Goal: Complete application form

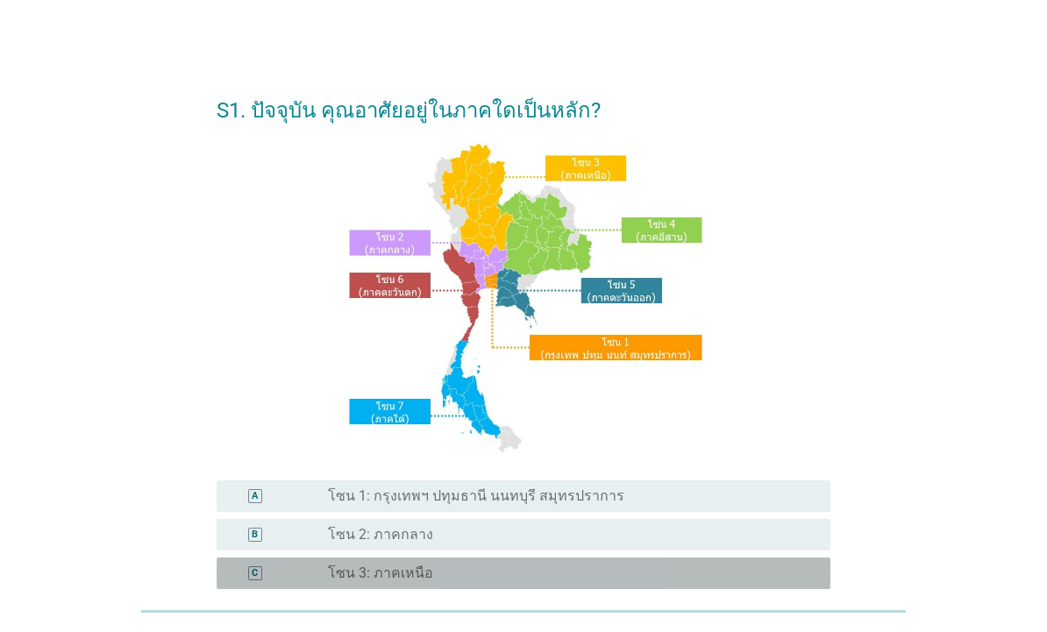
click at [269, 559] on div "C radio_button_unchecked โซน 3: ภาคเหนือ" at bounding box center [524, 573] width 614 height 32
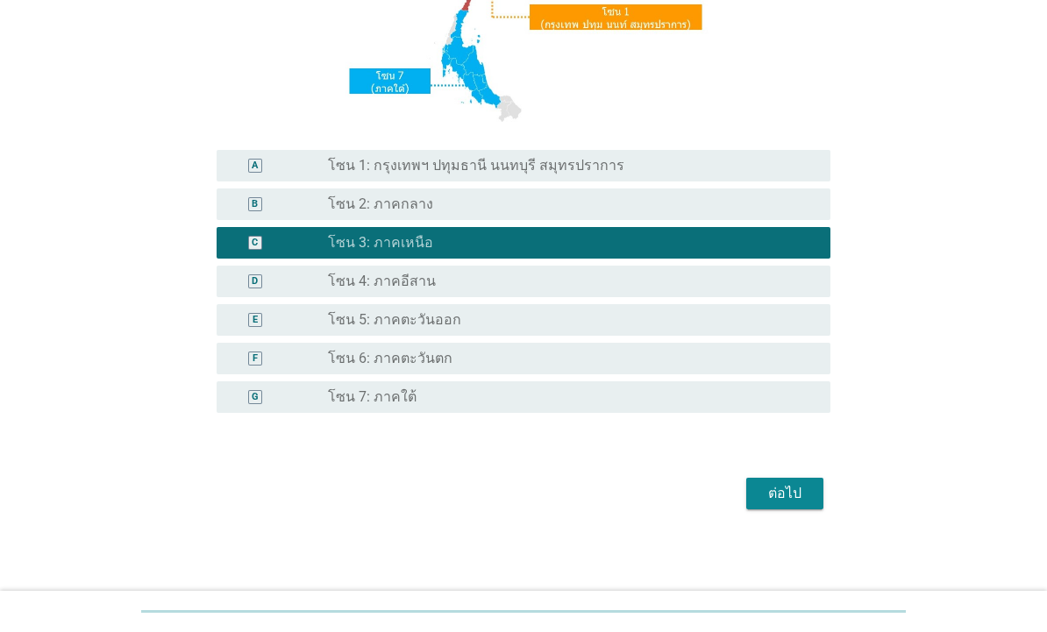
scroll to position [330, 0]
click at [764, 484] on div "ต่อไป" at bounding box center [784, 493] width 49 height 21
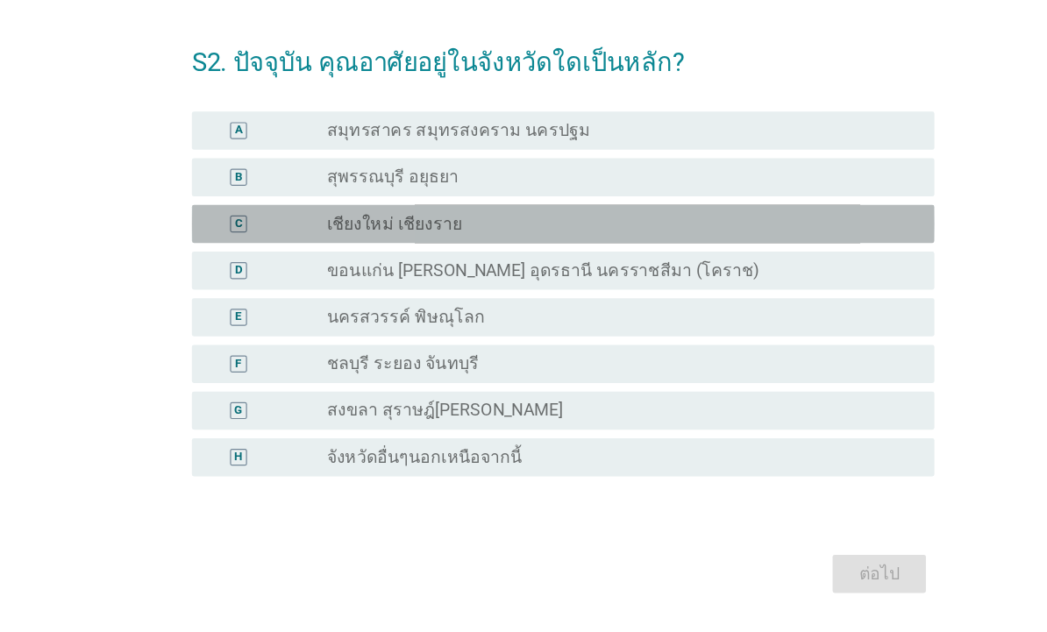
click at [231, 236] on div "C" at bounding box center [255, 245] width 49 height 18
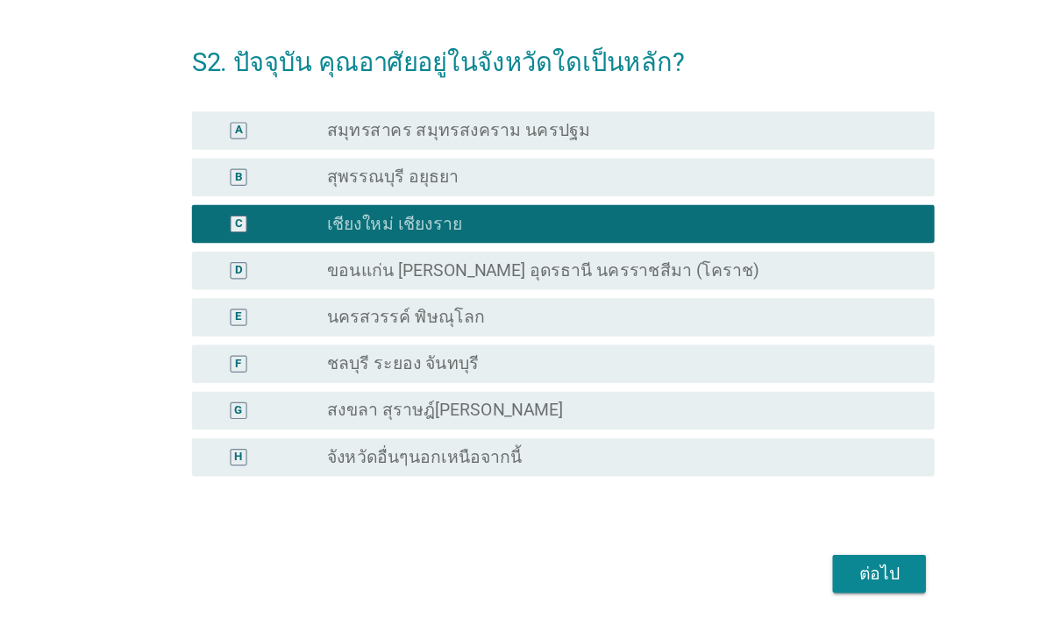
click at [698, 449] on form "S2. ปัจจุบัน คุณอาศัยอยู่ในจังหวัดใดเป็นหลัก? A radio_button_unchecked สมุทรสาค…" at bounding box center [524, 316] width 614 height 477
click at [760, 523] on div "ต่อไป" at bounding box center [784, 533] width 49 height 21
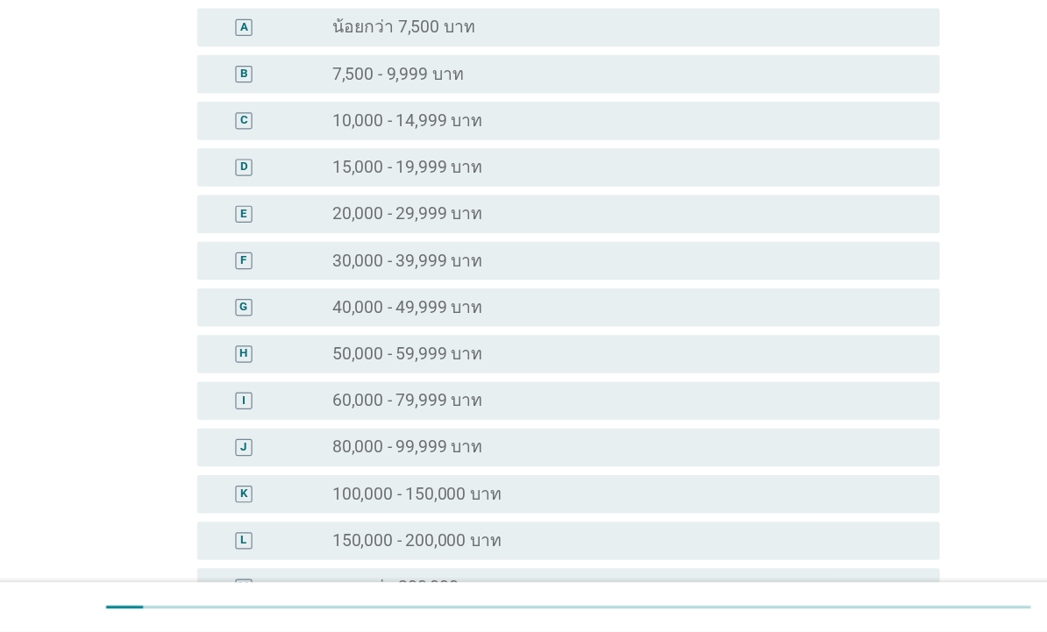
scroll to position [75, 0]
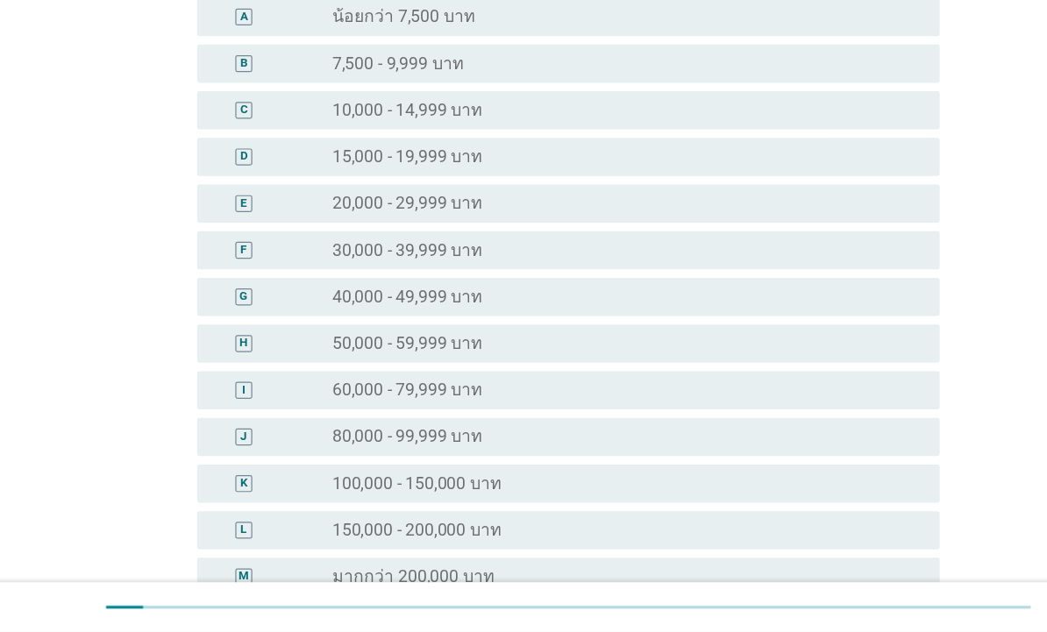
click at [231, 308] on div "F" at bounding box center [255, 317] width 49 height 18
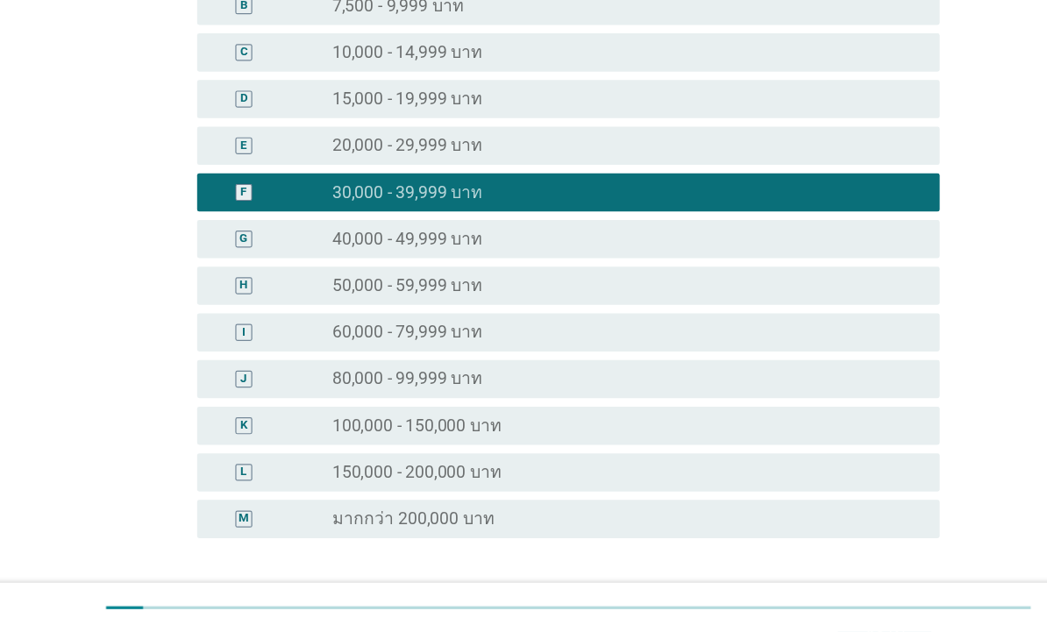
scroll to position [264, 0]
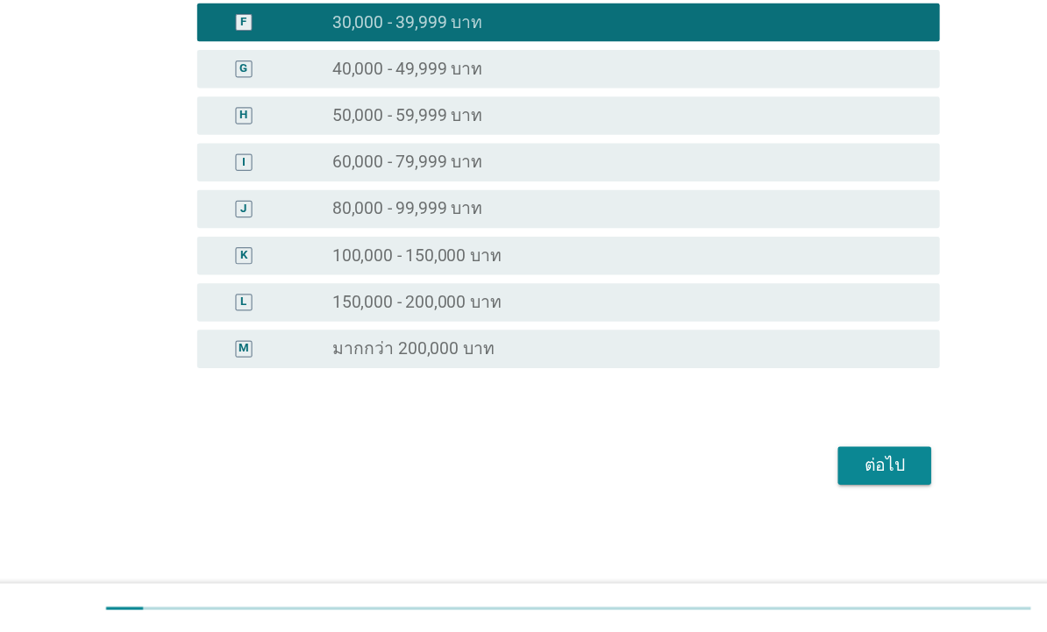
click at [746, 478] on button "ต่อไป" at bounding box center [784, 494] width 77 height 32
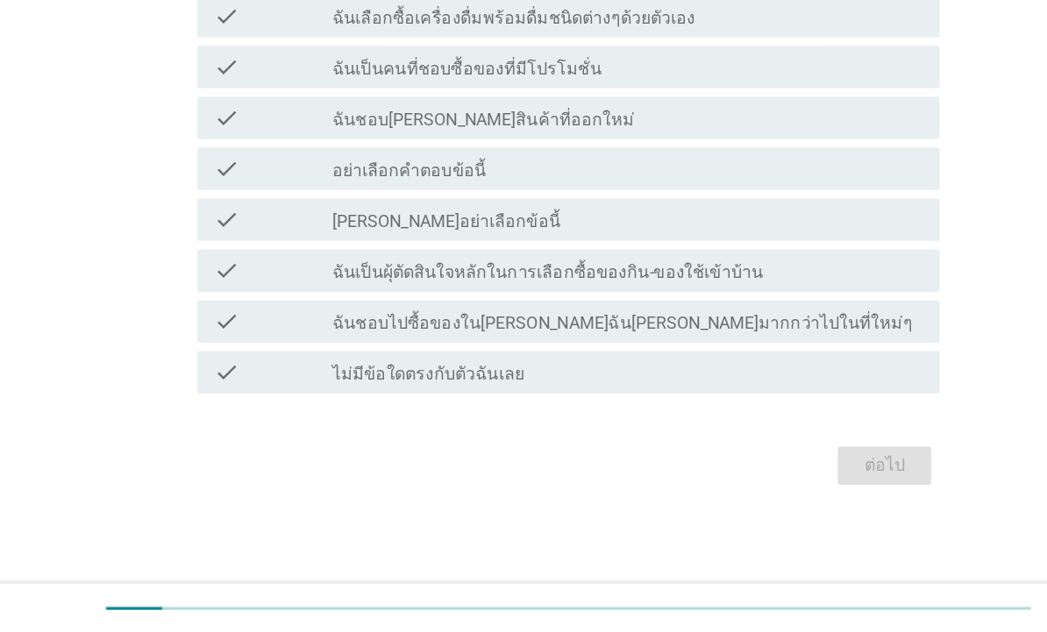
scroll to position [0, 0]
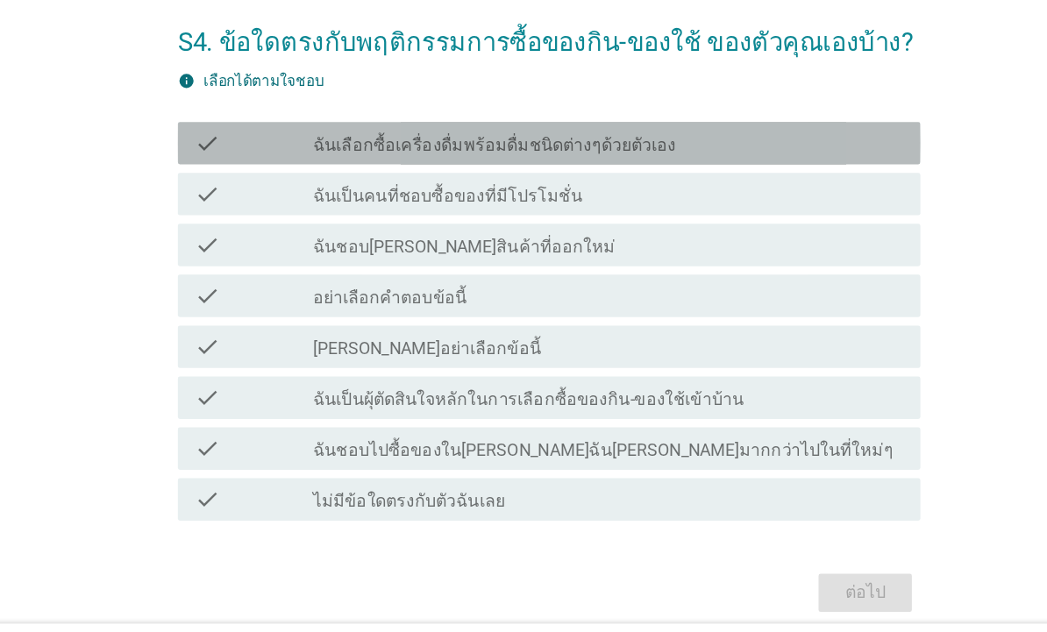
click at [217, 176] on div "check check_box_outline_blank ฉันเลือกซื้อเครื่องดื่มพร้อมดื่มชนิดต่างๆด้วยตัวเ…" at bounding box center [524, 193] width 614 height 35
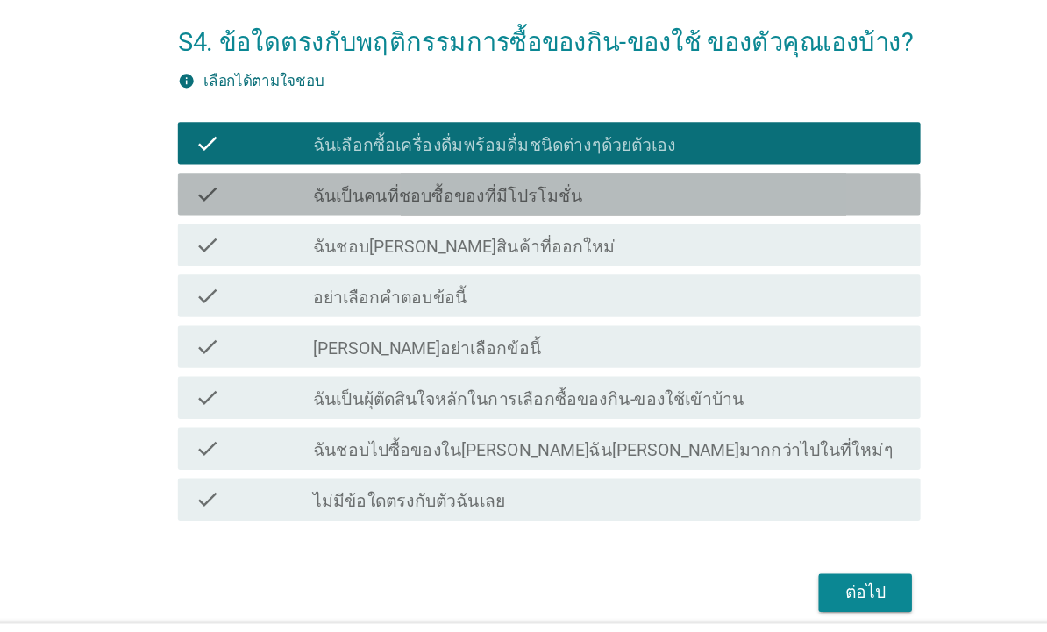
click at [231, 225] on icon "check" at bounding box center [241, 235] width 21 height 21
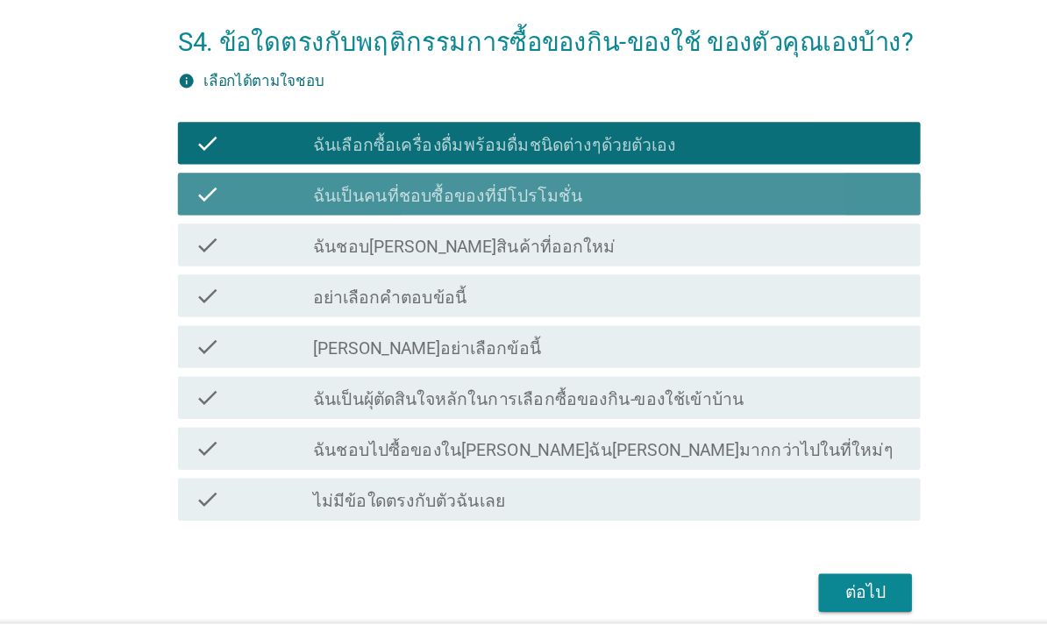
click at [231, 267] on icon "check" at bounding box center [241, 277] width 21 height 21
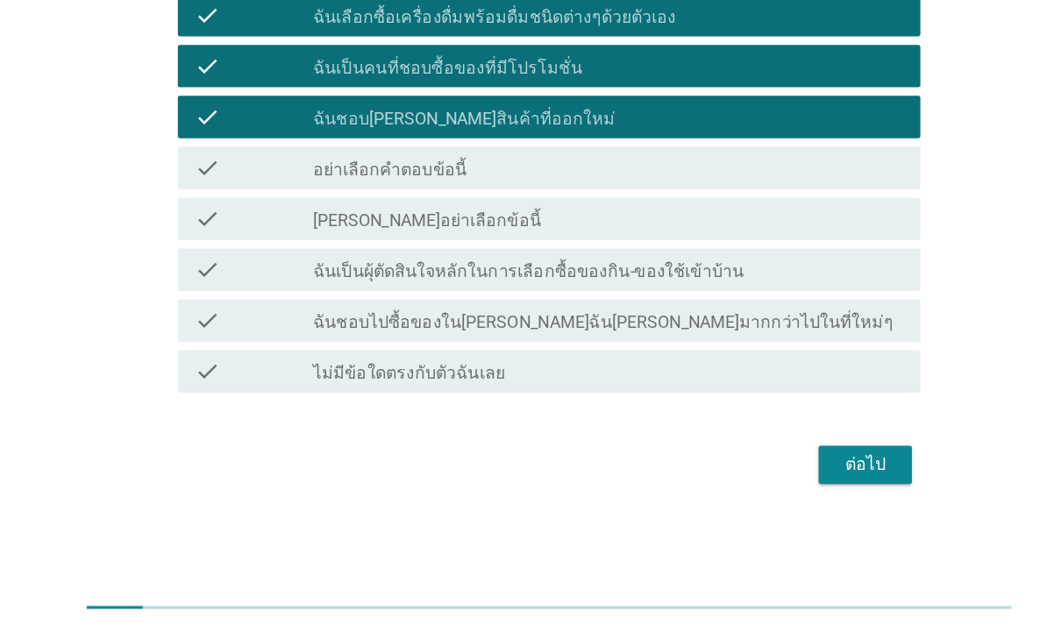
scroll to position [72, 0]
click at [231, 322] on icon "check" at bounding box center [241, 332] width 21 height 21
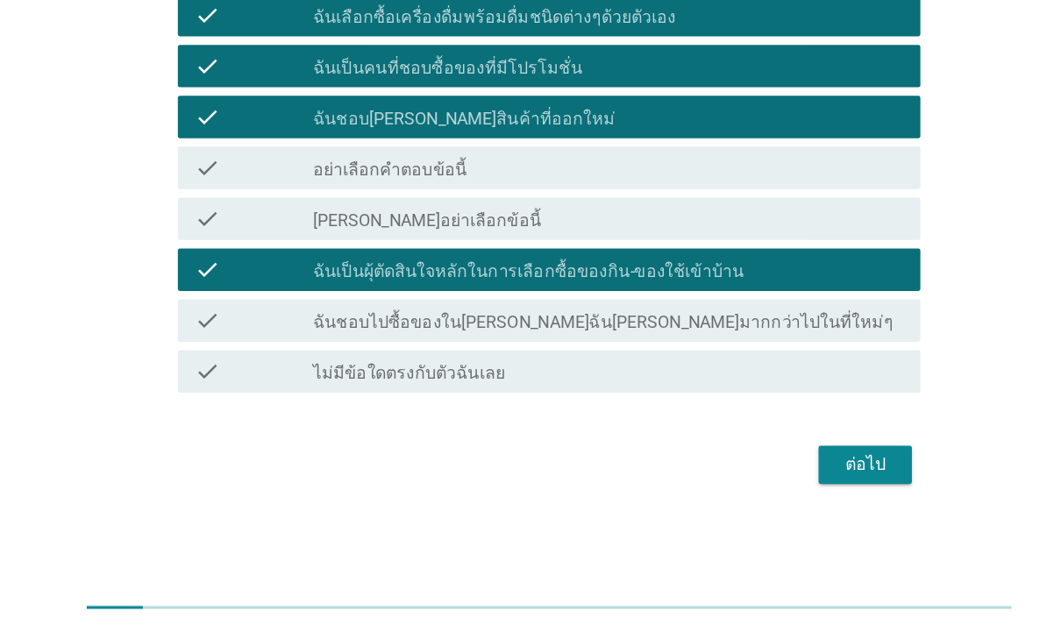
click at [760, 483] on div "ต่อไป" at bounding box center [784, 493] width 49 height 21
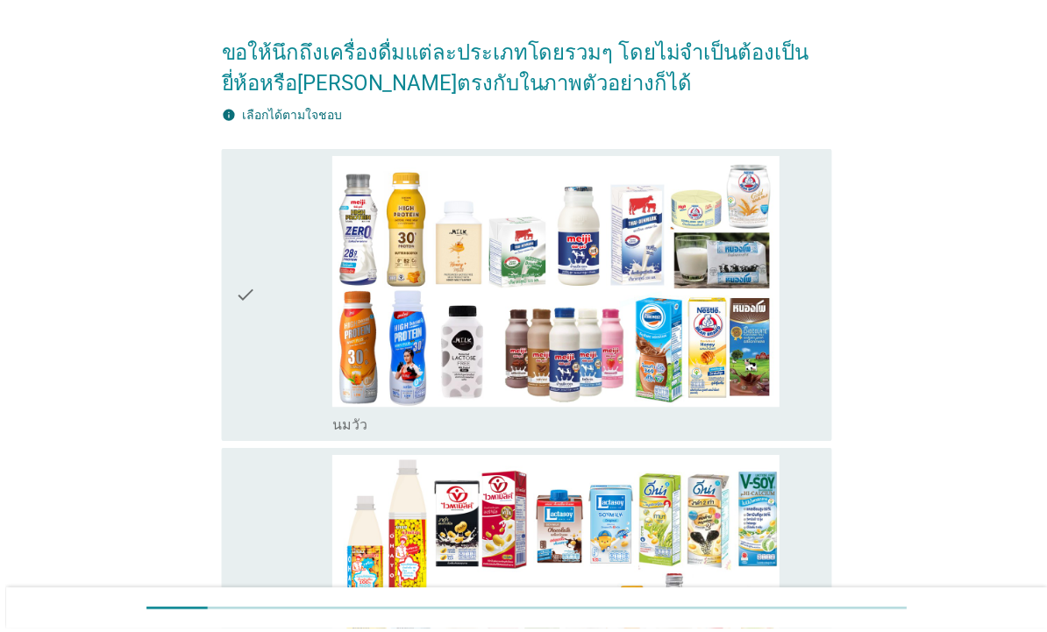
scroll to position [224, 0]
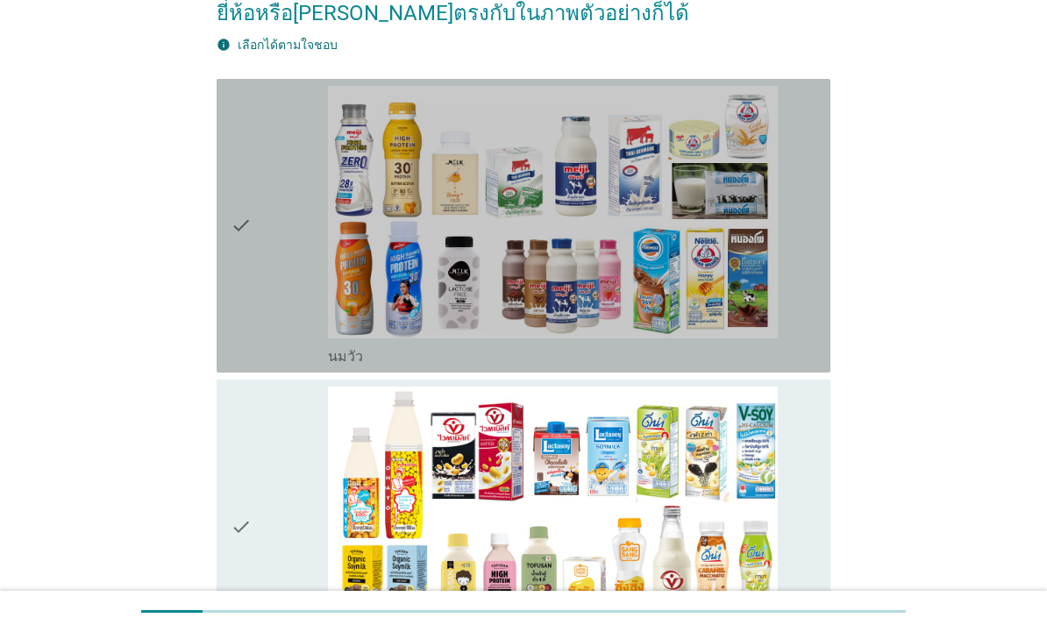
click at [259, 238] on div "check" at bounding box center [279, 226] width 97 height 280
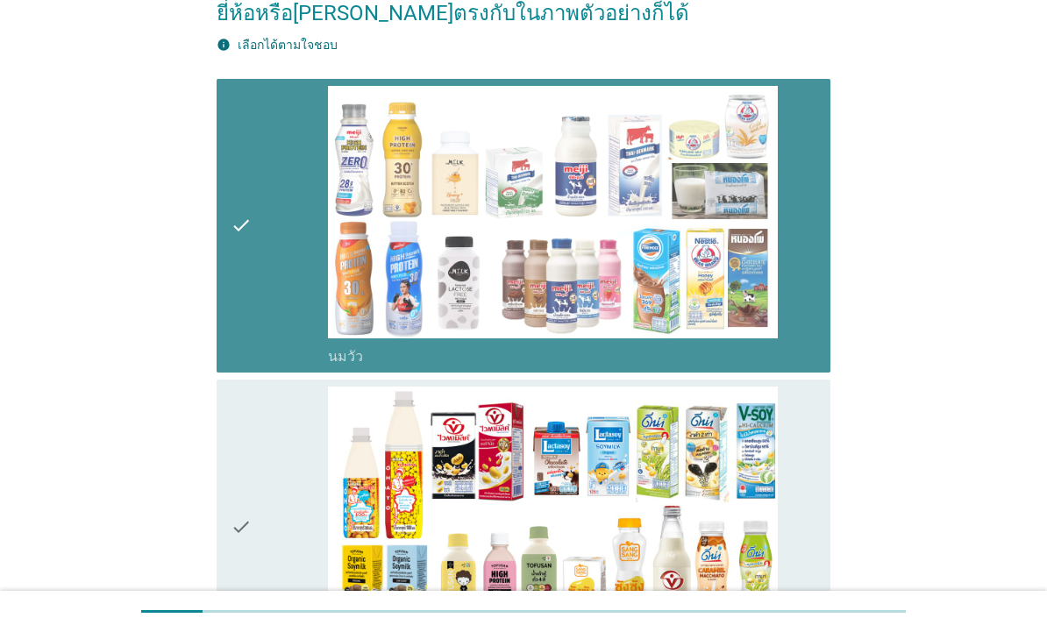
click at [267, 256] on div "check" at bounding box center [279, 226] width 97 height 280
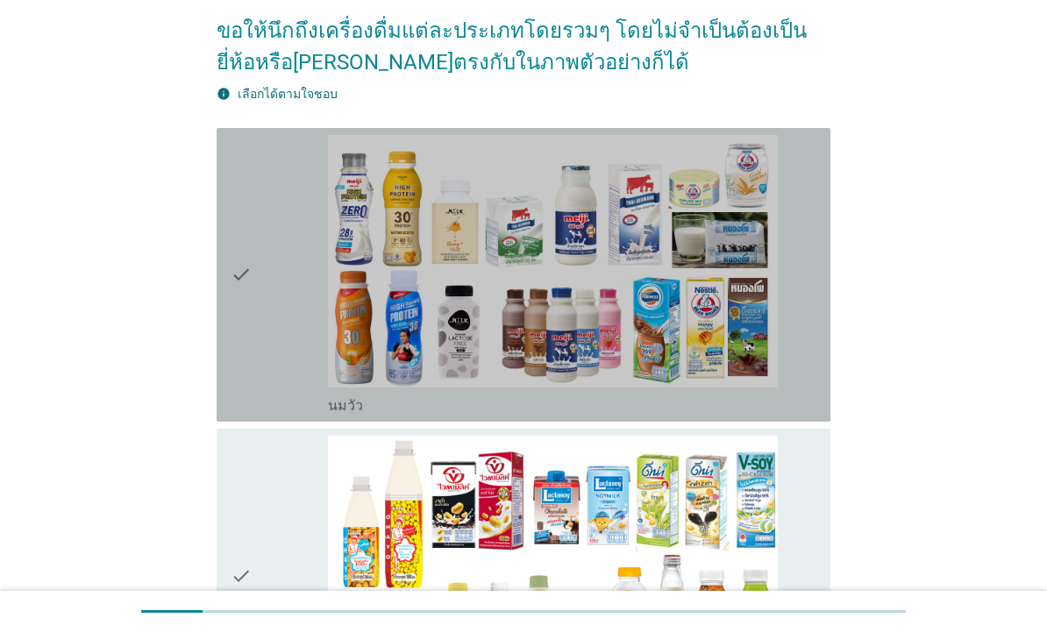
scroll to position [156, 0]
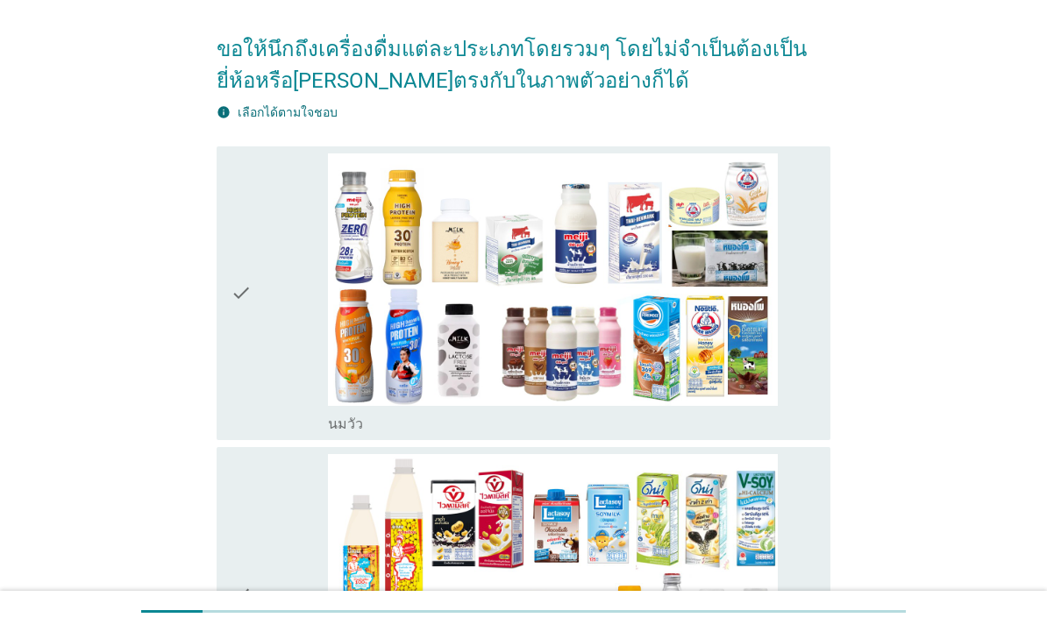
click at [292, 307] on div "check" at bounding box center [279, 293] width 97 height 280
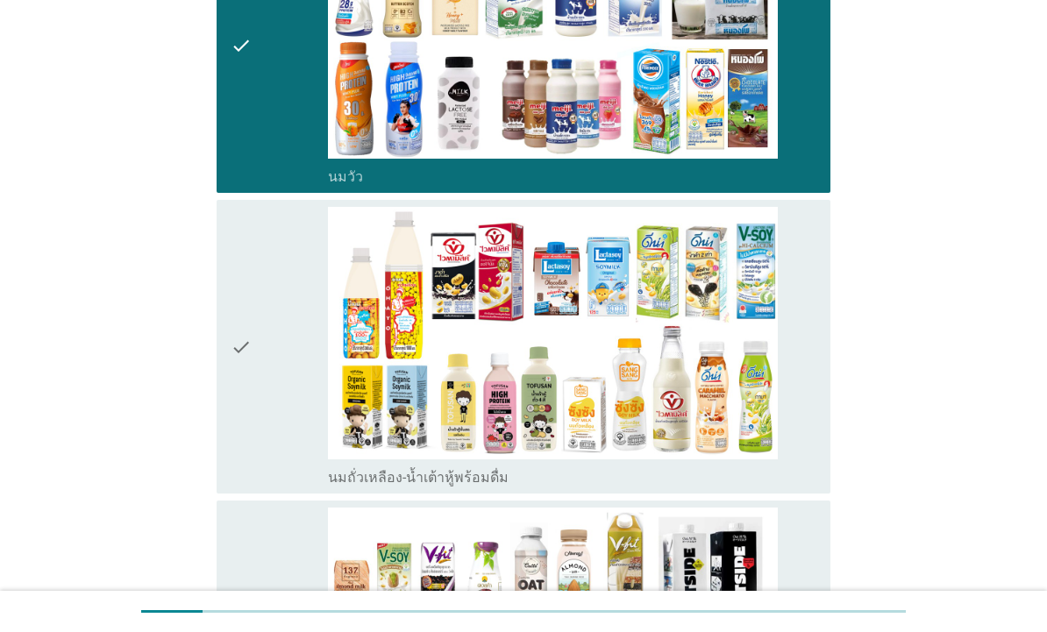
scroll to position [407, 0]
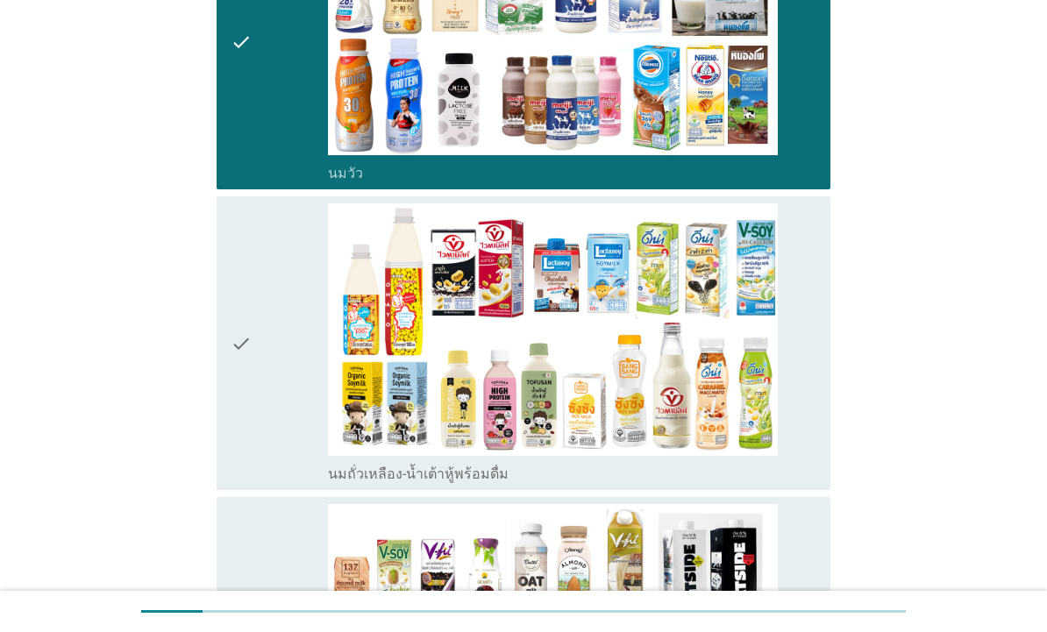
click at [254, 312] on div "check" at bounding box center [279, 343] width 97 height 280
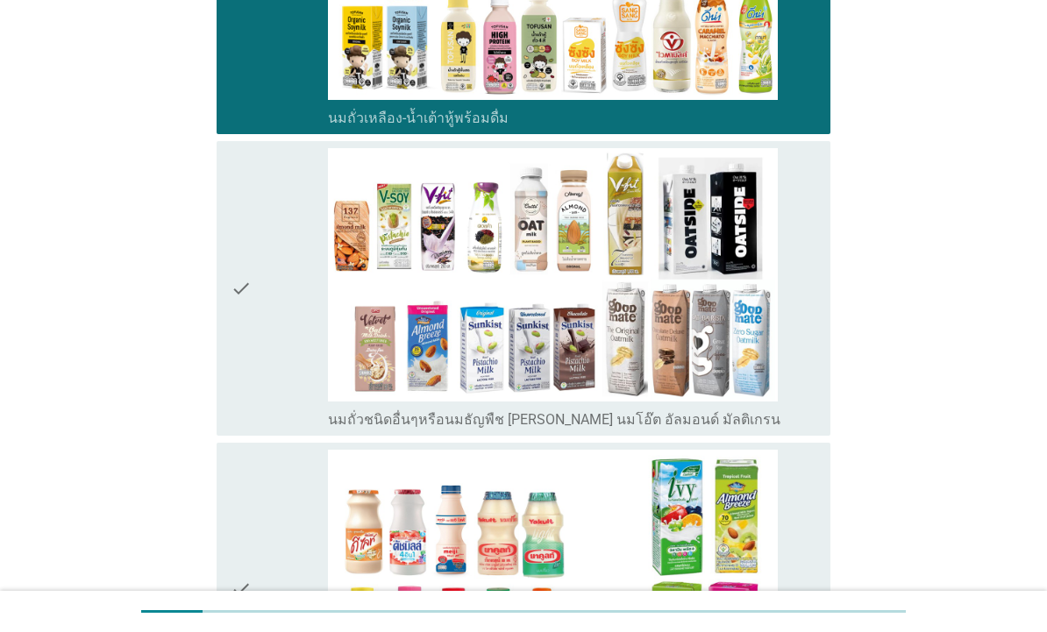
scroll to position [763, 0]
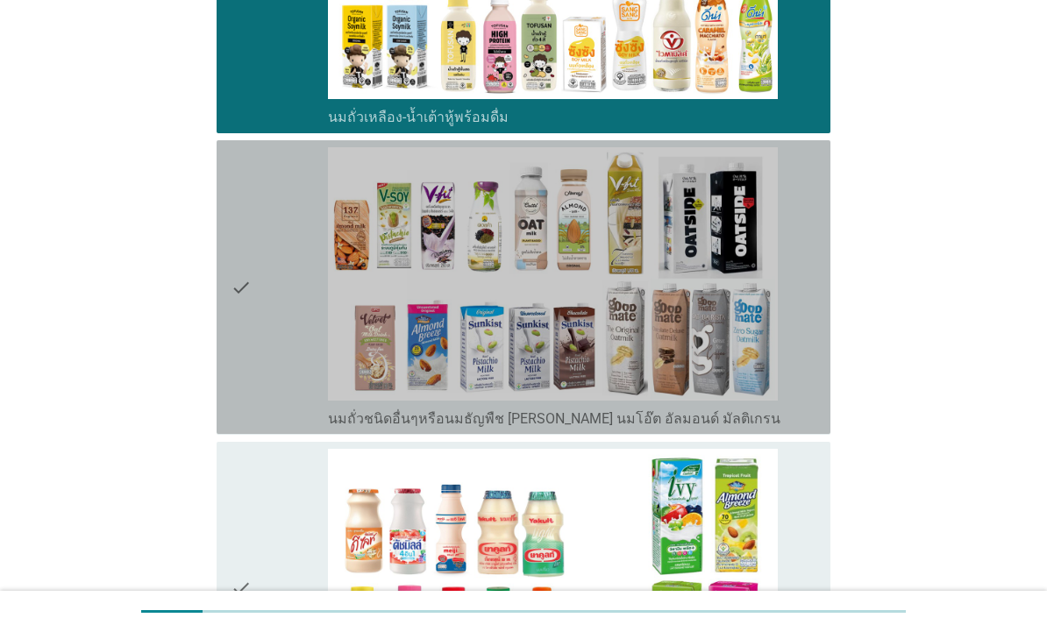
click at [262, 286] on div "check" at bounding box center [279, 287] width 97 height 280
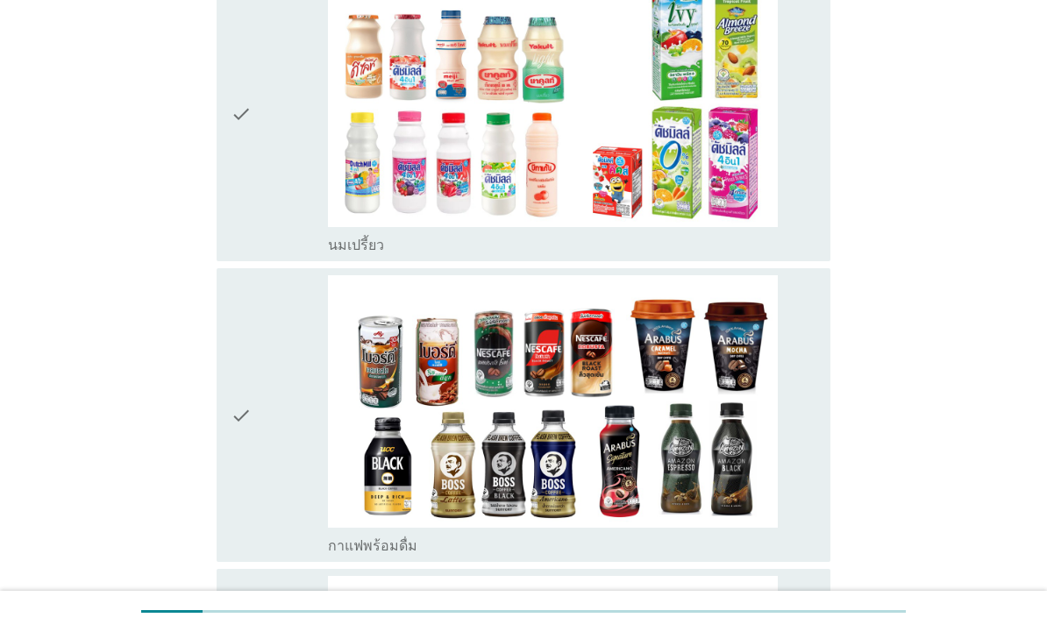
click at [270, 173] on div "check" at bounding box center [279, 115] width 97 height 280
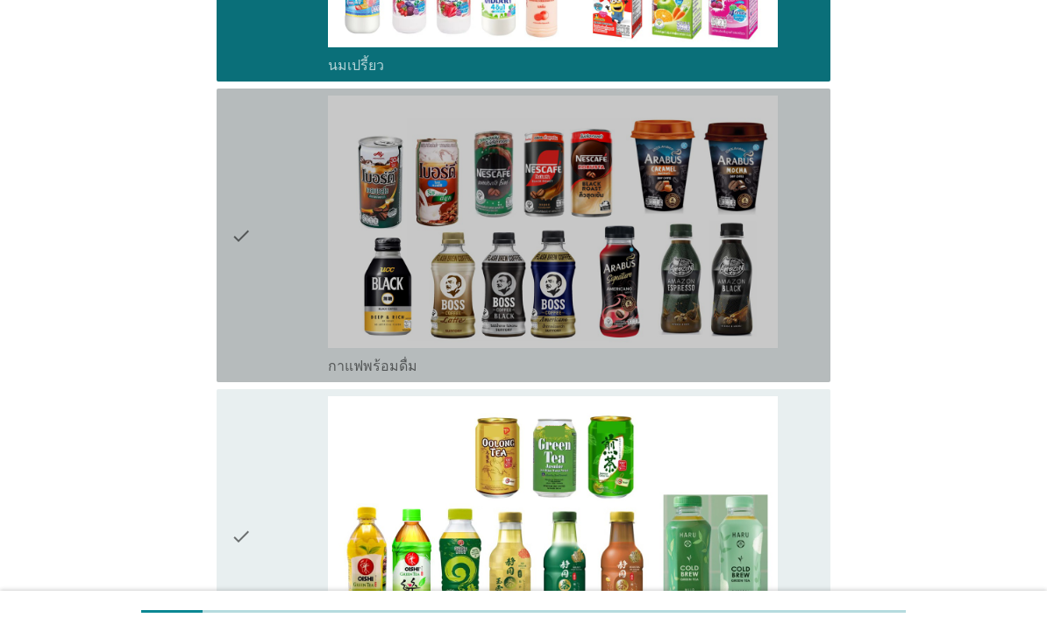
click at [265, 255] on div "check" at bounding box center [279, 236] width 97 height 280
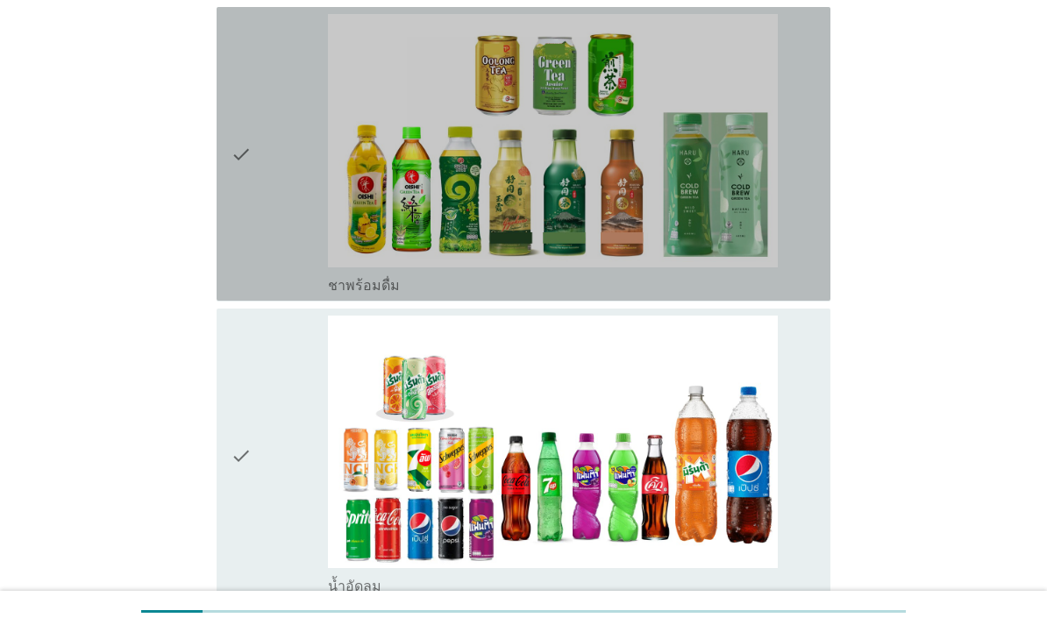
click at [277, 237] on div "check" at bounding box center [279, 154] width 97 height 280
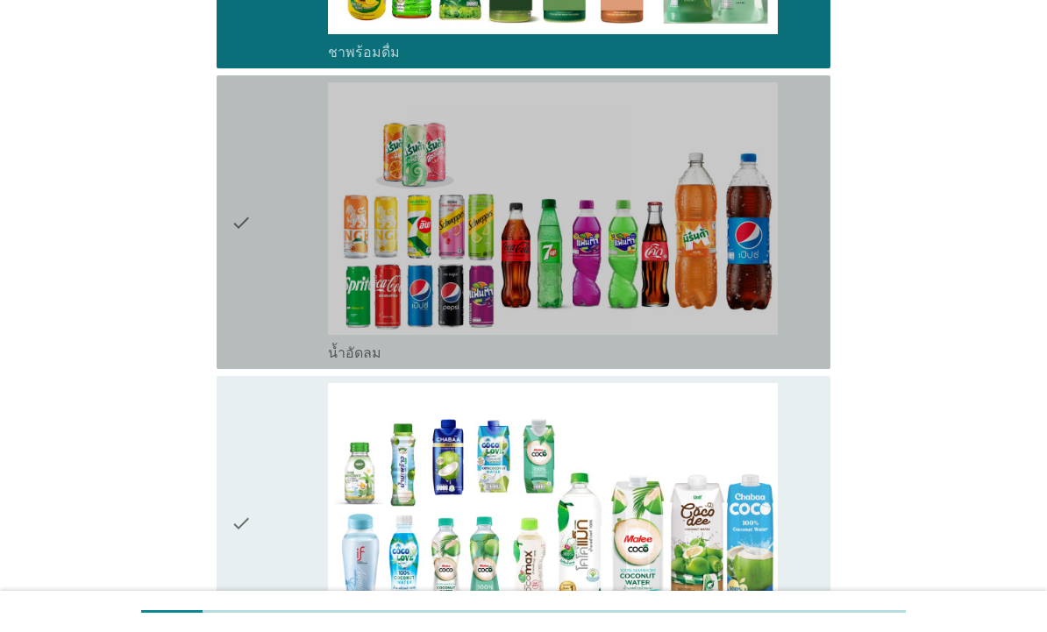
click at [265, 288] on div "check" at bounding box center [279, 222] width 97 height 280
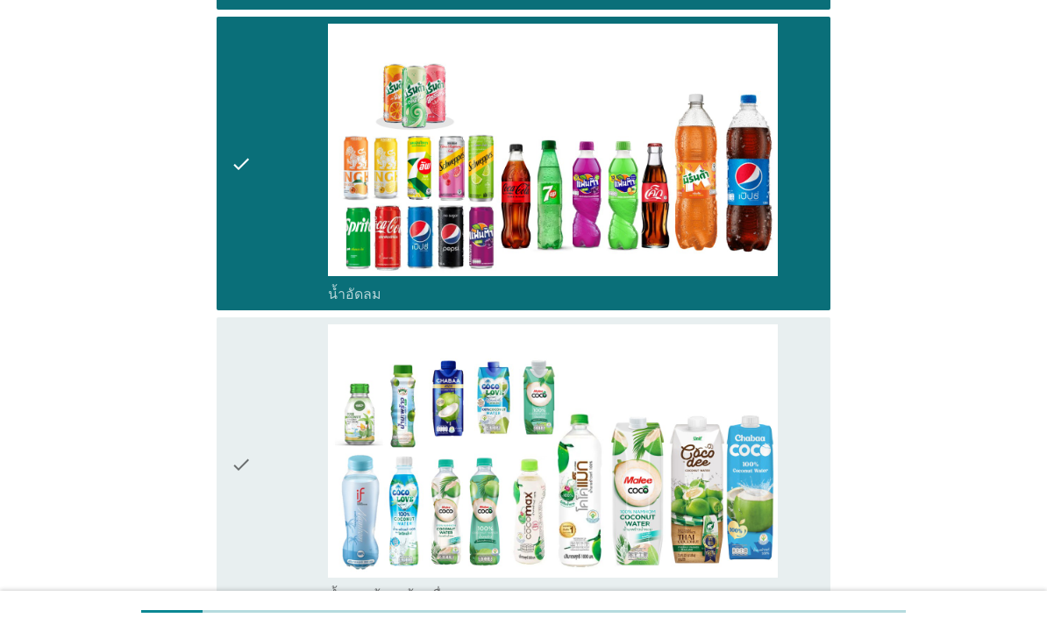
click at [262, 403] on div "check" at bounding box center [279, 464] width 97 height 280
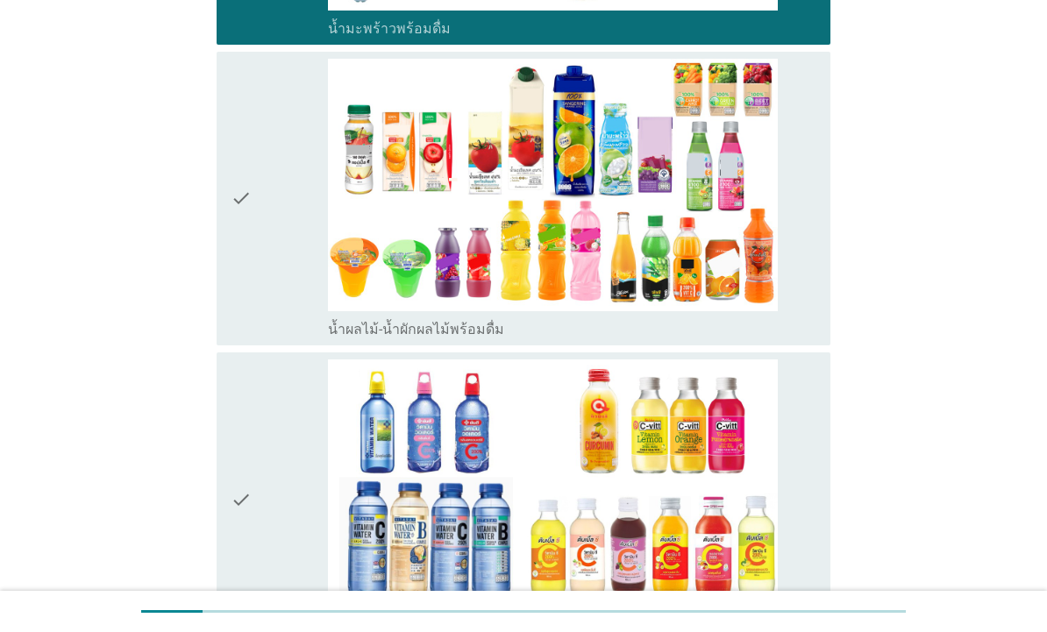
scroll to position [2659, 0]
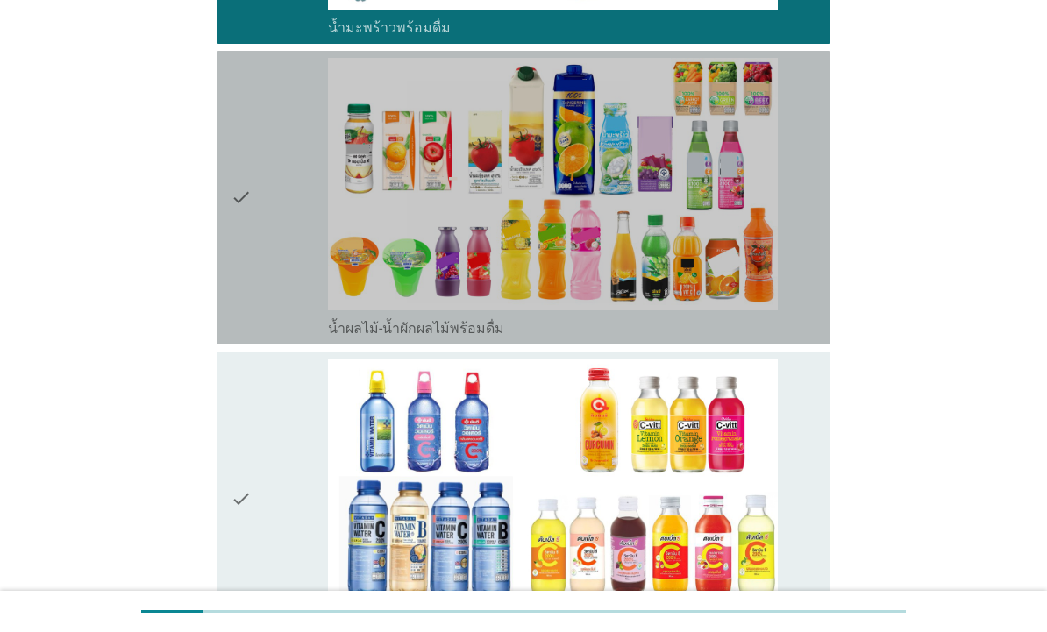
click at [262, 275] on div "check" at bounding box center [279, 198] width 97 height 280
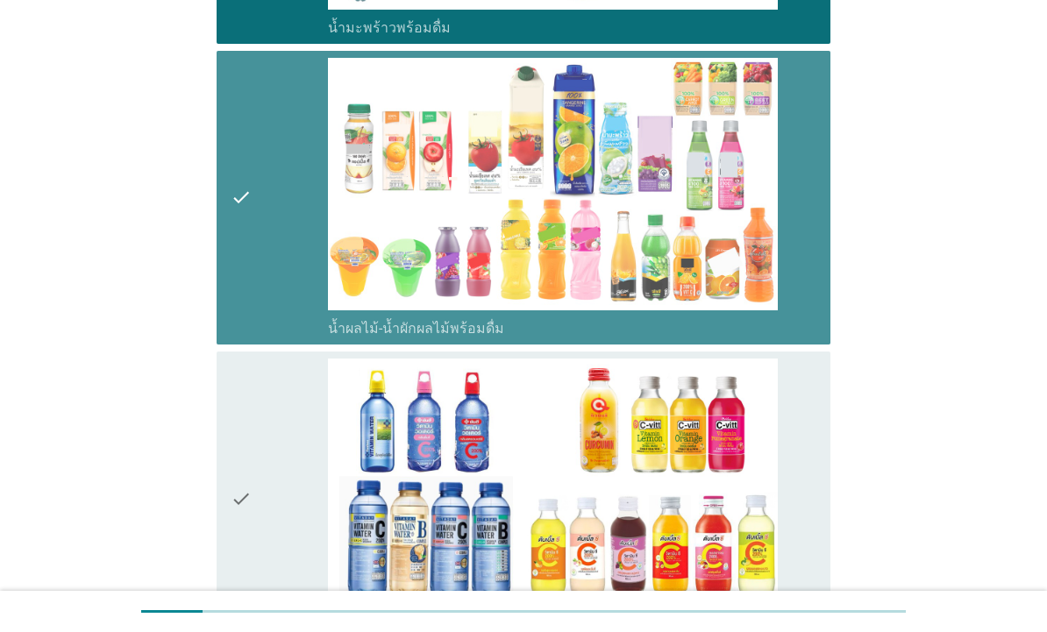
click at [244, 482] on icon "check" at bounding box center [241, 499] width 21 height 280
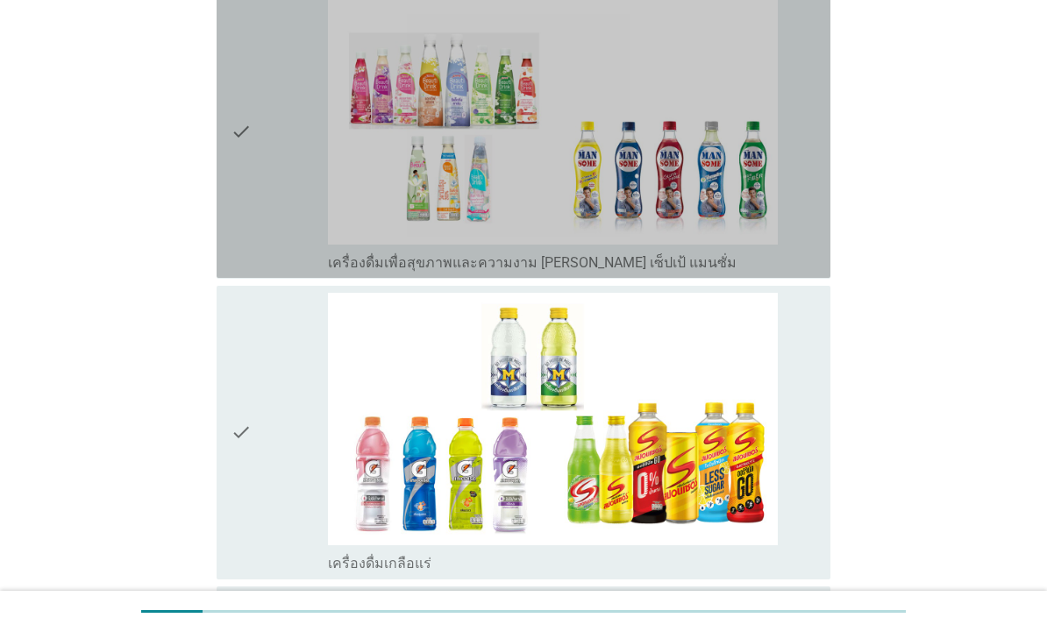
click at [260, 191] on div "check" at bounding box center [279, 131] width 97 height 280
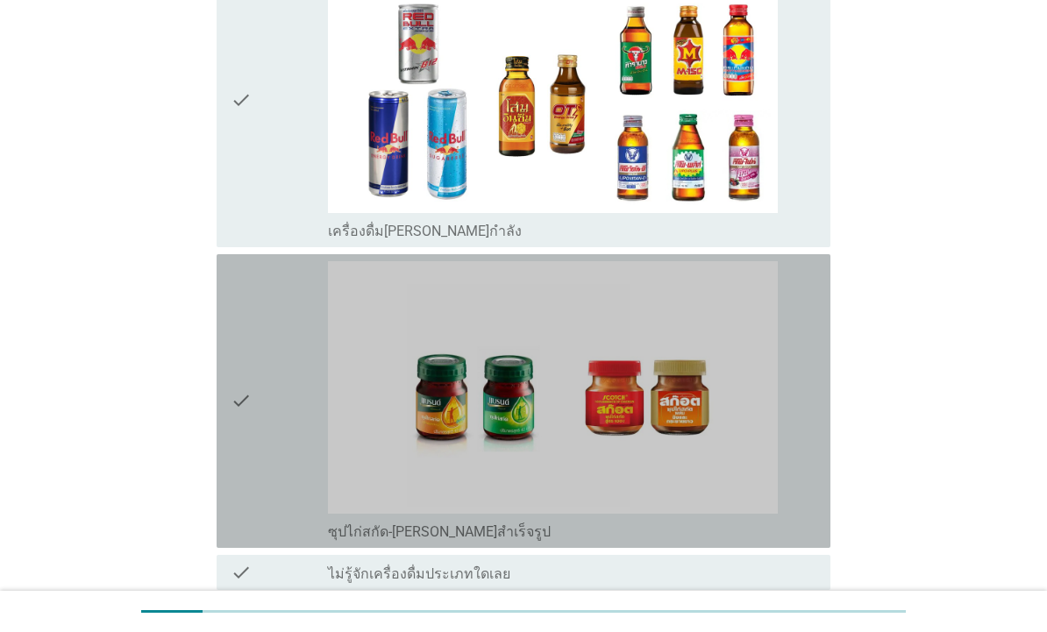
click at [246, 388] on icon "check" at bounding box center [241, 401] width 21 height 280
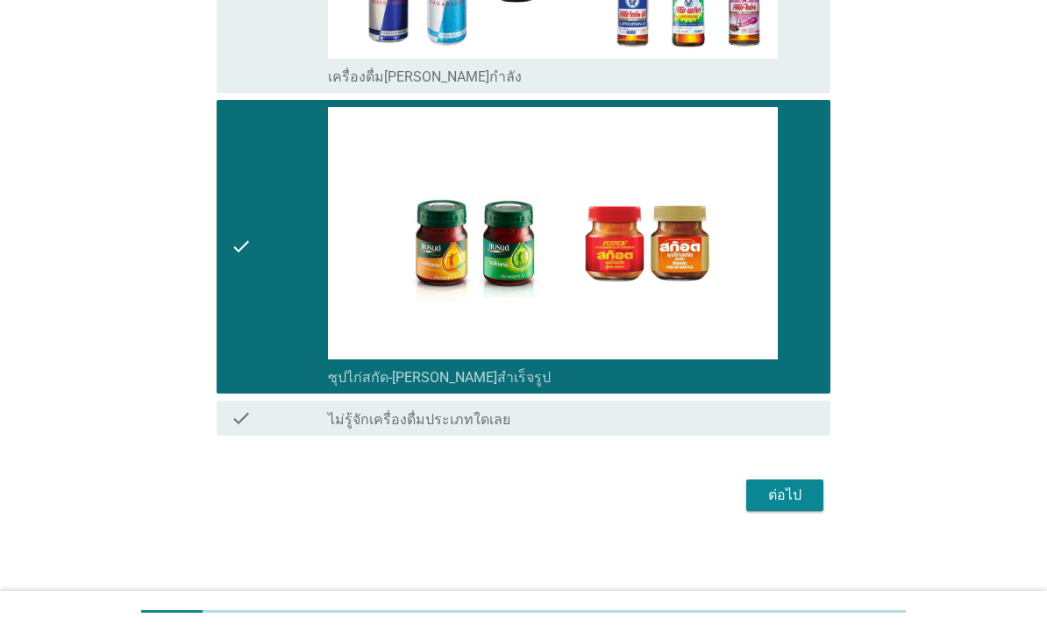
scroll to position [4113, 0]
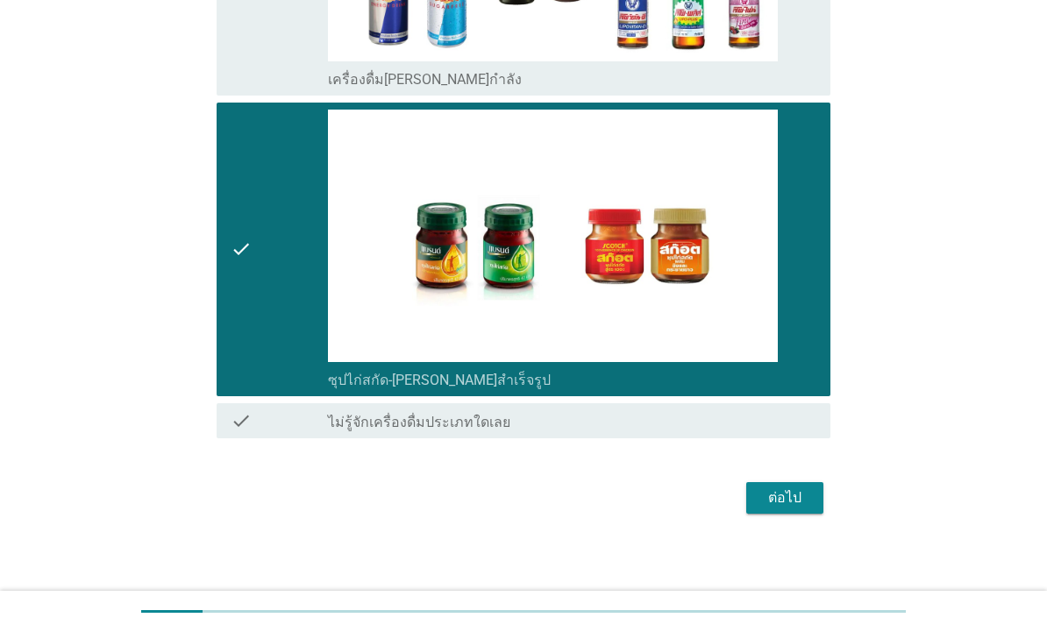
click at [780, 489] on div "ต่อไป" at bounding box center [784, 497] width 49 height 21
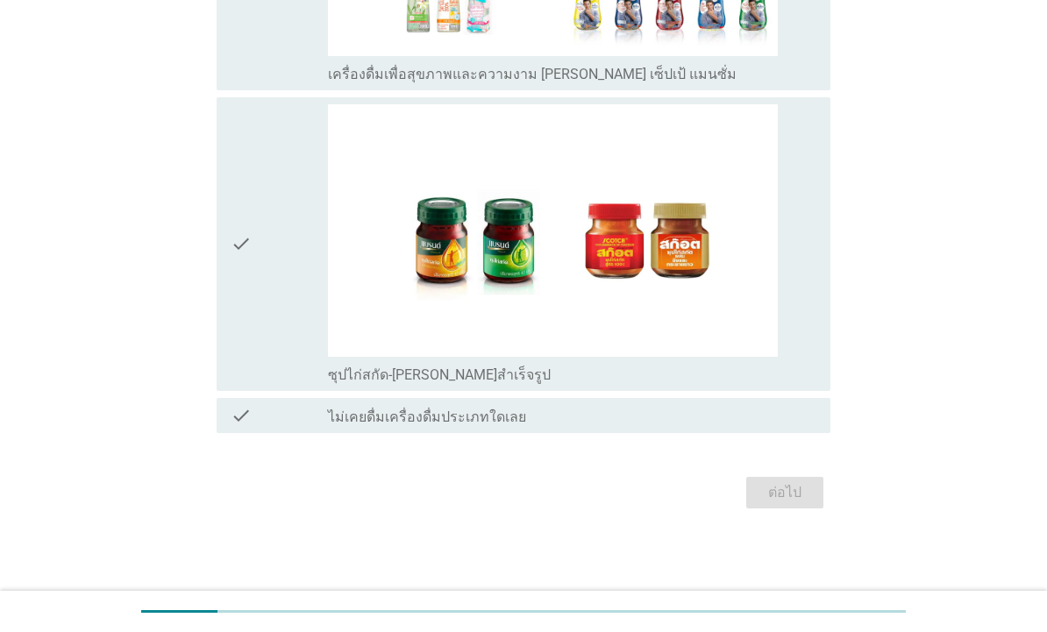
scroll to position [0, 0]
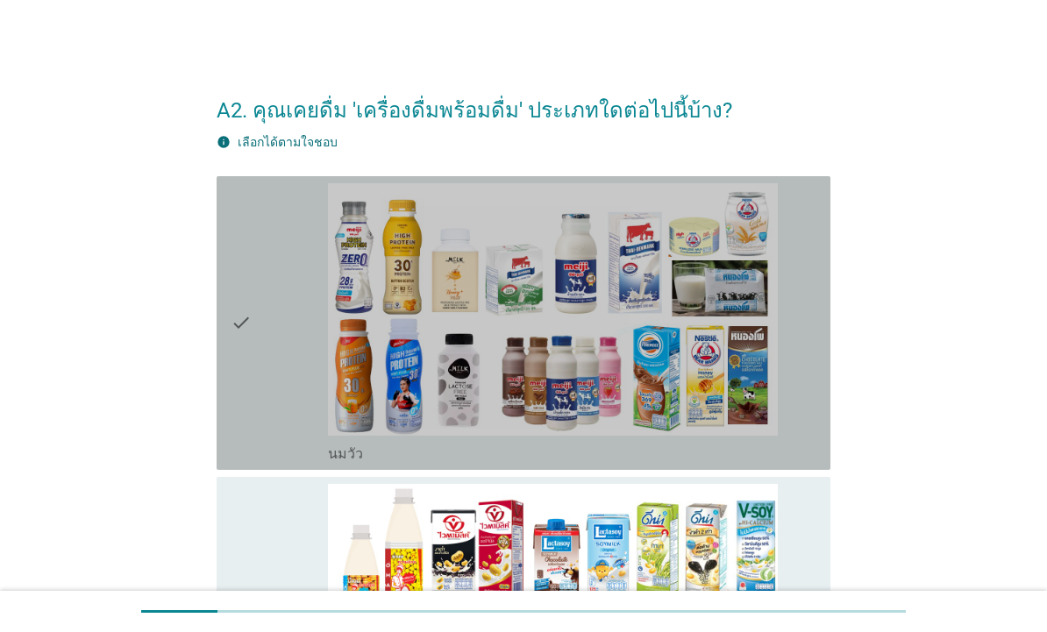
click at [338, 339] on img at bounding box center [553, 309] width 450 height 252
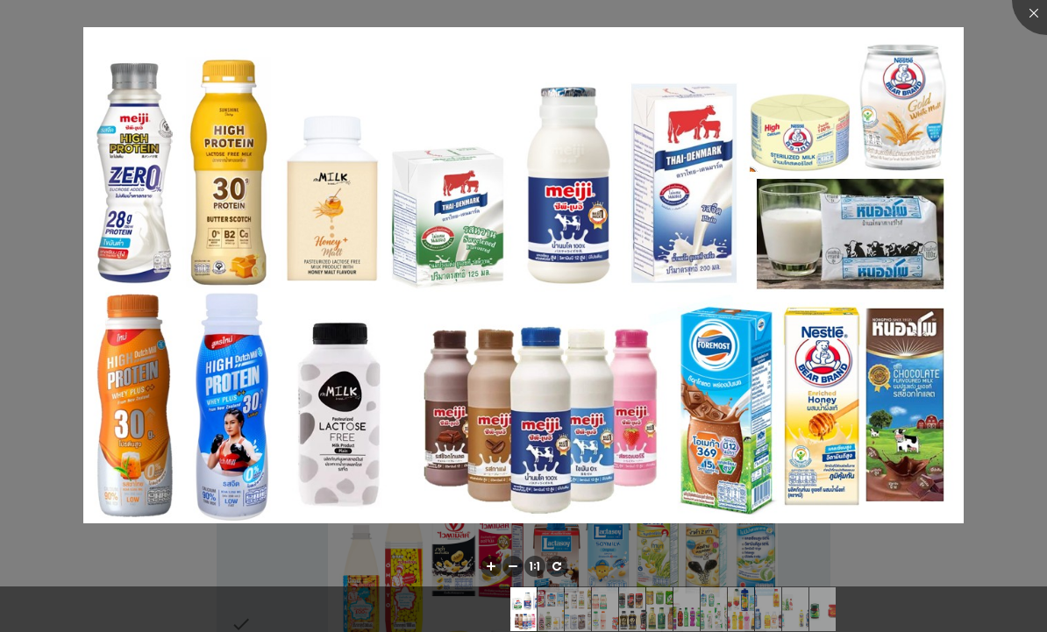
click at [49, 210] on div at bounding box center [523, 316] width 1047 height 632
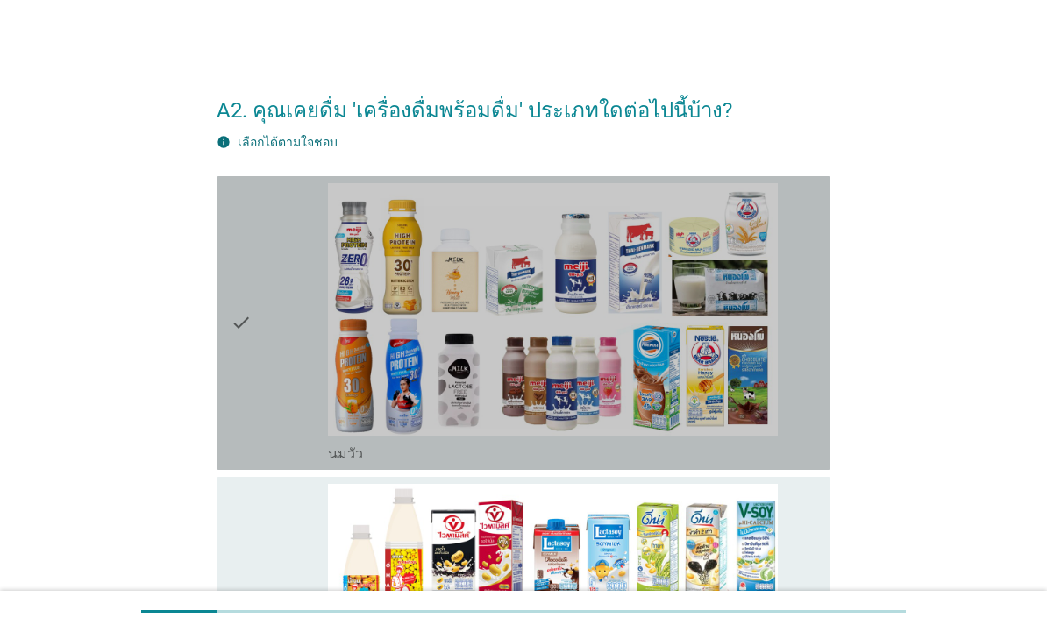
click at [235, 273] on icon "check" at bounding box center [241, 323] width 21 height 280
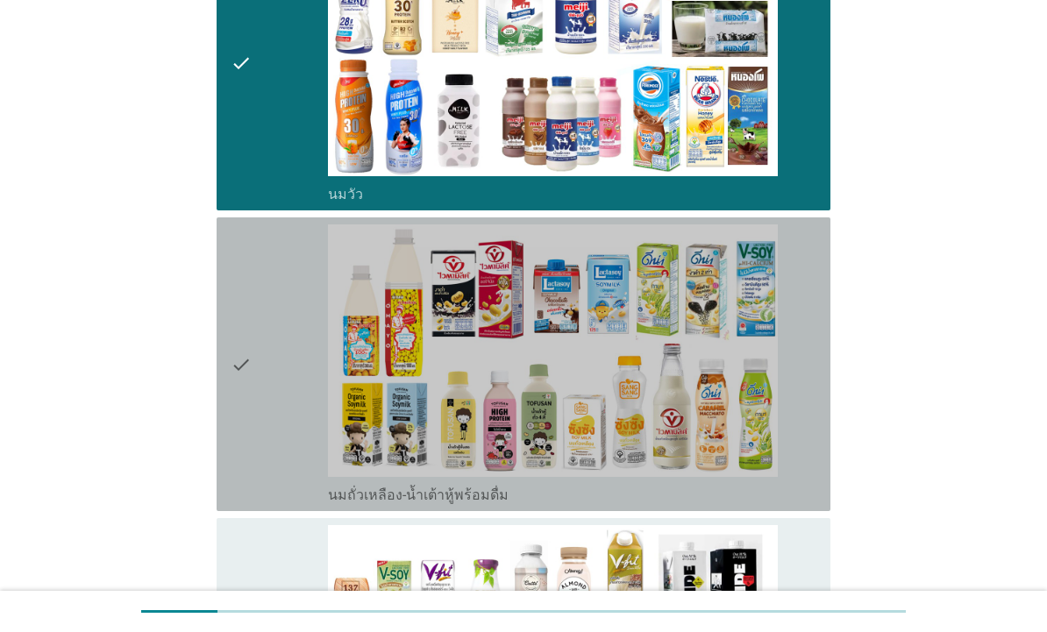
click at [238, 344] on icon "check" at bounding box center [241, 364] width 21 height 280
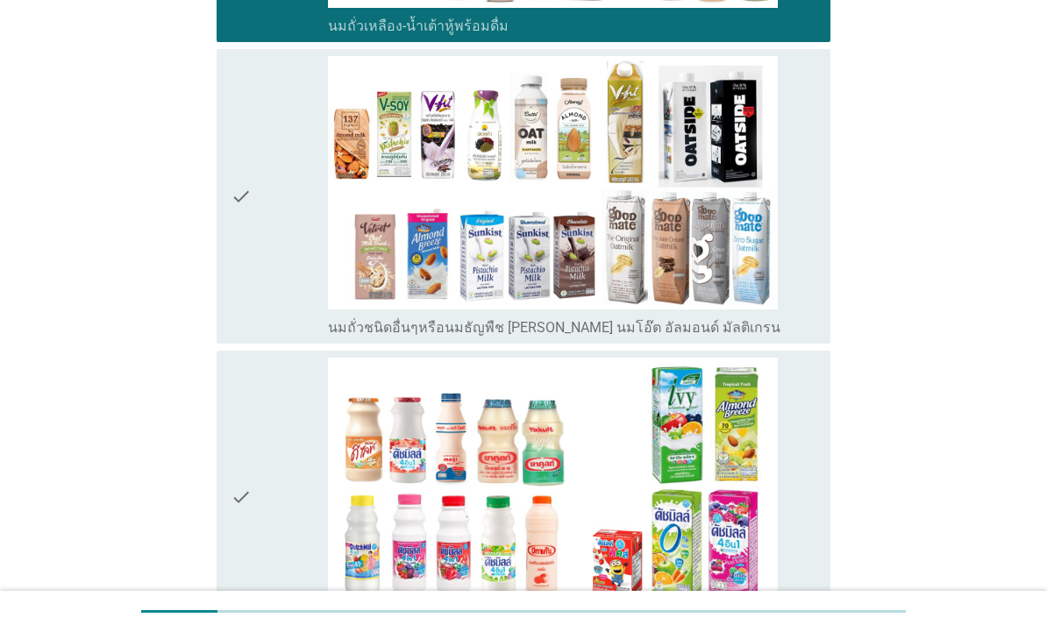
scroll to position [735, 0]
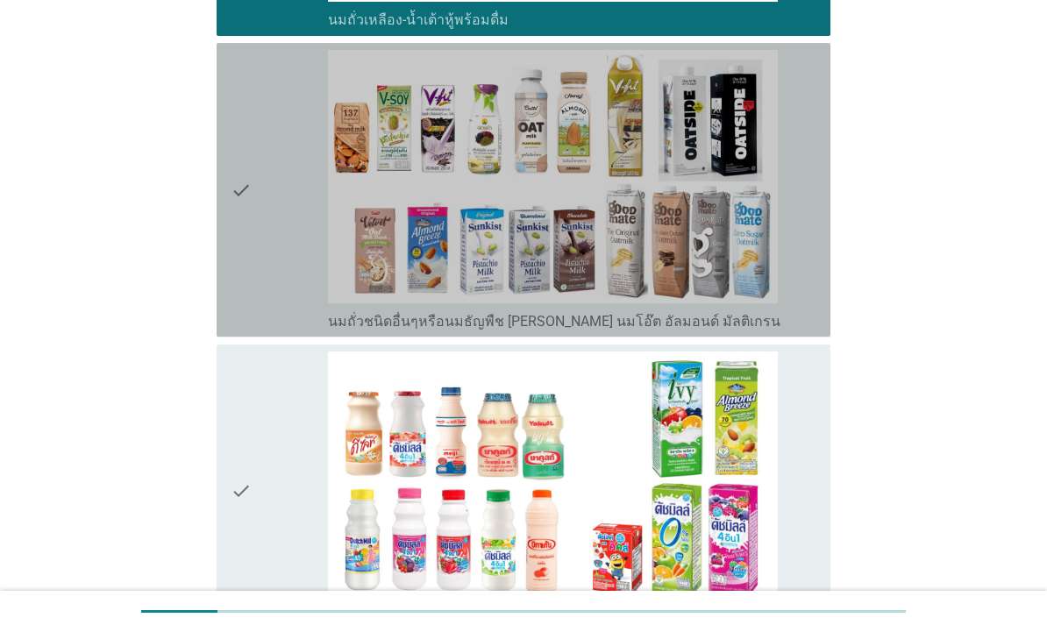
click at [258, 237] on div "check" at bounding box center [279, 190] width 97 height 280
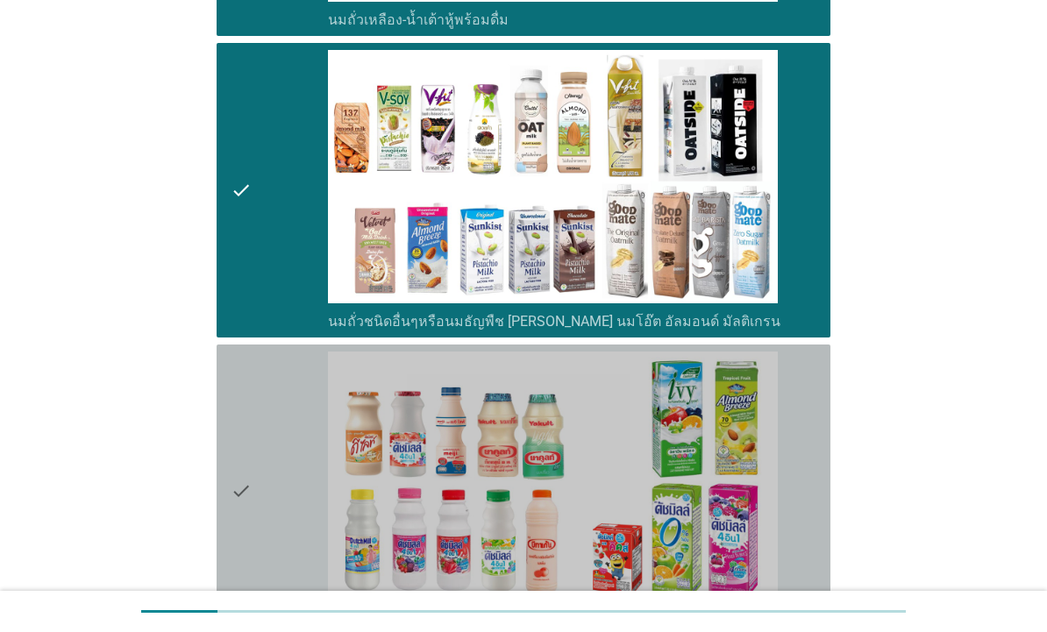
click at [247, 479] on icon "check" at bounding box center [241, 492] width 21 height 280
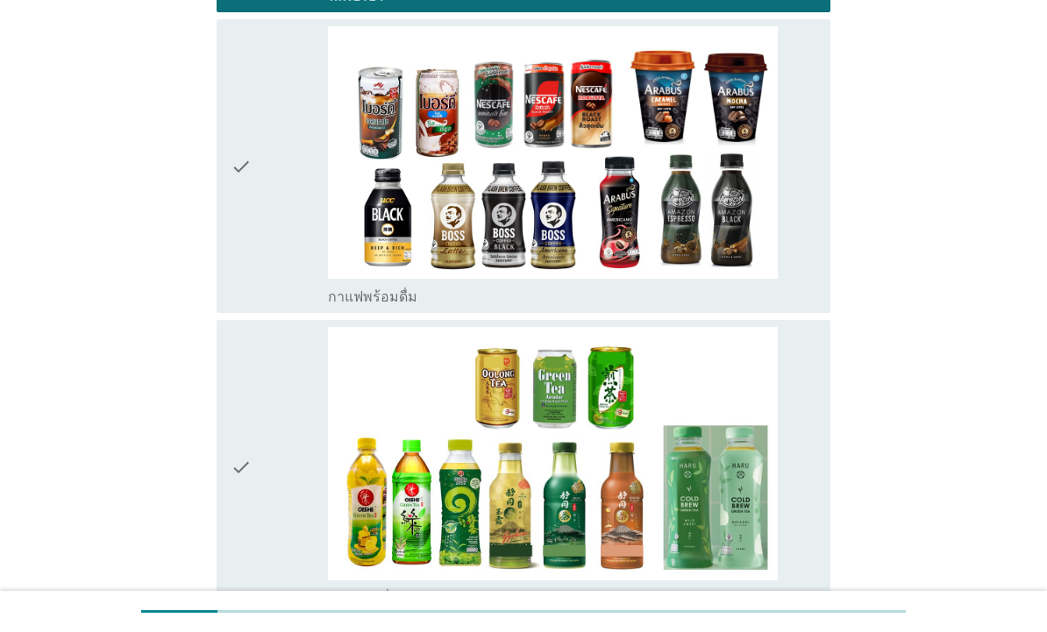
scroll to position [1397, 0]
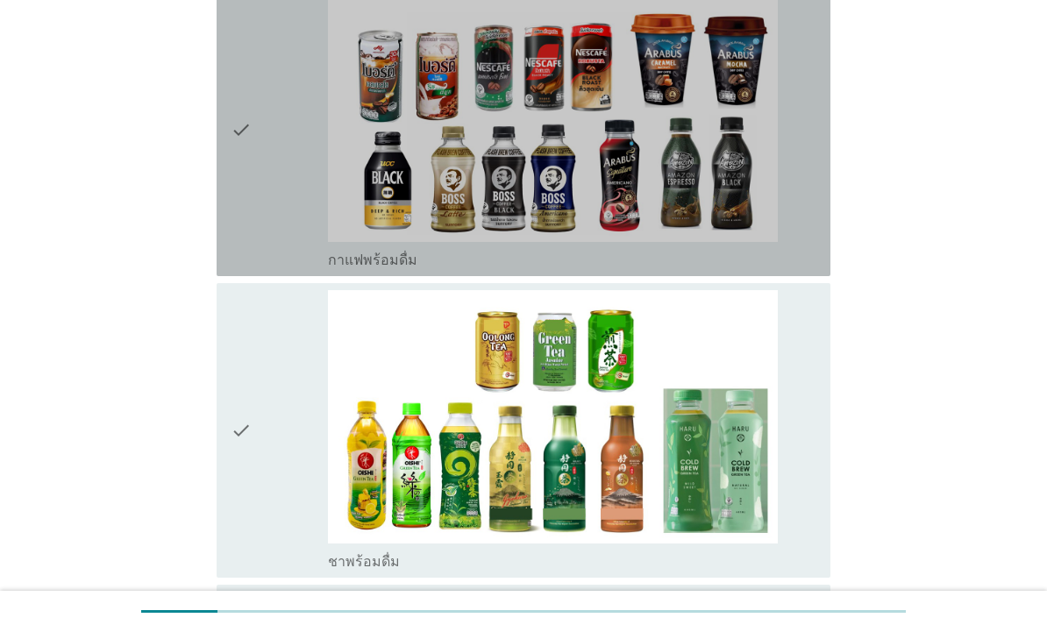
click at [259, 205] on div "check" at bounding box center [279, 129] width 97 height 280
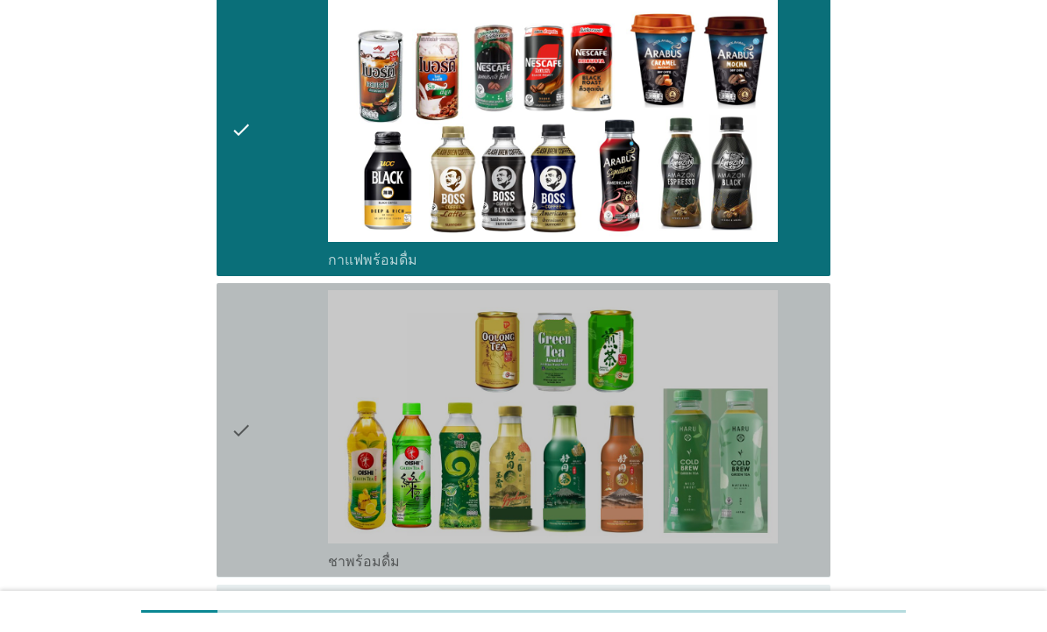
click at [234, 462] on icon "check" at bounding box center [241, 430] width 21 height 280
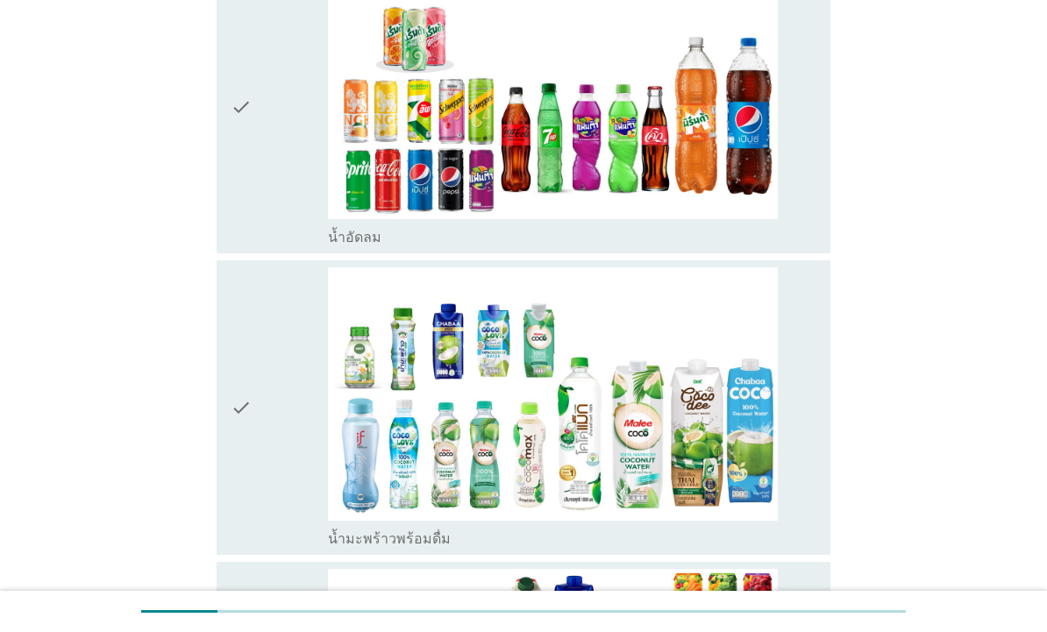
scroll to position [2064, 0]
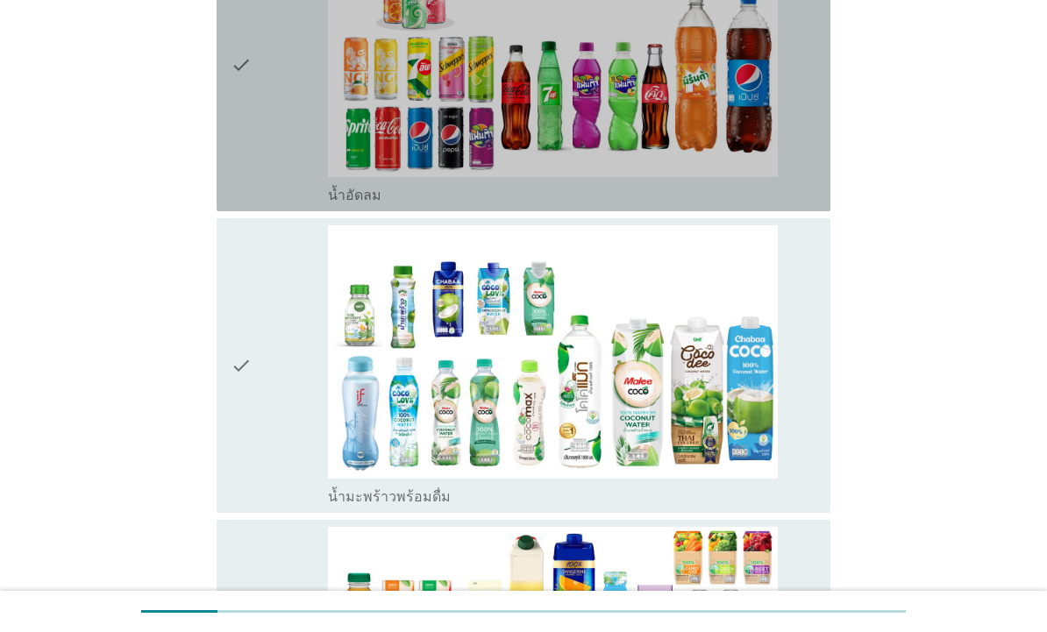
click at [271, 145] on div "check" at bounding box center [279, 65] width 97 height 280
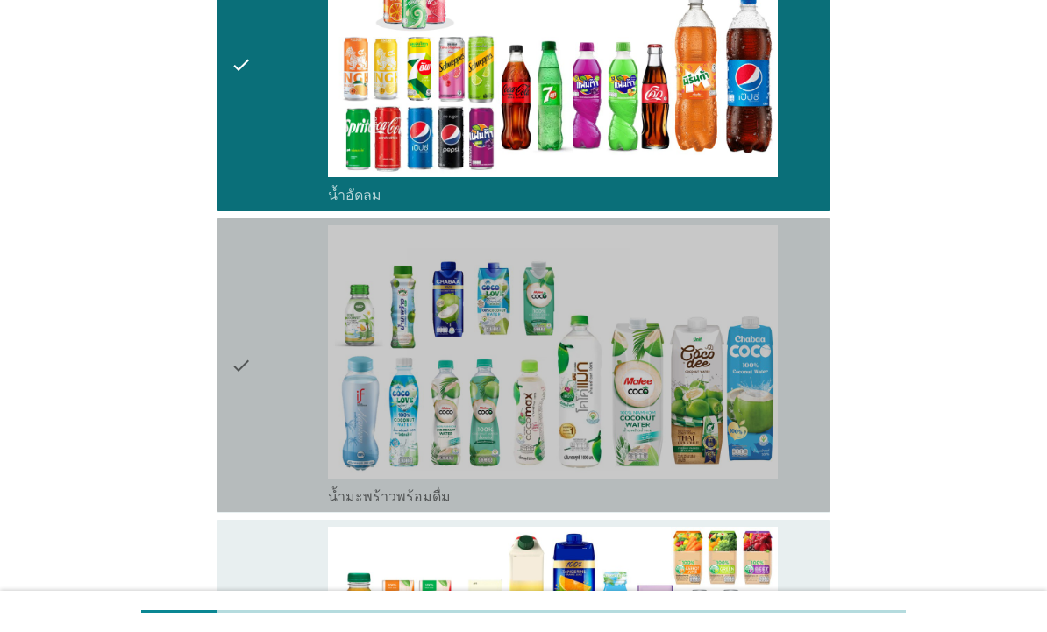
click at [260, 373] on div "check" at bounding box center [279, 365] width 97 height 280
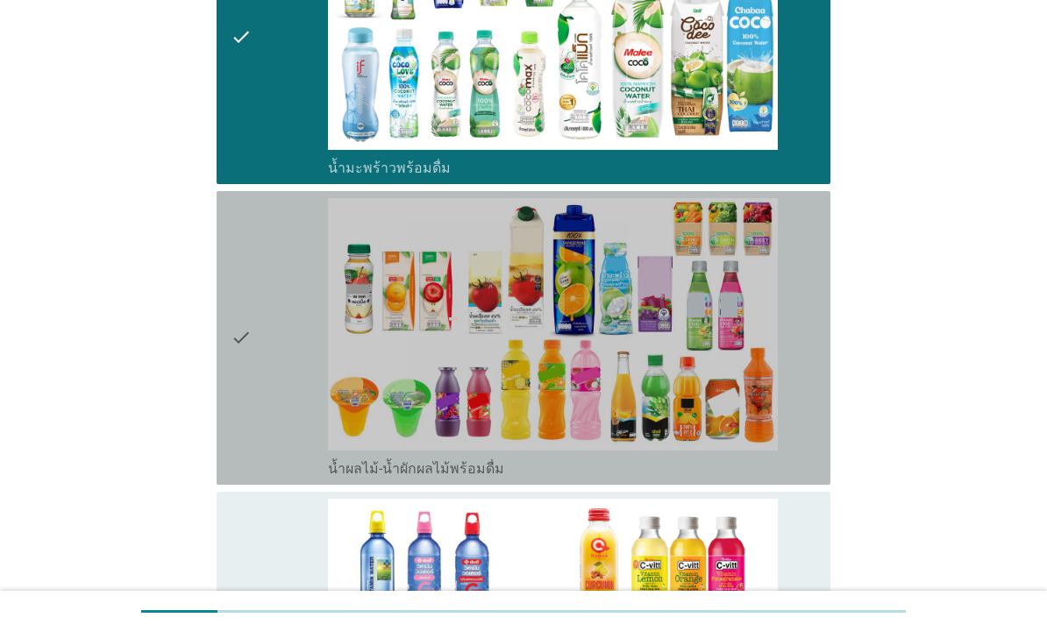
click at [244, 336] on icon "check" at bounding box center [241, 338] width 21 height 280
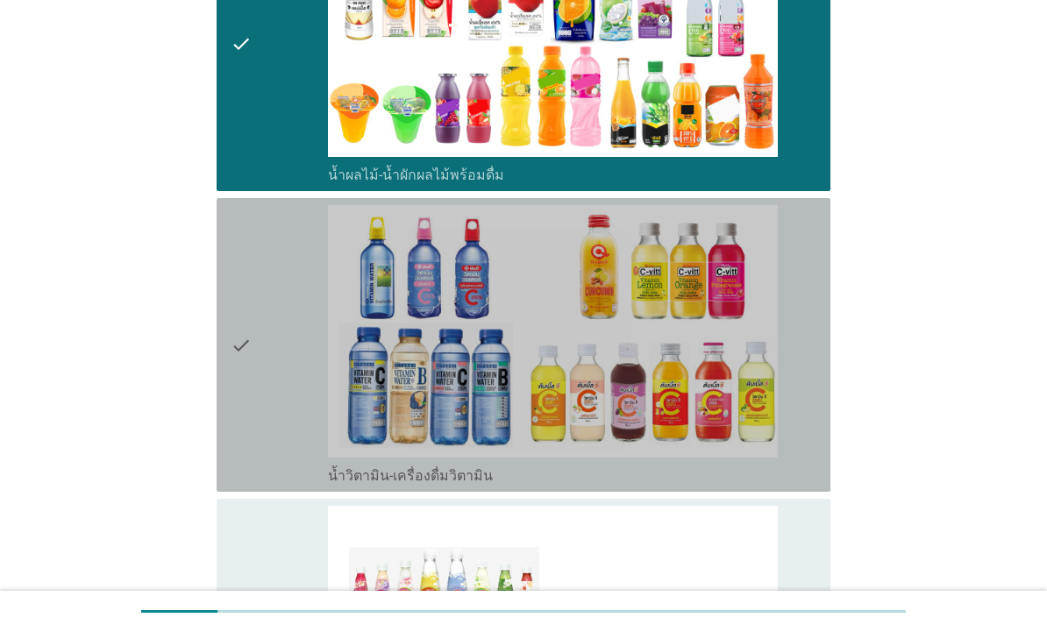
click at [247, 322] on icon "check" at bounding box center [241, 345] width 21 height 280
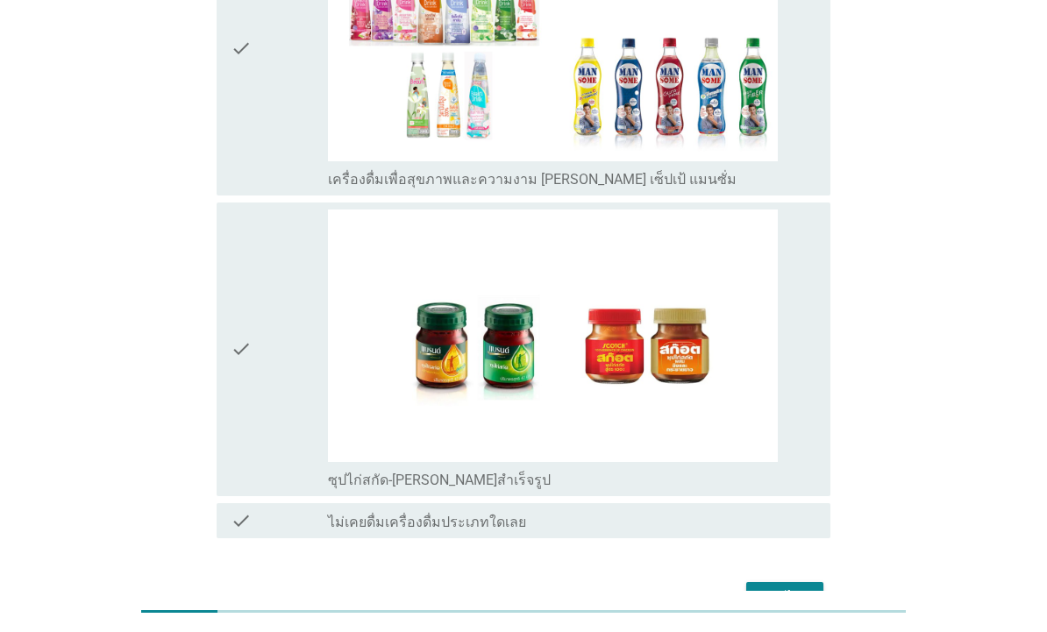
scroll to position [3290, 0]
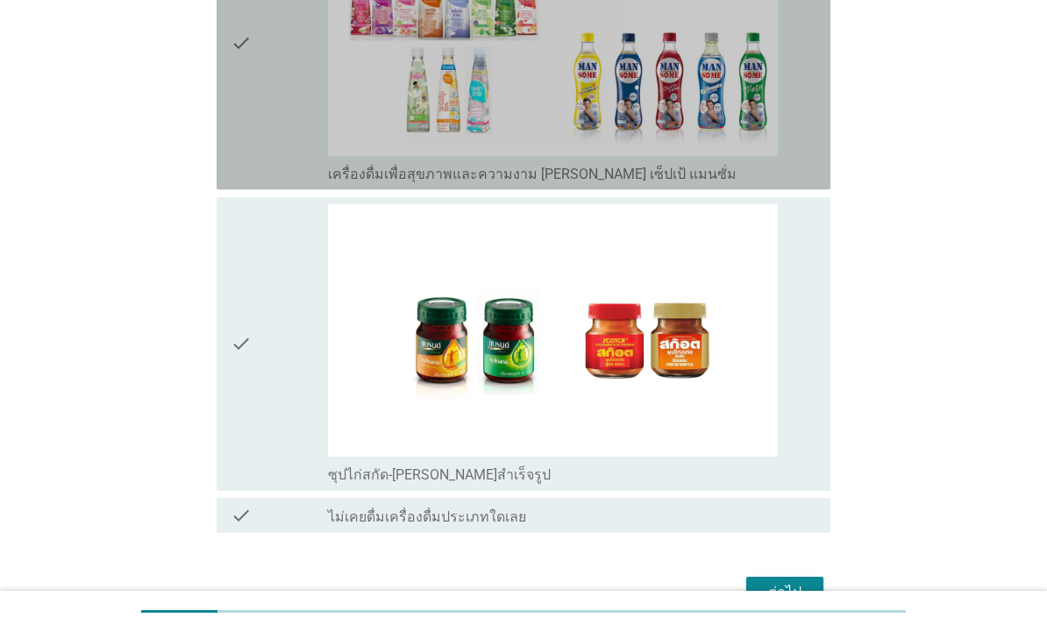
click at [245, 125] on icon "check" at bounding box center [241, 43] width 21 height 280
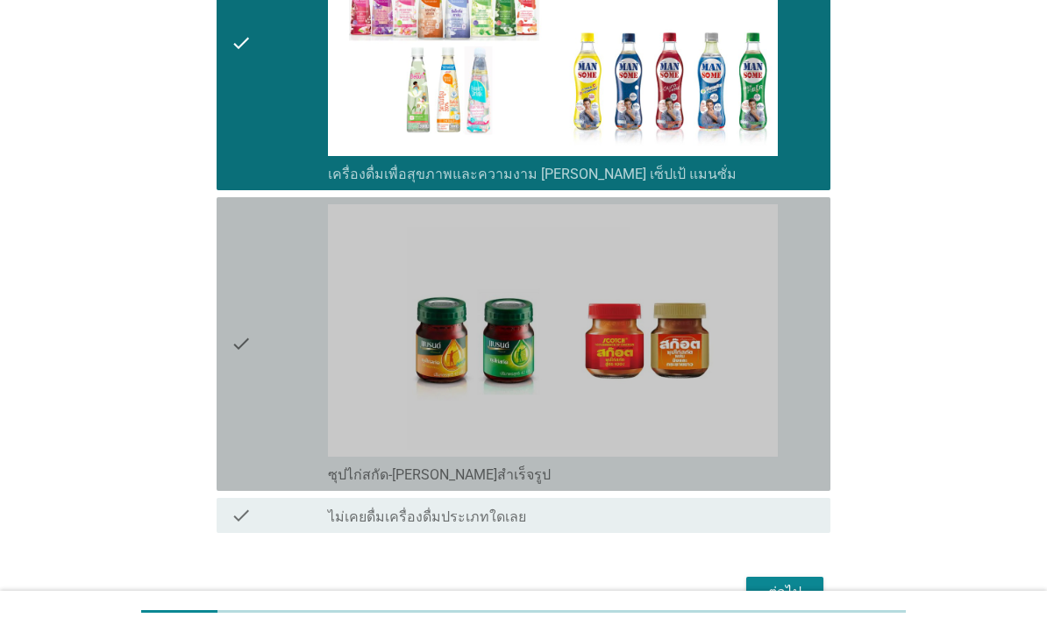
click at [226, 363] on div "check check_box_outline_blank ซุปไก่สกัด-[PERSON_NAME]สำเร็จรูป" at bounding box center [524, 344] width 614 height 294
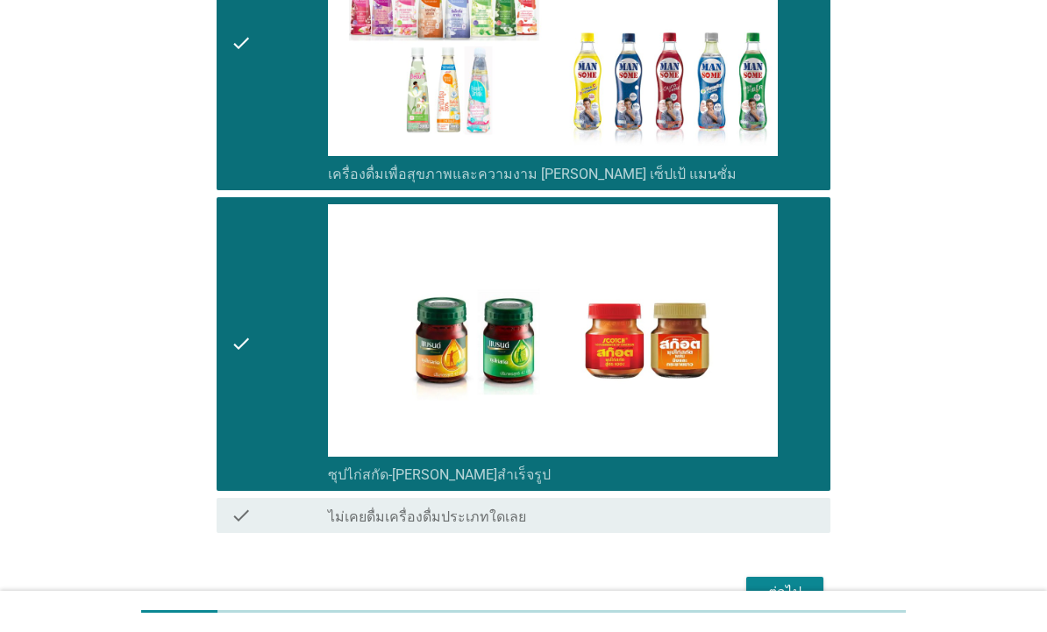
click at [765, 582] on div "ต่อไป" at bounding box center [784, 592] width 49 height 21
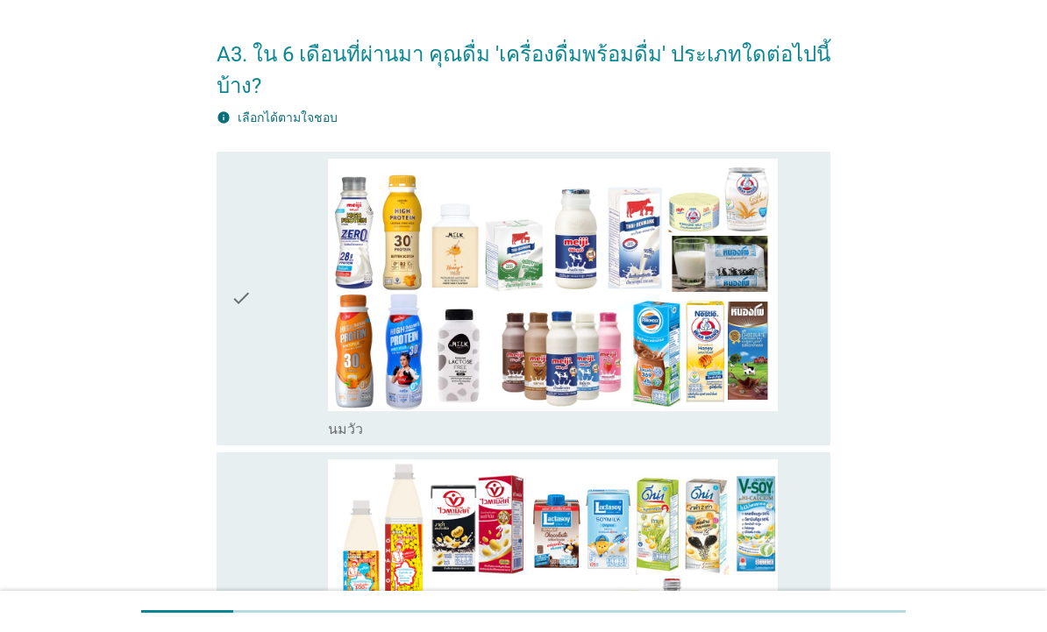
scroll to position [31, 0]
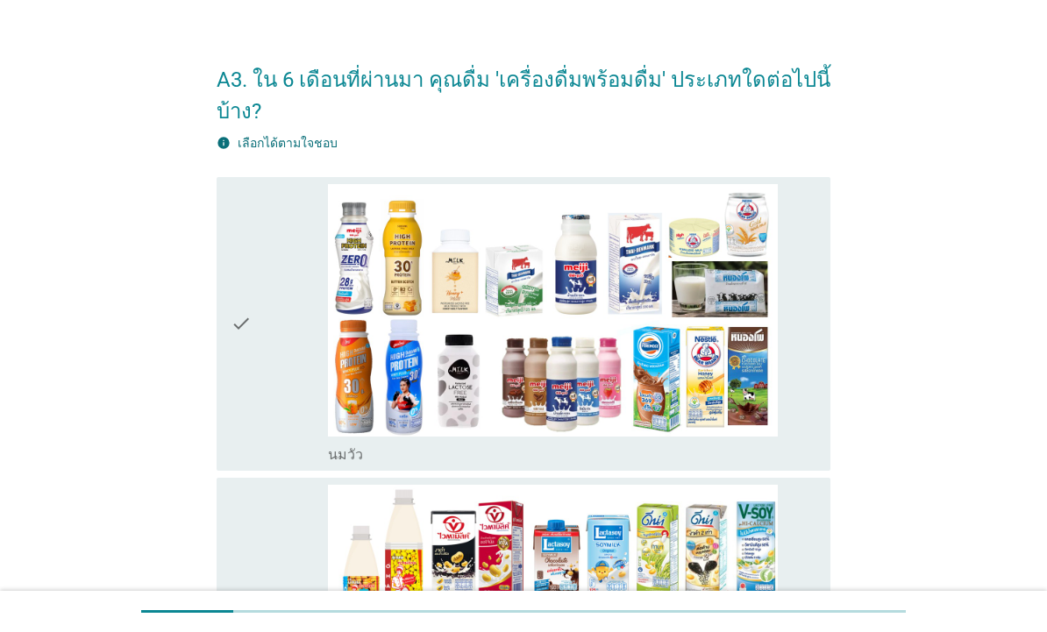
click at [259, 376] on div "check" at bounding box center [279, 324] width 97 height 280
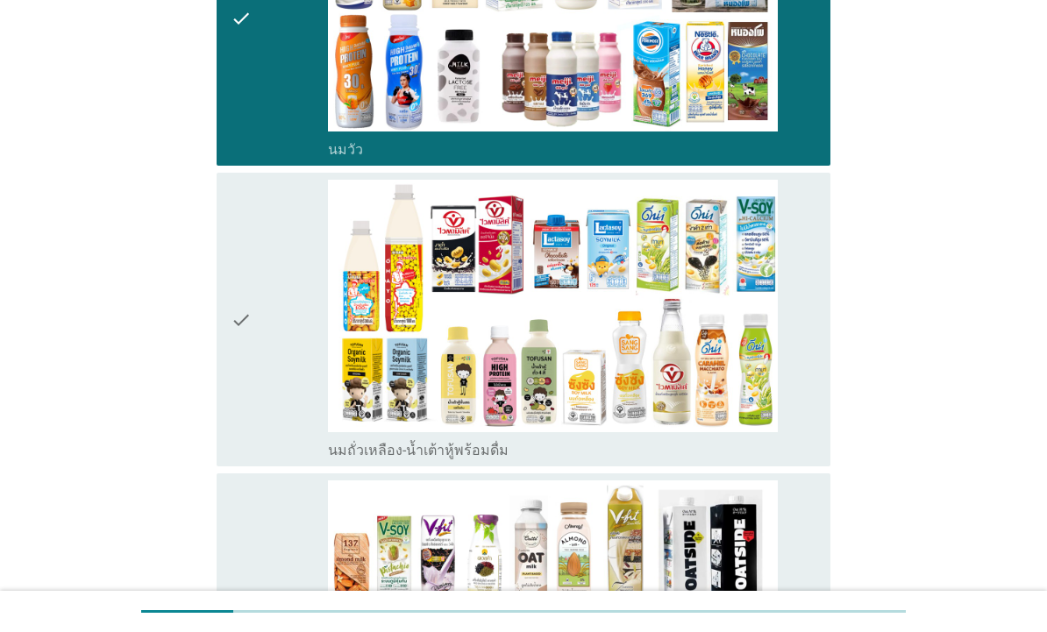
scroll to position [337, 0]
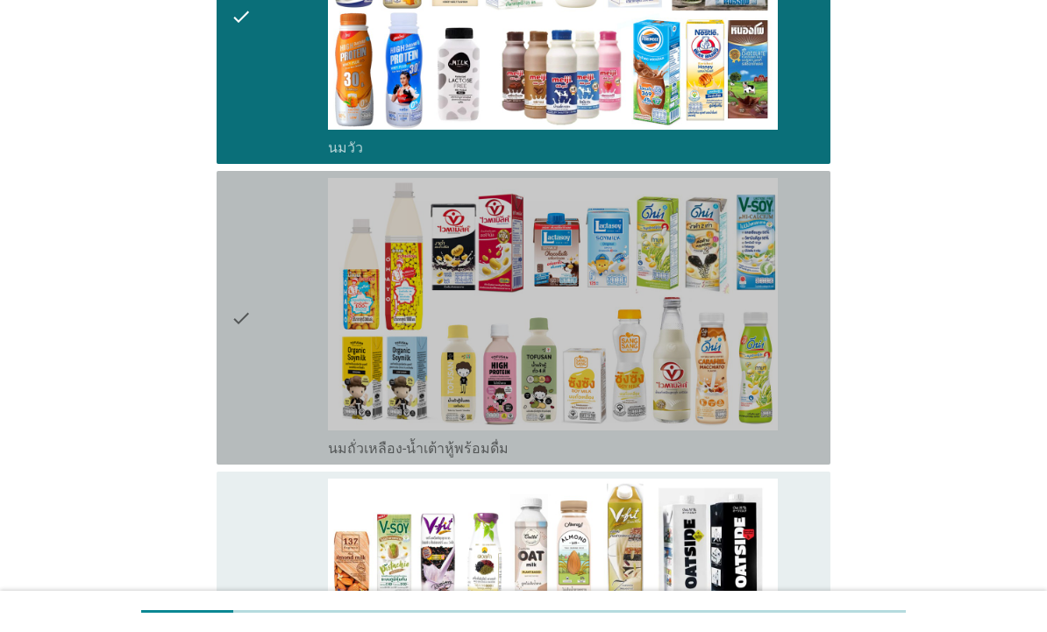
click at [288, 345] on div "check" at bounding box center [279, 318] width 97 height 280
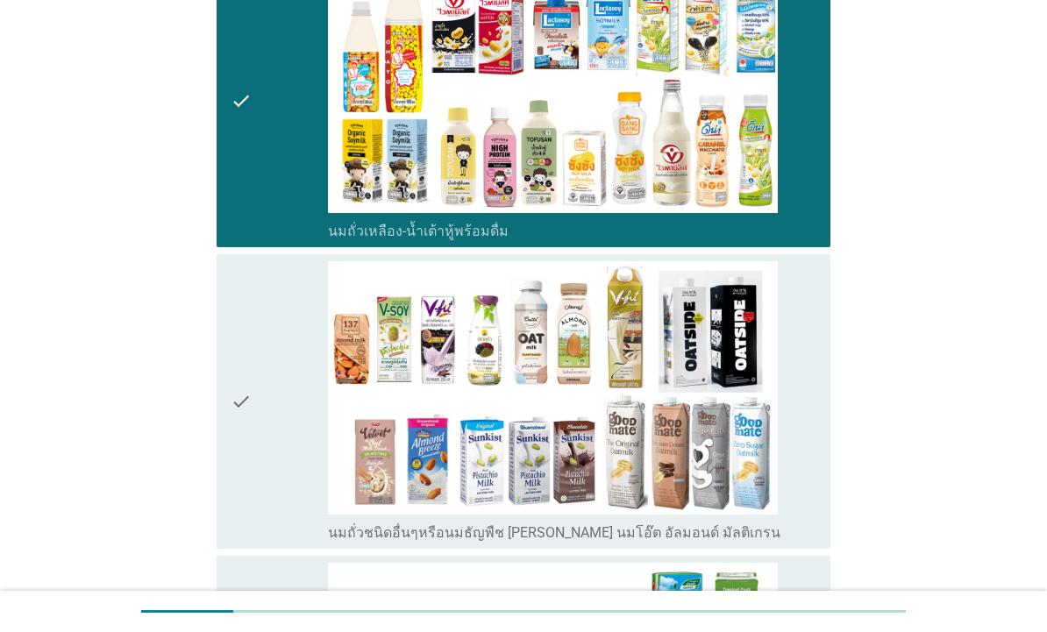
scroll to position [575, 0]
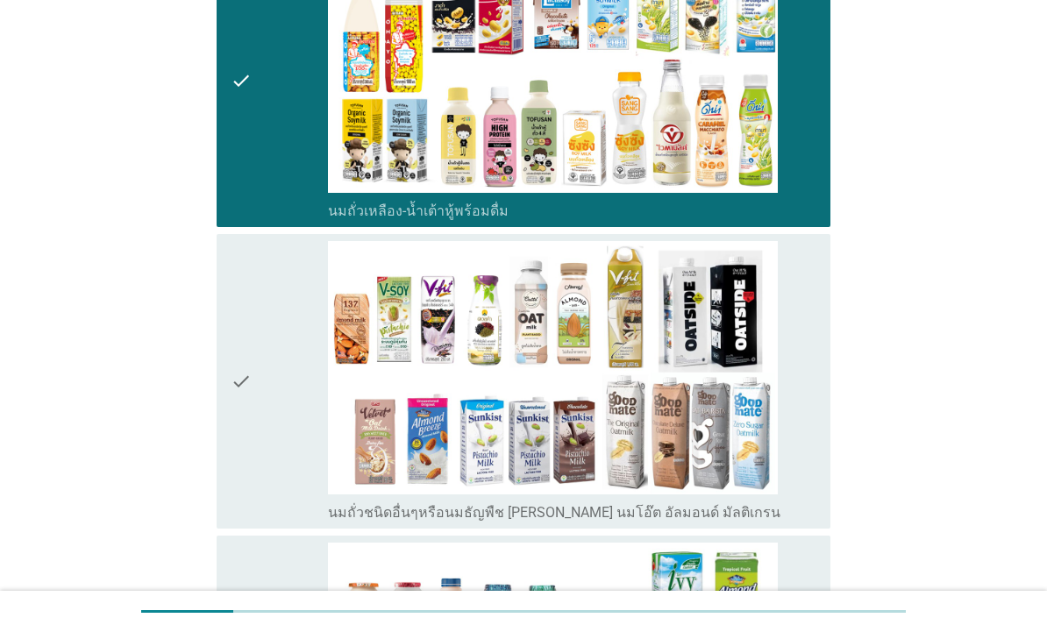
click at [281, 424] on div "check" at bounding box center [279, 381] width 97 height 280
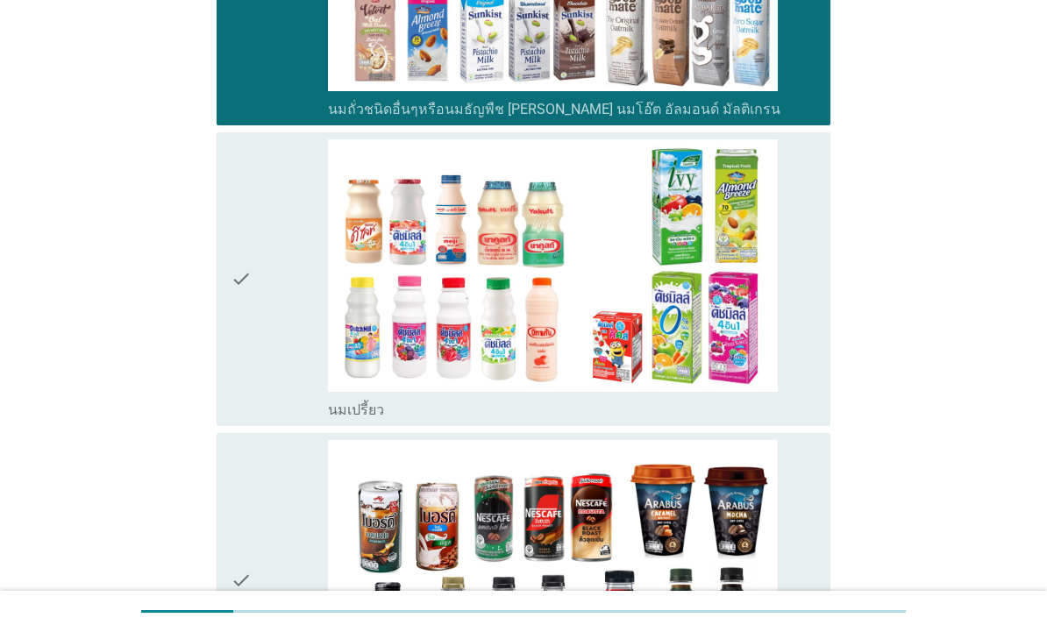
scroll to position [1059, 0]
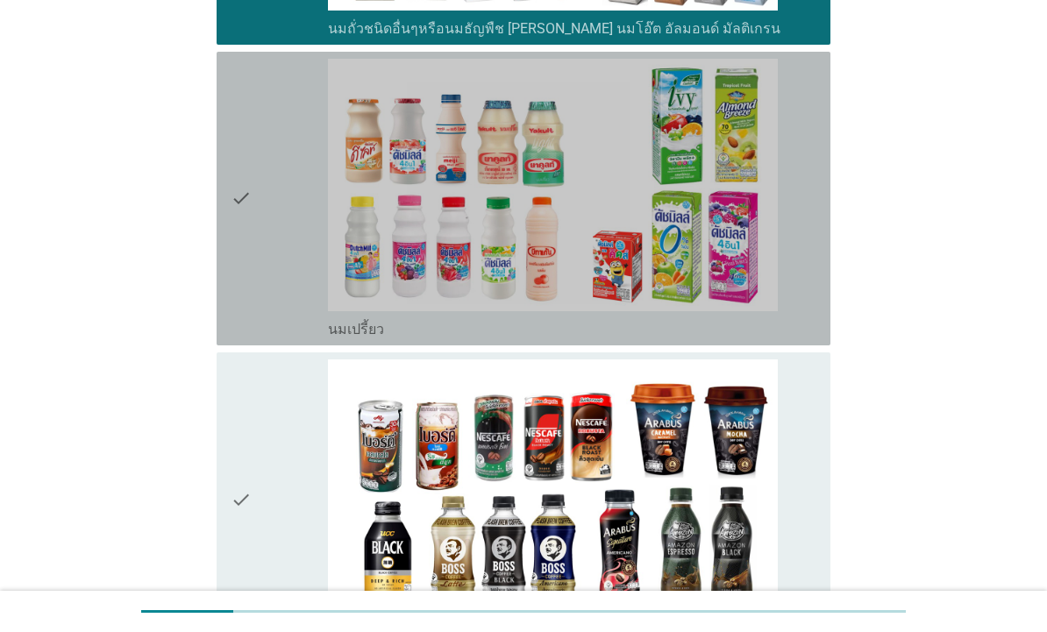
click at [262, 287] on div "check" at bounding box center [279, 199] width 97 height 280
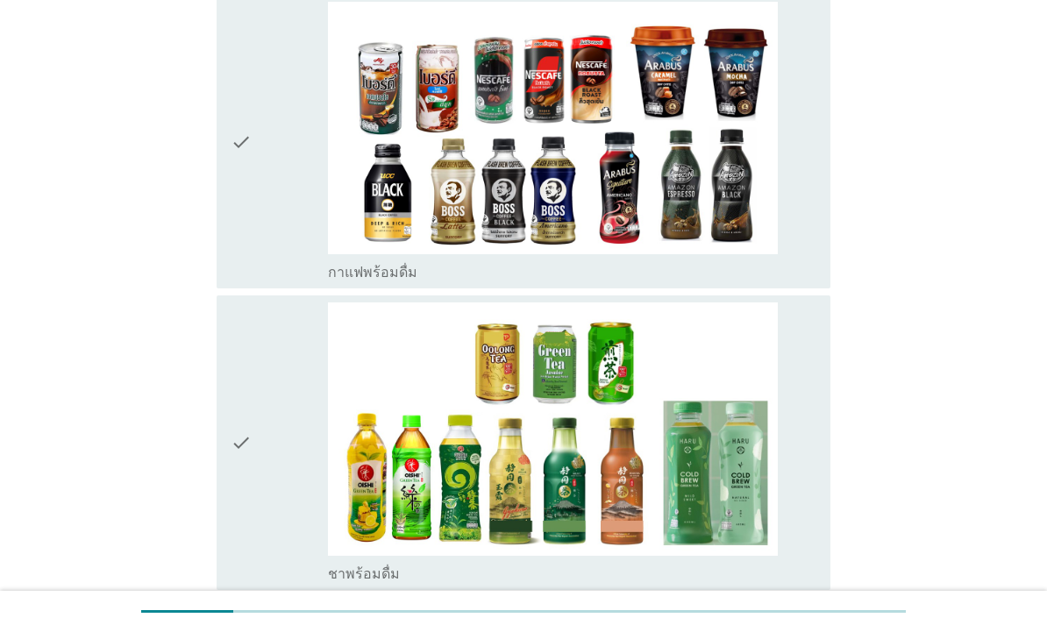
scroll to position [1421, 0]
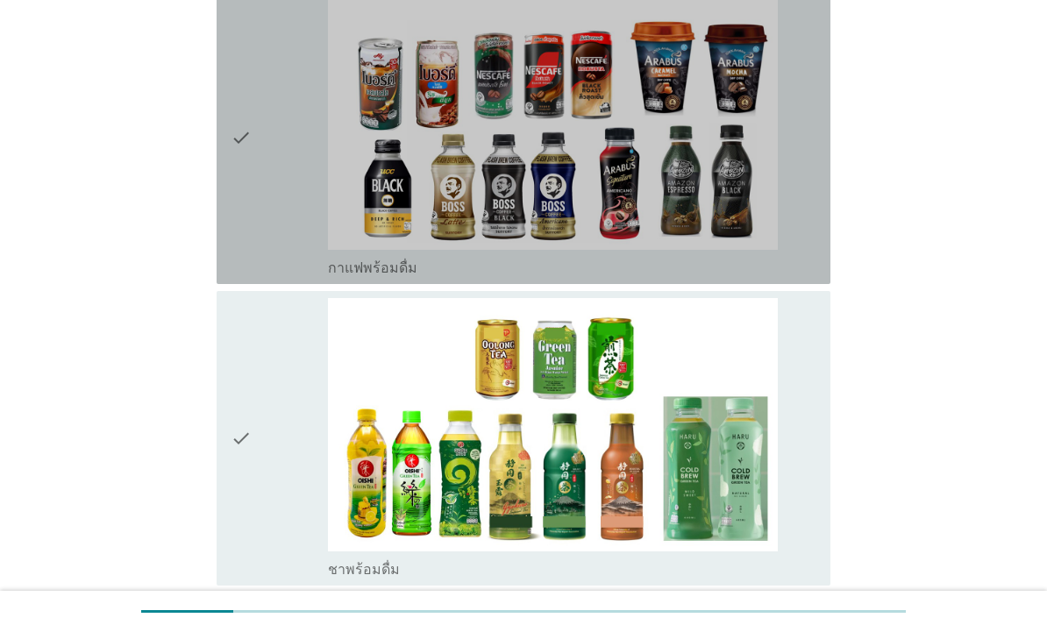
click at [247, 227] on icon "check" at bounding box center [241, 137] width 21 height 280
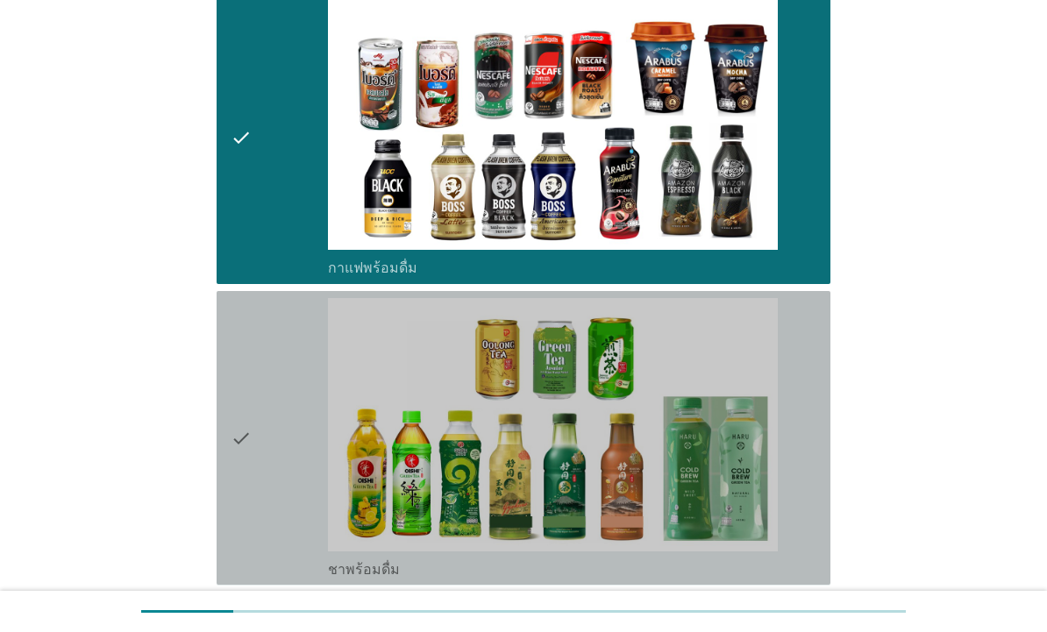
click at [244, 457] on icon "check" at bounding box center [241, 438] width 21 height 280
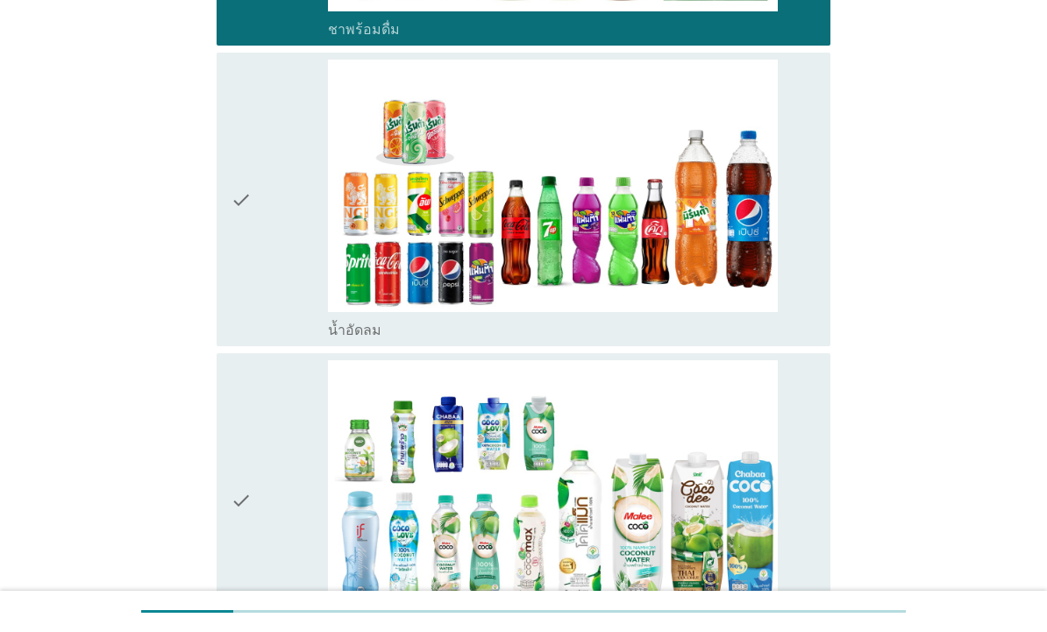
scroll to position [1966, 0]
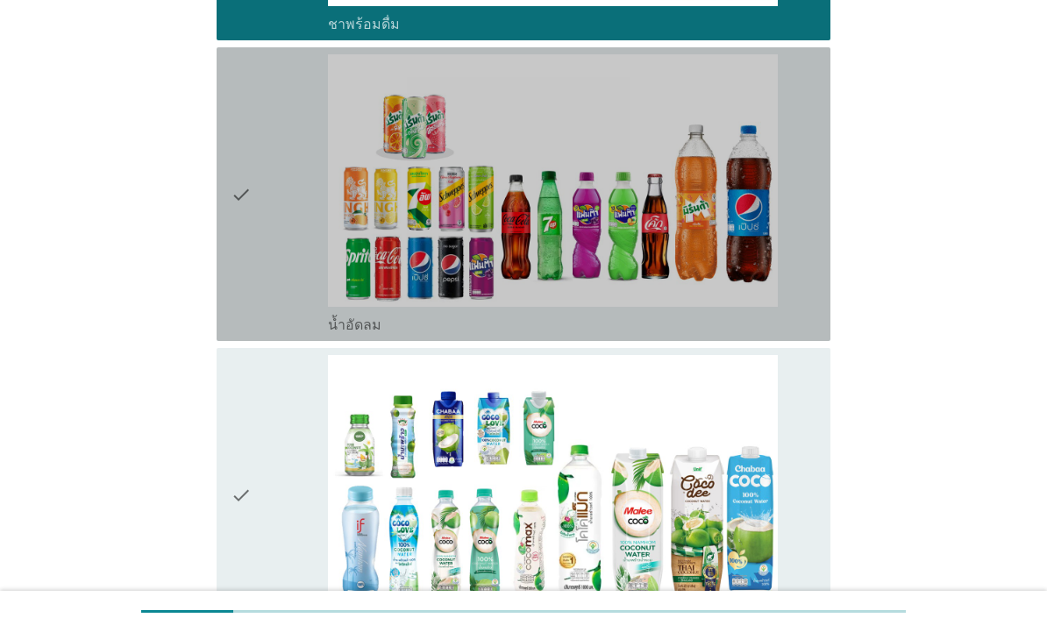
click at [250, 288] on icon "check" at bounding box center [241, 194] width 21 height 280
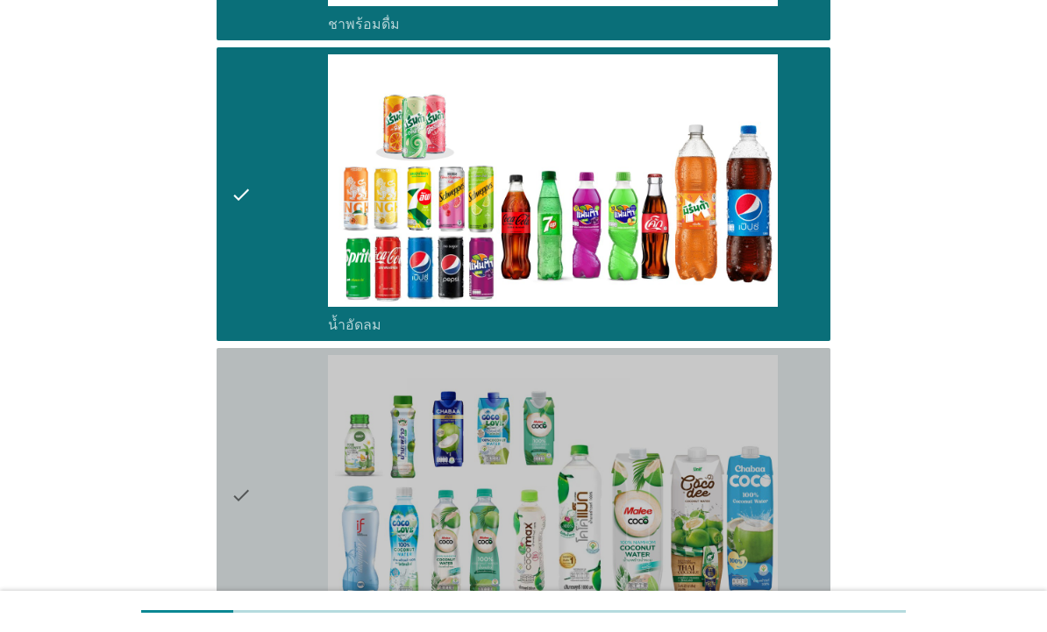
click at [259, 500] on div "check" at bounding box center [279, 495] width 97 height 280
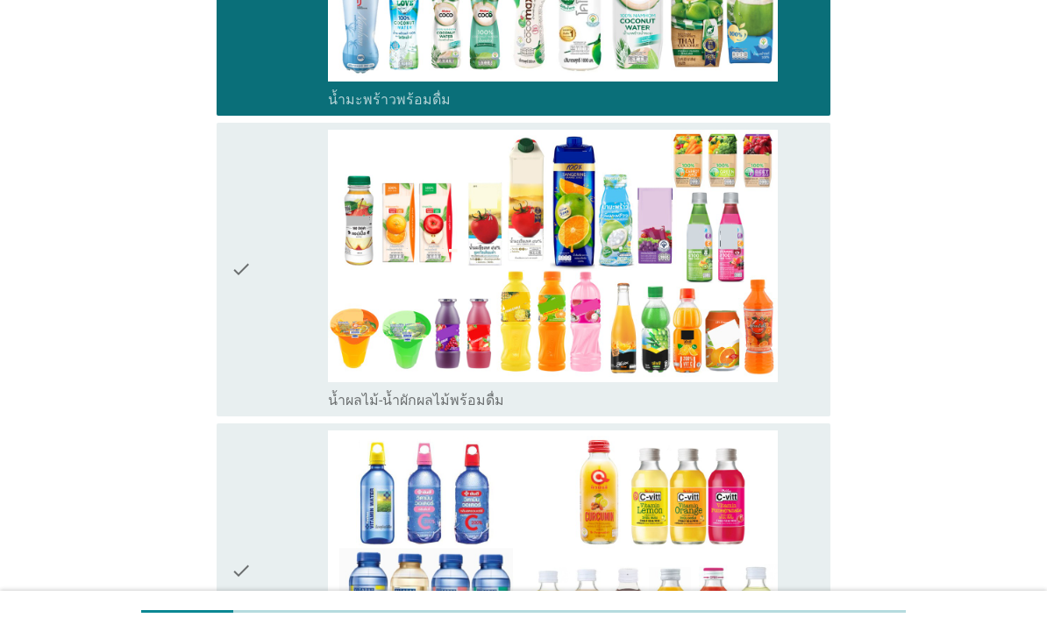
scroll to position [2500, 0]
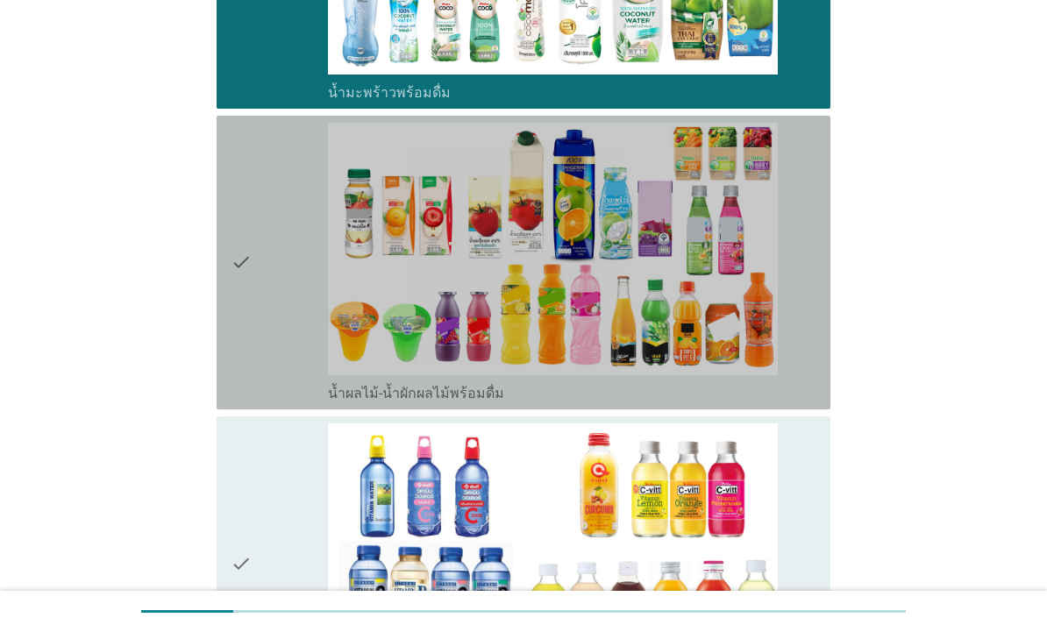
click at [261, 342] on div "check" at bounding box center [279, 263] width 97 height 280
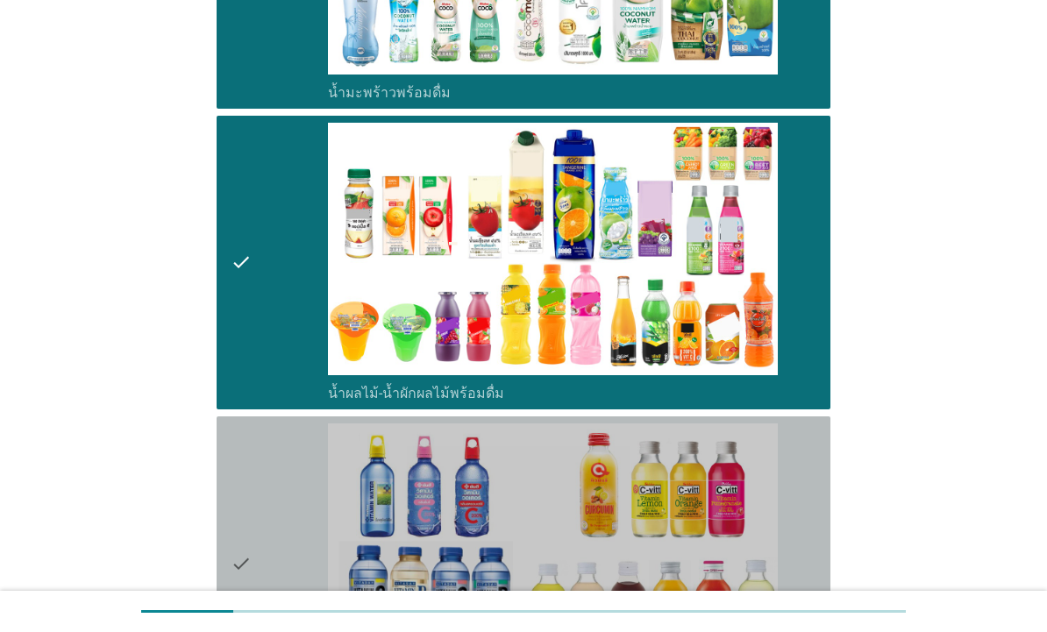
click at [245, 510] on icon "check" at bounding box center [241, 563] width 21 height 280
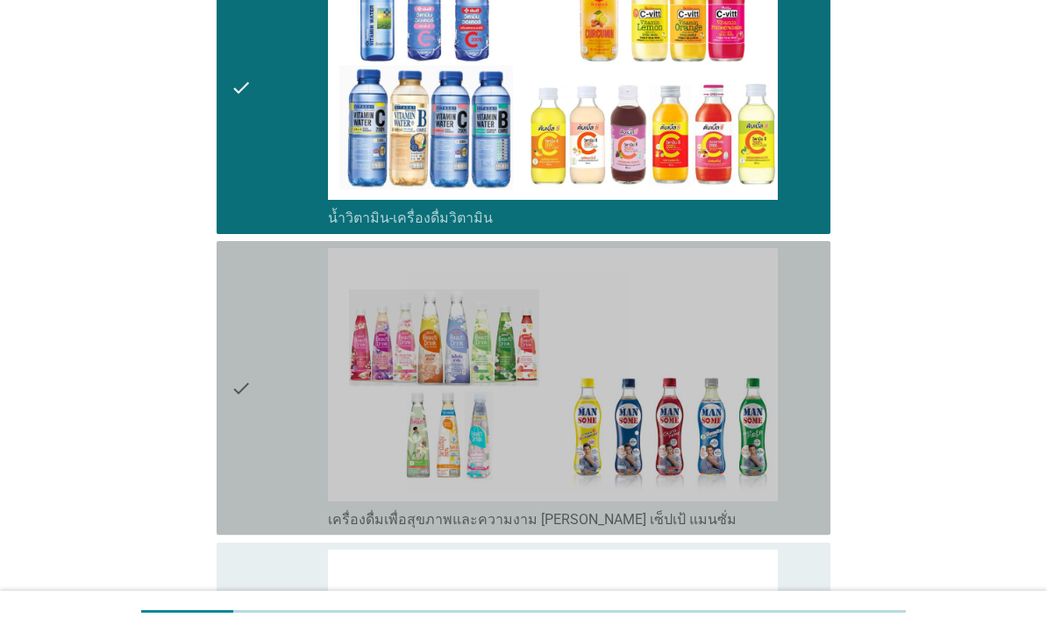
click at [246, 412] on icon "check" at bounding box center [241, 388] width 21 height 280
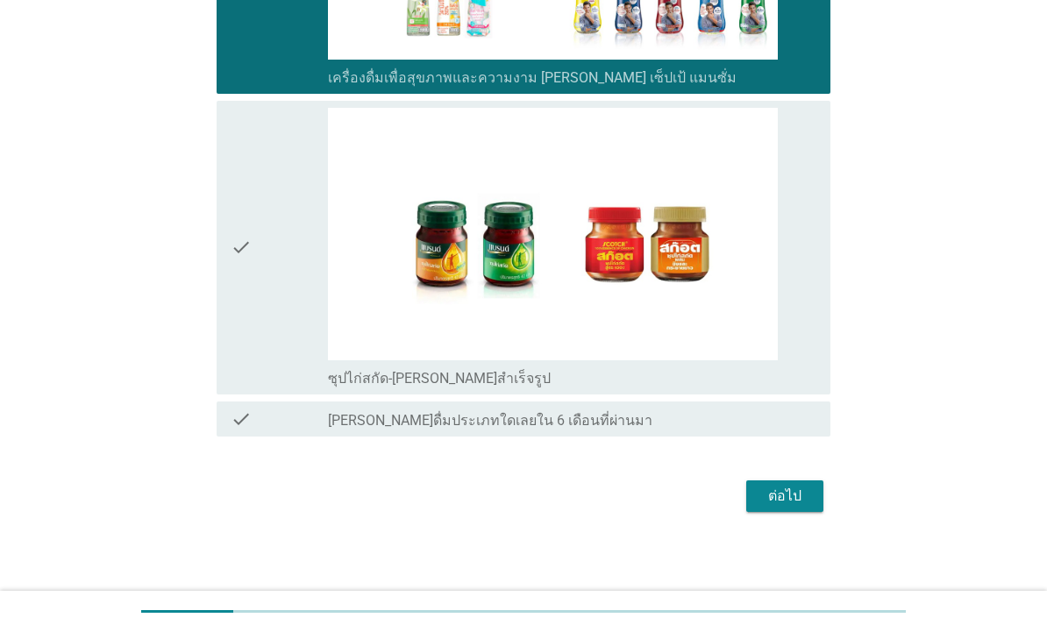
scroll to position [3417, 0]
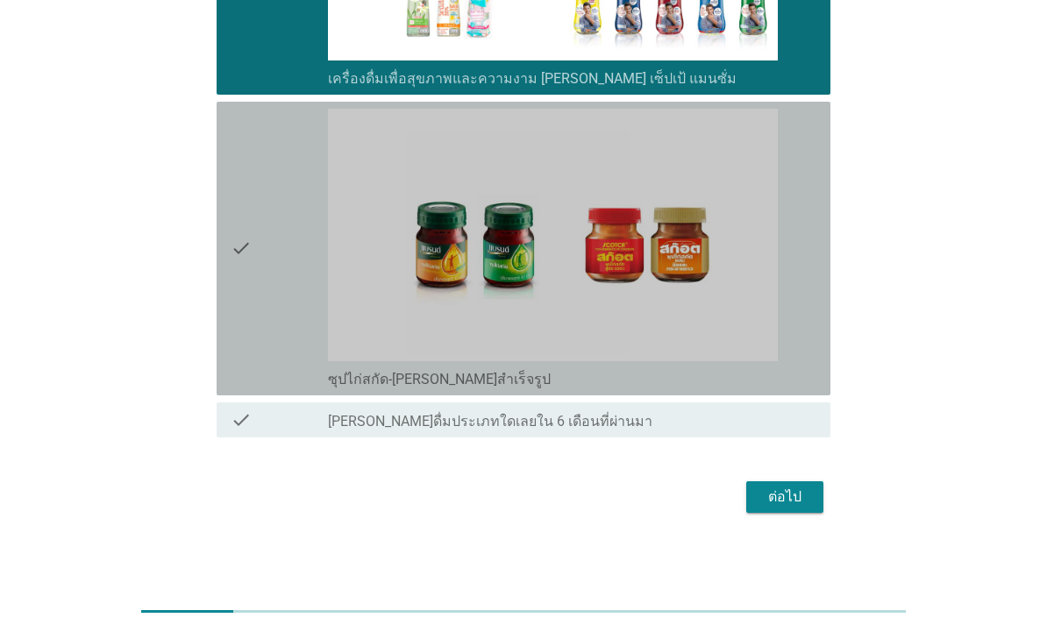
click at [252, 261] on div "check" at bounding box center [279, 249] width 97 height 280
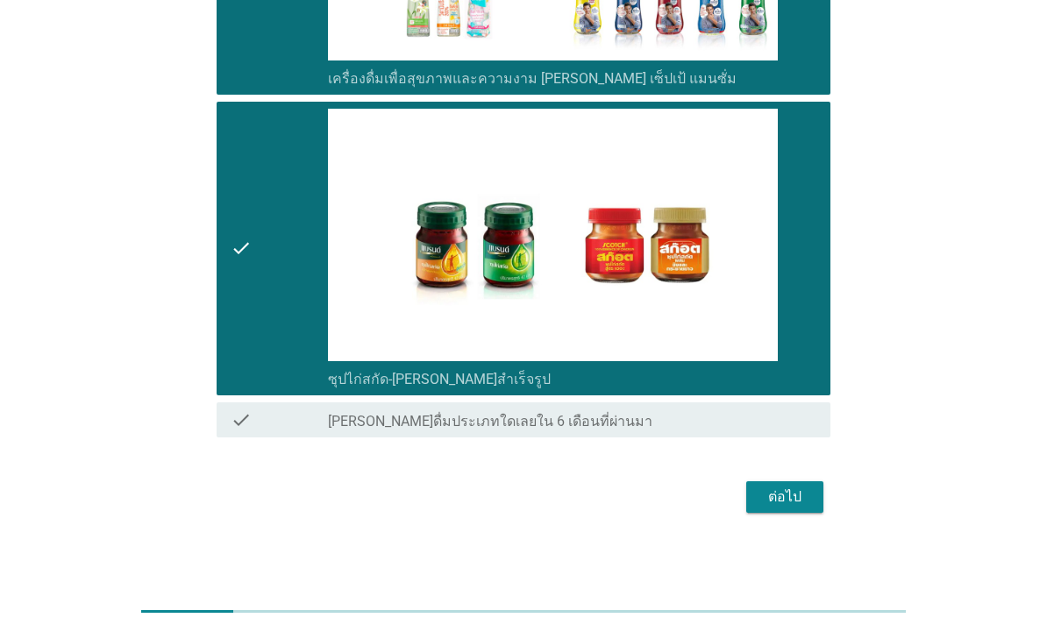
click at [791, 499] on div "ต่อไป" at bounding box center [784, 496] width 49 height 21
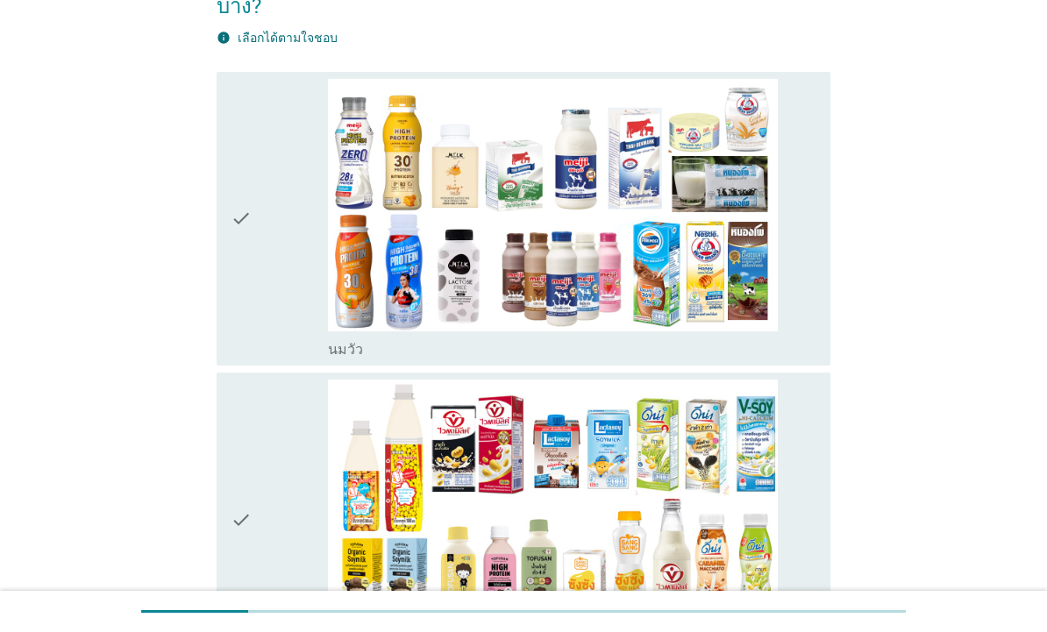
scroll to position [140, 0]
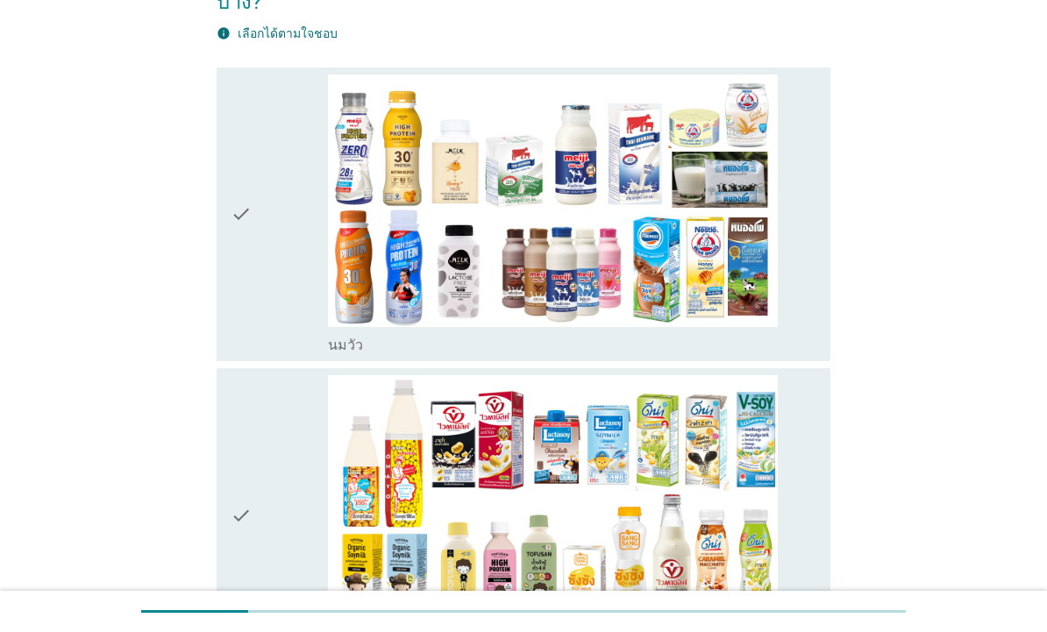
click at [251, 301] on icon "check" at bounding box center [241, 215] width 21 height 280
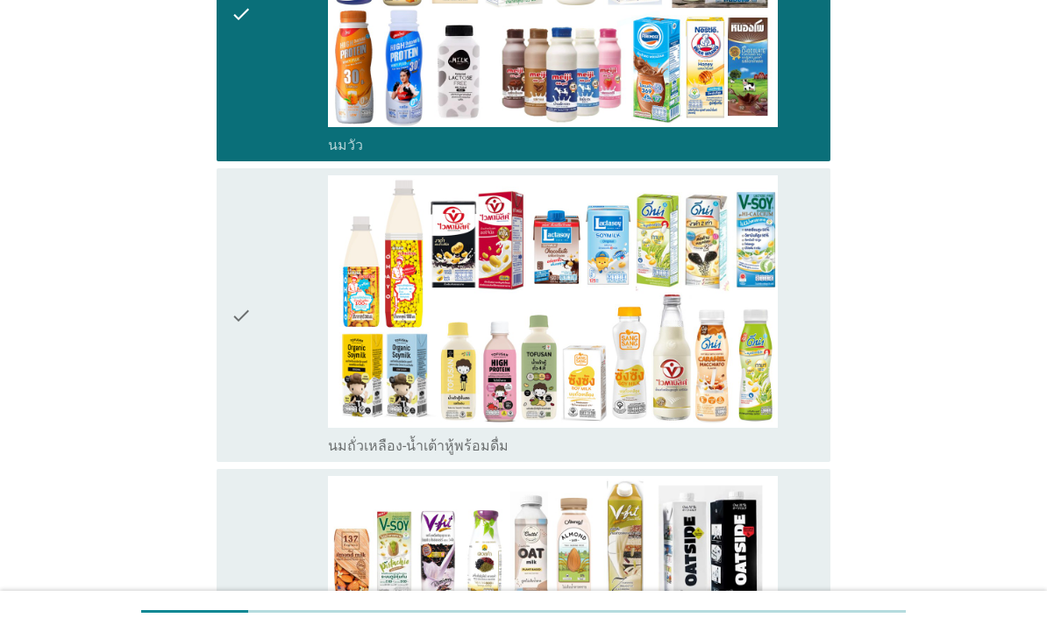
click at [239, 389] on icon "check" at bounding box center [241, 315] width 21 height 280
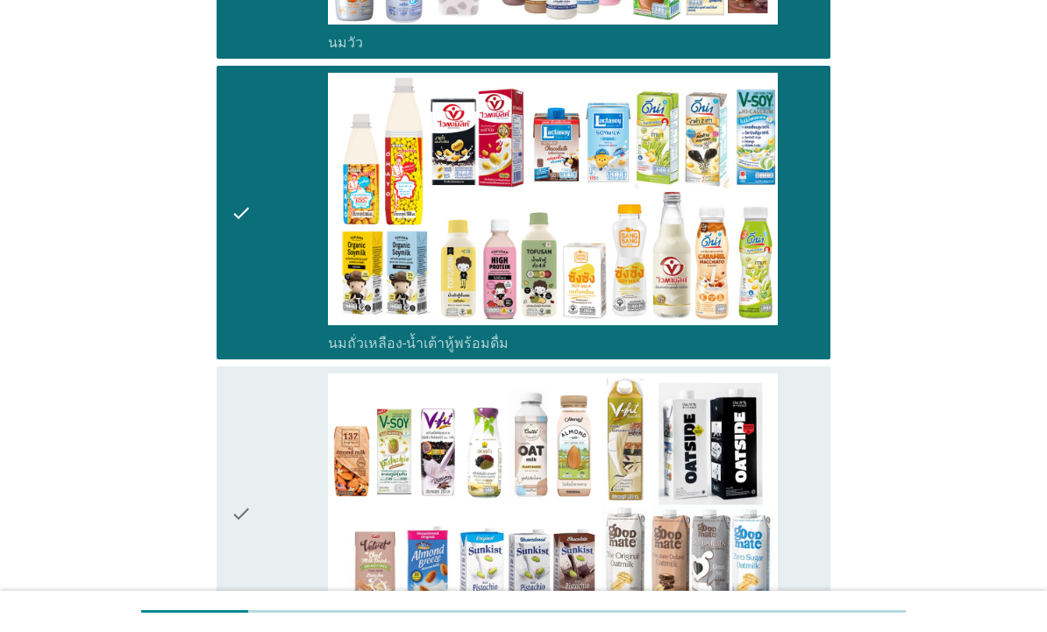
scroll to position [528, 0]
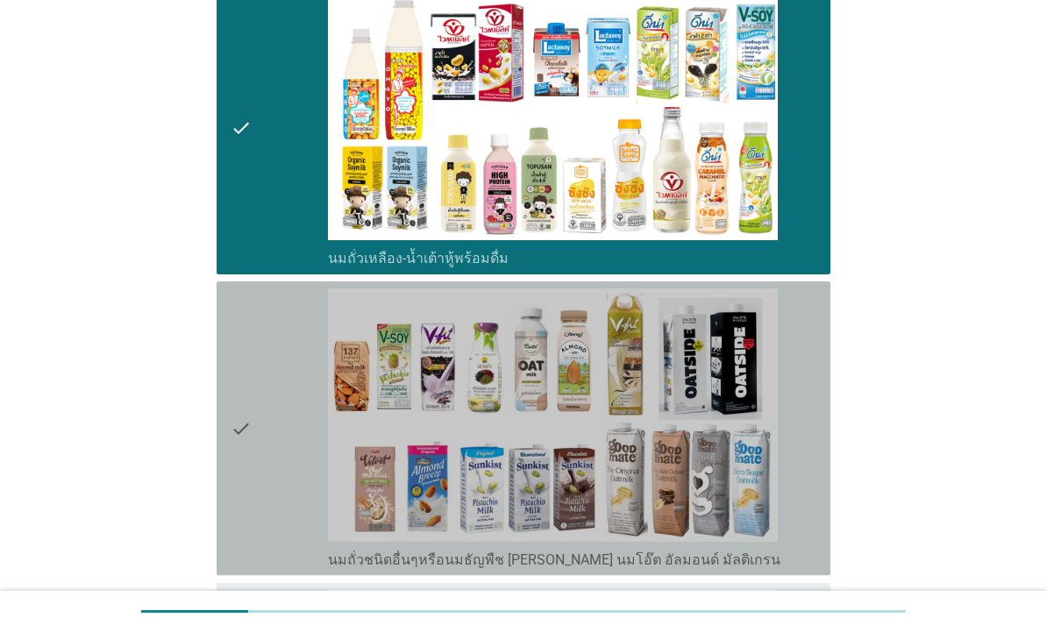
click at [244, 396] on icon "check" at bounding box center [241, 428] width 21 height 280
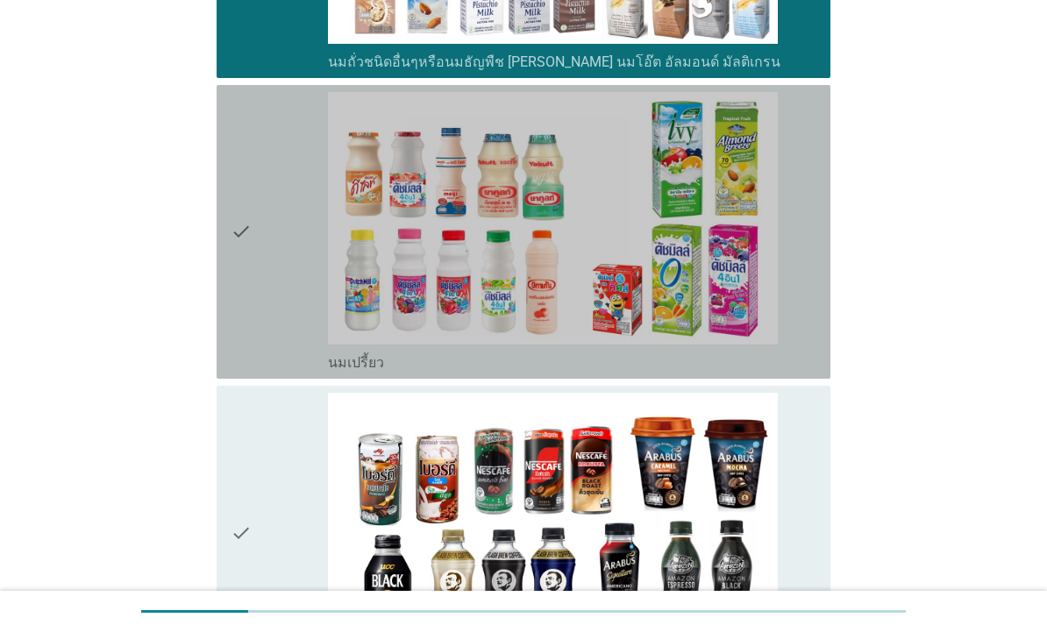
click at [228, 349] on div "check check_box_outline_blank นมเปรี้ยว" at bounding box center [524, 232] width 614 height 294
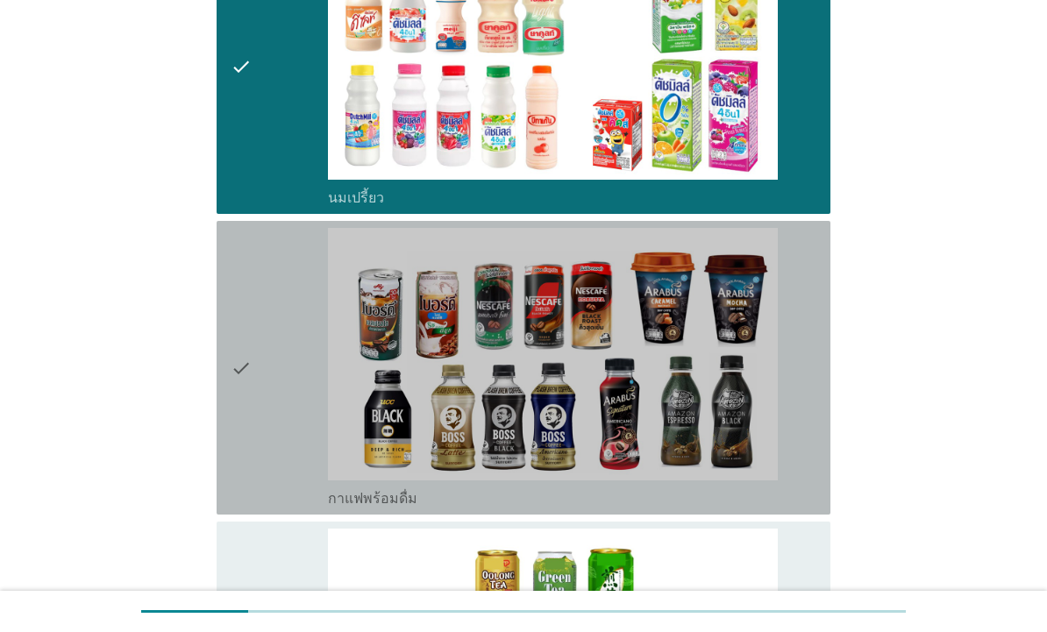
click at [241, 390] on icon "check" at bounding box center [241, 368] width 21 height 280
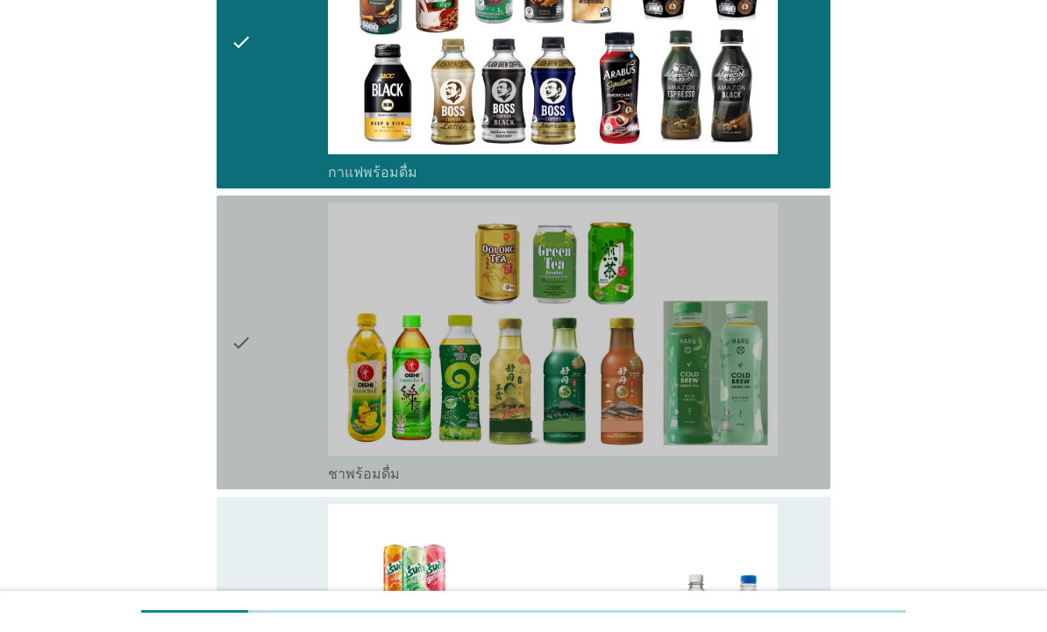
click at [249, 401] on icon "check" at bounding box center [241, 342] width 21 height 280
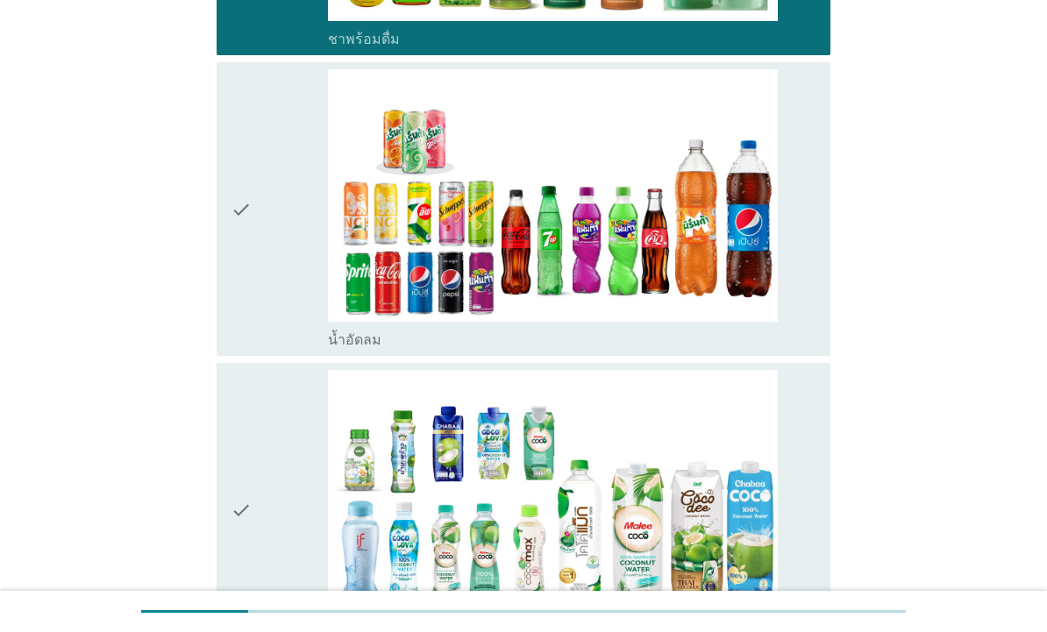
click at [223, 346] on div "check check_box_outline_blank น้ำอัดลม" at bounding box center [524, 209] width 614 height 294
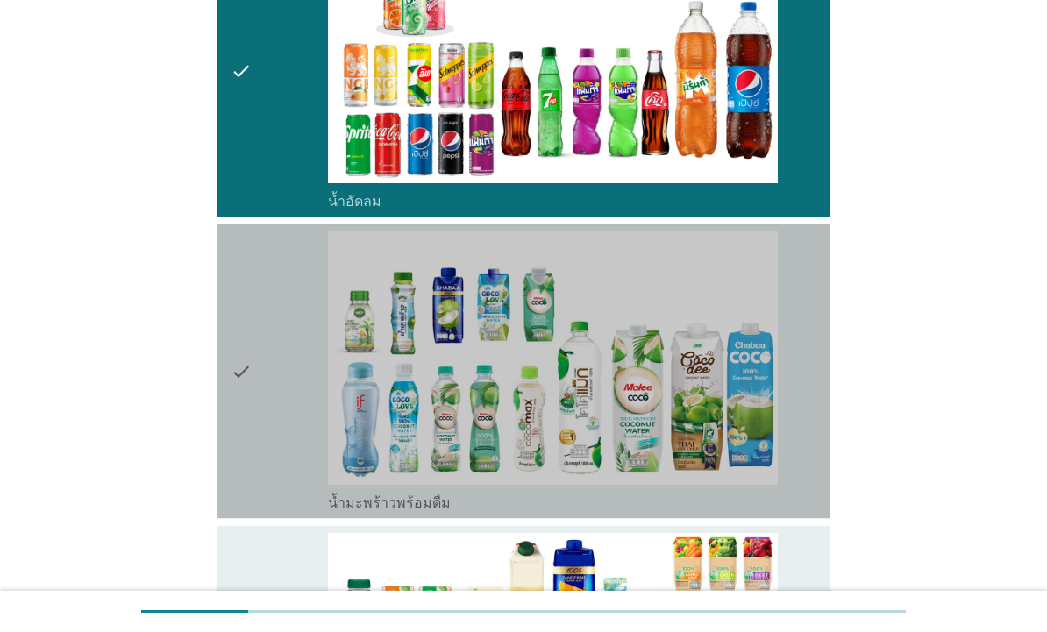
click at [235, 362] on icon "check" at bounding box center [241, 371] width 21 height 280
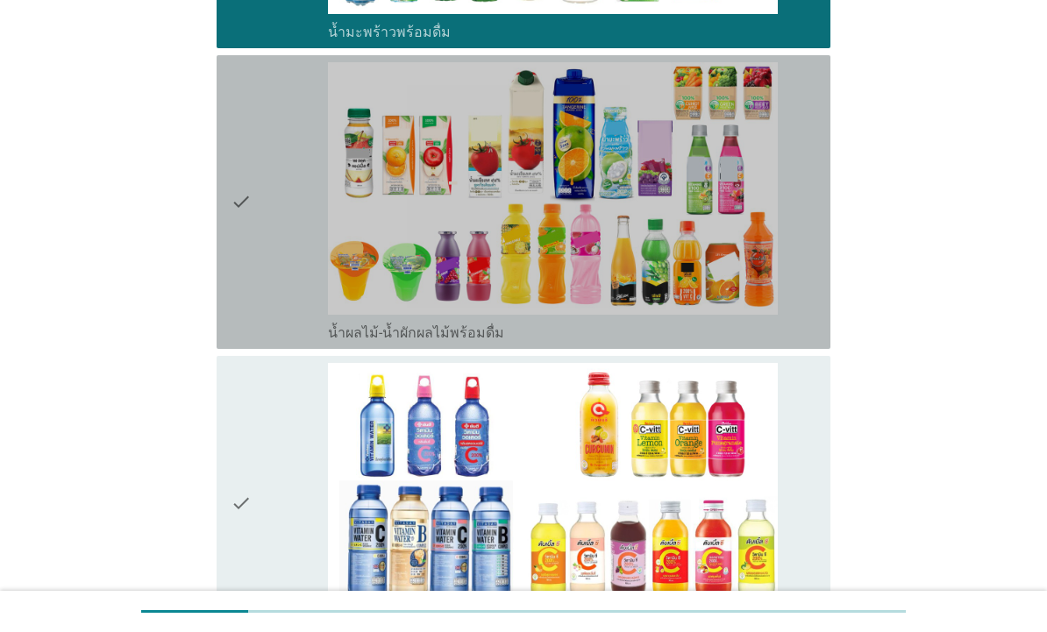
click at [219, 335] on div "check check_box_outline_blank น้ำผลไม้-น้ำผักผลไม้พร้อมดื่ม" at bounding box center [524, 202] width 614 height 294
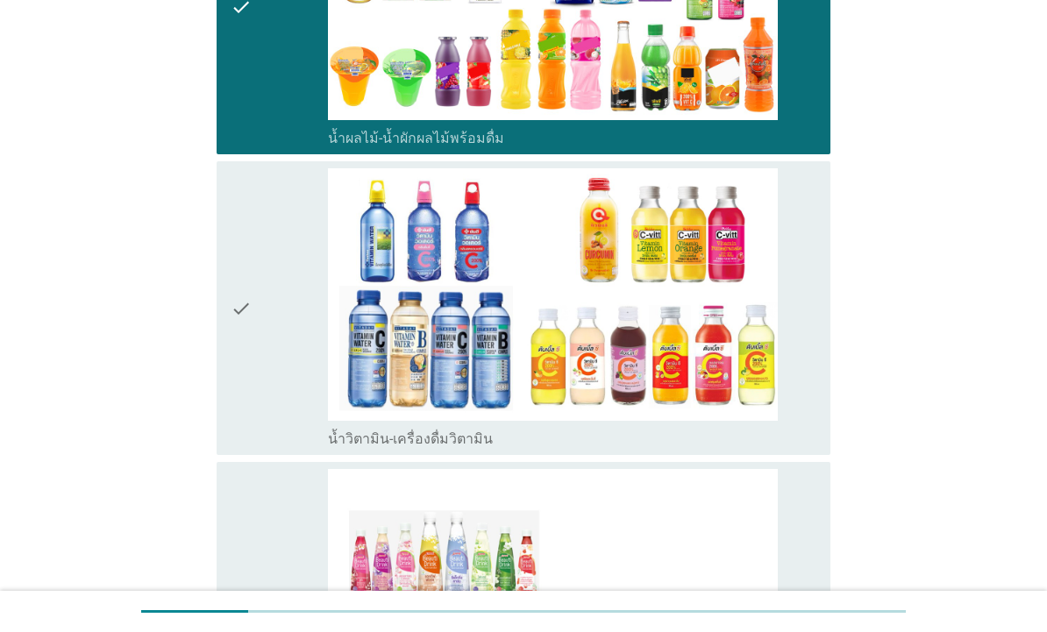
click at [226, 353] on div "check check_box_outline_blank น้ำวิตามิน-เครื่องดื่มวิตามิน" at bounding box center [524, 308] width 614 height 294
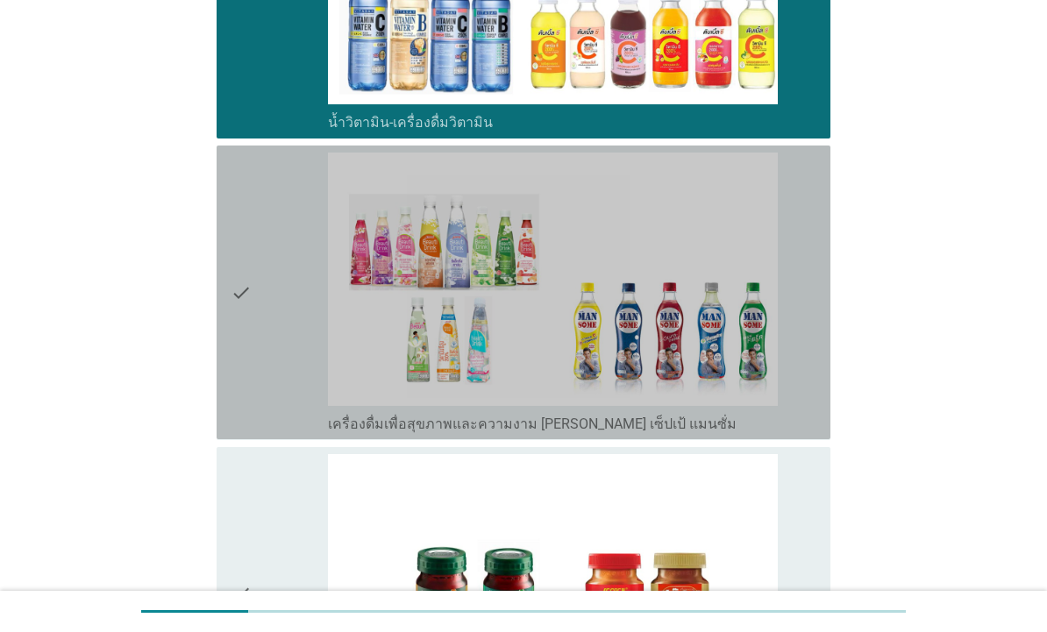
click at [225, 345] on div "check check_box_outline_blank เครื่องดื่มเพื่อสุขภาพและความงาม [PERSON_NAME] เซ…" at bounding box center [524, 293] width 614 height 294
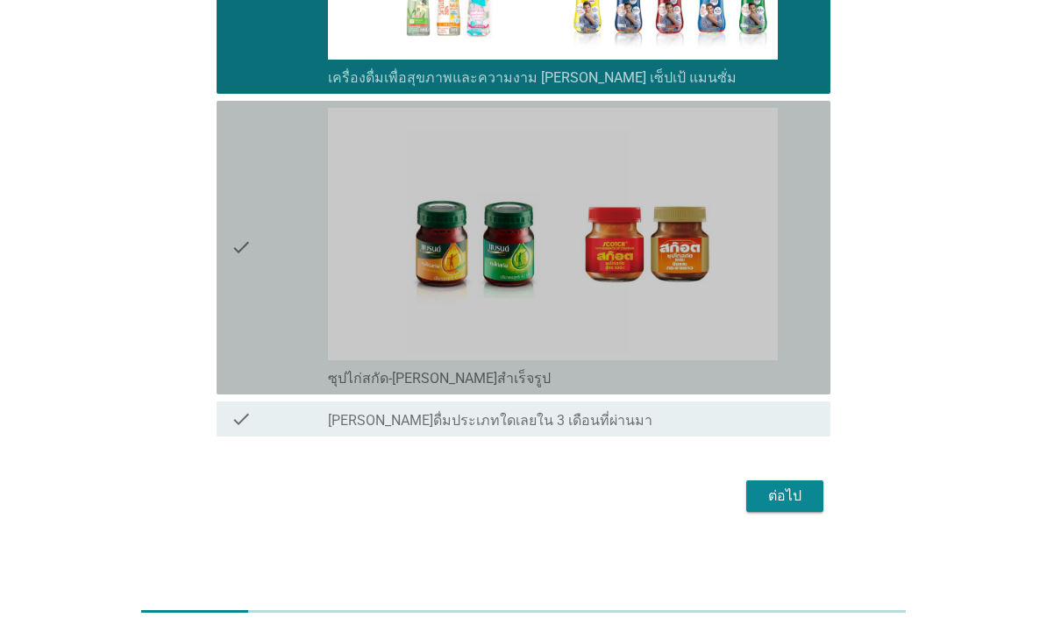
scroll to position [3417, 0]
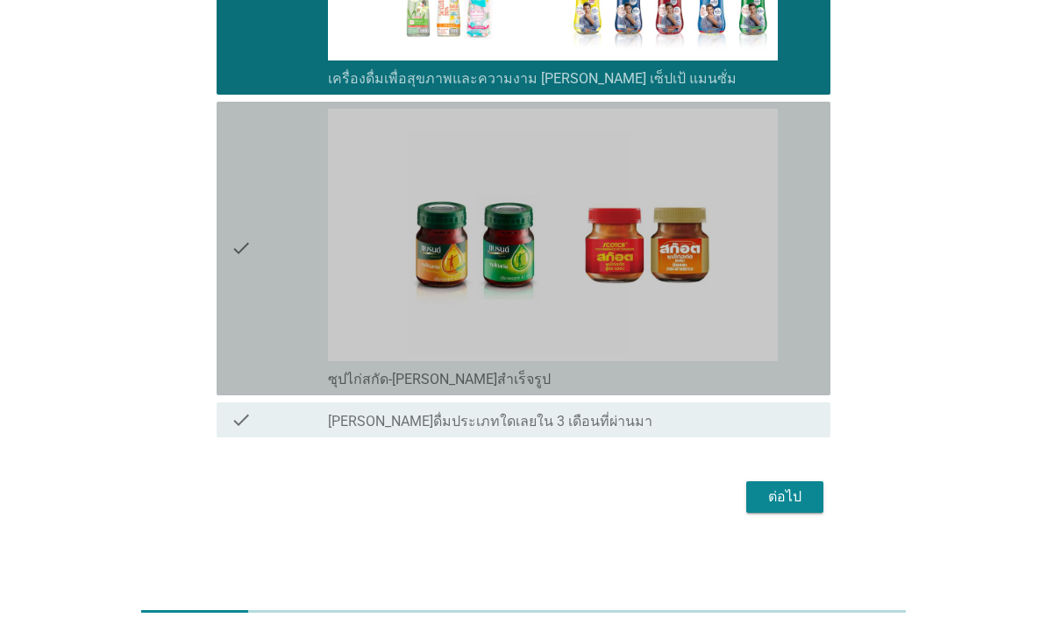
click at [241, 352] on icon "check" at bounding box center [241, 249] width 21 height 280
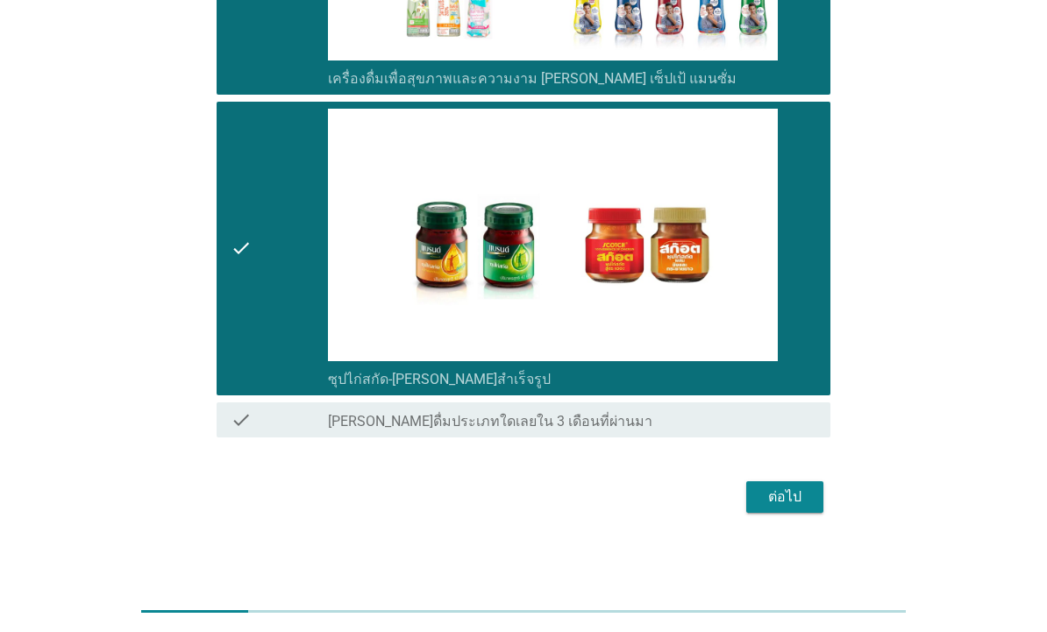
click at [809, 501] on button "ต่อไป" at bounding box center [784, 497] width 77 height 32
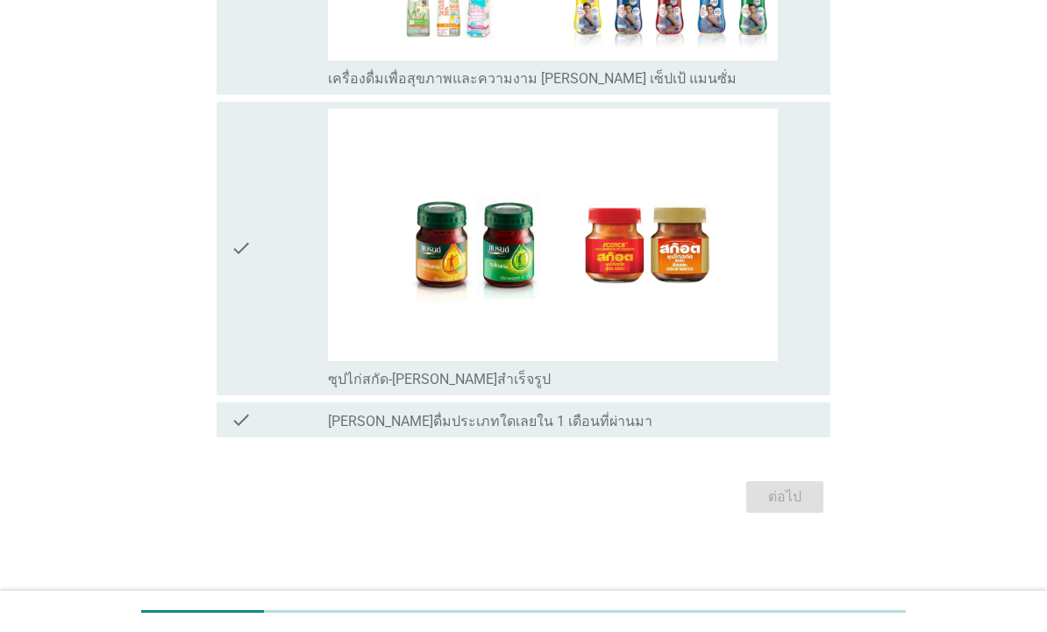
scroll to position [0, 0]
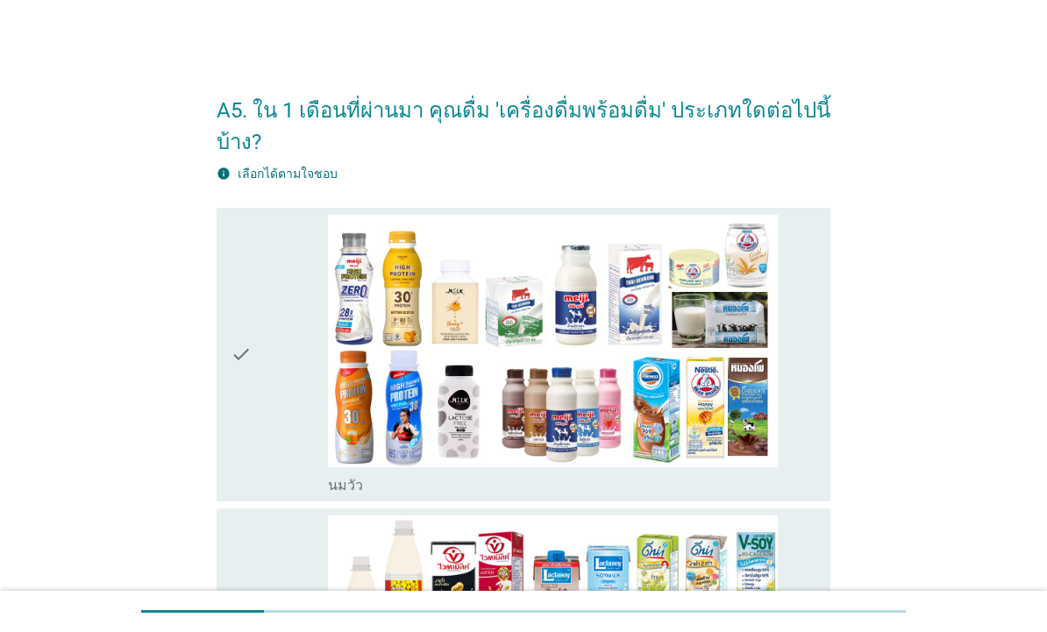
click at [249, 415] on icon "check" at bounding box center [241, 355] width 21 height 280
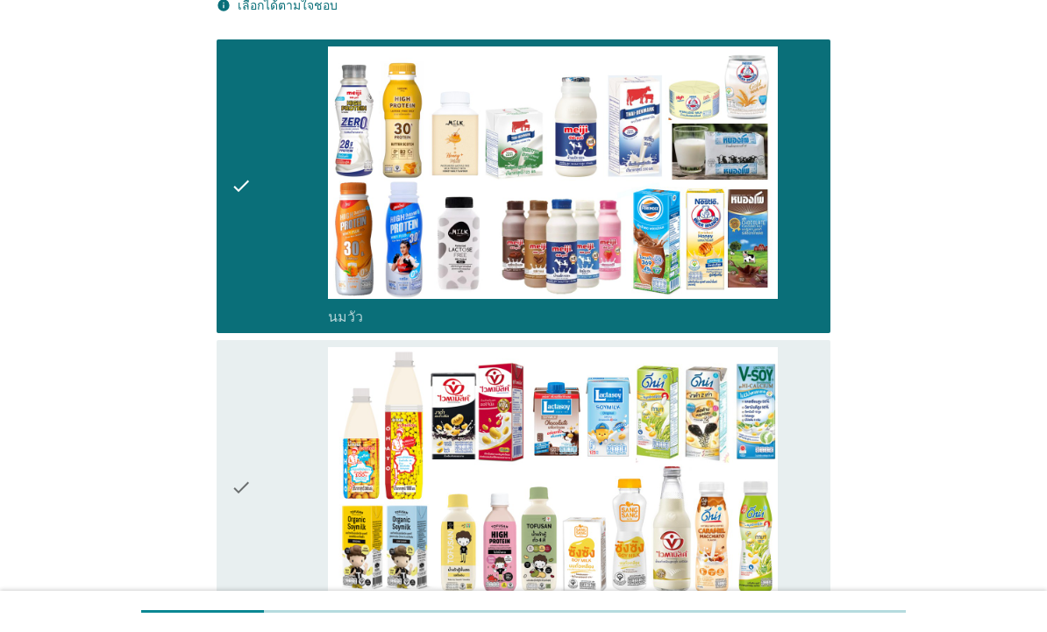
scroll to position [174, 0]
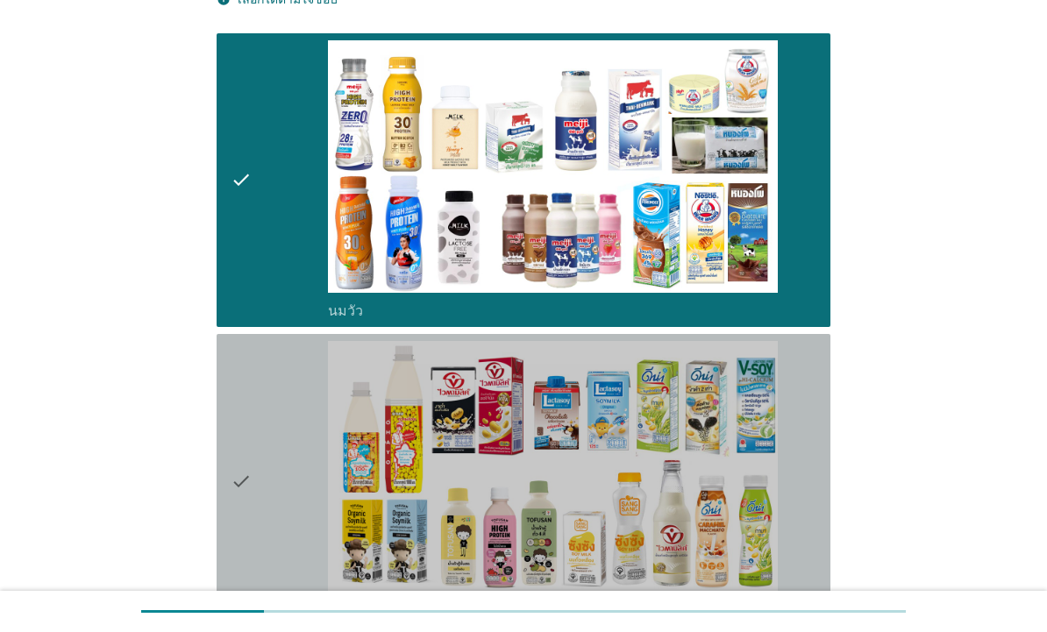
click at [285, 402] on div "check" at bounding box center [279, 481] width 97 height 280
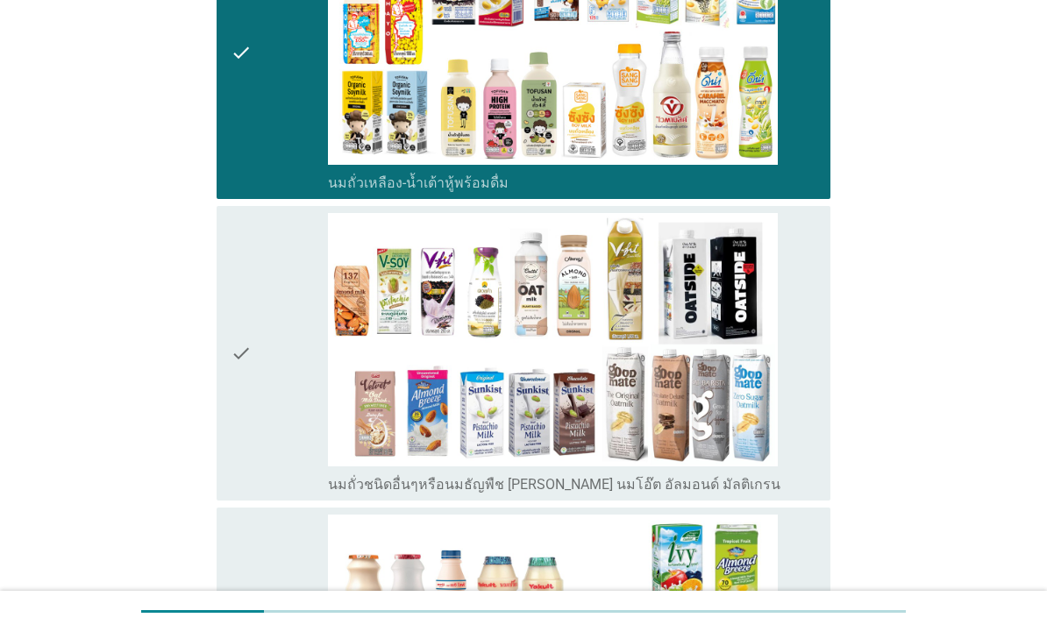
scroll to position [615, 0]
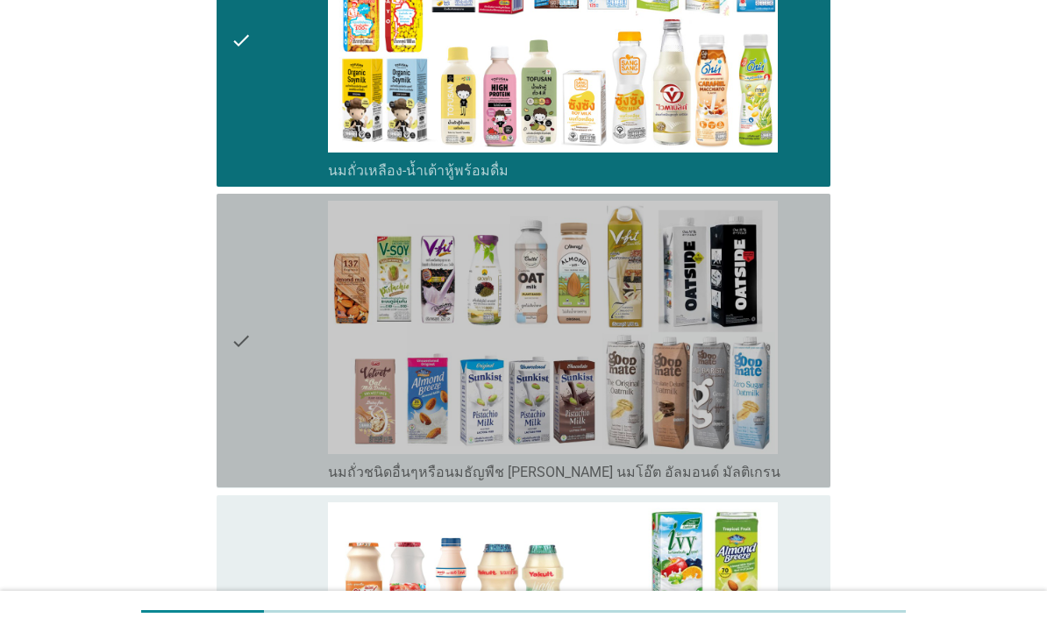
click at [266, 384] on div "check" at bounding box center [279, 341] width 97 height 280
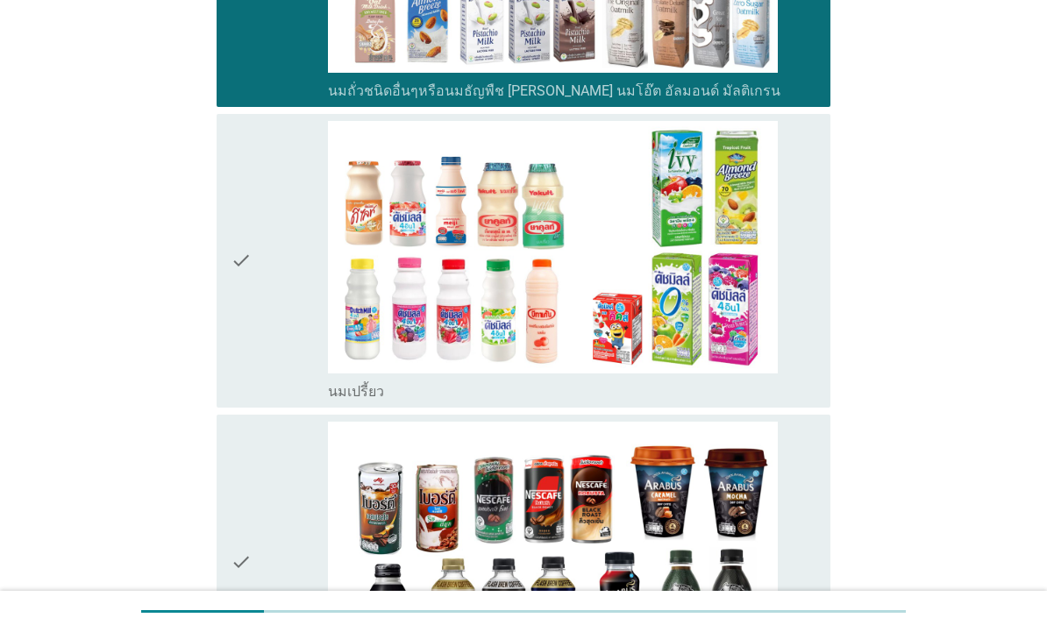
scroll to position [1012, 0]
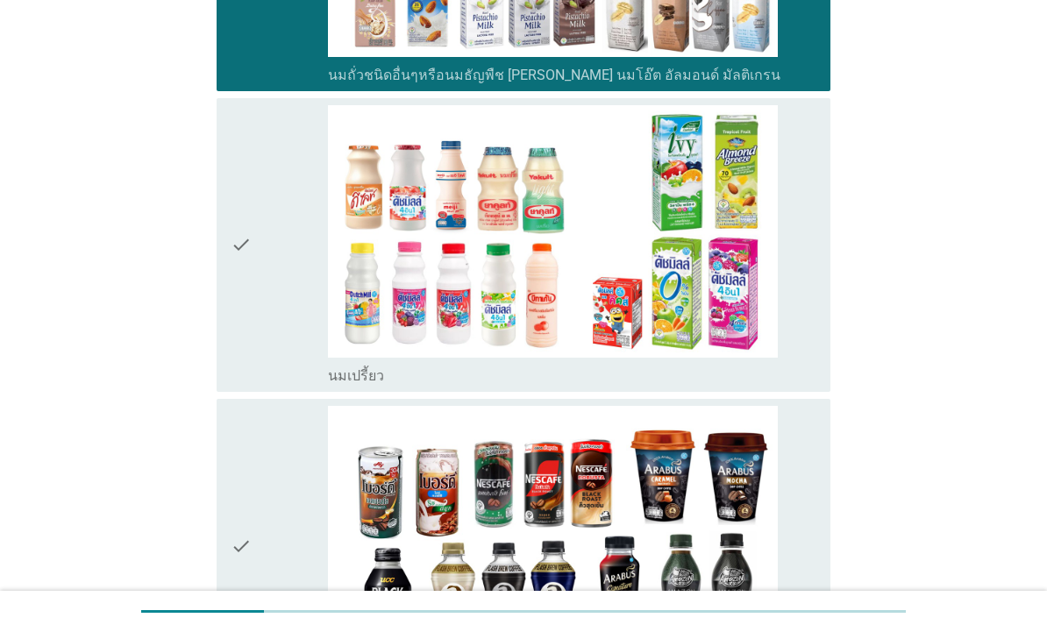
click at [260, 315] on div "check" at bounding box center [279, 245] width 97 height 280
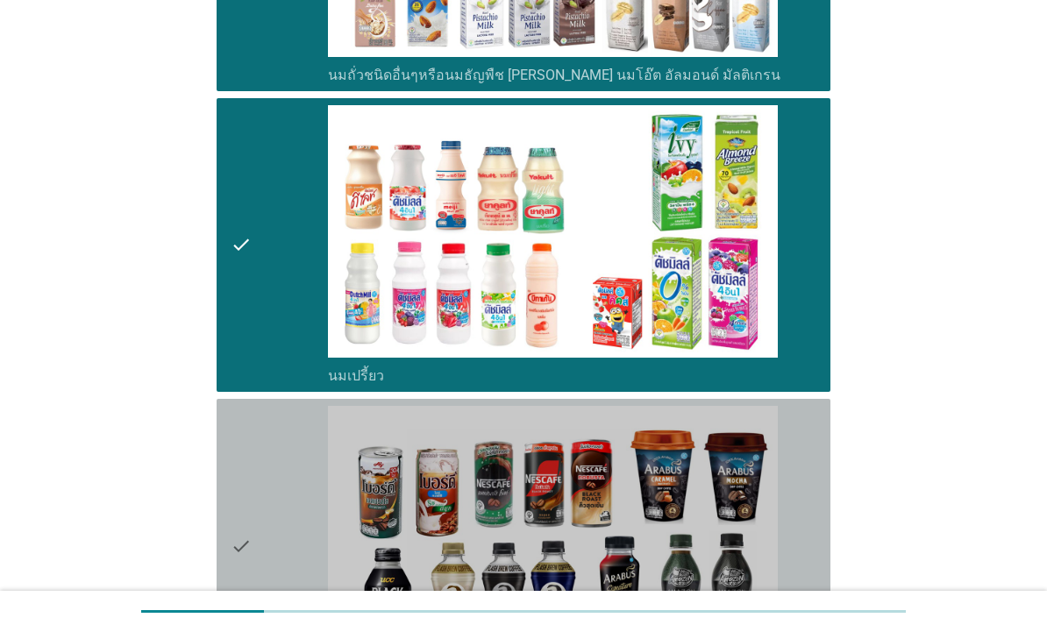
click at [256, 470] on div "check" at bounding box center [279, 546] width 97 height 280
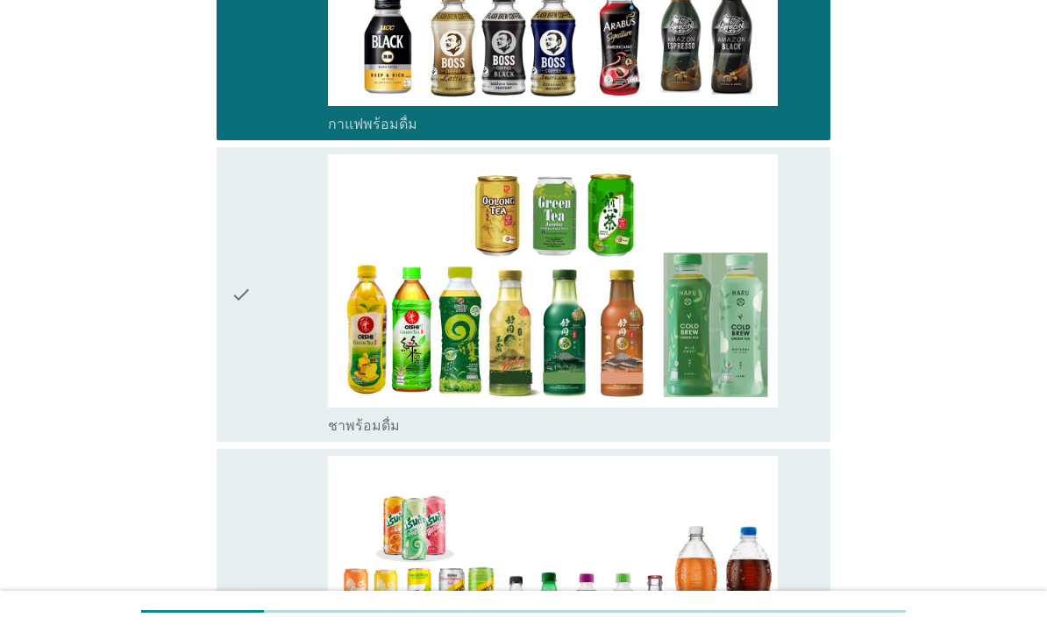
scroll to position [1587, 0]
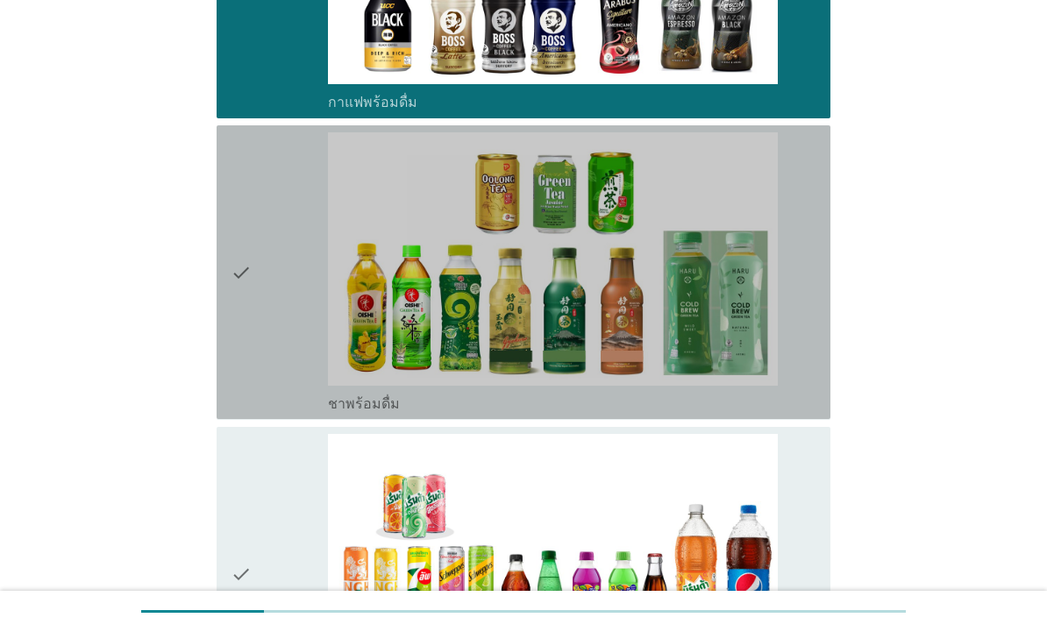
click at [292, 359] on div "check" at bounding box center [279, 272] width 97 height 280
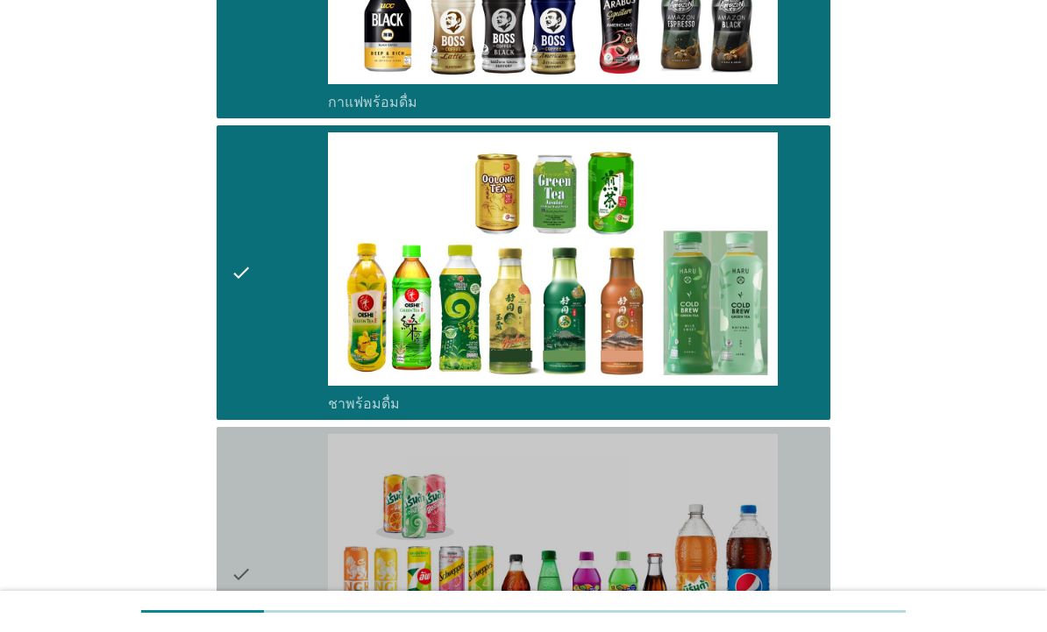
click at [263, 506] on div "check" at bounding box center [279, 574] width 97 height 280
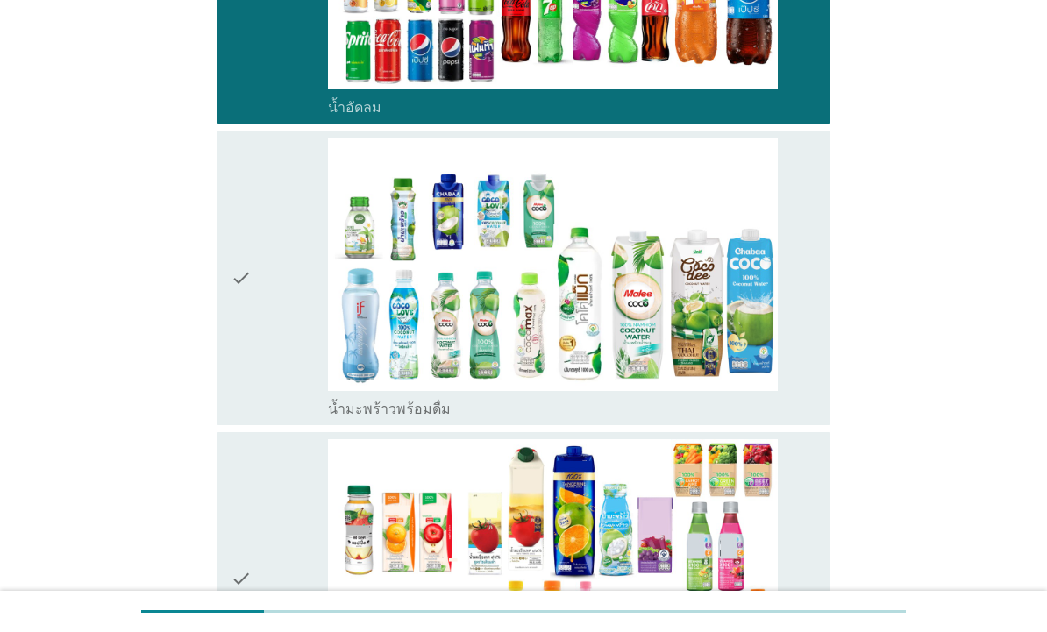
scroll to position [2165, 0]
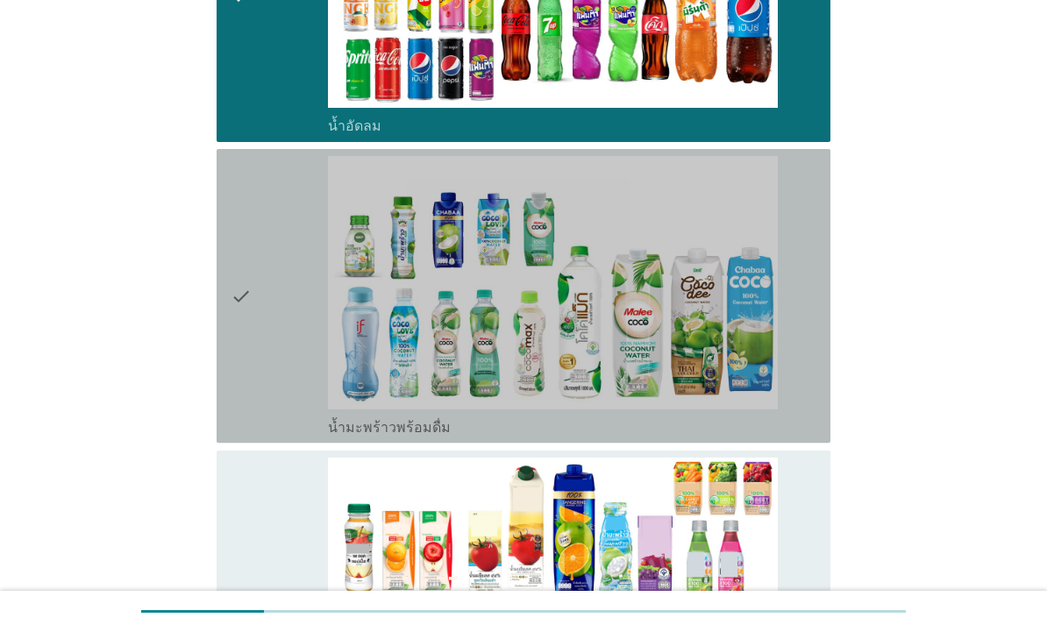
click at [296, 273] on div "check" at bounding box center [279, 296] width 97 height 280
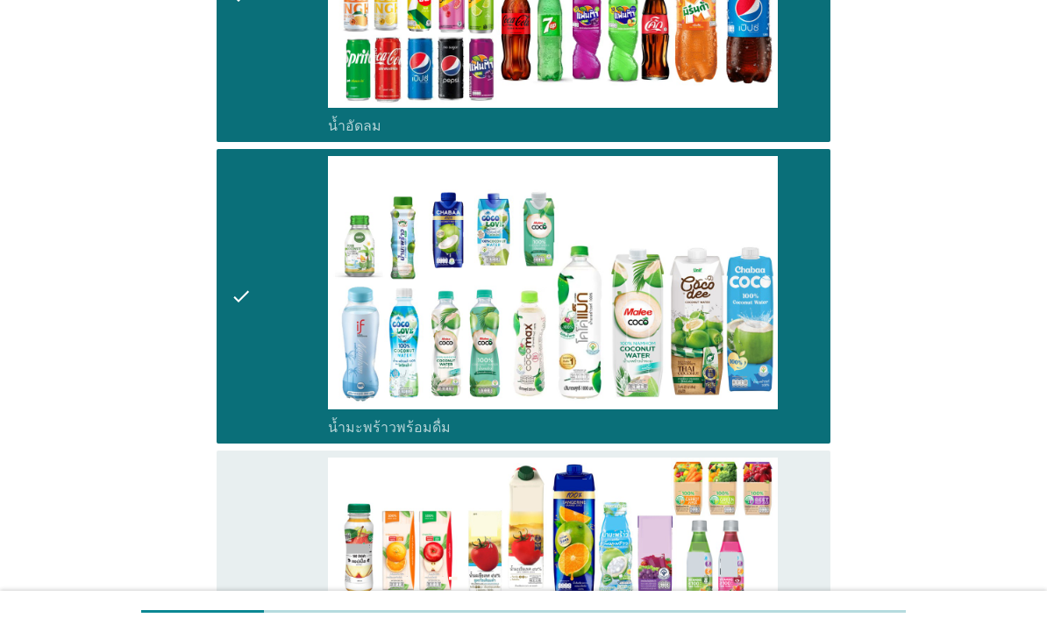
click at [258, 437] on div "check check_box_outline_blank น้ำมะพร้าวพร้อมดื่ม" at bounding box center [524, 296] width 614 height 294
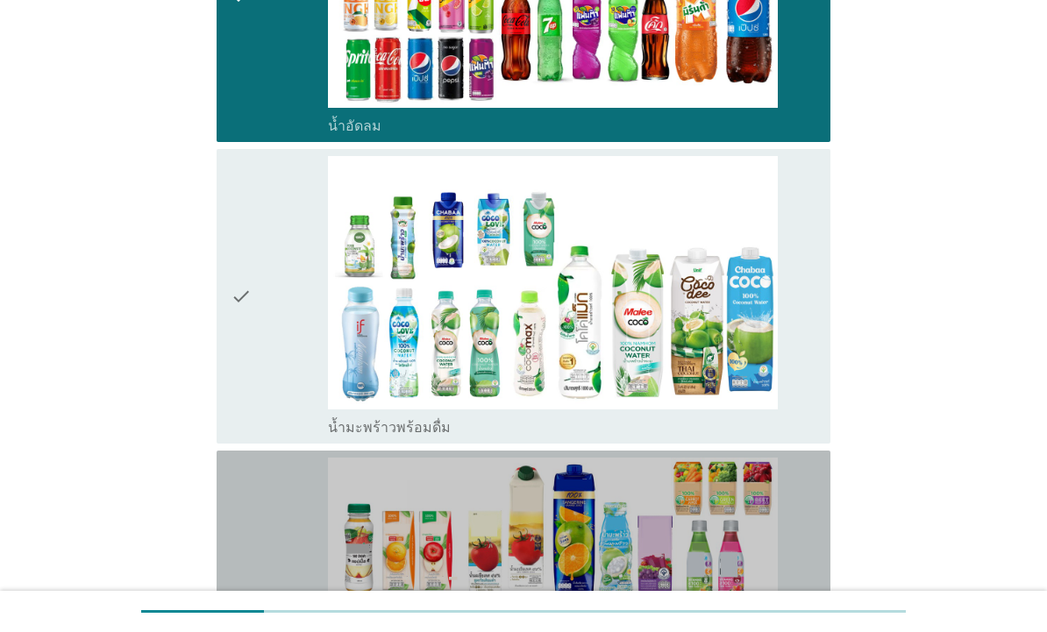
click at [281, 514] on div "check" at bounding box center [279, 598] width 97 height 280
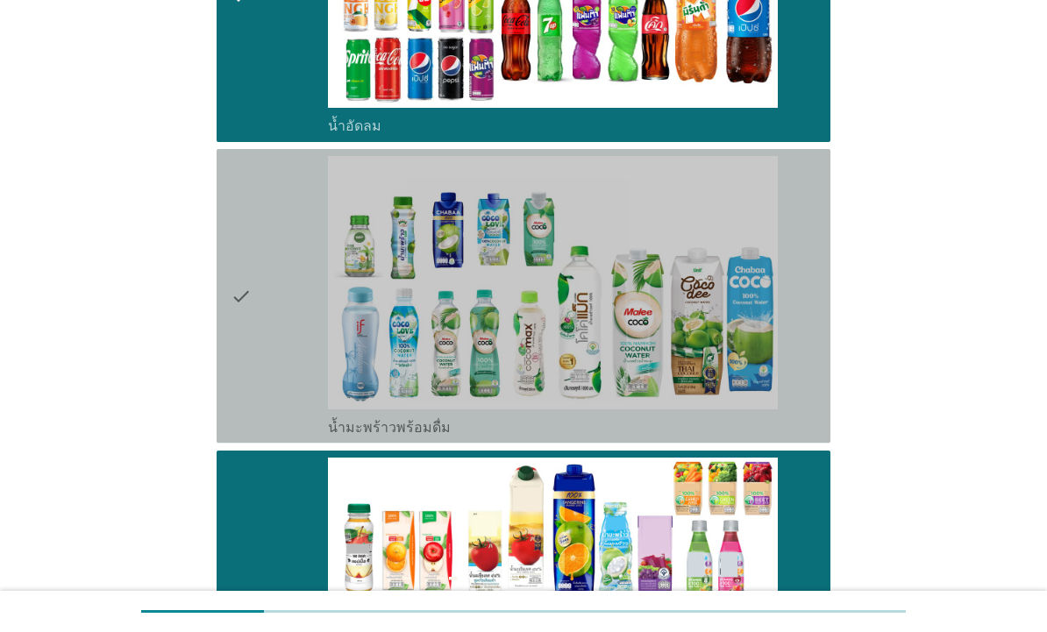
click at [266, 349] on div "check" at bounding box center [279, 296] width 97 height 280
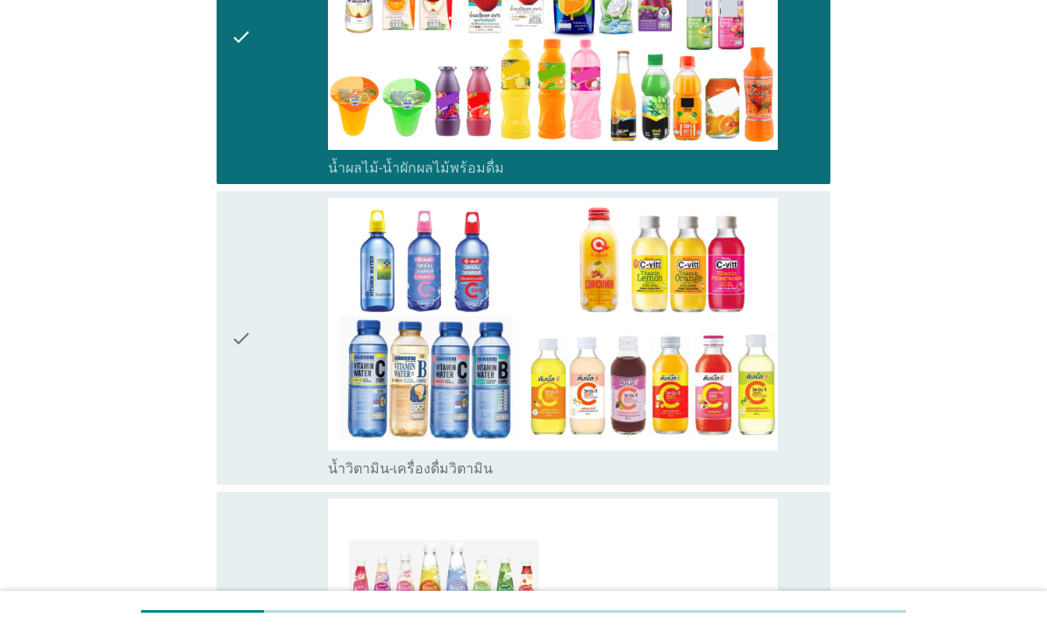
scroll to position [2761, 0]
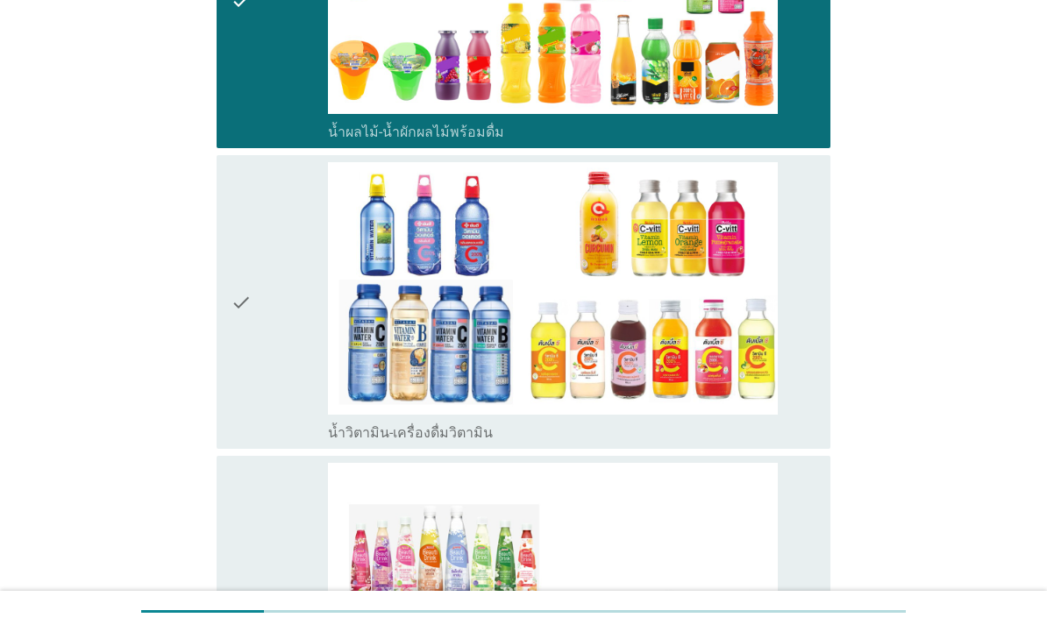
click at [264, 344] on div "check" at bounding box center [279, 302] width 97 height 280
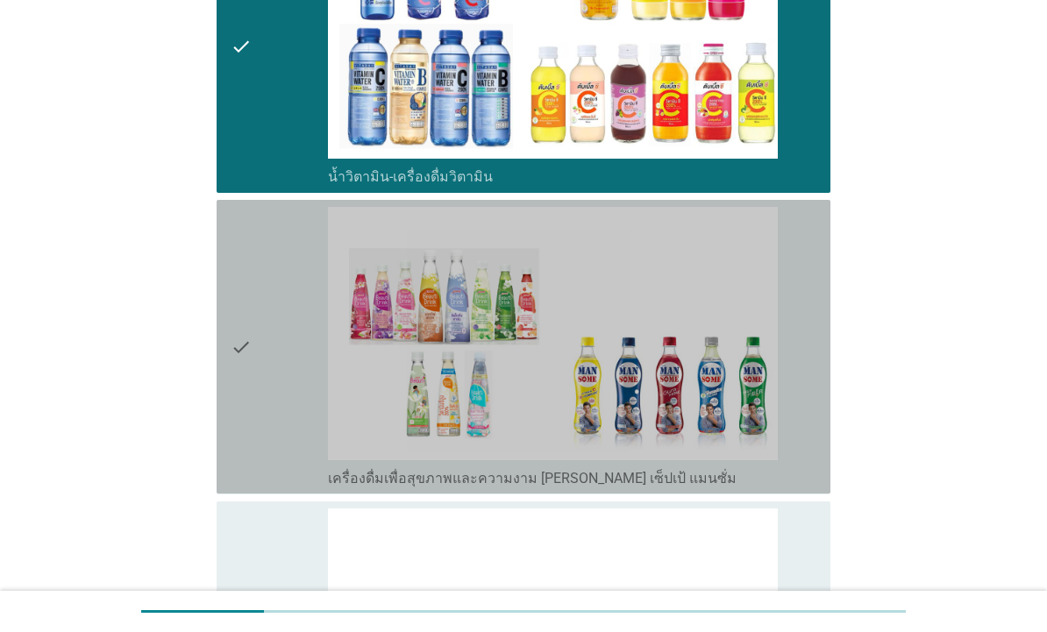
scroll to position [3015, 0]
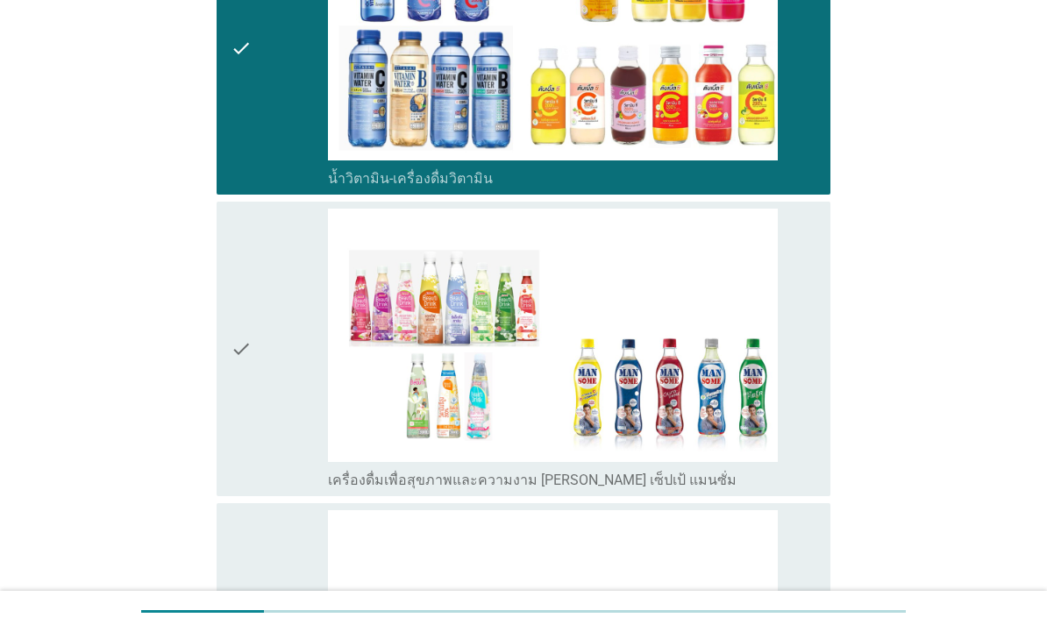
click at [263, 354] on div "check" at bounding box center [279, 349] width 97 height 280
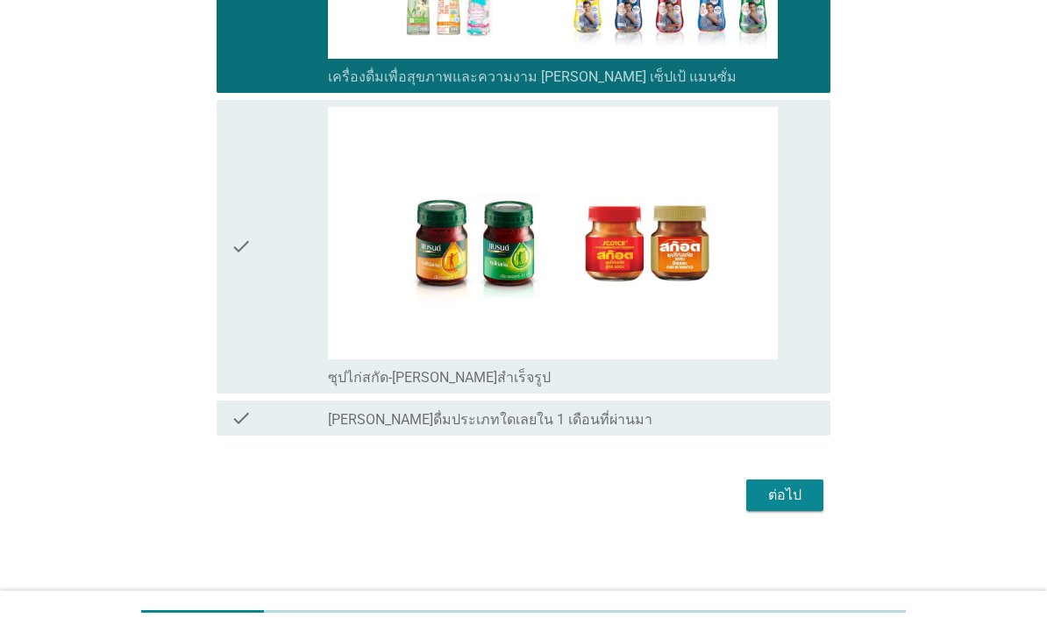
scroll to position [3417, 0]
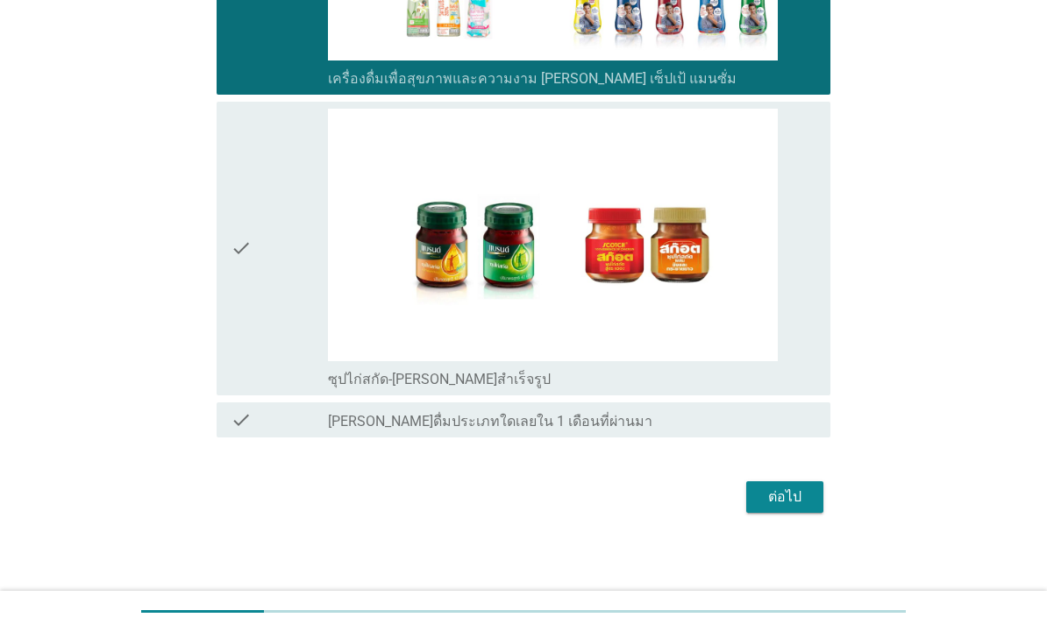
click at [265, 252] on div "check" at bounding box center [279, 249] width 97 height 280
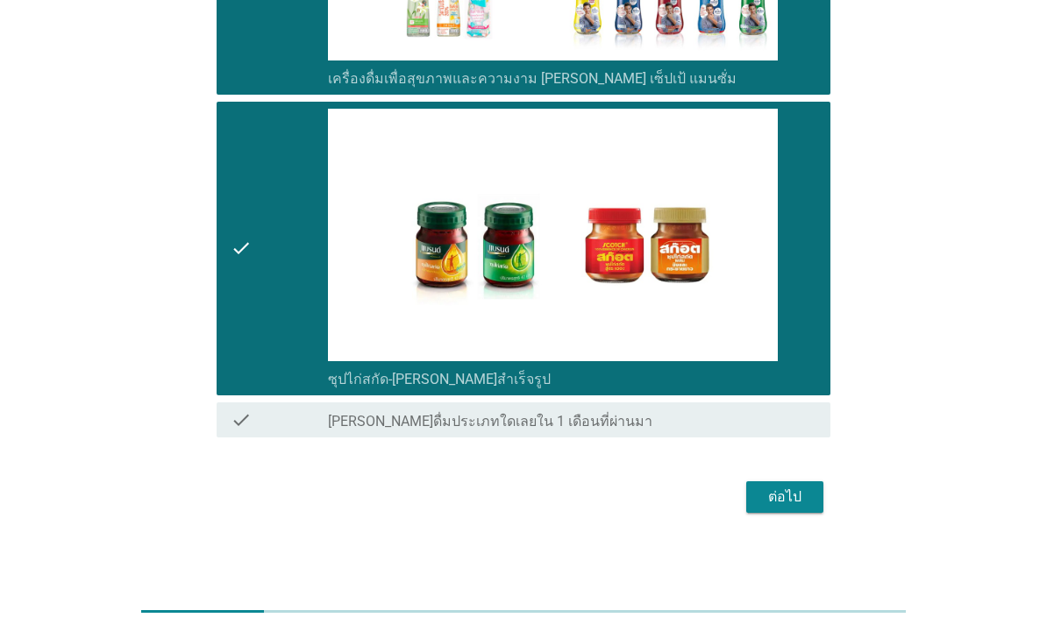
click at [792, 503] on div "ต่อไป" at bounding box center [784, 496] width 49 height 21
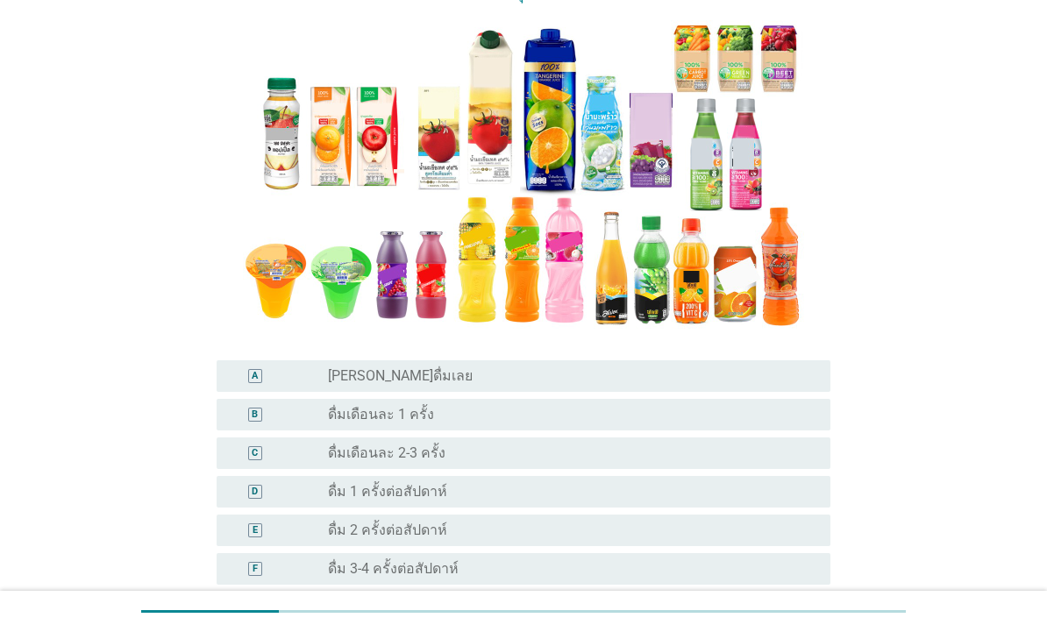
scroll to position [214, 0]
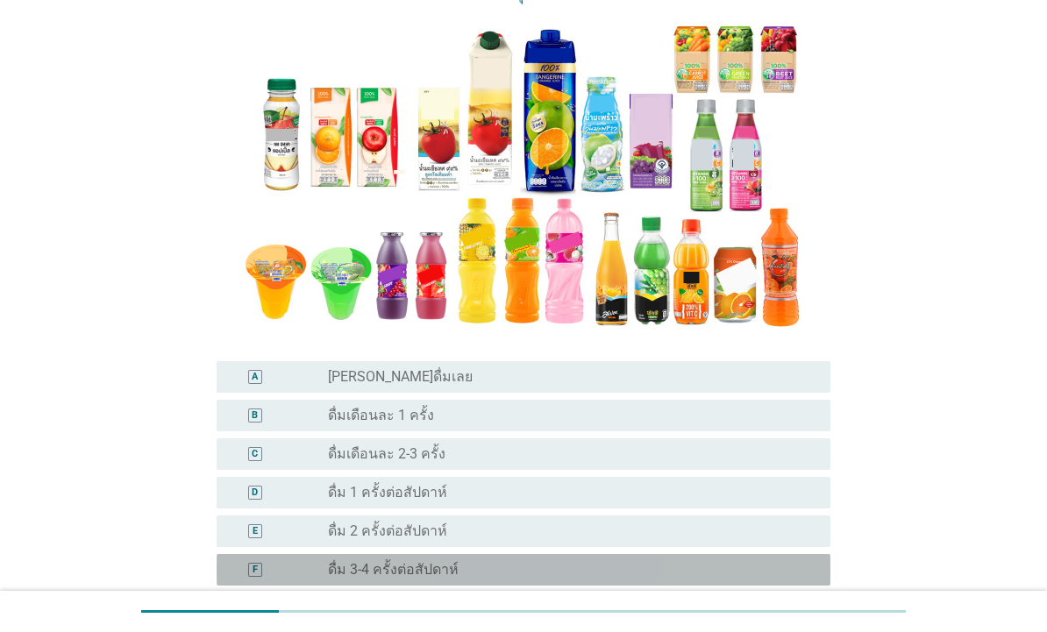
click at [711, 570] on div "radio_button_unchecked ดื่ม 3-4 ครั้งต่อสัปดาห์" at bounding box center [565, 570] width 474 height 18
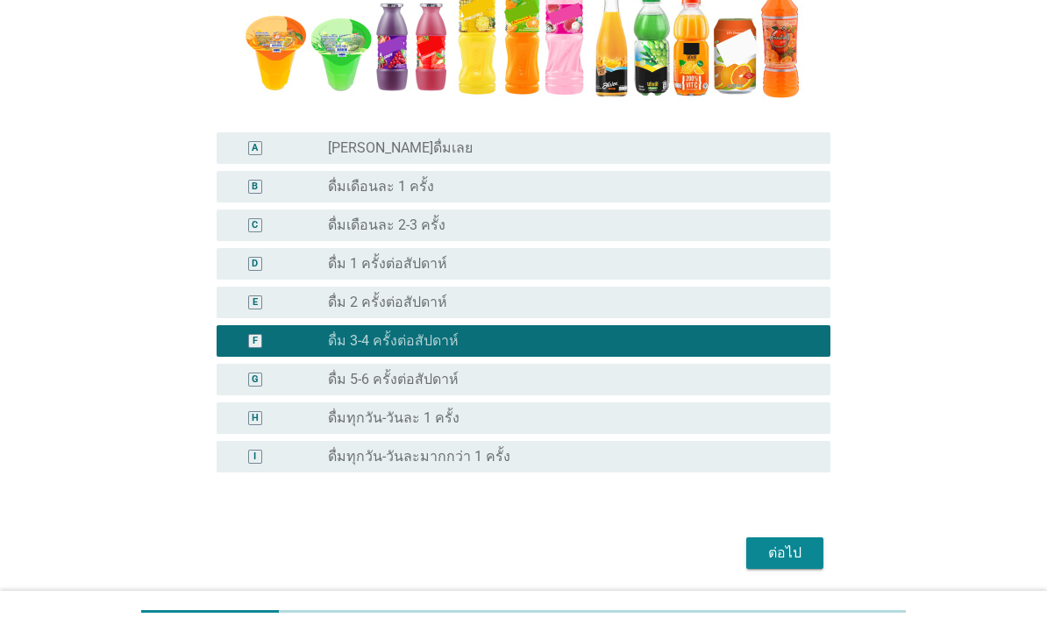
scroll to position [466, 0]
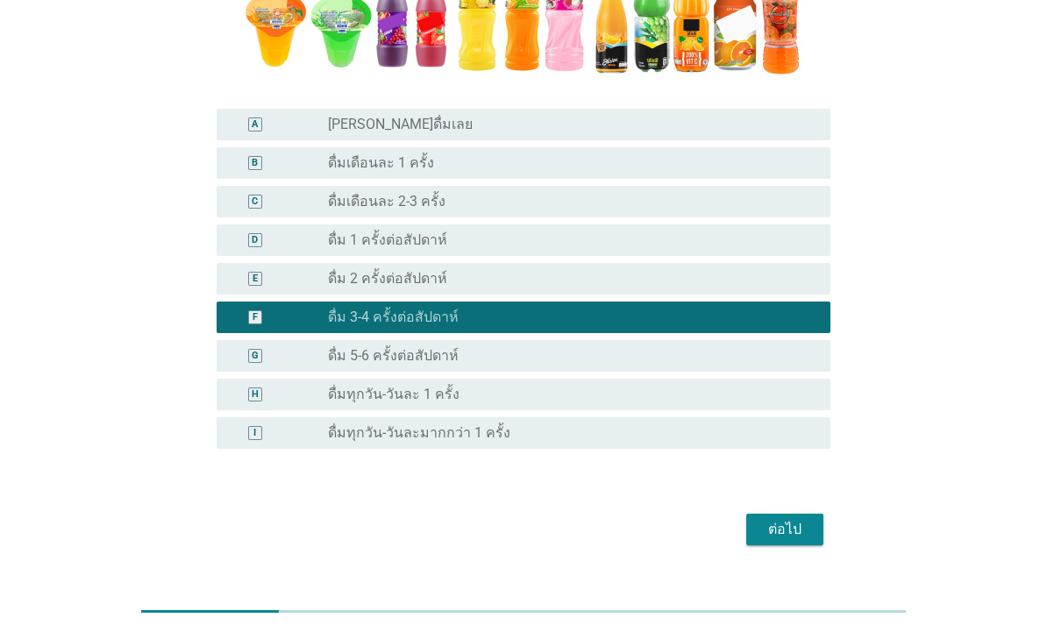
click at [799, 506] on form "A6. จากภาพตัวอย่างน้ำผลไม้-น้ำผักผลไม้พร้อมดื่มด้านล่างนี้ ข้อใดตรงกับการดื่มน้…" at bounding box center [524, 81] width 614 height 940
click at [789, 542] on button "ต่อไป" at bounding box center [784, 530] width 77 height 32
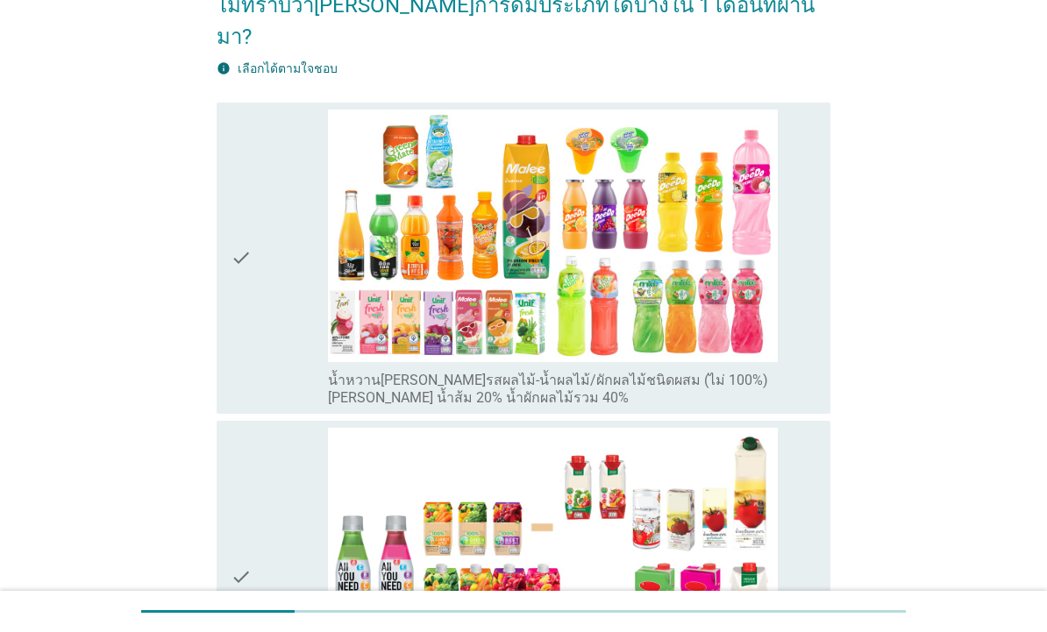
scroll to position [209, 0]
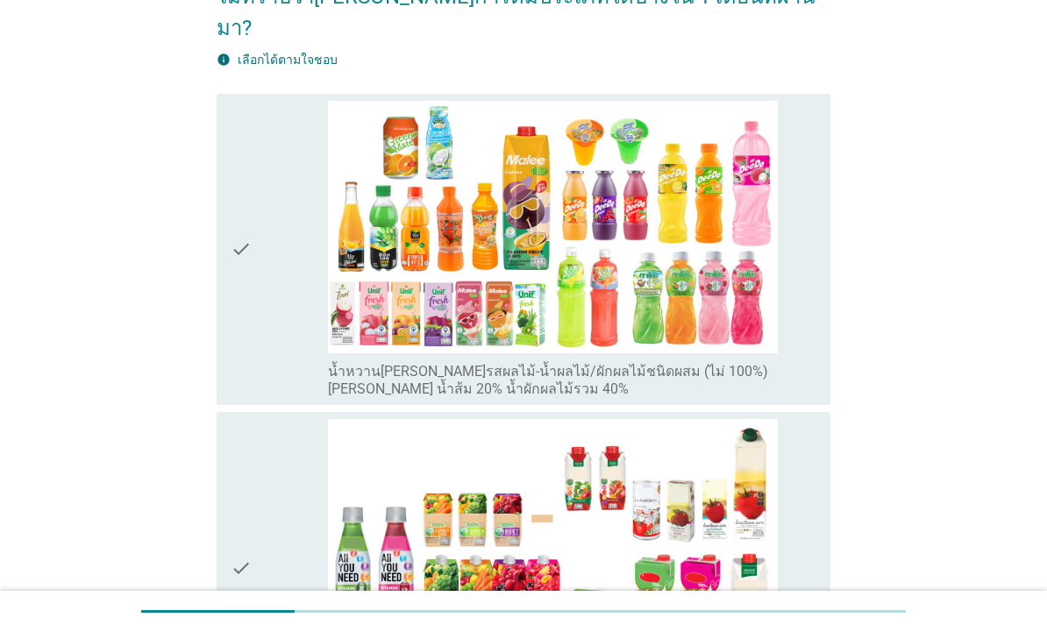
click at [266, 255] on div "check" at bounding box center [279, 249] width 97 height 297
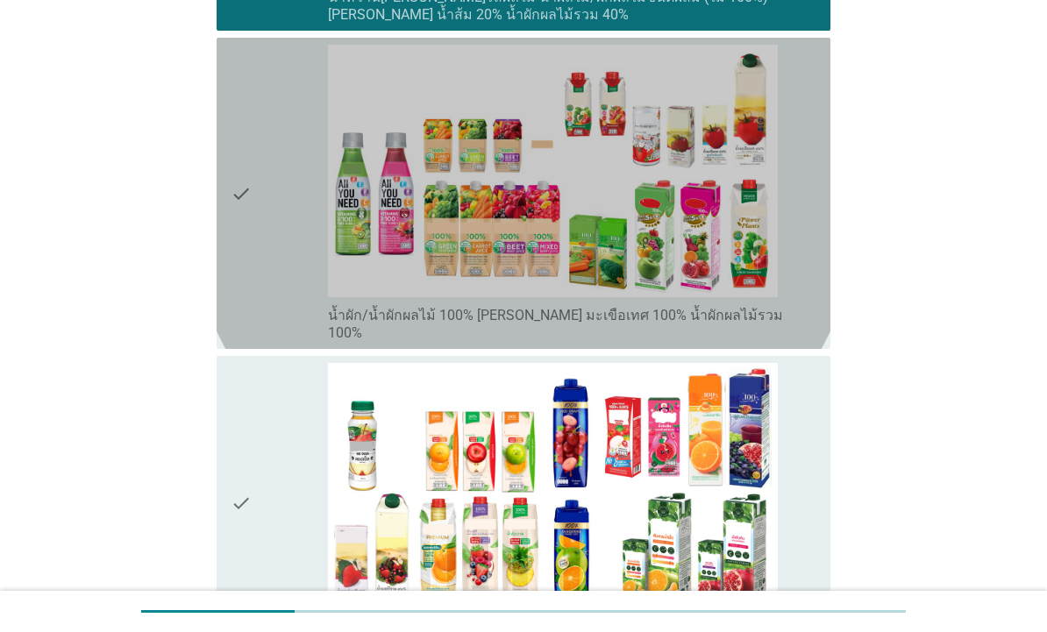
scroll to position [598, 0]
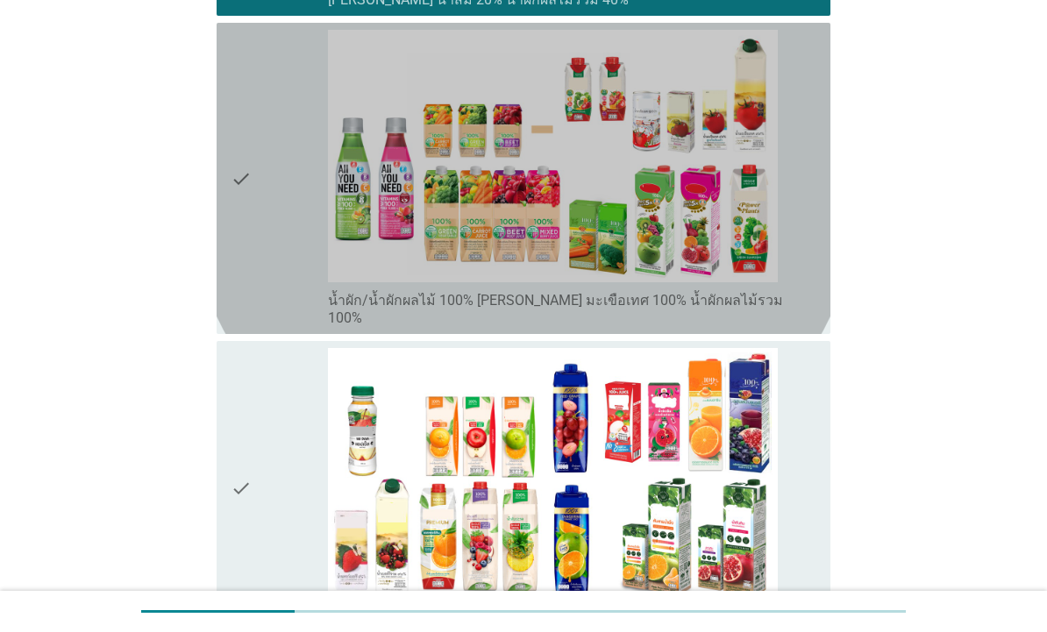
click at [258, 212] on div "check" at bounding box center [279, 178] width 97 height 297
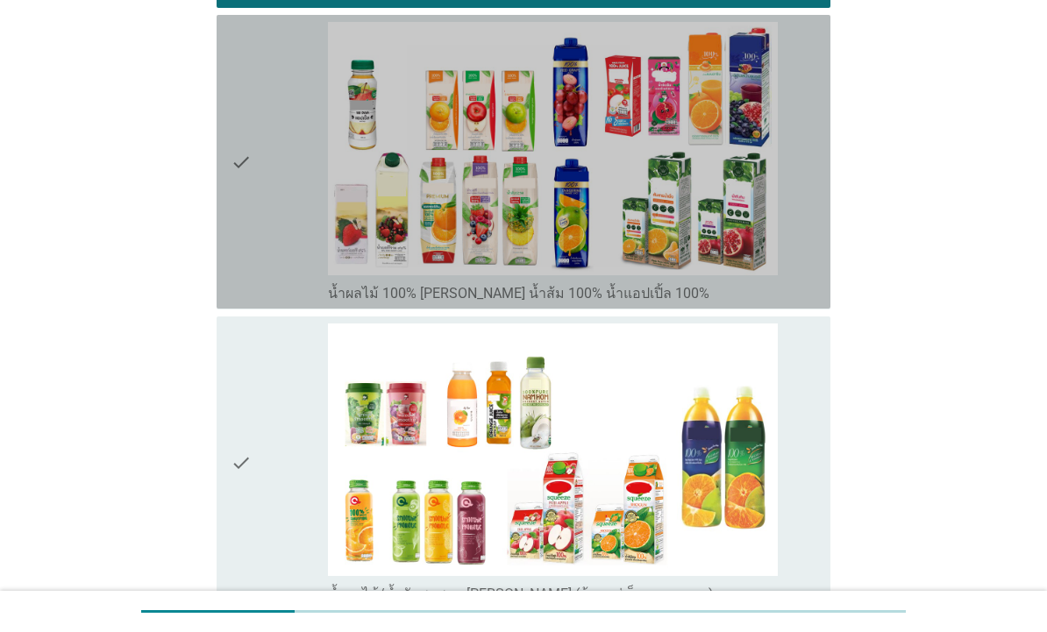
scroll to position [929, 0]
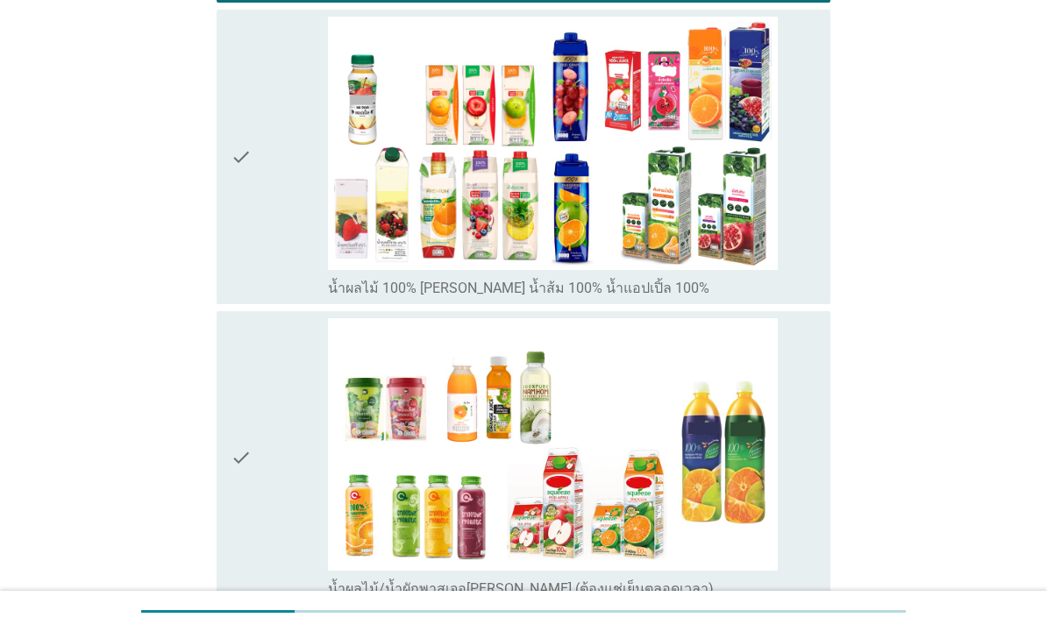
click at [250, 198] on icon "check" at bounding box center [241, 157] width 21 height 280
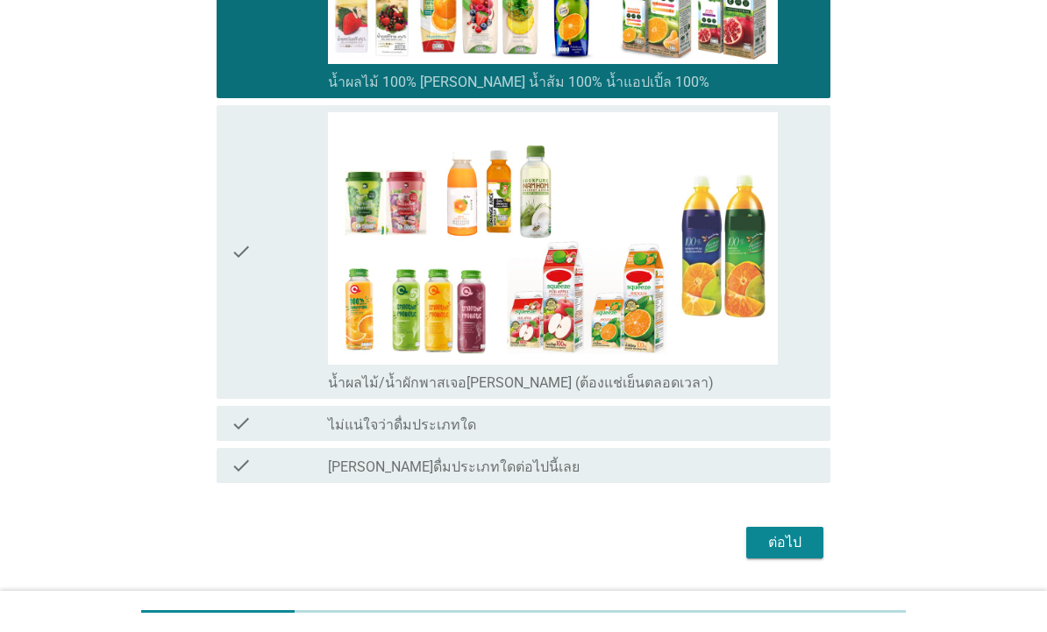
scroll to position [1134, 0]
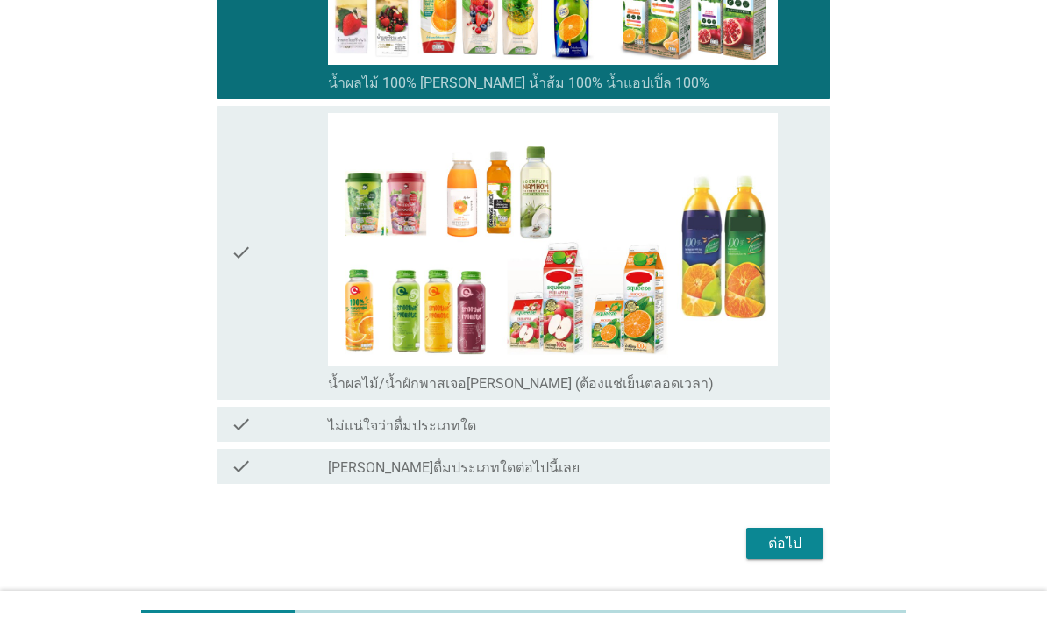
click at [792, 533] on div "ต่อไป" at bounding box center [784, 543] width 49 height 21
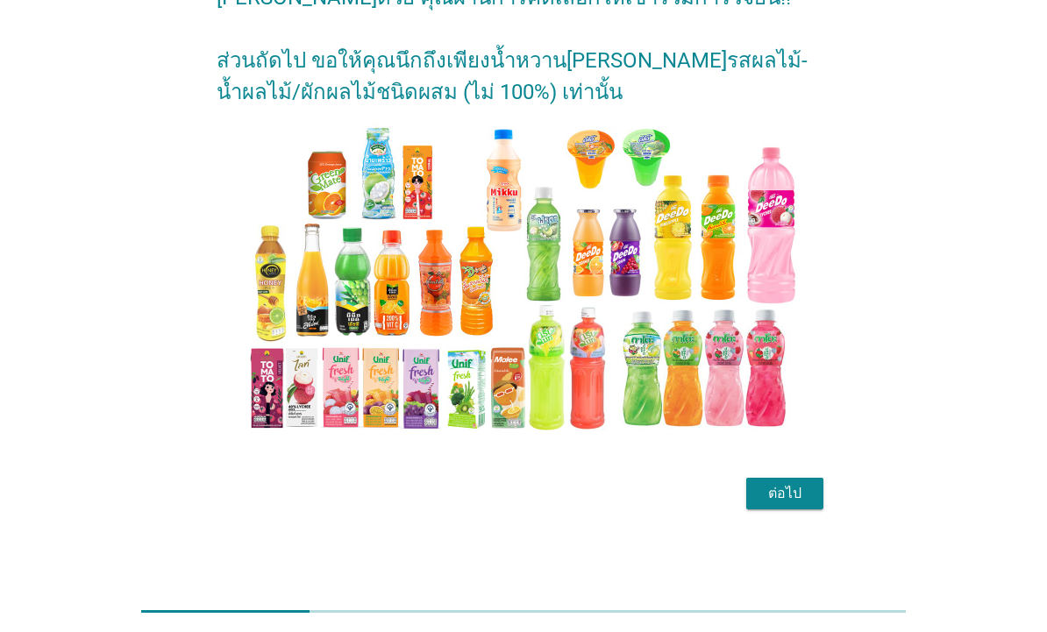
scroll to position [113, 0]
click at [782, 493] on div "ต่อไป" at bounding box center [784, 493] width 49 height 21
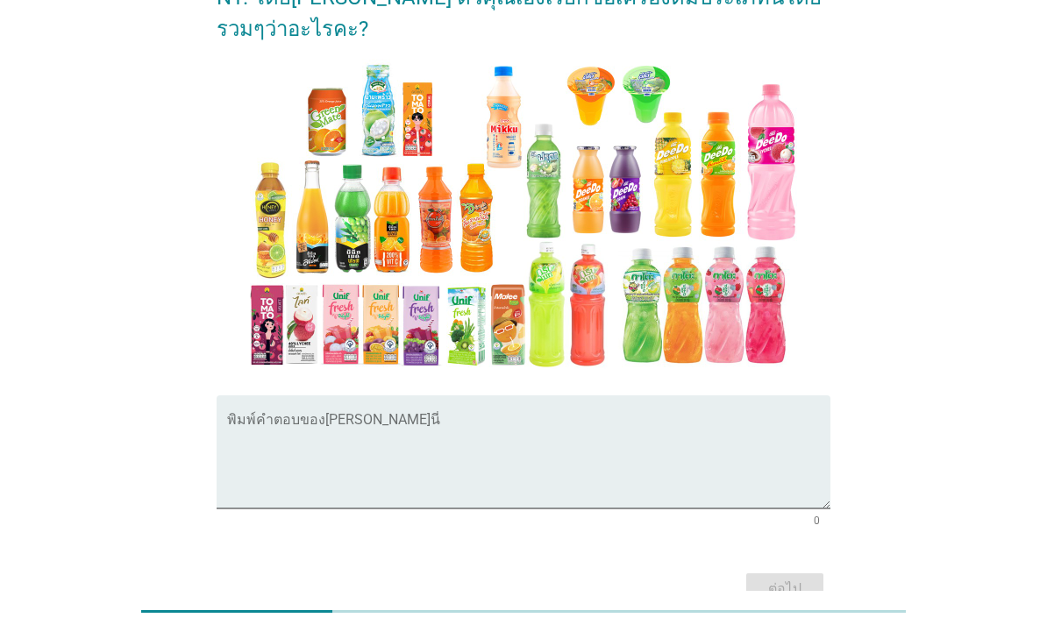
scroll to position [0, 0]
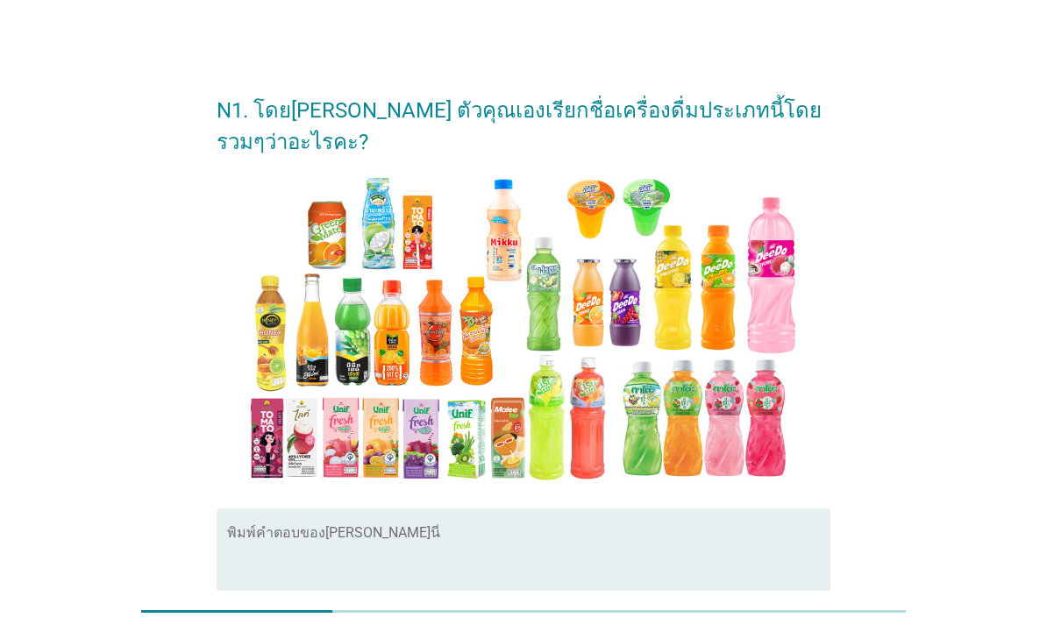
click at [314, 529] on textarea "พิมพ์คำตอบของคุณ ที่นี่" at bounding box center [528, 575] width 603 height 92
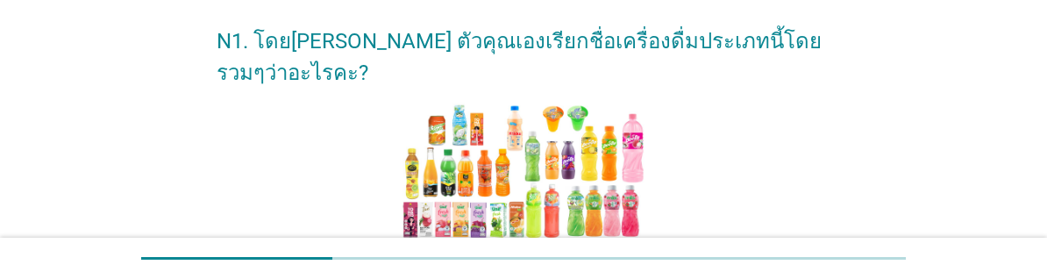
scroll to position [72, 0]
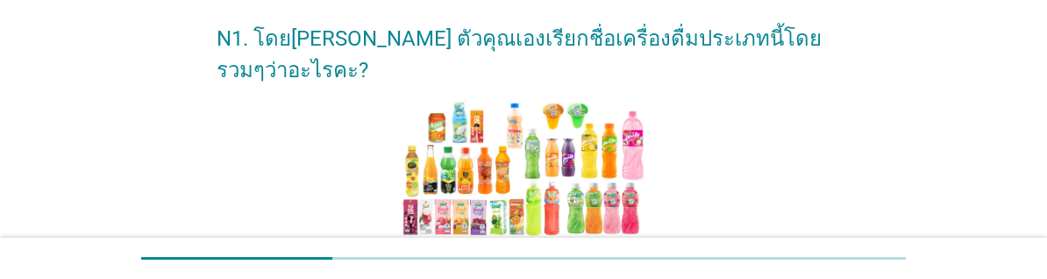
type textarea "น้ำผลไม้"
click at [971, 151] on div "N1. โดย[PERSON_NAME] ตัวคุณเองเรียกชื่อเครื่องดื่มประเภทนี้โดยรวมๆว่าอะไรคะ? พิ…" at bounding box center [523, 240] width 962 height 498
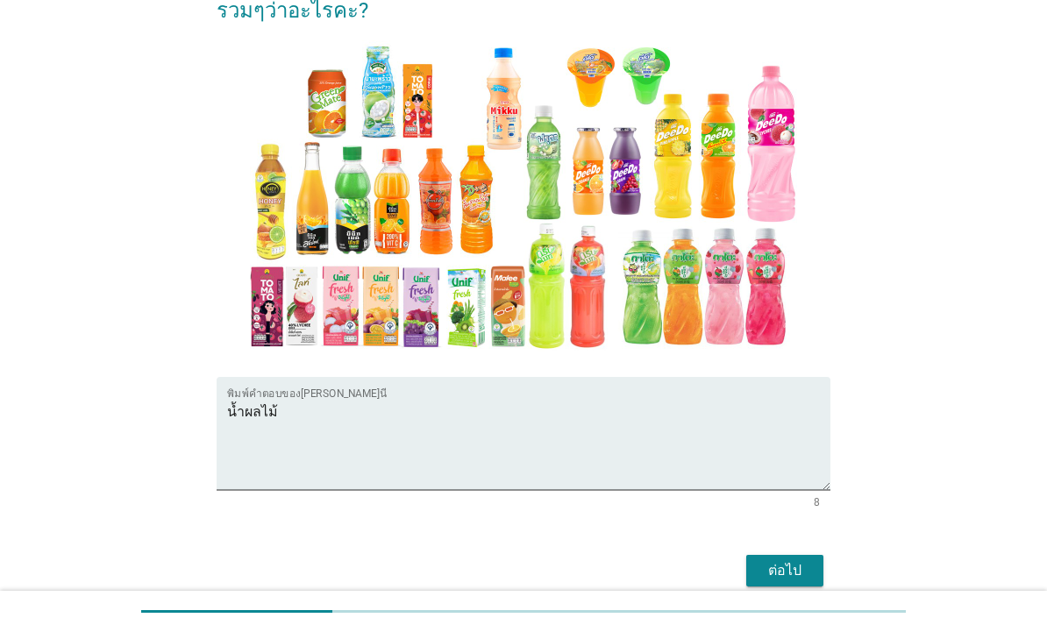
scroll to position [133, 0]
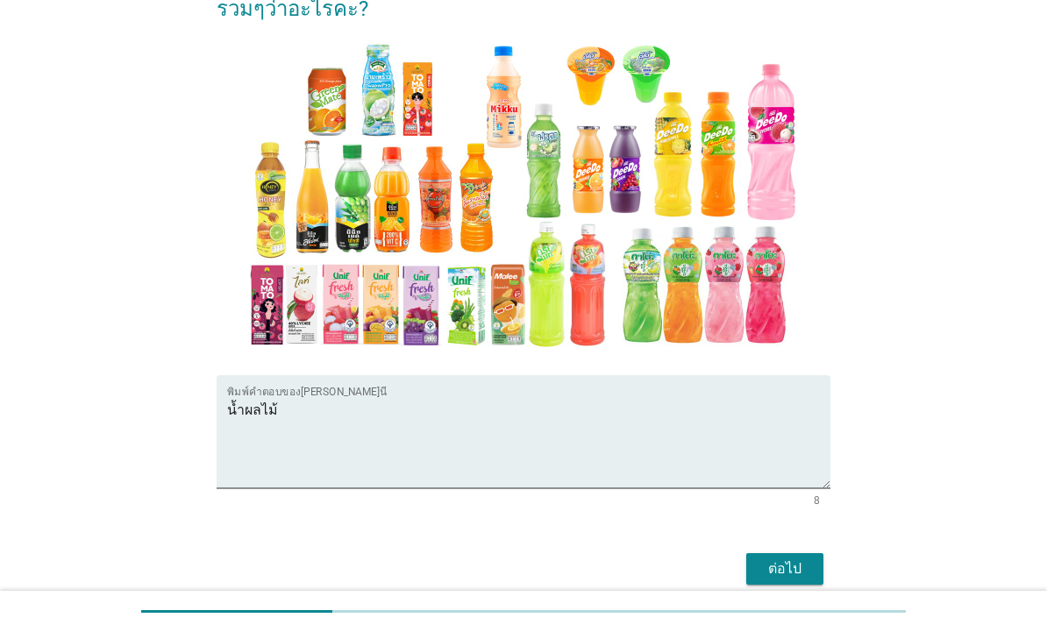
click at [812, 553] on button "ต่อไป" at bounding box center [784, 569] width 77 height 32
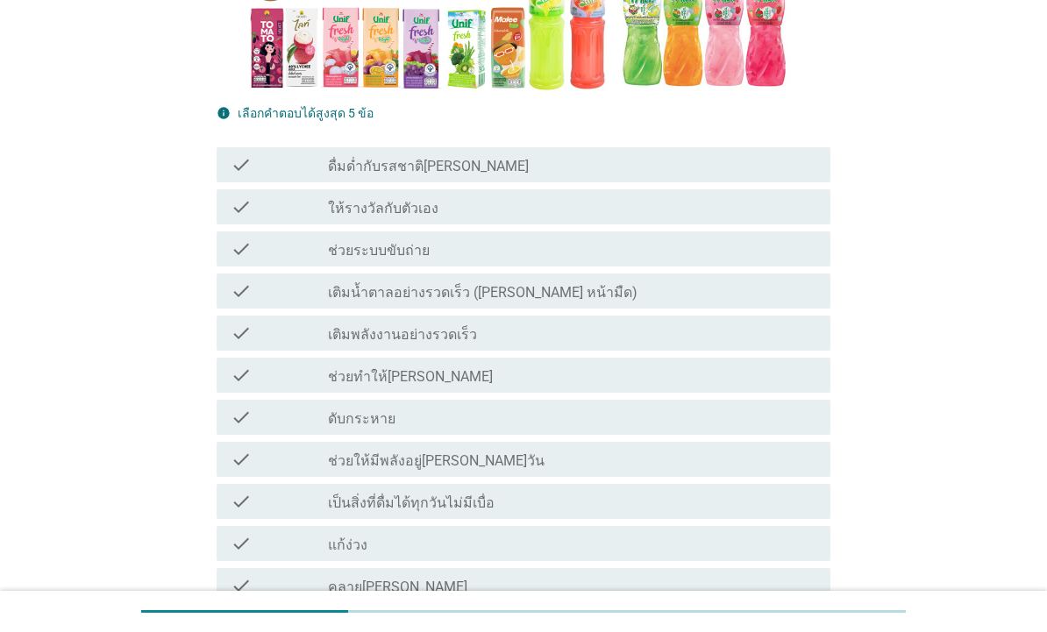
scroll to position [514, 0]
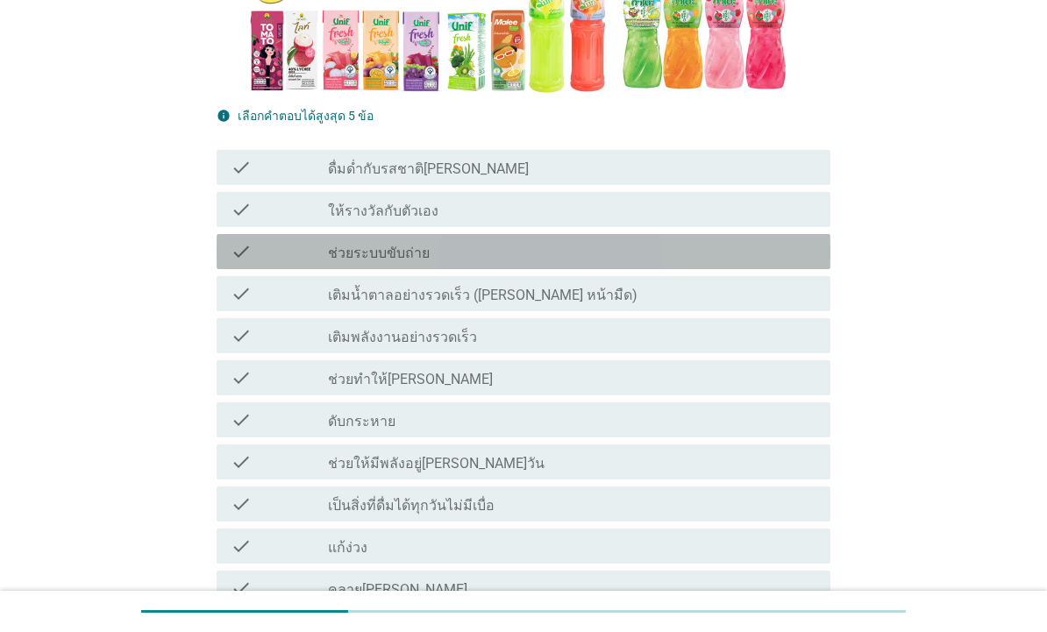
click at [253, 241] on div "check" at bounding box center [279, 251] width 97 height 21
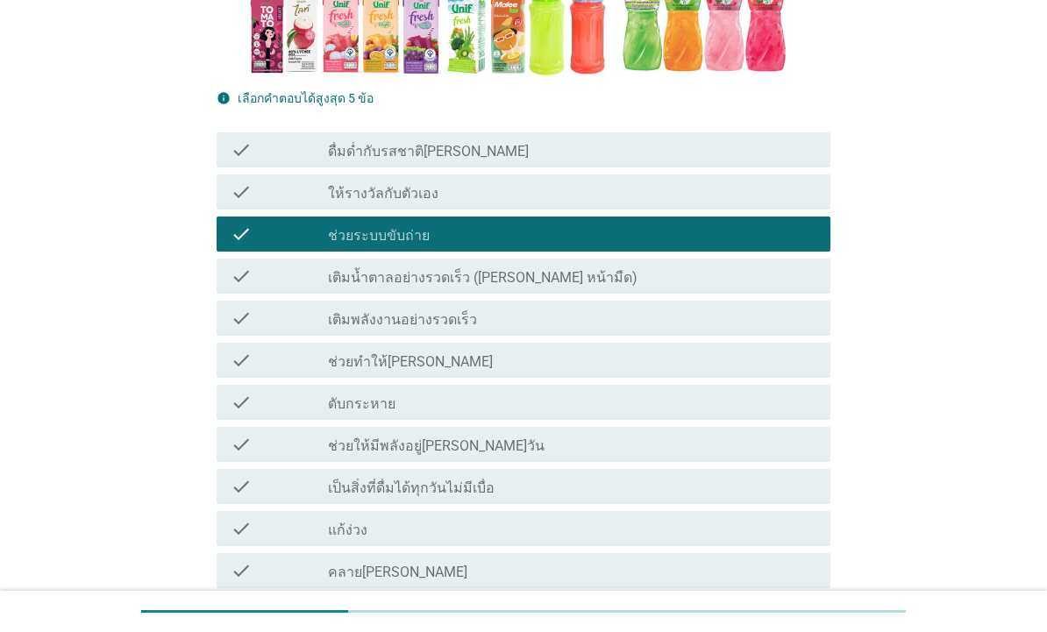
scroll to position [599, 0]
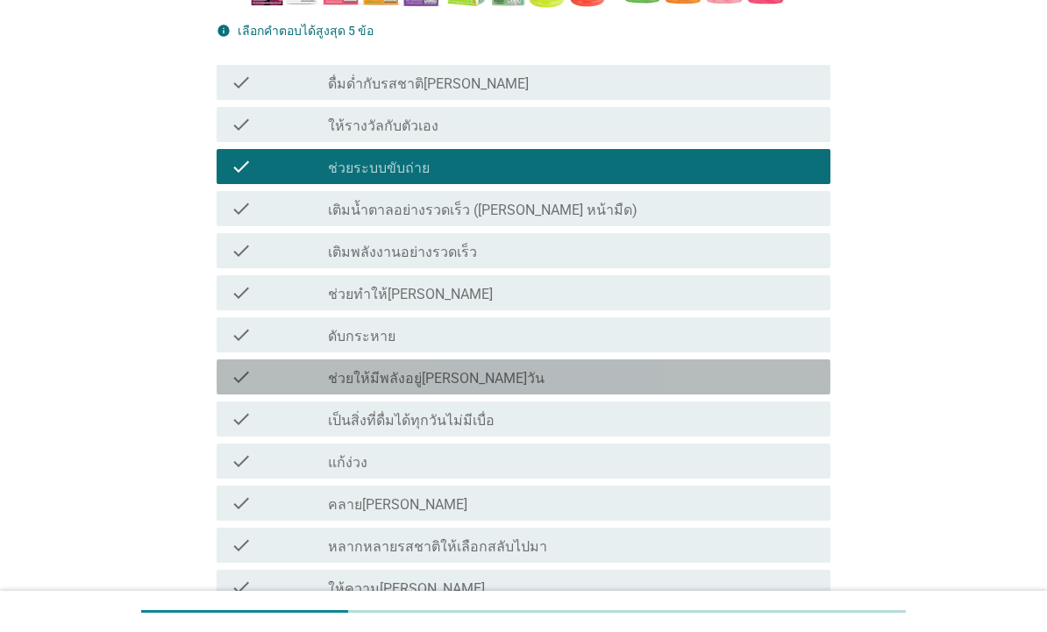
click at [251, 366] on icon "check" at bounding box center [241, 376] width 21 height 21
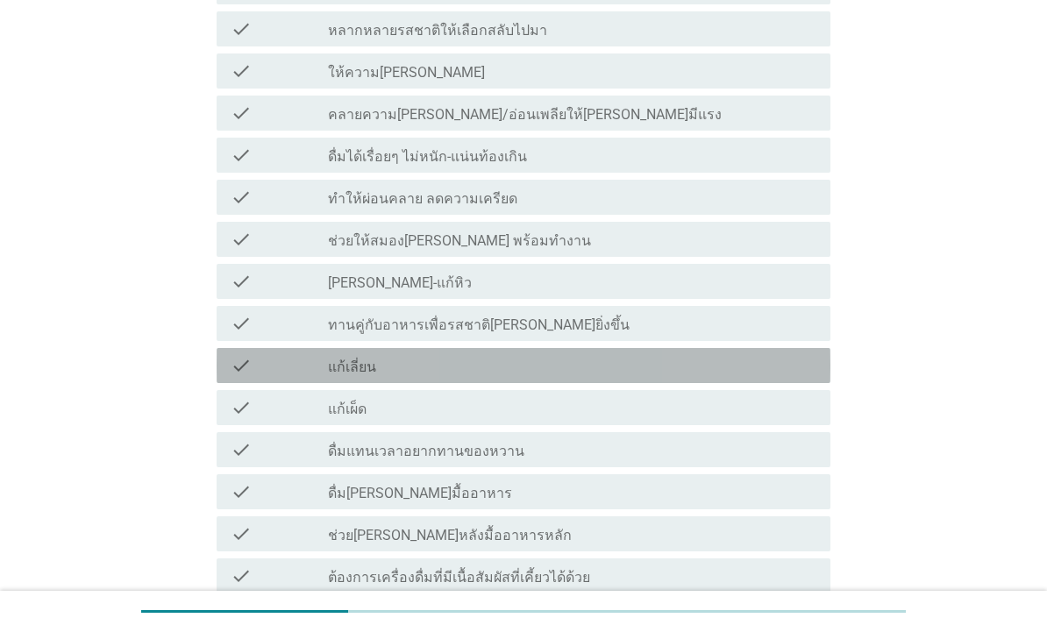
scroll to position [1117, 0]
click at [236, 353] on icon "check" at bounding box center [241, 363] width 21 height 21
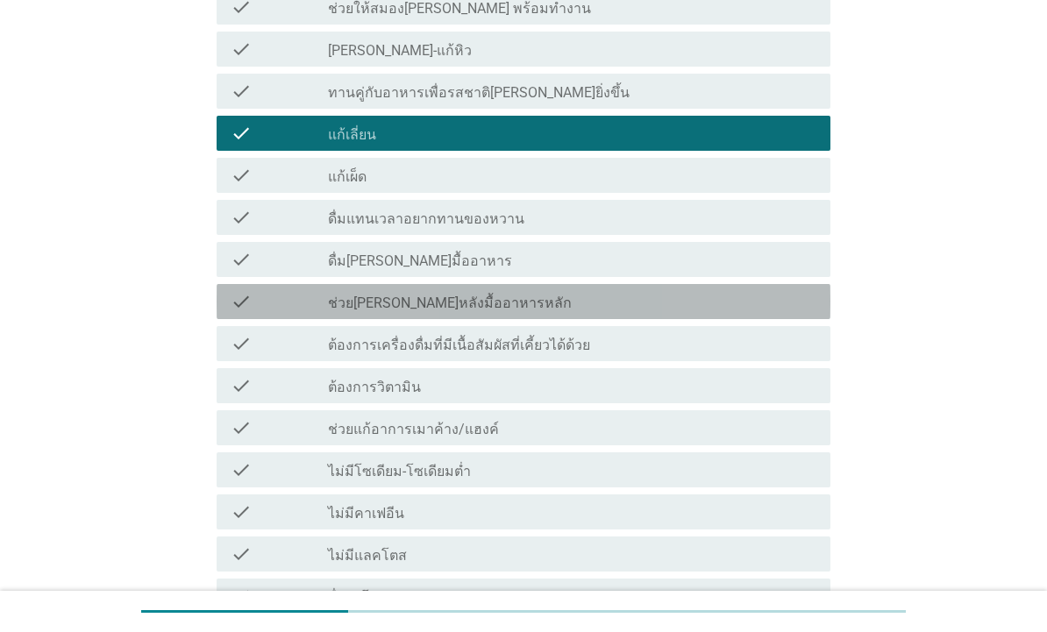
scroll to position [1348, 0]
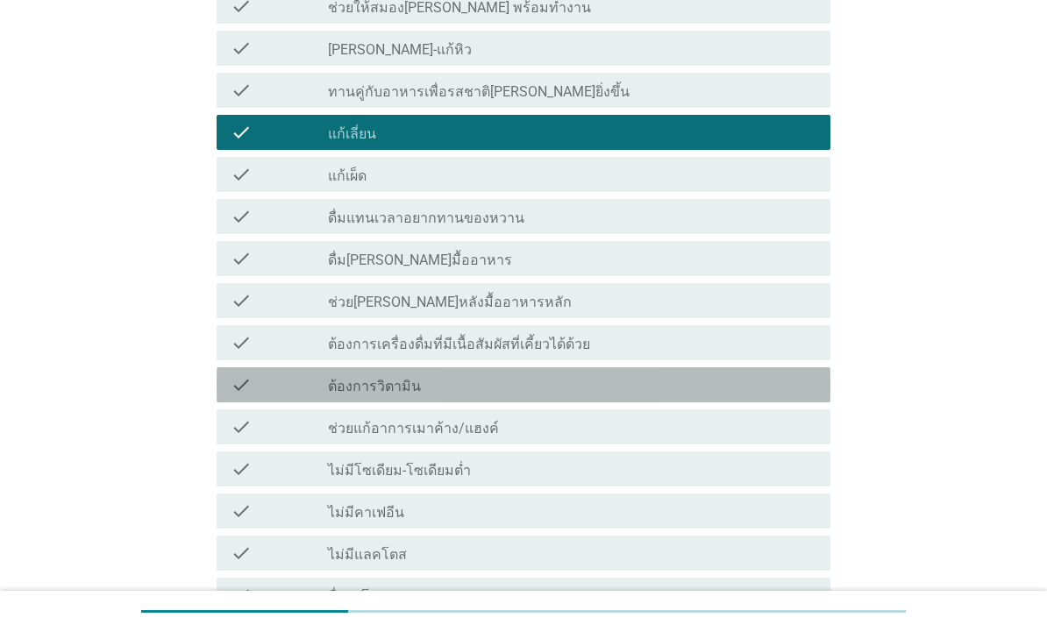
click at [248, 374] on icon "check" at bounding box center [241, 384] width 21 height 21
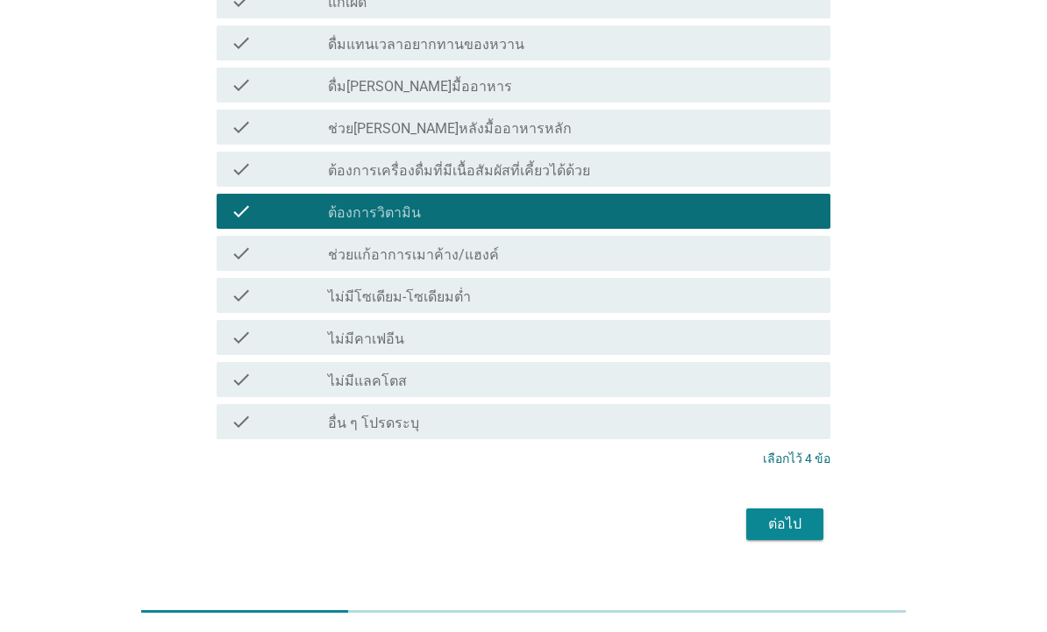
scroll to position [1521, 0]
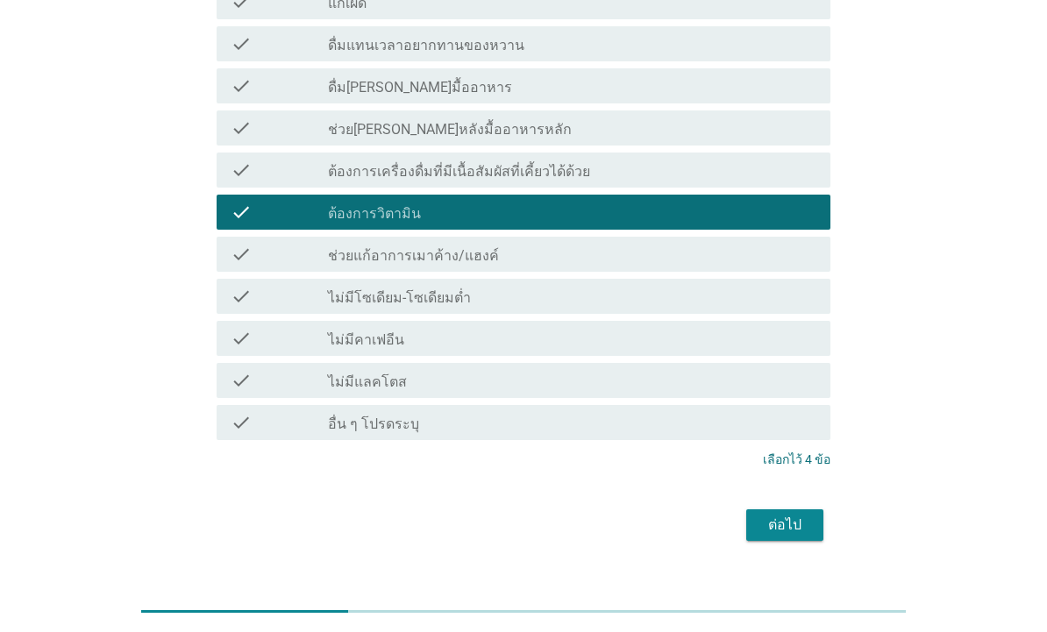
click at [238, 328] on icon "check" at bounding box center [241, 338] width 21 height 21
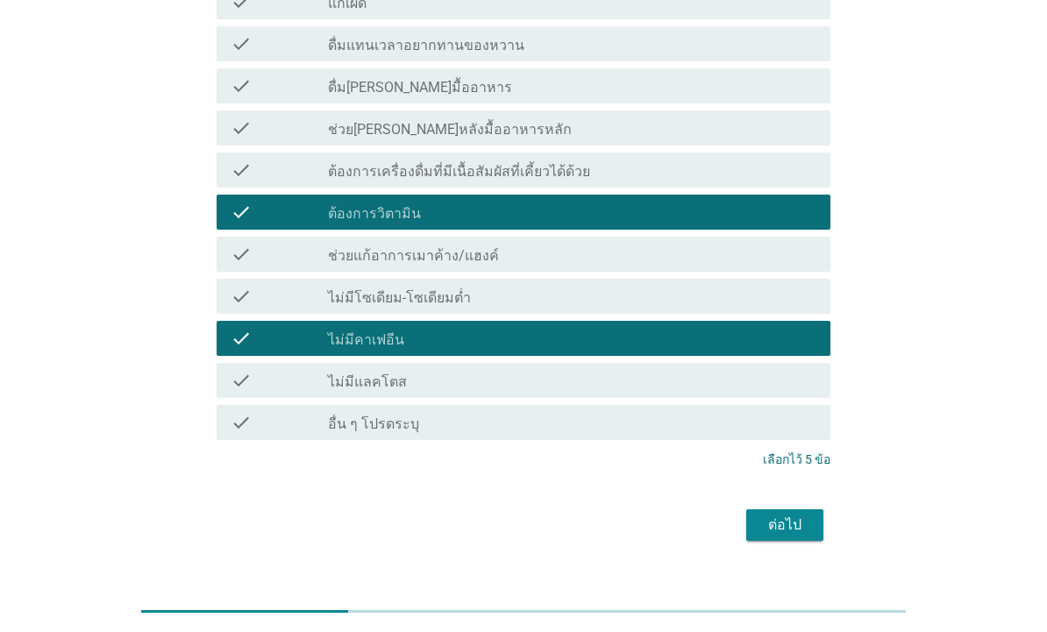
click at [793, 515] on div "ต่อไป" at bounding box center [784, 525] width 49 height 21
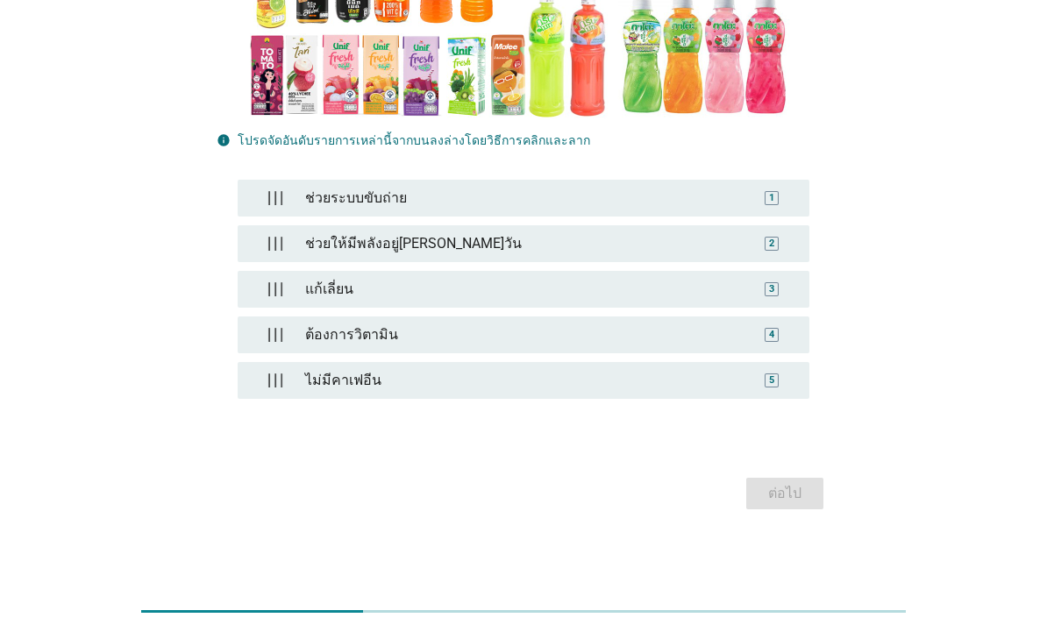
scroll to position [426, 0]
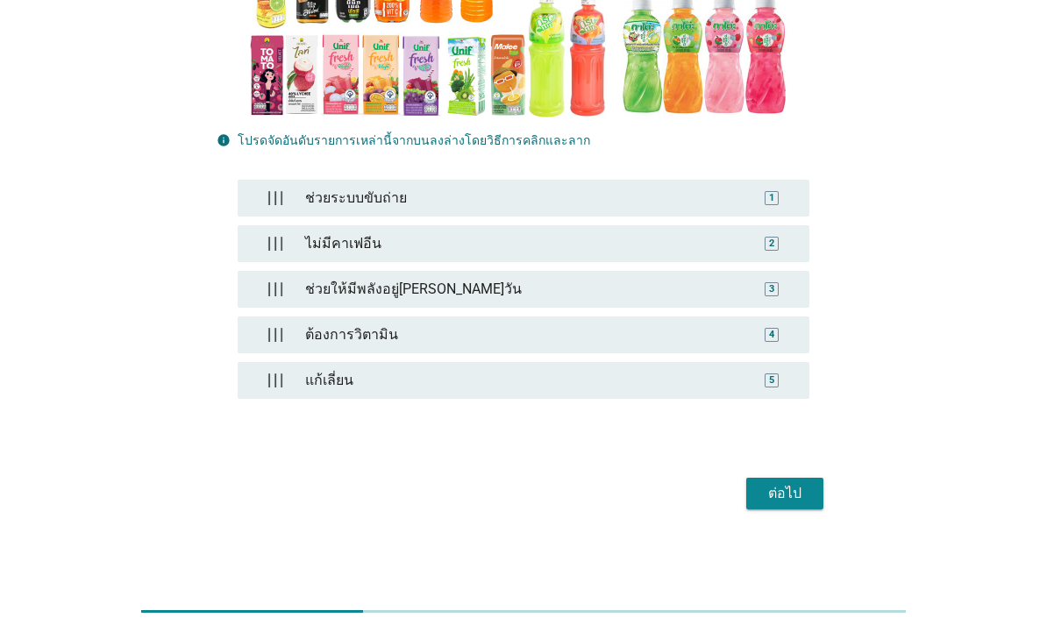
click at [782, 484] on div "ต่อไป" at bounding box center [784, 493] width 49 height 21
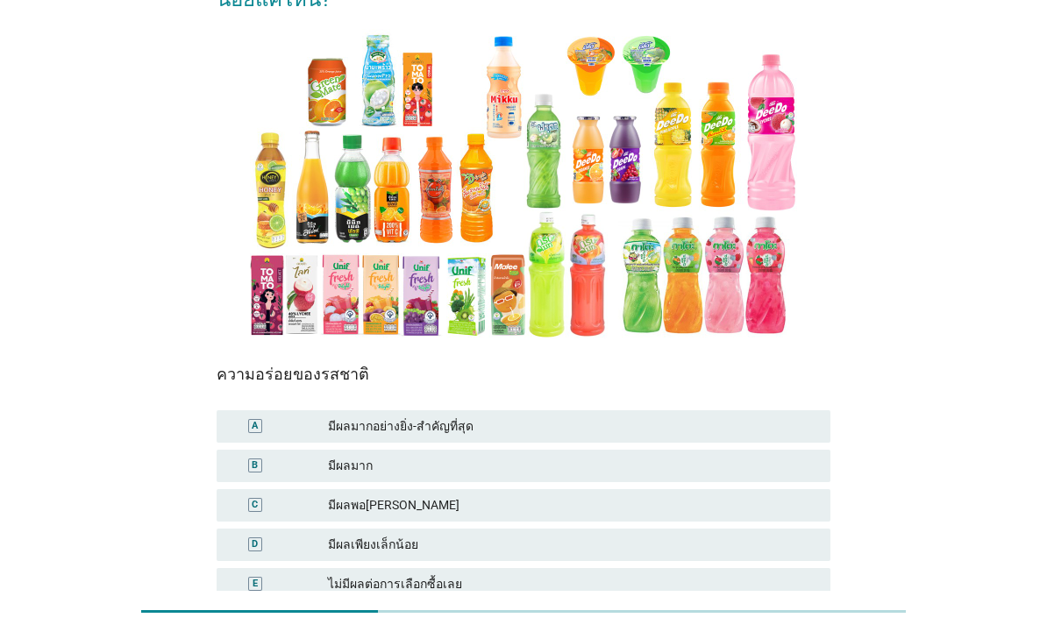
scroll to position [180, 0]
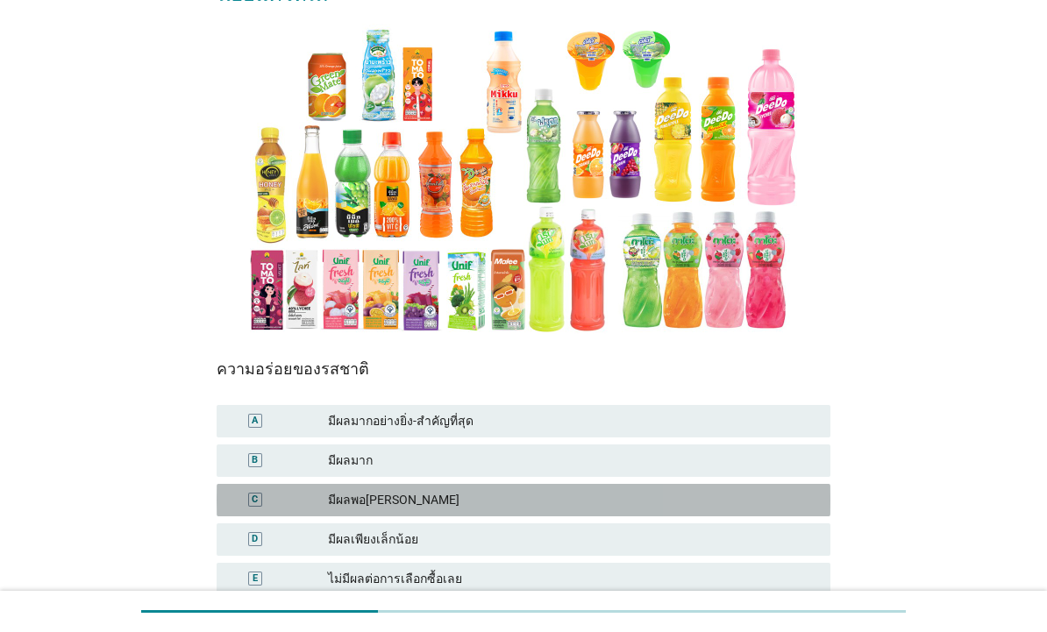
click at [422, 491] on div "มีผลพอ[PERSON_NAME]" at bounding box center [572, 500] width 488 height 18
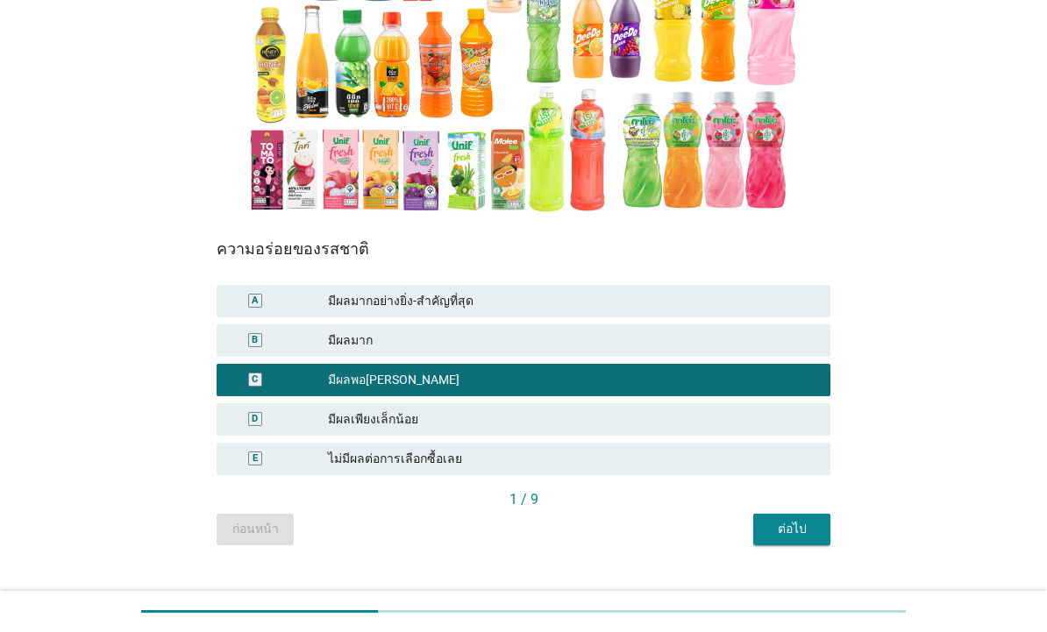
scroll to position [299, 0]
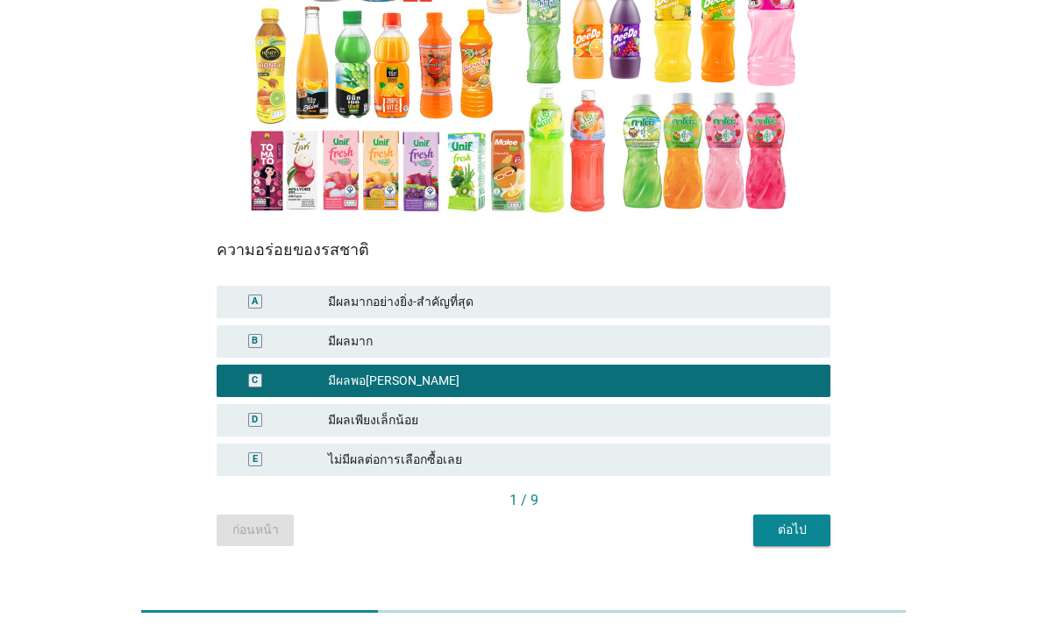
click at [796, 521] on div "ต่อไป" at bounding box center [791, 530] width 49 height 18
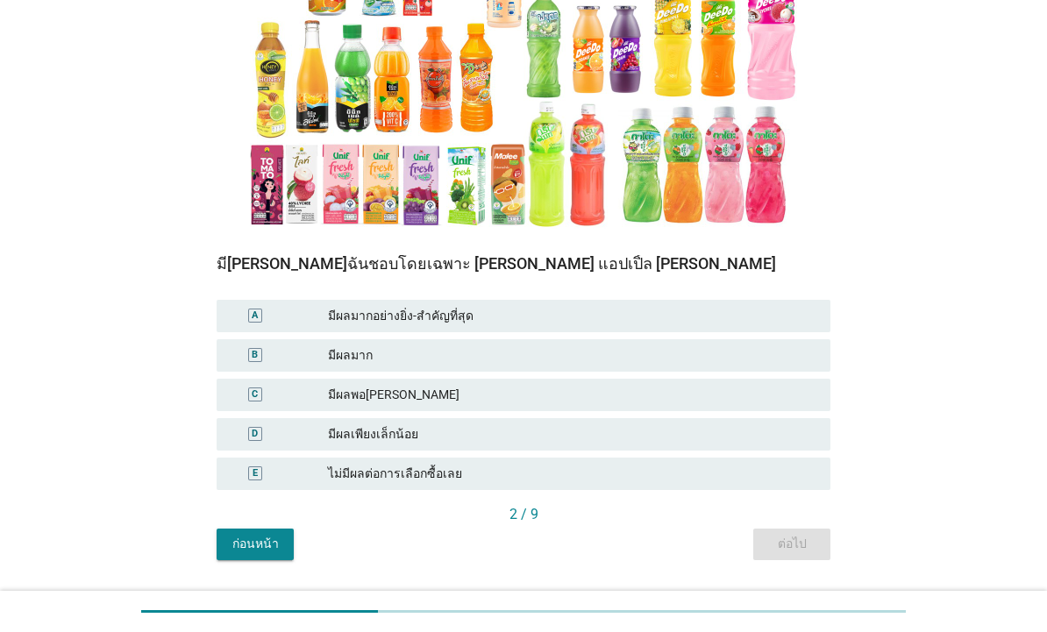
scroll to position [286, 0]
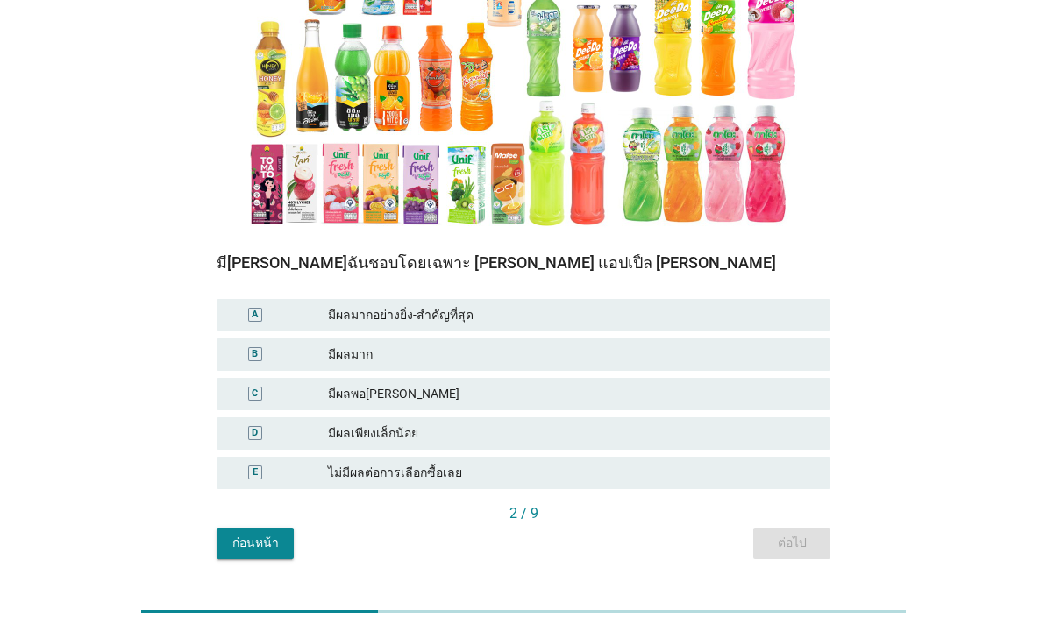
click at [763, 299] on div "A มีผลมากอย่างยิ่ง-สำคัญที่สุด" at bounding box center [524, 315] width 614 height 32
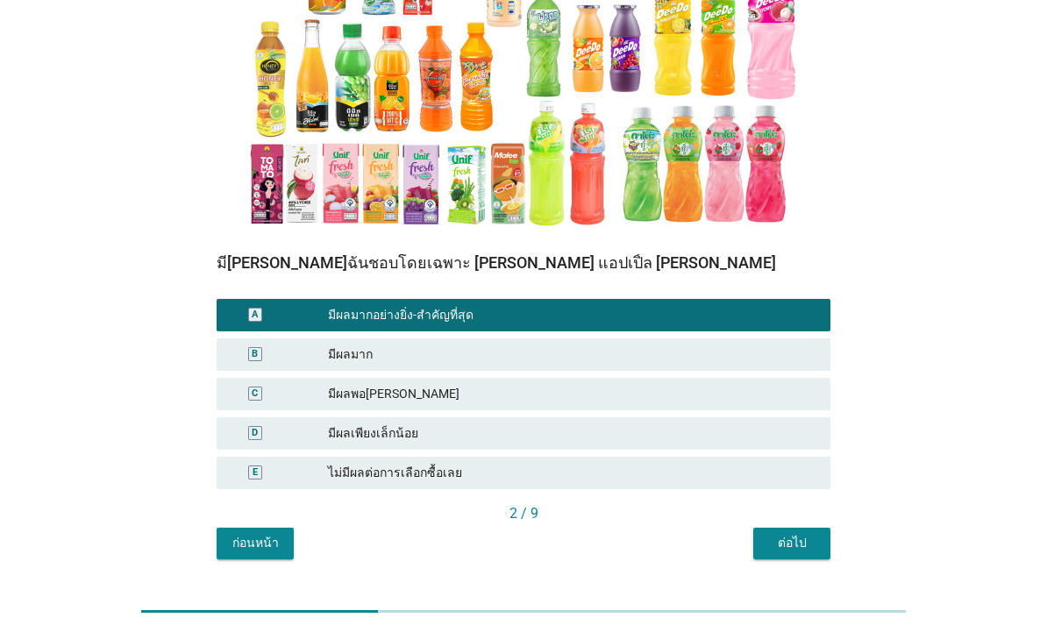
click at [793, 534] on div "ต่อไป" at bounding box center [791, 543] width 49 height 18
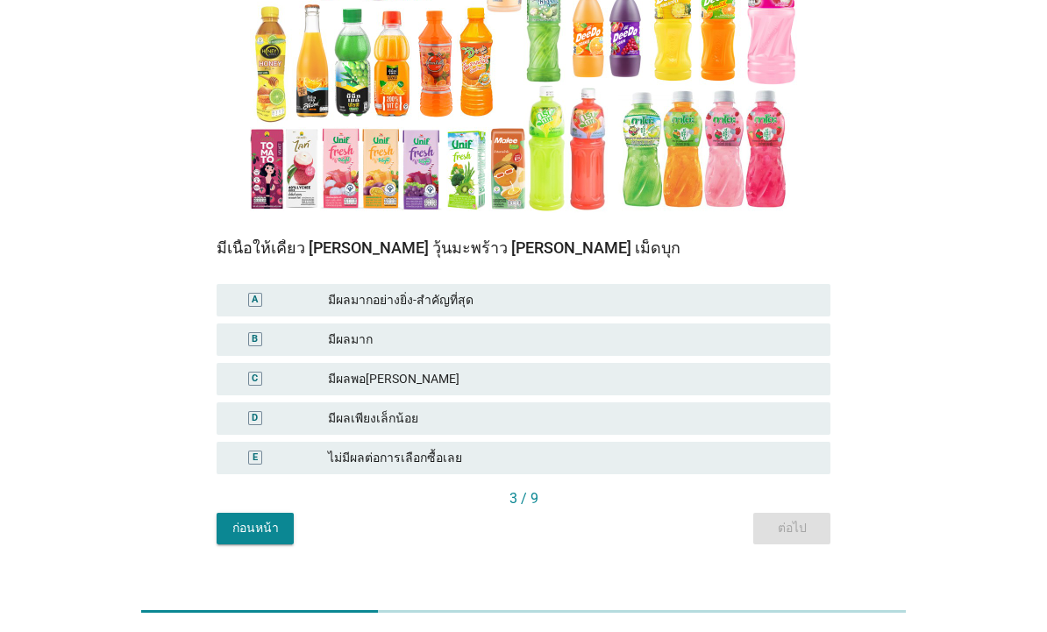
scroll to position [299, 0]
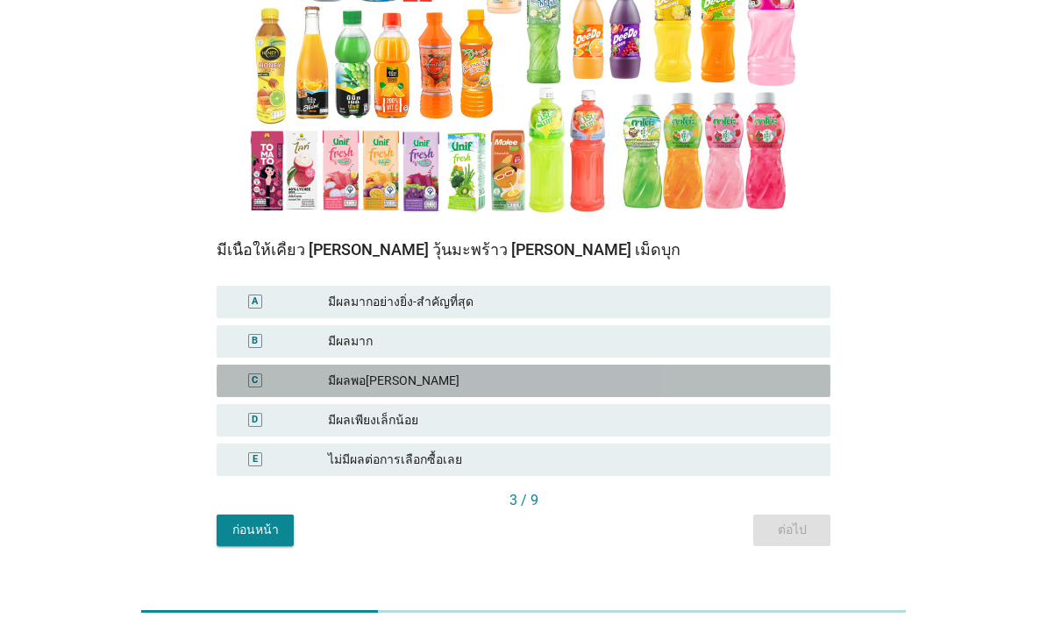
click at [780, 365] on div "C มีผลพอ[PERSON_NAME]" at bounding box center [524, 381] width 614 height 32
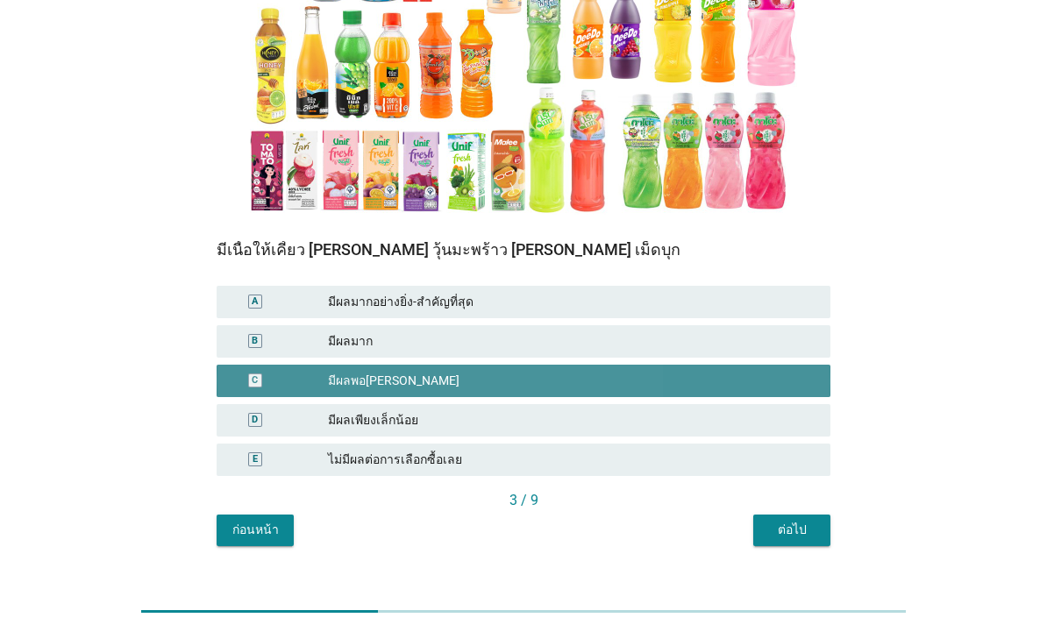
click at [811, 515] on button "ต่อไป" at bounding box center [791, 531] width 77 height 32
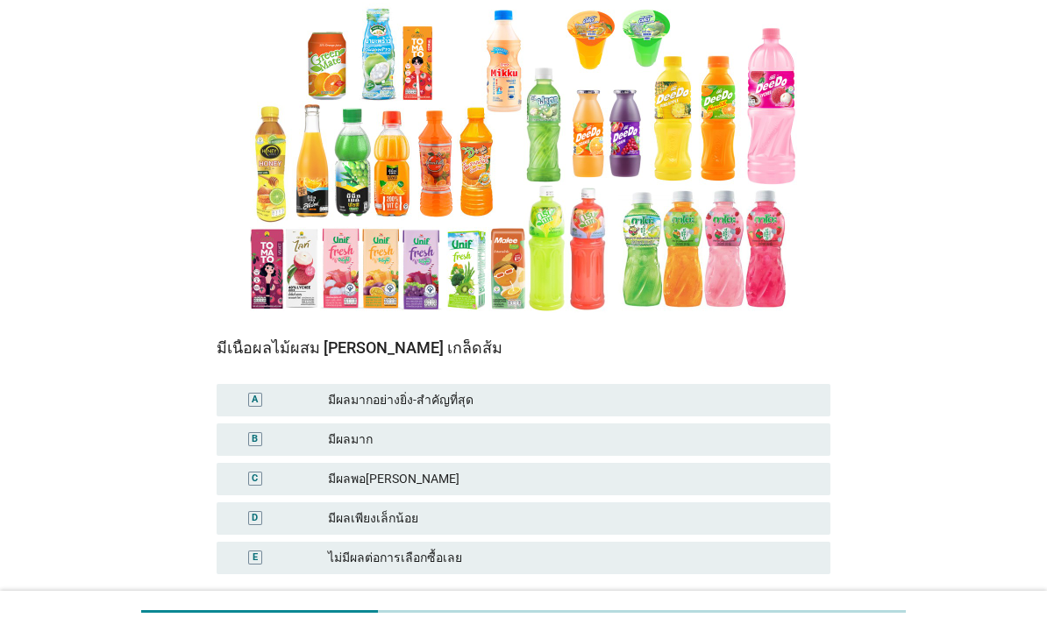
scroll to position [212, 0]
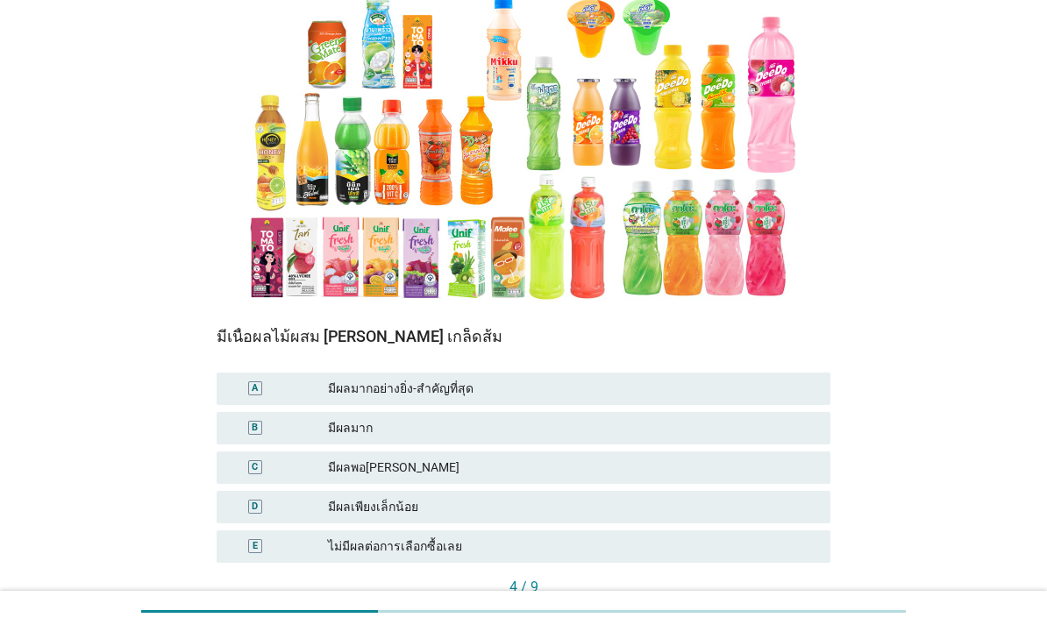
click at [779, 412] on div "B มีผลมาก" at bounding box center [524, 428] width 614 height 32
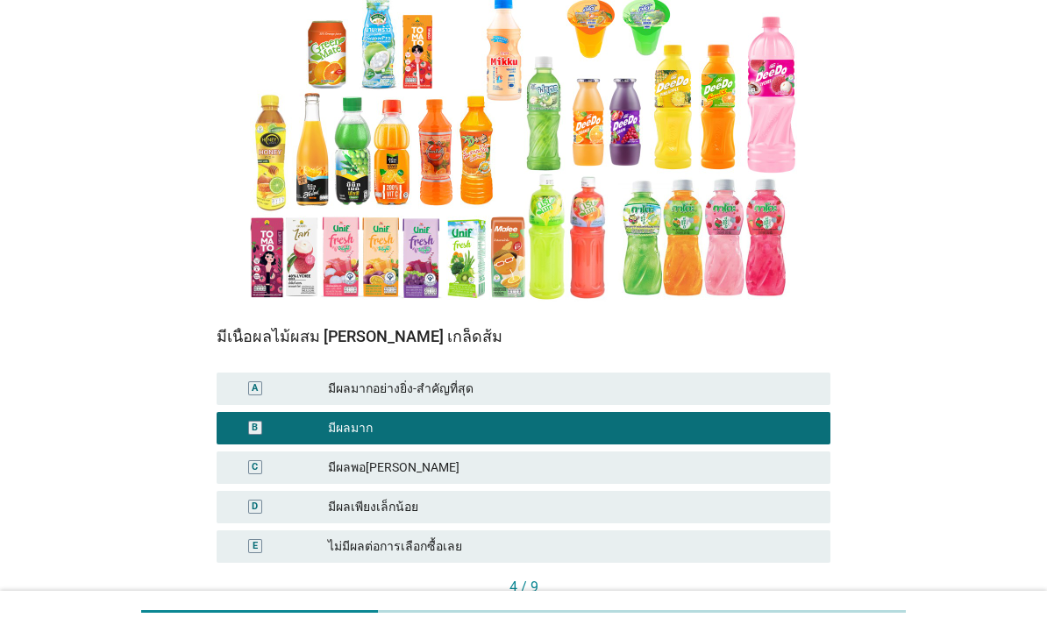
click at [793, 601] on button "ต่อไป" at bounding box center [791, 617] width 77 height 32
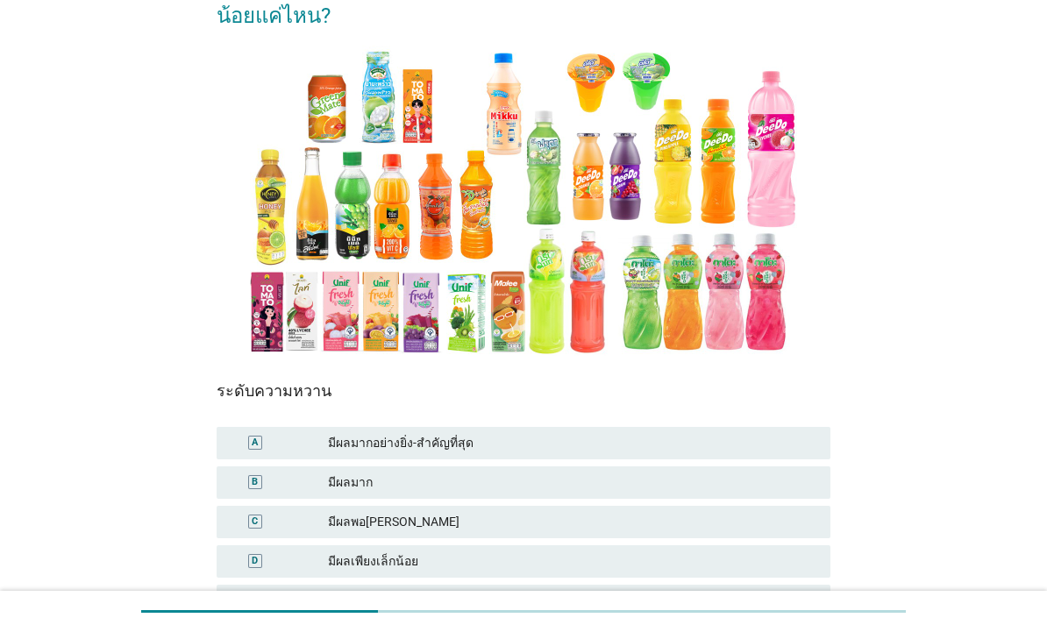
scroll to position [169, 0]
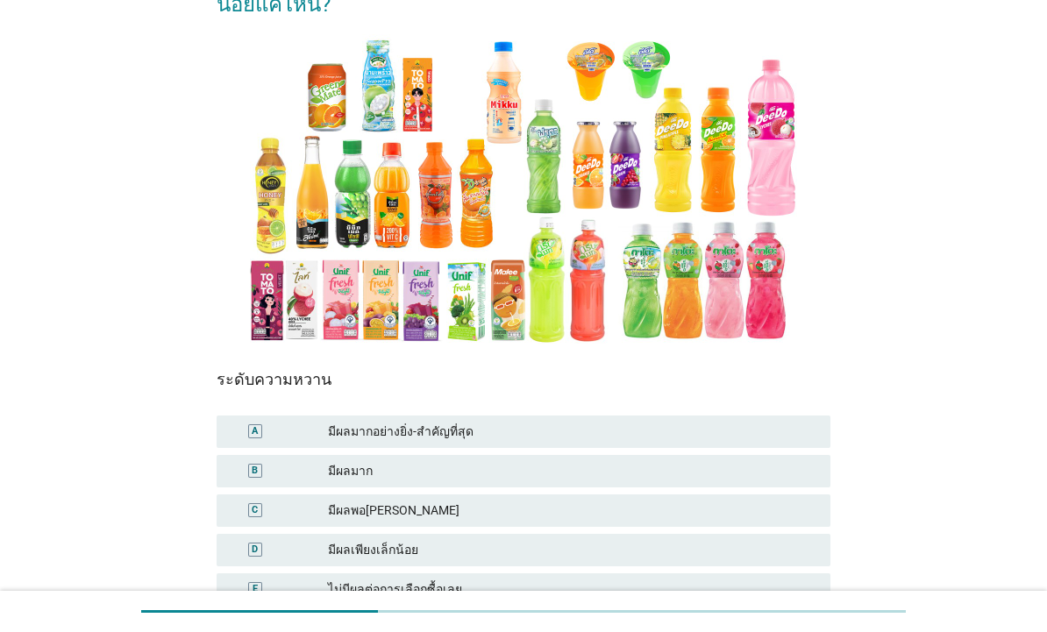
click at [784, 415] on div "A มีผลมากอย่างยิ่ง-สำคัญที่สุด" at bounding box center [524, 431] width 614 height 32
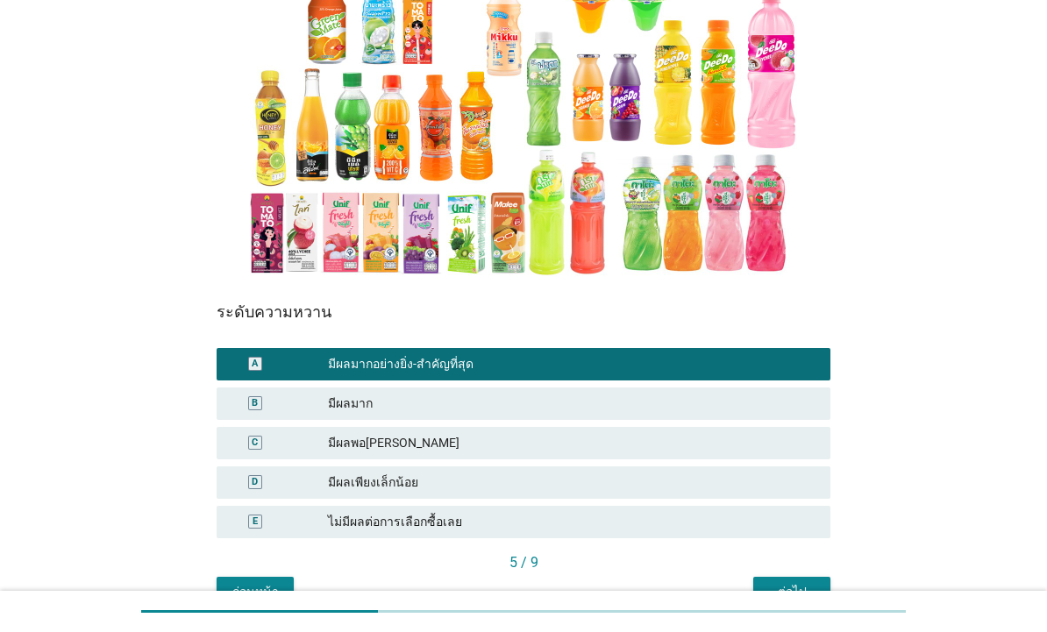
scroll to position [293, 0]
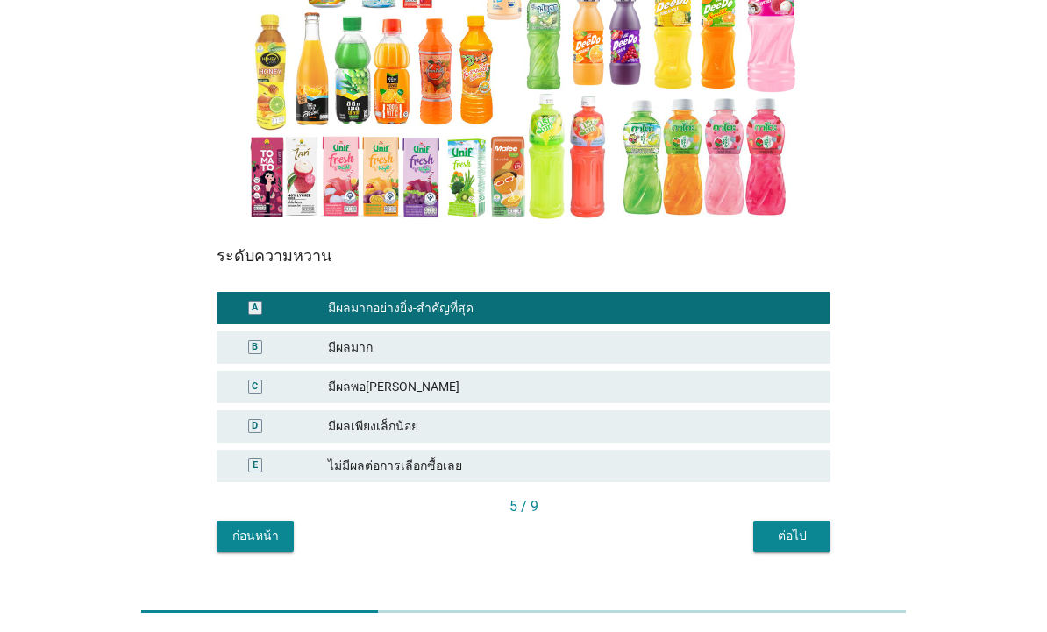
click at [806, 521] on button "ต่อไป" at bounding box center [791, 537] width 77 height 32
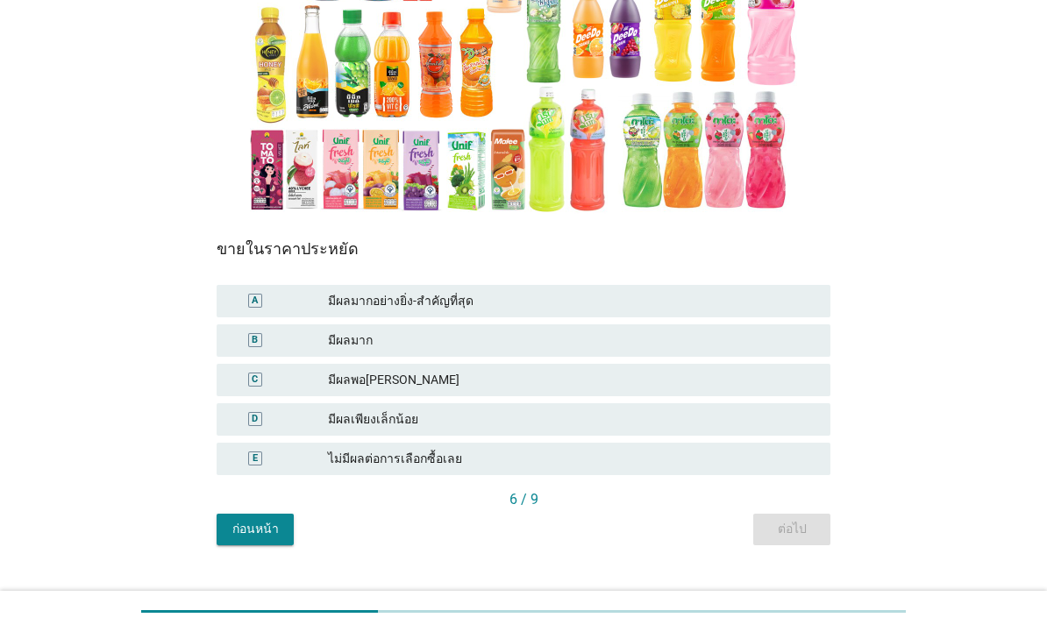
scroll to position [299, 0]
click at [703, 365] on div "C มีผลพอ[PERSON_NAME]" at bounding box center [524, 381] width 614 height 32
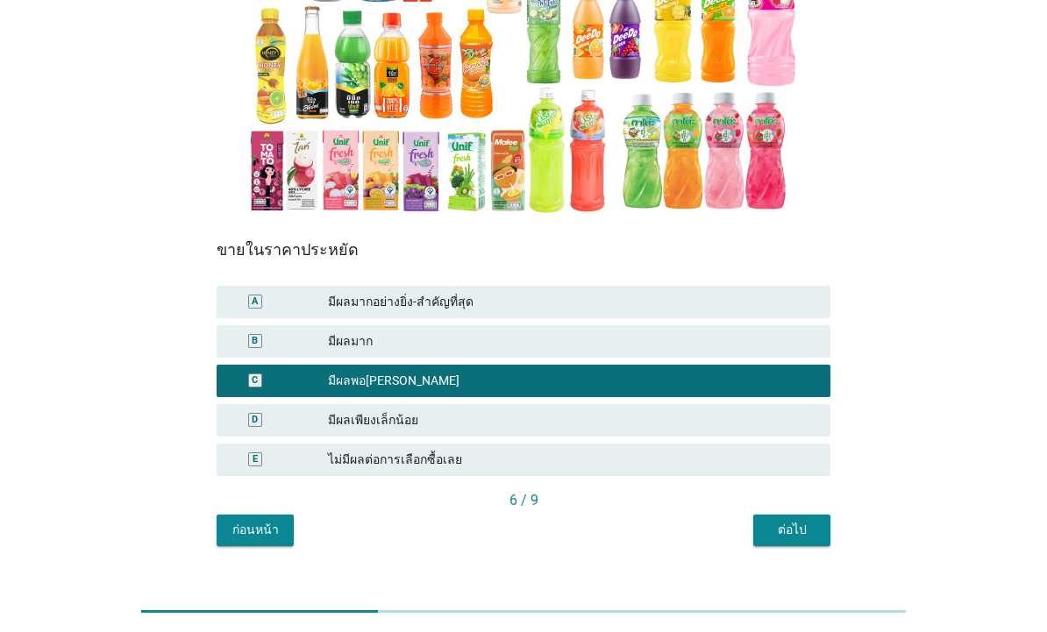
click at [801, 515] on button "ต่อไป" at bounding box center [791, 531] width 77 height 32
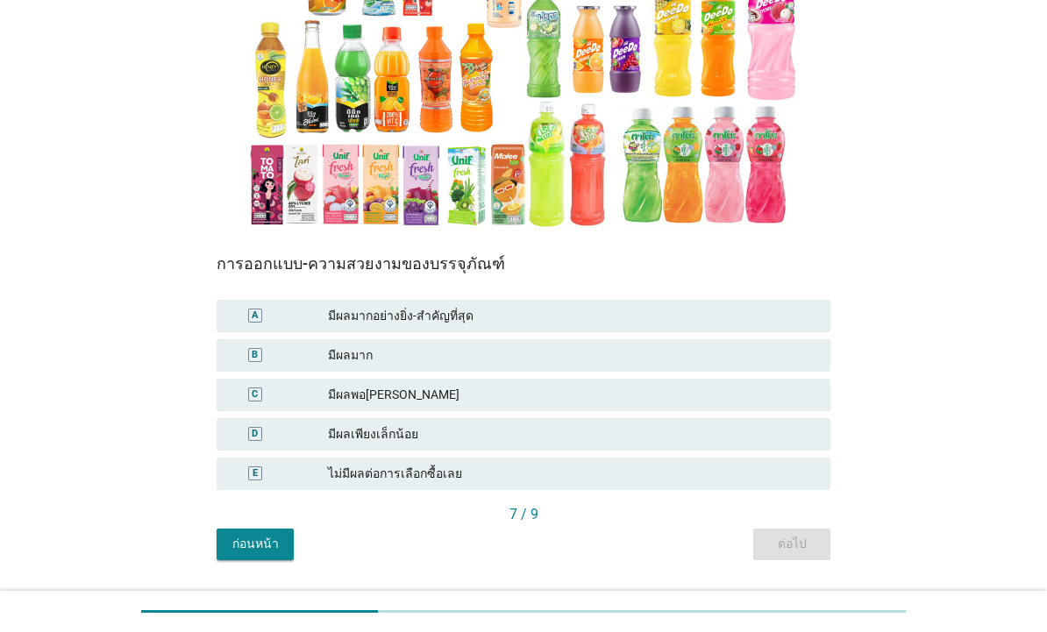
scroll to position [295, 0]
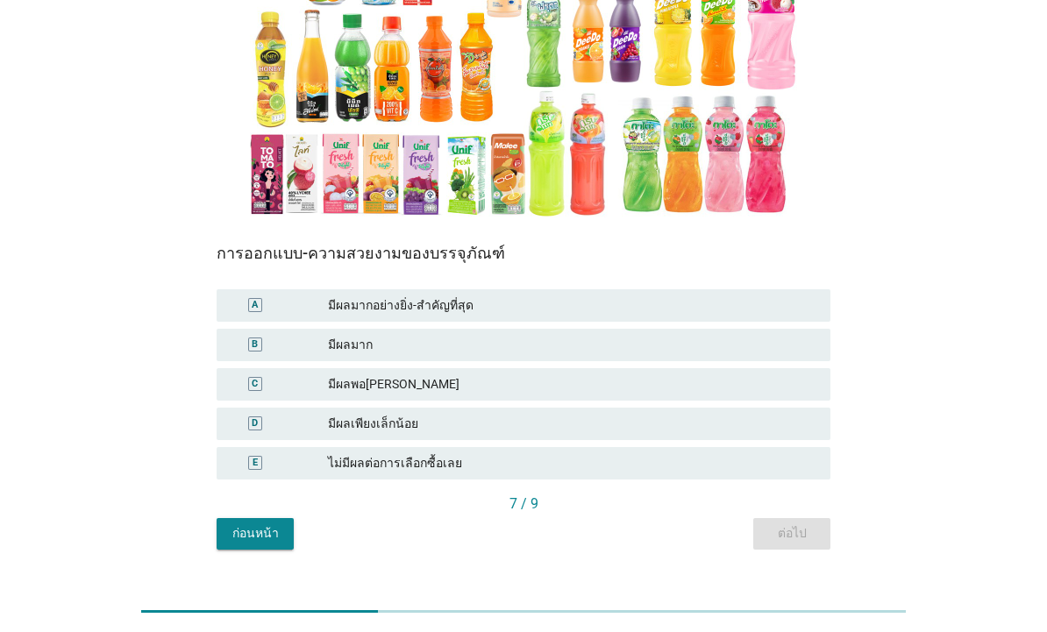
click at [678, 408] on div "D มีผลเพียงเล็กน้อย" at bounding box center [524, 424] width 614 height 32
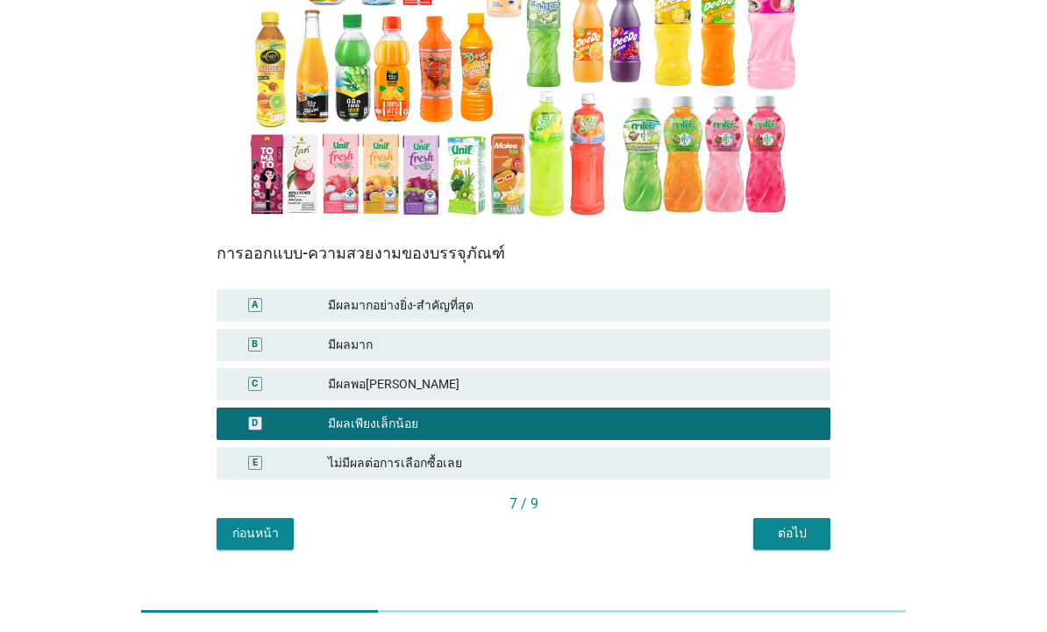
click at [796, 518] on button "ต่อไป" at bounding box center [791, 534] width 77 height 32
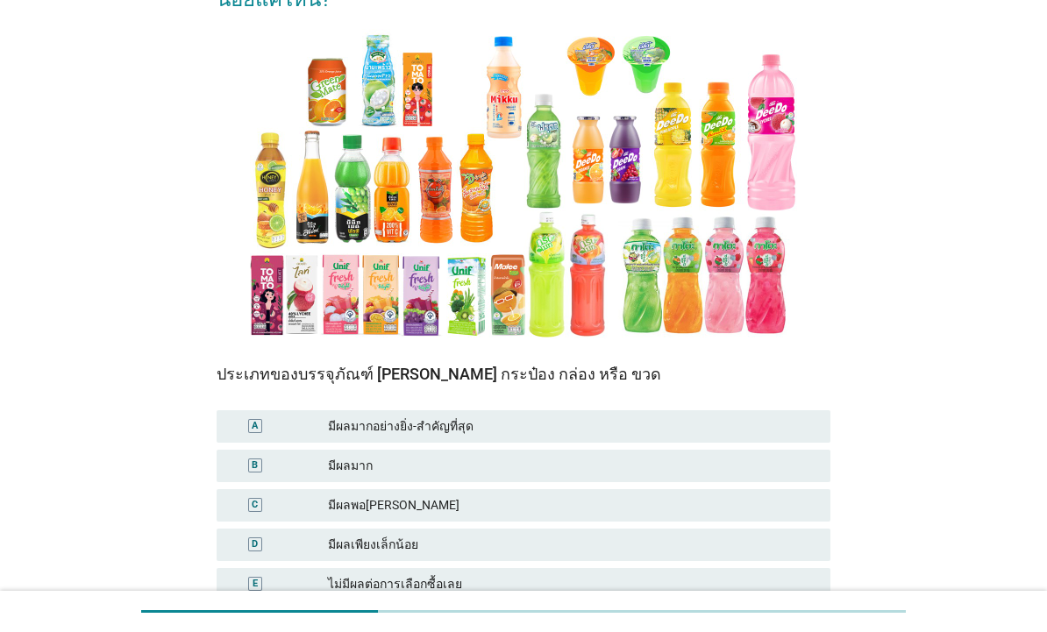
click at [749, 410] on div "A มีผลมากอย่างยิ่ง-สำคัญที่สุด" at bounding box center [524, 426] width 614 height 32
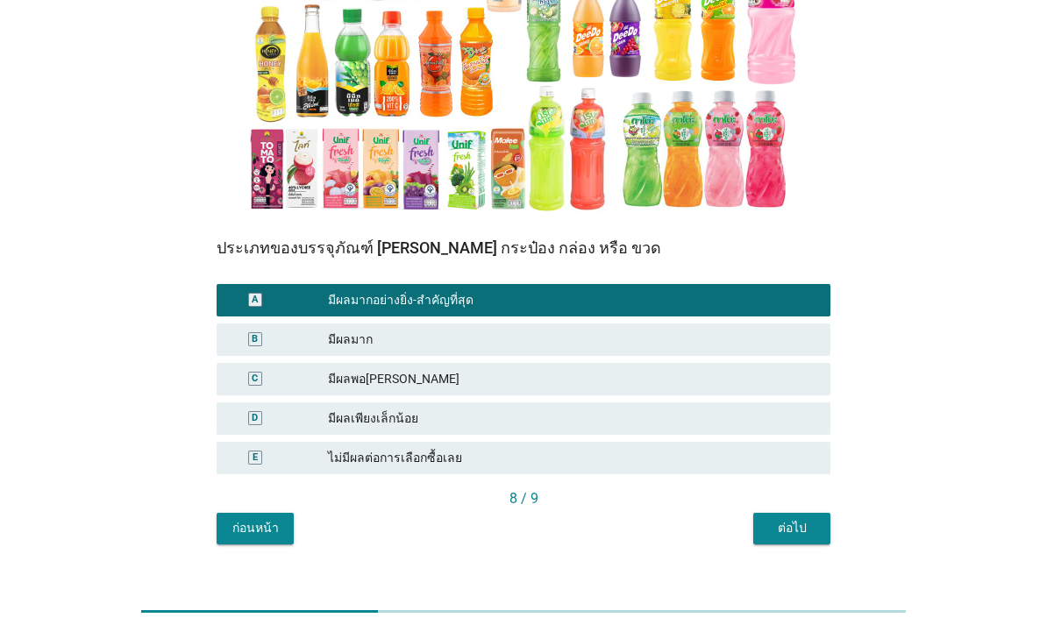
scroll to position [299, 0]
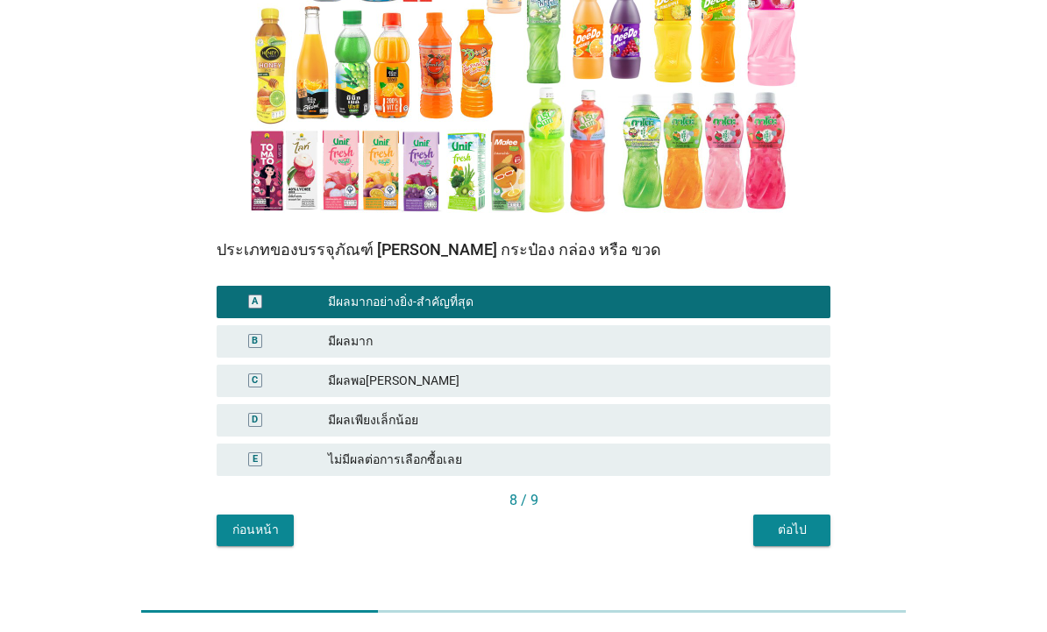
click at [810, 515] on button "ต่อไป" at bounding box center [791, 531] width 77 height 32
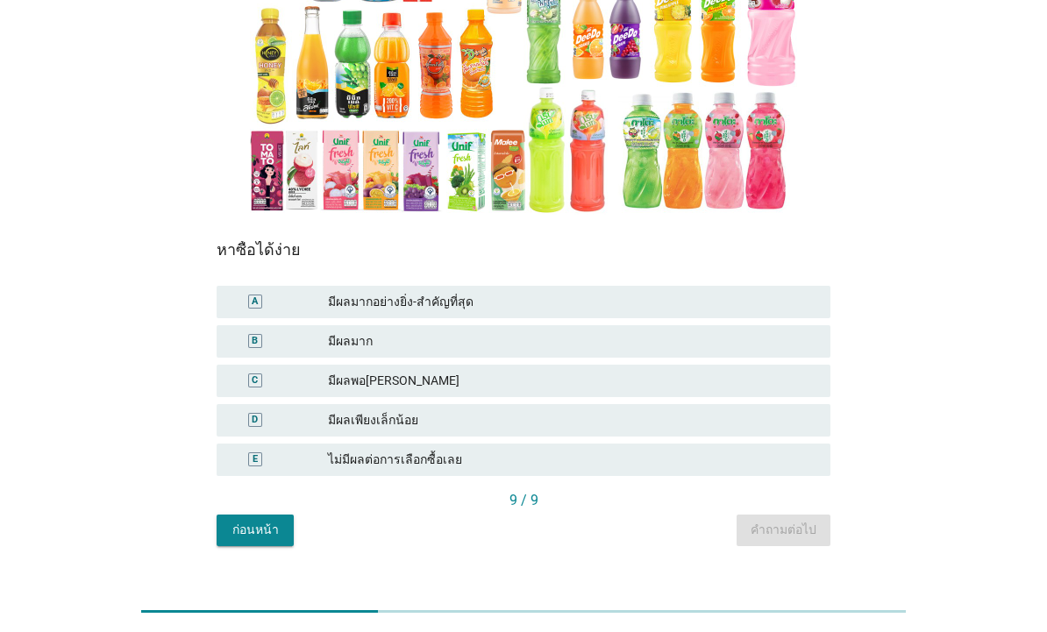
click at [813, 515] on div "ก่อนหน้า คำถามต่อไป" at bounding box center [524, 531] width 614 height 32
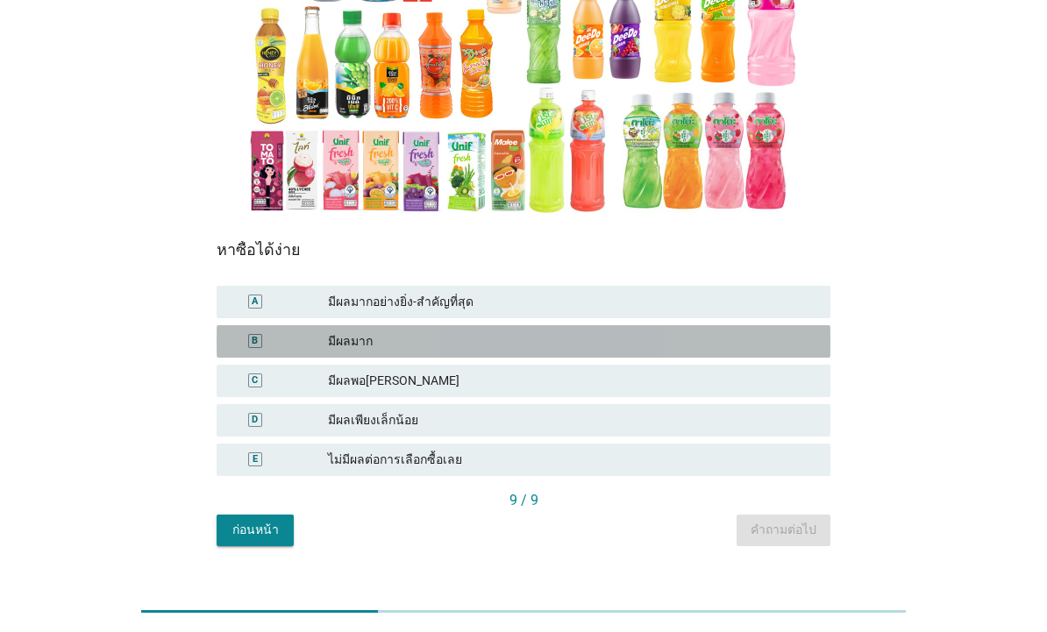
click at [784, 325] on div "B มีผลมาก" at bounding box center [524, 341] width 614 height 32
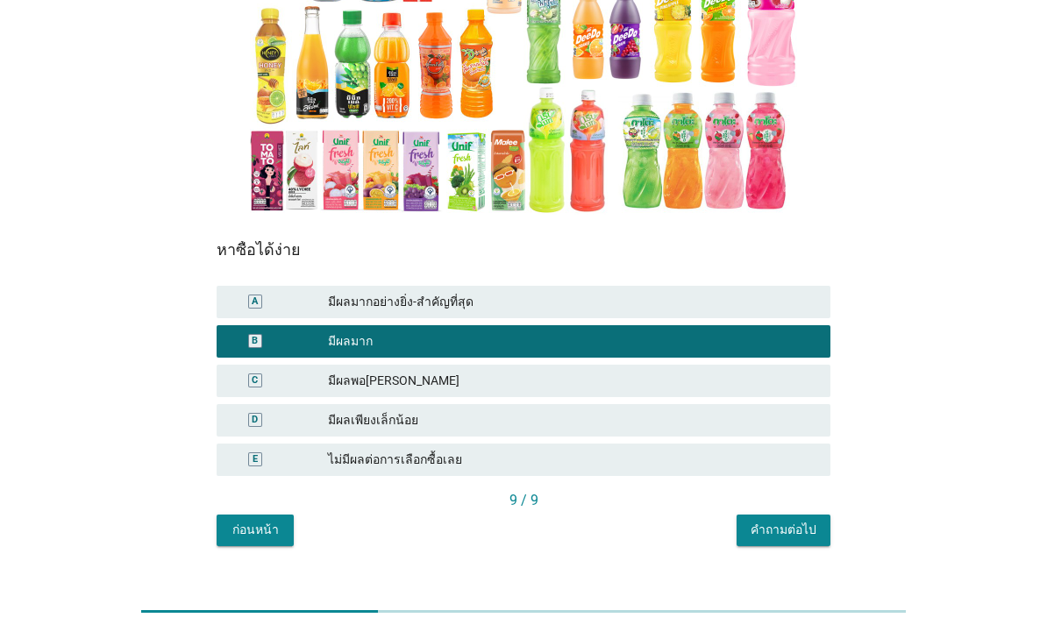
click at [803, 521] on div "คำถามต่อไป" at bounding box center [783, 530] width 66 height 18
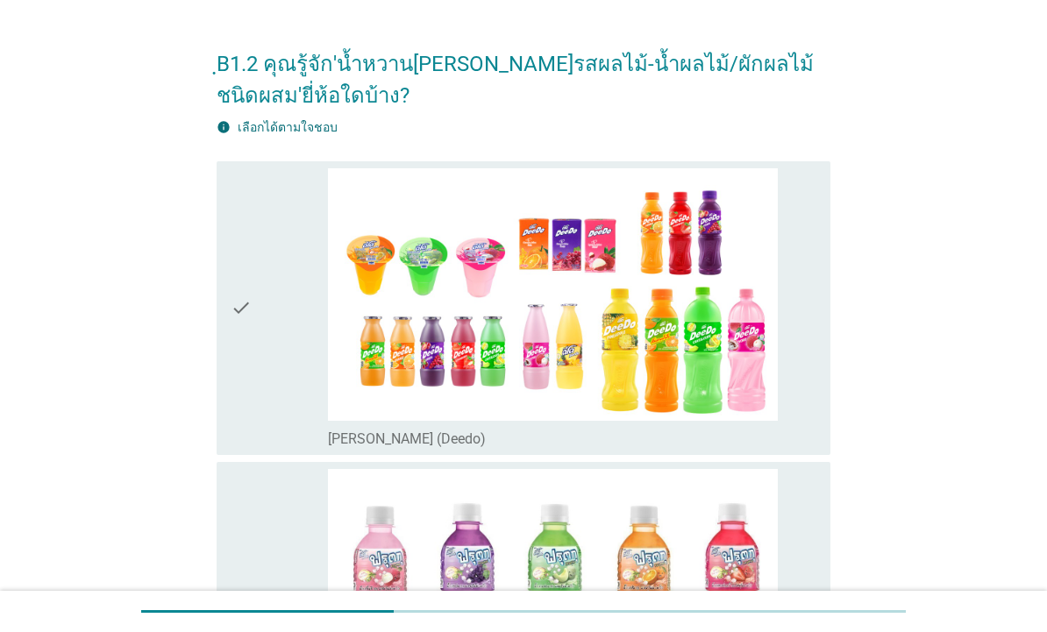
scroll to position [47, 0]
click at [256, 319] on div "check" at bounding box center [279, 307] width 97 height 280
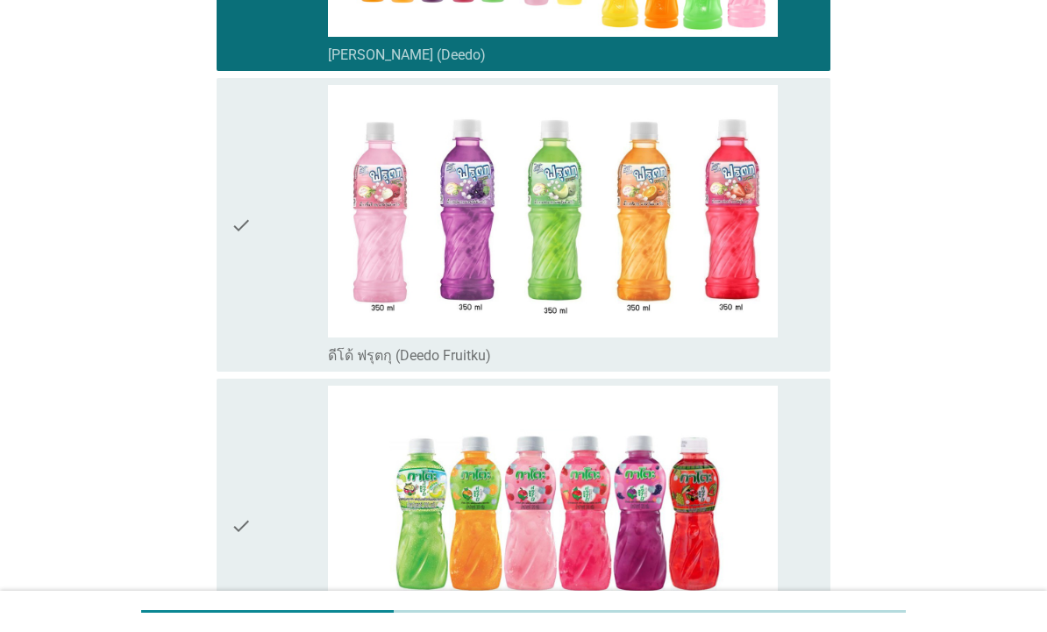
scroll to position [441, 0]
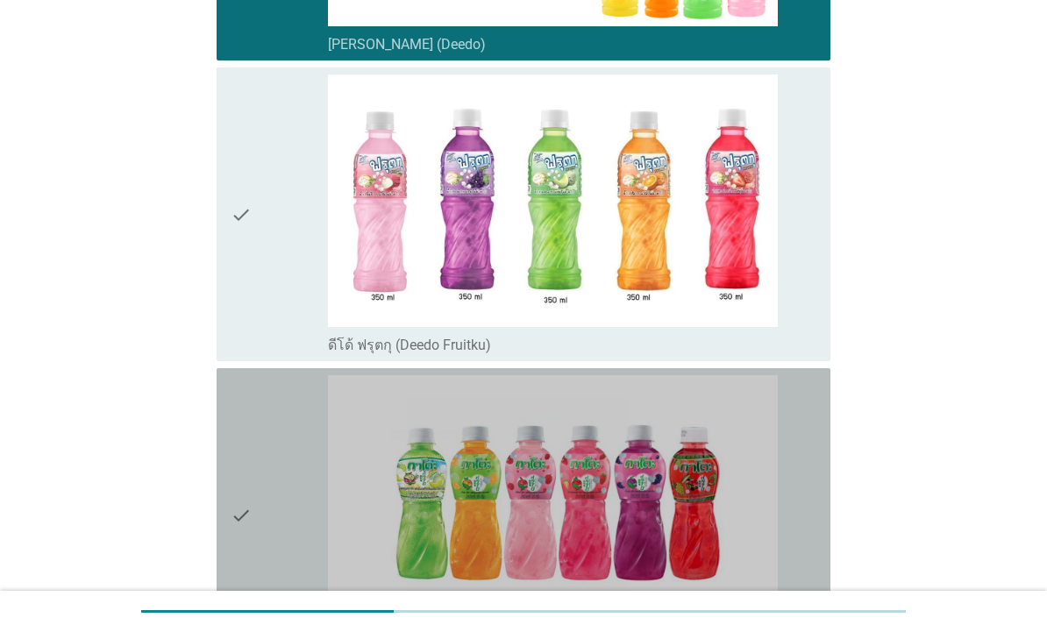
click at [234, 509] on icon "check" at bounding box center [241, 515] width 21 height 280
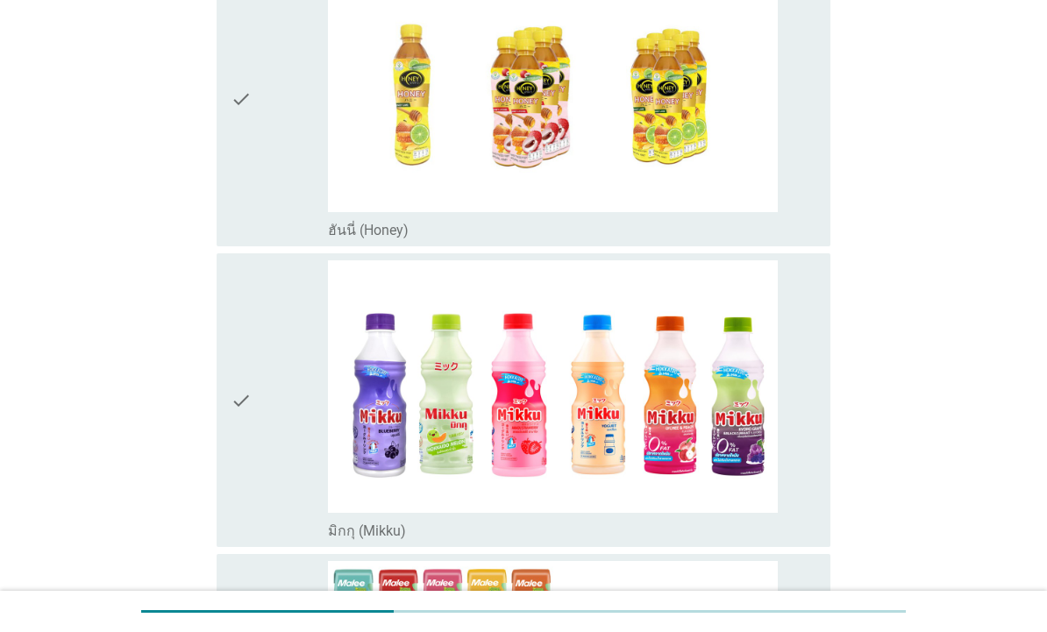
scroll to position [1788, 0]
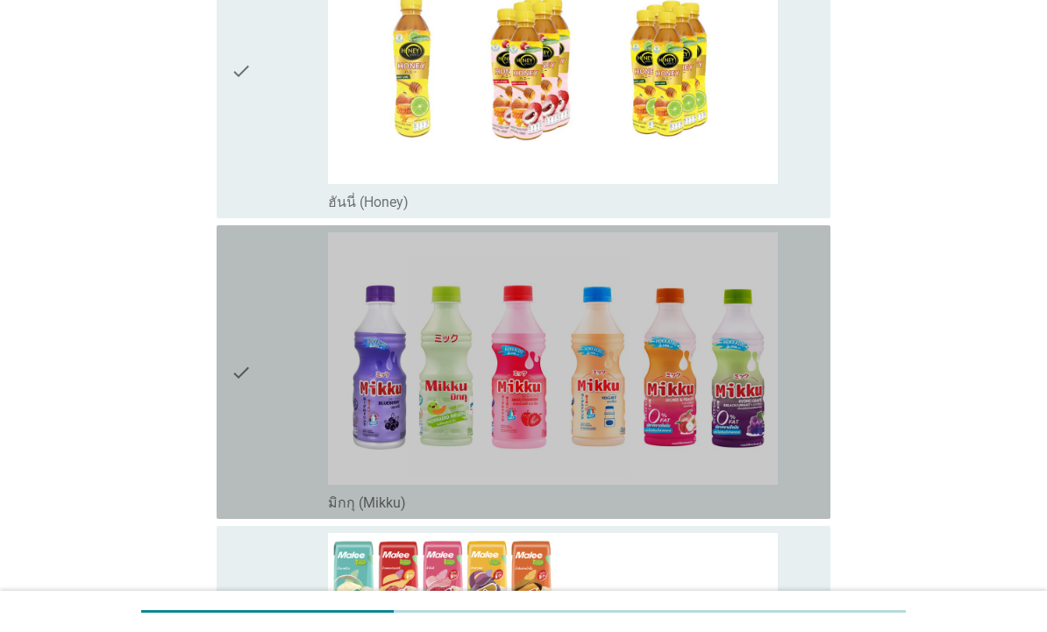
click at [247, 428] on icon "check" at bounding box center [241, 372] width 21 height 280
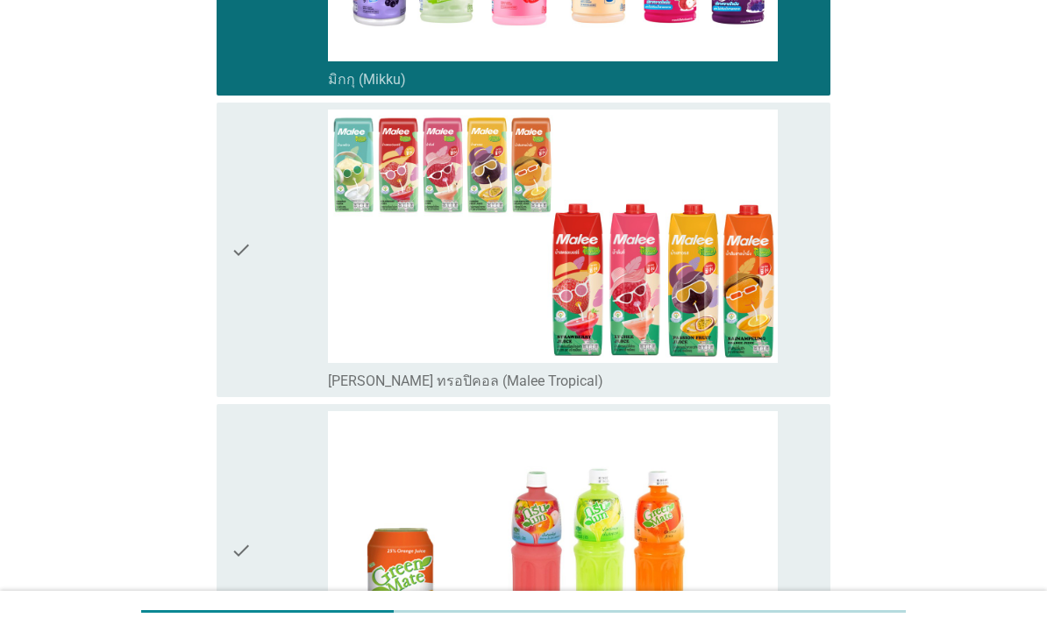
click at [280, 326] on div "check" at bounding box center [279, 250] width 97 height 280
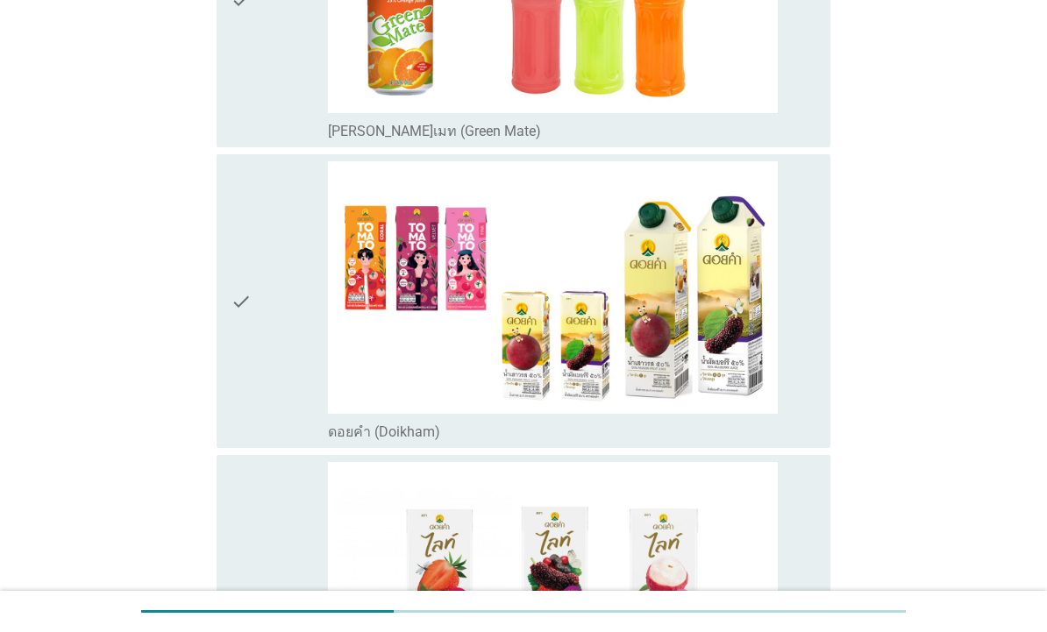
scroll to position [2763, 0]
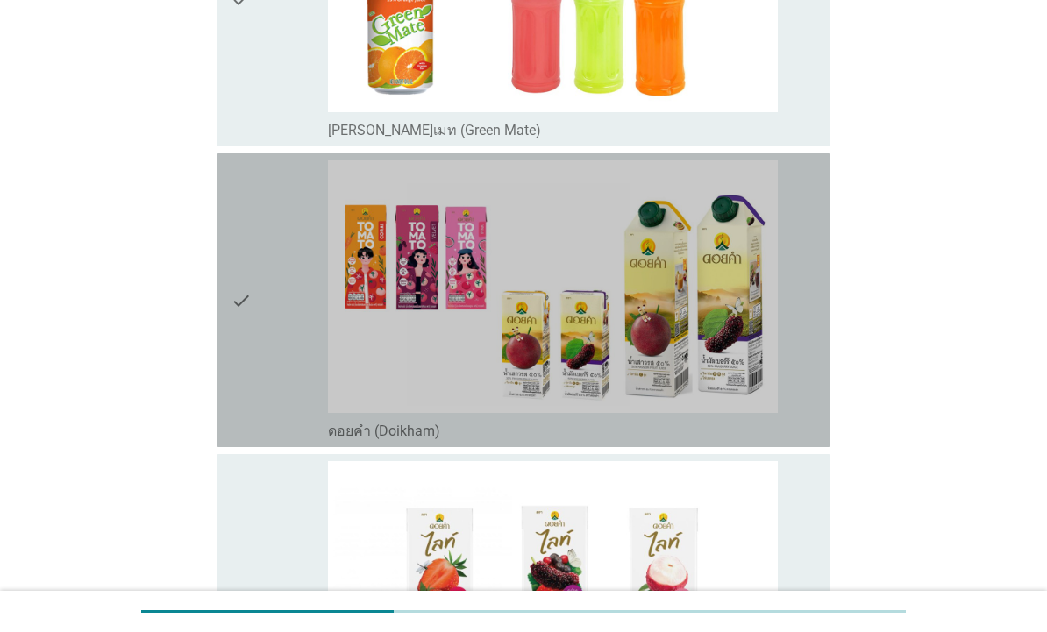
click at [266, 341] on div "check" at bounding box center [279, 300] width 97 height 280
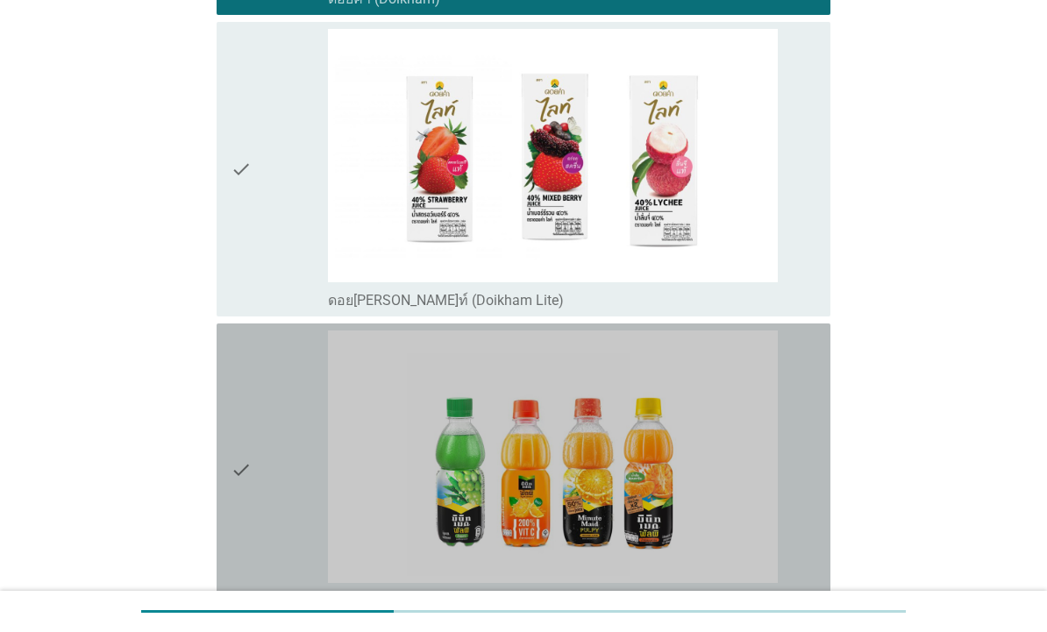
scroll to position [3196, 0]
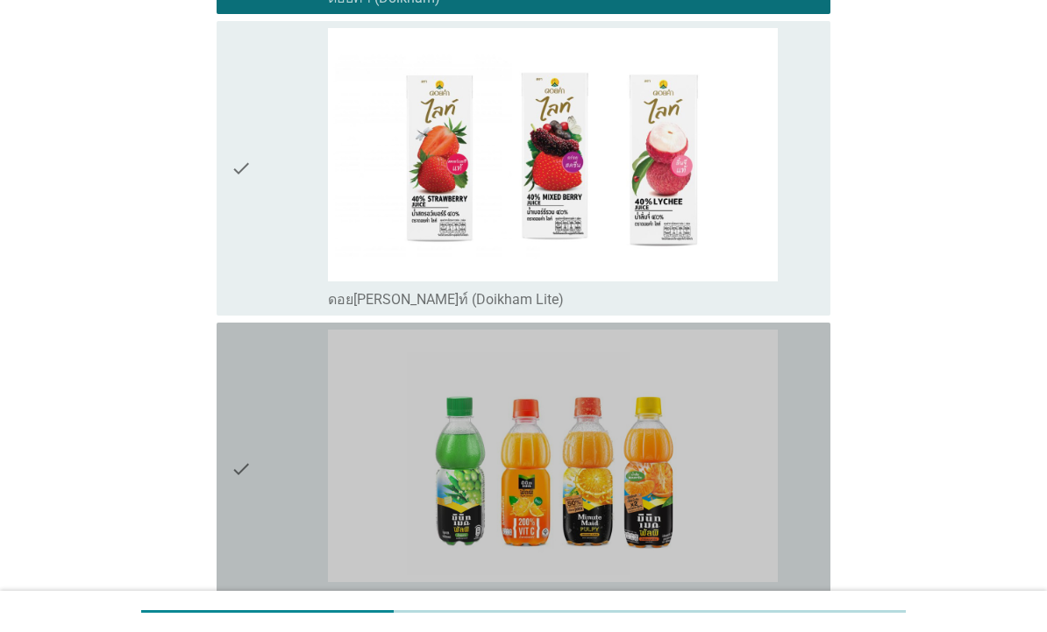
click at [262, 456] on div "check" at bounding box center [279, 470] width 97 height 280
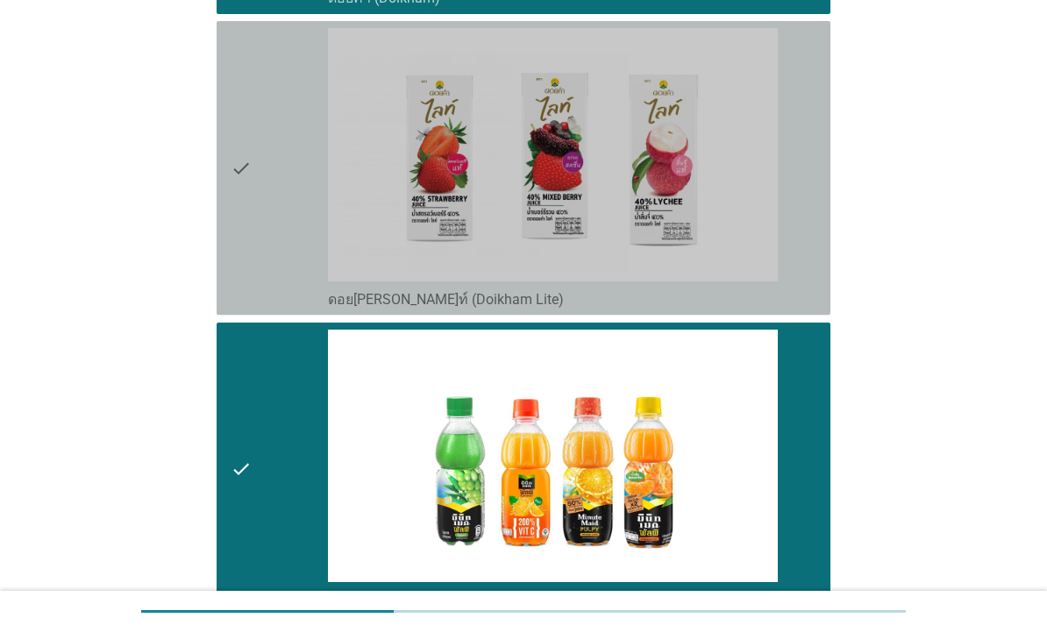
click at [281, 179] on div "check" at bounding box center [279, 168] width 97 height 280
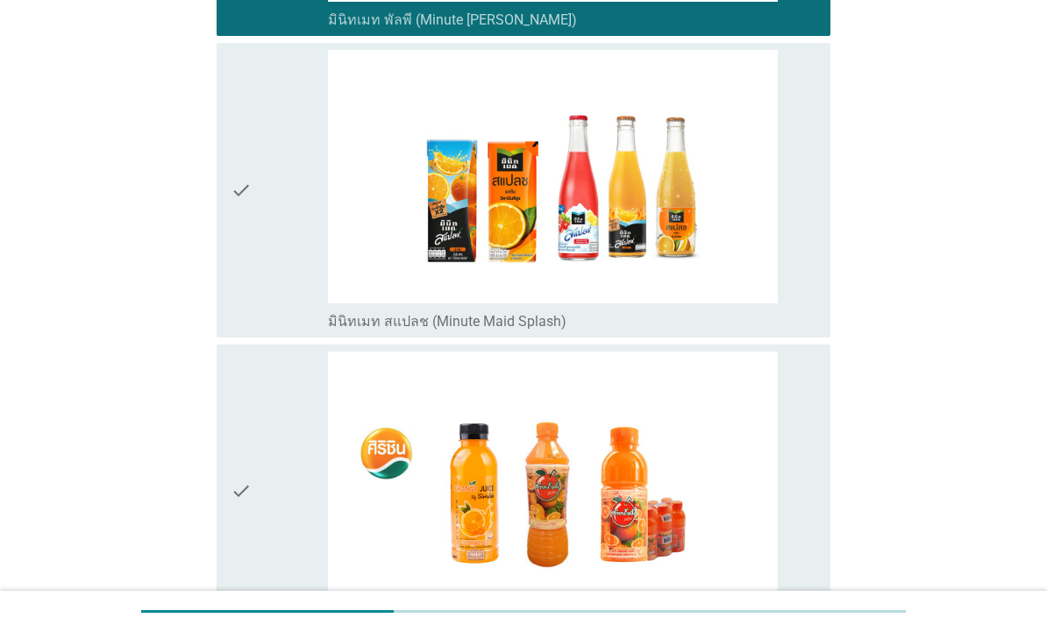
scroll to position [3779, 0]
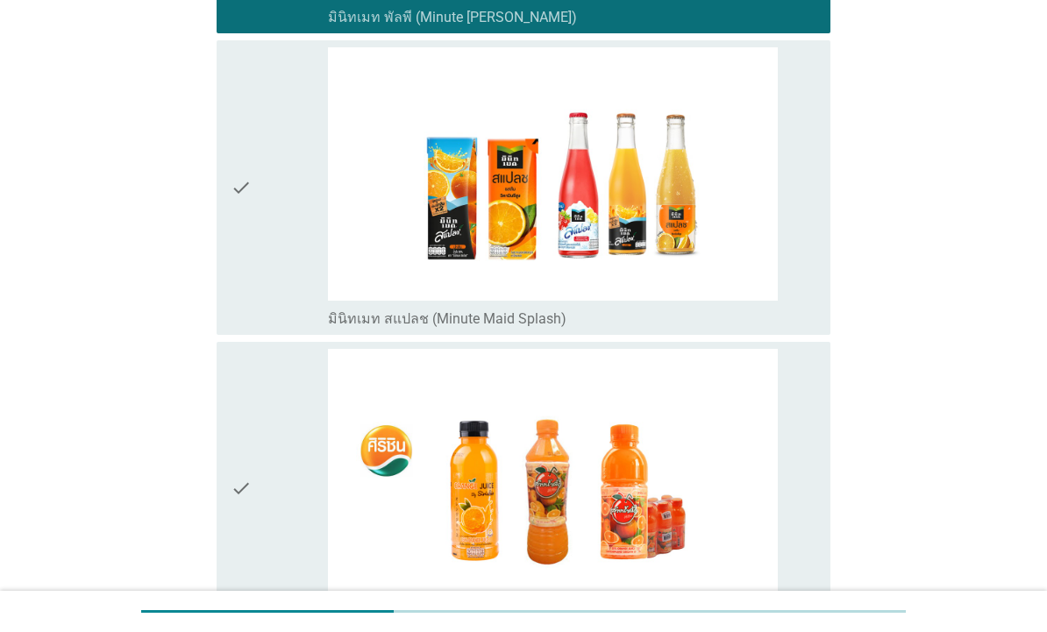
click at [255, 480] on div "check" at bounding box center [279, 489] width 97 height 280
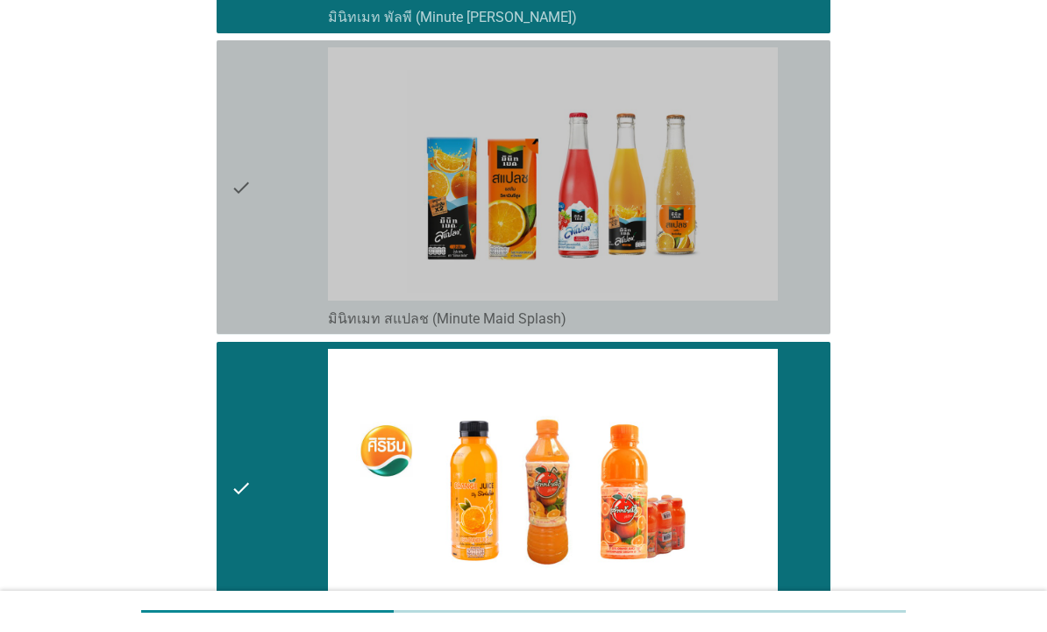
click at [250, 168] on icon "check" at bounding box center [241, 187] width 21 height 280
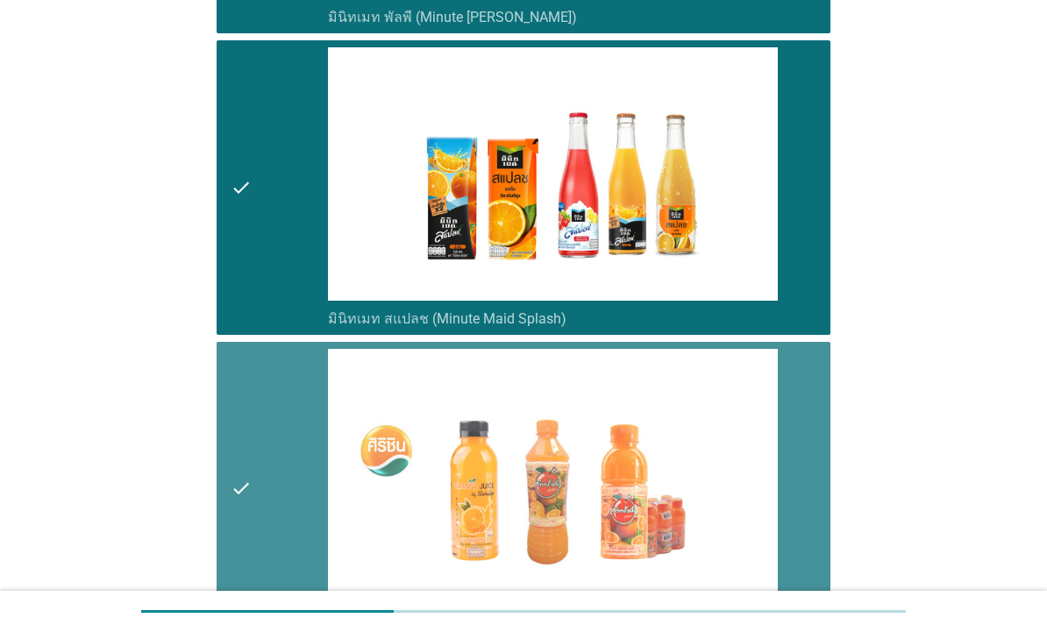
click at [249, 494] on icon "check" at bounding box center [241, 489] width 21 height 280
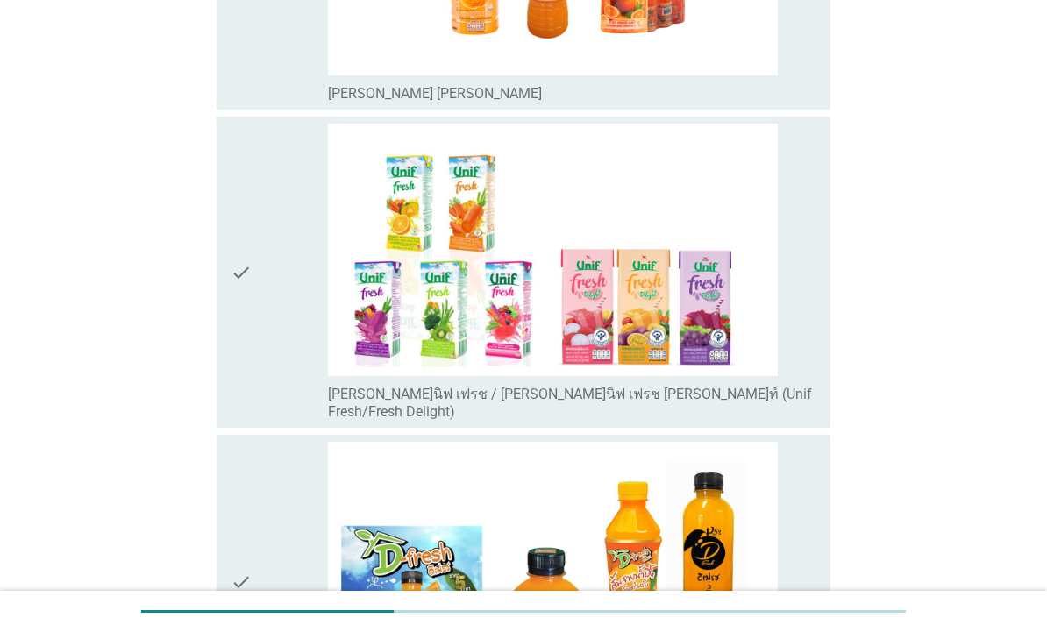
scroll to position [4350, 0]
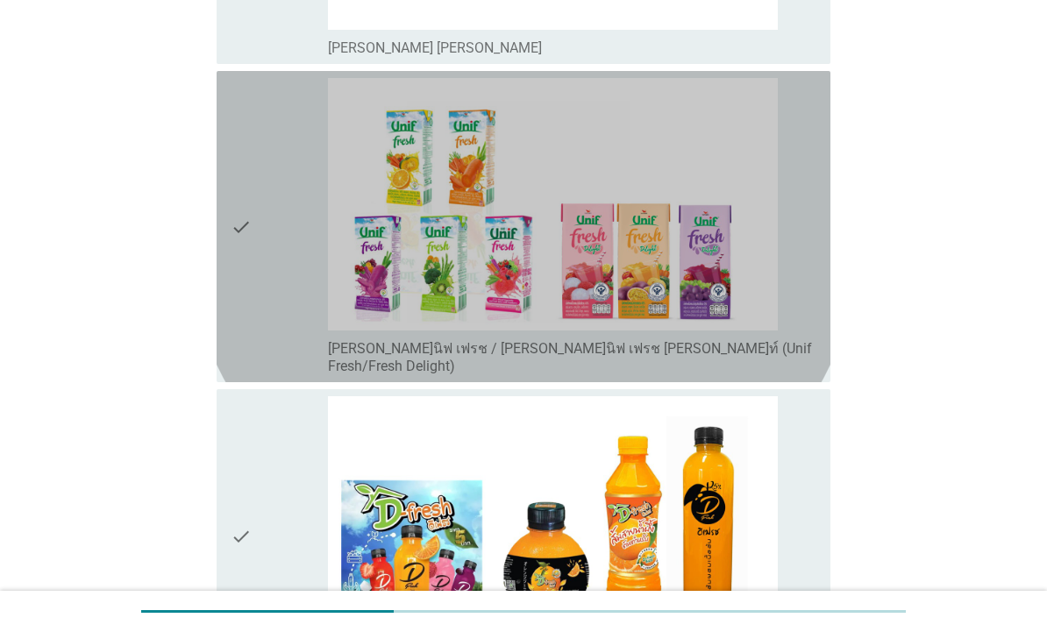
click at [269, 240] on div "check" at bounding box center [279, 226] width 97 height 297
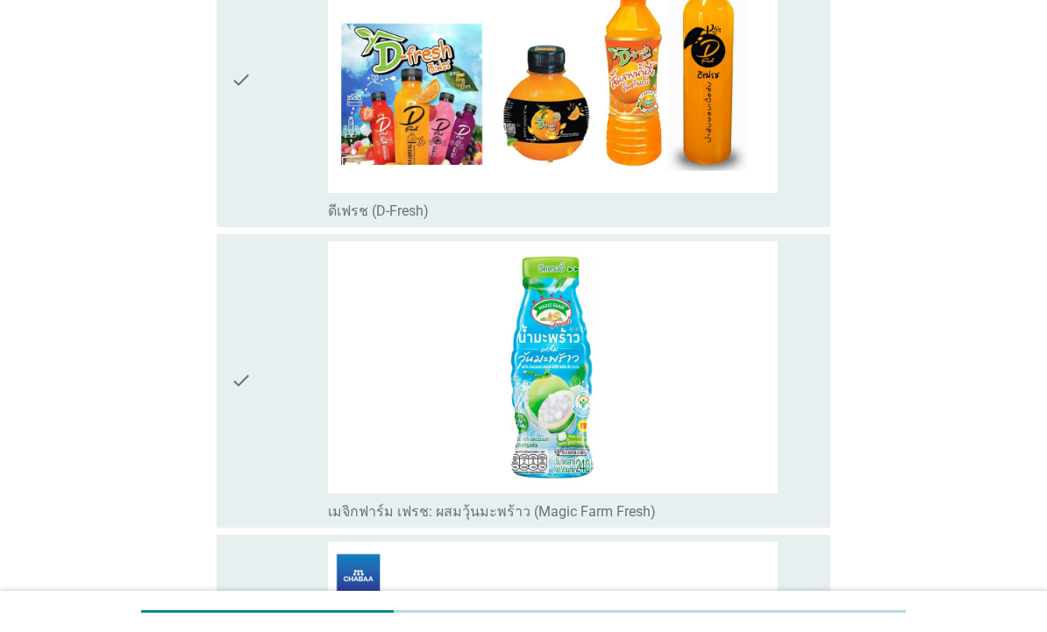
scroll to position [4809, 0]
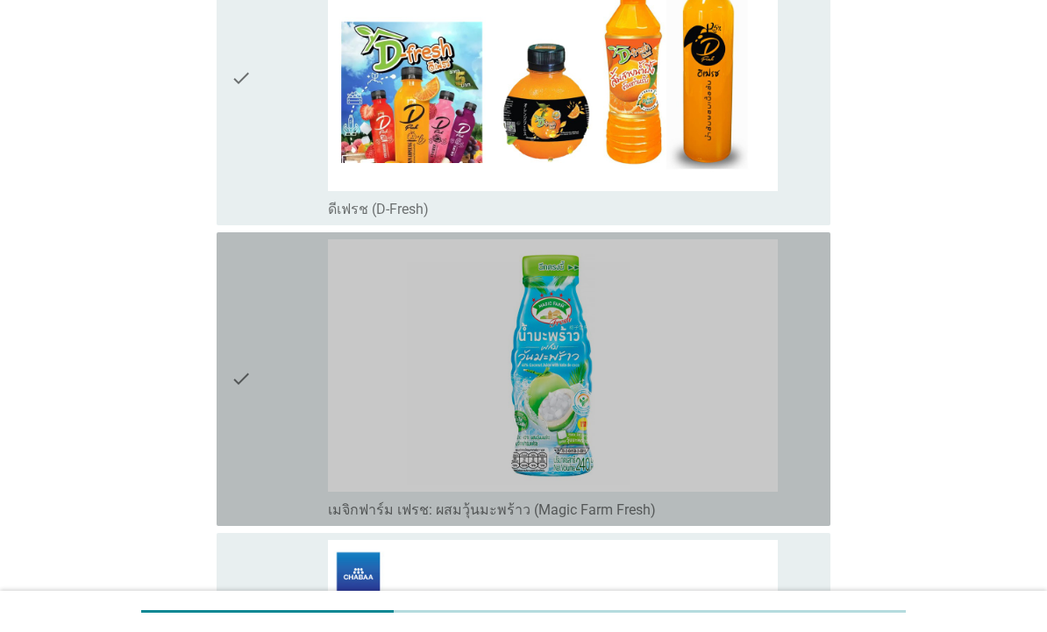
click at [245, 392] on icon "check" at bounding box center [241, 379] width 21 height 280
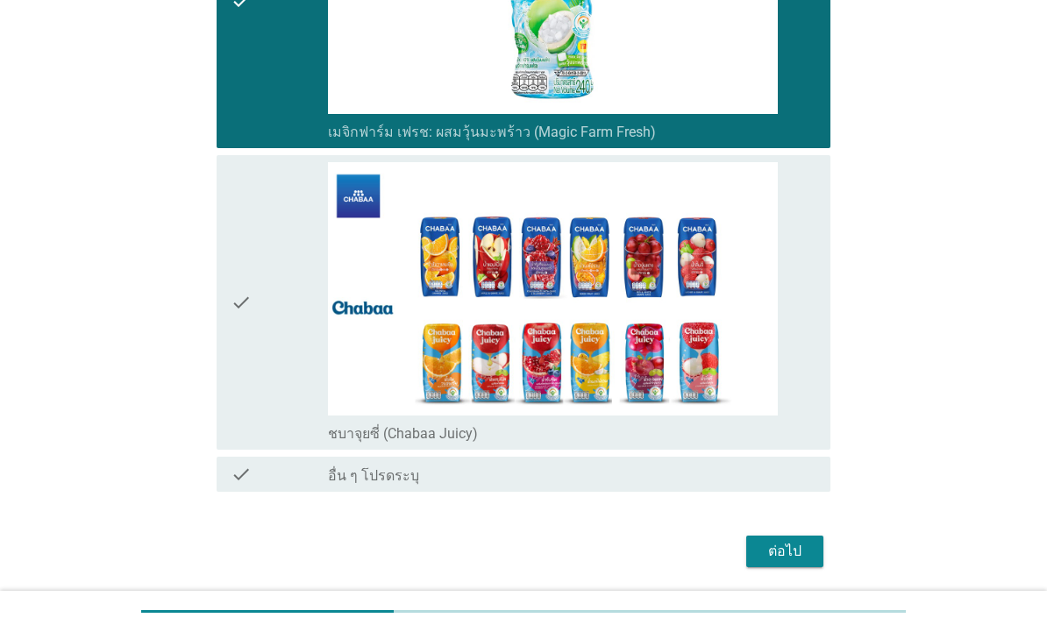
scroll to position [5186, 0]
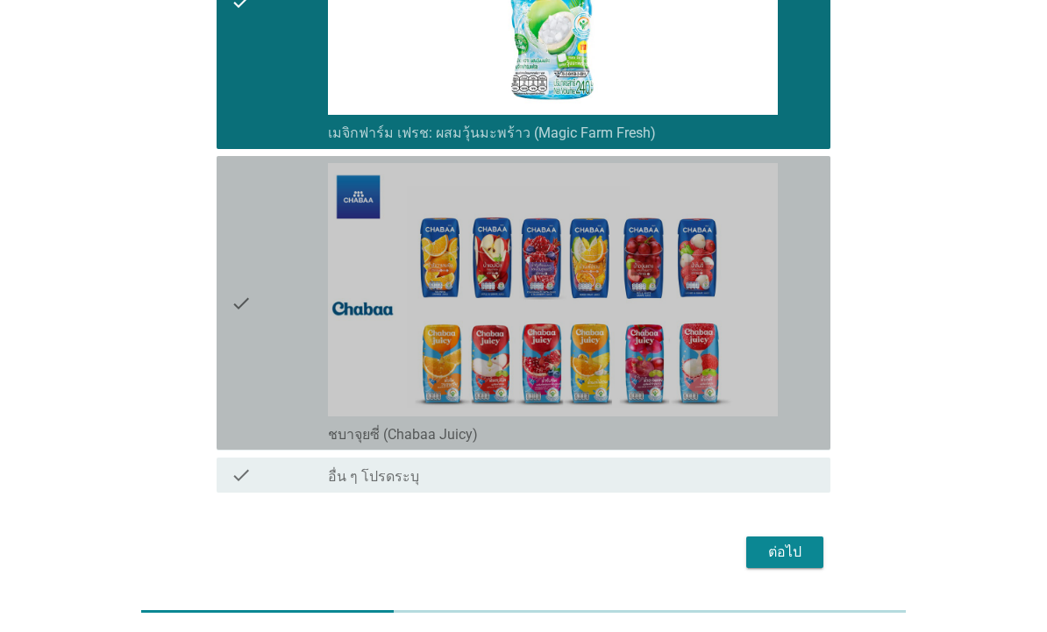
click at [259, 320] on div "check" at bounding box center [279, 303] width 97 height 280
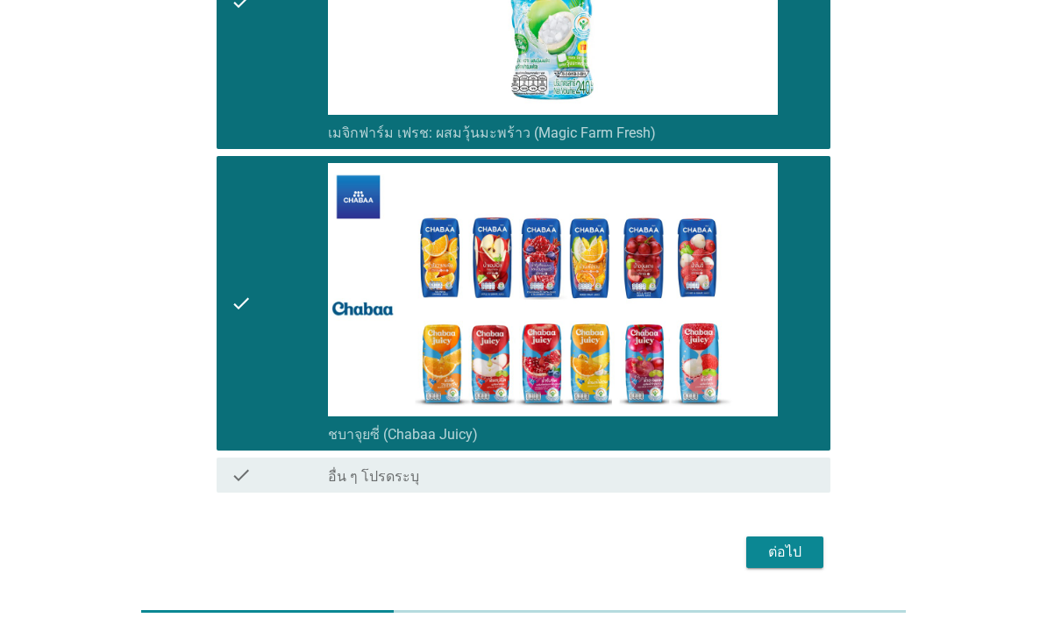
click at [774, 542] on div "ต่อไป" at bounding box center [784, 552] width 49 height 21
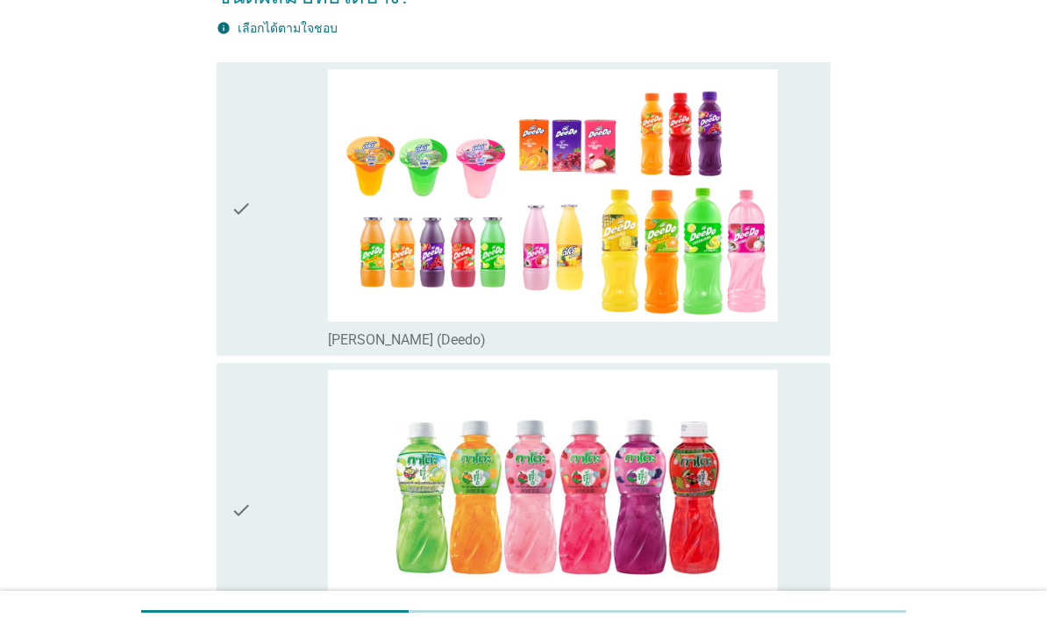
scroll to position [149, 0]
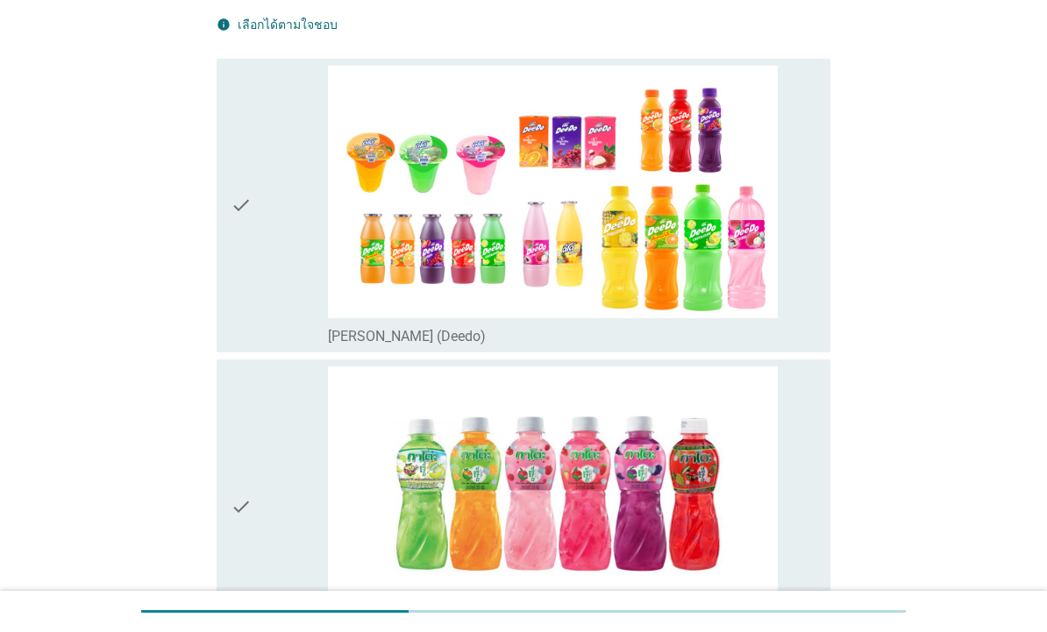
click at [229, 259] on div "check check_box_outline_blank [PERSON_NAME] (Deedo)" at bounding box center [524, 206] width 614 height 294
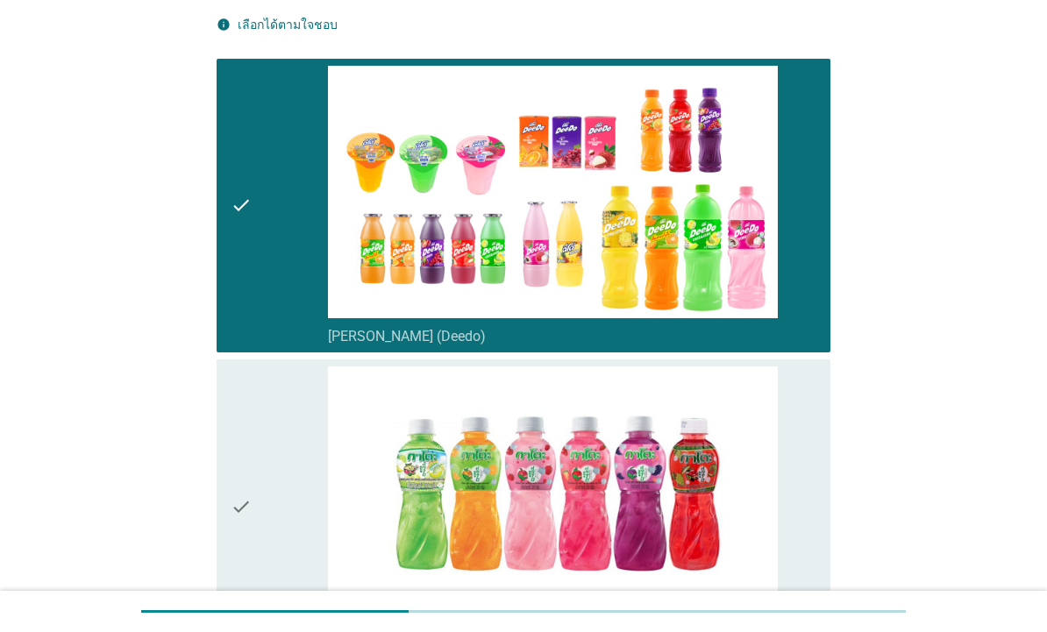
click at [277, 481] on div "check" at bounding box center [279, 506] width 97 height 280
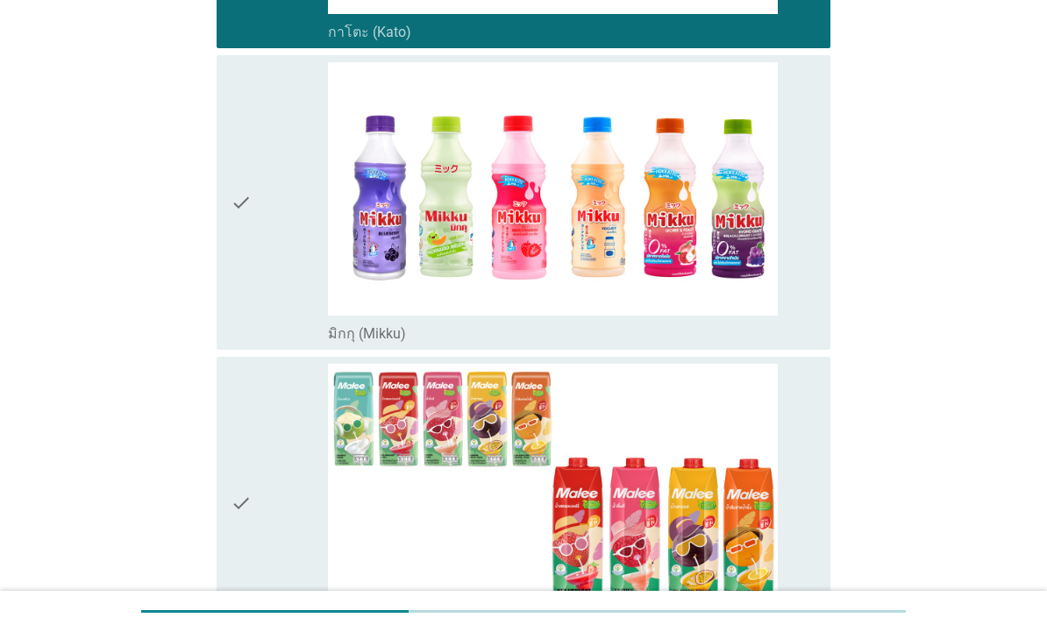
scroll to position [759, 0]
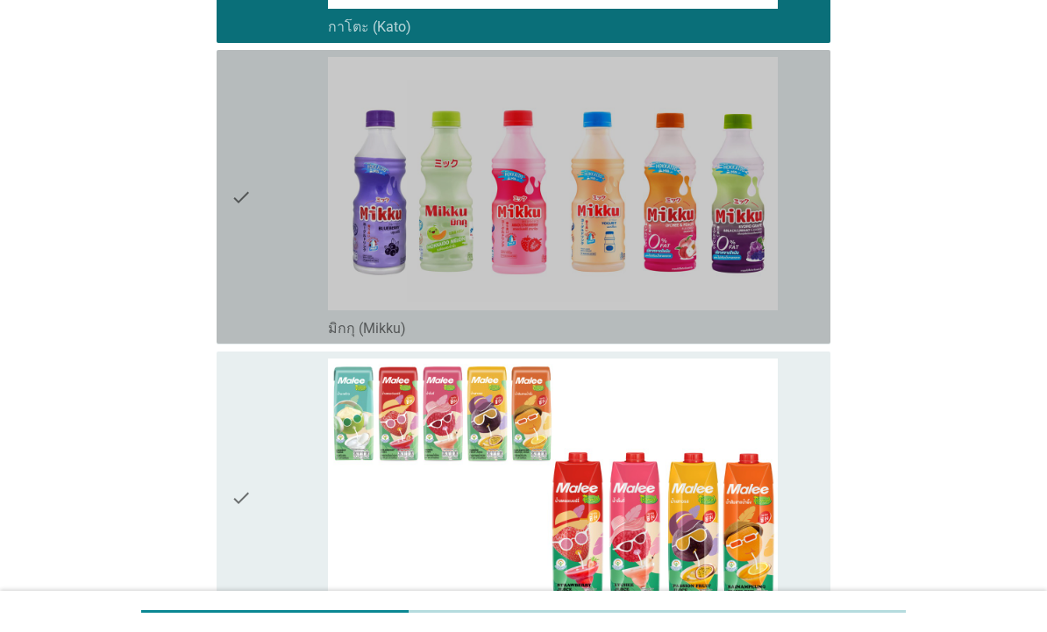
click at [261, 281] on div "check" at bounding box center [279, 197] width 97 height 280
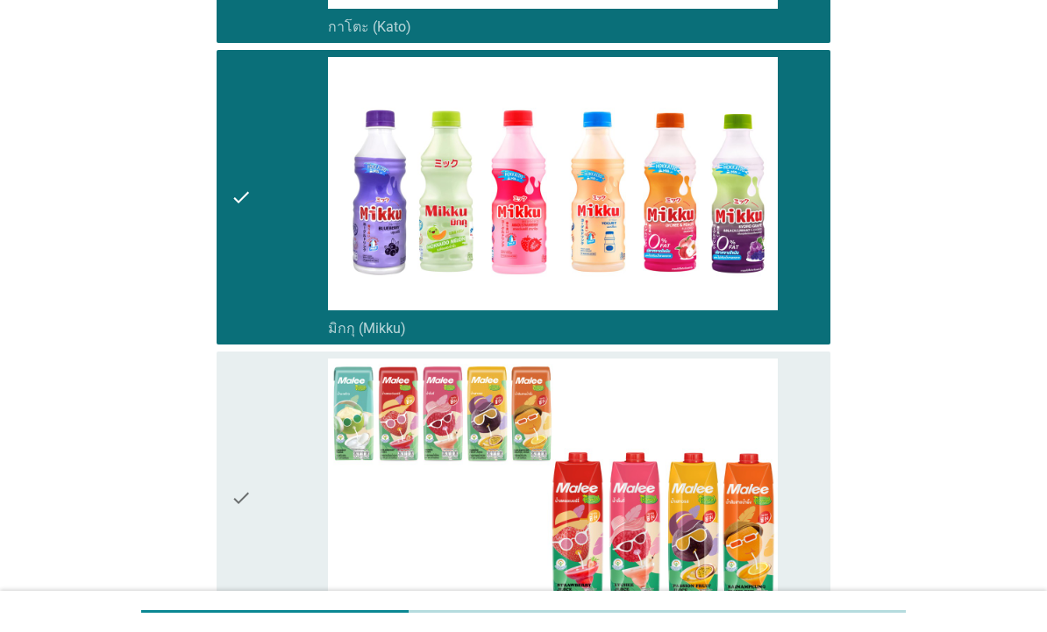
click at [273, 273] on div "check" at bounding box center [279, 197] width 97 height 280
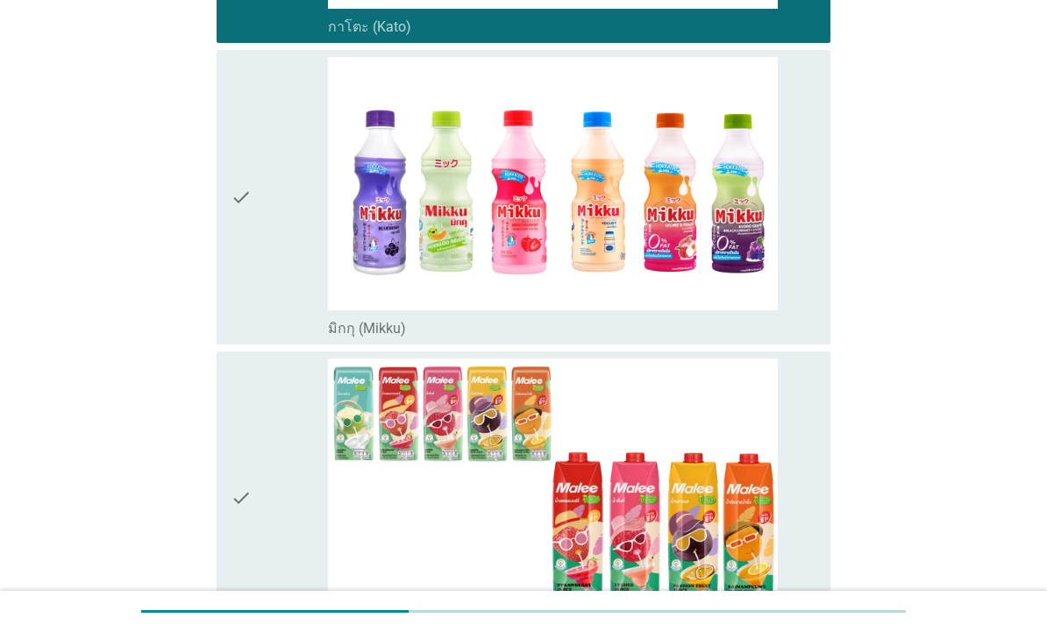
click at [230, 492] on div "check check_box_outline_blank [PERSON_NAME] ทรอปิคอล (Malee Tropical)" at bounding box center [524, 499] width 614 height 294
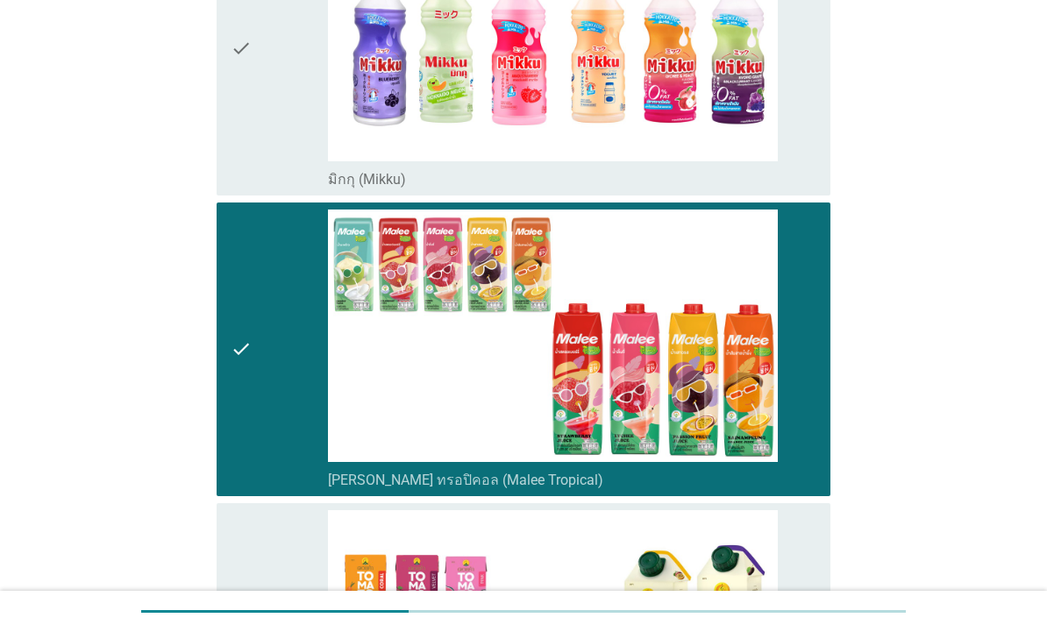
scroll to position [1265, 0]
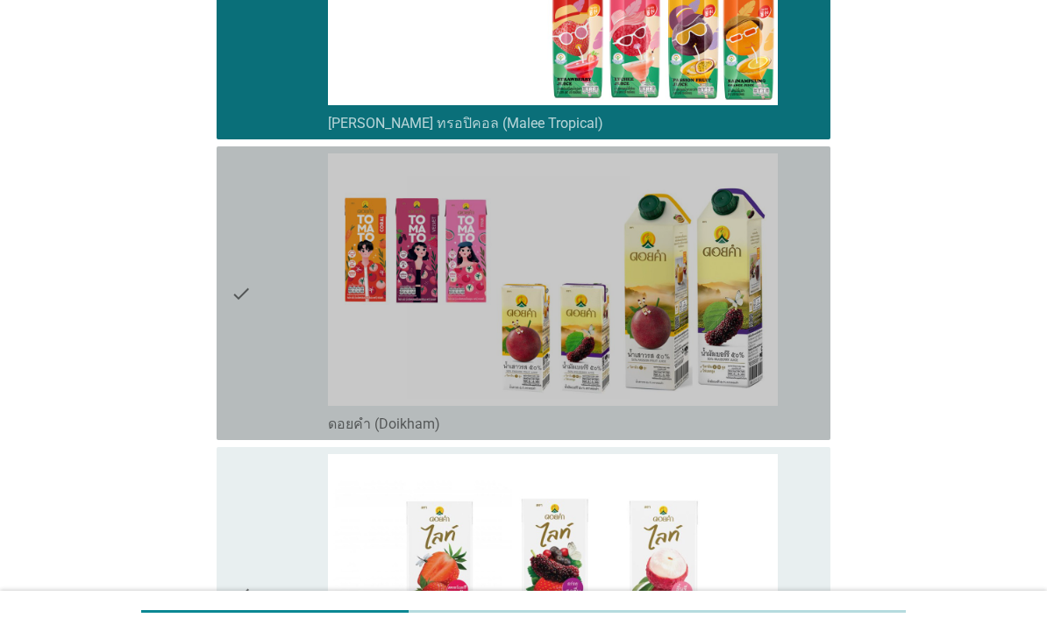
click at [250, 363] on icon "check" at bounding box center [241, 293] width 21 height 280
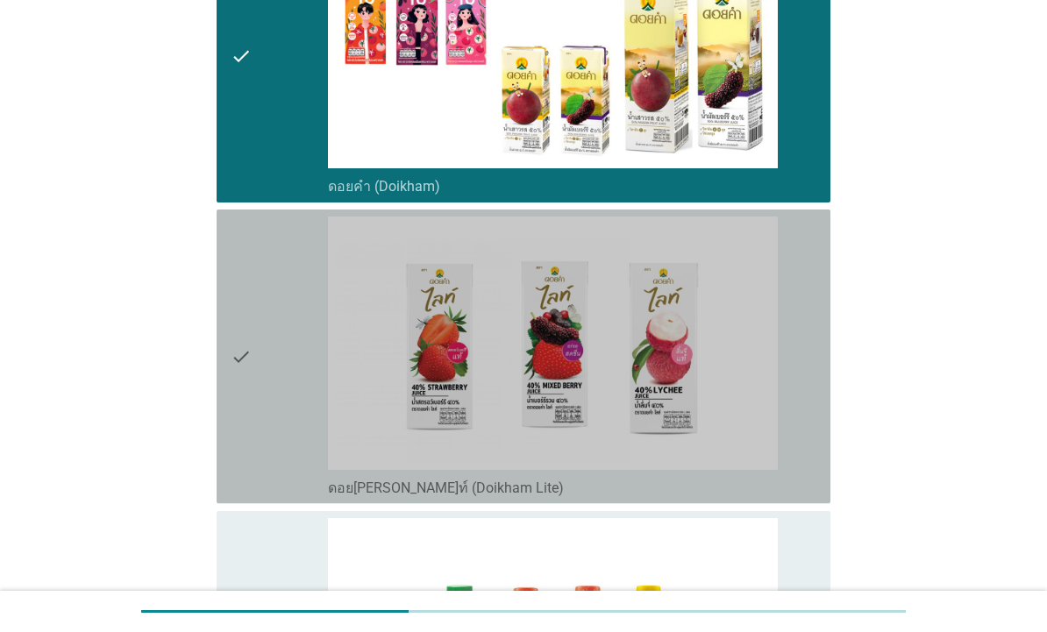
click at [275, 407] on div "check" at bounding box center [279, 357] width 97 height 280
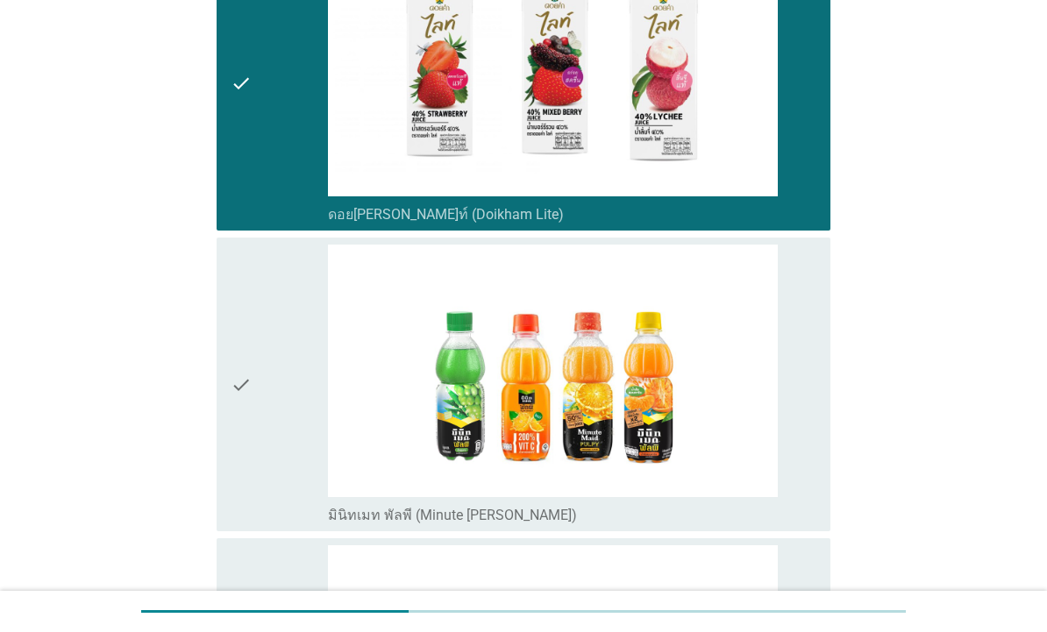
scroll to position [1725, 0]
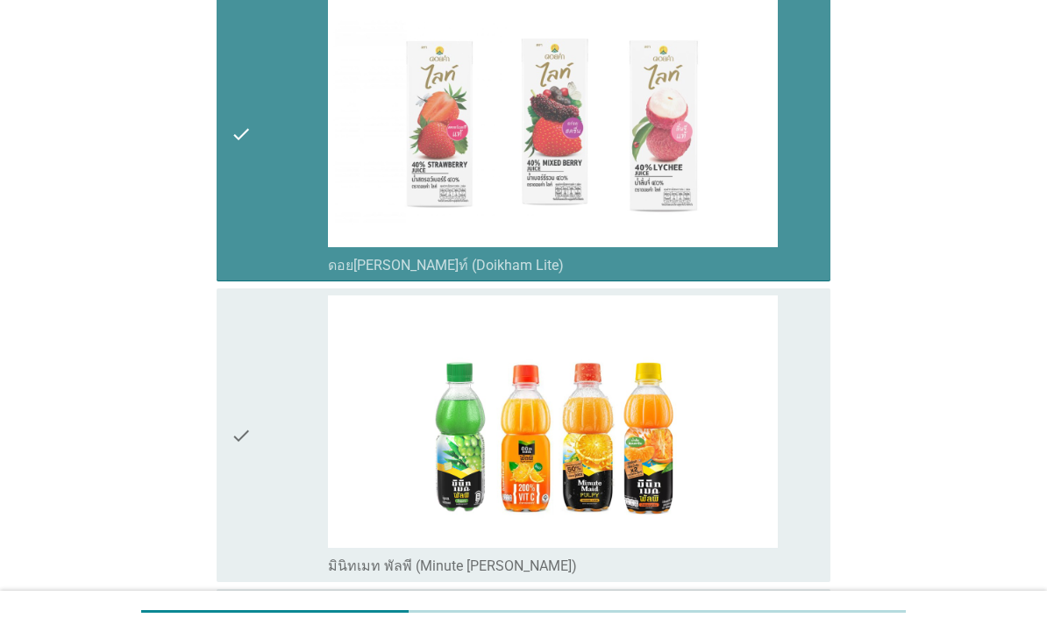
click at [267, 231] on div "check" at bounding box center [279, 134] width 97 height 280
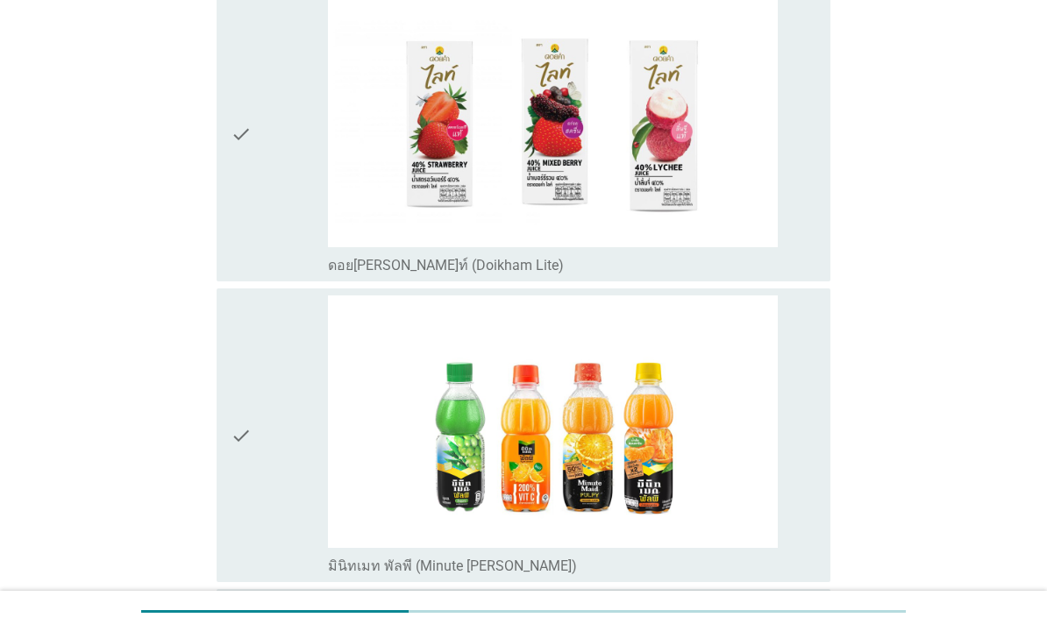
click at [265, 465] on div "check" at bounding box center [279, 435] width 97 height 280
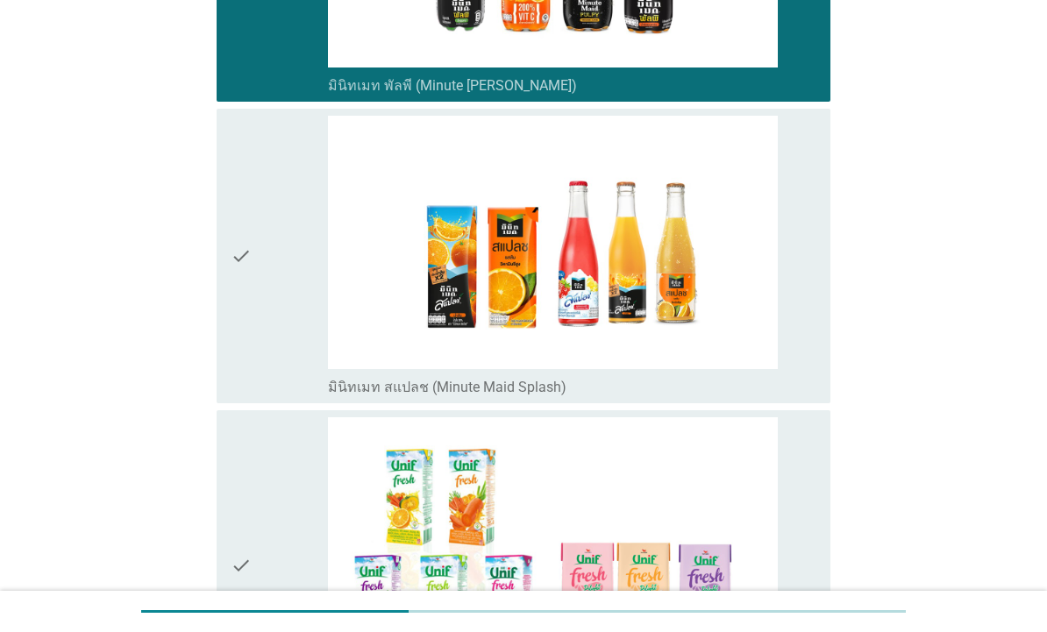
scroll to position [2225, 0]
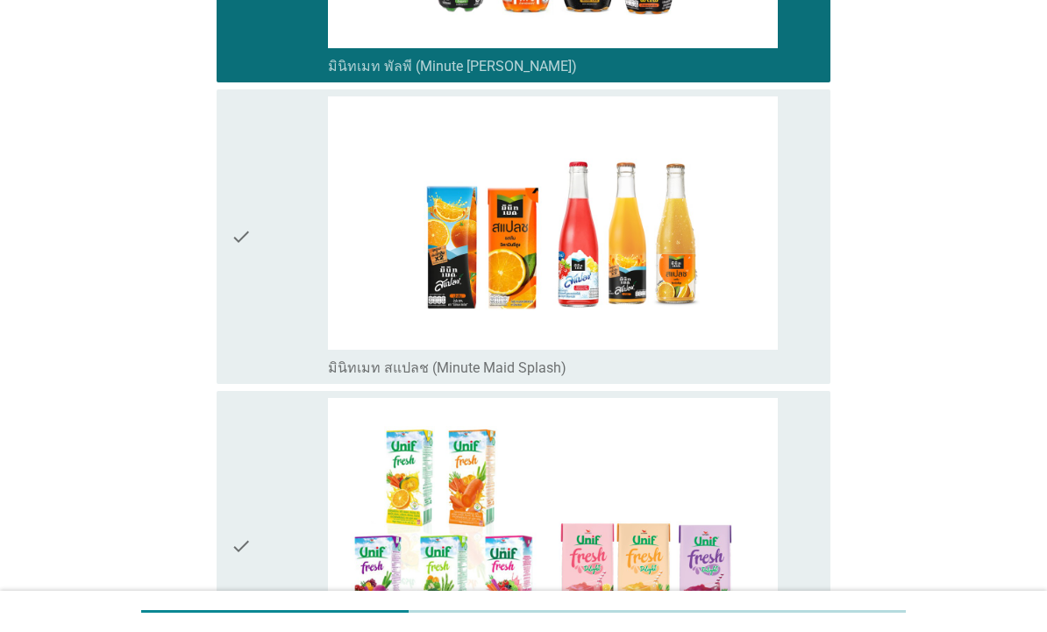
click at [250, 347] on icon "check" at bounding box center [241, 236] width 21 height 280
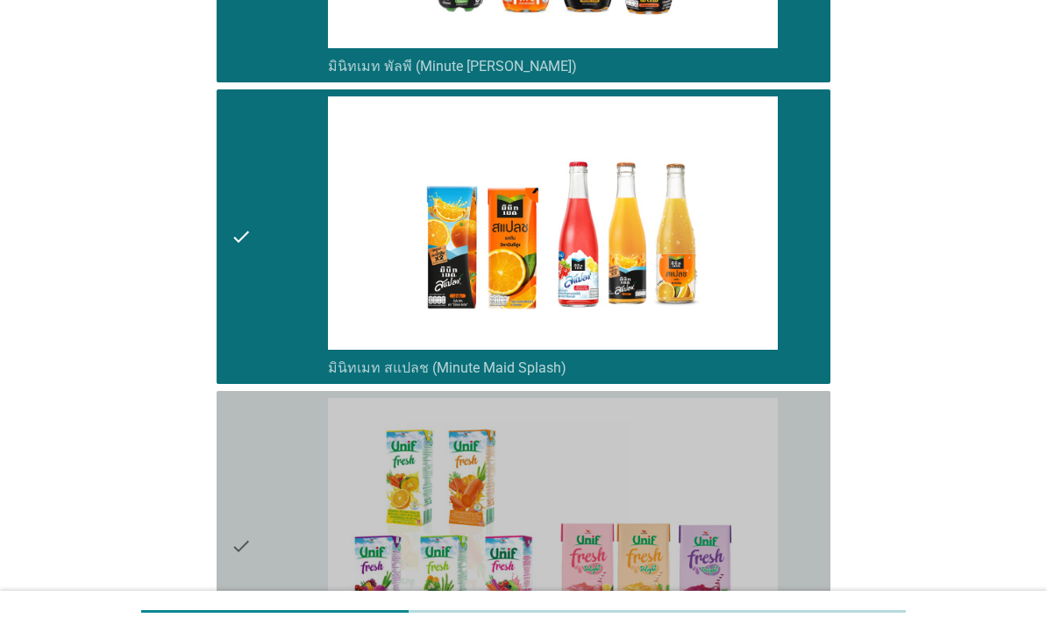
click at [263, 507] on div "check" at bounding box center [279, 546] width 97 height 297
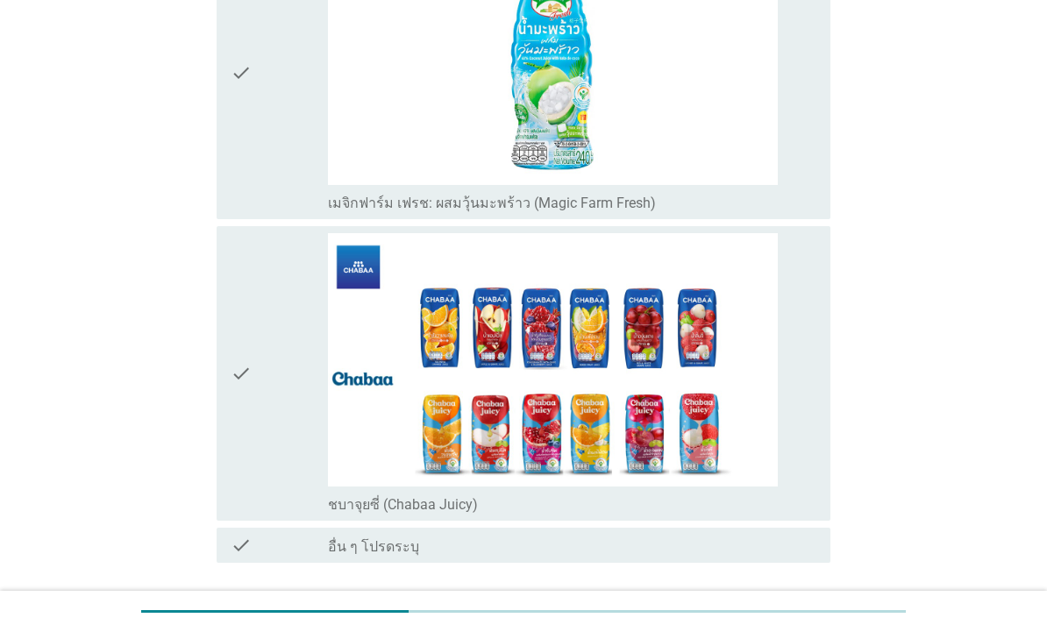
scroll to position [3021, 0]
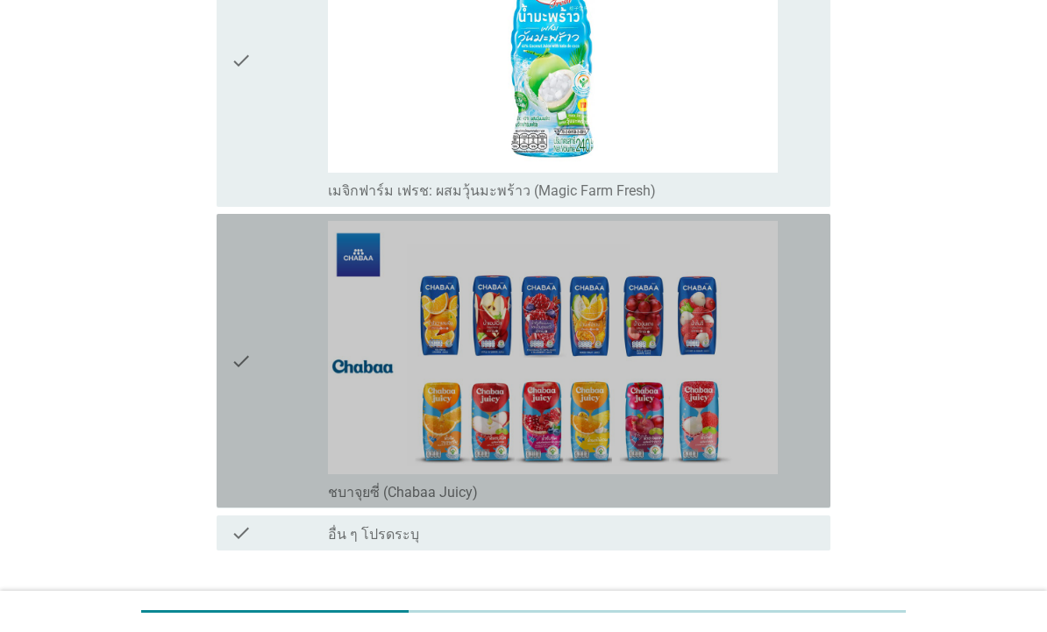
click at [246, 395] on icon "check" at bounding box center [241, 361] width 21 height 280
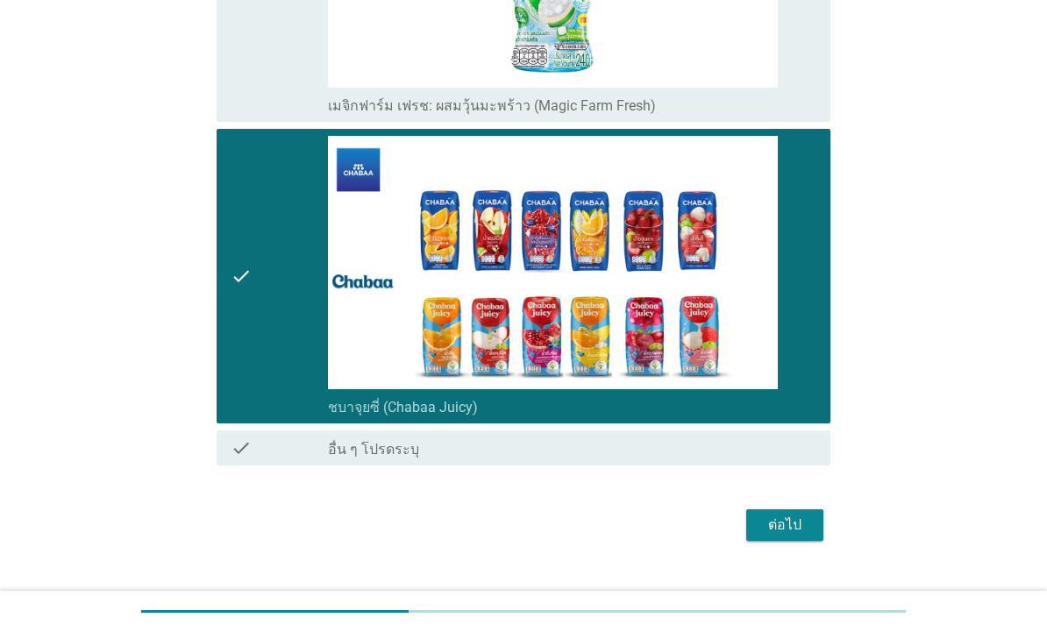
scroll to position [3107, 0]
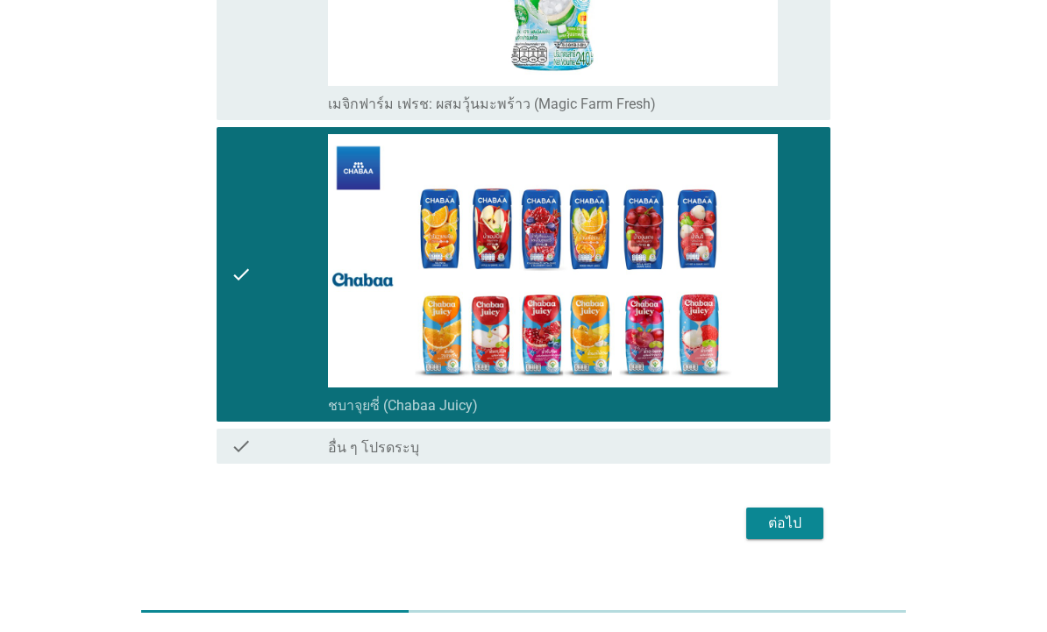
click at [794, 513] on div "ต่อไป" at bounding box center [784, 523] width 49 height 21
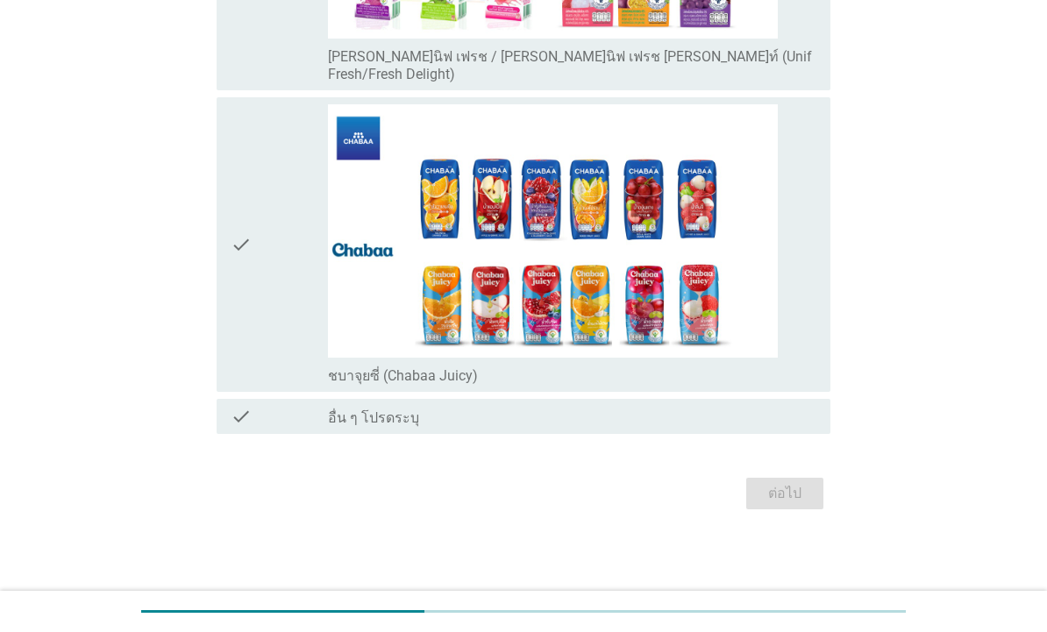
scroll to position [0, 0]
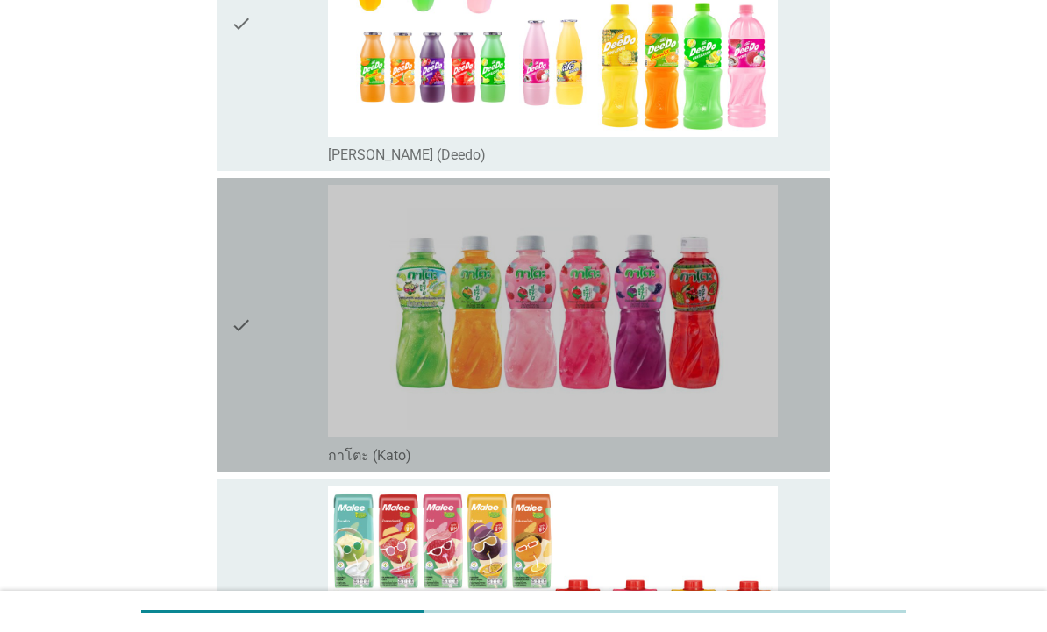
click at [239, 278] on icon "check" at bounding box center [241, 325] width 21 height 280
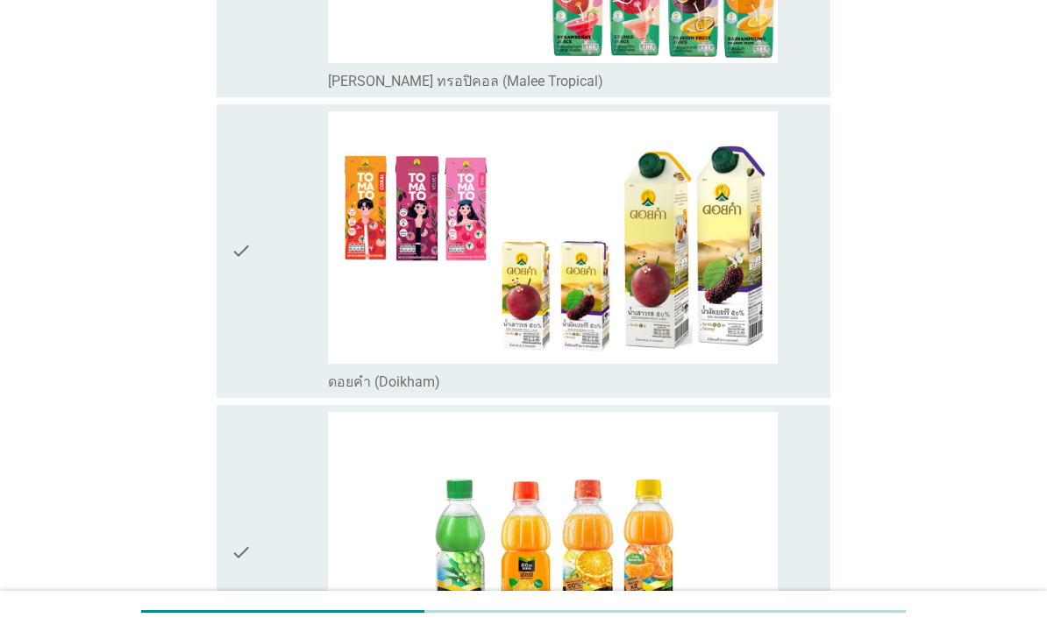
scroll to position [953, 0]
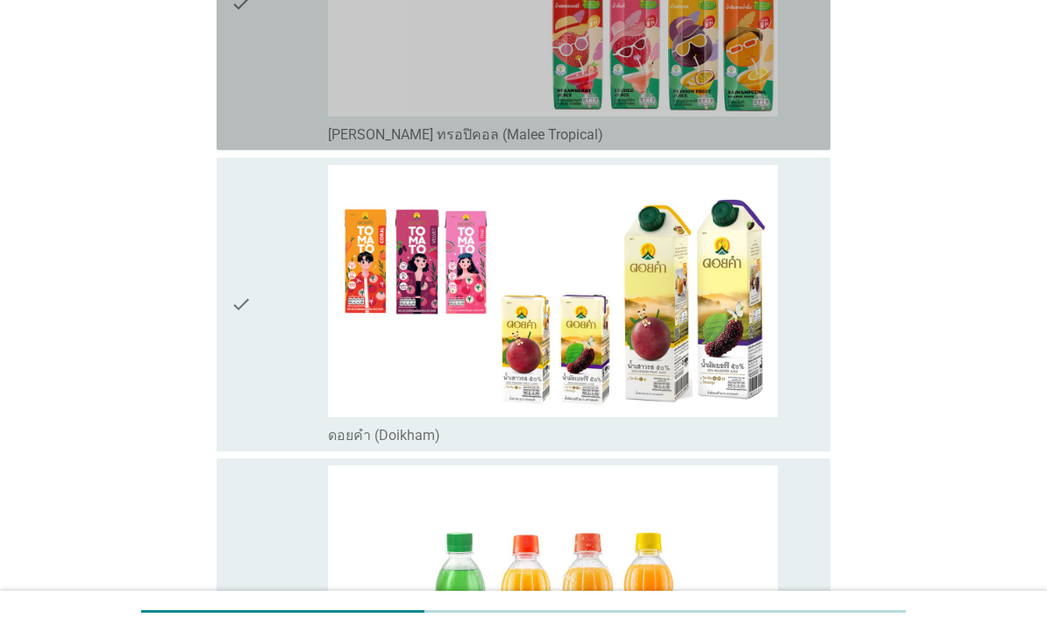
click at [252, 114] on div "check" at bounding box center [279, 3] width 97 height 280
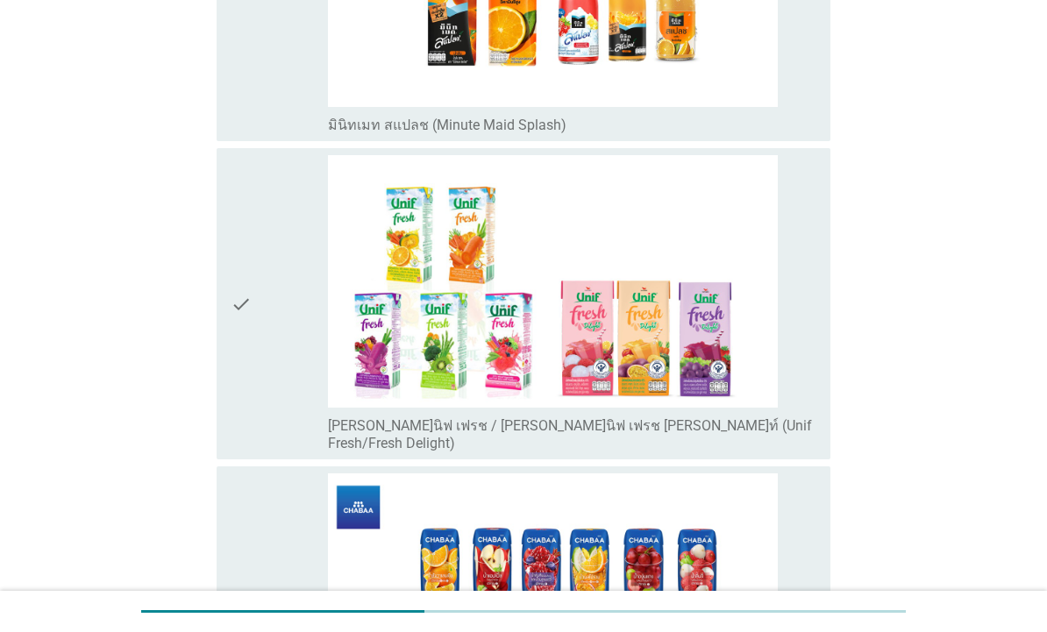
click at [265, 336] on div "check" at bounding box center [279, 303] width 97 height 297
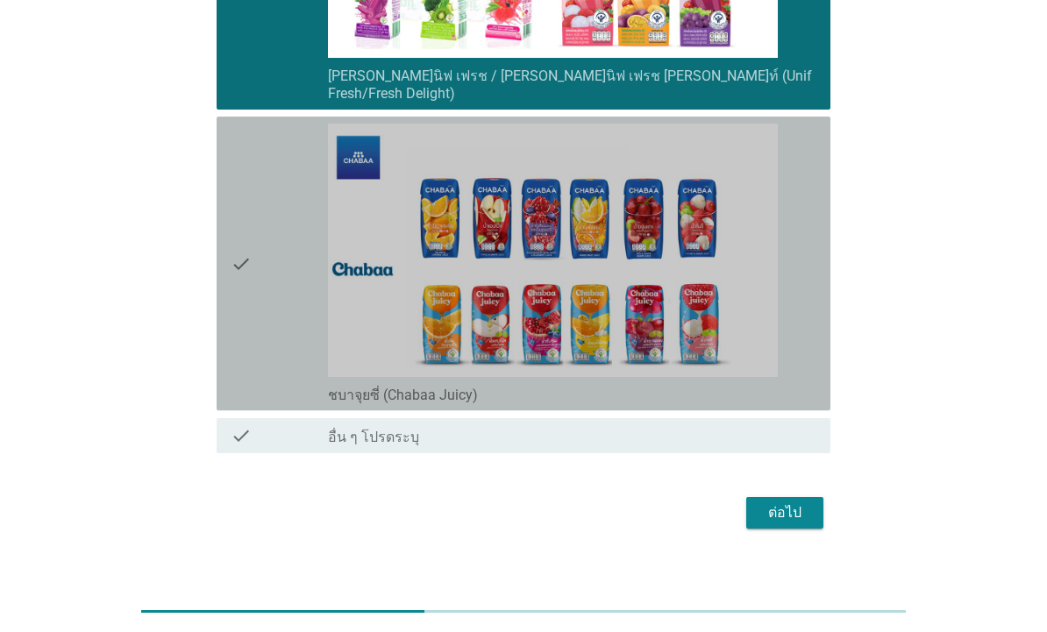
scroll to position [2214, 0]
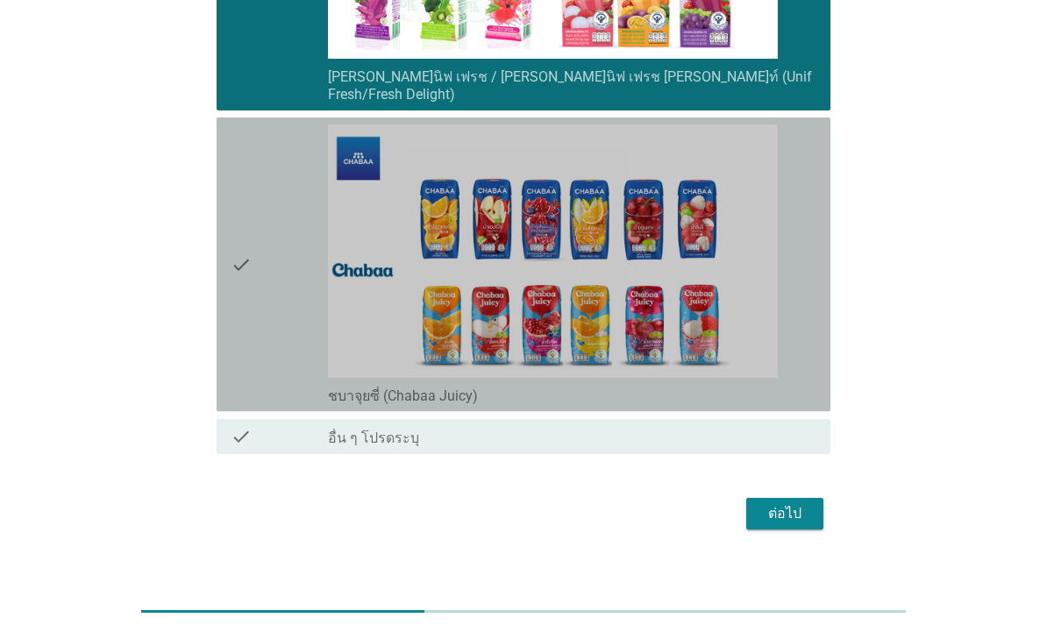
click at [255, 317] on div "check" at bounding box center [279, 264] width 97 height 280
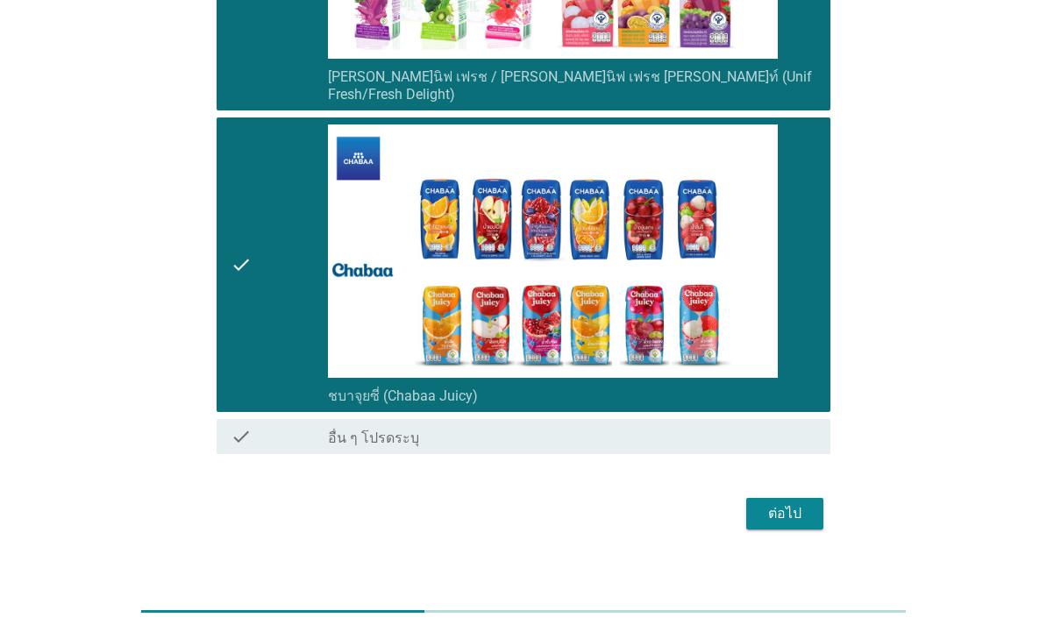
click at [814, 498] on button "ต่อไป" at bounding box center [784, 514] width 77 height 32
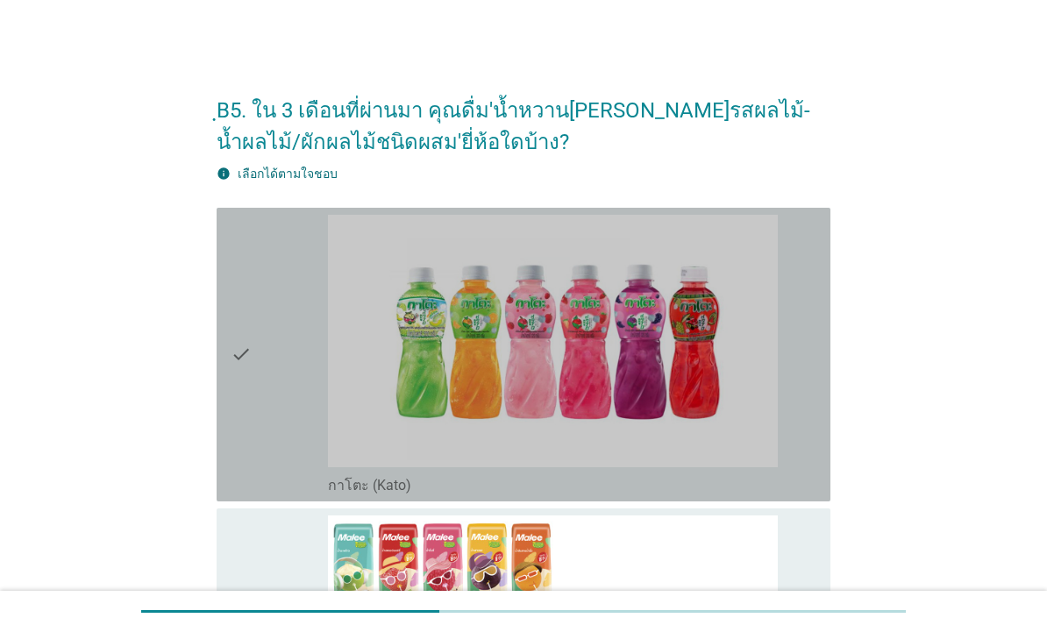
click at [281, 352] on div "check" at bounding box center [279, 355] width 97 height 280
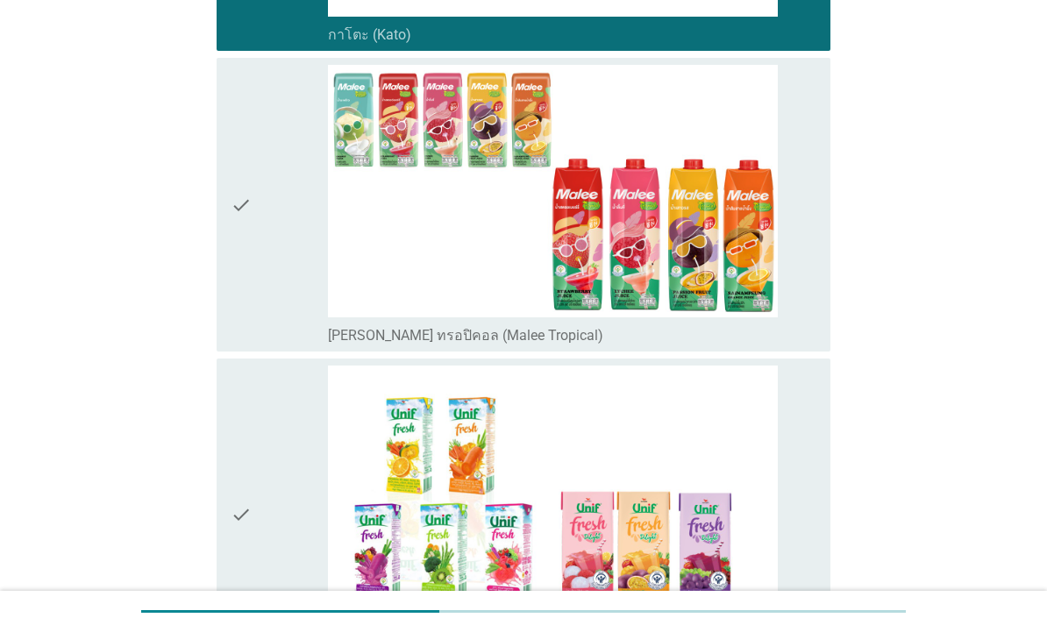
scroll to position [456, 0]
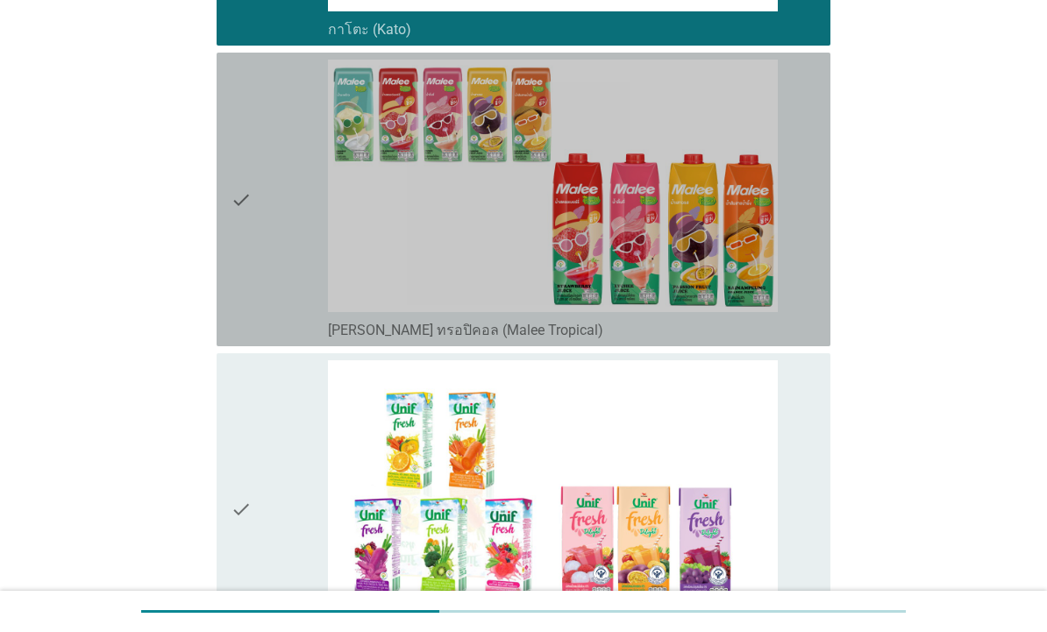
click at [289, 217] on div "check" at bounding box center [279, 200] width 97 height 280
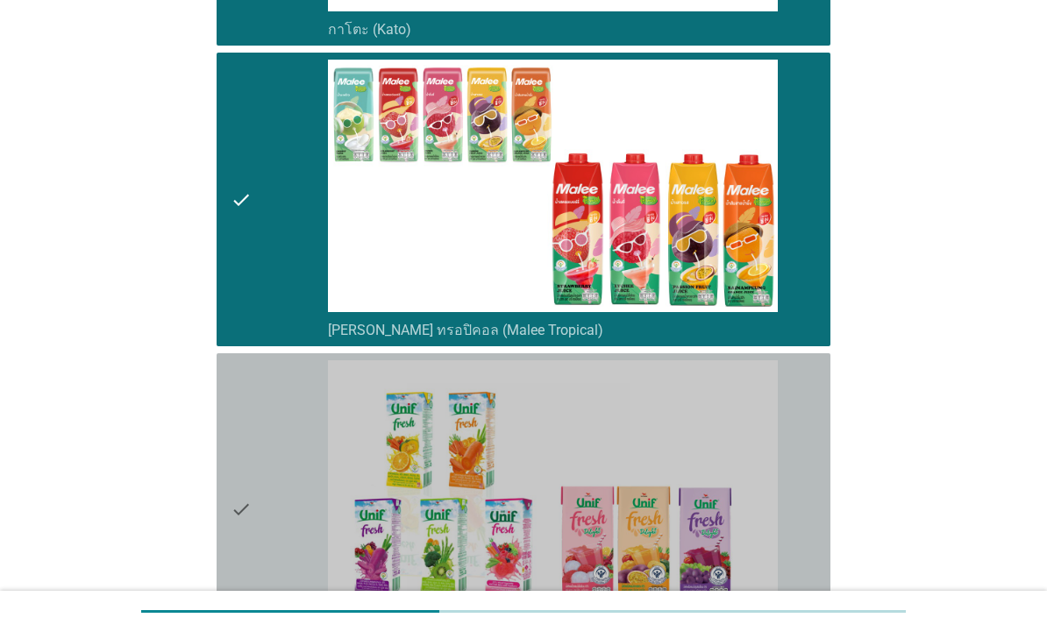
click at [263, 478] on div "check" at bounding box center [279, 508] width 97 height 297
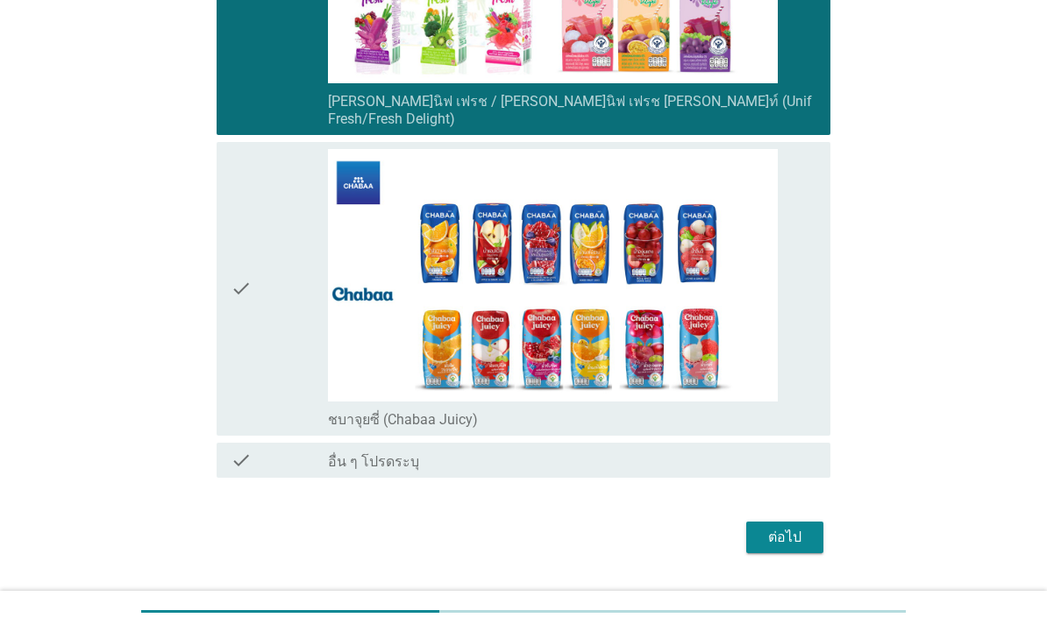
scroll to position [991, 0]
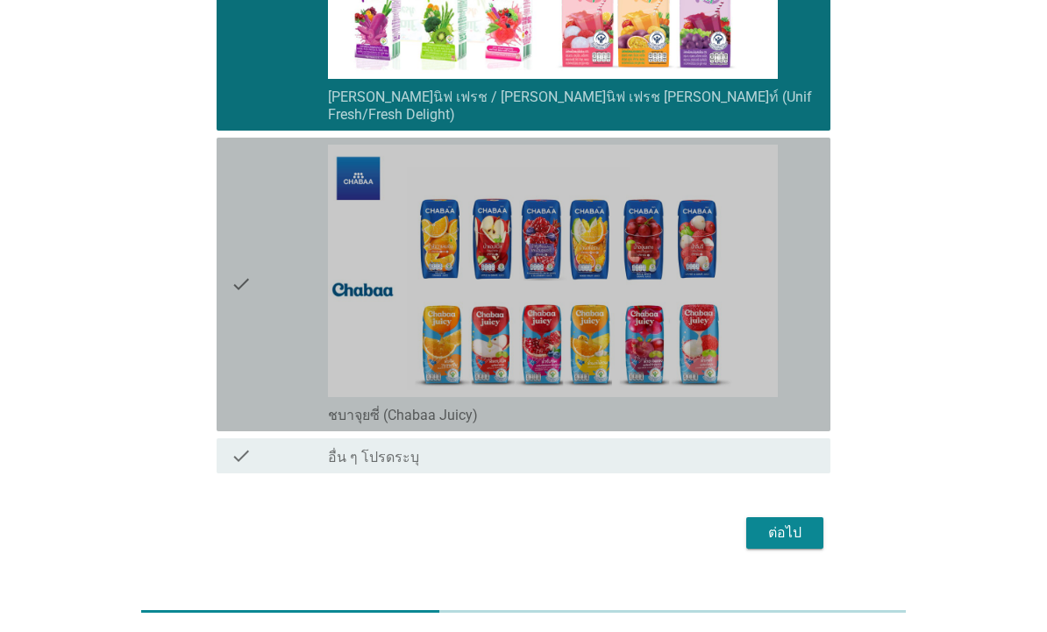
click at [275, 336] on div "check" at bounding box center [279, 285] width 97 height 280
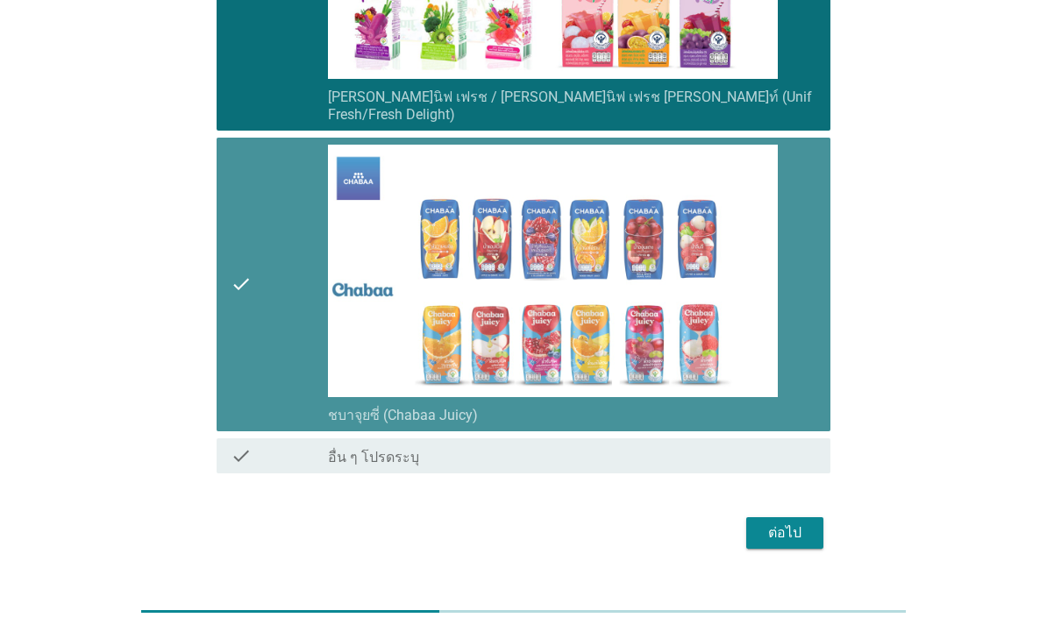
click at [797, 522] on div "ต่อไป" at bounding box center [784, 532] width 49 height 21
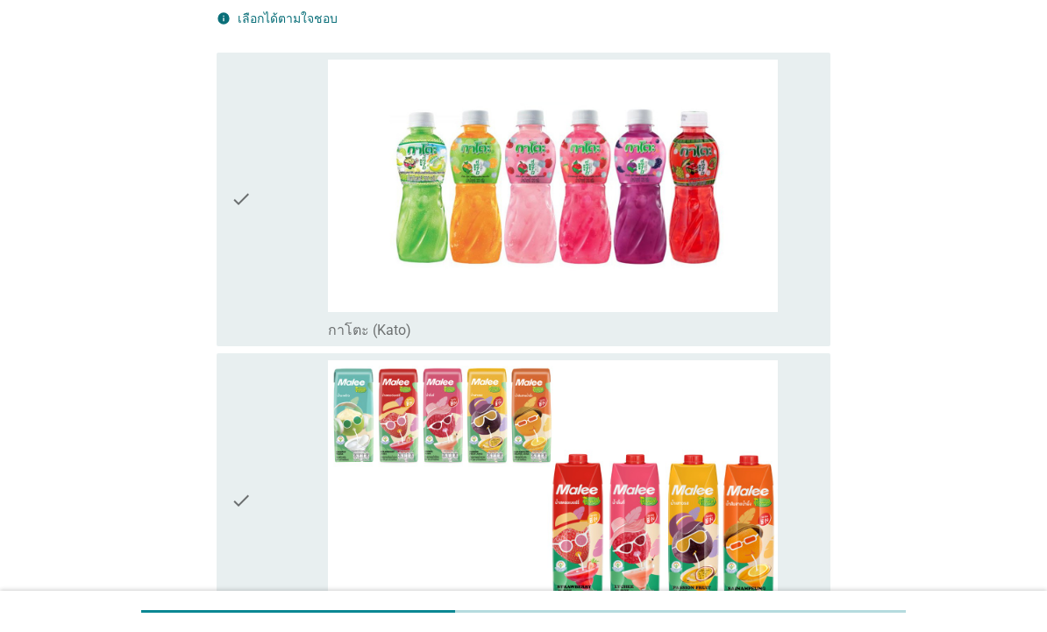
scroll to position [171, 0]
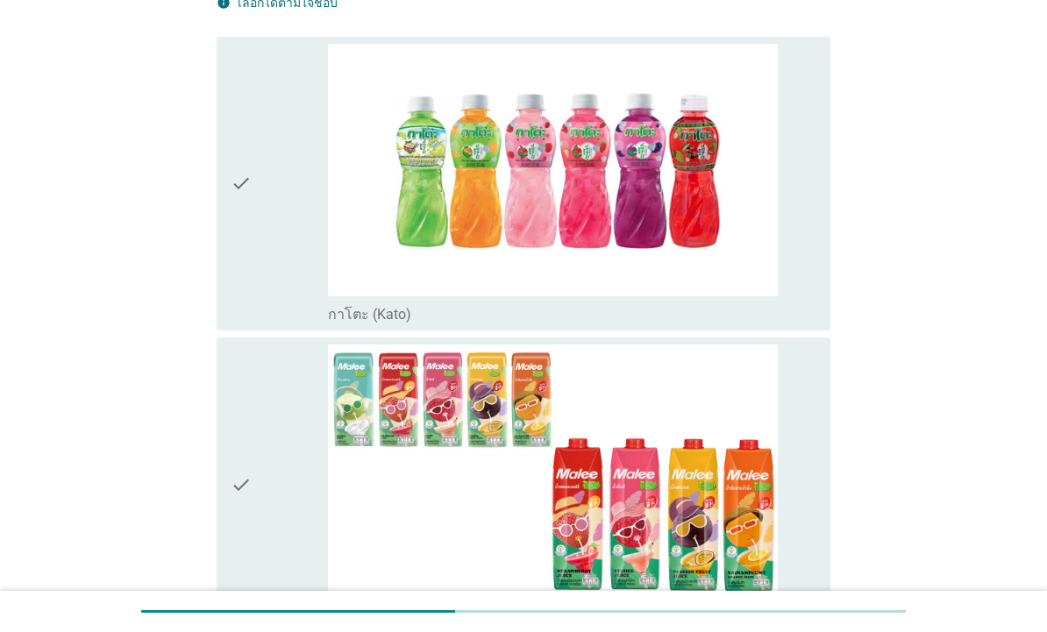
click at [304, 310] on div "check" at bounding box center [279, 184] width 97 height 280
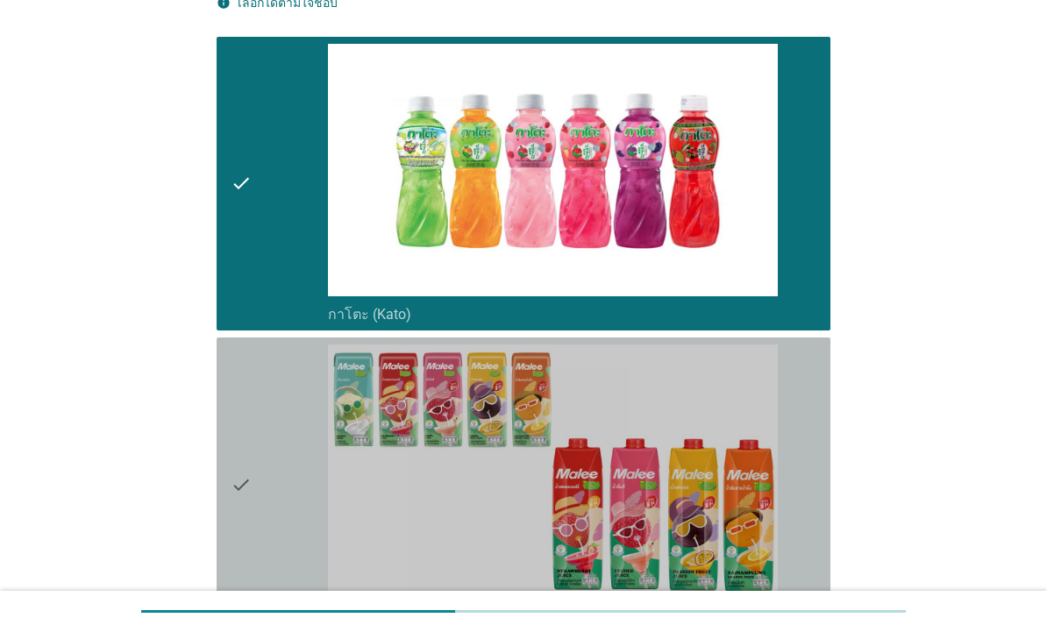
click at [280, 473] on div "check" at bounding box center [279, 484] width 97 height 280
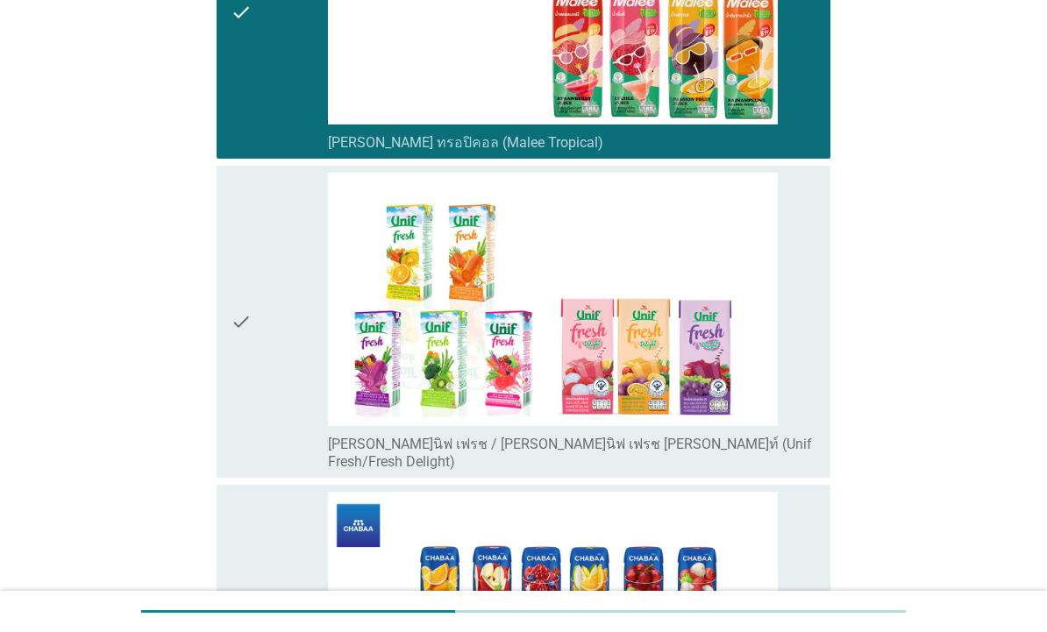
scroll to position [647, 0]
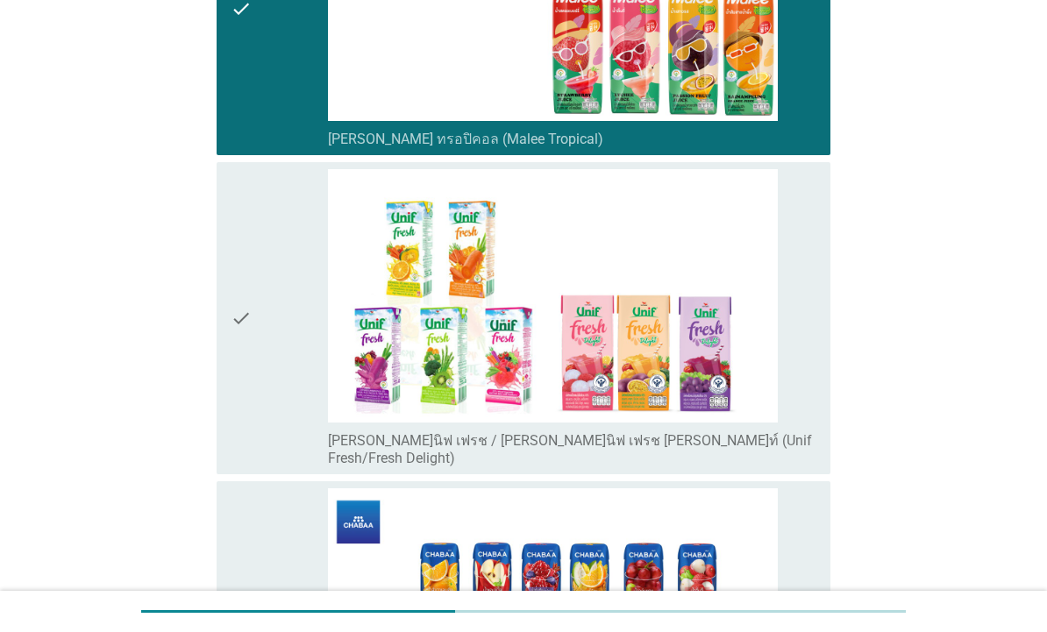
click at [296, 361] on div "check" at bounding box center [279, 317] width 97 height 297
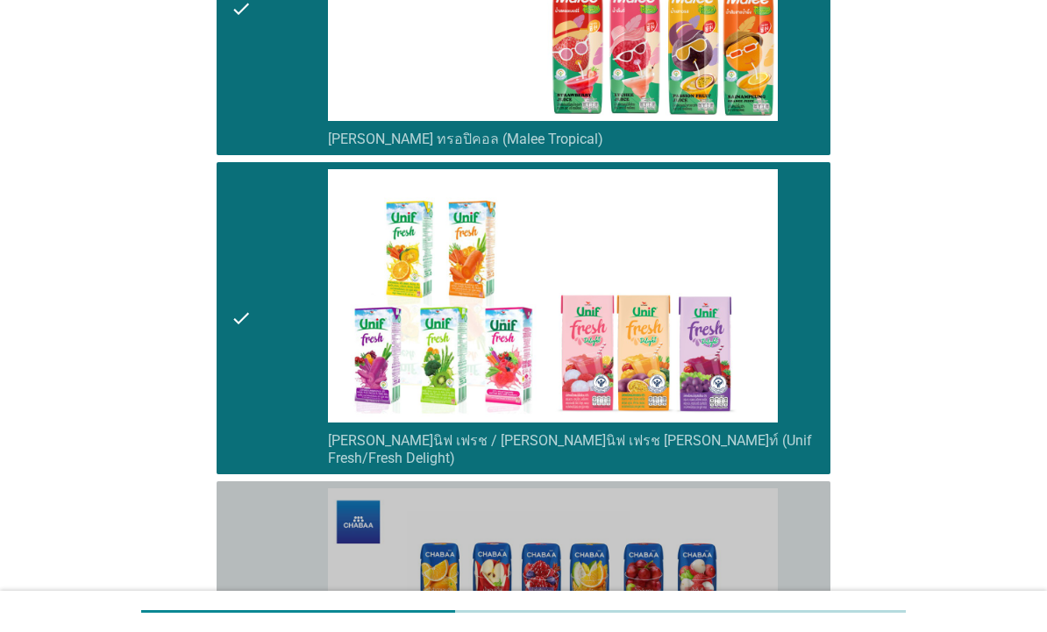
click at [269, 518] on div "check" at bounding box center [279, 628] width 97 height 280
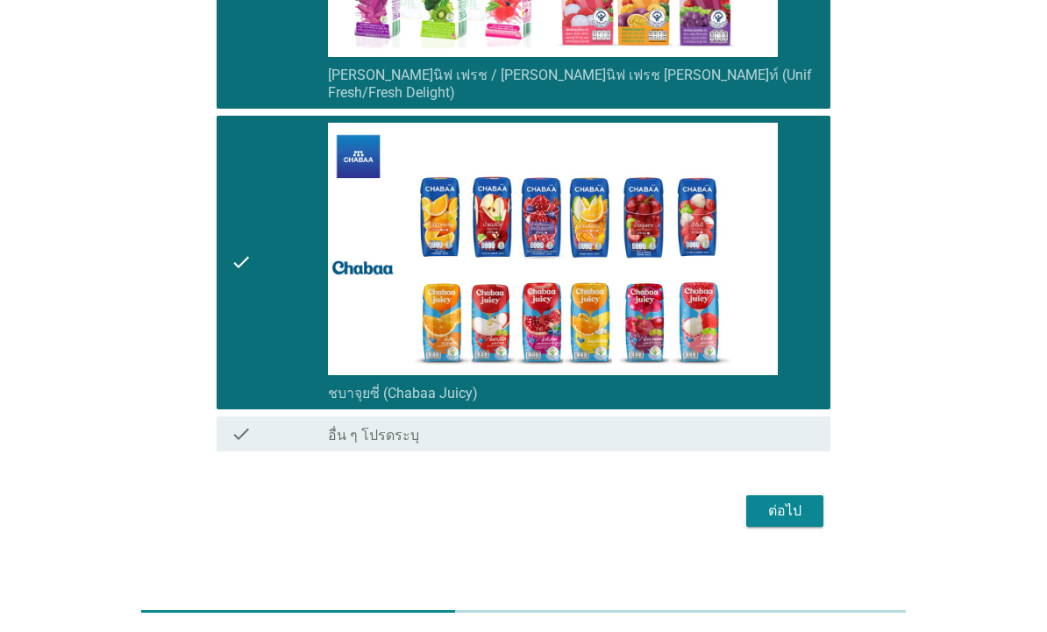
scroll to position [1012, 0]
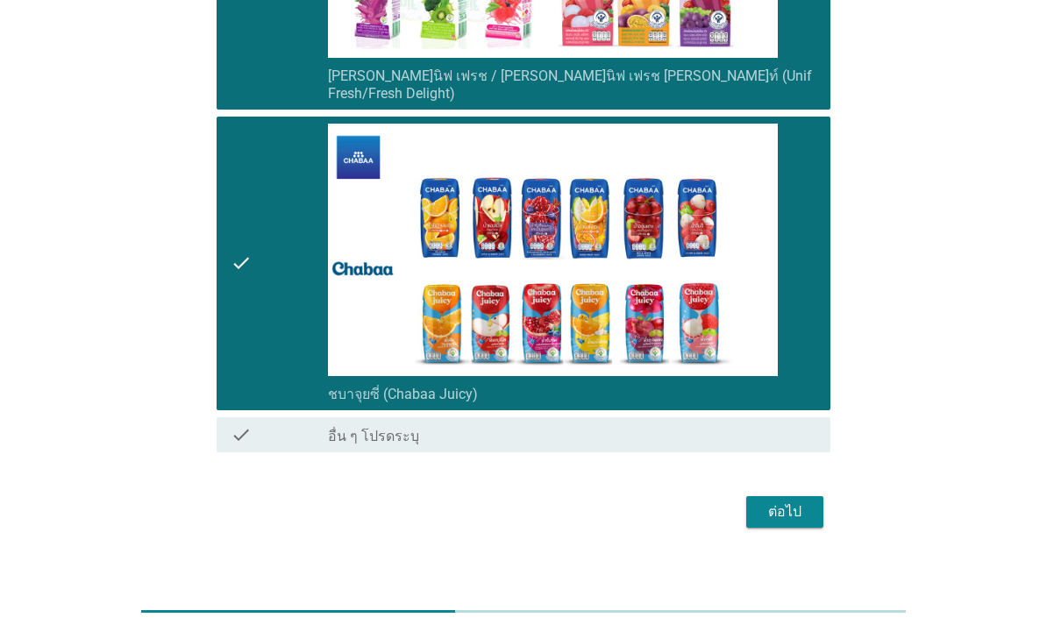
click at [796, 501] on div "ต่อไป" at bounding box center [784, 511] width 49 height 21
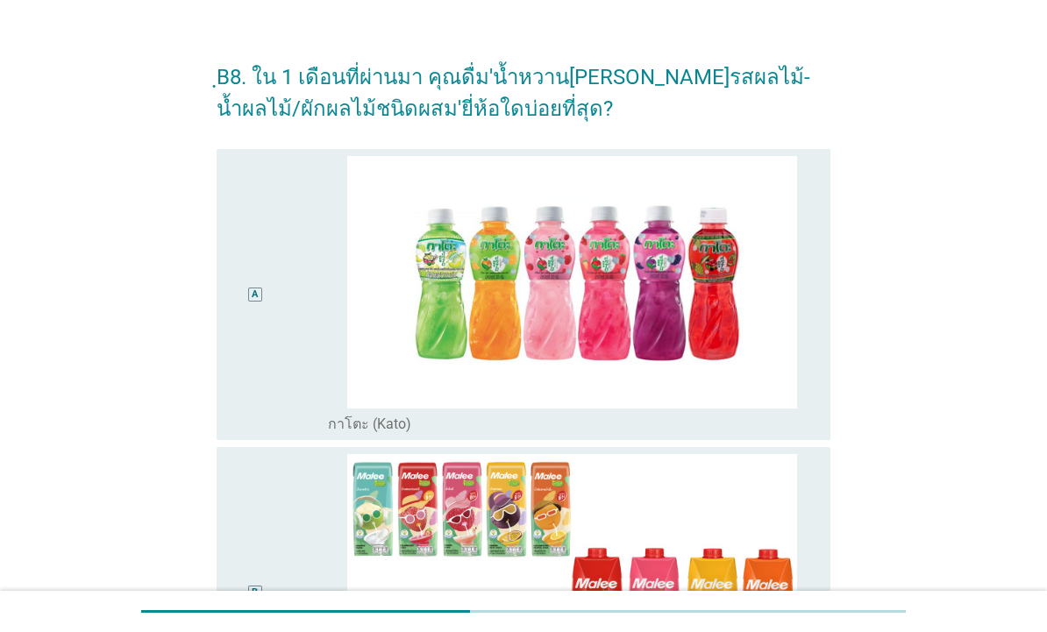
scroll to position [35, 0]
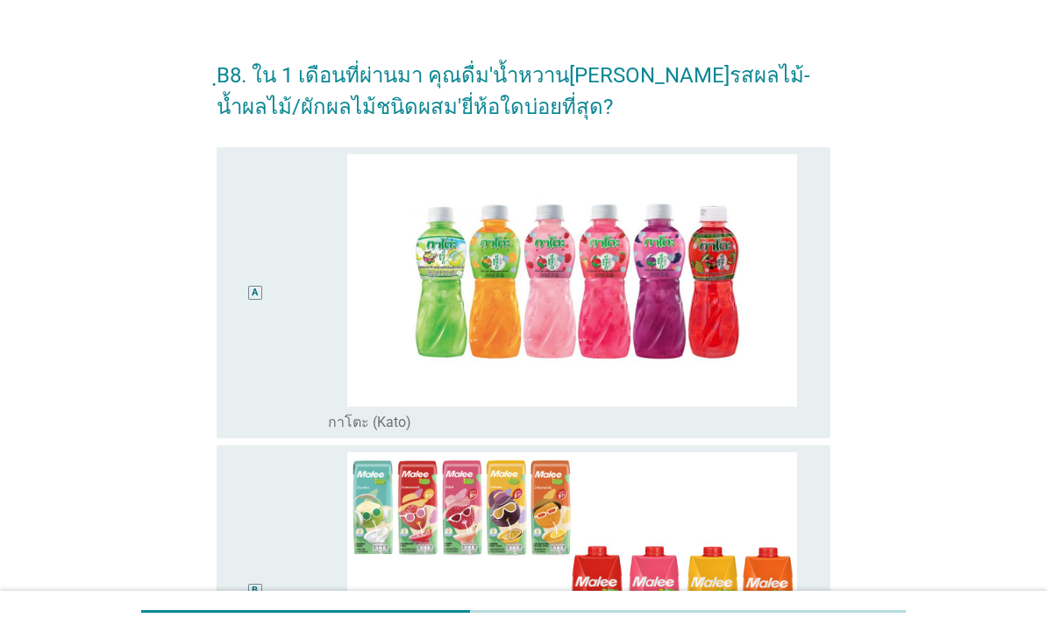
click at [245, 343] on div "A" at bounding box center [255, 292] width 49 height 277
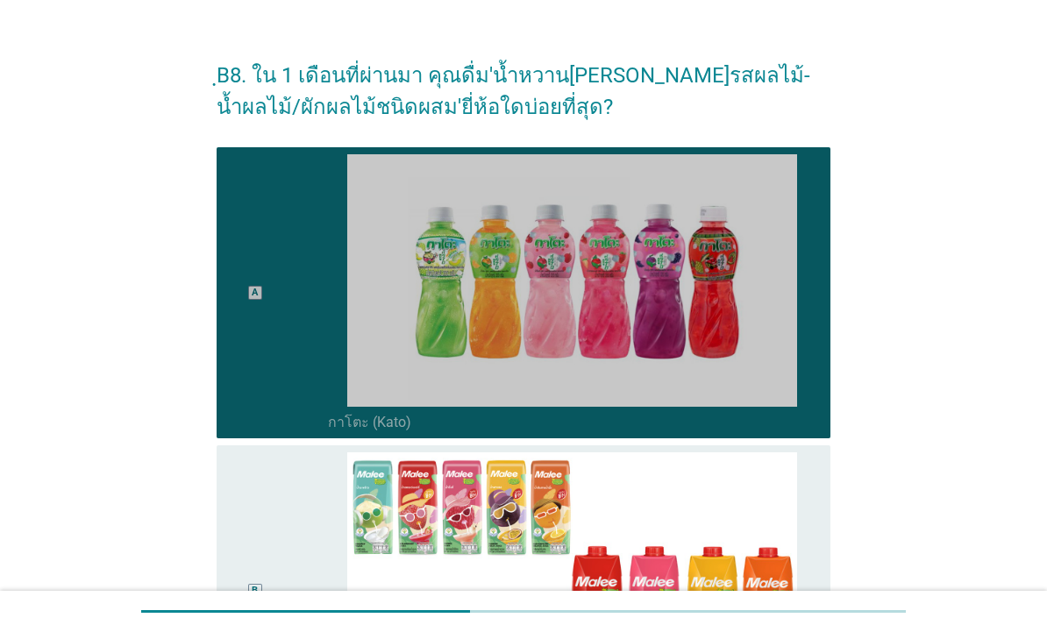
click at [250, 367] on div "A" at bounding box center [255, 292] width 49 height 277
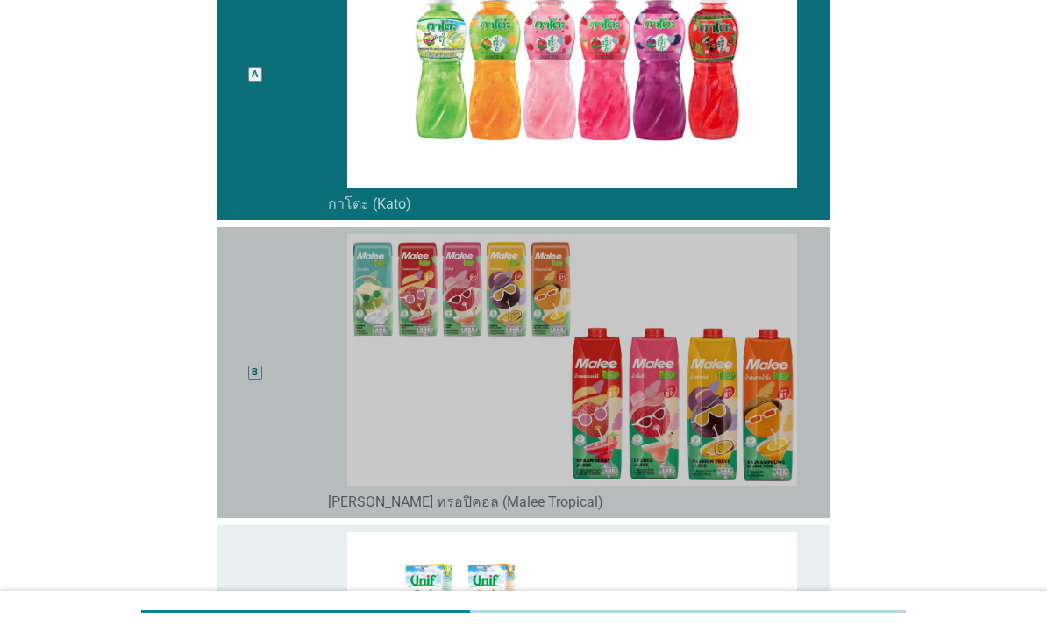
click at [254, 376] on div "B" at bounding box center [255, 373] width 6 height 15
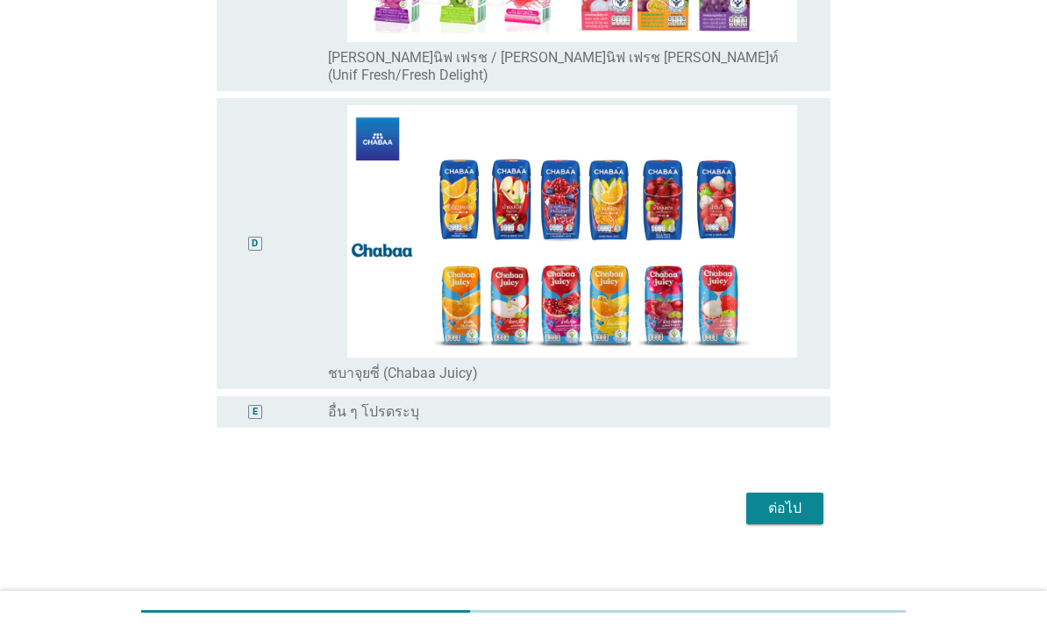
scroll to position [995, 0]
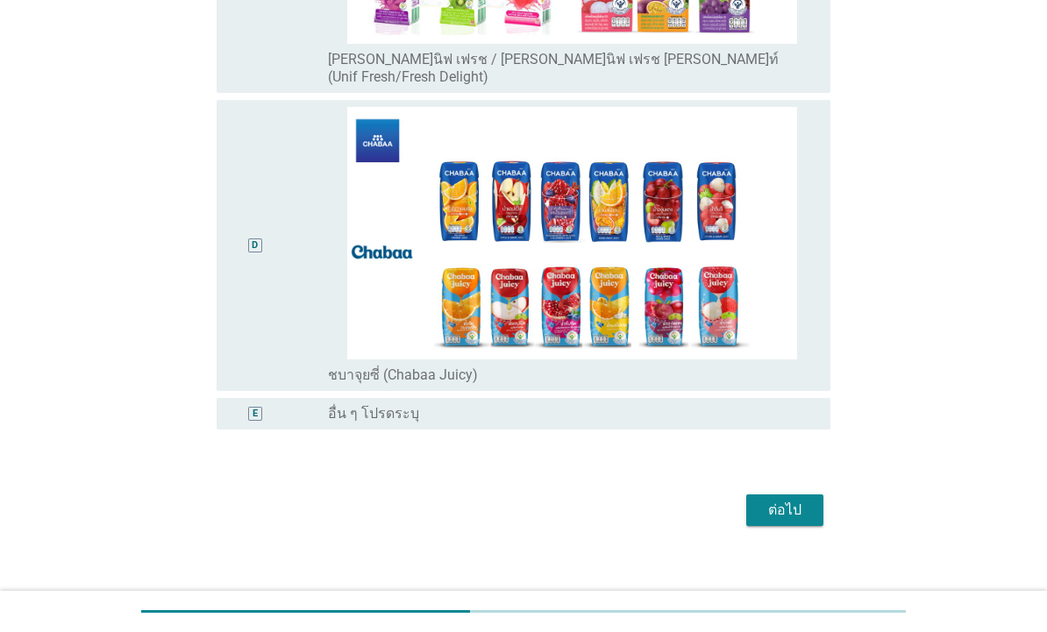
click at [795, 501] on div "ต่อไป" at bounding box center [784, 510] width 49 height 21
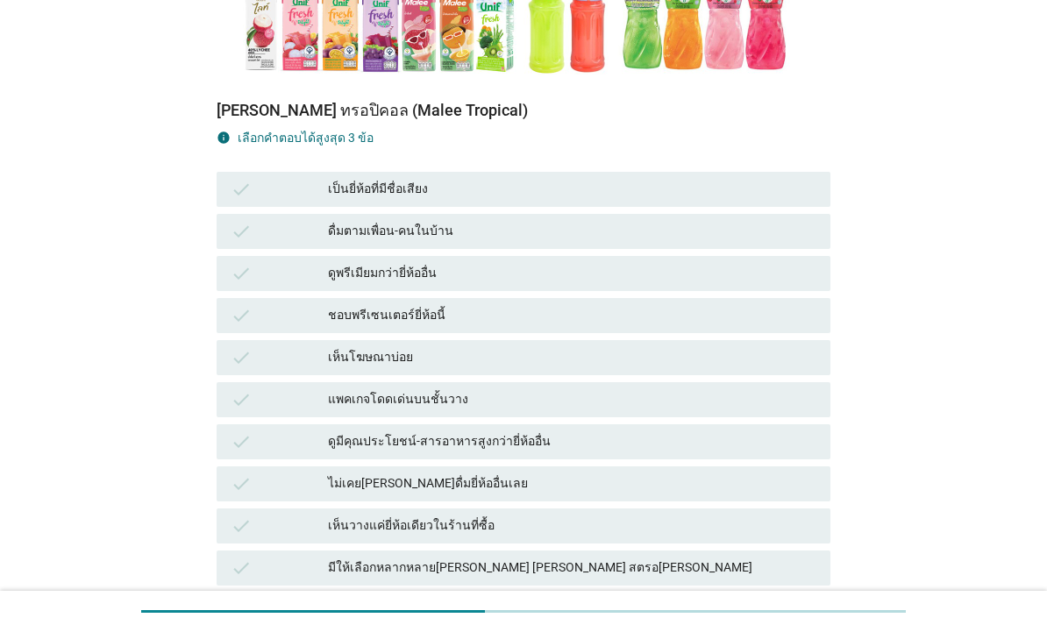
scroll to position [436, 0]
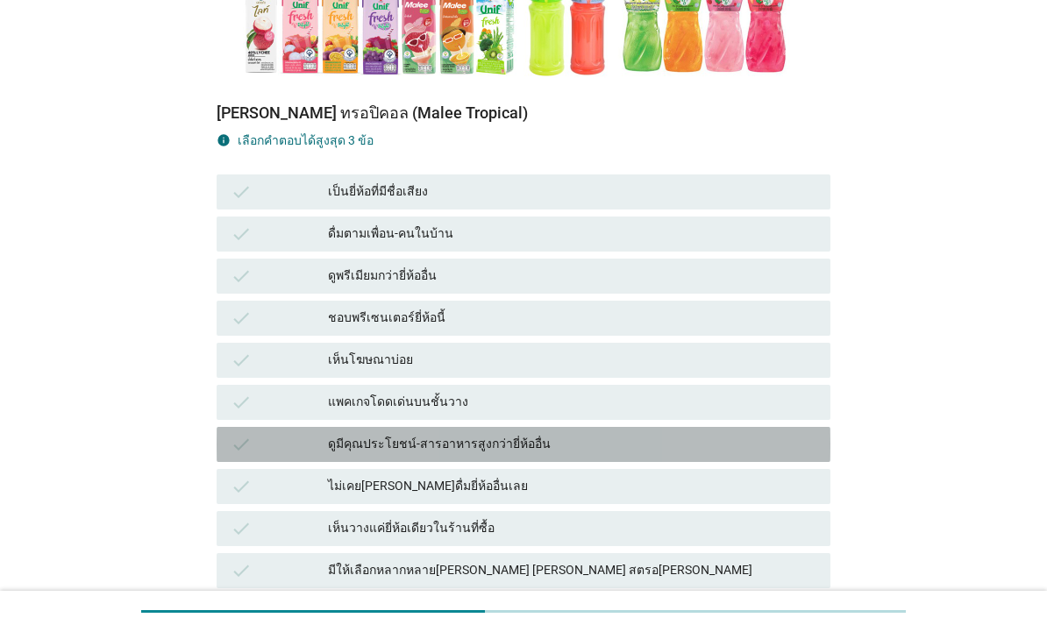
click at [552, 451] on div "ดูมีคุณประโยชน์-สารอาหารสูงกว่ายี่ห้ออื่น" at bounding box center [572, 444] width 488 height 21
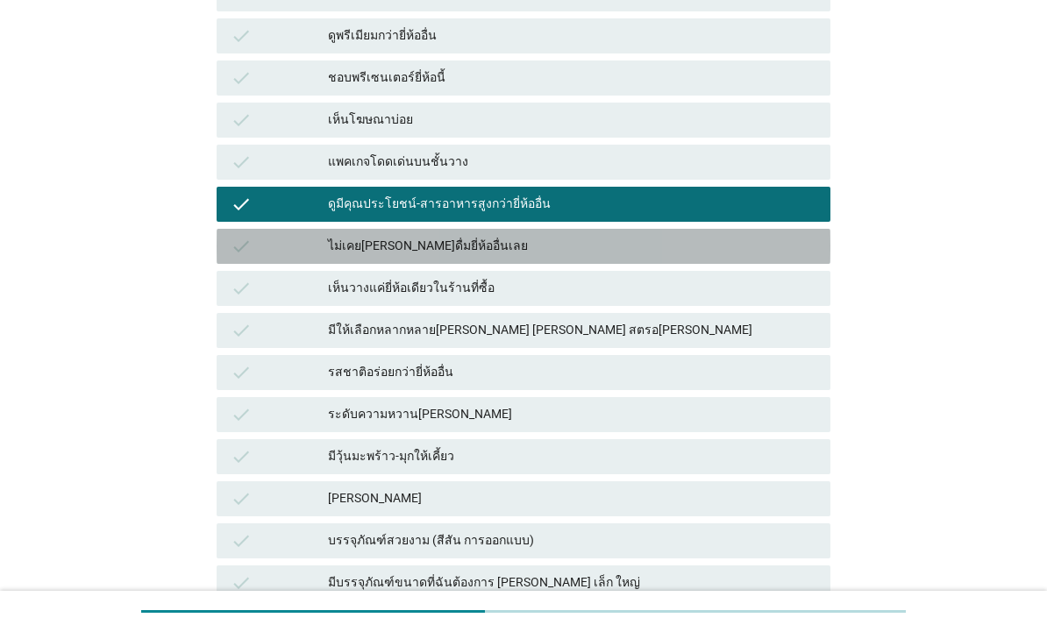
scroll to position [674, 0]
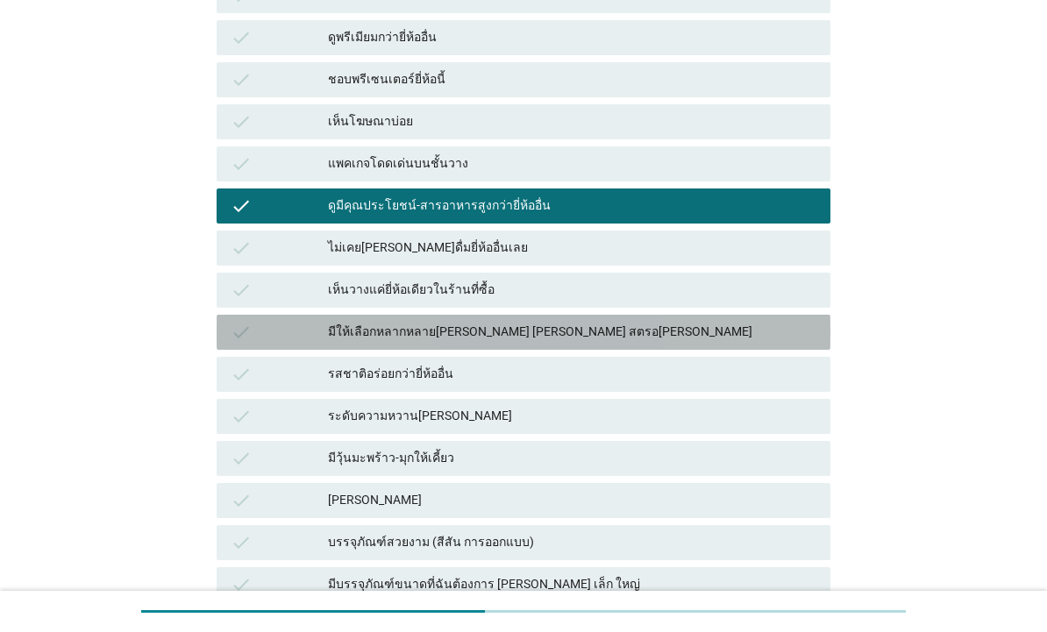
click at [717, 337] on div "มีให้เลือกหลากหลาย[PERSON_NAME] [PERSON_NAME] สตรอ[PERSON_NAME]" at bounding box center [572, 332] width 488 height 21
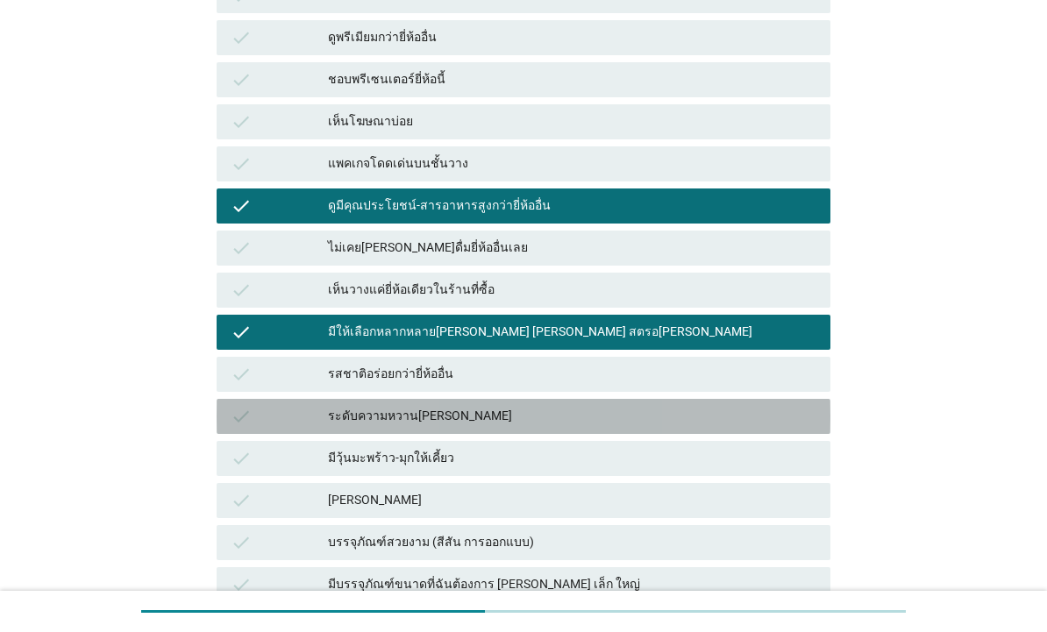
click at [626, 420] on div "ระดับความหวาน[PERSON_NAME]" at bounding box center [572, 416] width 488 height 21
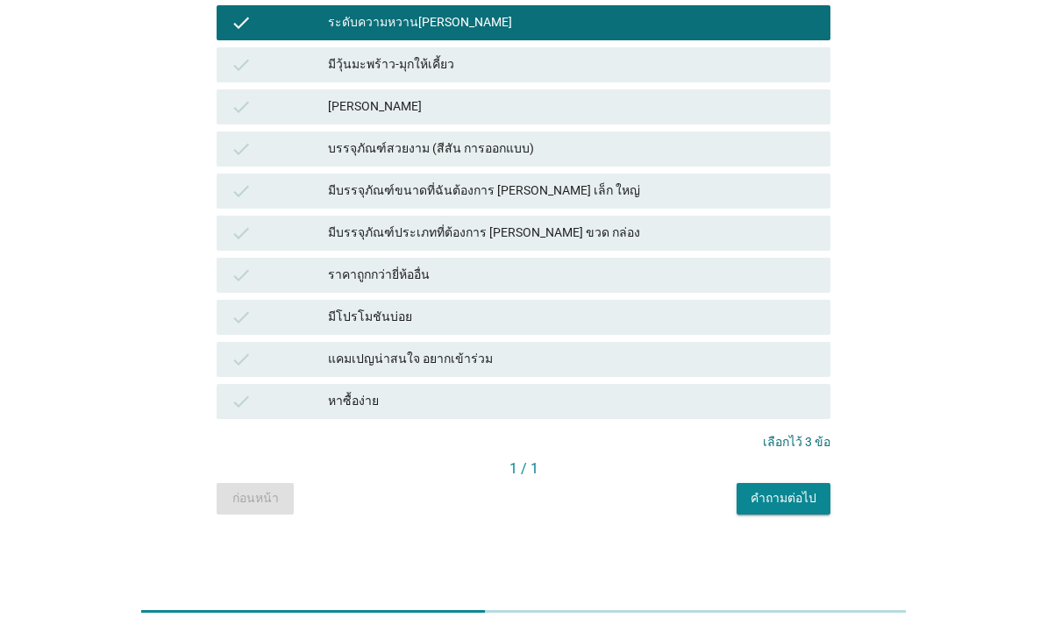
scroll to position [1068, 0]
click at [792, 504] on div "คำถามต่อไป" at bounding box center [783, 498] width 66 height 18
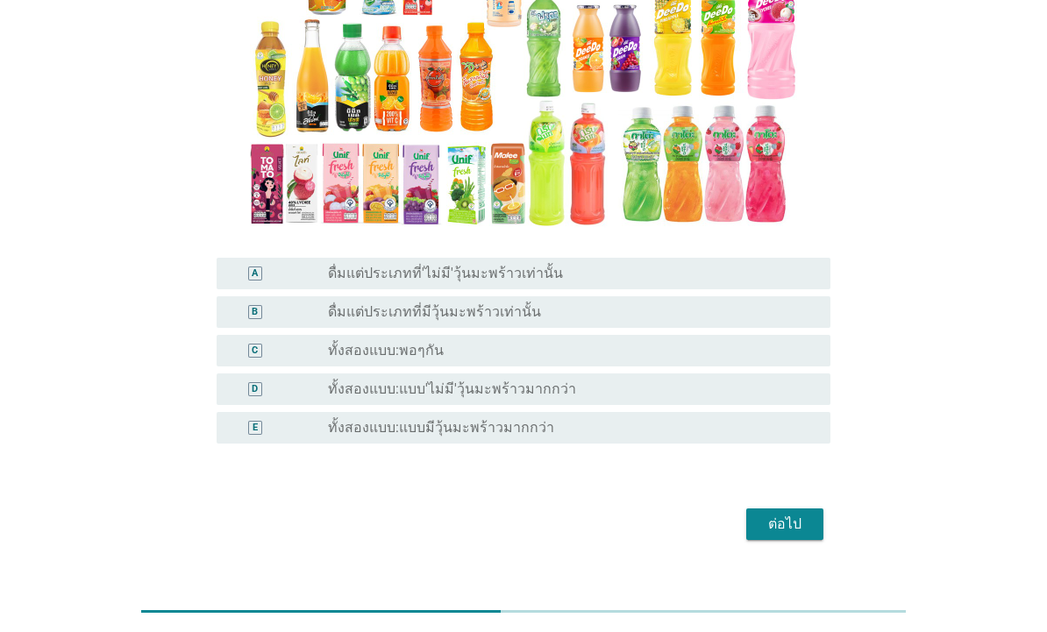
scroll to position [285, 0]
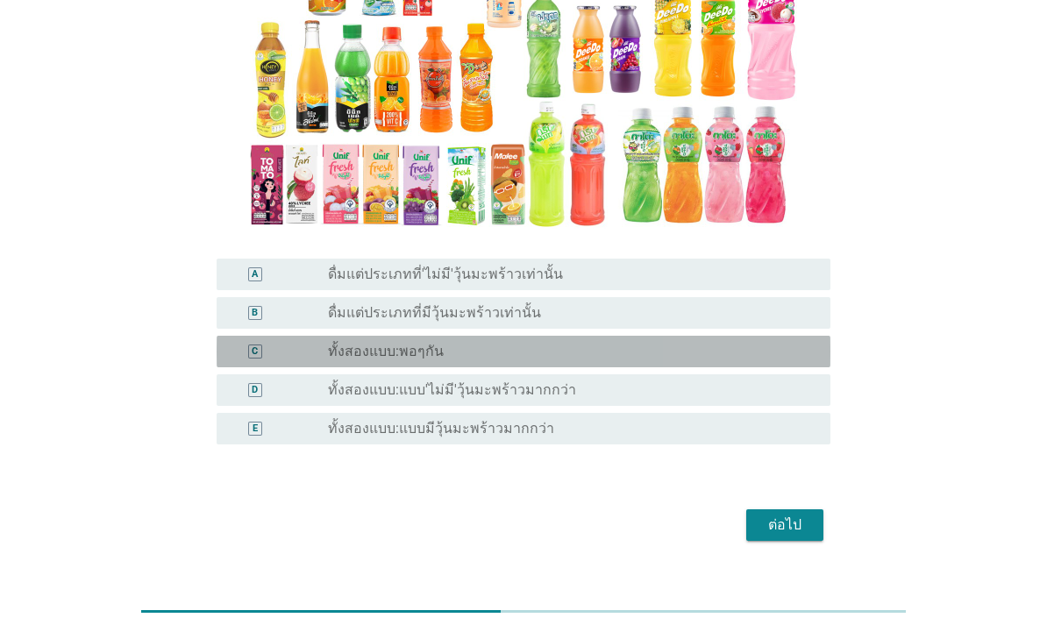
click at [755, 343] on div "radio_button_unchecked ทั้งสองแบบ:พอๆกัน" at bounding box center [565, 352] width 474 height 18
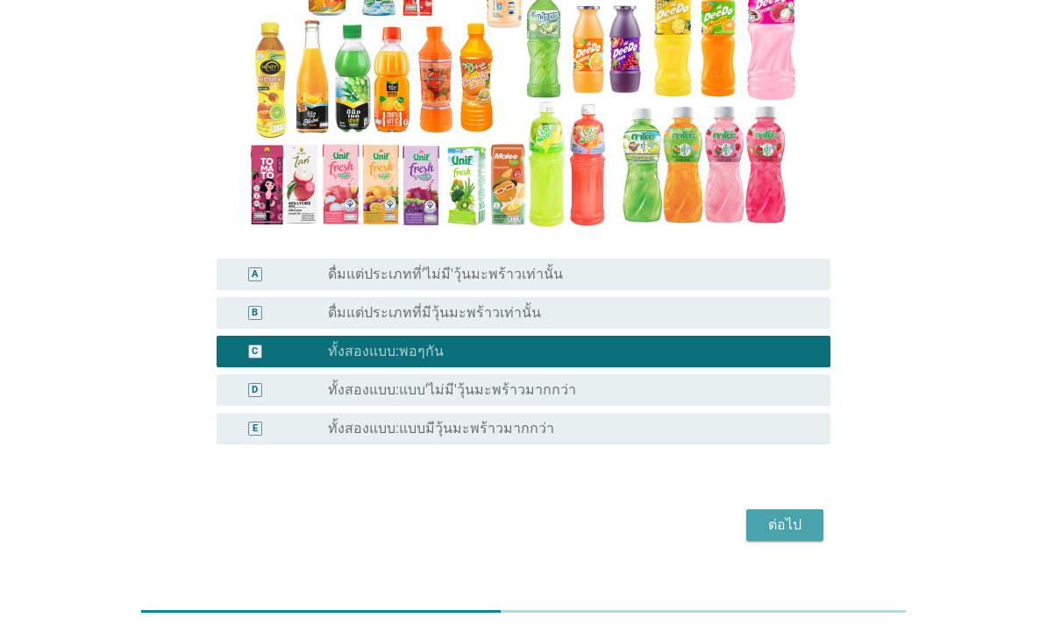
click at [798, 515] on div "ต่อไป" at bounding box center [784, 525] width 49 height 21
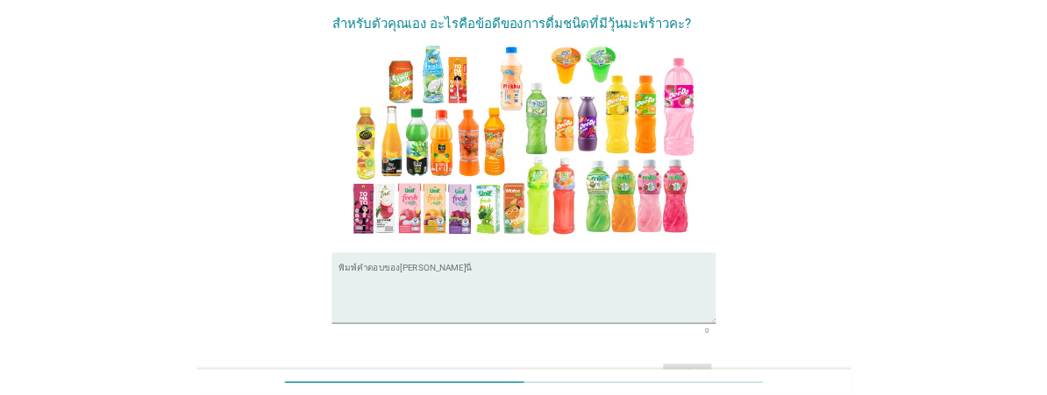
scroll to position [131, 0]
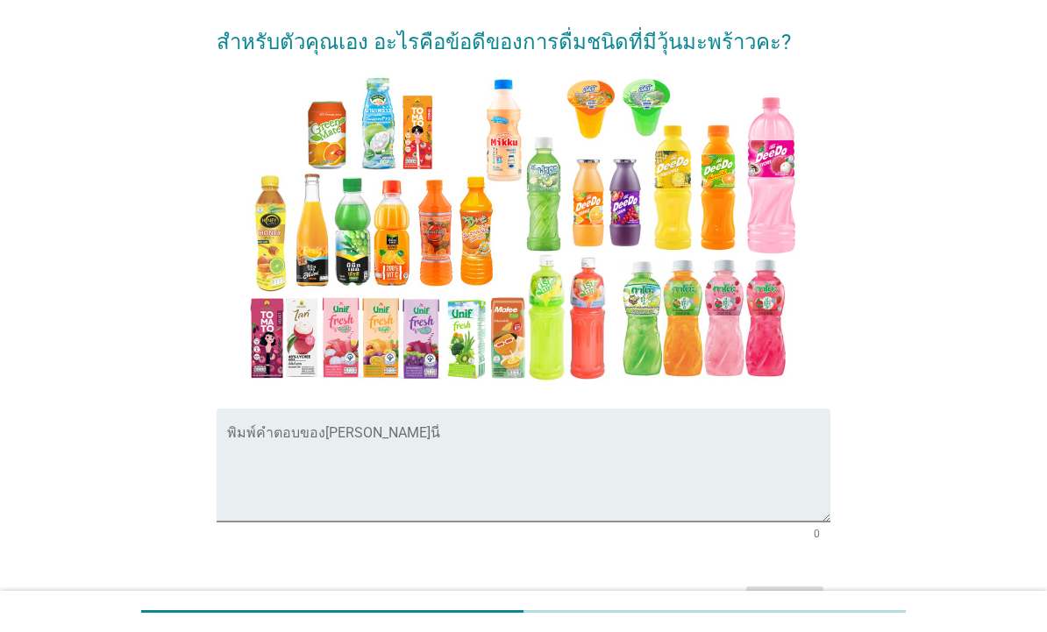
click at [694, 465] on textarea "พิมพ์คำตอบของคุณ ที่นี่" at bounding box center [528, 476] width 603 height 92
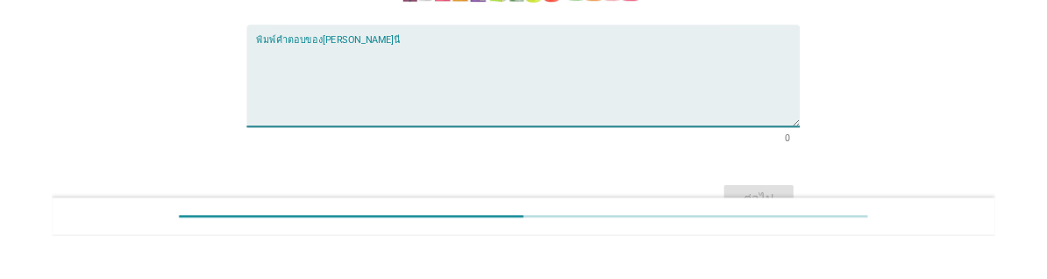
scroll to position [352, 0]
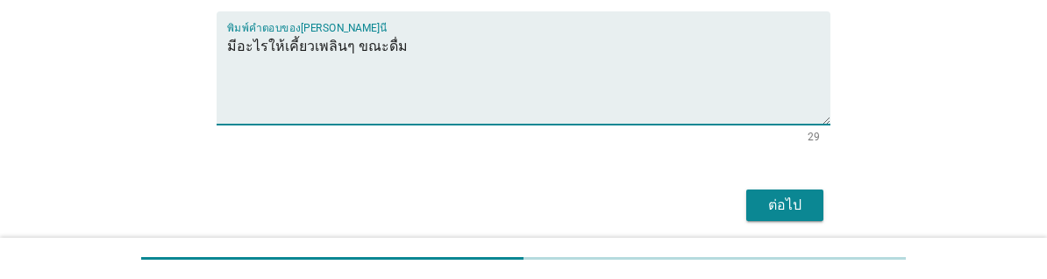
type textarea "มีอะไรให้เคี้ยวเพลินๆ ขณะดื่ม"
click at [806, 199] on div "ต่อไป" at bounding box center [784, 205] width 49 height 21
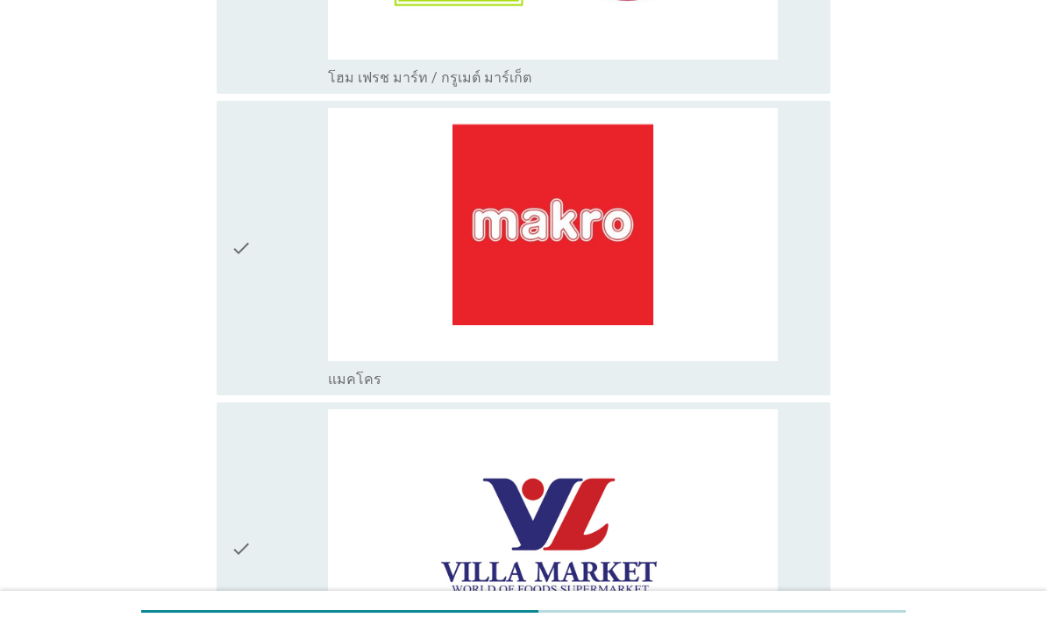
scroll to position [768, 0]
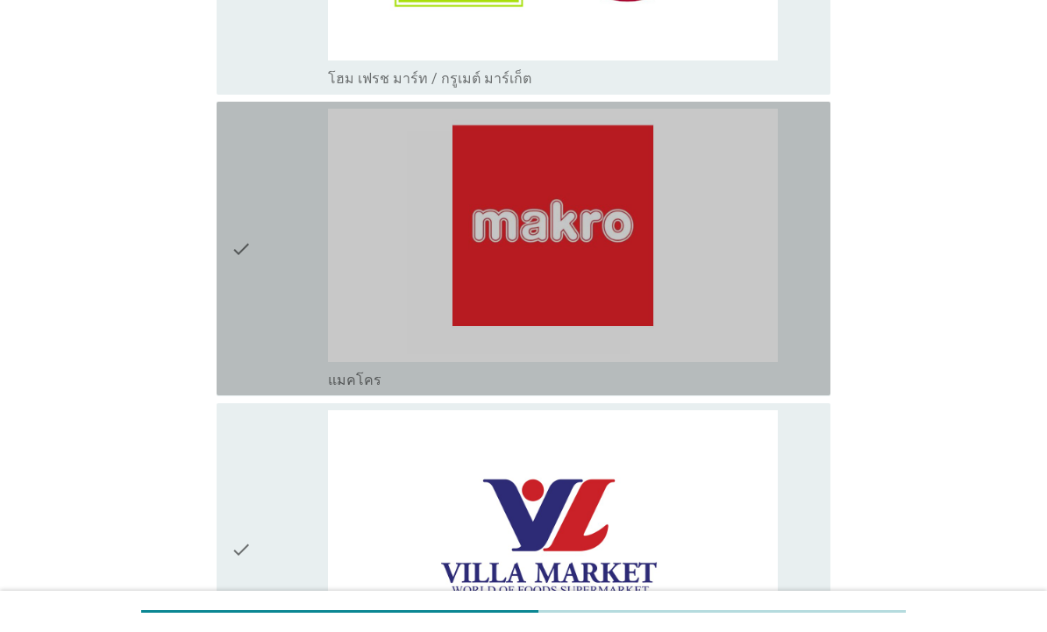
click at [760, 279] on img at bounding box center [553, 235] width 450 height 252
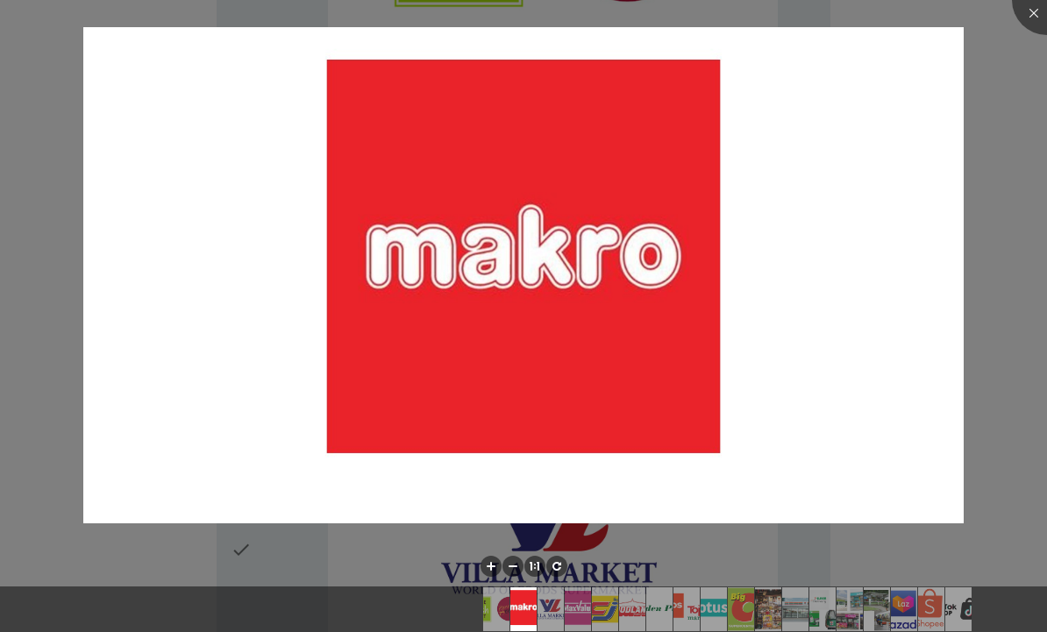
click at [1026, 225] on div at bounding box center [523, 316] width 1047 height 632
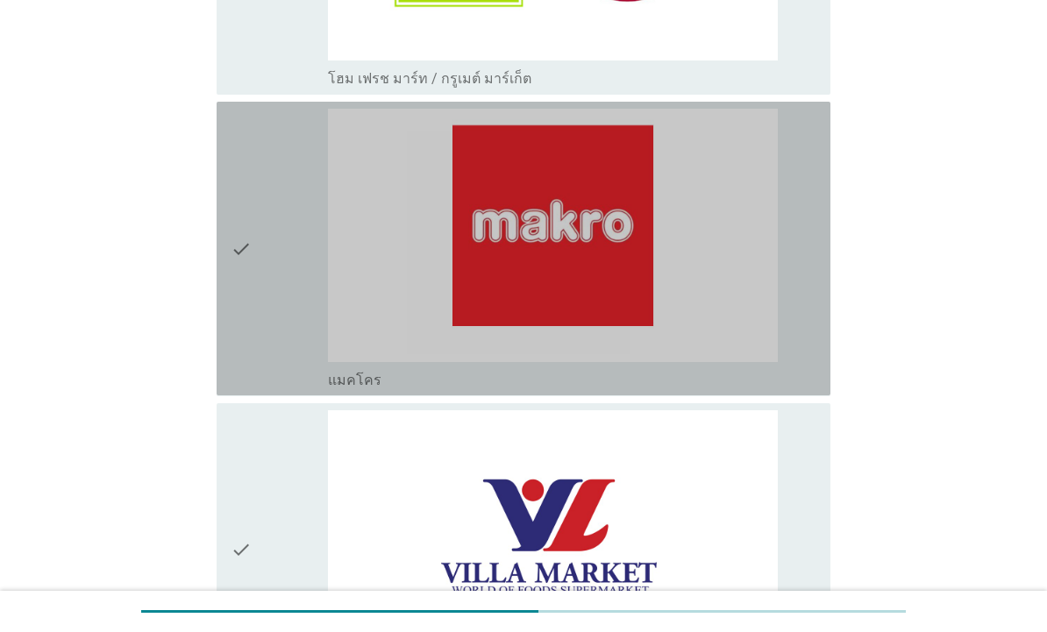
click at [229, 255] on div "check check_box_outline_blank แมคโคร" at bounding box center [524, 249] width 614 height 294
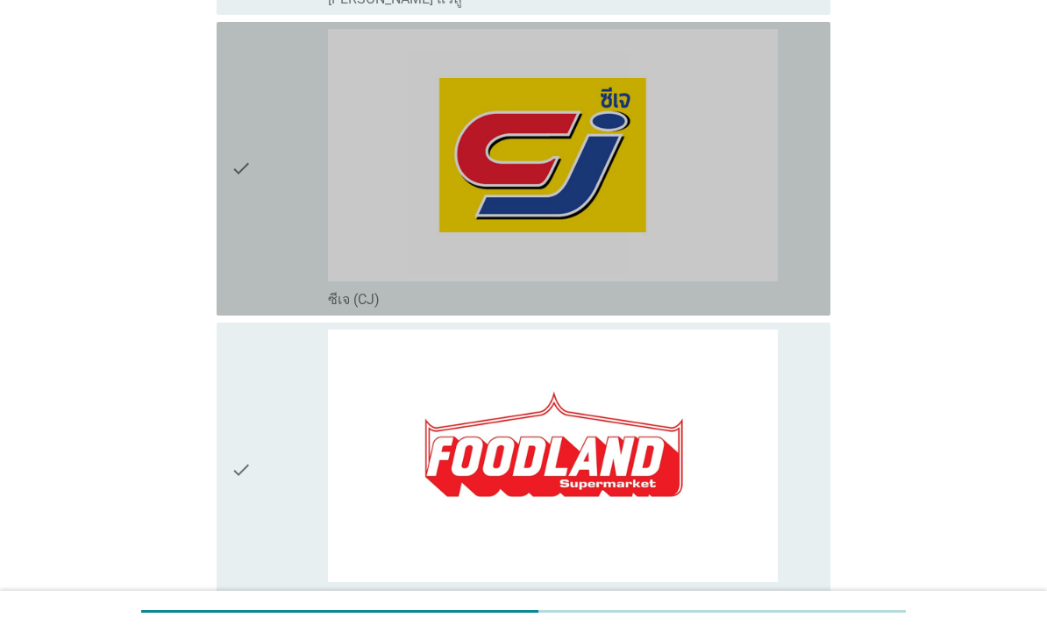
click at [256, 199] on div "check" at bounding box center [279, 169] width 97 height 280
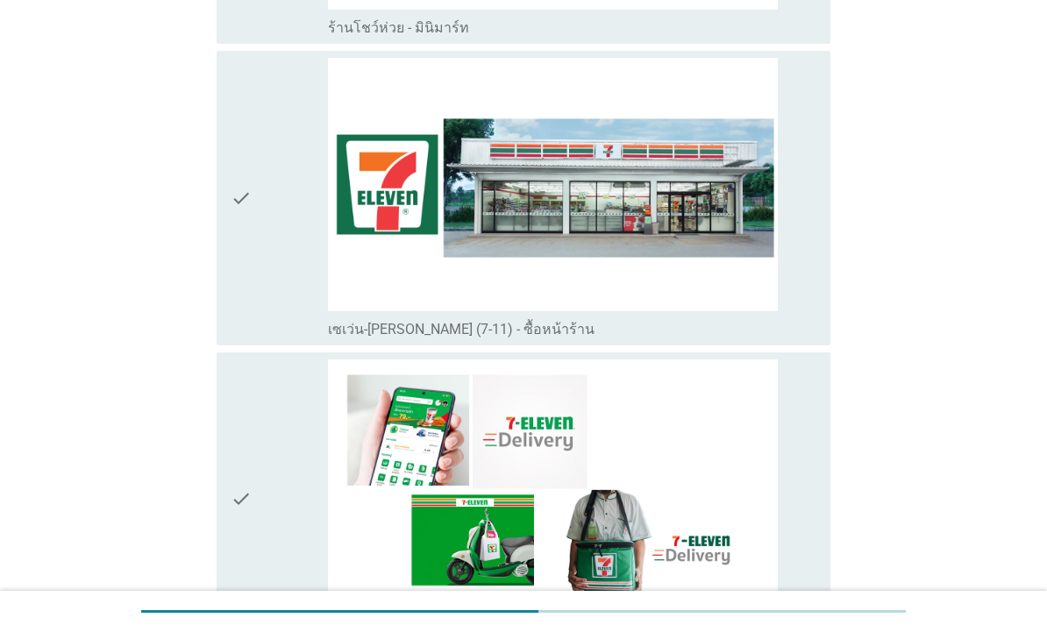
scroll to position [3905, 0]
click at [260, 210] on div "check" at bounding box center [279, 199] width 97 height 280
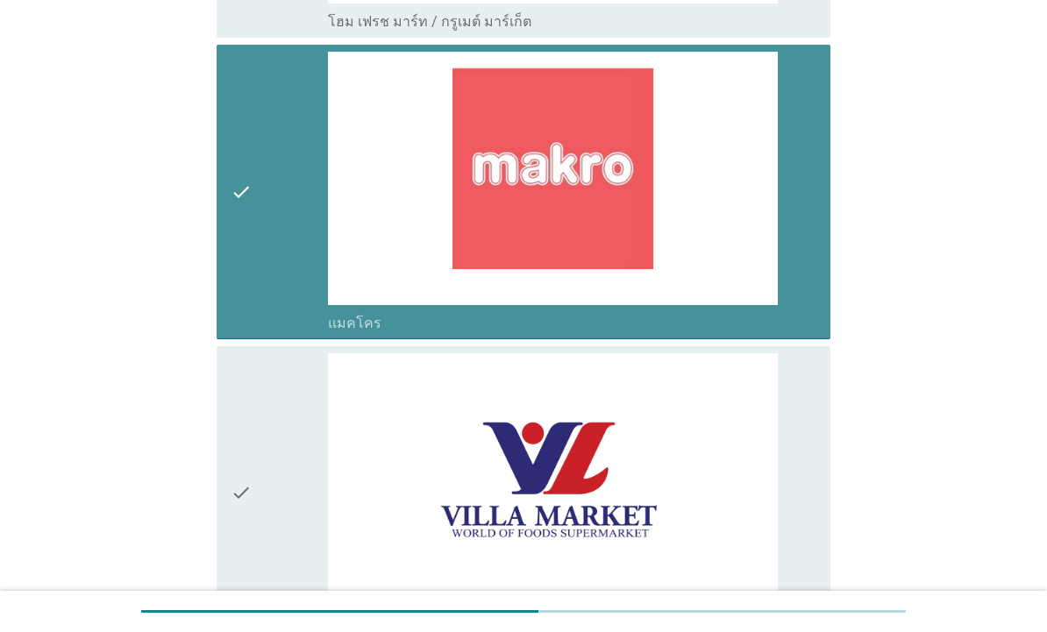
click at [237, 127] on icon "check" at bounding box center [241, 192] width 21 height 280
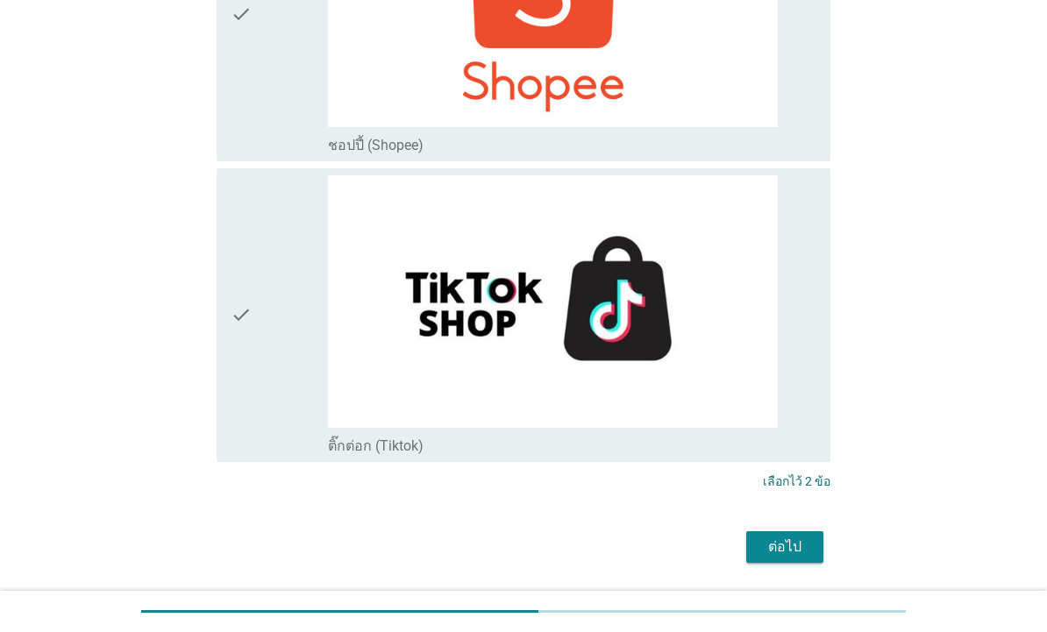
scroll to position [5611, 0]
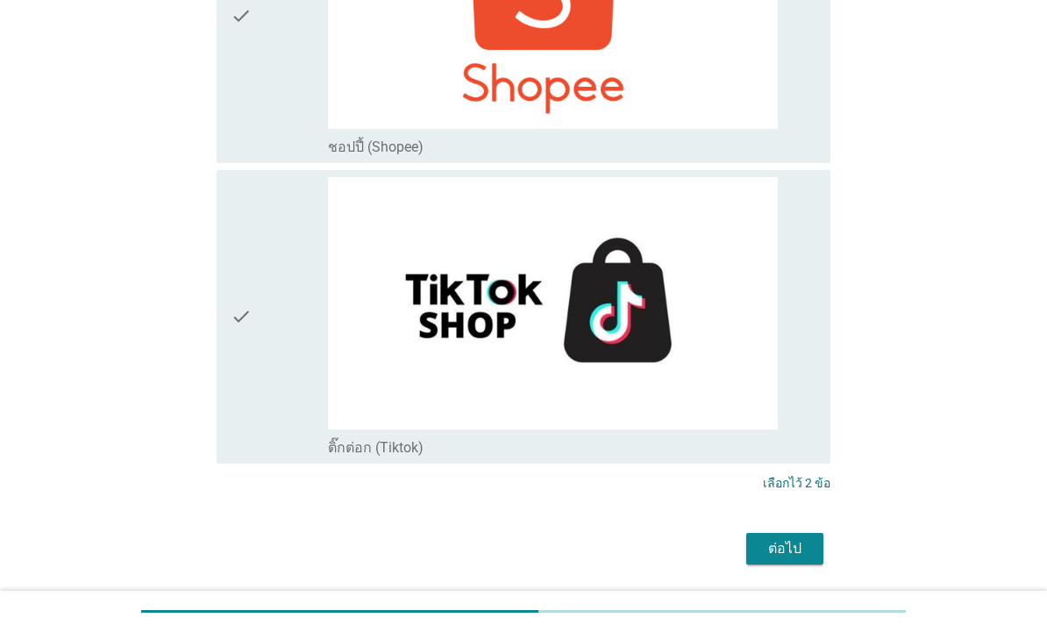
click at [780, 538] on div "ต่อไป" at bounding box center [784, 548] width 49 height 21
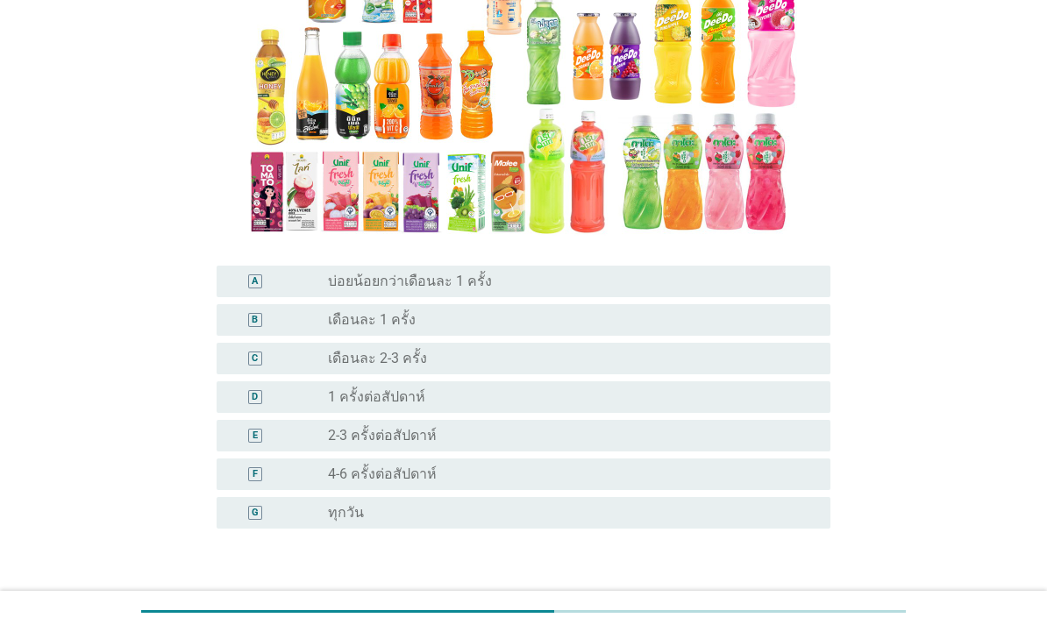
scroll to position [245, 0]
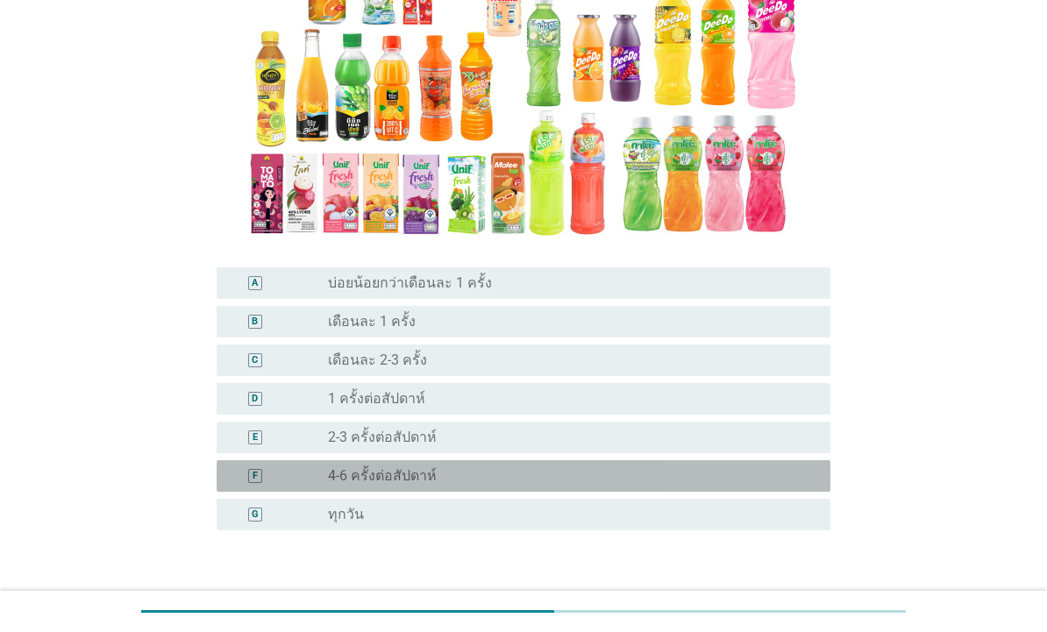
click at [711, 468] on div "radio_button_unchecked 4-6 ครั้งต่อสัปดาห์" at bounding box center [565, 476] width 474 height 18
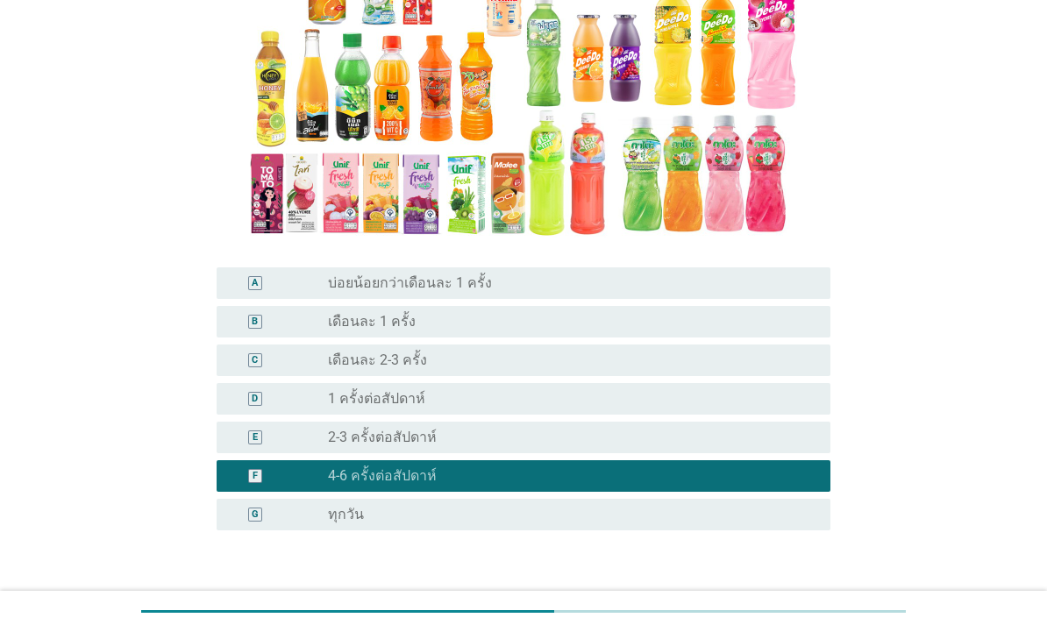
click at [729, 425] on div "E radio_button_unchecked 2-3 ครั้งต่อสัปดาห์" at bounding box center [524, 438] width 614 height 32
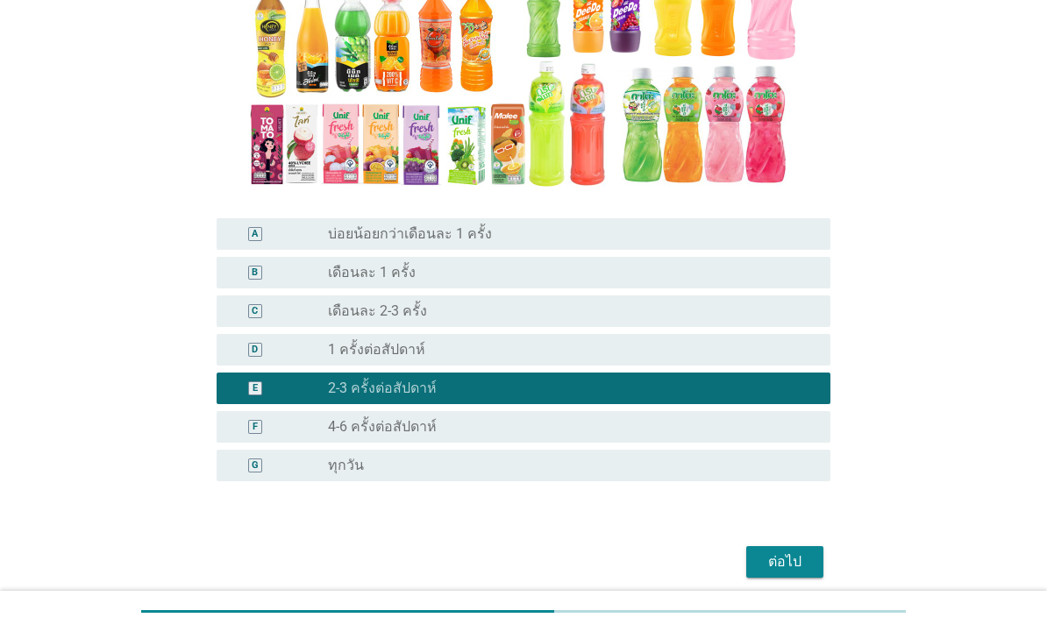
scroll to position [335, 0]
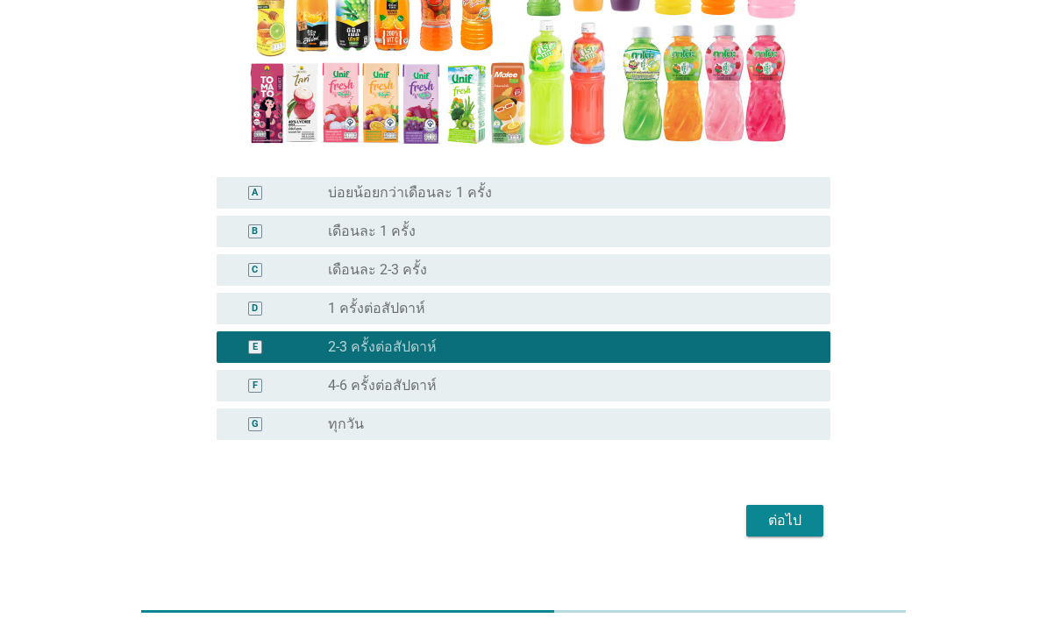
click at [795, 527] on div "ต่อไป" at bounding box center [784, 520] width 49 height 21
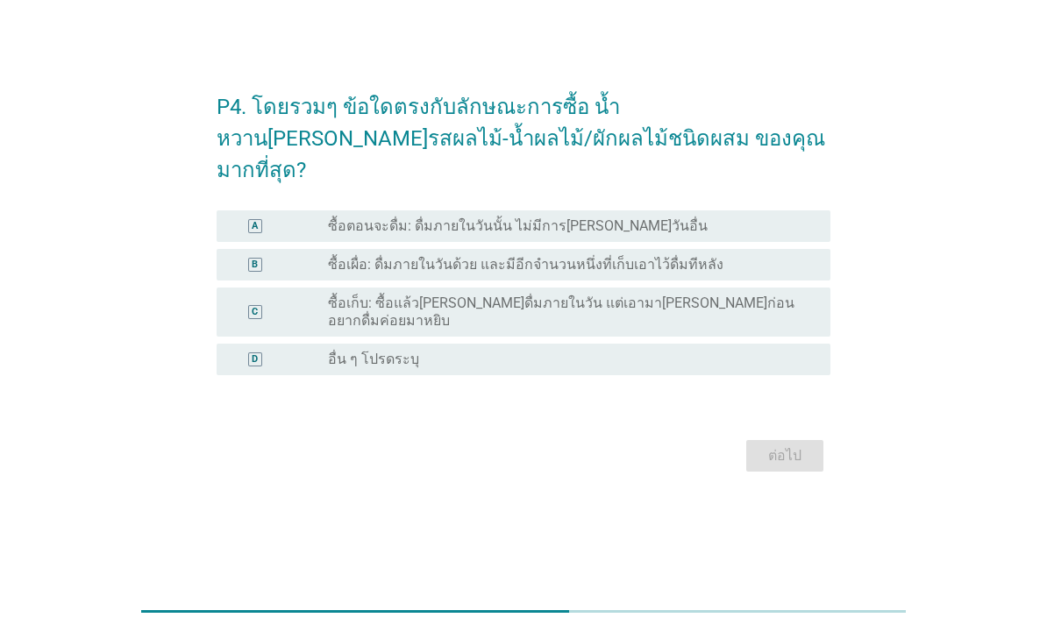
scroll to position [0, 0]
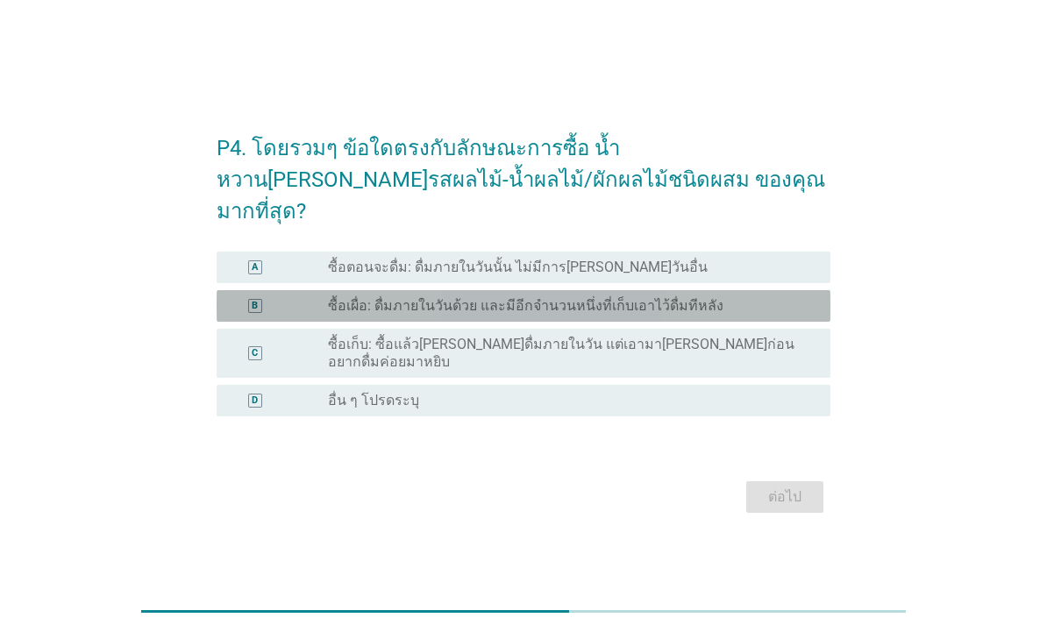
click at [783, 290] on div "B radio_button_unchecked ซื้อเผื่อ: ดื่มภายในวันด้วย และมีอีกจำนวนหนึ่งที่เก็บเ…" at bounding box center [524, 306] width 614 height 32
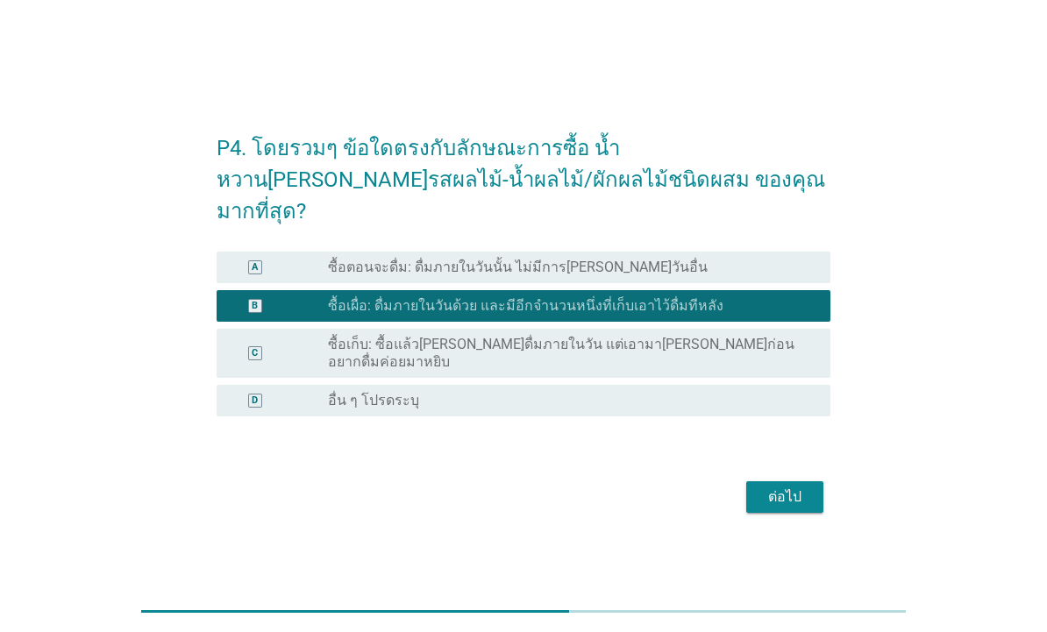
click at [782, 486] on div "ต่อไป" at bounding box center [784, 496] width 49 height 21
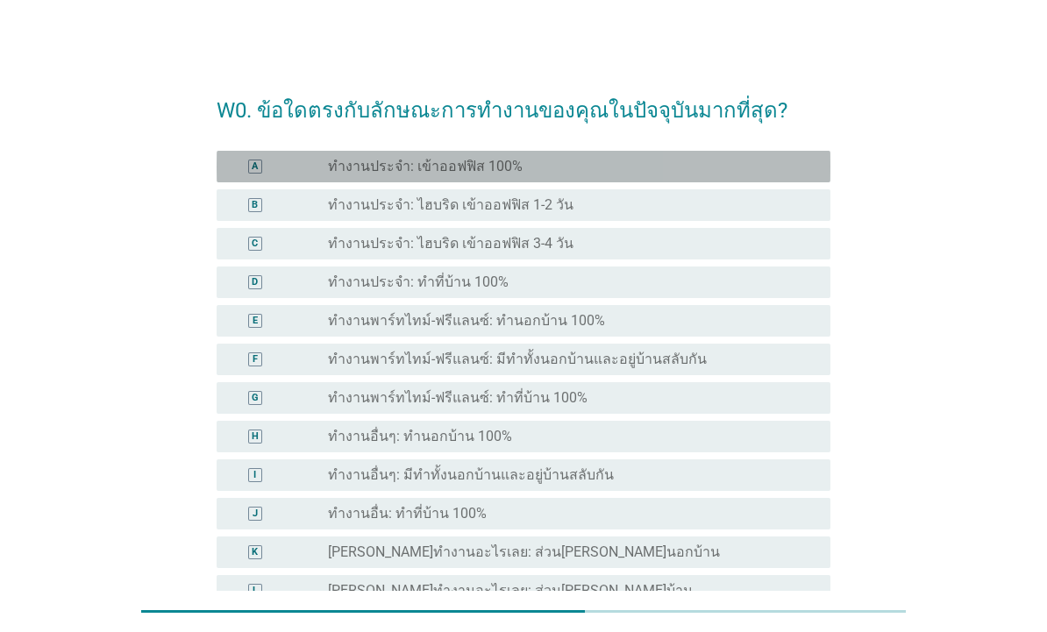
click at [739, 163] on div "radio_button_unchecked ทำงานประจำ: เข้าออฟฟิส 100%" at bounding box center [565, 167] width 474 height 18
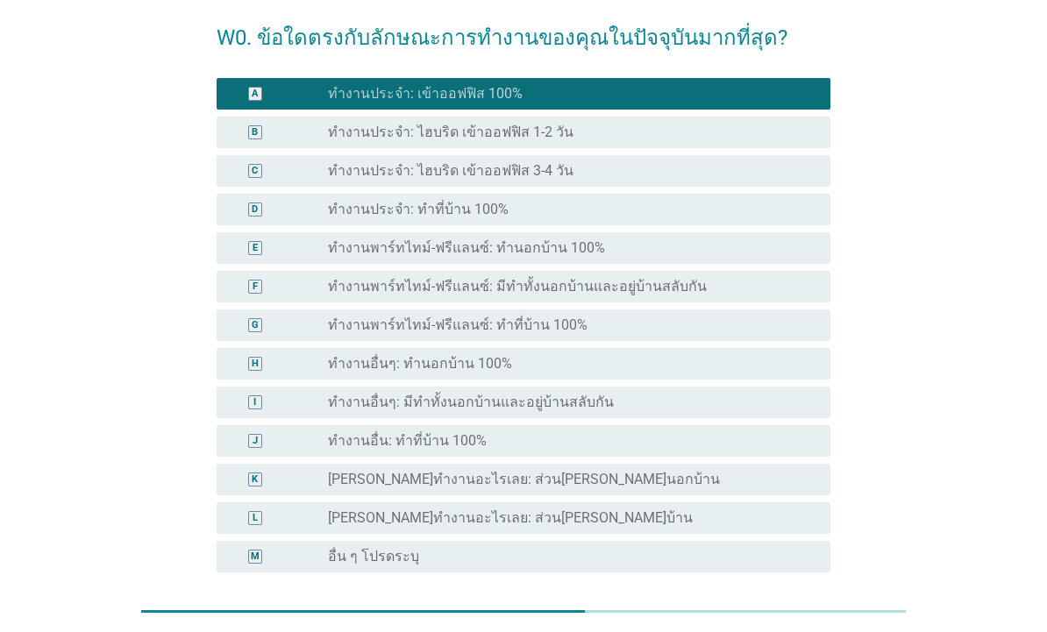
scroll to position [76, 0]
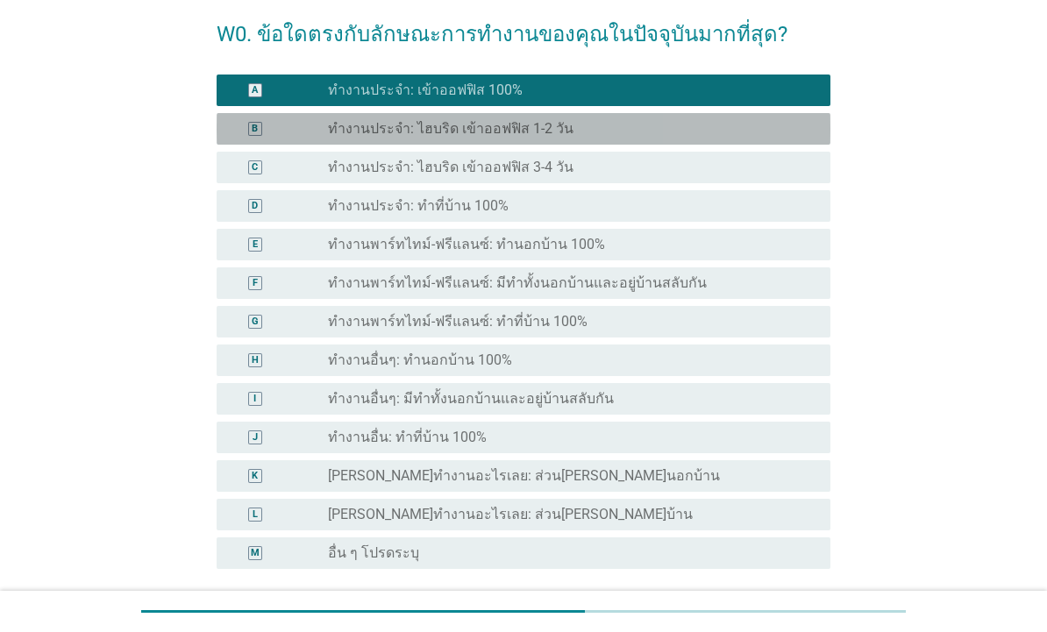
click at [751, 121] on div "radio_button_unchecked ทำงานประจำ: ไฮบริด เข้าออฟฟิส 1-2 วัน" at bounding box center [565, 129] width 474 height 18
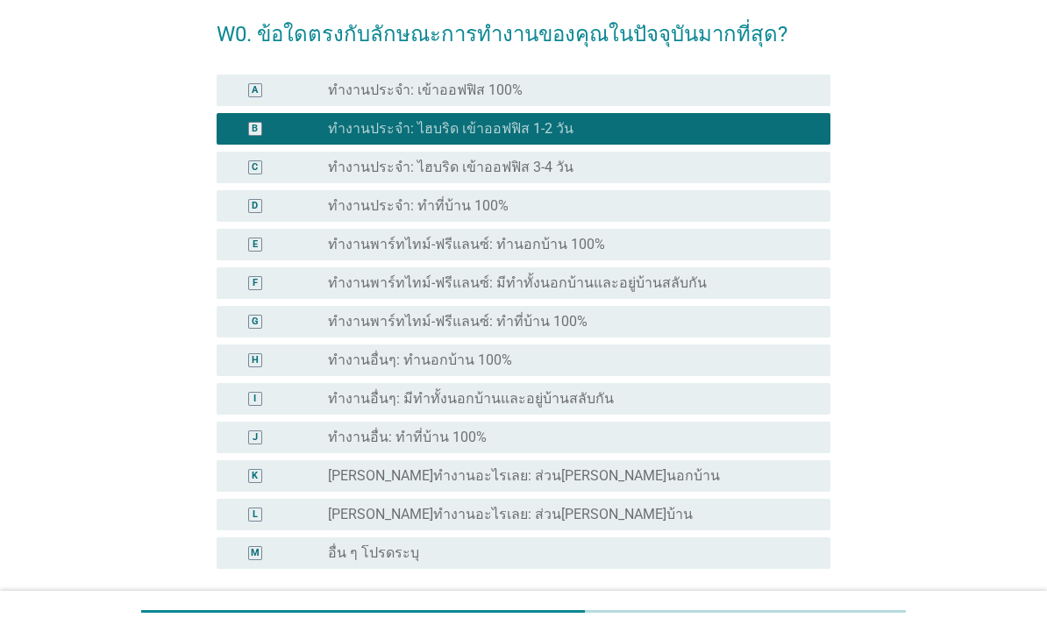
scroll to position [171, 0]
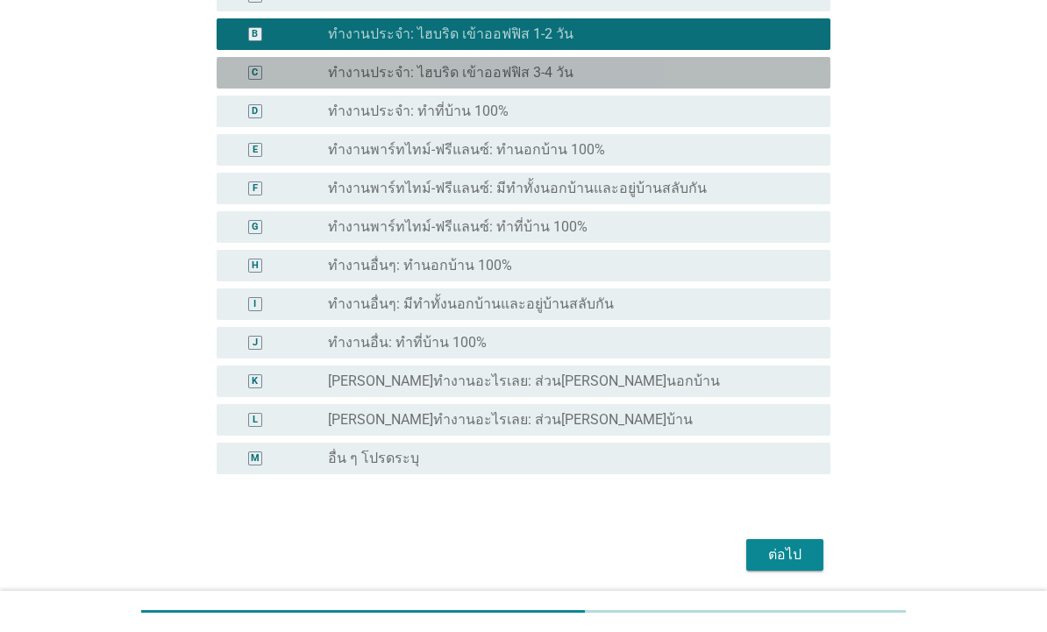
click at [762, 65] on div "radio_button_unchecked ทำงานประจำ: ไฮบริด เข้าออฟฟิส 3-4 วัน" at bounding box center [565, 73] width 474 height 18
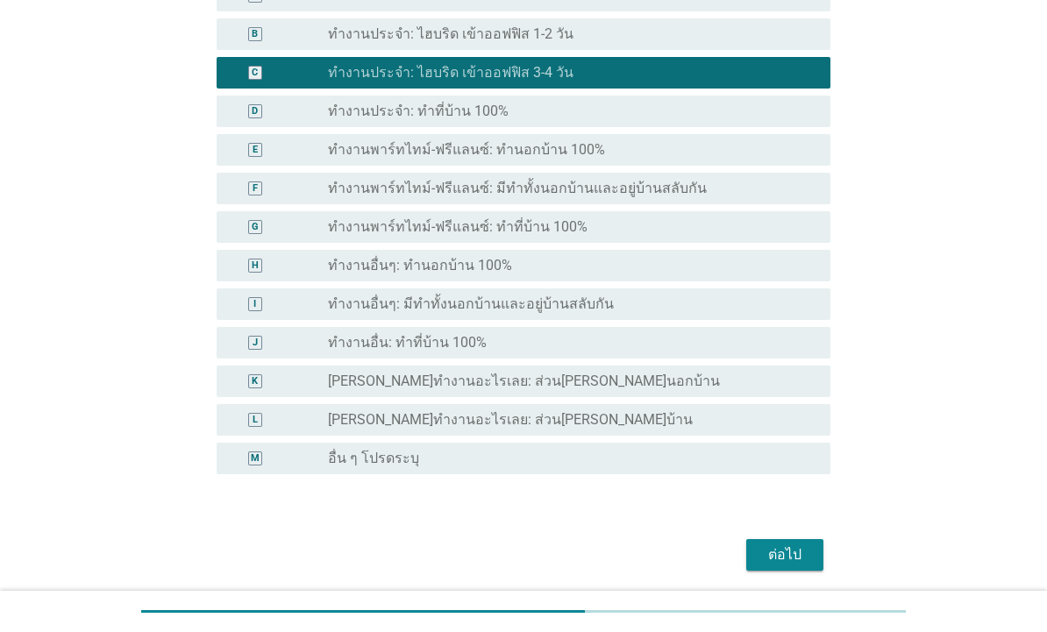
click at [797, 559] on div "ต่อไป" at bounding box center [784, 554] width 49 height 21
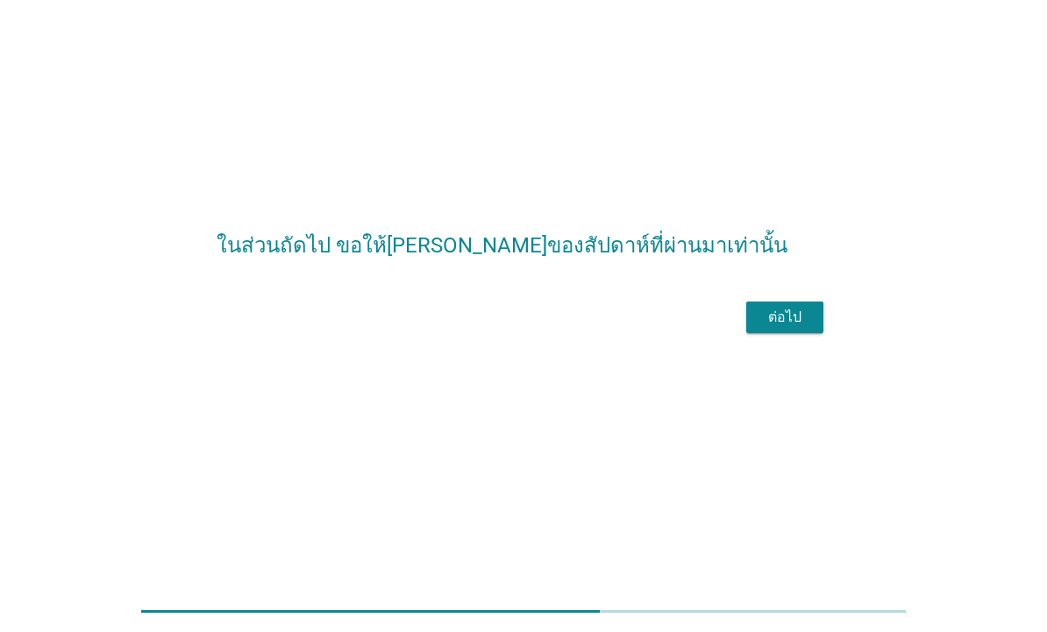
scroll to position [0, 0]
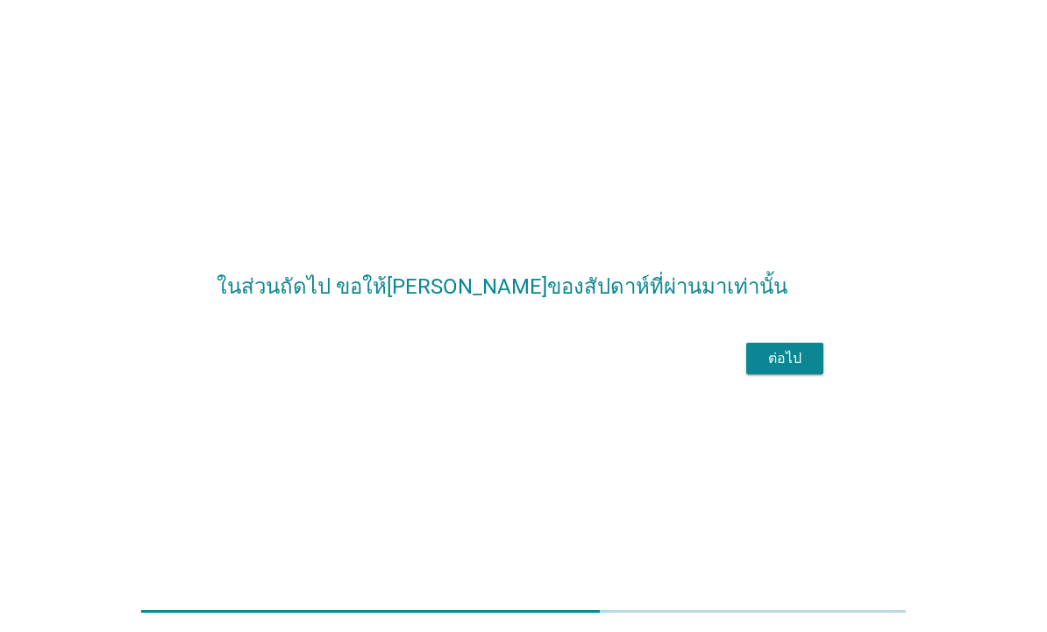
click at [802, 374] on button "ต่อไป" at bounding box center [784, 359] width 77 height 32
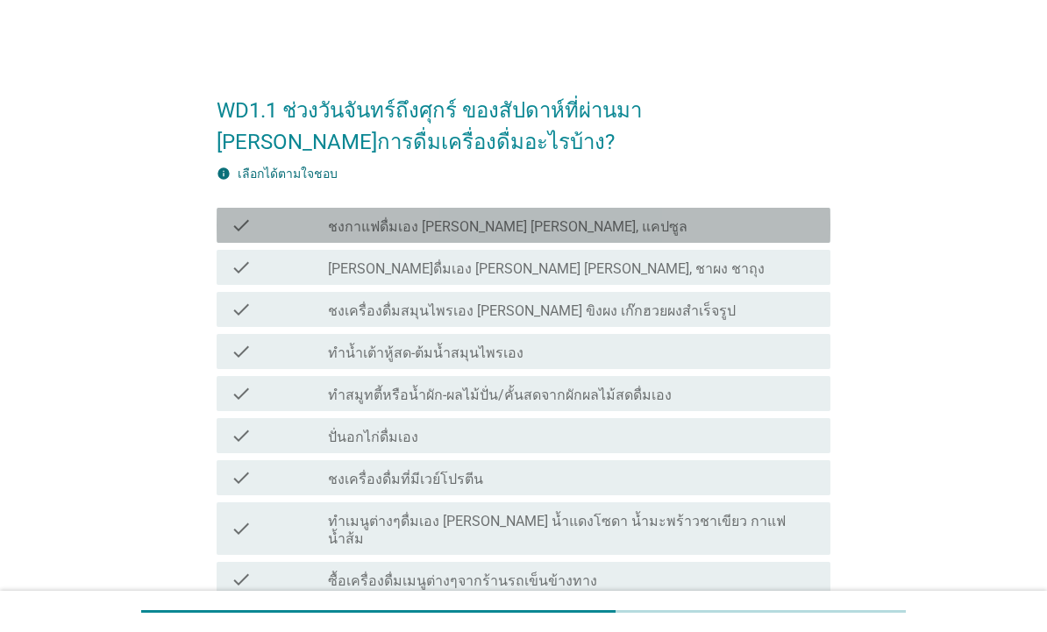
click at [771, 229] on div "check_box_outline_blank ชงกาแฟดื่มเอง [PERSON_NAME] [PERSON_NAME], แคปซูล" at bounding box center [572, 225] width 488 height 21
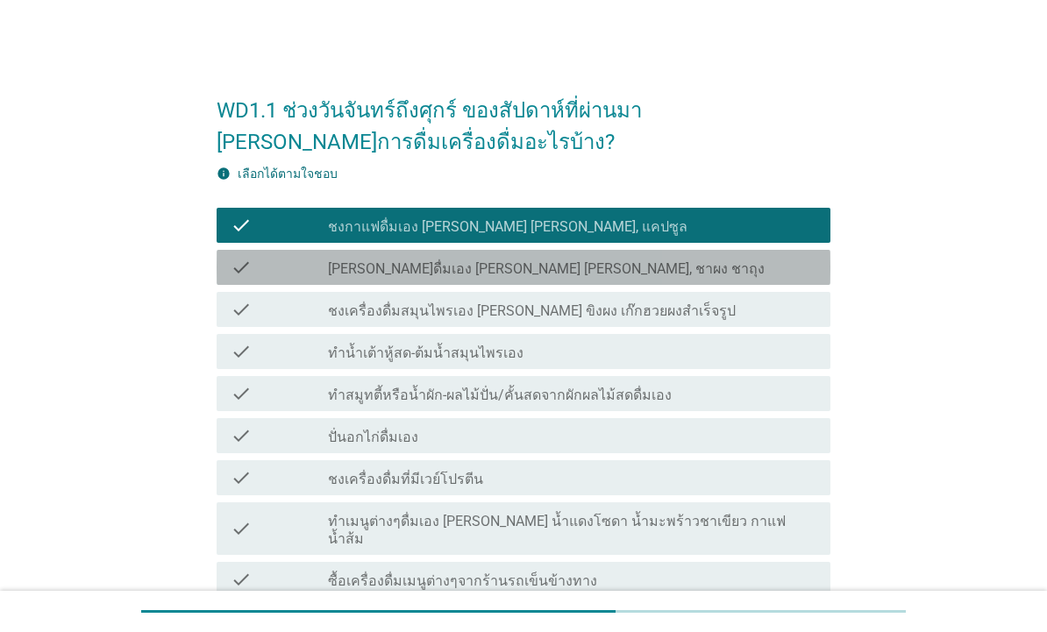
click at [808, 269] on div "check_box_outline_blank [PERSON_NAME]ดื่มเอง [PERSON_NAME] [PERSON_NAME], ชาผง …" at bounding box center [572, 267] width 488 height 21
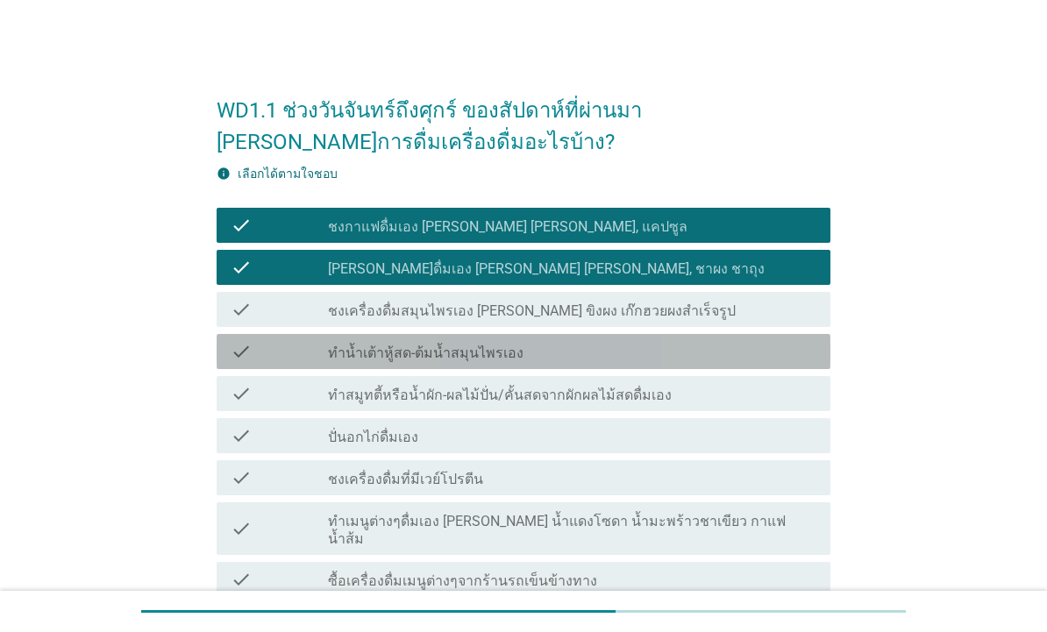
click at [767, 344] on div "check_box_outline_blank ทำน้ำเต้าหู้สด-ต้มน้ำสมุนไพรเอง" at bounding box center [572, 351] width 488 height 21
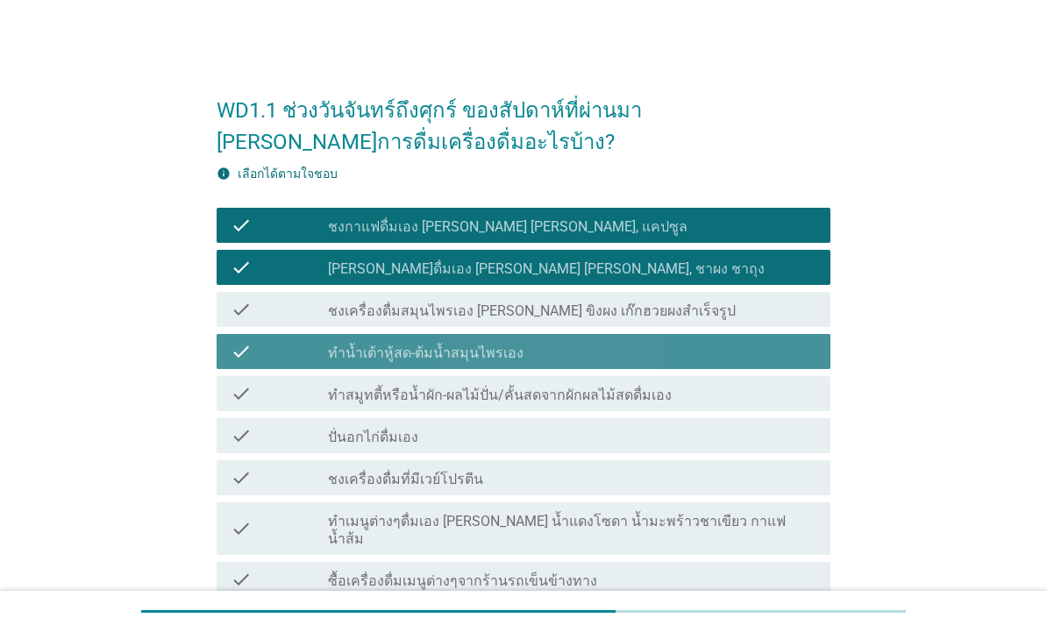
click at [773, 342] on div "check_box_outline_blank ทำน้ำเต้าหู้สด-ต้มน้ำสมุนไพรเอง" at bounding box center [572, 351] width 488 height 21
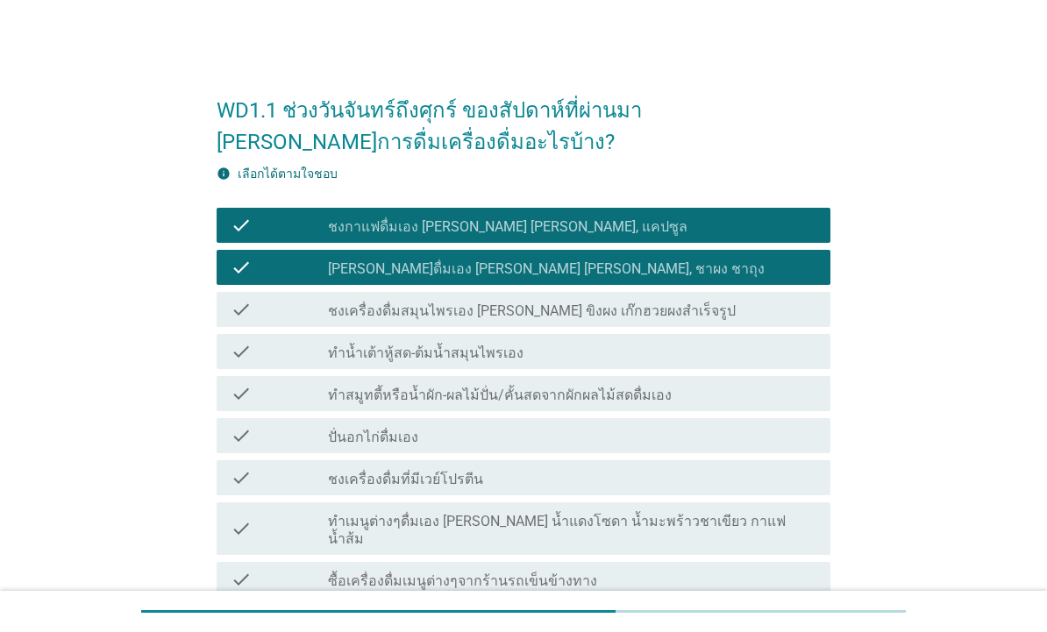
click at [805, 391] on div "check_box_outline_blank ทำสมูทตี้หรือน้ำผัก-ผลไม้ปั่น/คั้นสดจากผักผลไม้สดดื่มเอง" at bounding box center [572, 393] width 488 height 21
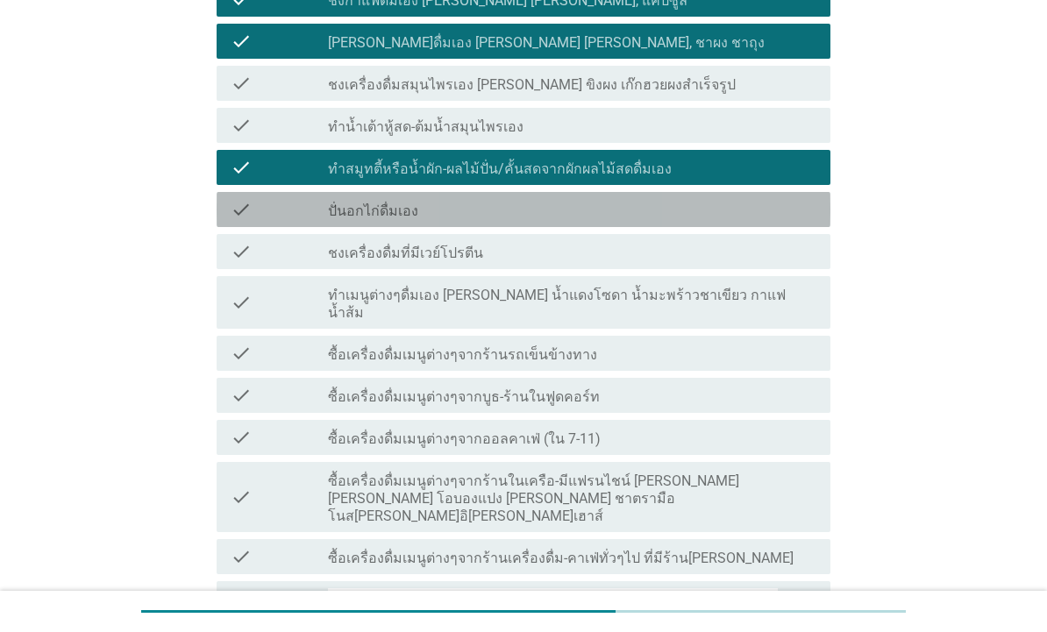
scroll to position [227, 0]
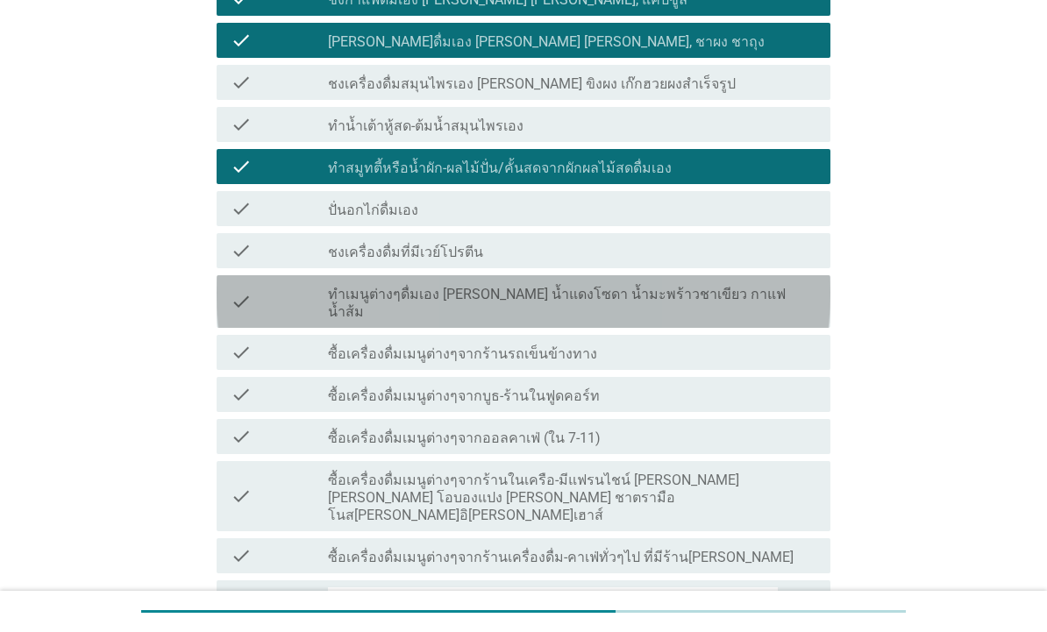
click at [781, 301] on div "check_box_outline_blank ทำเมนูต่างๆดื่มเอง [PERSON_NAME] น้ำแดงโซดา น้ำมะพร้าวช…" at bounding box center [572, 301] width 488 height 39
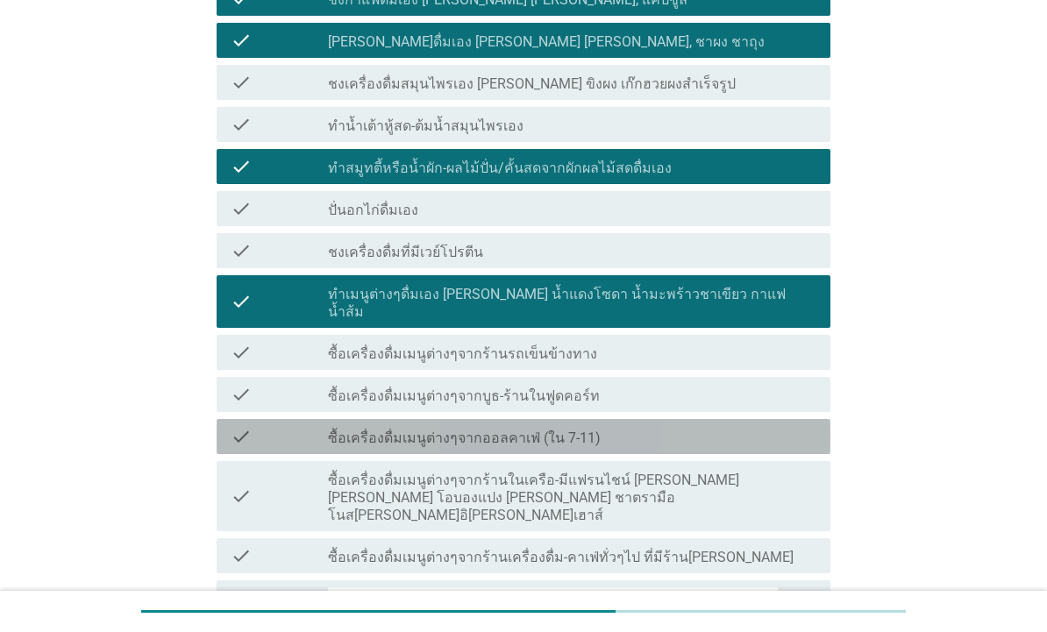
click at [809, 426] on div "check_box_outline_blank ซื้อเครื่องดื่มเมนูต่างๆจากออลคาเฟ่ (ใน 7-11)" at bounding box center [572, 436] width 488 height 21
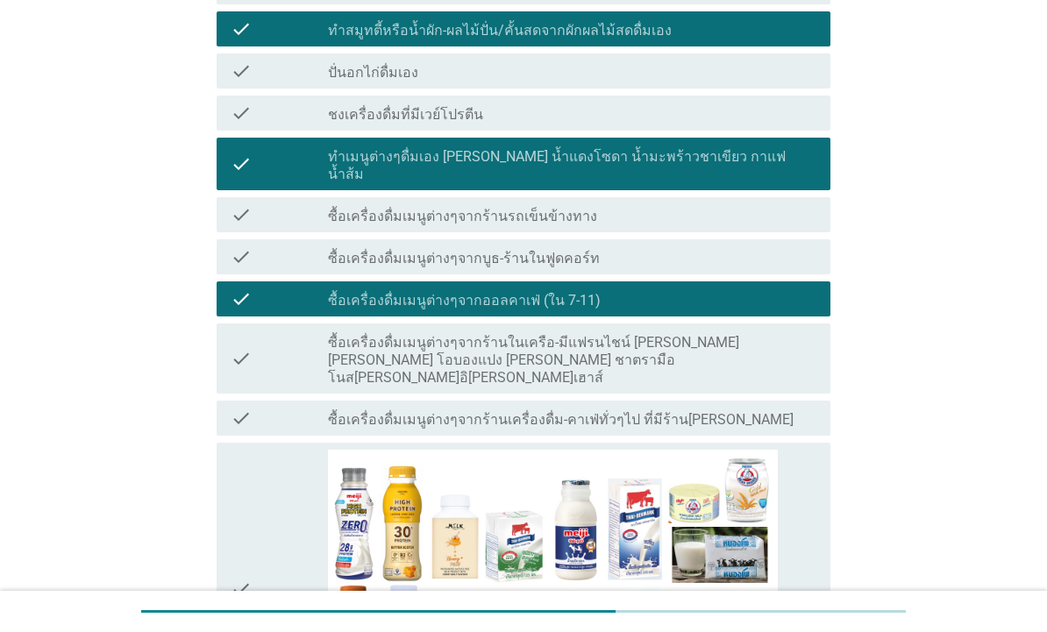
scroll to position [366, 0]
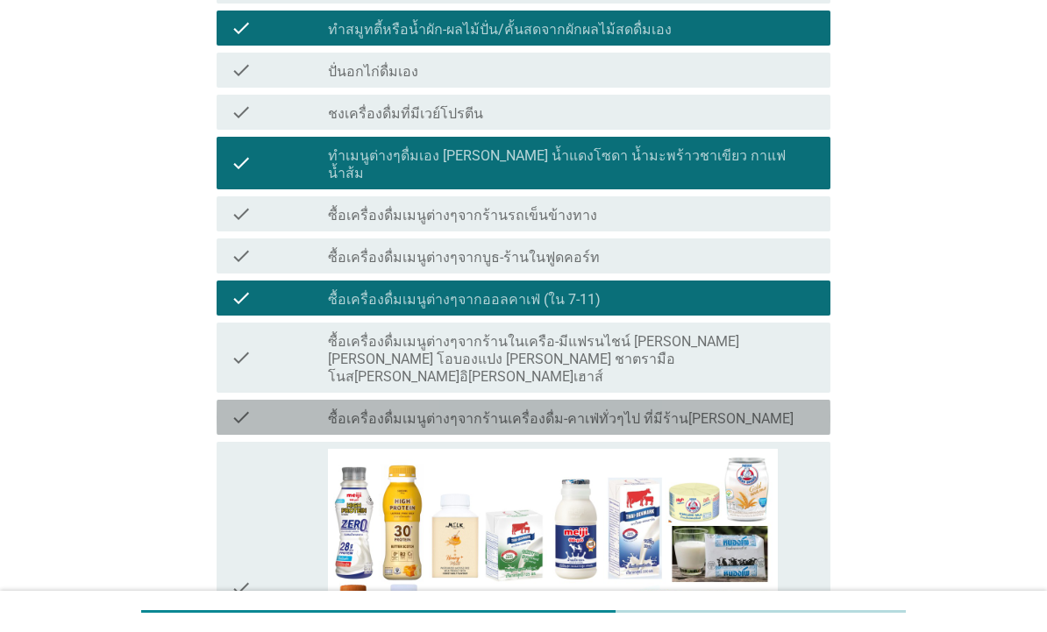
click at [819, 400] on div "check check_box_outline_blank ซื้อเครื่องดื่มเมนูต่างๆจากร้านเครื่องดื่ม-คาเฟ่ท…" at bounding box center [524, 417] width 614 height 35
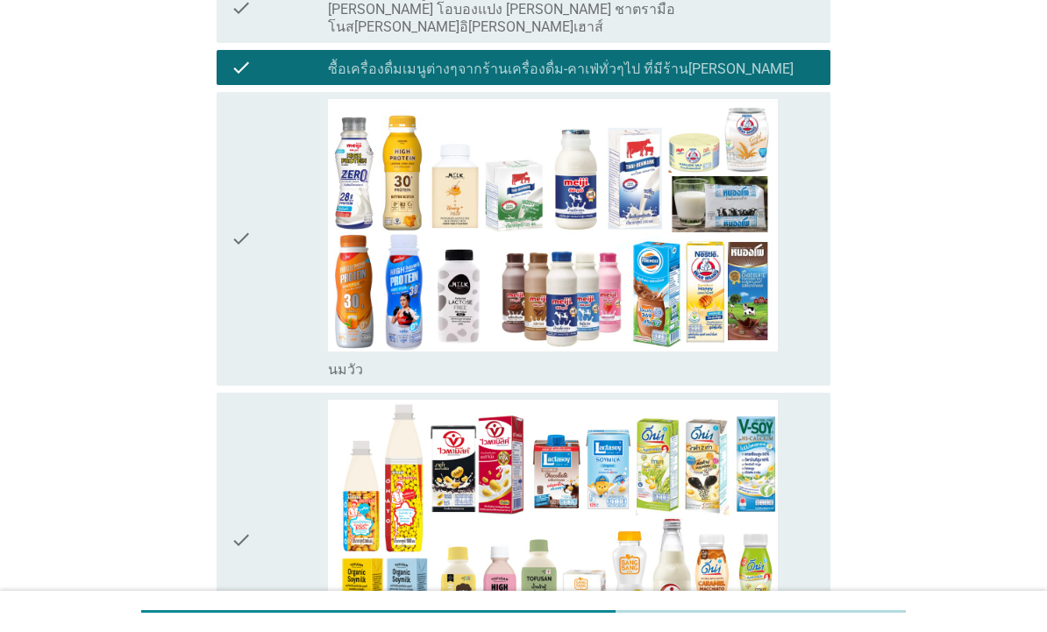
scroll to position [716, 0]
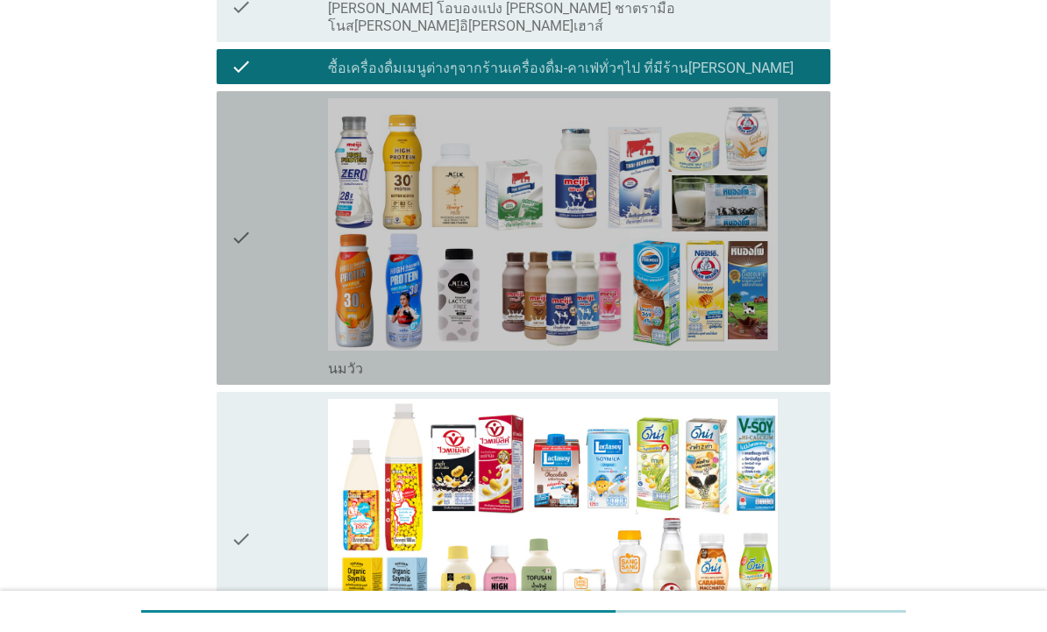
click at [819, 323] on div "check check_box_outline_blank [PERSON_NAME]" at bounding box center [524, 238] width 614 height 294
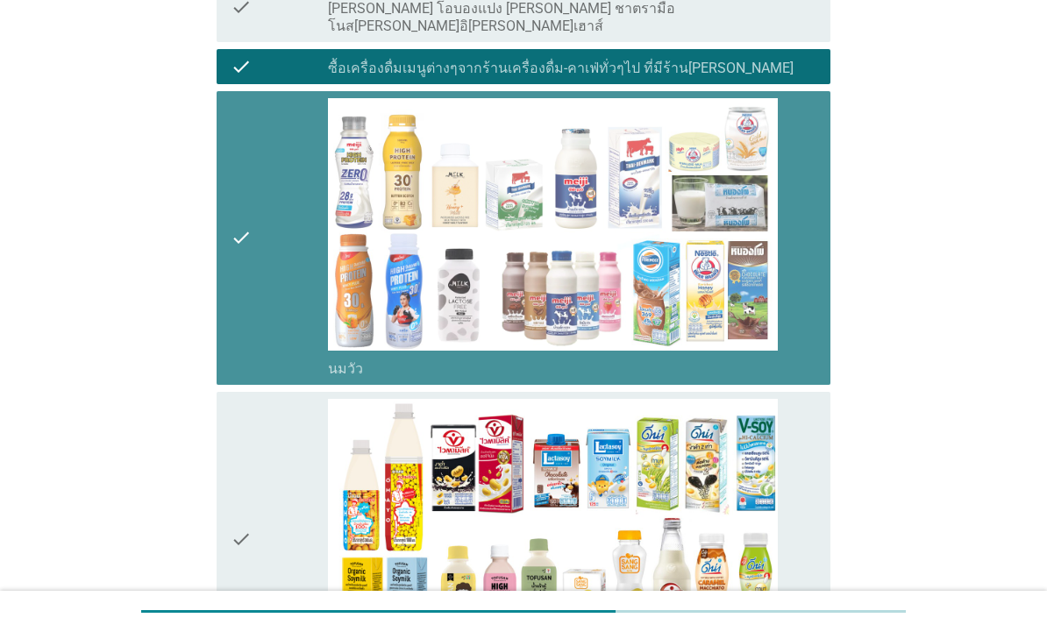
click at [827, 311] on div "check check_box_outline_blank [PERSON_NAME]" at bounding box center [524, 238] width 614 height 294
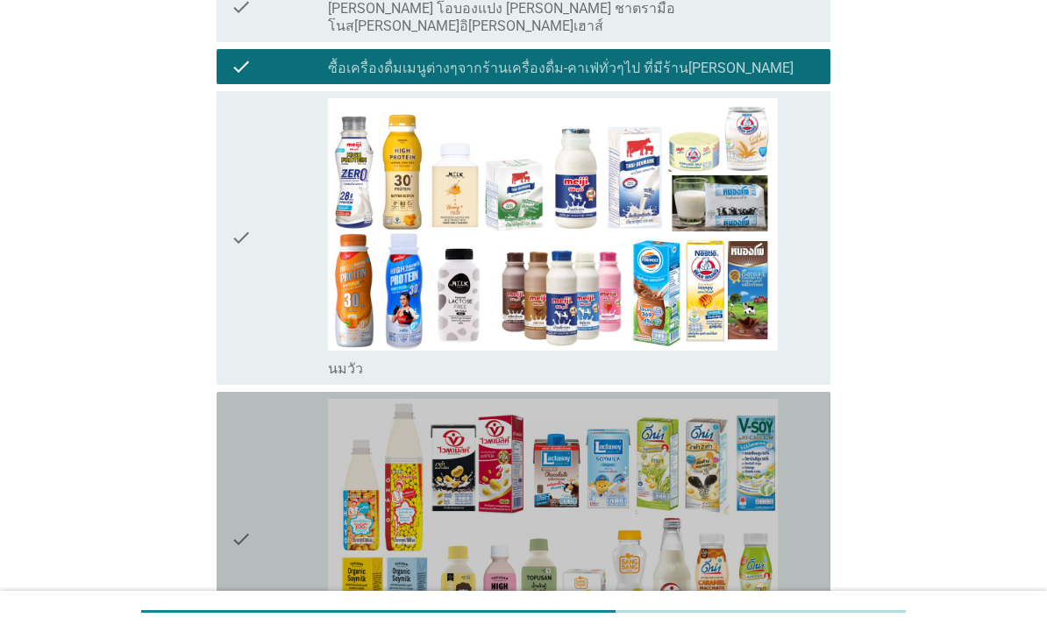
click at [804, 450] on div "check_box_outline_blank นมถั่วเหลือง-น้ำเต้าหู้พร้อมดื่ม" at bounding box center [572, 539] width 488 height 280
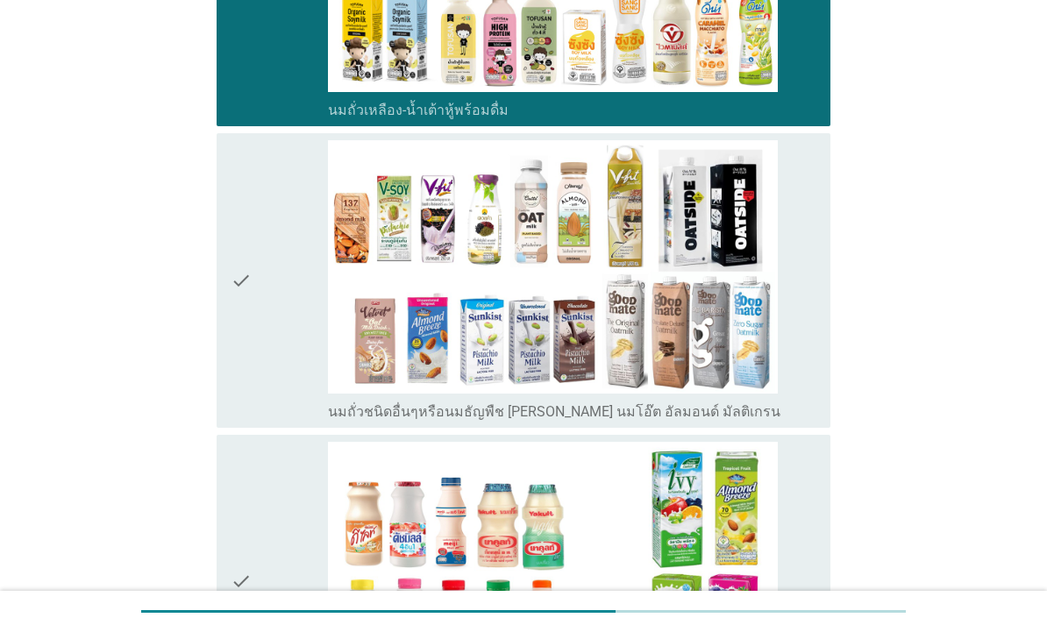
scroll to position [1276, 0]
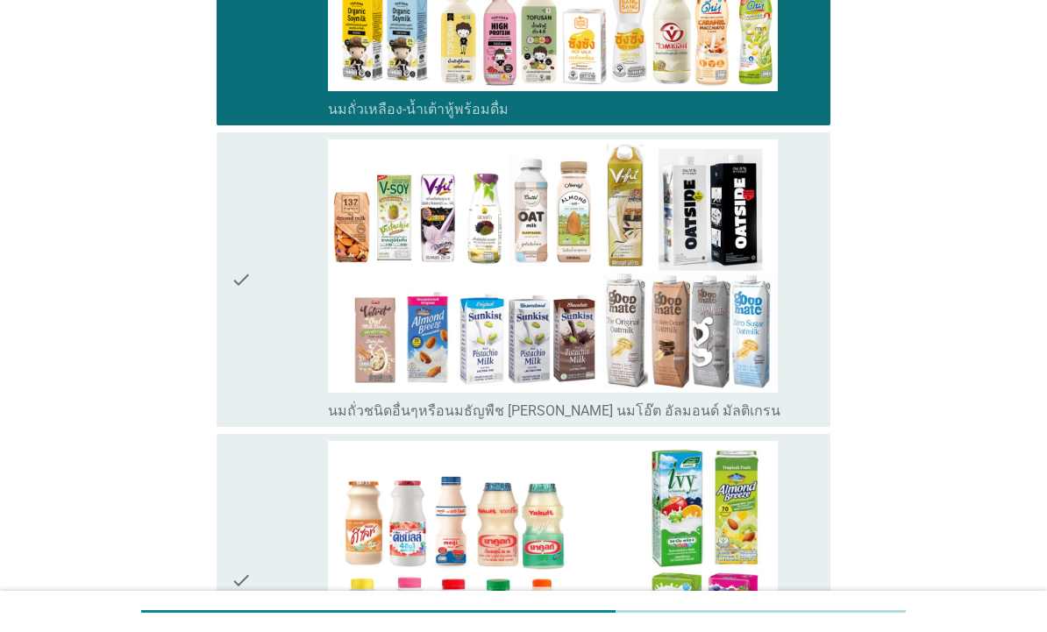
click at [813, 326] on div "check_box_outline_blank นมถั่วชนิดอื่นๆหรือนมธัญพืช [PERSON_NAME] นมโอ๊ต อัลมอน…" at bounding box center [572, 279] width 488 height 280
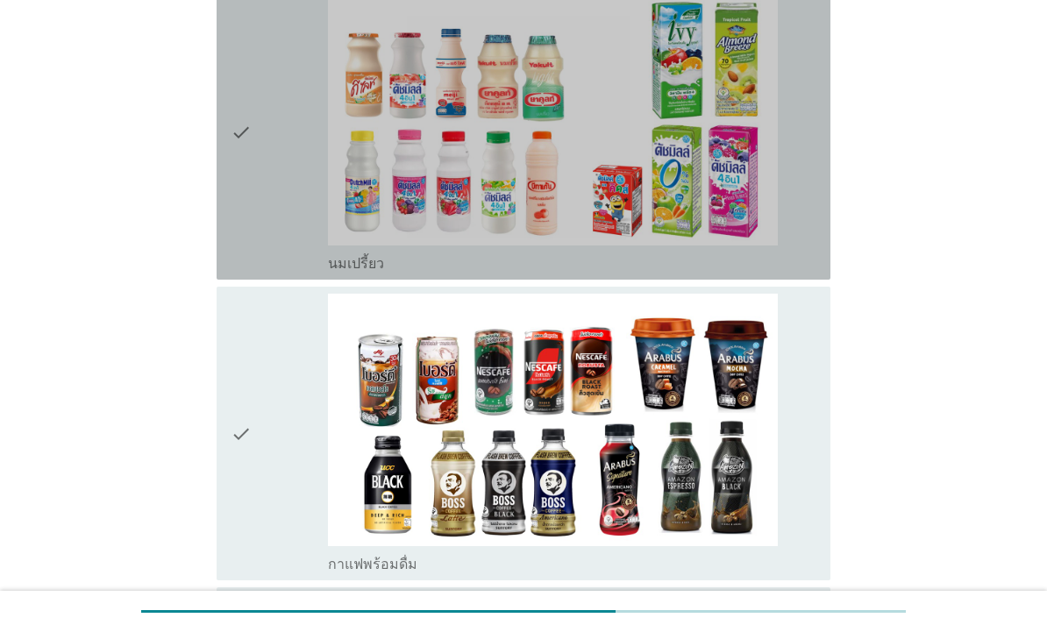
click at [794, 204] on div "check_box_outline_blank นมเปรี้ยว" at bounding box center [572, 133] width 488 height 280
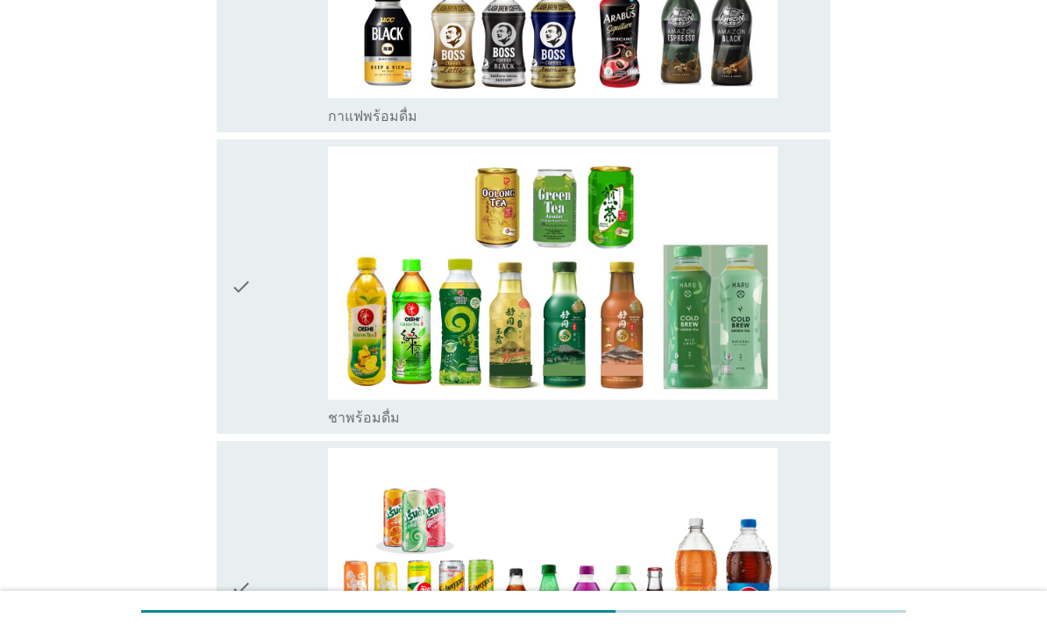
scroll to position [2193, 0]
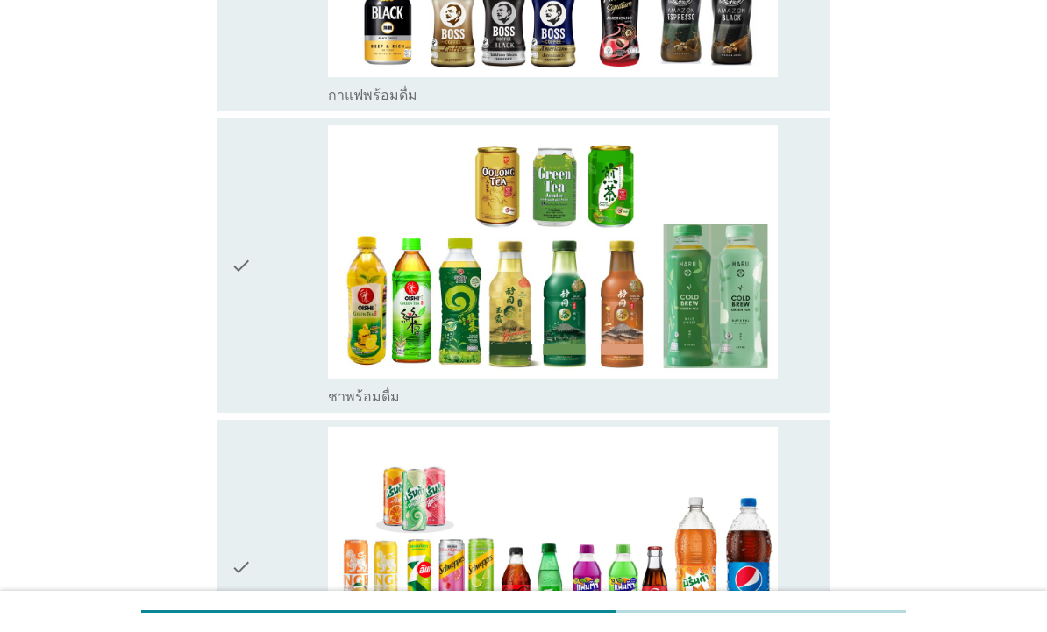
click at [806, 320] on div "check_box_outline_blank ชาพร้อมดื่ม" at bounding box center [572, 265] width 488 height 280
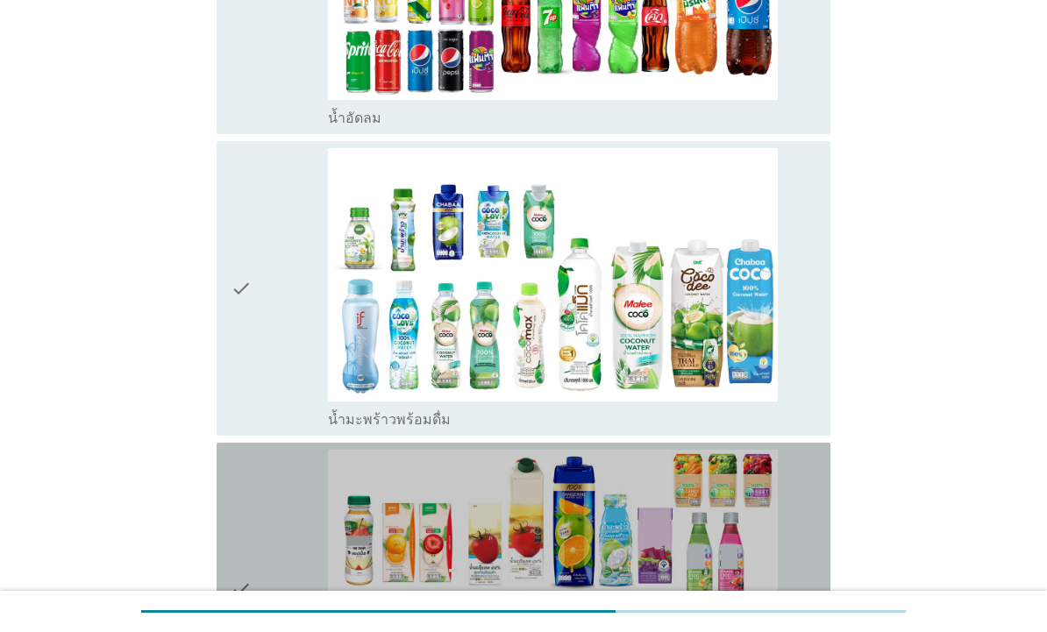
click at [804, 450] on div "check_box_outline_blank น้ำผลไม้-น้ำผักผลไม้พร้อมดื่ม" at bounding box center [572, 590] width 488 height 280
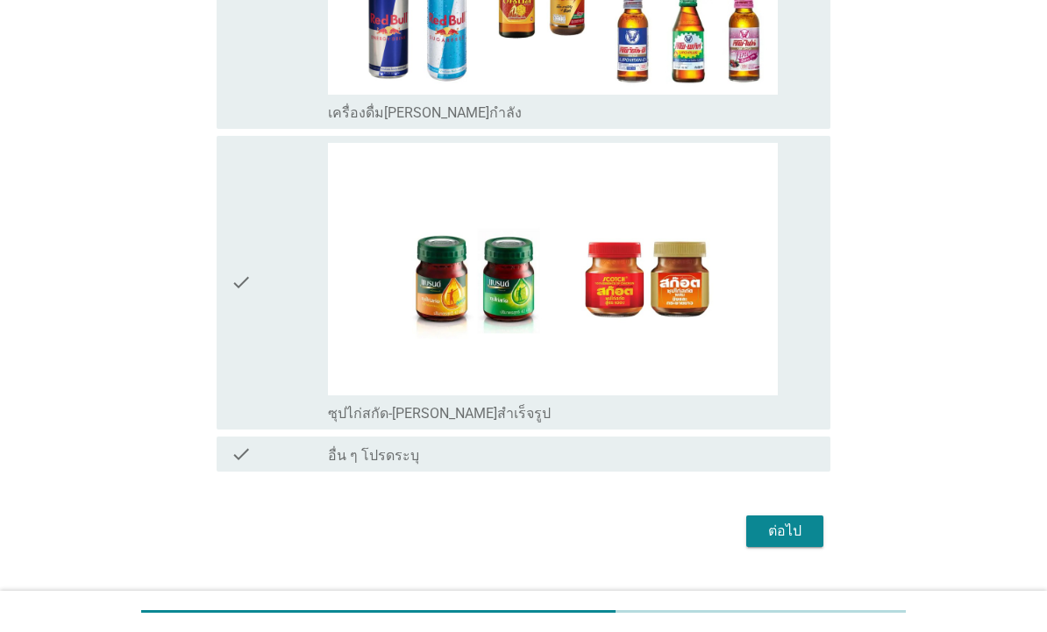
scroll to position [4583, 0]
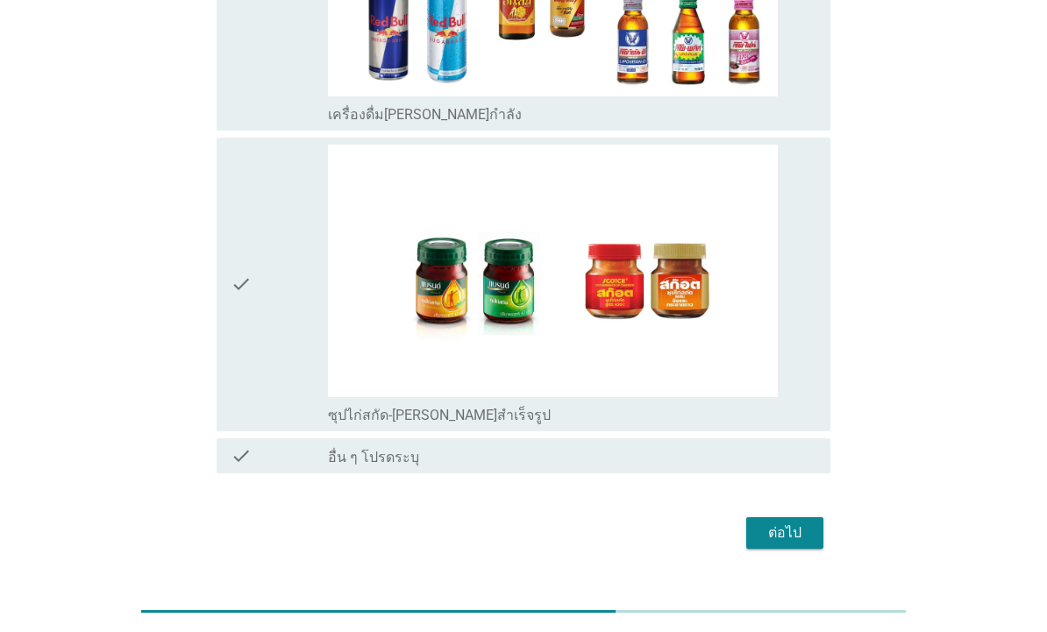
click at [799, 522] on div "ต่อไป" at bounding box center [784, 532] width 49 height 21
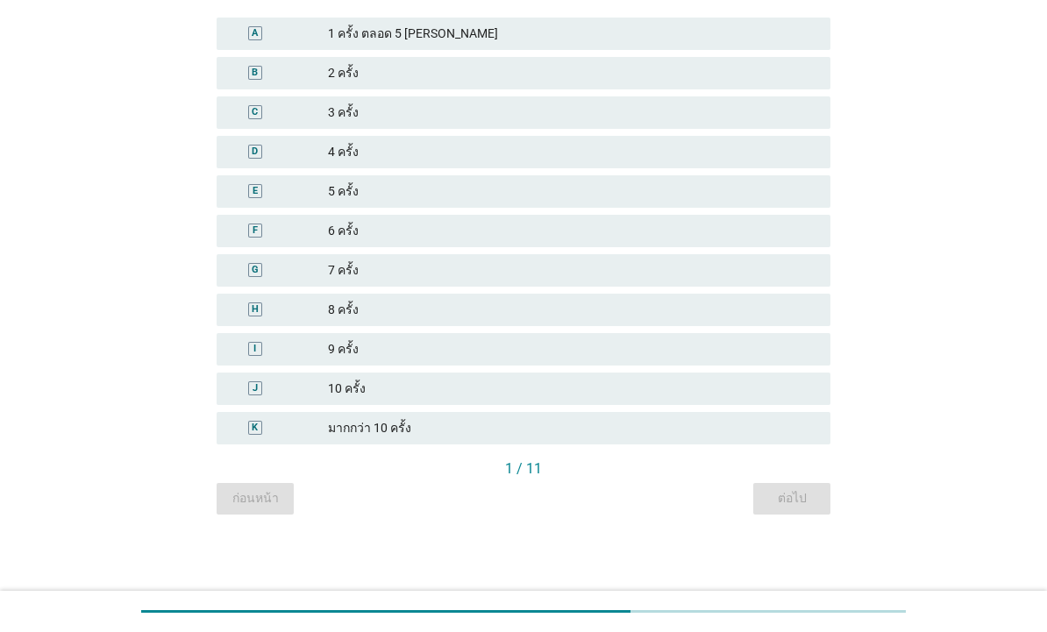
scroll to position [0, 0]
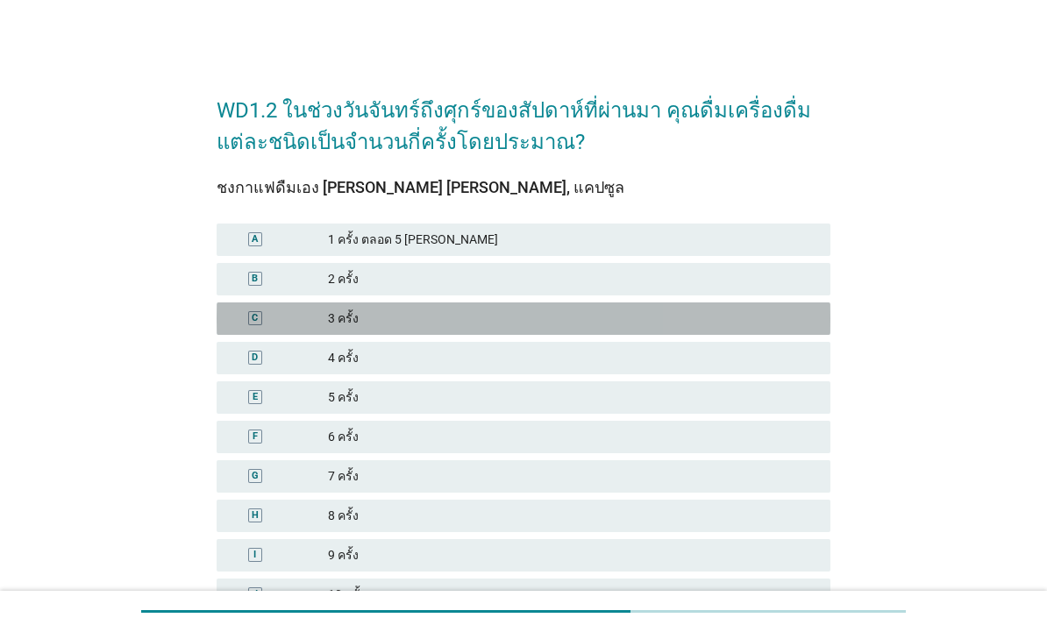
click at [579, 311] on div "3 ครั้ง" at bounding box center [572, 318] width 488 height 18
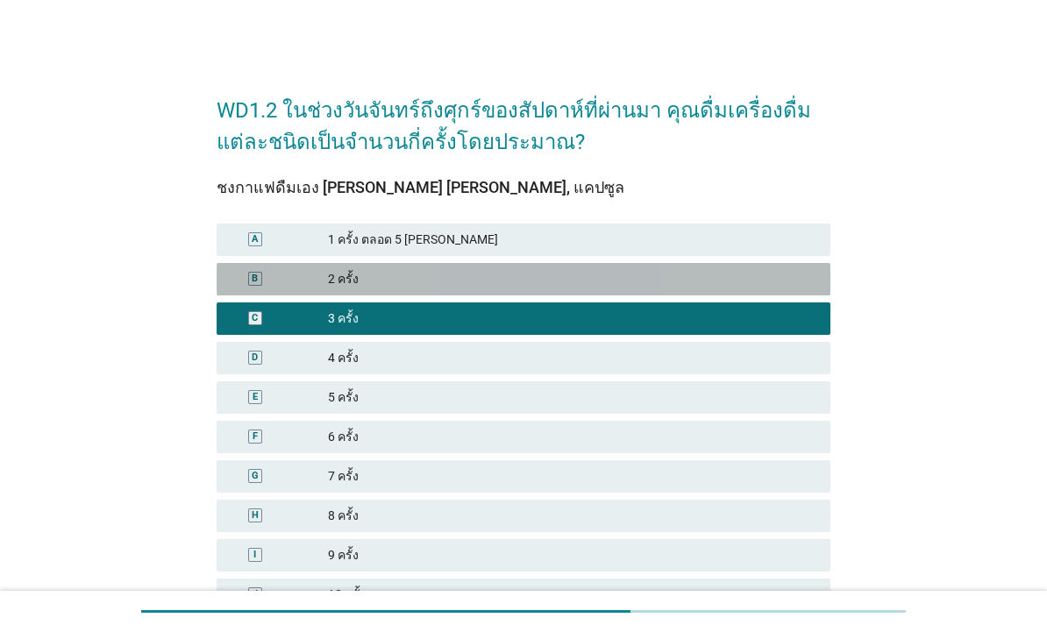
click at [737, 281] on div "2 ครั้ง" at bounding box center [572, 279] width 488 height 18
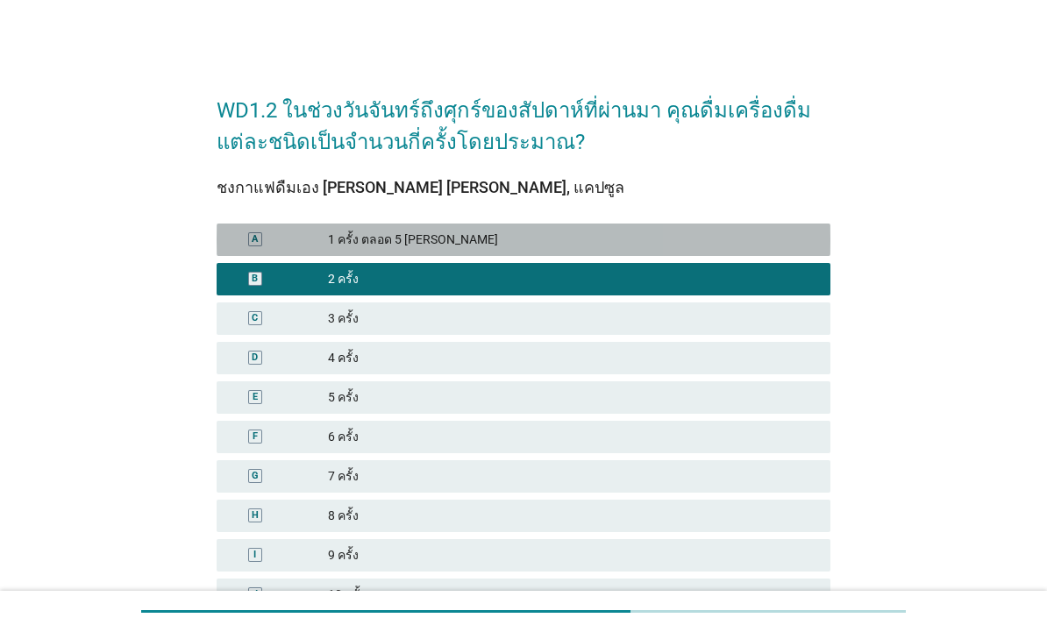
click at [786, 245] on div "1 ครั้ง ตลอด 5 [PERSON_NAME]" at bounding box center [572, 240] width 488 height 18
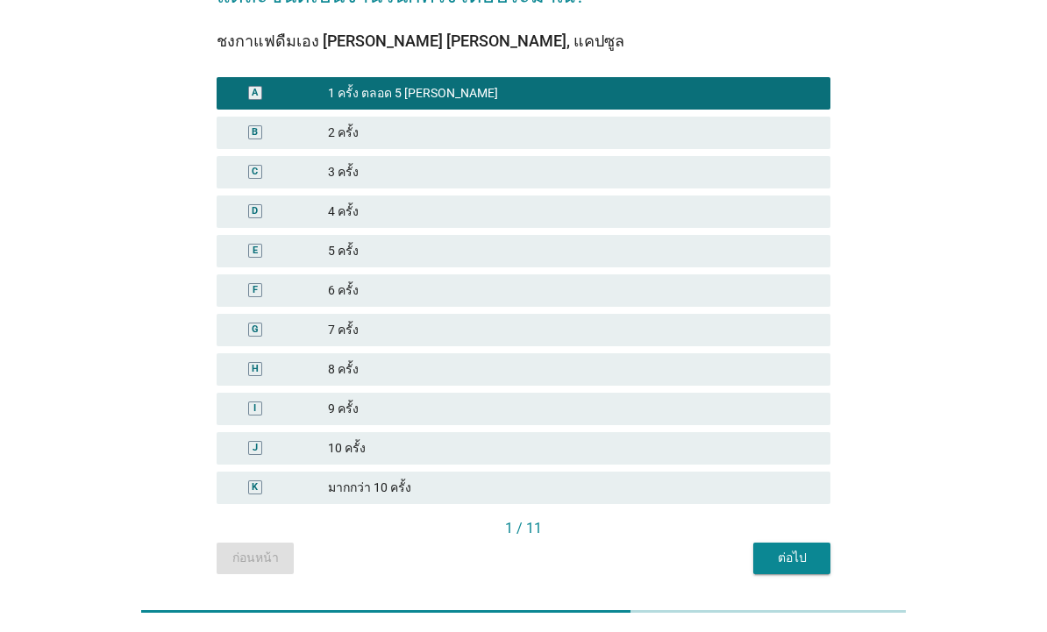
scroll to position [147, 0]
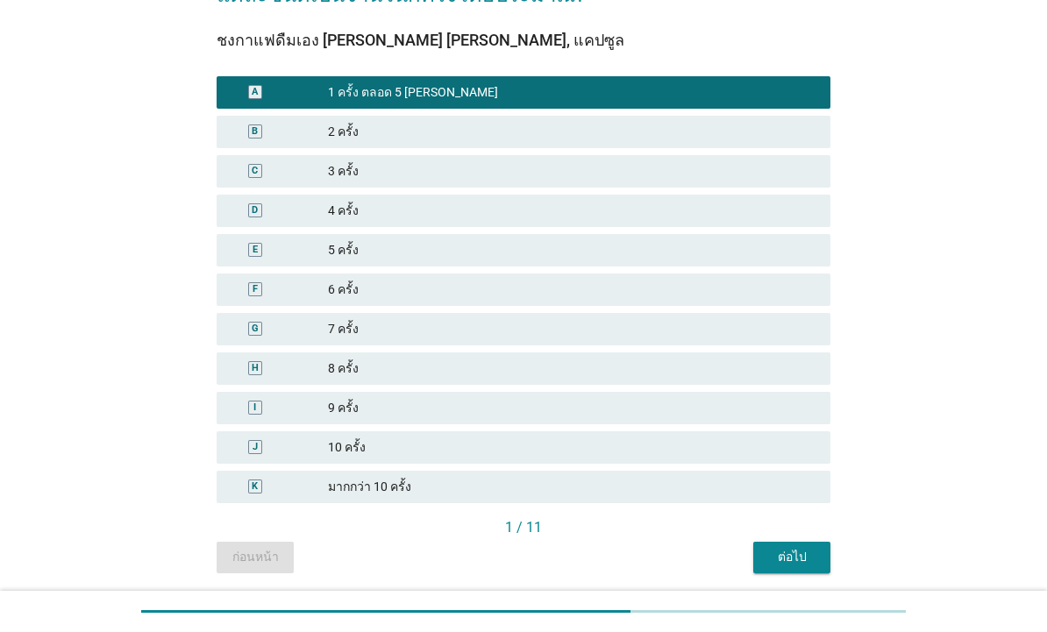
click at [762, 96] on div "1 ครั้ง ตลอด 5 [PERSON_NAME]" at bounding box center [572, 92] width 488 height 18
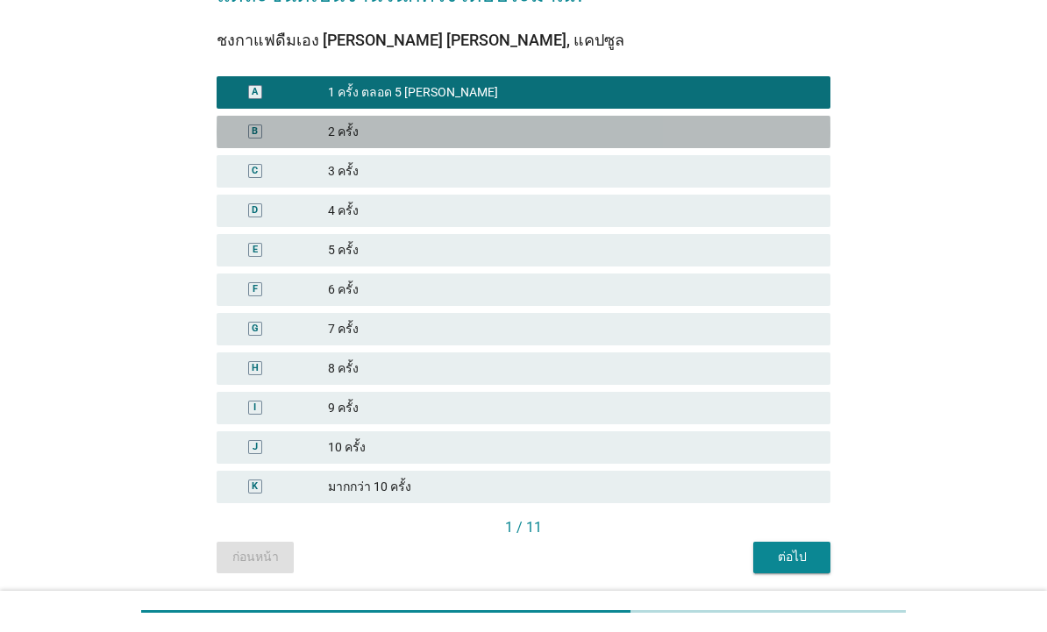
click at [781, 116] on div "B 2 ครั้ง" at bounding box center [524, 132] width 614 height 32
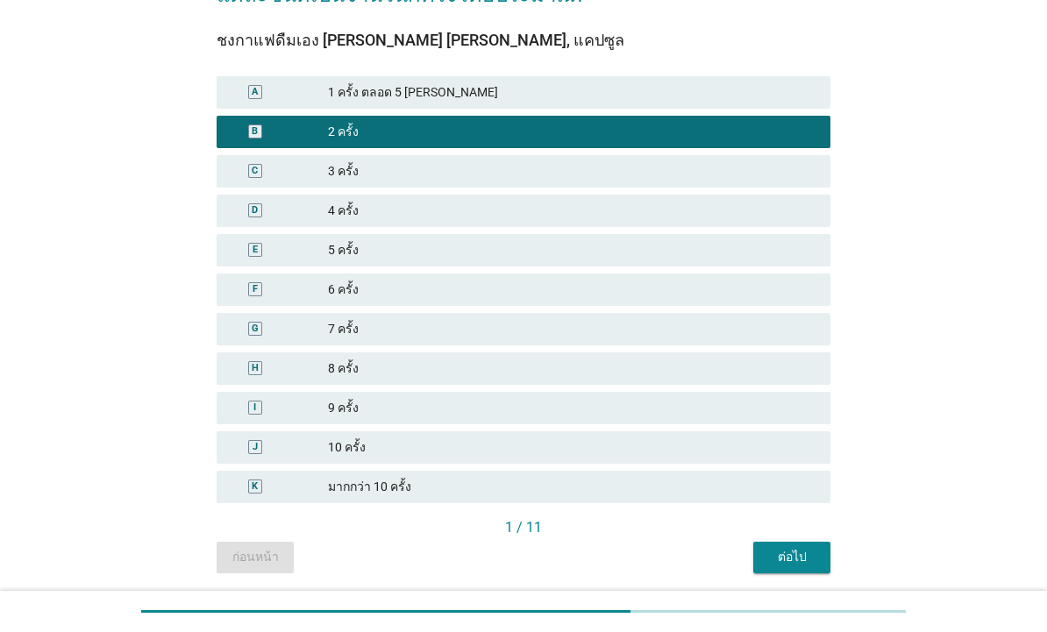
click at [806, 565] on div "ต่อไป" at bounding box center [791, 557] width 49 height 18
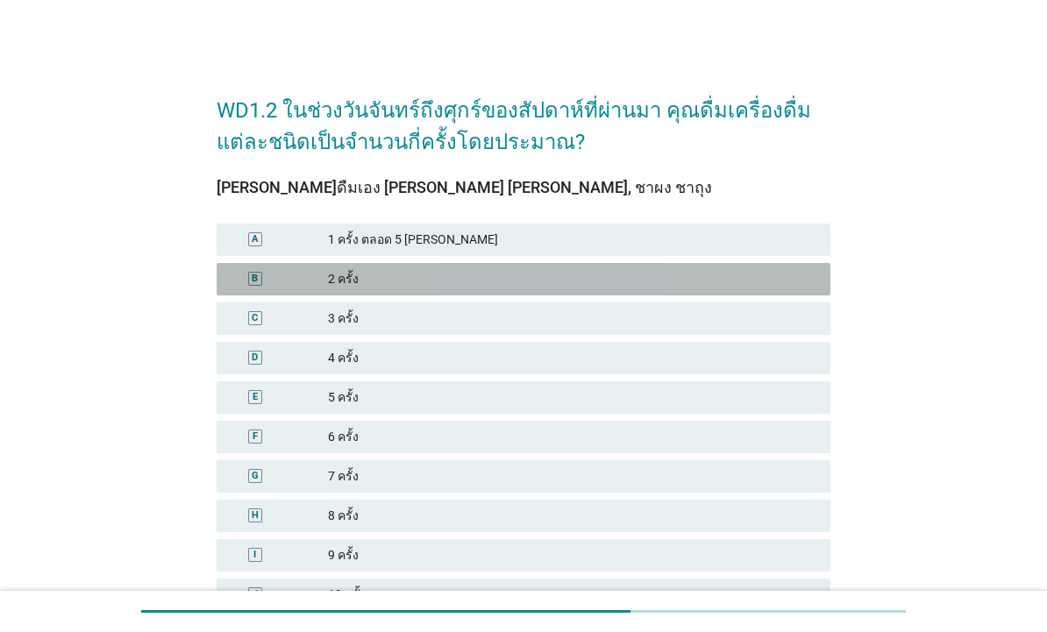
click at [763, 263] on div "B 2 ครั้ง" at bounding box center [524, 279] width 614 height 32
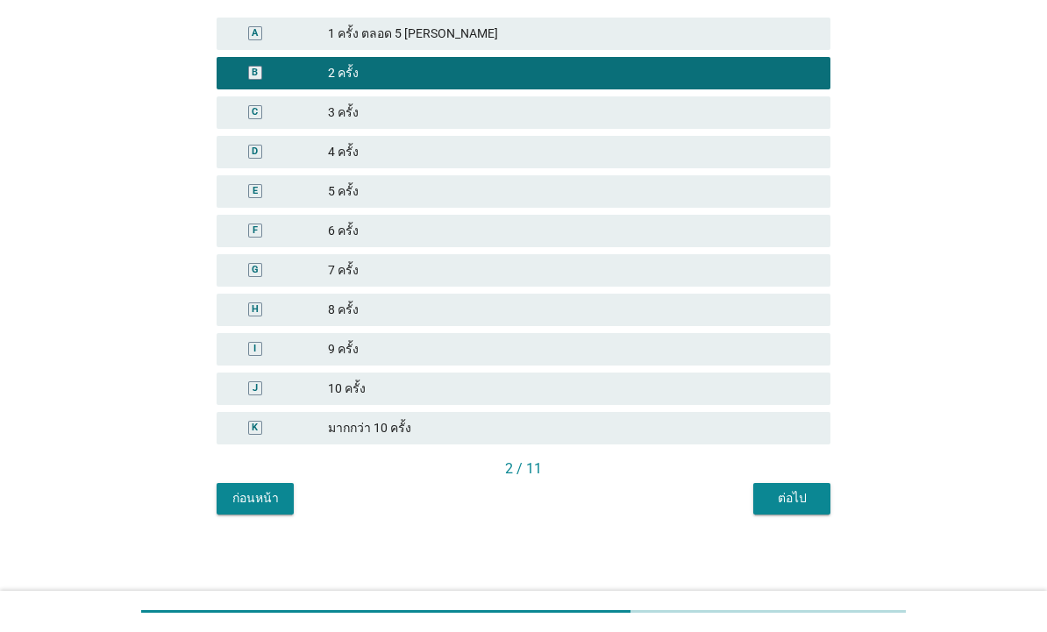
scroll to position [206, 0]
click at [820, 501] on button "ต่อไป" at bounding box center [791, 499] width 77 height 32
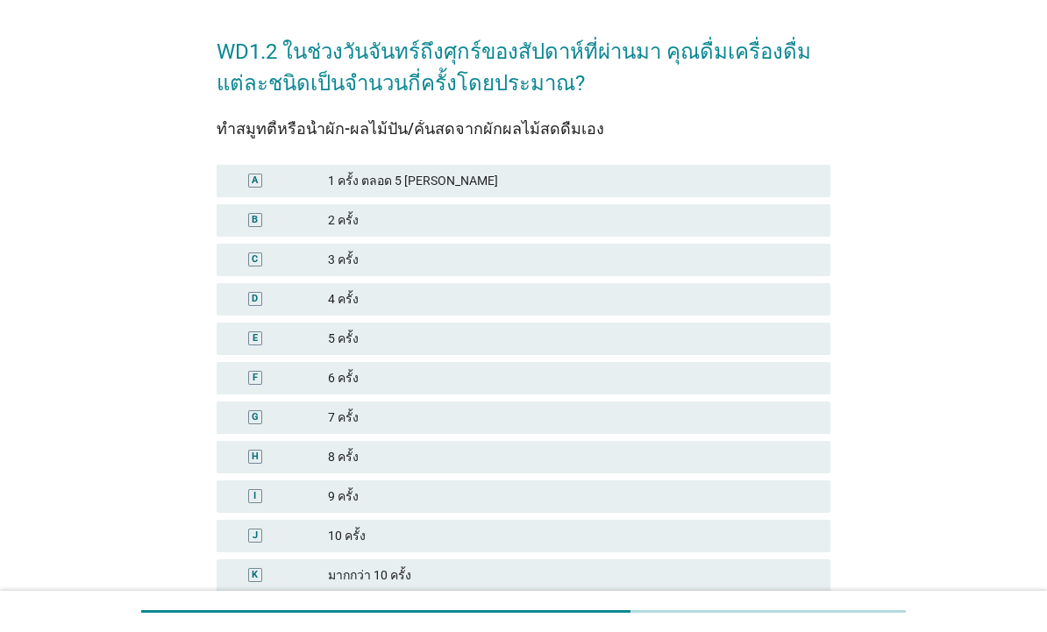
scroll to position [60, 0]
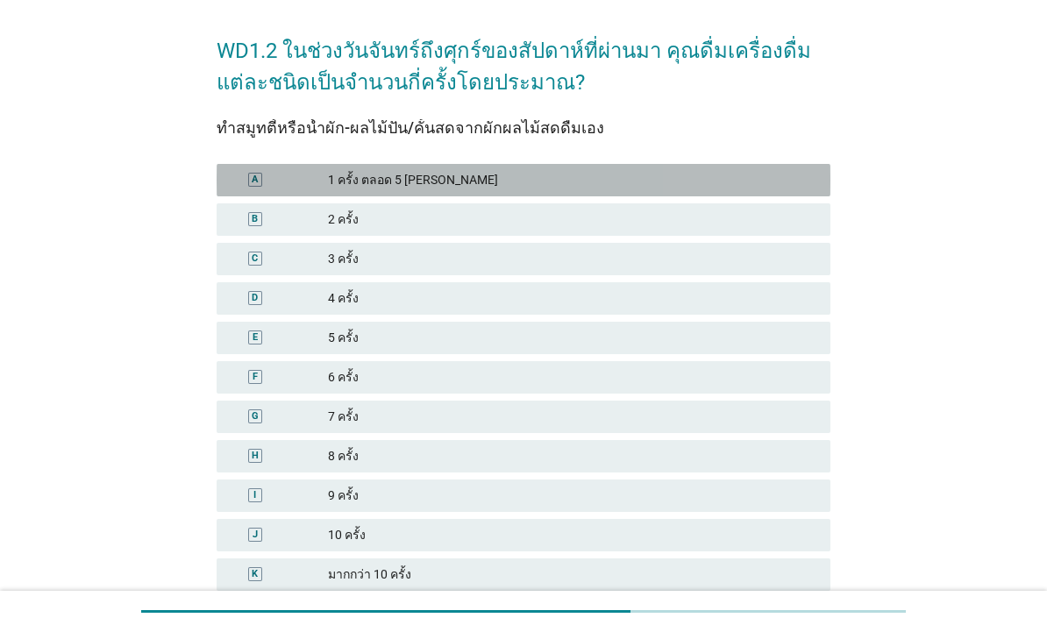
click at [806, 184] on div "1 ครั้ง ตลอด 5 [PERSON_NAME]" at bounding box center [572, 180] width 488 height 18
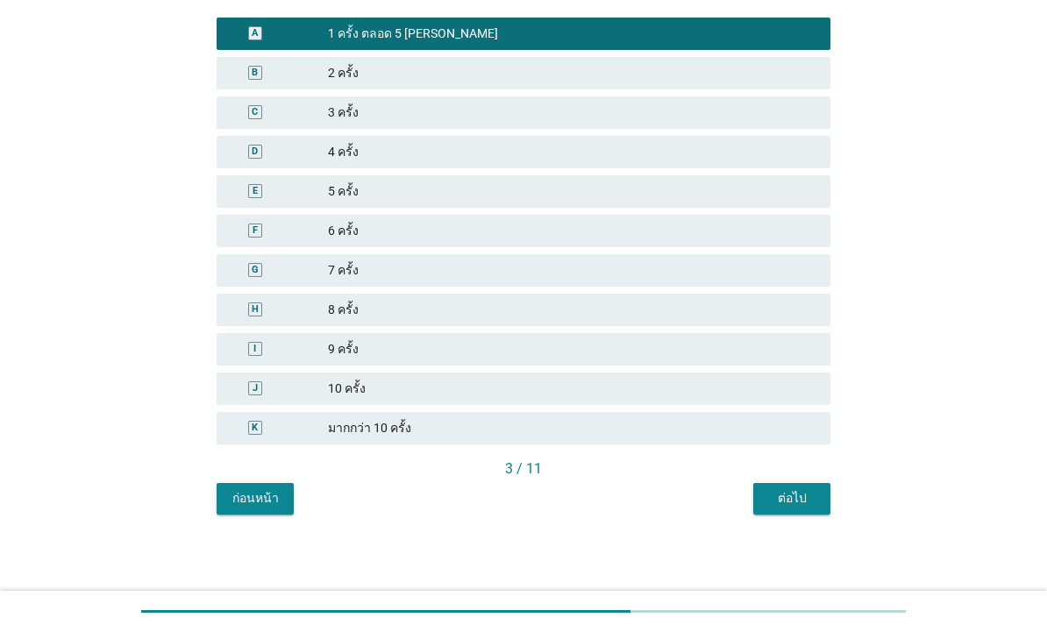
scroll to position [206, 0]
click at [799, 505] on div "ต่อไป" at bounding box center [791, 498] width 49 height 18
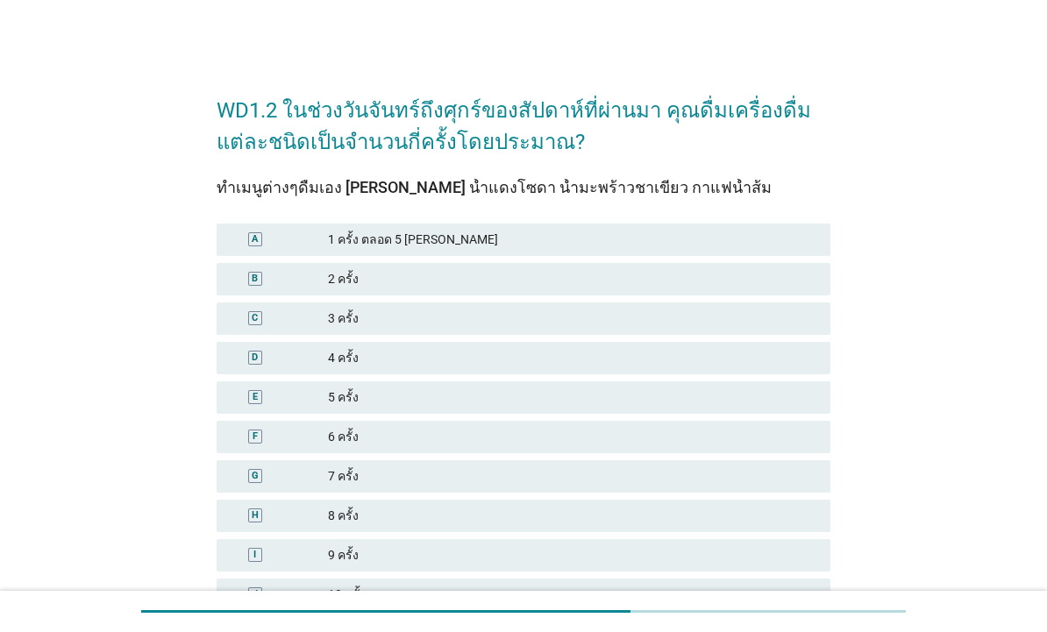
click at [774, 243] on div "1 ครั้ง ตลอด 5 [PERSON_NAME]" at bounding box center [572, 240] width 488 height 18
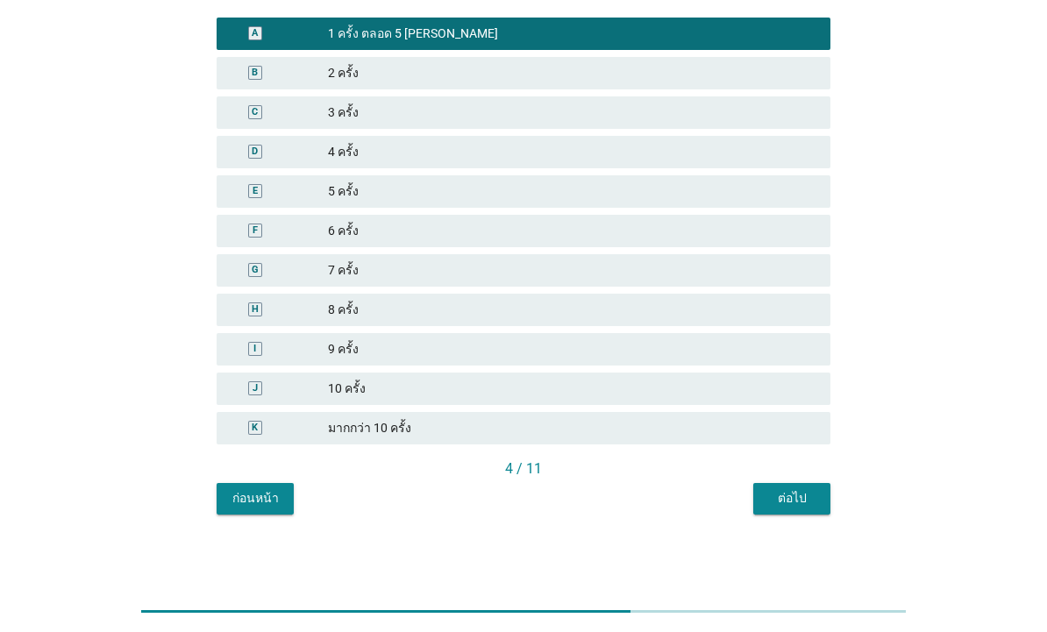
scroll to position [206, 0]
click at [806, 502] on div "ต่อไป" at bounding box center [791, 498] width 49 height 18
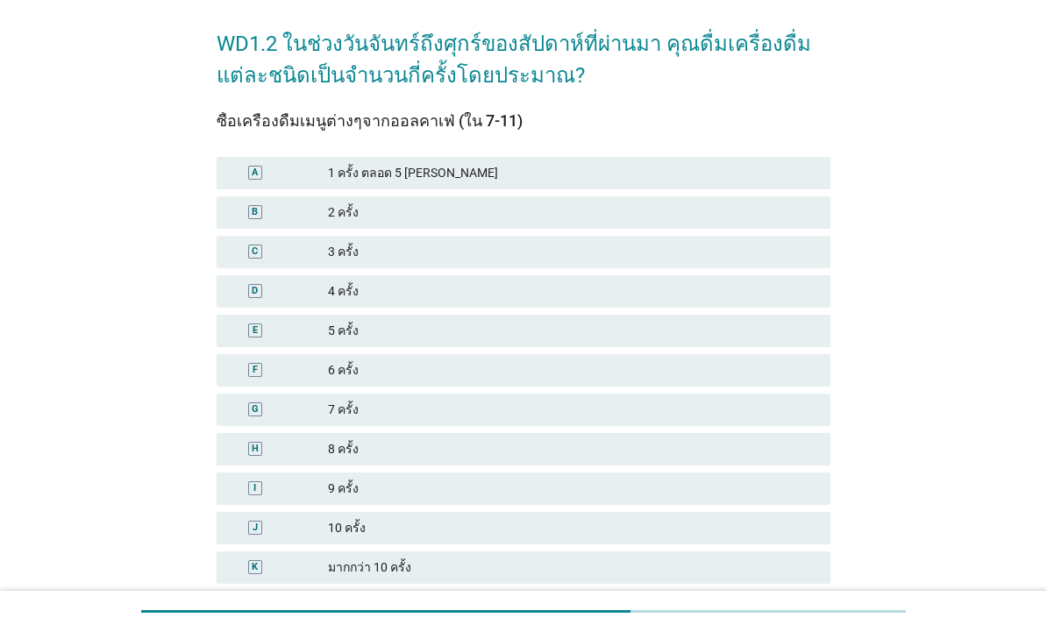
scroll to position [69, 0]
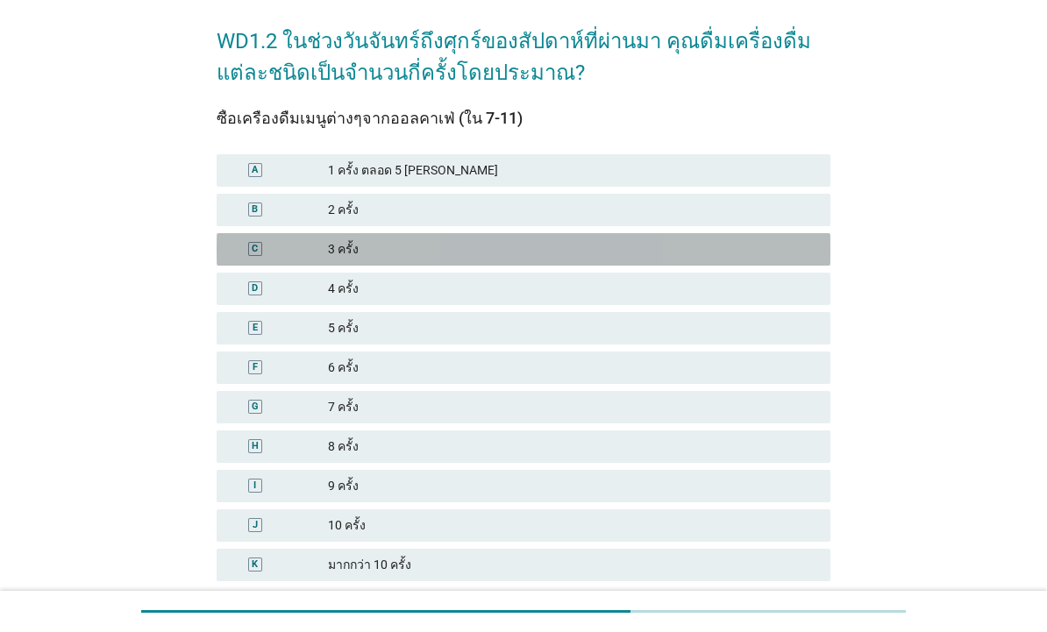
click at [749, 253] on div "3 ครั้ง" at bounding box center [572, 249] width 488 height 18
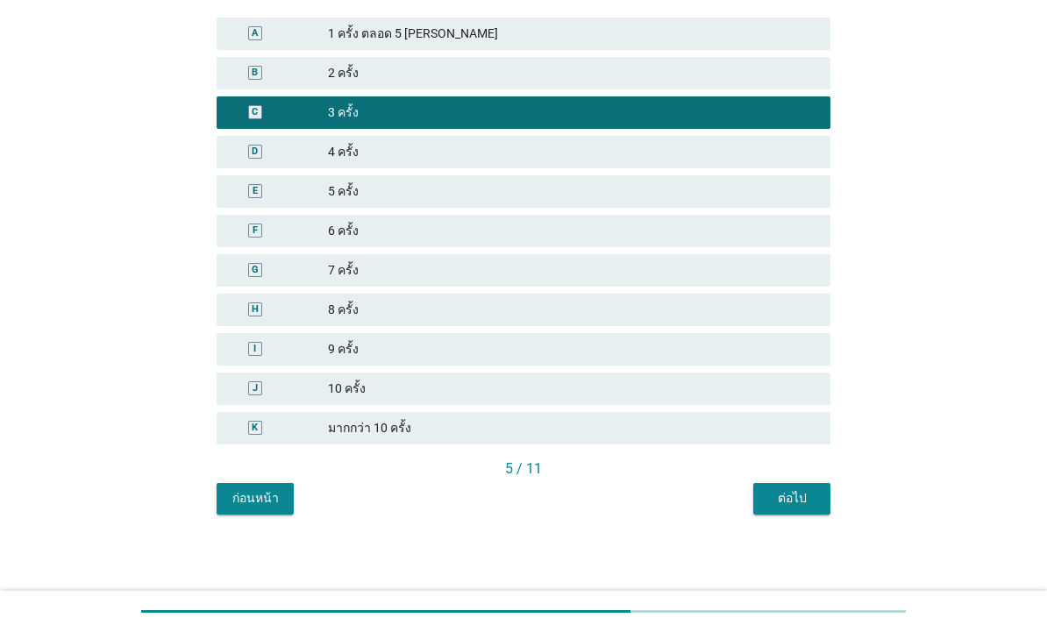
scroll to position [206, 0]
click at [801, 501] on div "ต่อไป" at bounding box center [791, 498] width 49 height 18
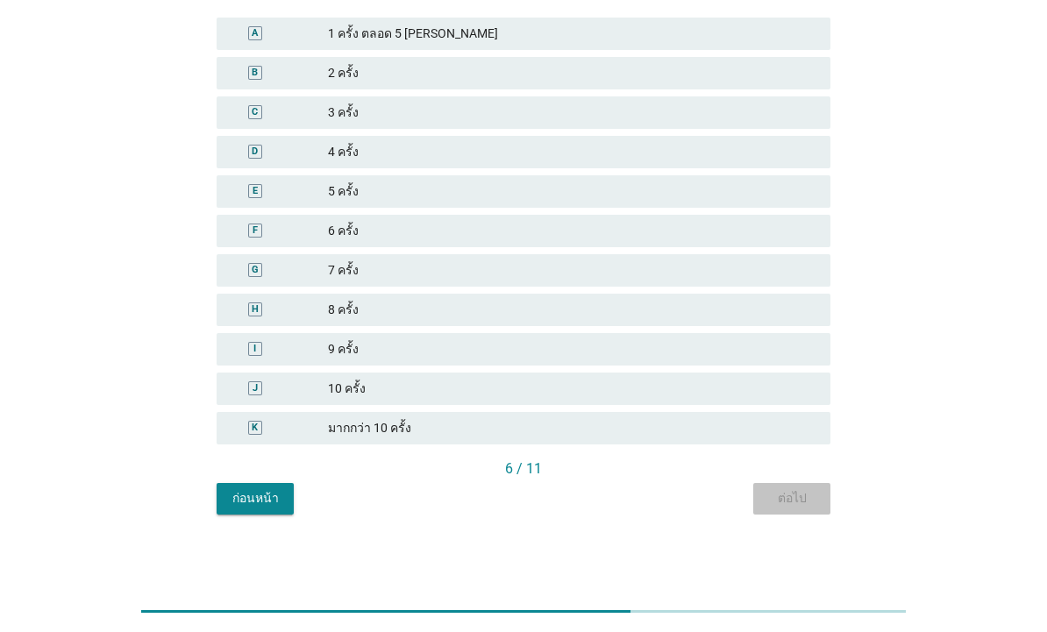
scroll to position [0, 0]
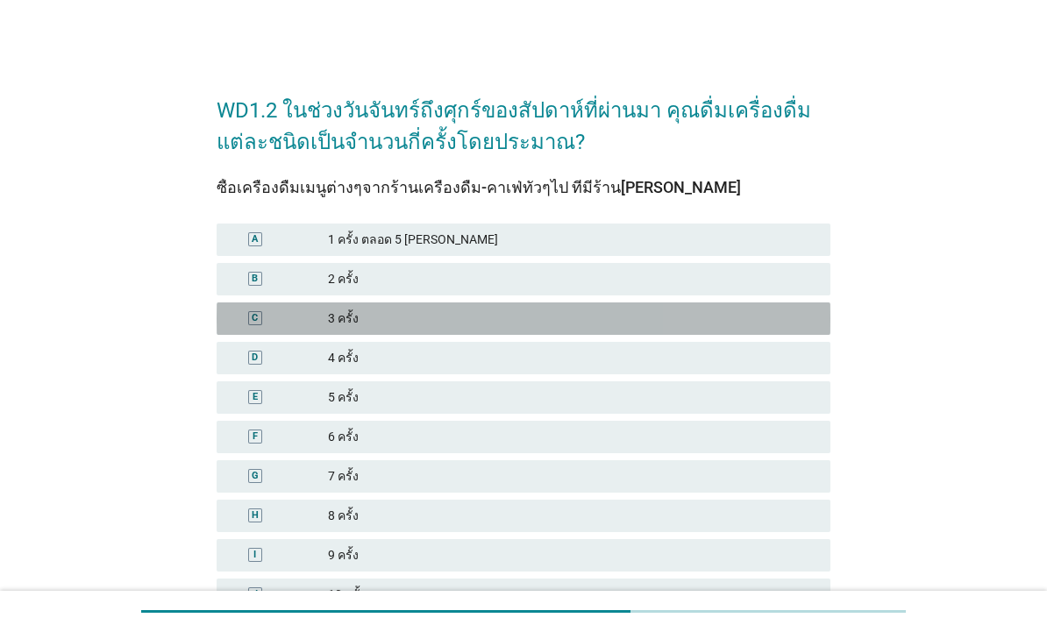
click at [779, 330] on div "C 3 ครั้ง" at bounding box center [524, 318] width 614 height 32
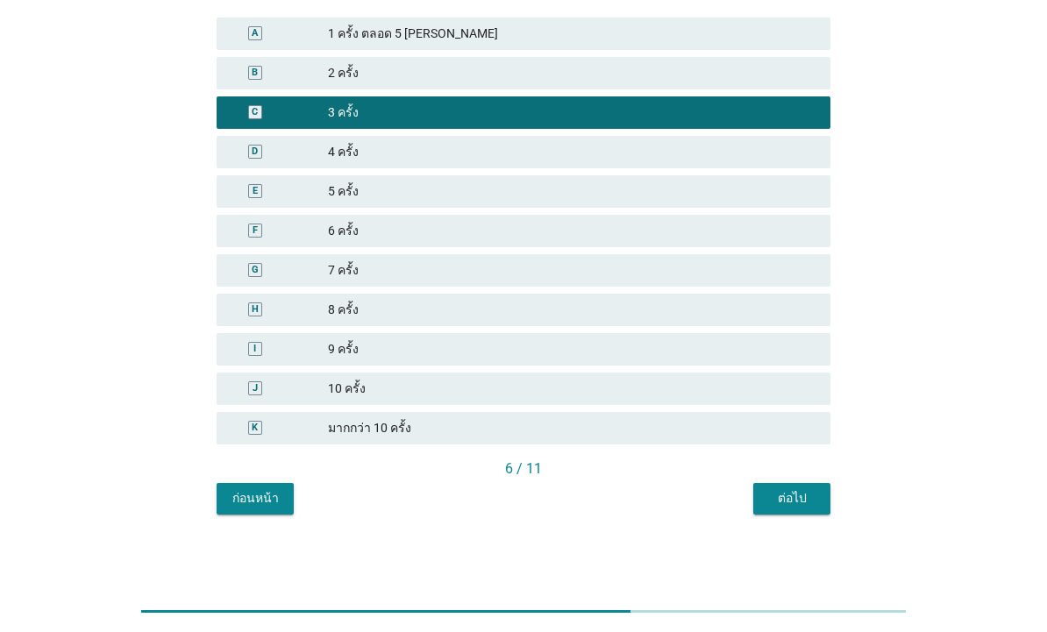
scroll to position [206, 0]
click at [772, 486] on button "ต่อไป" at bounding box center [791, 499] width 77 height 32
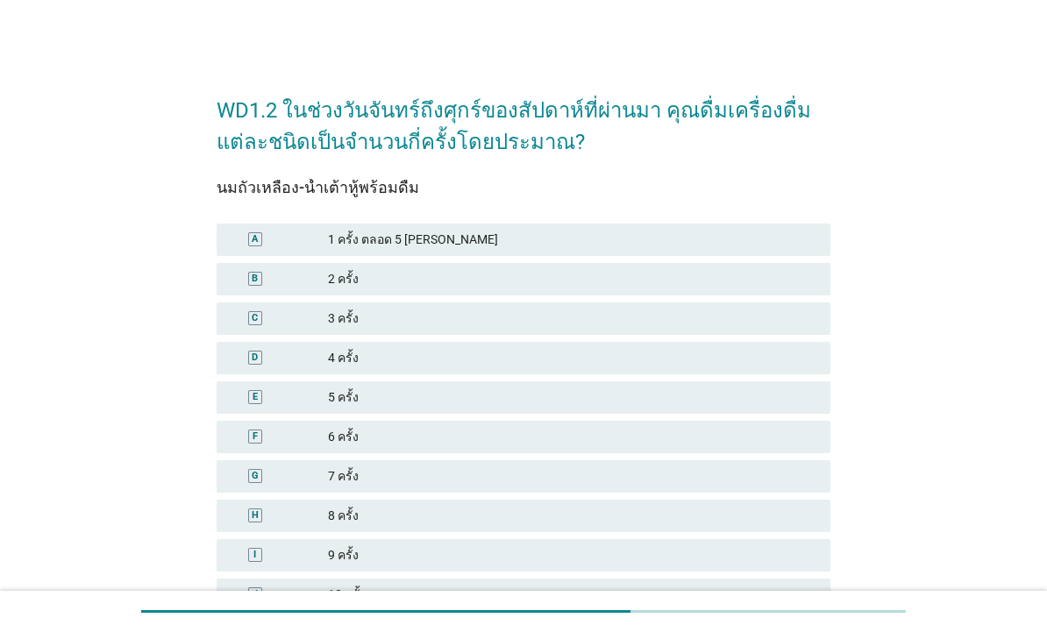
click at [753, 383] on div "E 5 ครั้ง" at bounding box center [524, 397] width 614 height 32
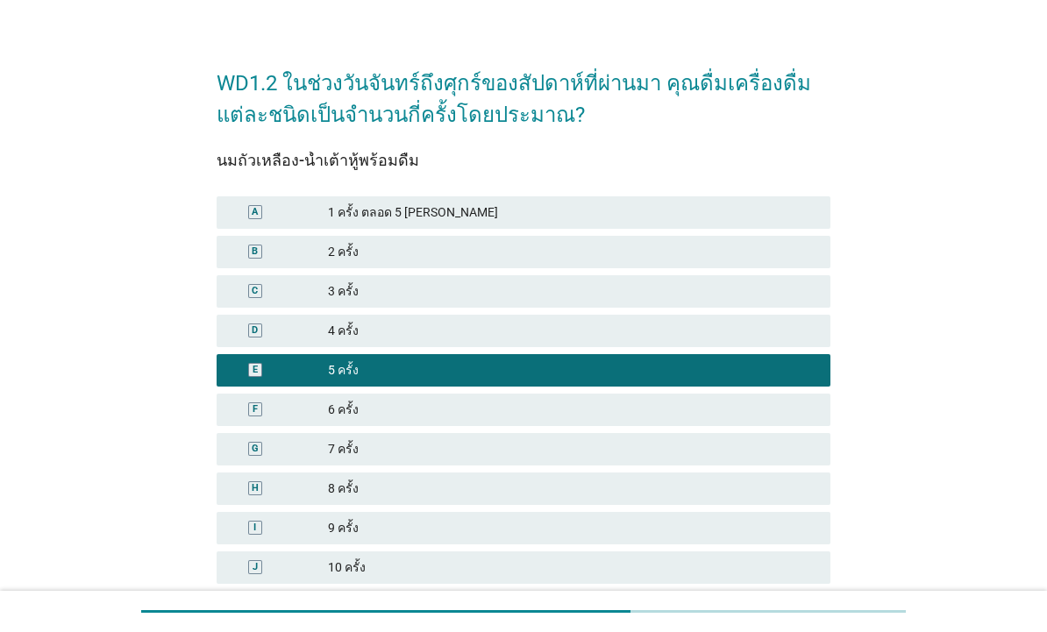
scroll to position [68, 0]
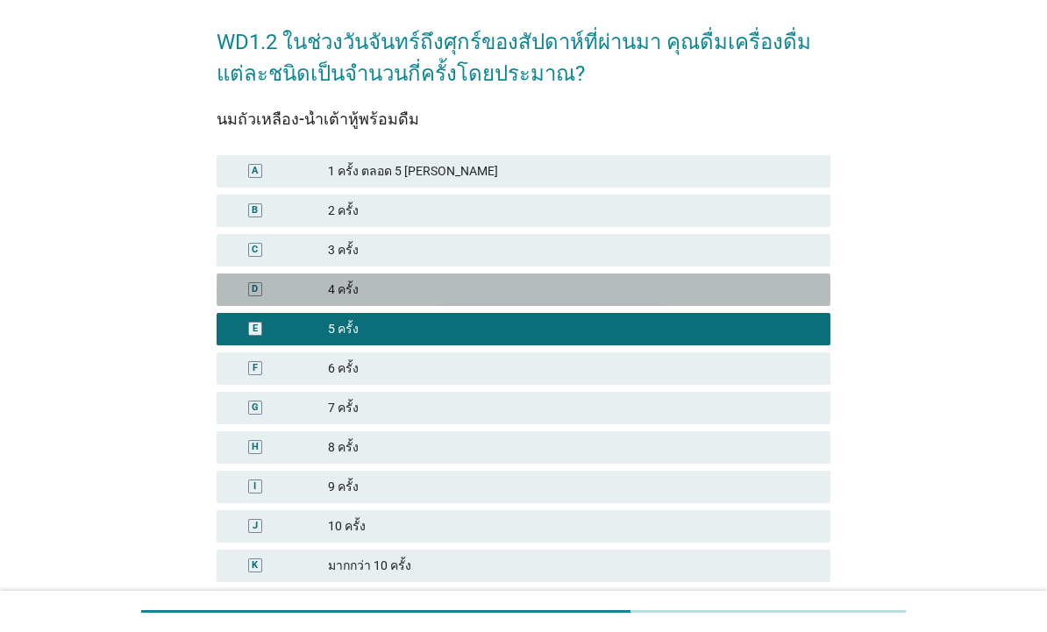
click at [806, 290] on div "4 ครั้ง" at bounding box center [572, 290] width 488 height 18
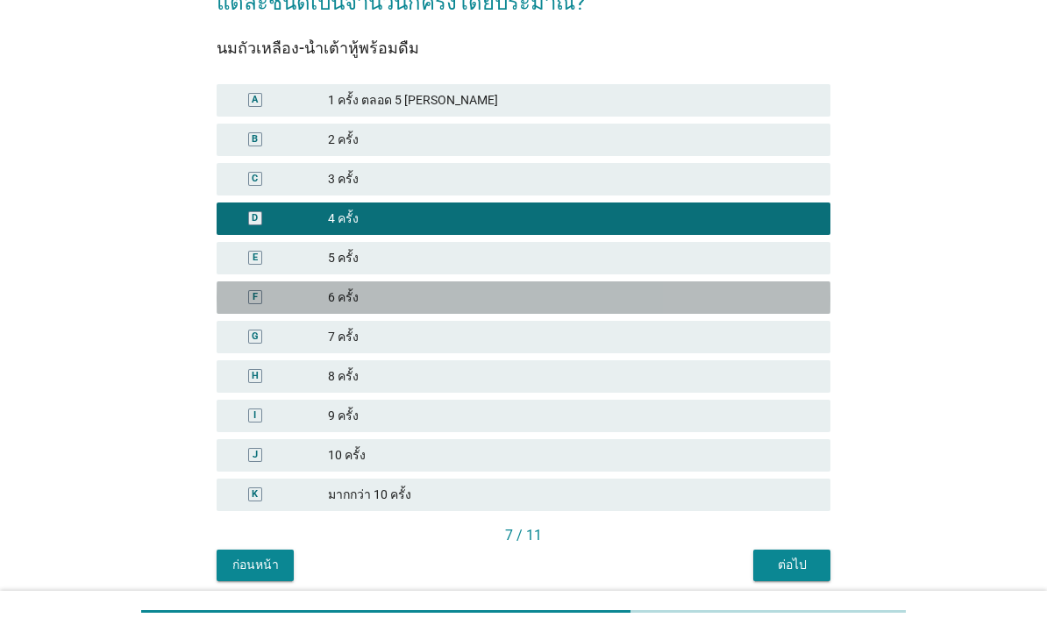
scroll to position [158, 0]
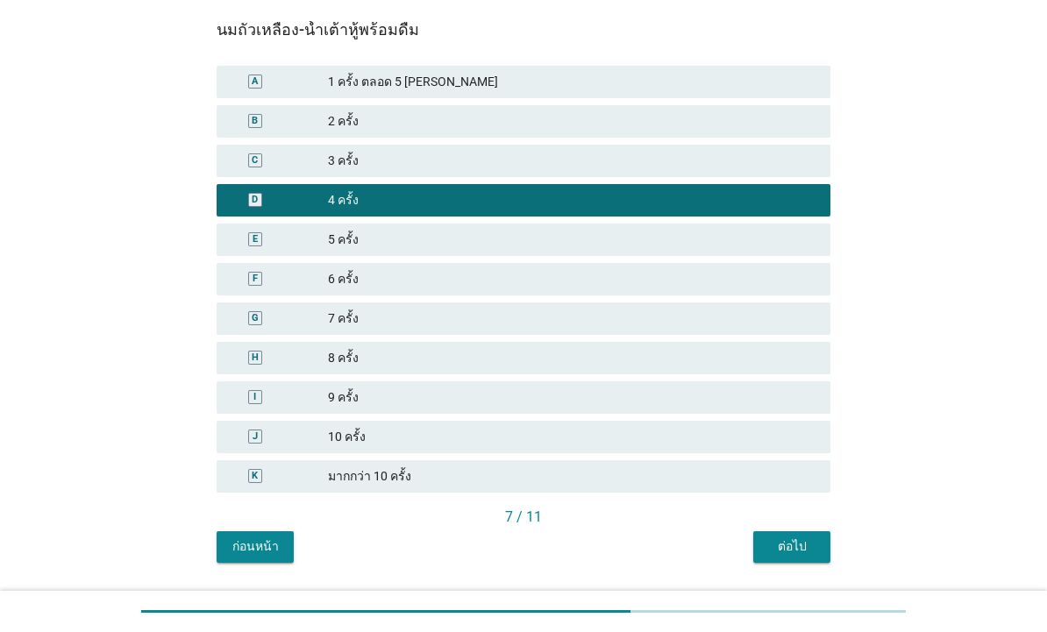
click at [797, 560] on button "ต่อไป" at bounding box center [791, 547] width 77 height 32
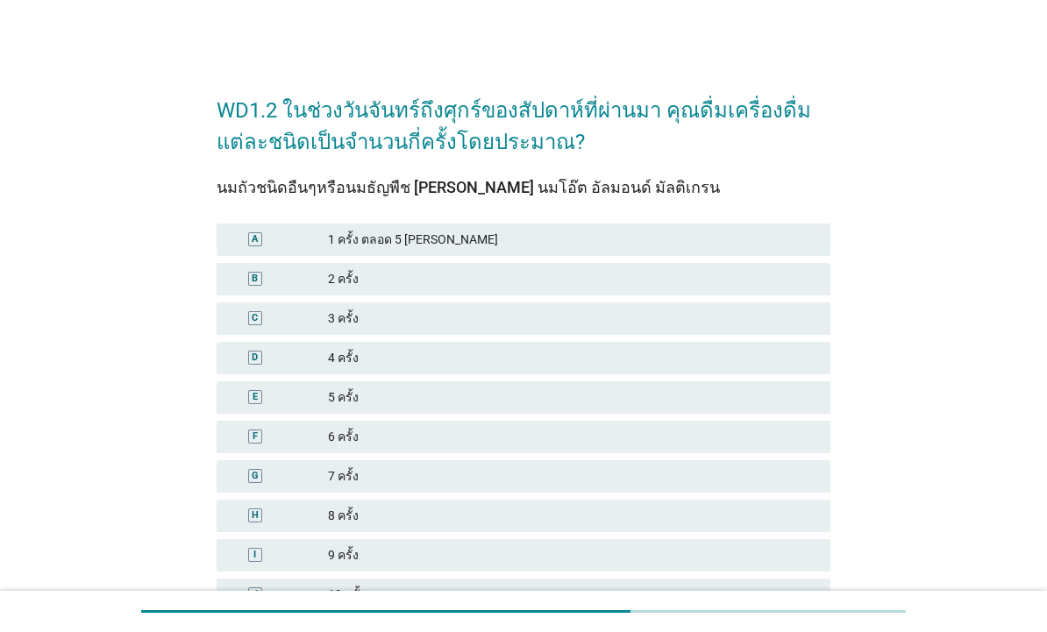
click at [673, 308] on div "C 3 ครั้ง" at bounding box center [524, 318] width 614 height 32
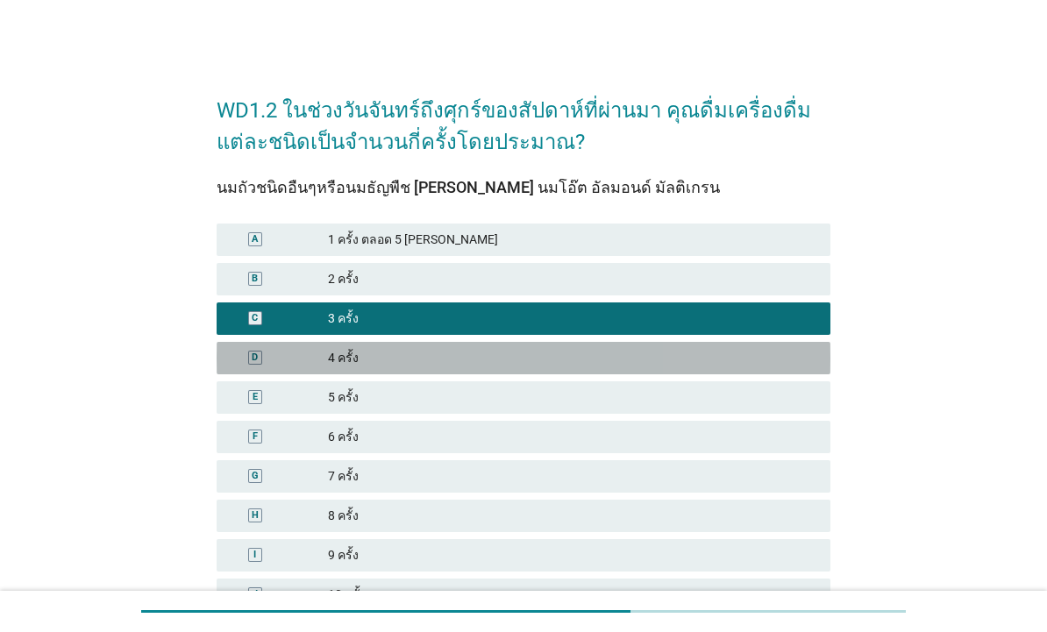
click at [705, 356] on div "4 ครั้ง" at bounding box center [572, 358] width 488 height 18
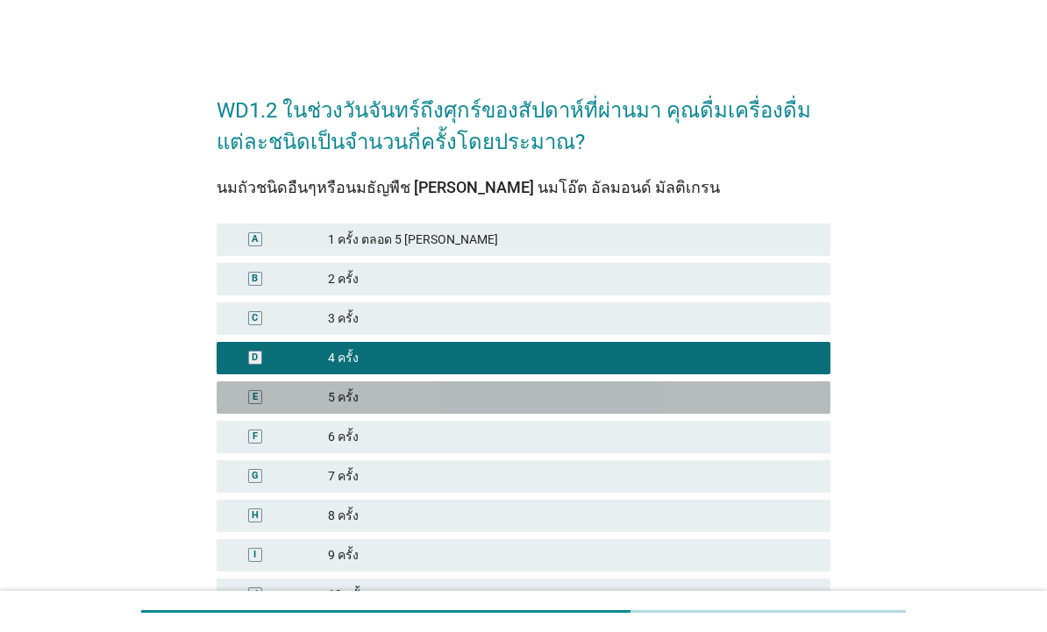
click at [785, 381] on div "E 5 ครั้ง" at bounding box center [524, 397] width 614 height 32
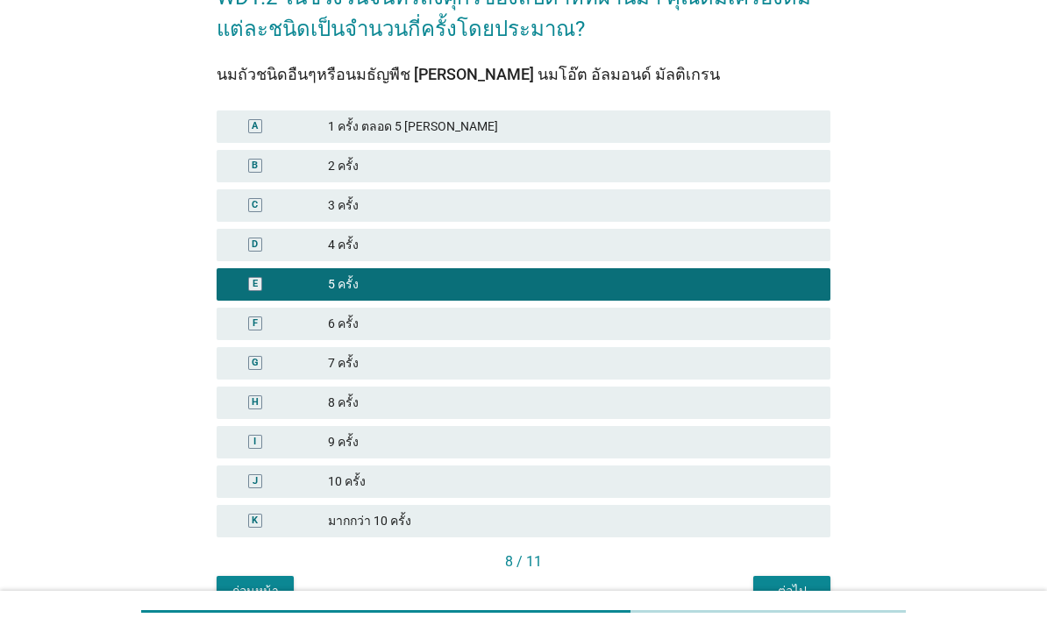
scroll to position [159, 0]
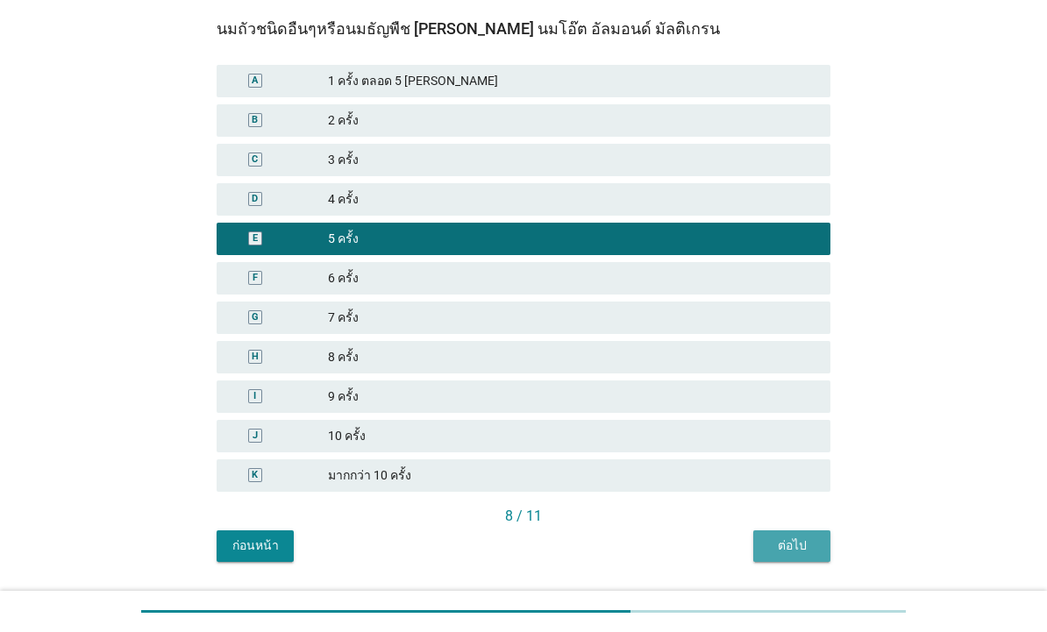
click at [822, 536] on button "ต่อไป" at bounding box center [791, 546] width 77 height 32
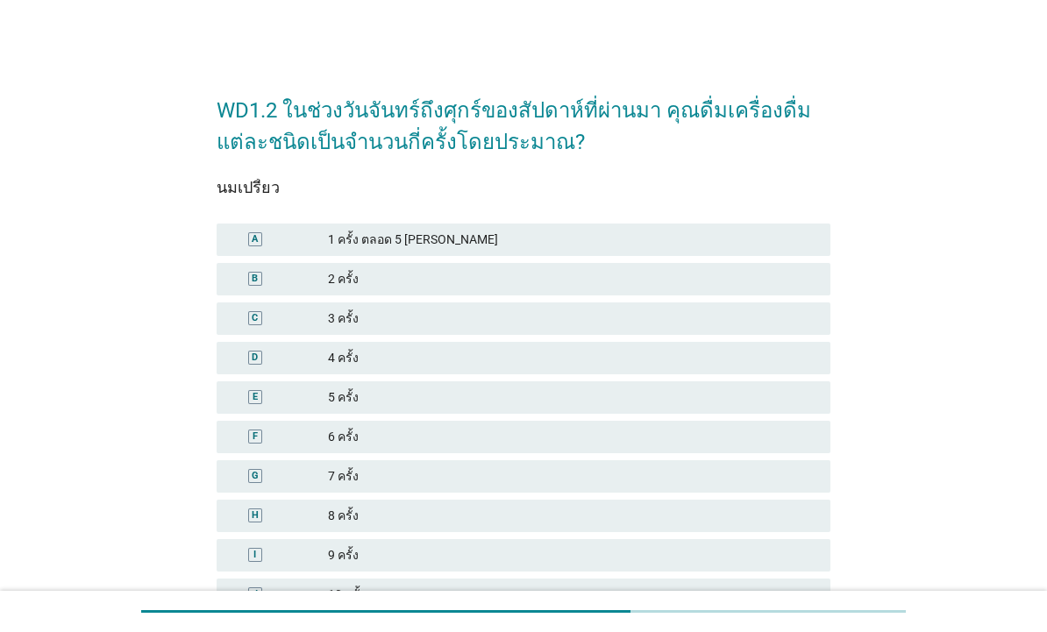
click at [747, 333] on div "C 3 ครั้ง" at bounding box center [524, 318] width 614 height 32
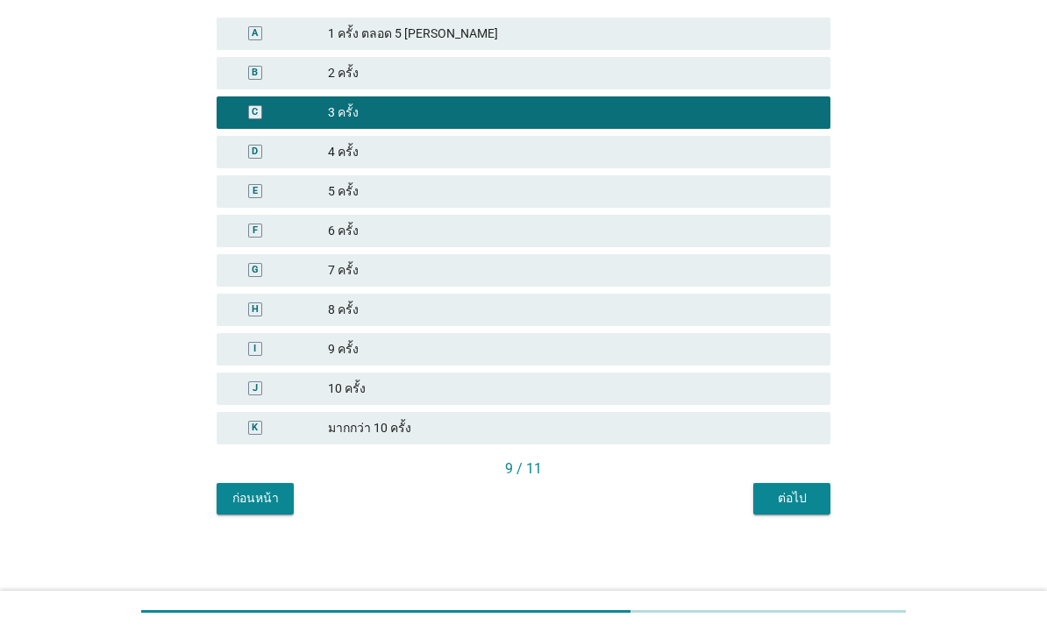
scroll to position [206, 0]
click at [798, 499] on div "ต่อไป" at bounding box center [791, 498] width 49 height 18
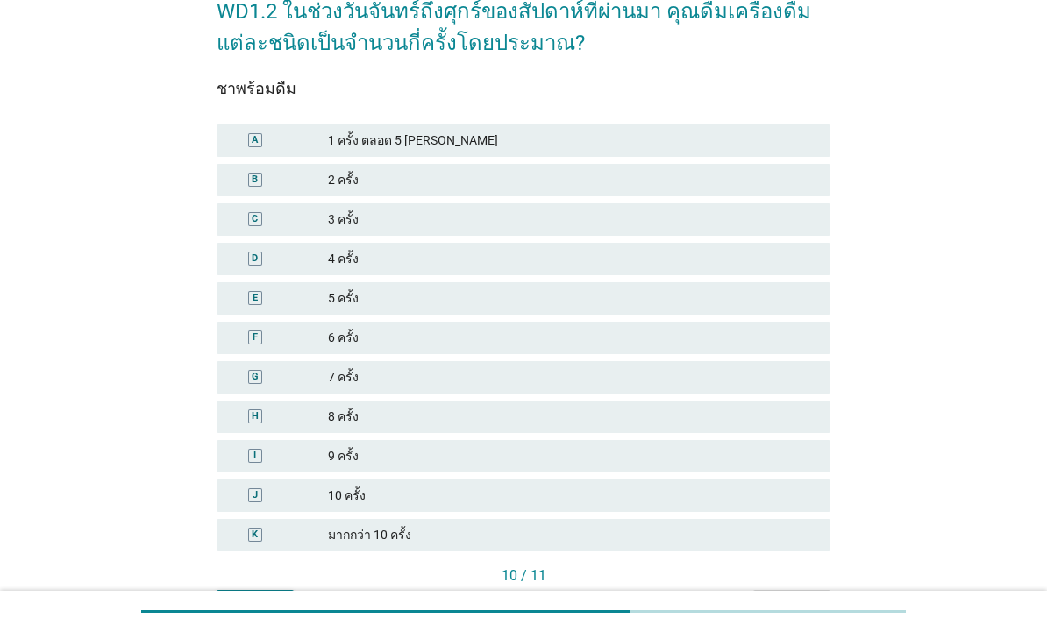
scroll to position [139, 0]
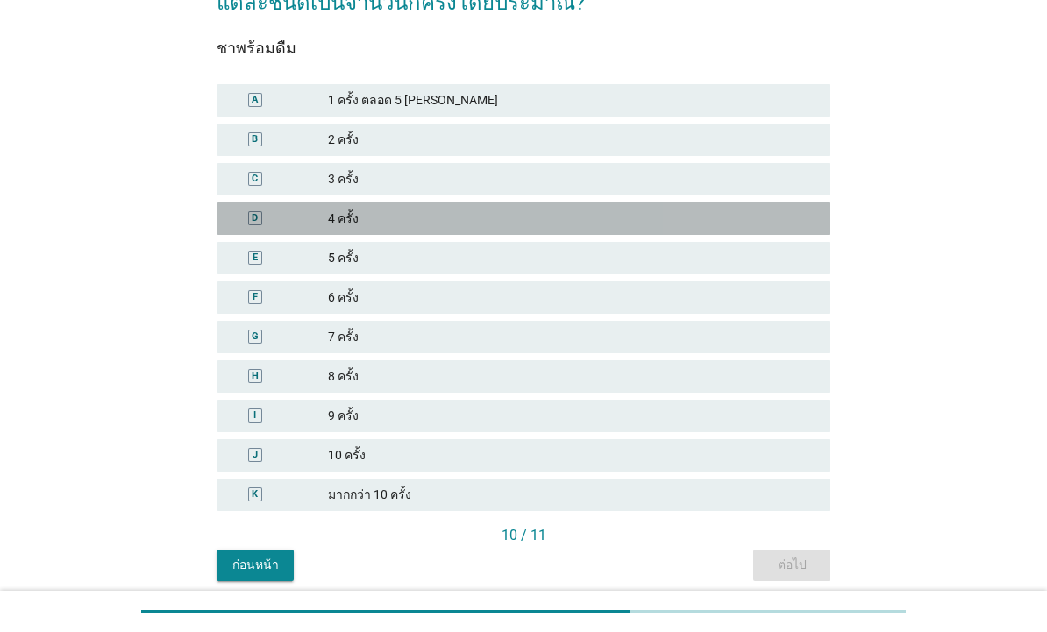
click at [768, 218] on div "4 ครั้ง" at bounding box center [572, 218] width 488 height 18
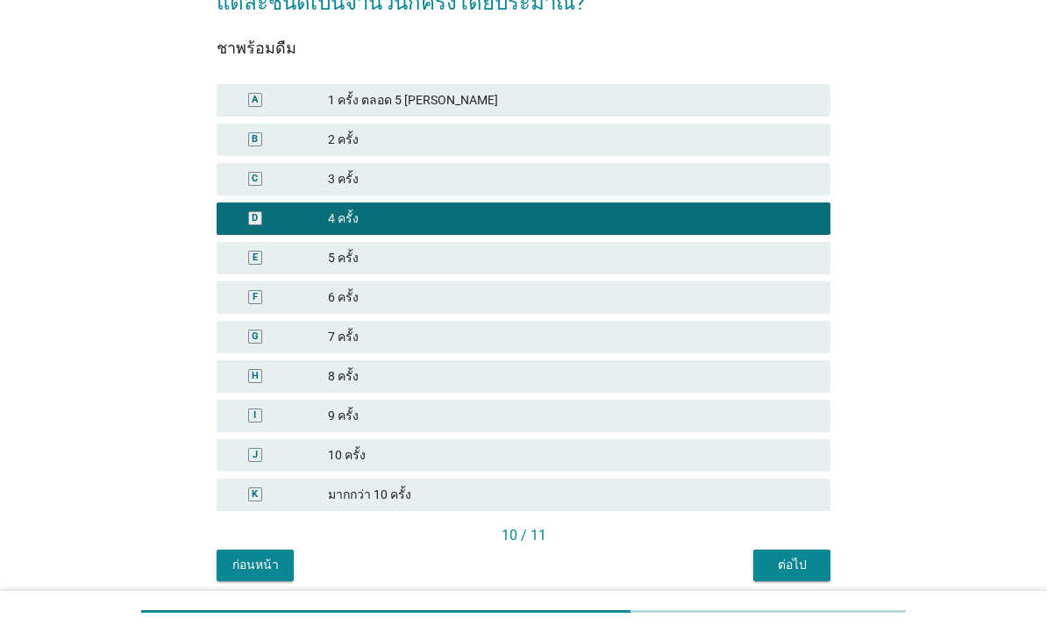
click at [810, 572] on div "ต่อไป" at bounding box center [791, 565] width 49 height 18
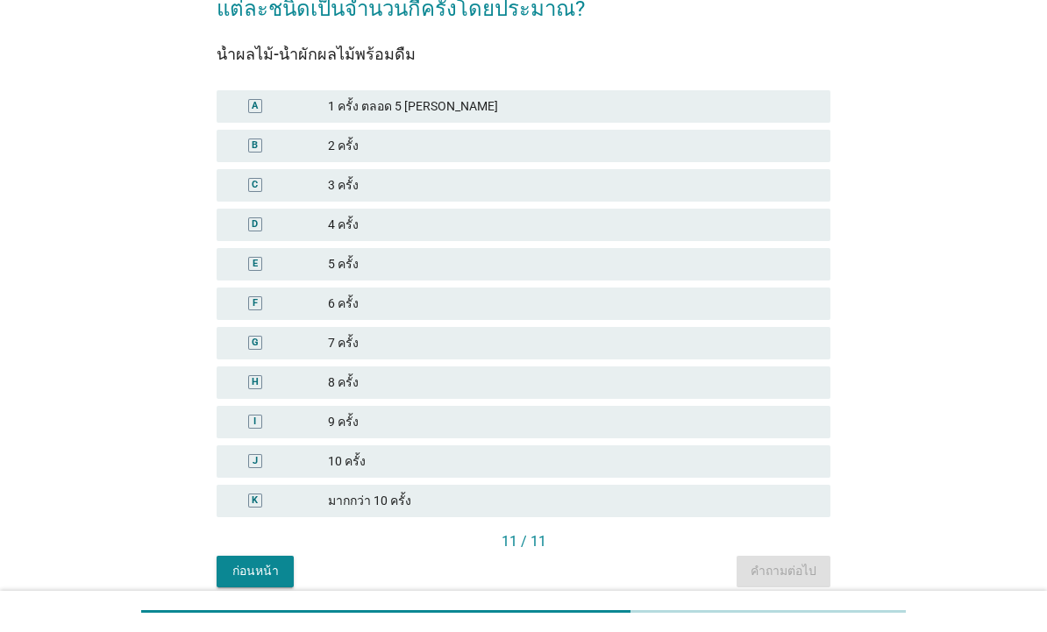
scroll to position [134, 0]
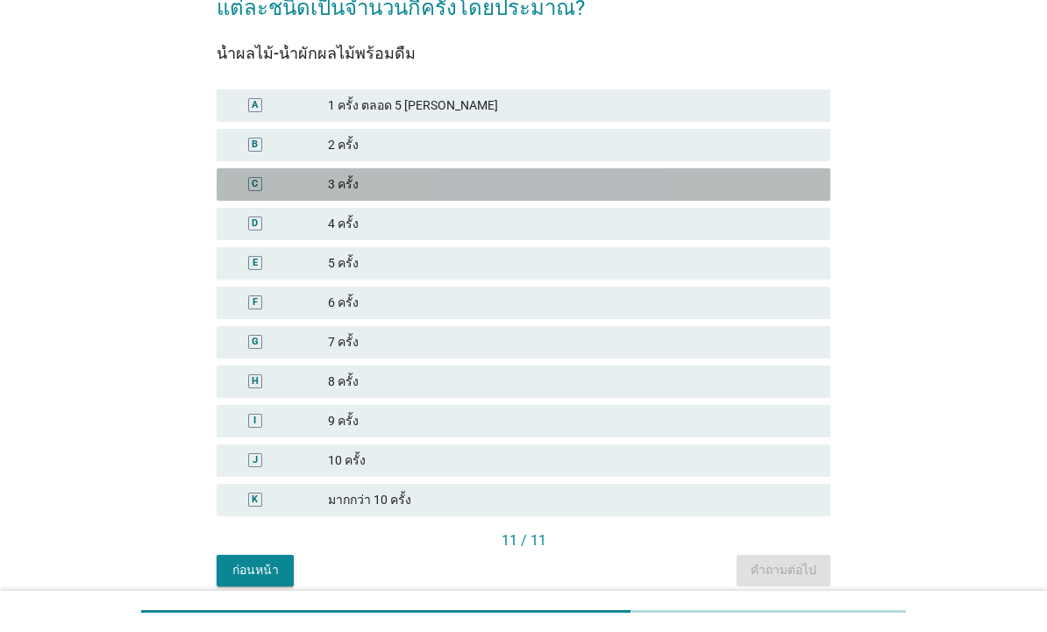
click at [750, 182] on div "3 ครั้ง" at bounding box center [572, 184] width 488 height 18
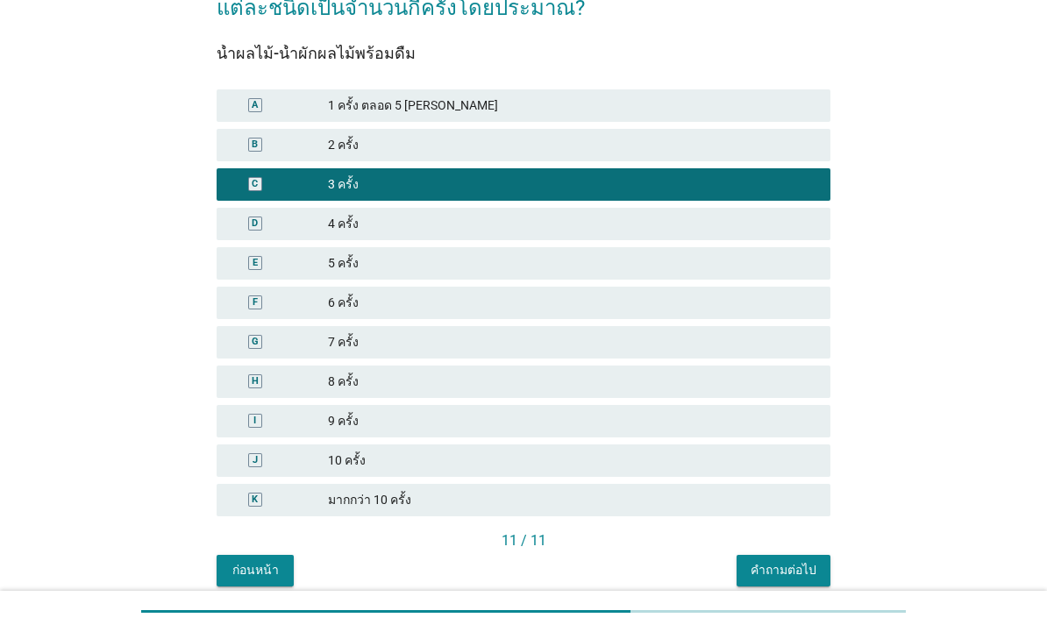
click at [785, 200] on div "C 3 ครั้ง" at bounding box center [524, 184] width 614 height 32
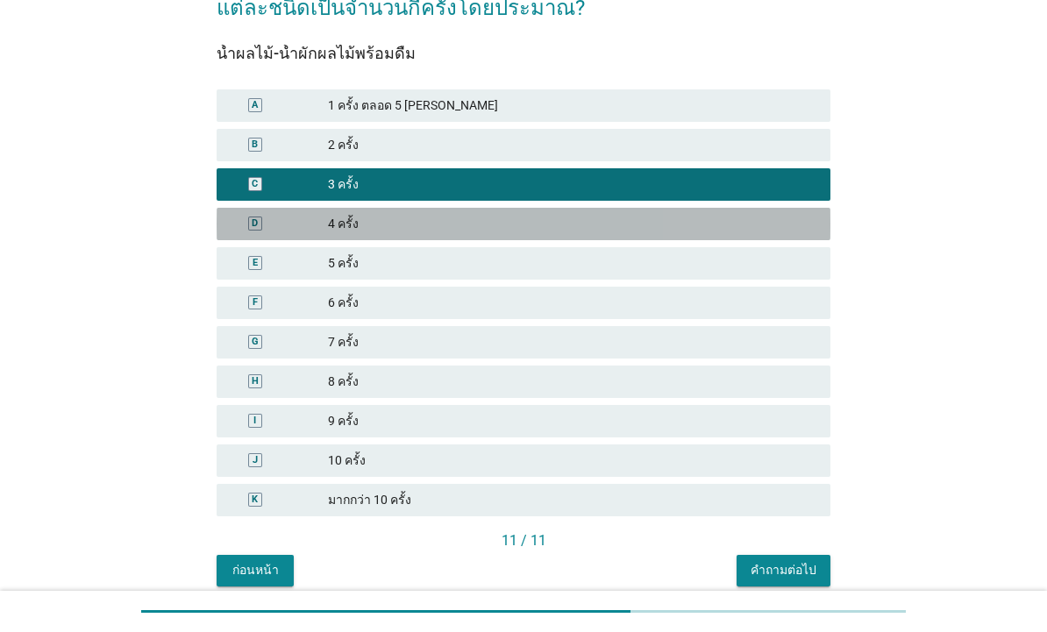
click at [707, 213] on div "D 4 ครั้ง" at bounding box center [524, 224] width 614 height 32
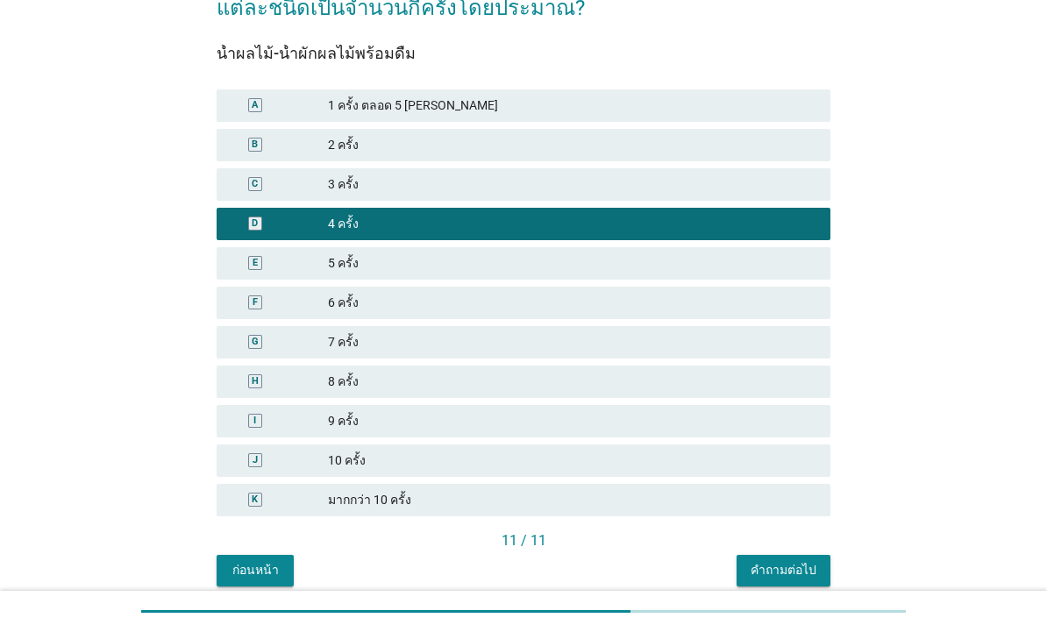
click at [804, 584] on button "คำถามต่อไป" at bounding box center [783, 571] width 94 height 32
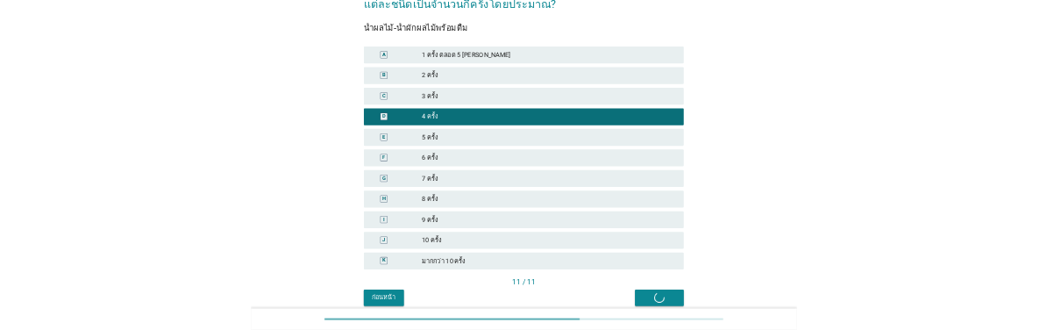
scroll to position [0, 0]
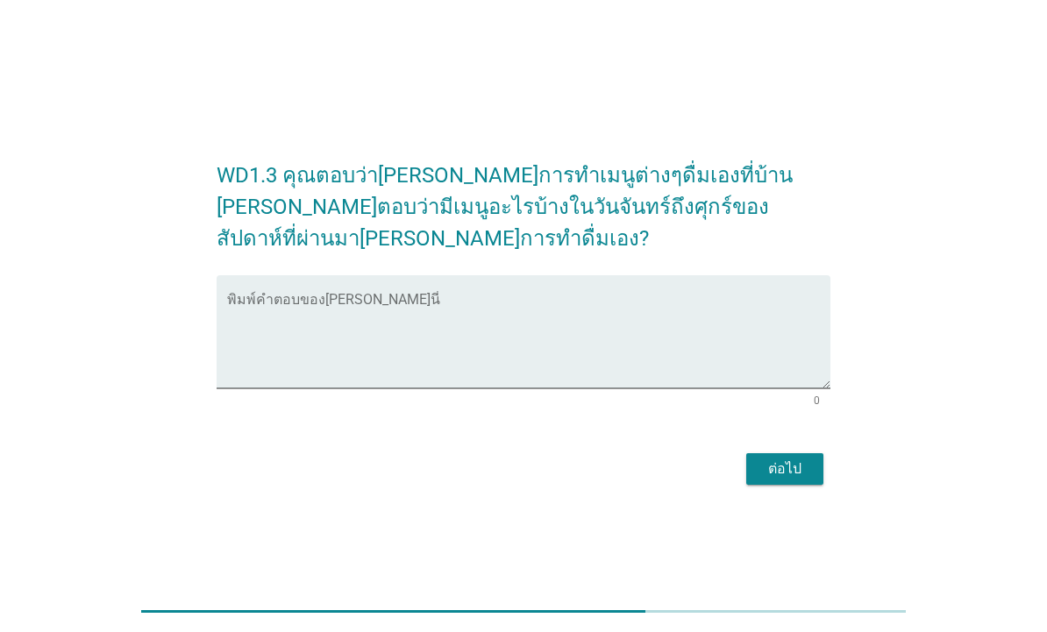
click at [674, 319] on textarea "พิมพ์คำตอบของคุณ ที่นี่" at bounding box center [528, 342] width 603 height 92
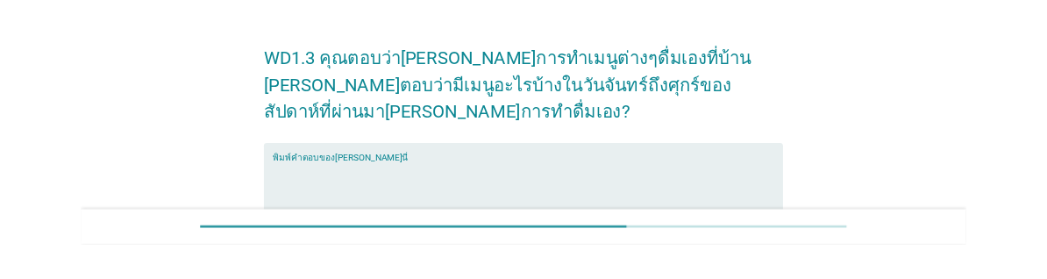
scroll to position [41, 0]
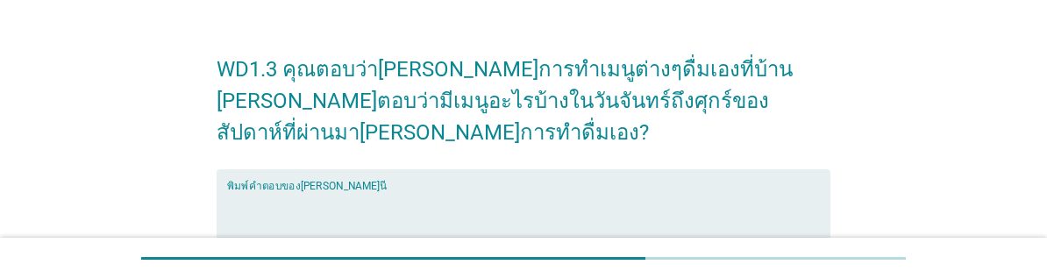
type textarea "อ"
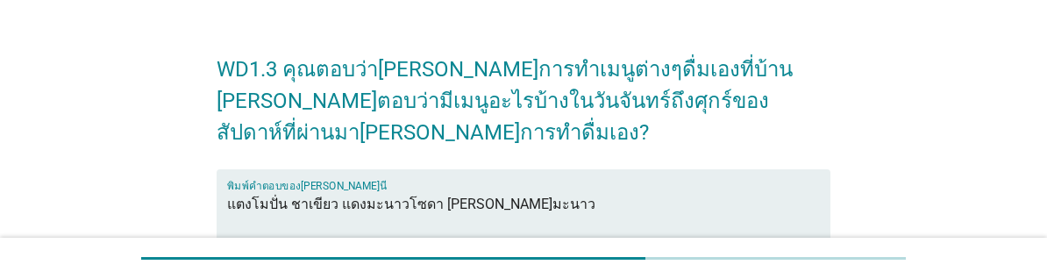
type textarea "แตงโมปั่น ชาเขียว แดงมะนาวโซดา [PERSON_NAME]มะนาว"
click at [948, 136] on div "WD1.3 คุณตอบว่า[PERSON_NAME]การทำเมนูต่างๆดื่มเองที่บ้าน [PERSON_NAME]ตอบว่ามีเ…" at bounding box center [523, 210] width 962 height 376
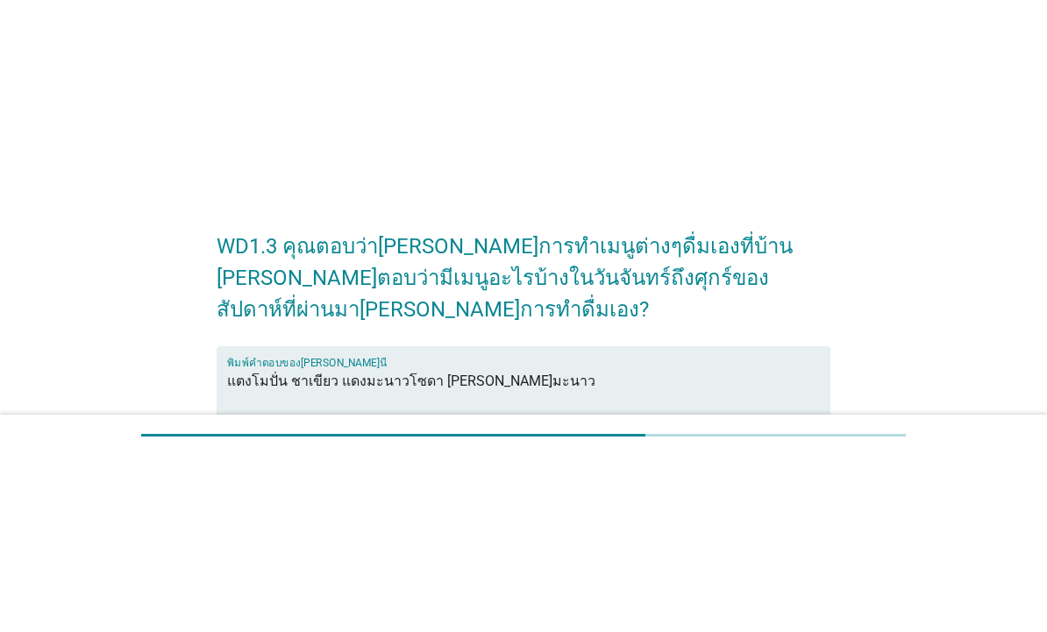
scroll to position [0, 0]
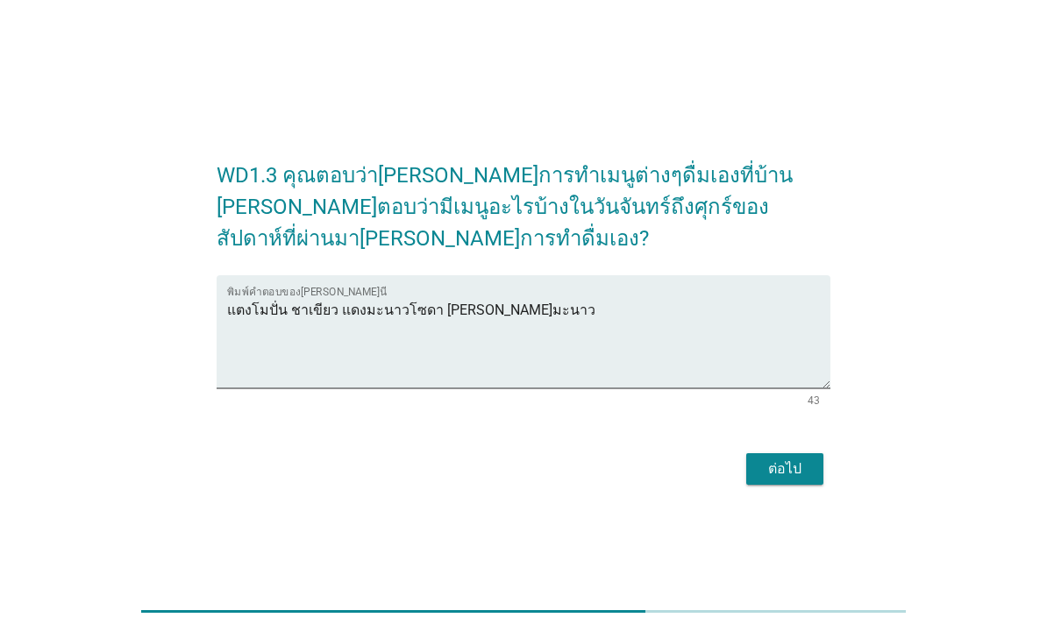
click at [796, 465] on button "ต่อไป" at bounding box center [784, 469] width 77 height 32
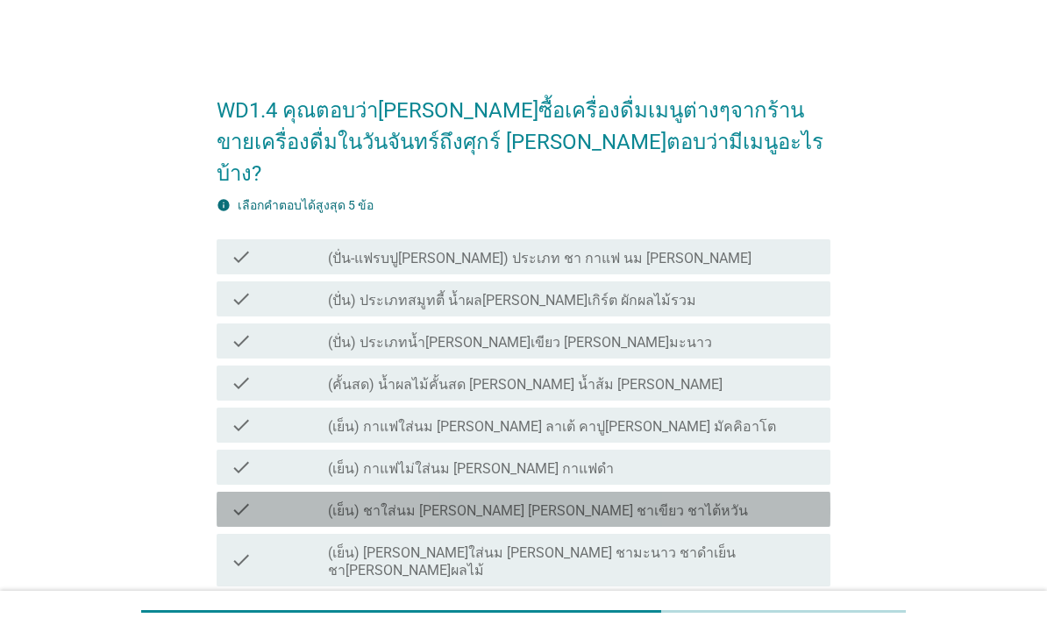
click at [631, 499] on div "check_box_outline_blank (เย็น) ชาใส่นม [PERSON_NAME] [PERSON_NAME] ชาเขียว ชาไต…" at bounding box center [572, 509] width 488 height 21
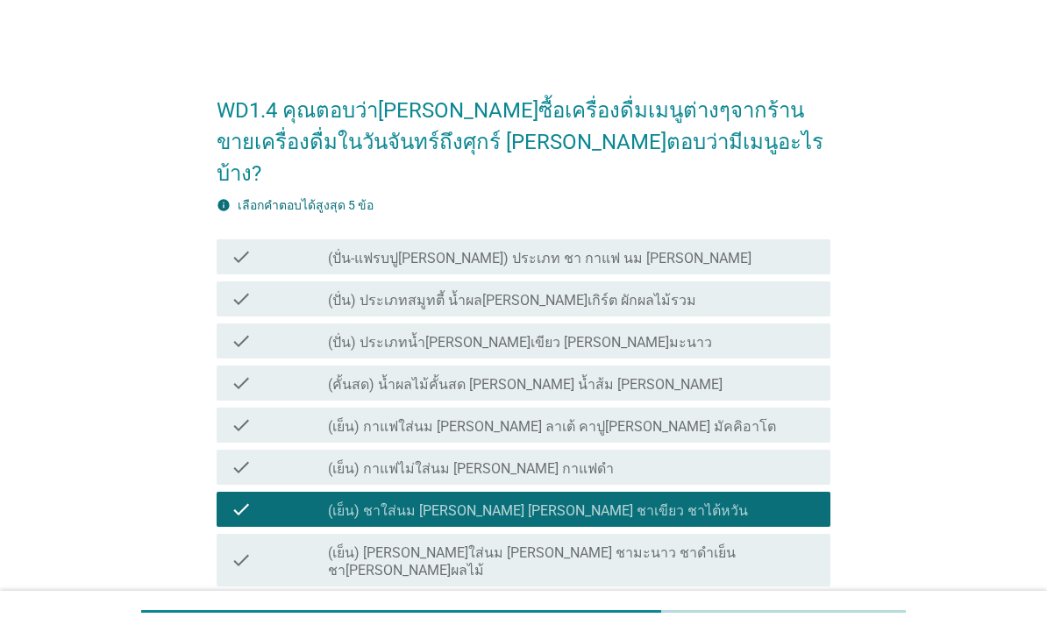
click at [699, 415] on div "check_box_outline_blank (เย็น) กาแฟใส่นม [PERSON_NAME] ลาเต้ คาปู[PERSON_NAME] …" at bounding box center [572, 425] width 488 height 21
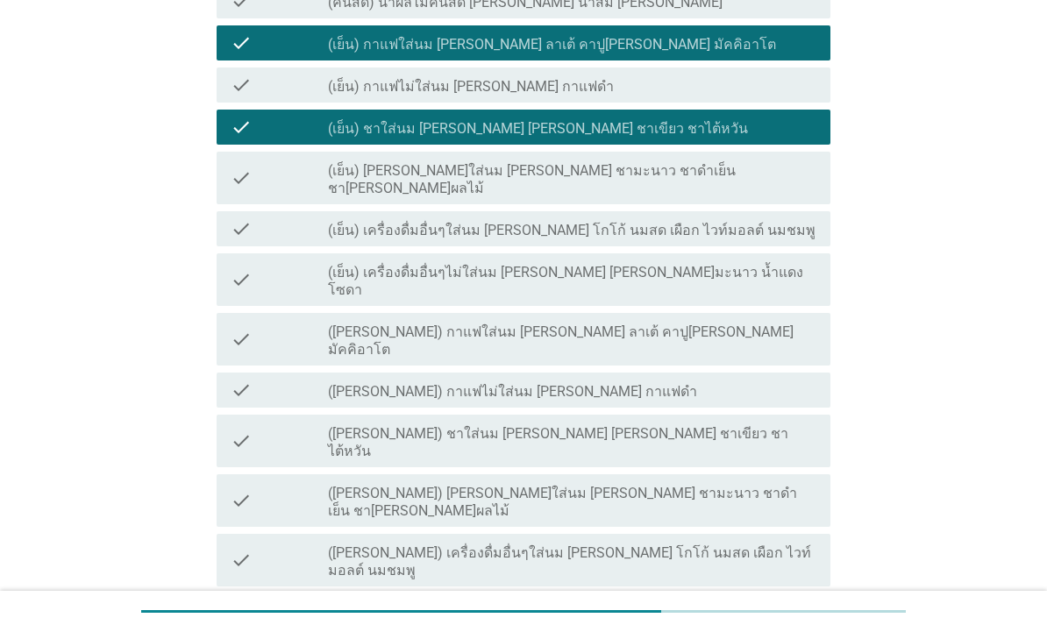
scroll to position [404, 0]
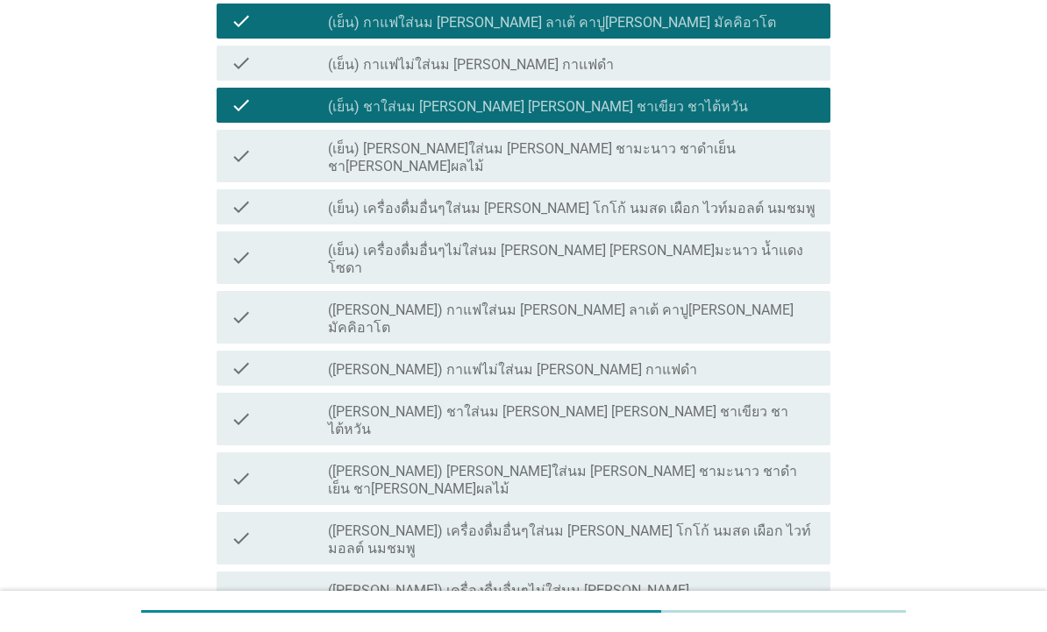
click at [752, 519] on div "check_box_outline_blank ([PERSON_NAME]) เครื่องดื่มอื่นๆใส่นม [PERSON_NAME] โกโ…" at bounding box center [572, 538] width 488 height 39
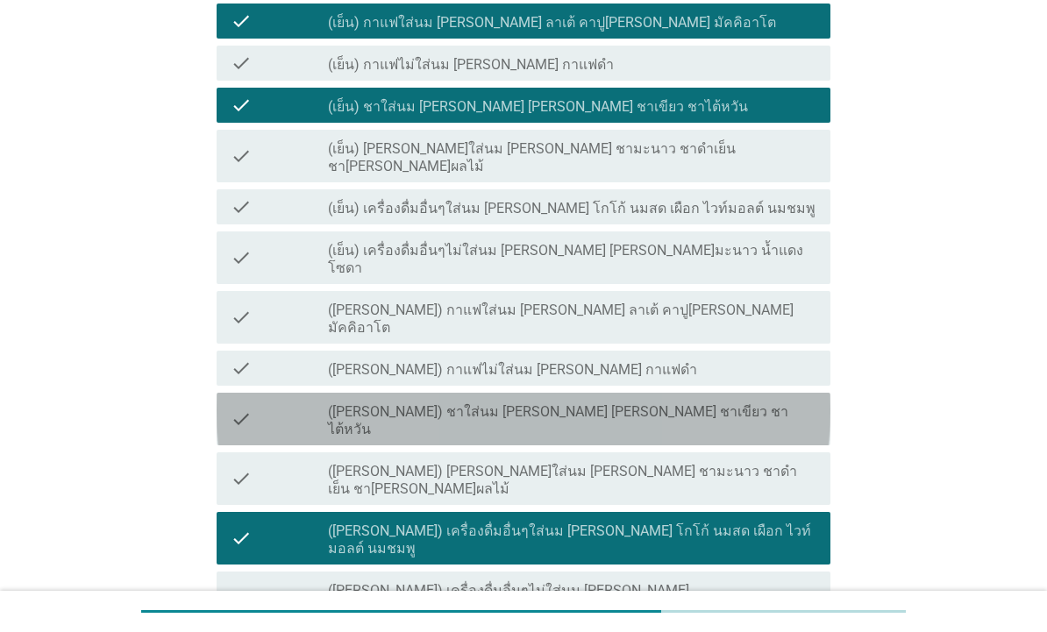
click at [796, 400] on div "check_box_outline_blank ([PERSON_NAME]) ชาใส่นม [PERSON_NAME] [PERSON_NAME] ชาเ…" at bounding box center [572, 419] width 488 height 39
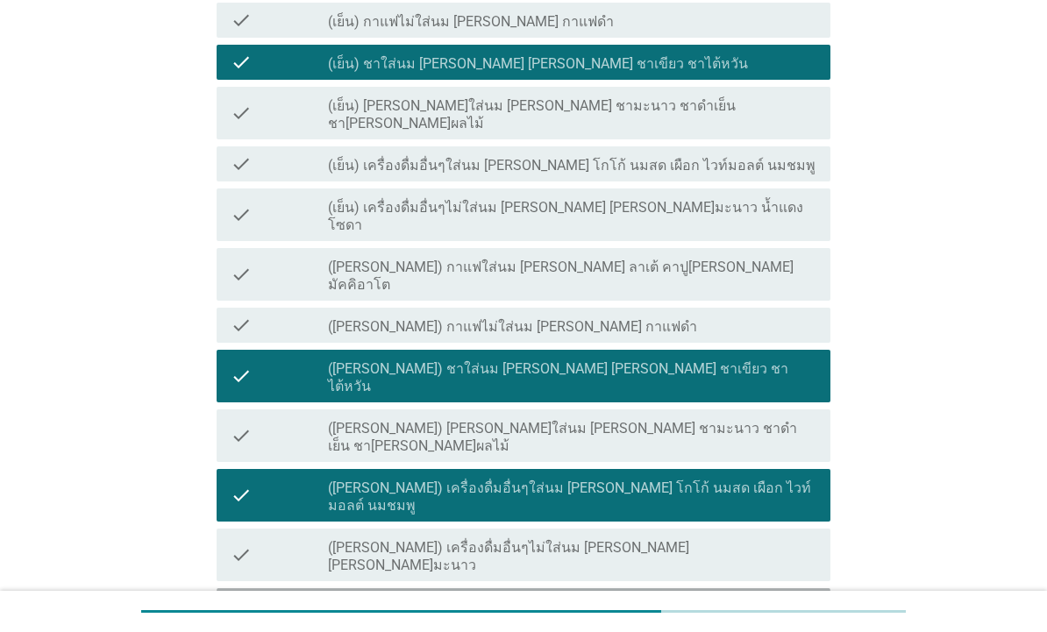
scroll to position [450, 0]
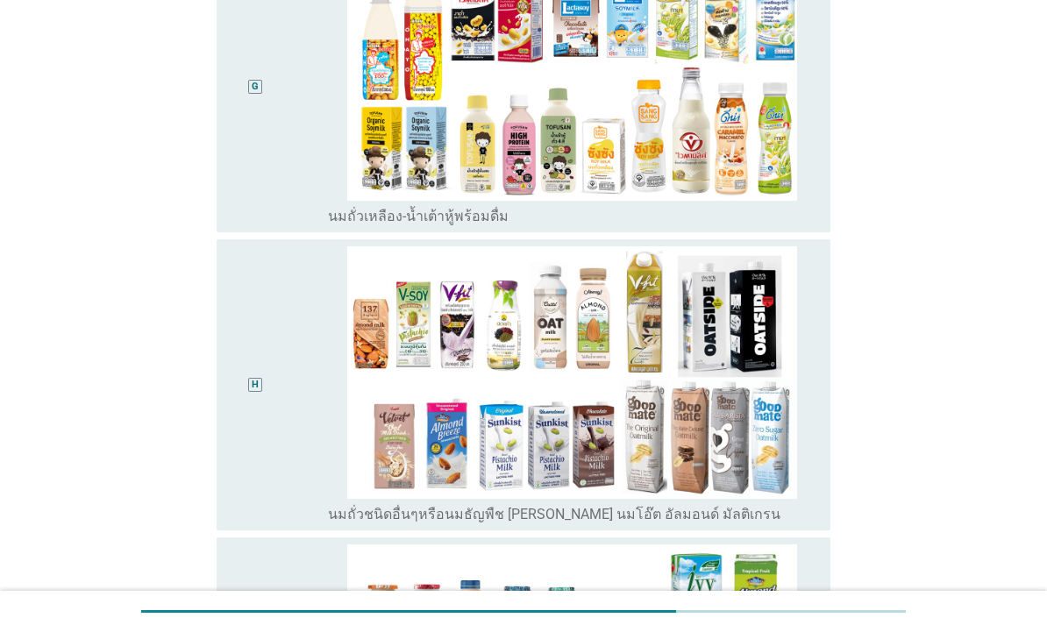
scroll to position [529, 0]
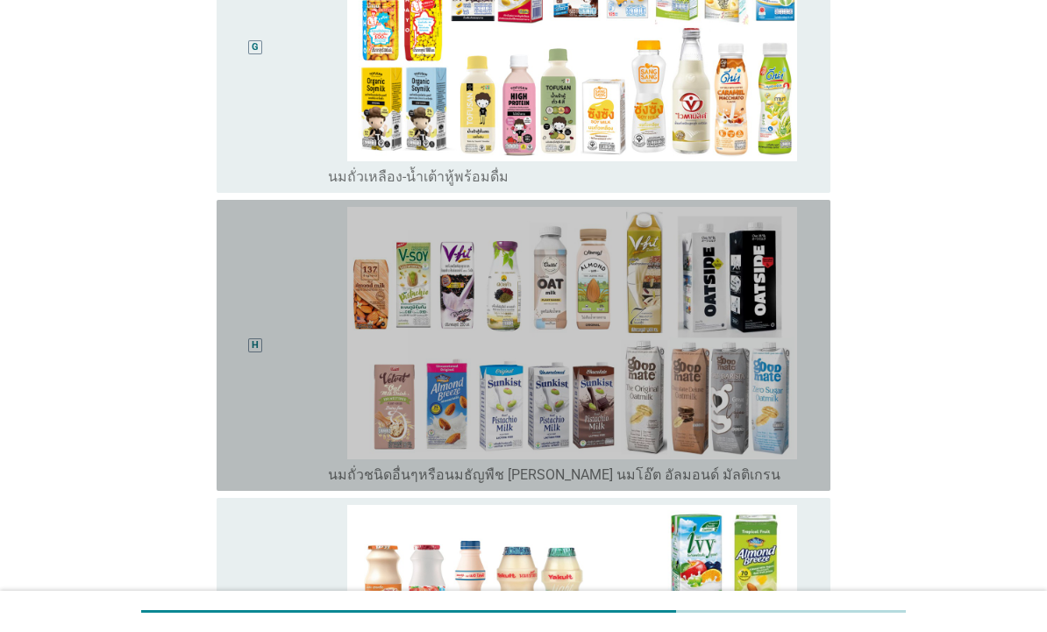
click at [780, 286] on img at bounding box center [572, 333] width 488 height 252
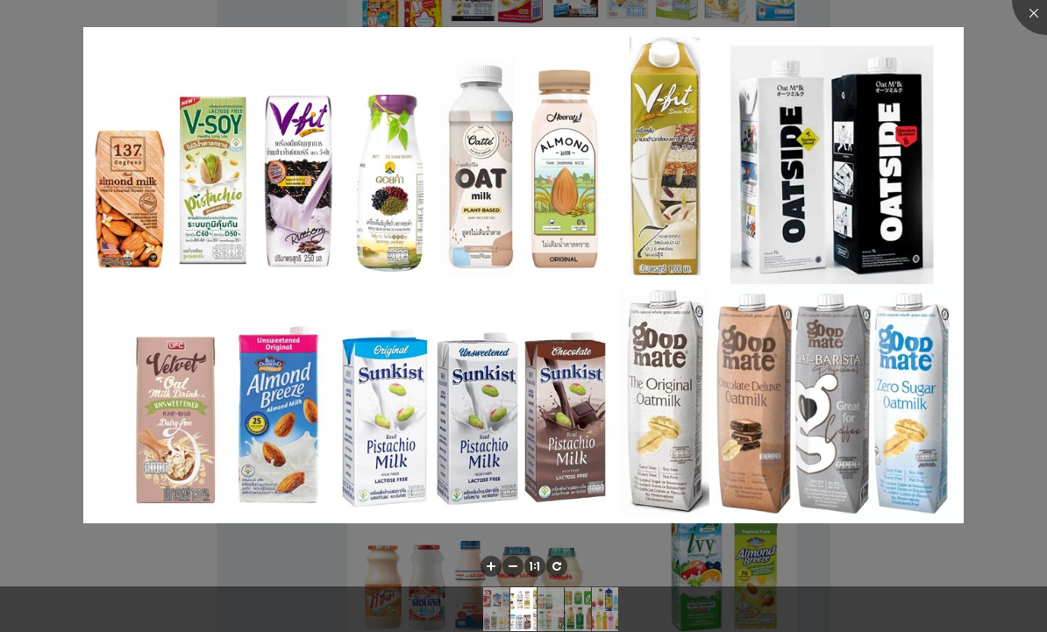
click at [1009, 131] on div at bounding box center [523, 316] width 1047 height 632
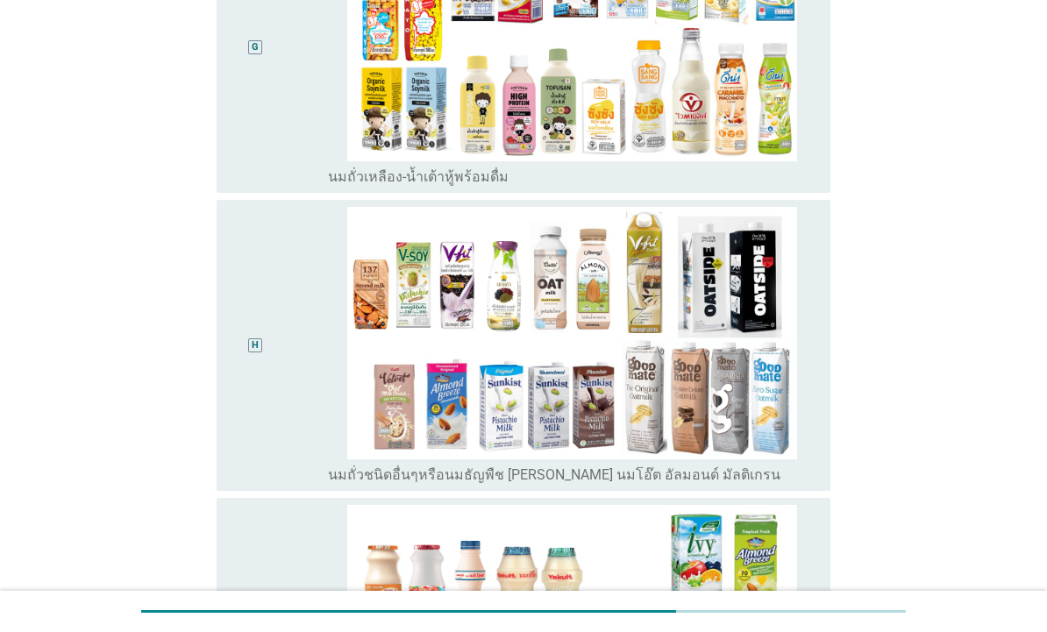
click at [266, 290] on div "H" at bounding box center [255, 345] width 49 height 277
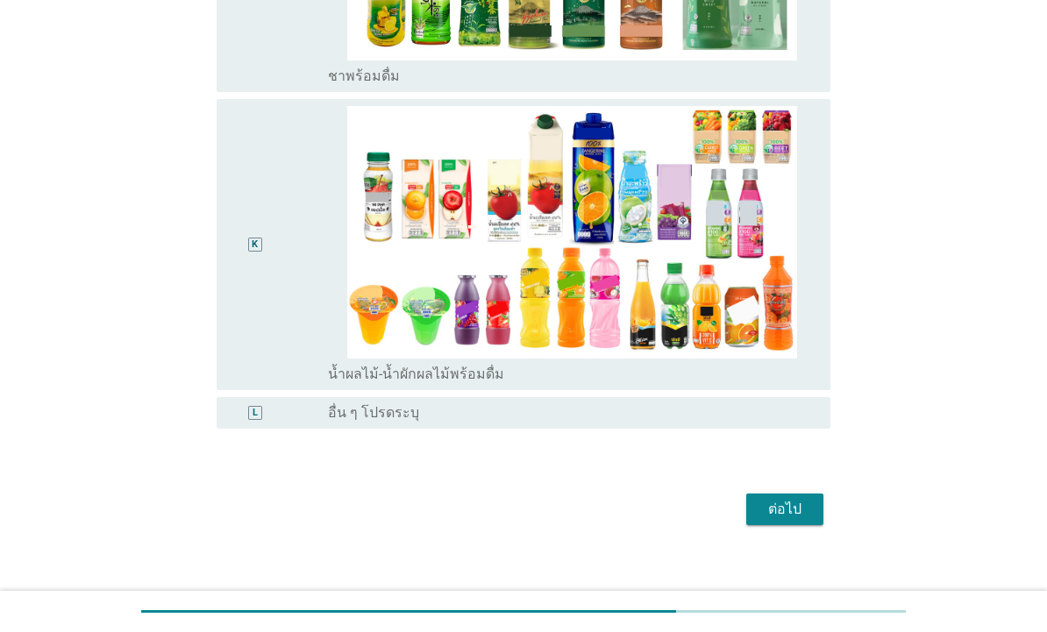
scroll to position [1524, 0]
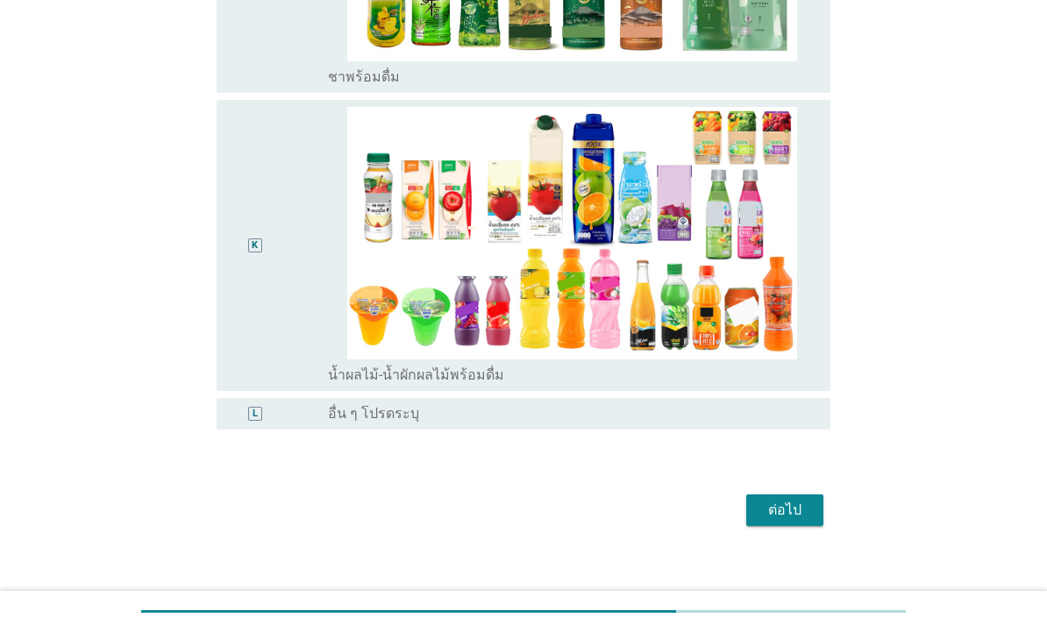
click at [786, 503] on div "ต่อไป" at bounding box center [784, 510] width 49 height 21
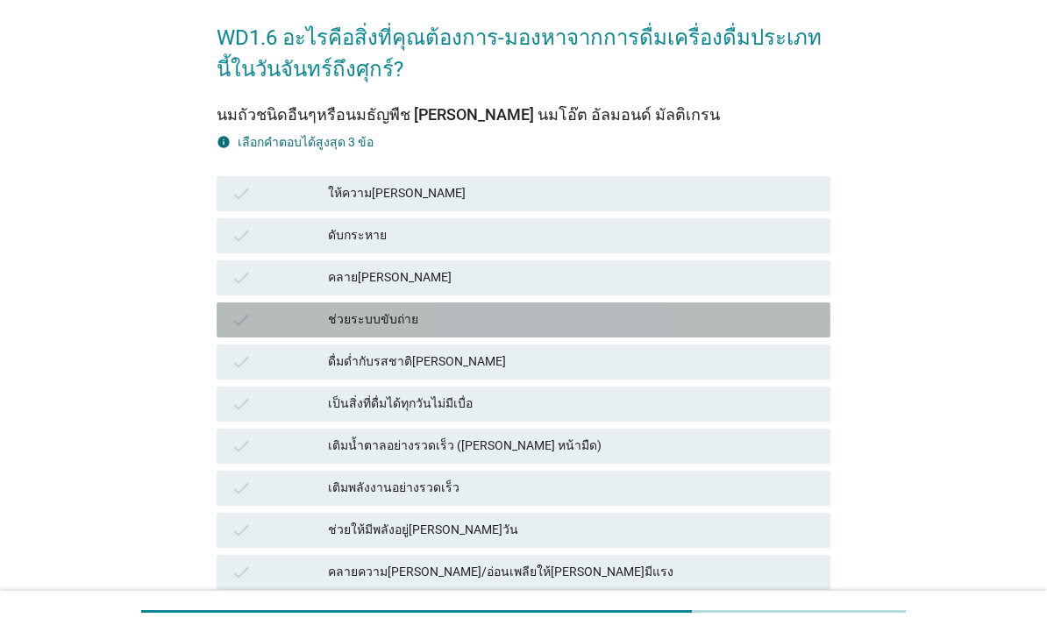
scroll to position [78, 0]
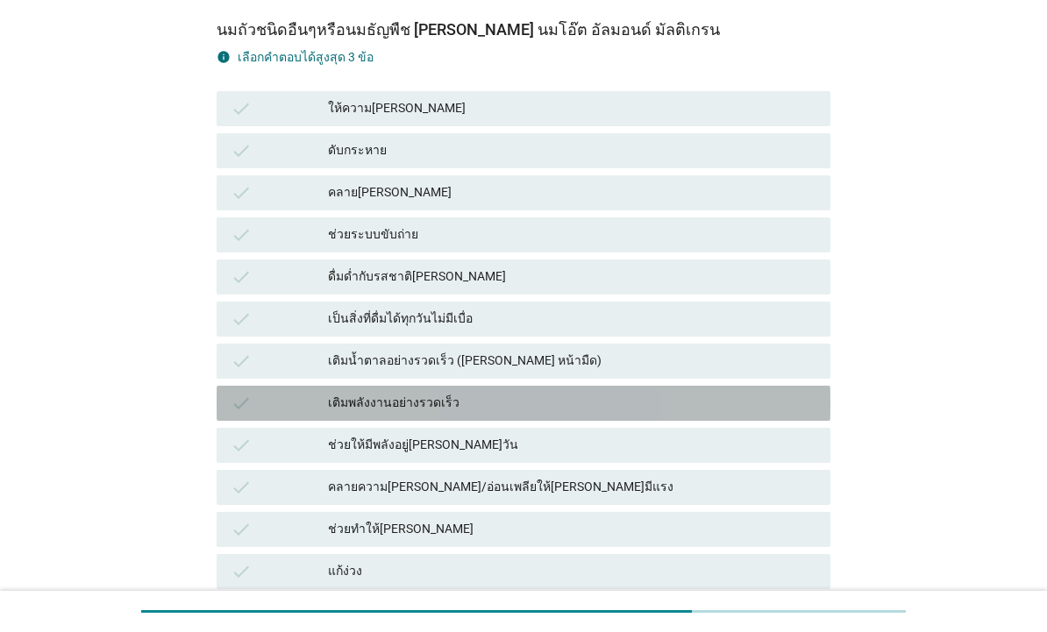
click at [792, 401] on div "เติมพลังงานอย่างรวดเร็ว" at bounding box center [572, 403] width 488 height 21
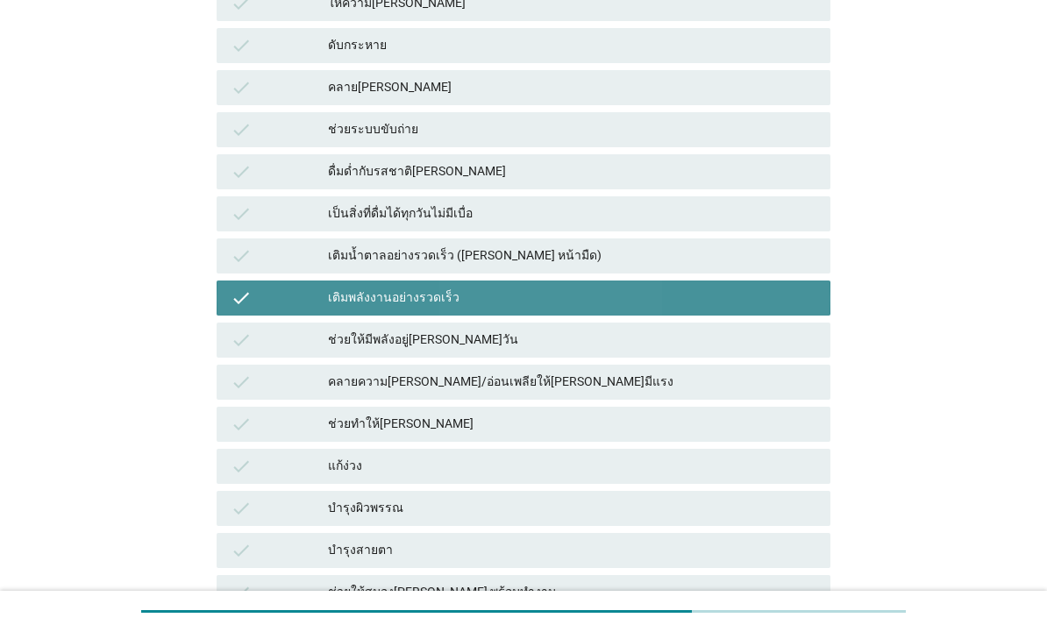
scroll to position [265, 0]
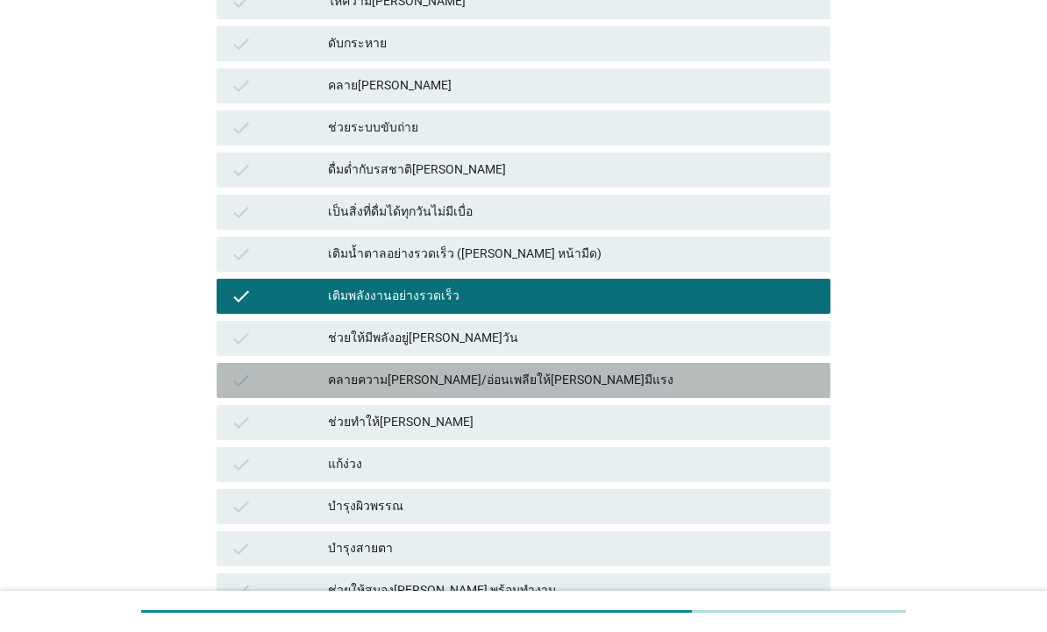
click at [785, 389] on div "คลายความ[PERSON_NAME]/อ่อนเพลียให้[PERSON_NAME]มีแรง" at bounding box center [572, 380] width 488 height 21
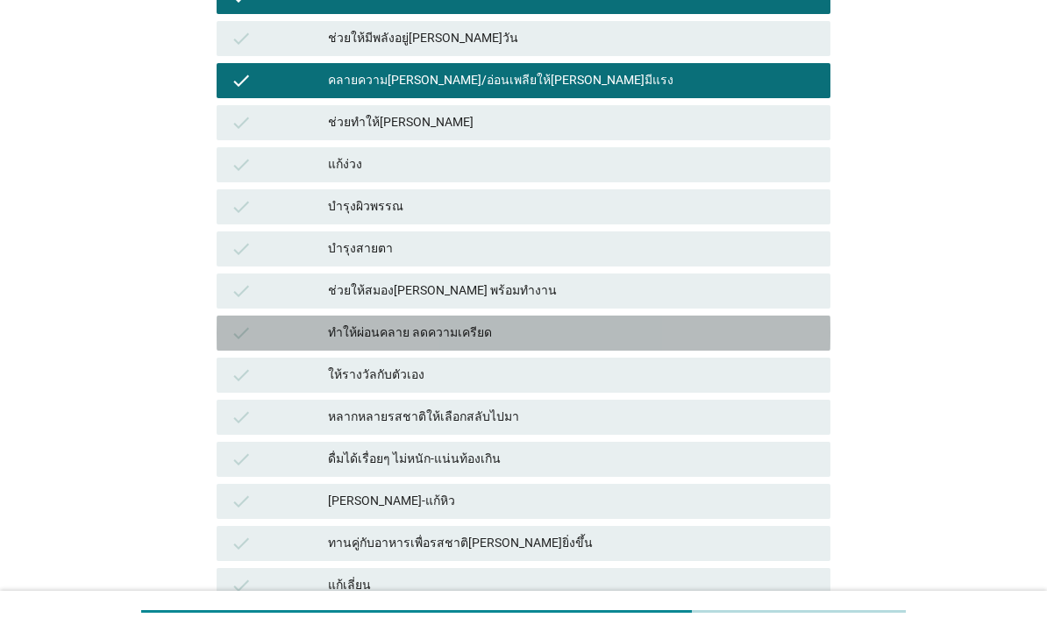
scroll to position [566, 0]
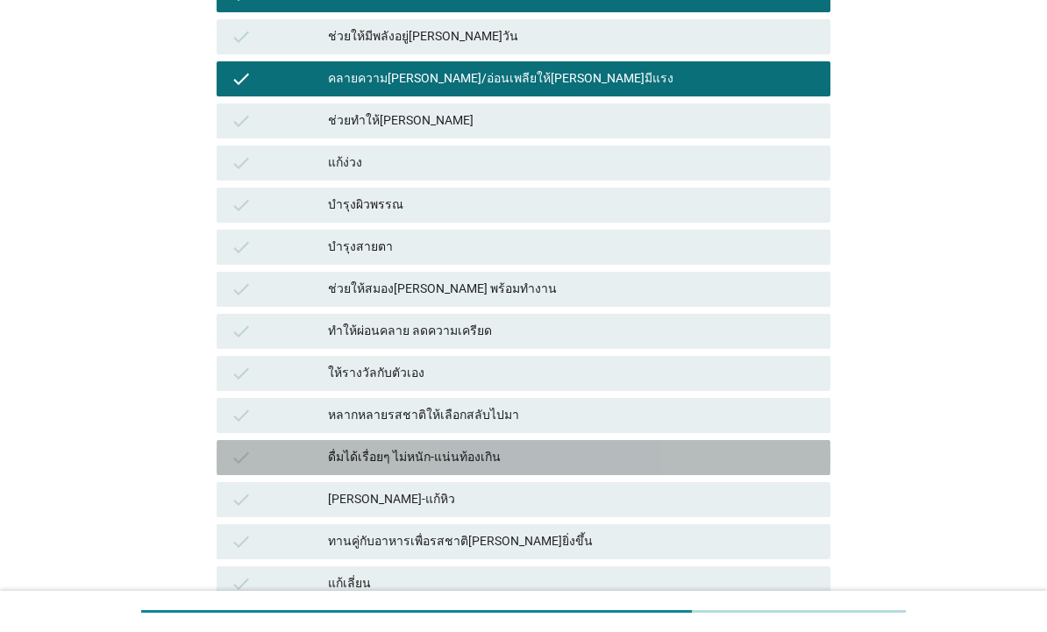
click at [774, 447] on div "ดื่มได้เรื่อยๆ ไม่หนัก-แน่นท้องเกิน" at bounding box center [572, 457] width 488 height 21
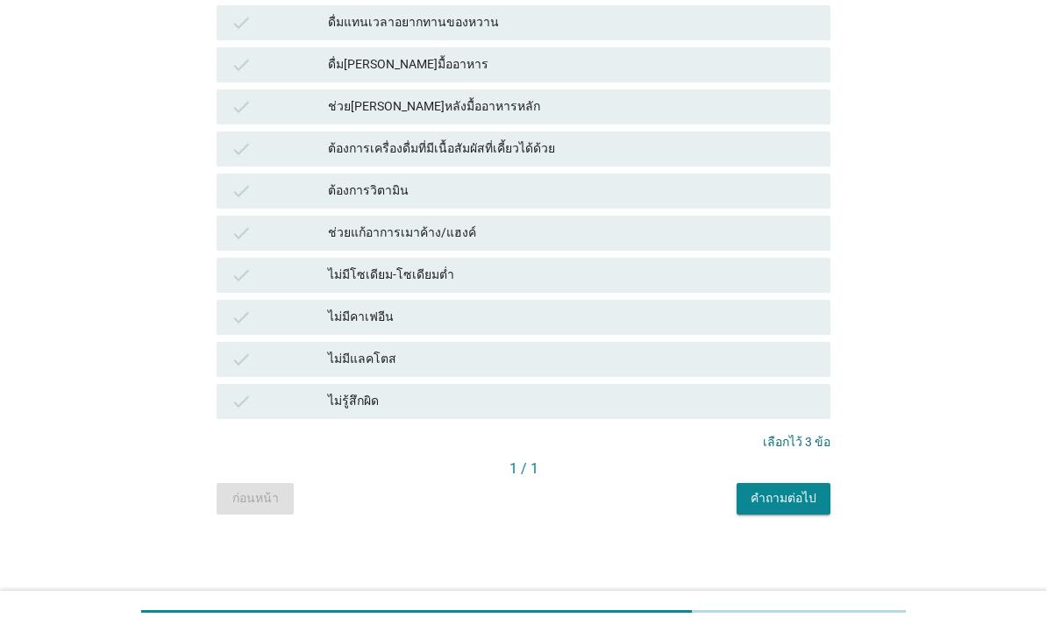
scroll to position [1211, 0]
click at [799, 510] on button "คำถามต่อไป" at bounding box center [783, 499] width 94 height 32
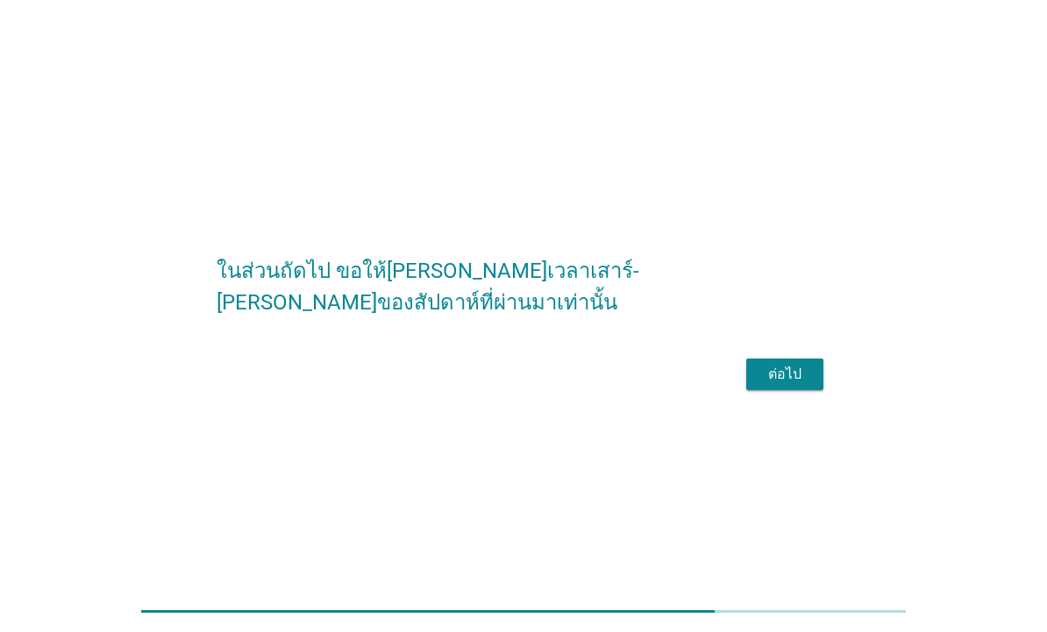
click at [810, 409] on div "ในส่วนถัดไป ขอให้[PERSON_NAME]เวลาเสาร์-[PERSON_NAME]ของสัปดาห์ที่ผ่านมาเท่านั้…" at bounding box center [523, 317] width 642 height 186
click at [793, 385] on div "ต่อไป" at bounding box center [784, 374] width 49 height 21
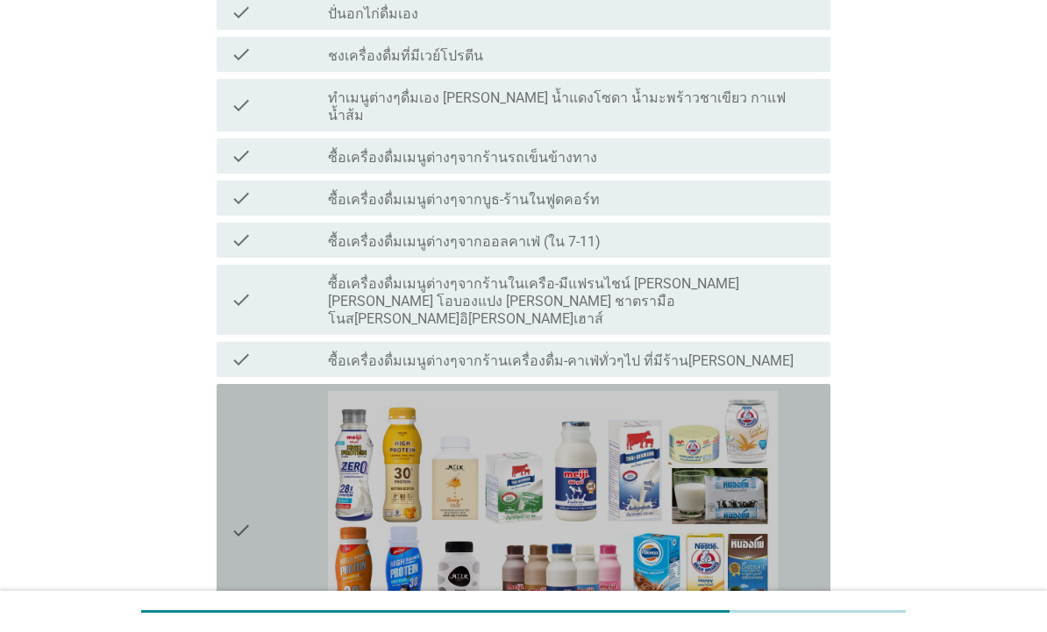
scroll to position [424, 0]
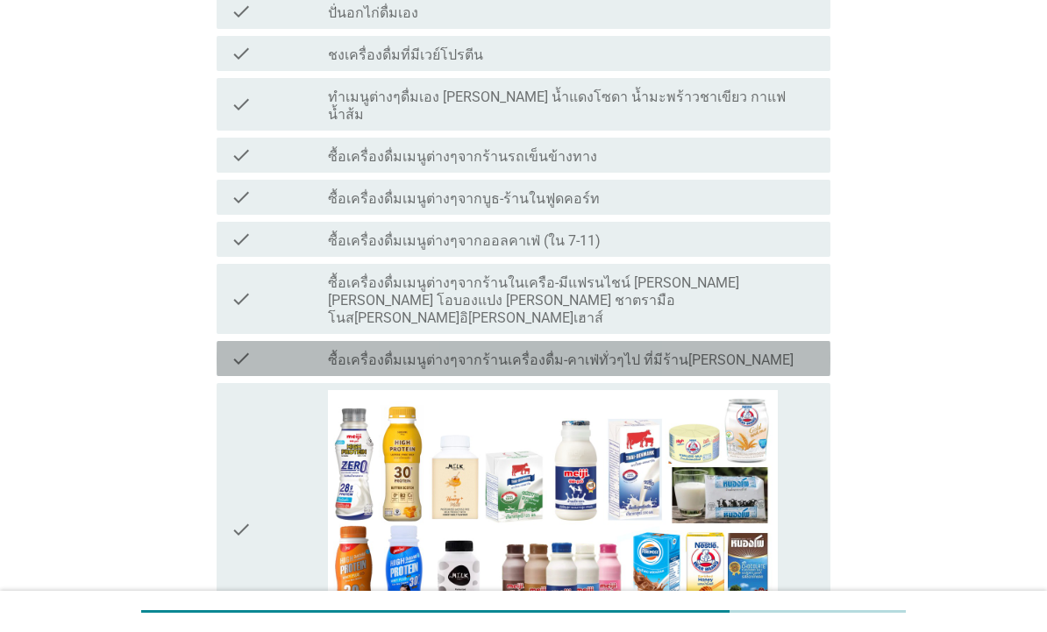
click at [810, 348] on div "check_box_outline_blank ซื้อเครื่องดื่มเมนูต่างๆจากร้านเครื่องดื่ม-คาเฟ่ทั่วๆไป…" at bounding box center [572, 358] width 488 height 21
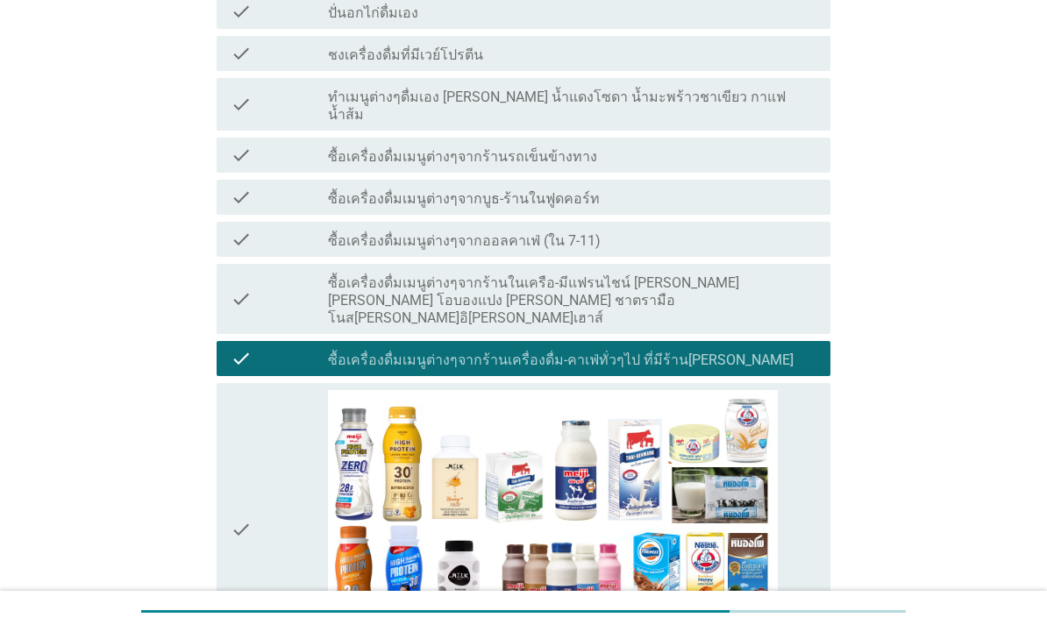
click at [805, 288] on label "ซื้อเครื่องดื่มเมนูต่างๆจากร้านในเครือ-มีแฟรนไชน์ [PERSON_NAME] [PERSON_NAME] โ…" at bounding box center [572, 300] width 488 height 53
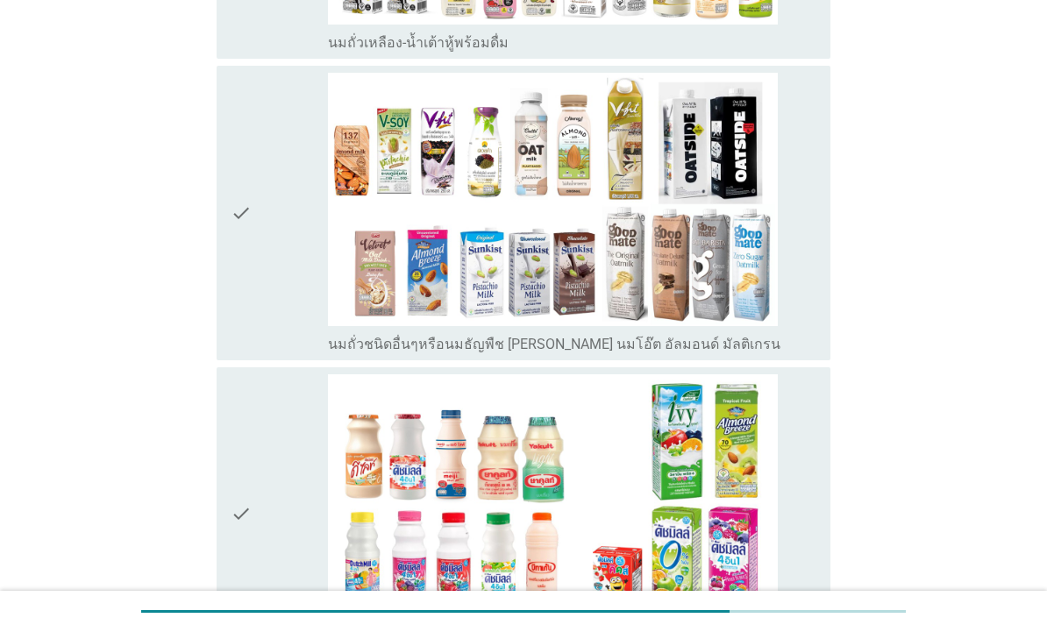
scroll to position [1344, 0]
click at [808, 415] on div "check_box_outline_blank นมเปรี้ยว" at bounding box center [572, 513] width 488 height 280
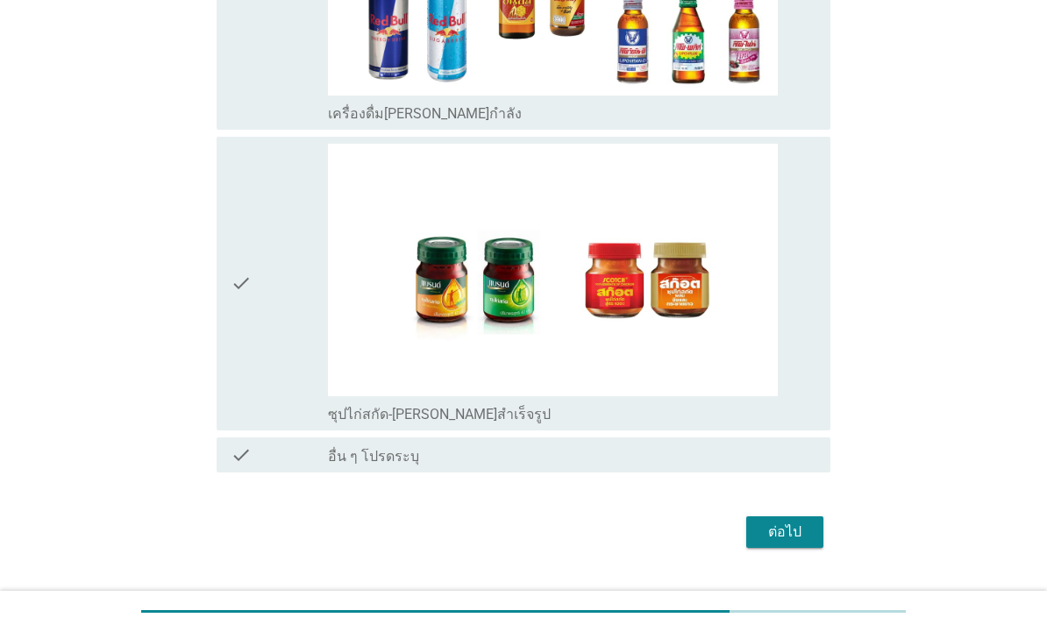
scroll to position [4583, 0]
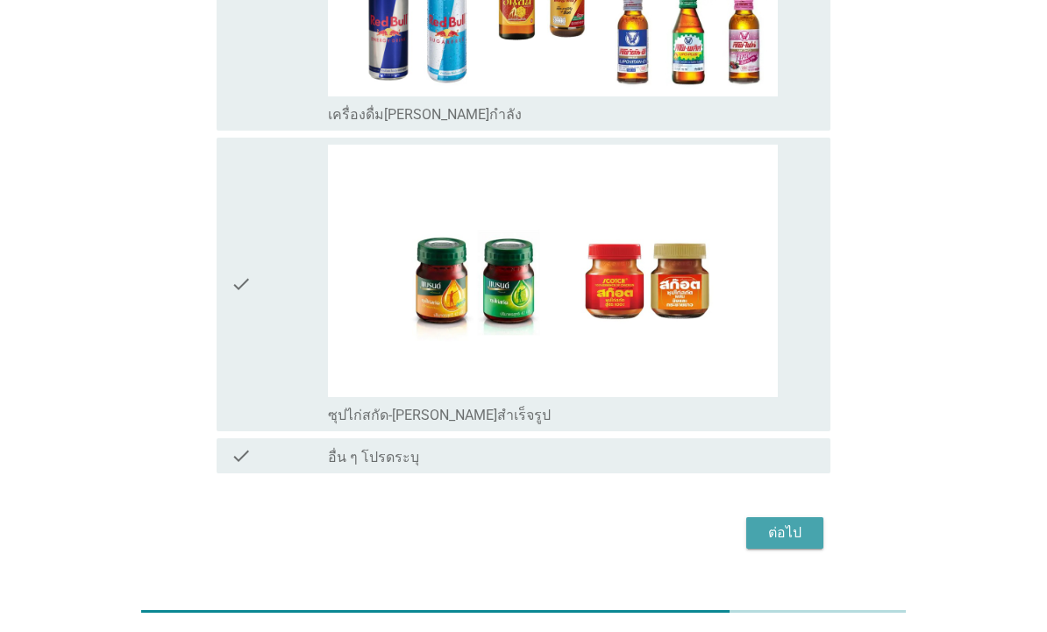
click at [798, 522] on div "ต่อไป" at bounding box center [784, 532] width 49 height 21
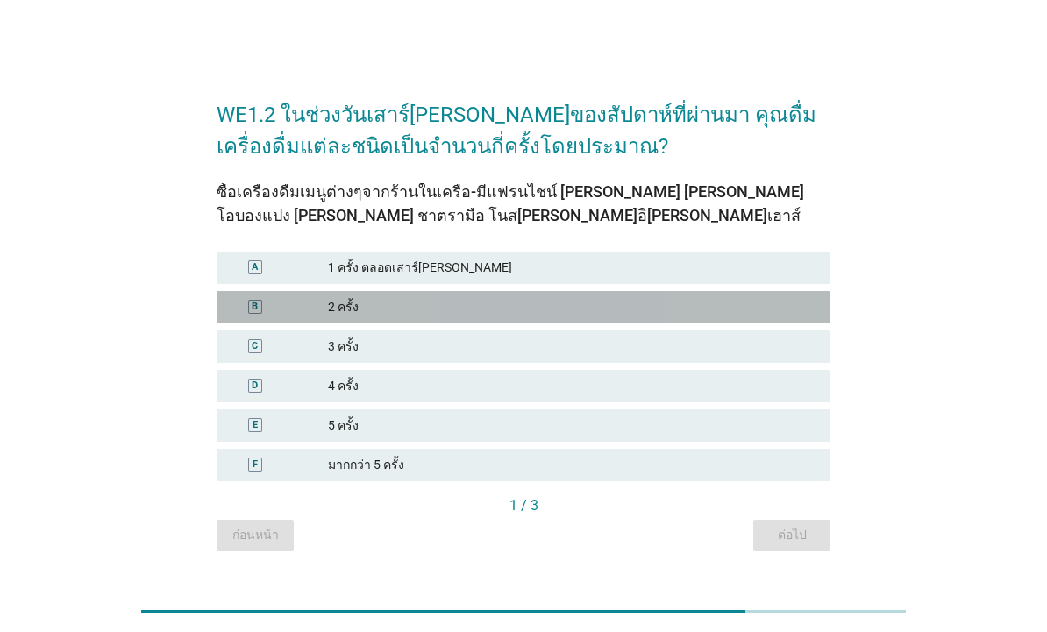
click at [242, 298] on div "B" at bounding box center [255, 307] width 49 height 18
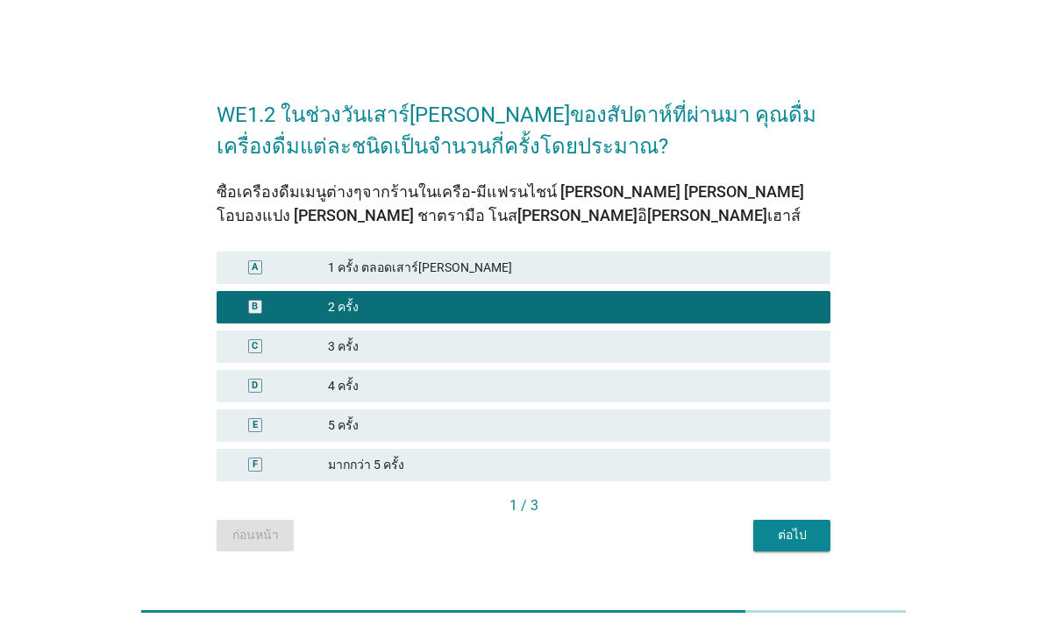
click at [788, 546] on button "ต่อไป" at bounding box center [791, 536] width 77 height 32
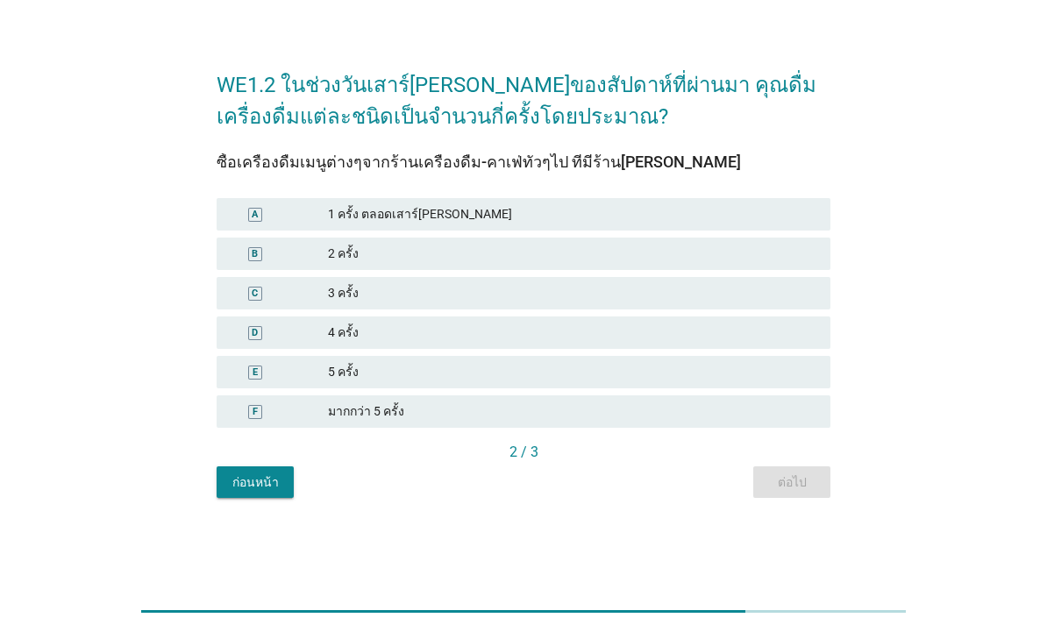
scroll to position [41, 0]
click at [248, 240] on div "B 2 ครั้ง" at bounding box center [524, 254] width 614 height 32
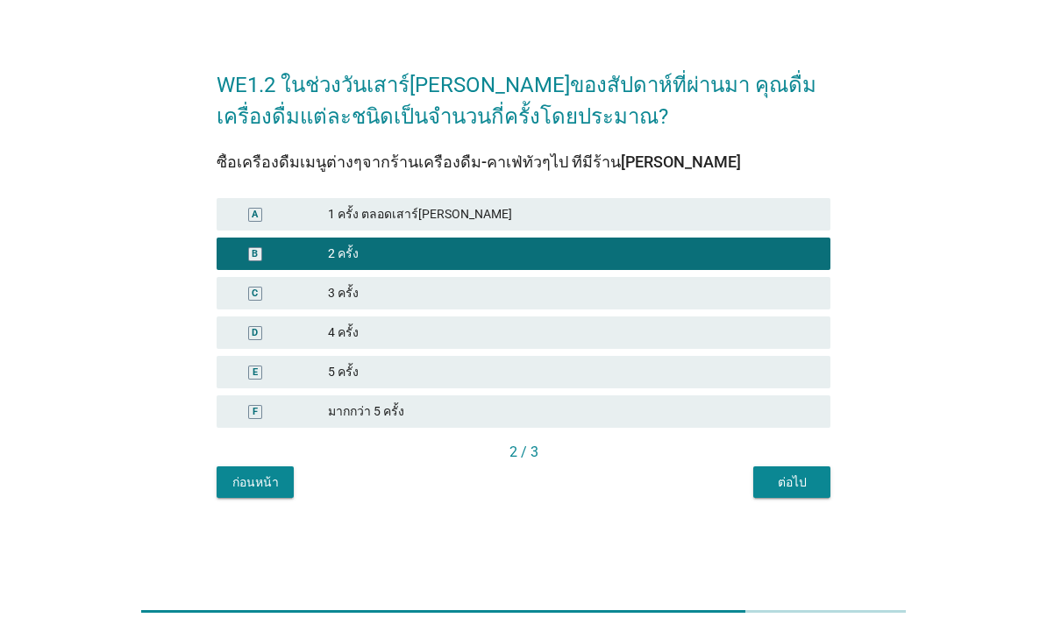
click at [788, 492] on button "ต่อไป" at bounding box center [791, 482] width 77 height 32
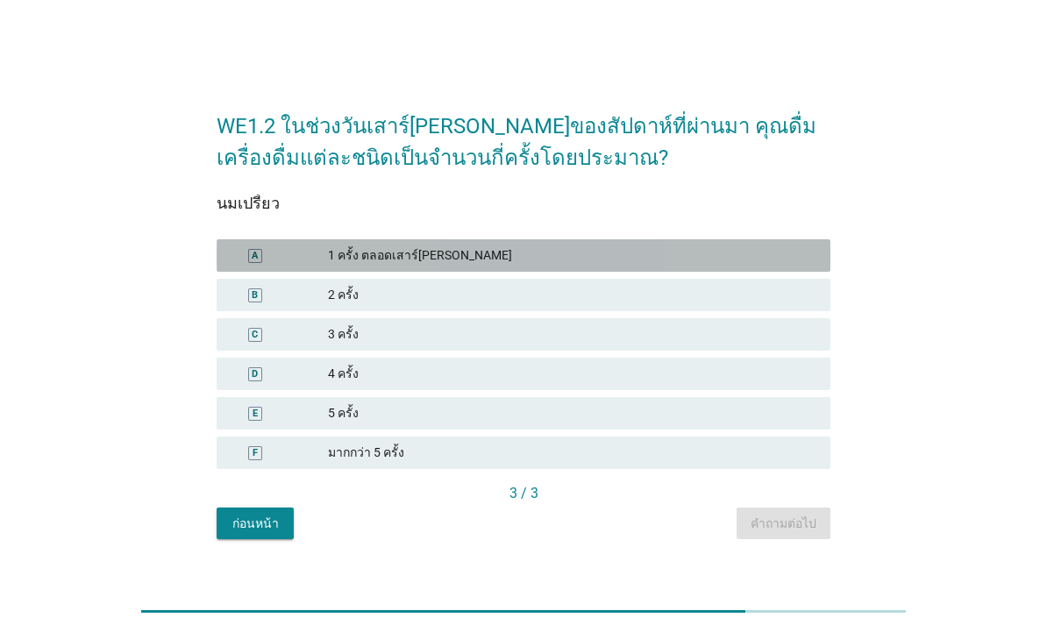
click at [489, 253] on div "1 ครั้ง ตลอดเสาร์[PERSON_NAME]" at bounding box center [572, 255] width 488 height 18
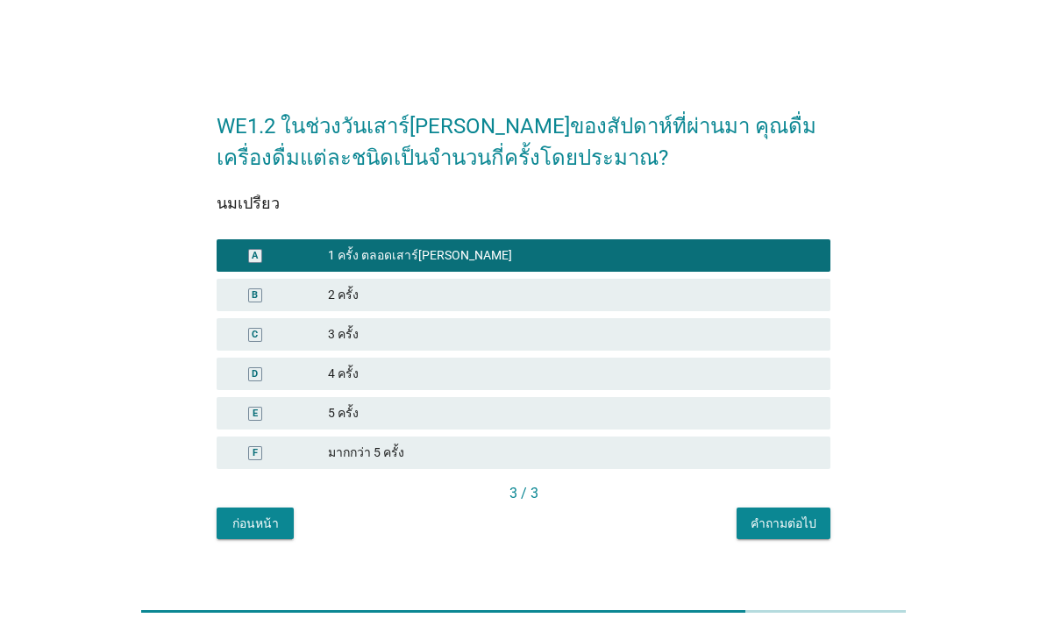
click at [811, 551] on div "WE1.2 ในช่วงวันเสาร์[PERSON_NAME]ของสัปดาห์ที่ผ่านมา คุณดื่มเครื่องดื่มแต่ละชนิ…" at bounding box center [523, 316] width 642 height 474
click at [785, 515] on div "คำถามต่อไป" at bounding box center [783, 524] width 66 height 18
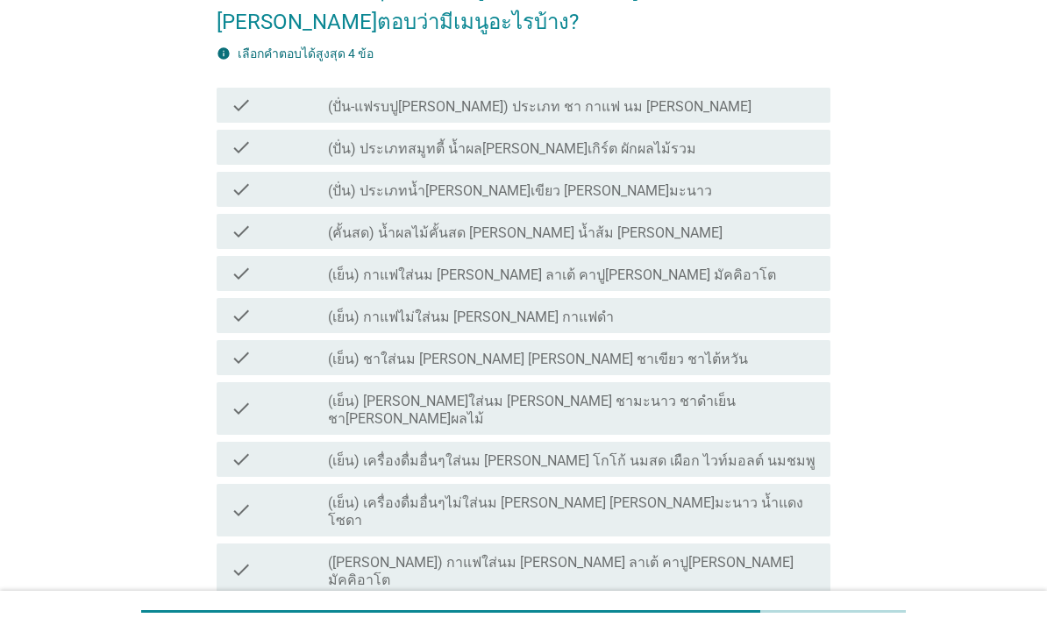
scroll to position [153, 0]
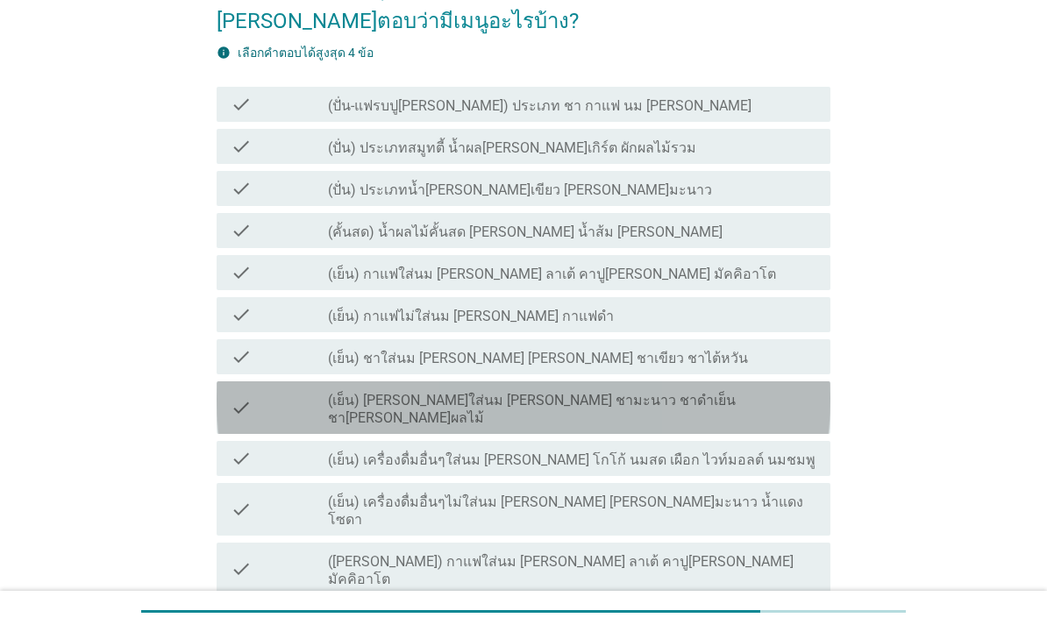
click at [322, 388] on div "check" at bounding box center [279, 407] width 97 height 39
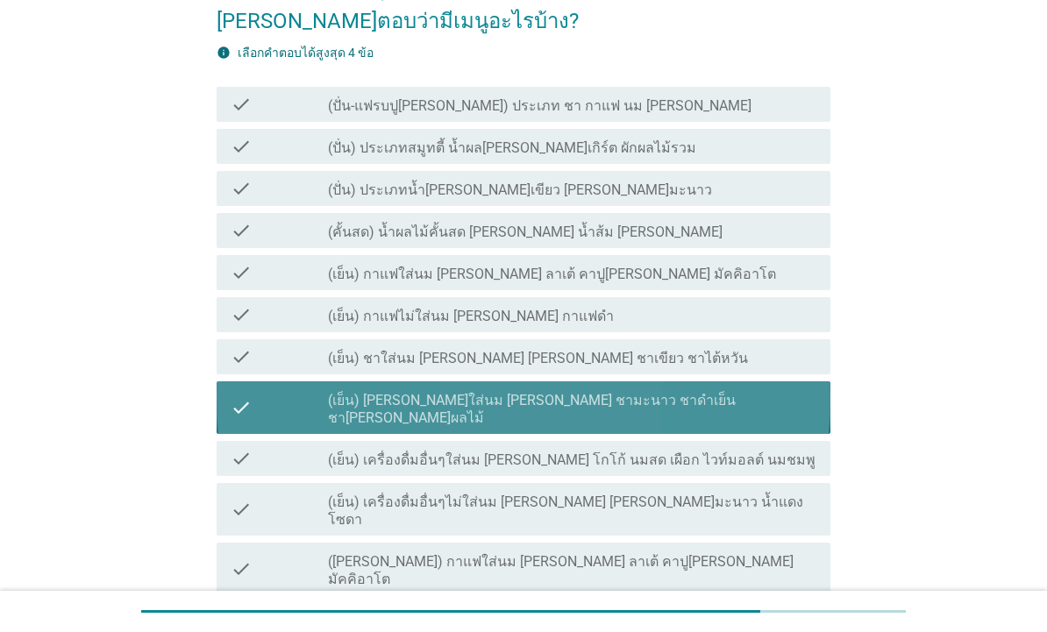
click at [276, 388] on div "check" at bounding box center [279, 407] width 97 height 39
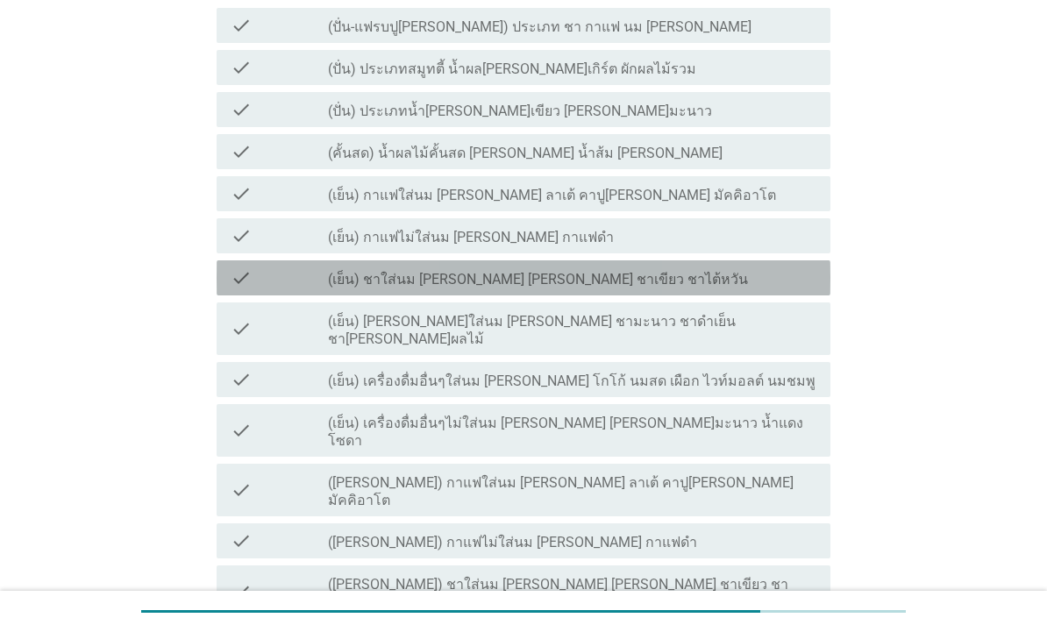
click at [249, 267] on icon "check" at bounding box center [241, 277] width 21 height 21
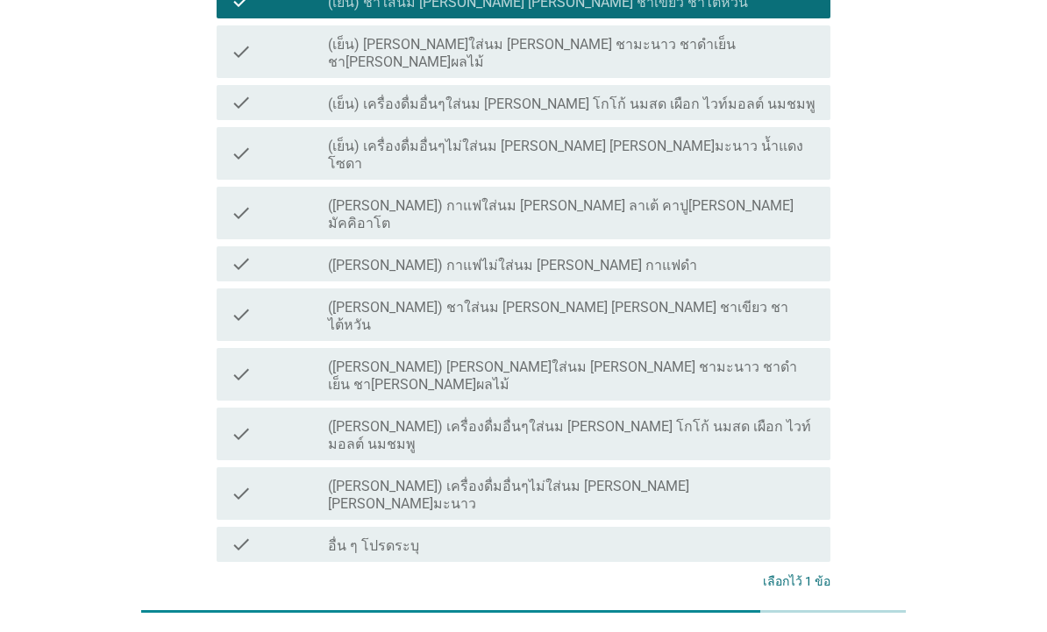
scroll to position [508, 0]
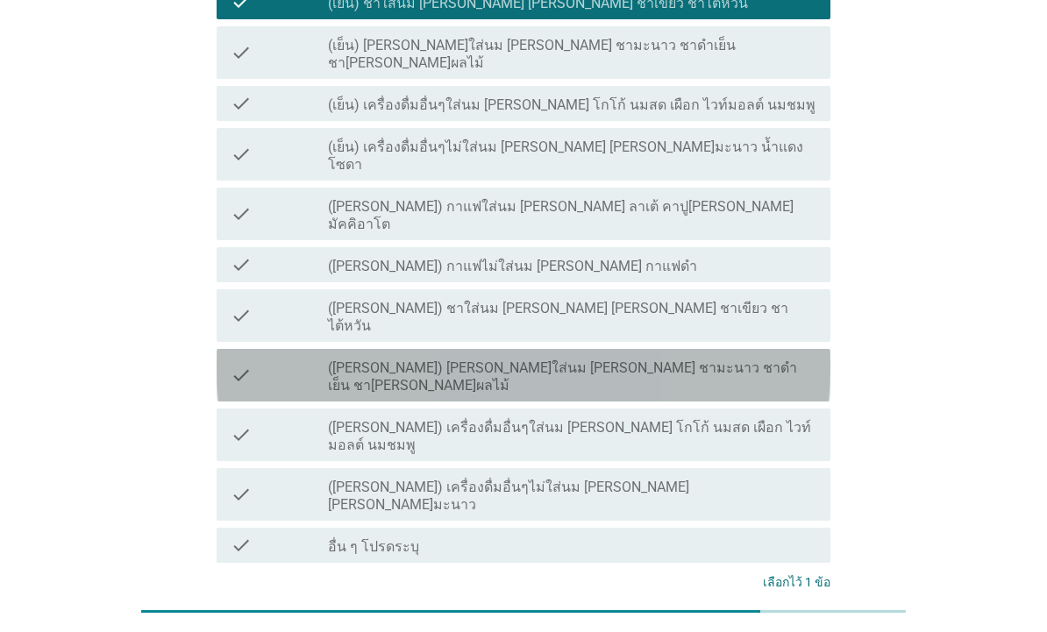
click at [243, 356] on icon "check" at bounding box center [241, 375] width 21 height 39
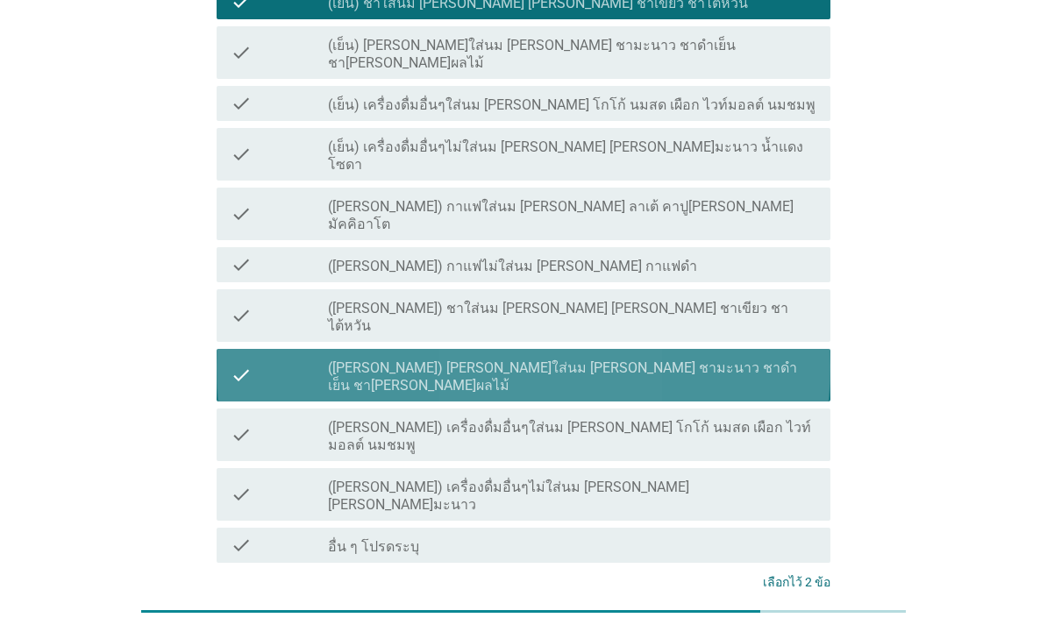
click at [266, 356] on div "check" at bounding box center [279, 375] width 97 height 39
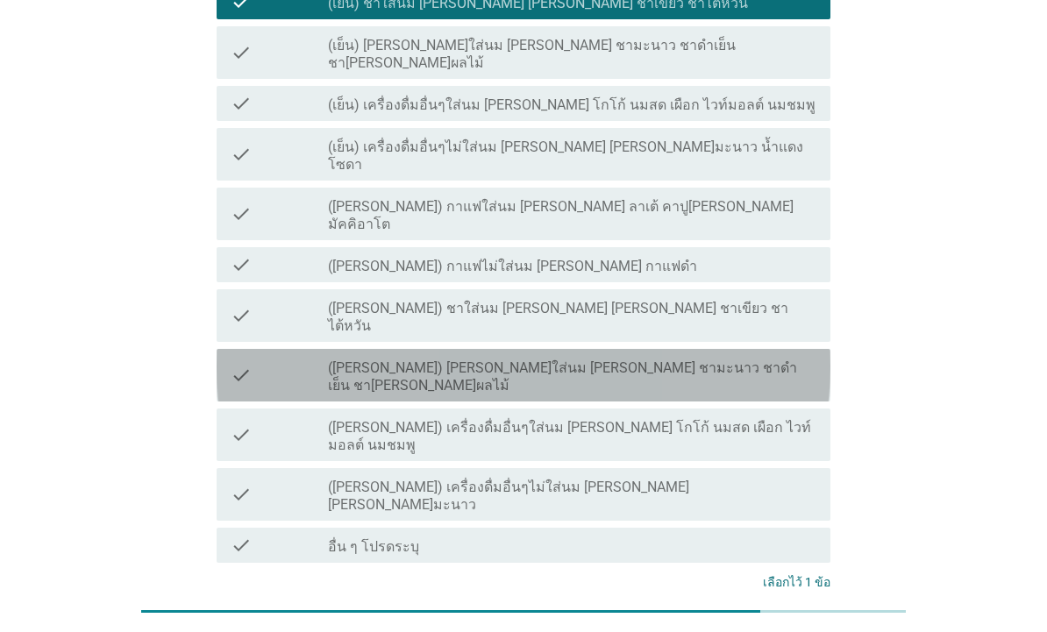
click at [508, 349] on div "check check_box_outline_blank ([PERSON_NAME]) [PERSON_NAME]ใส่นม [PERSON_NAME] …" at bounding box center [524, 375] width 614 height 53
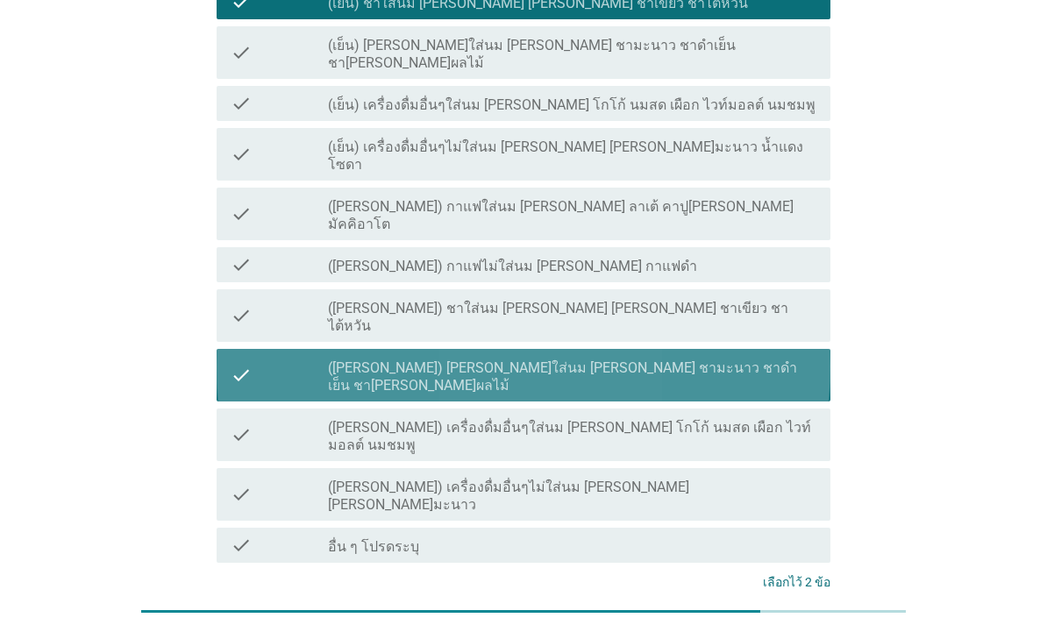
click at [515, 349] on div "check check_box_outline_blank ([PERSON_NAME]) [PERSON_NAME]ใส่นม [PERSON_NAME] …" at bounding box center [524, 375] width 614 height 53
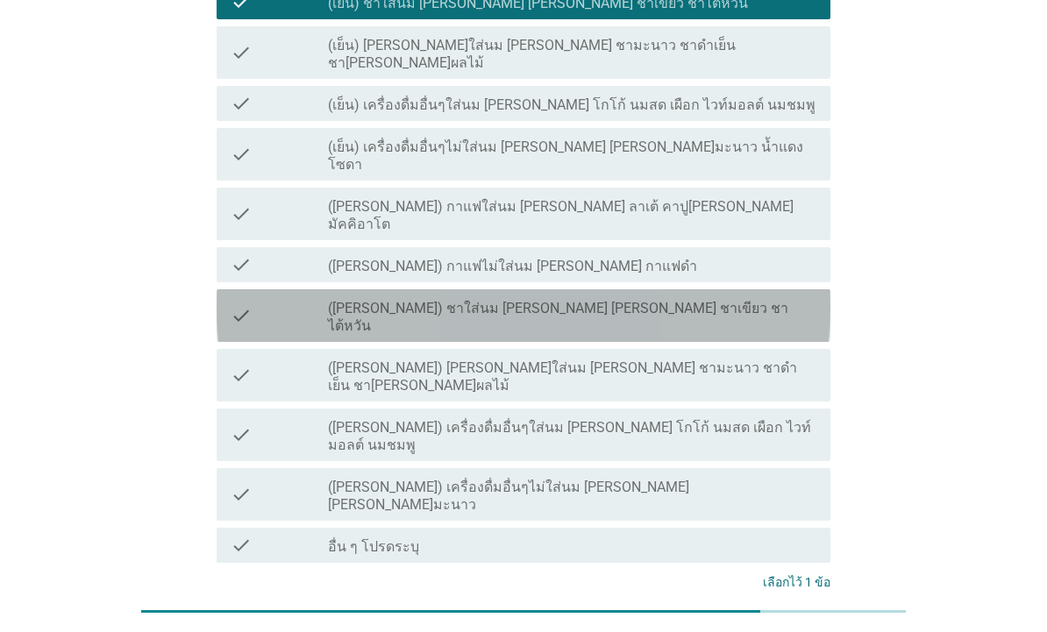
click at [471, 300] on label "([PERSON_NAME]) ชาใส่นม [PERSON_NAME] [PERSON_NAME] ชาเขียว ชาไต้หวัน" at bounding box center [572, 317] width 488 height 35
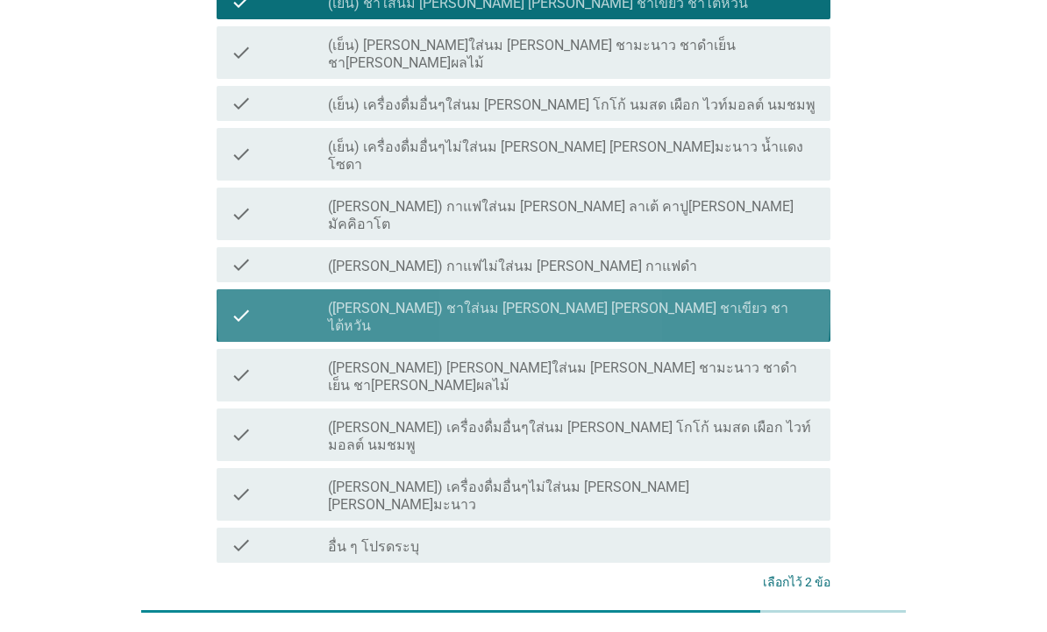
click at [448, 300] on label "([PERSON_NAME]) ชาใส่นม [PERSON_NAME] [PERSON_NAME] ชาเขียว ชาไต้หวัน" at bounding box center [572, 317] width 488 height 35
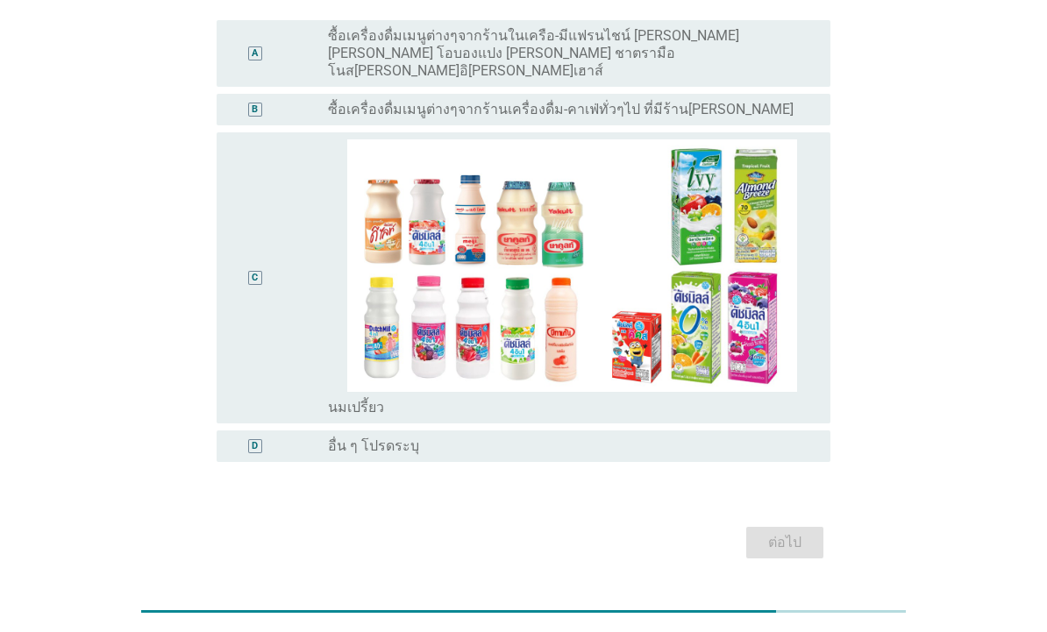
scroll to position [0, 0]
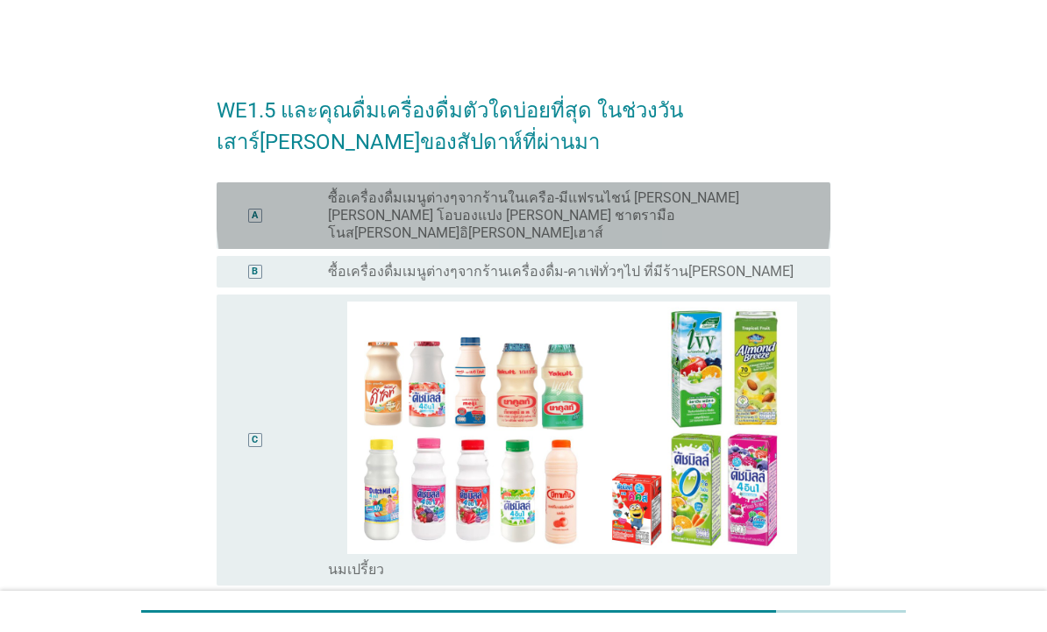
click at [250, 215] on div "A" at bounding box center [255, 215] width 49 height 53
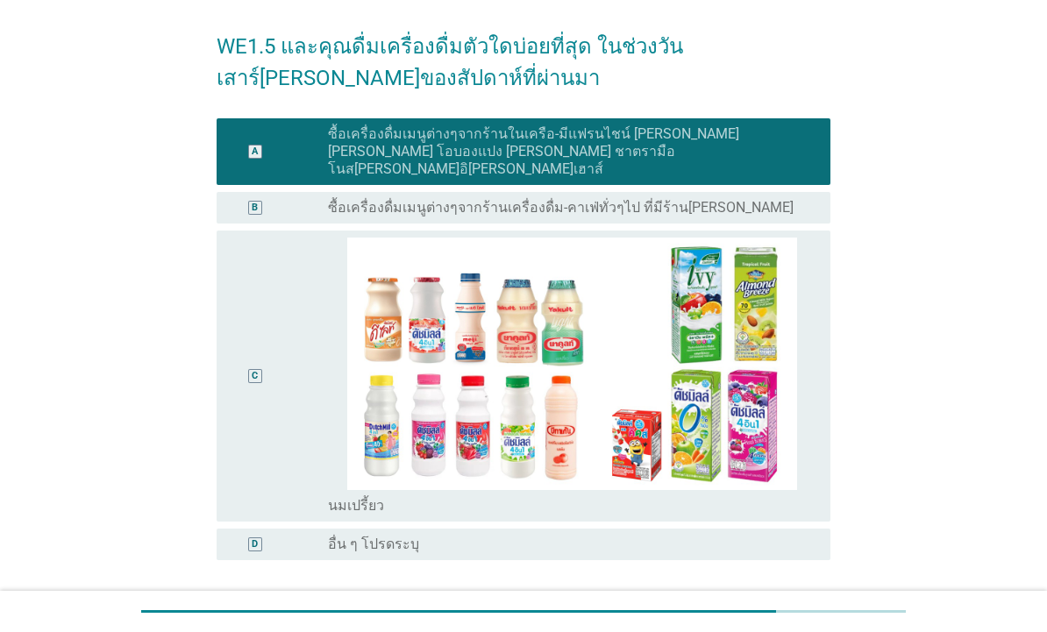
scroll to position [120, 0]
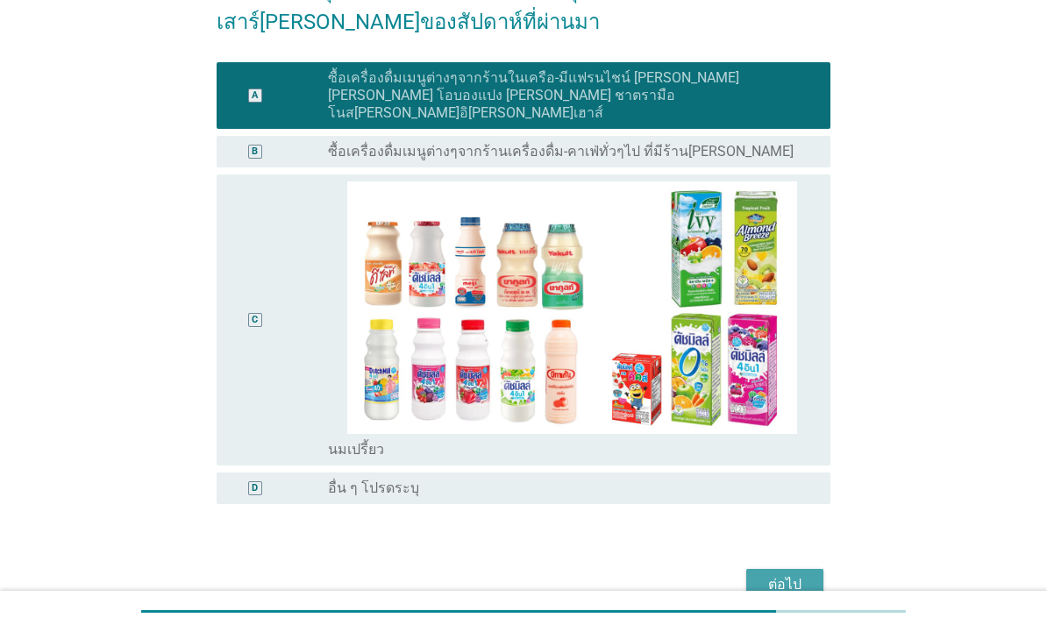
click at [771, 574] on div "ต่อไป" at bounding box center [784, 584] width 49 height 21
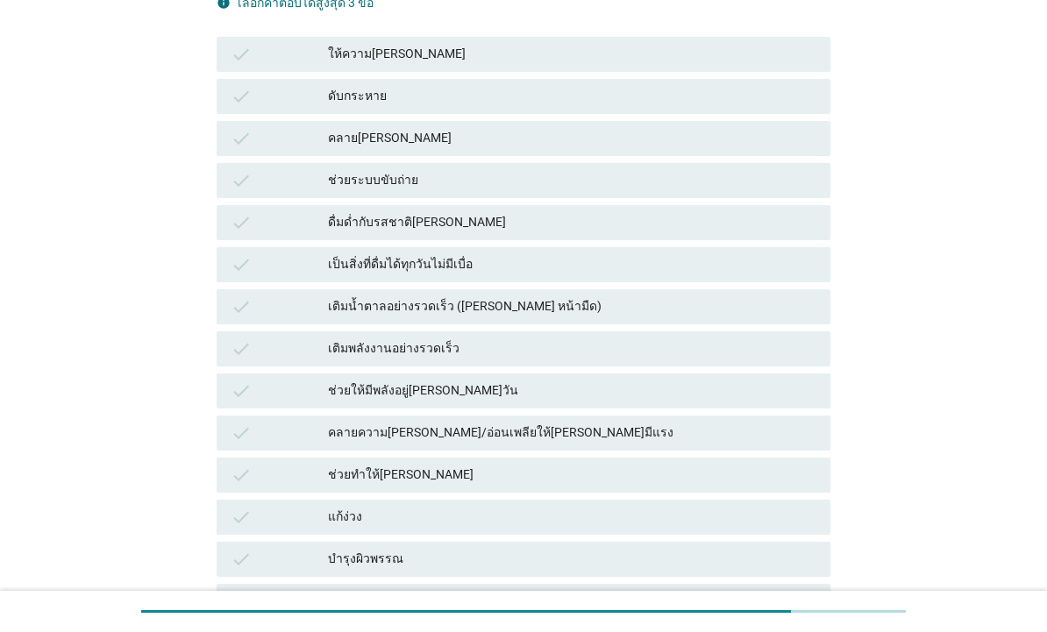
scroll to position [237, 0]
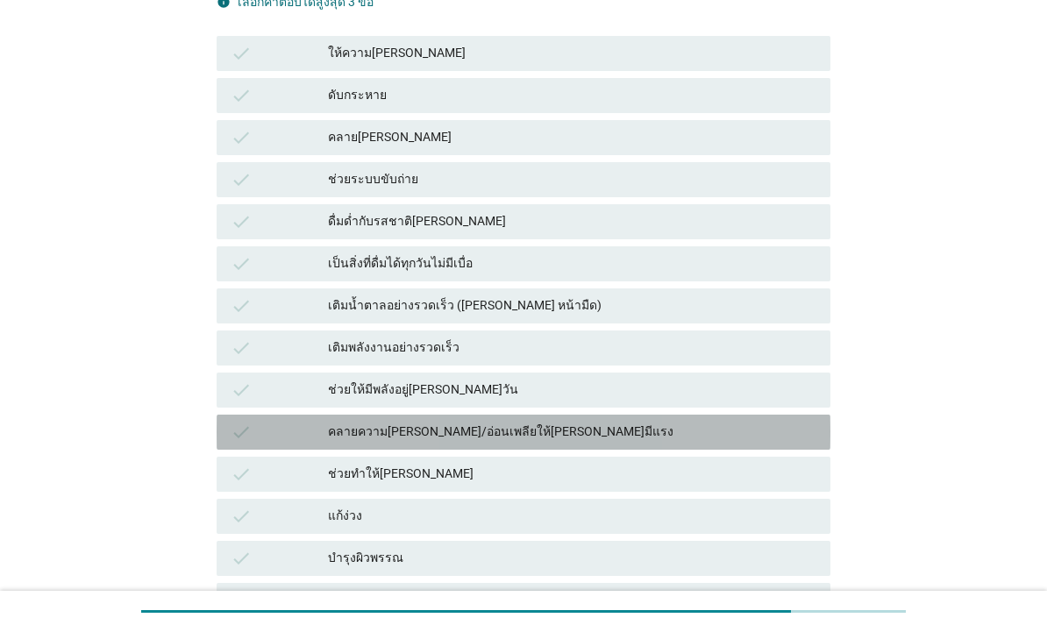
click at [792, 430] on div "คลายความ[PERSON_NAME]/อ่อนเพลียให้[PERSON_NAME]มีแรง" at bounding box center [572, 432] width 488 height 21
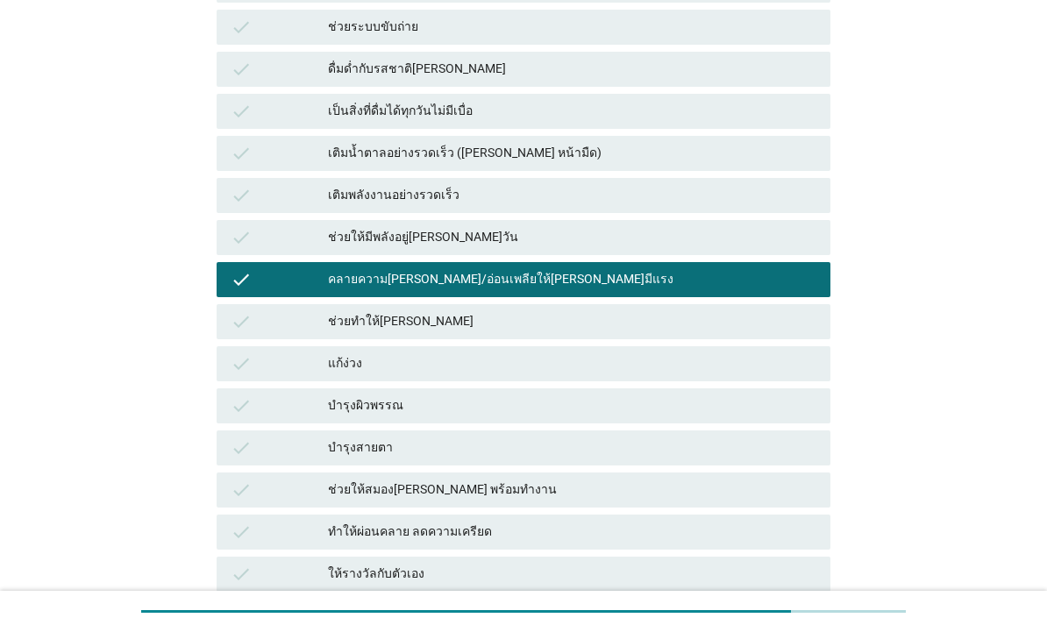
scroll to position [392, 0]
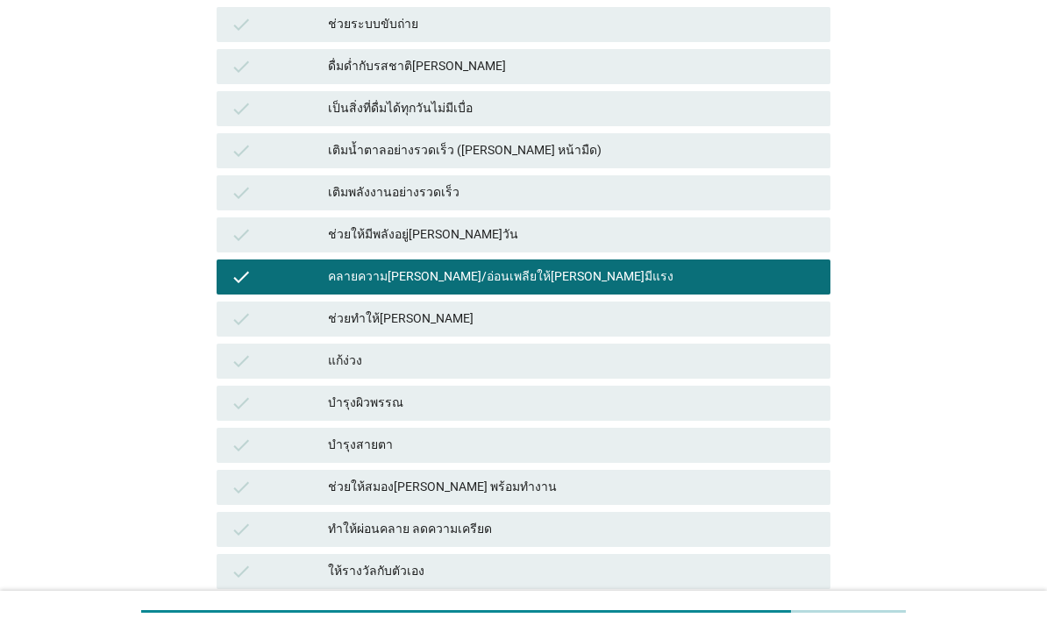
click at [799, 486] on div "ช่วยให้สมอง[PERSON_NAME] พร้อมทำงาน" at bounding box center [572, 487] width 488 height 21
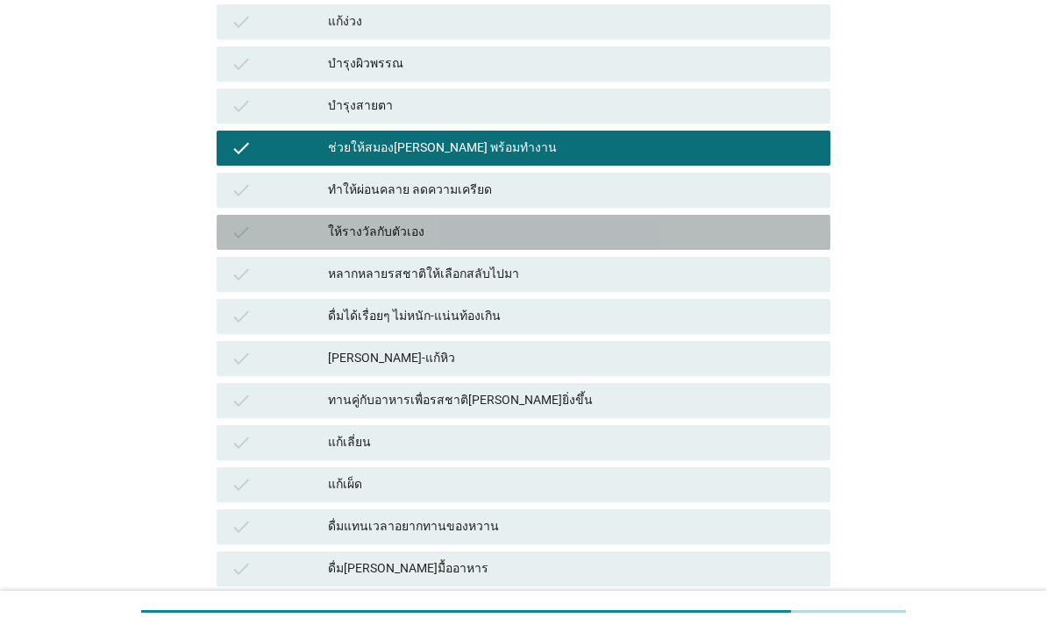
click at [806, 238] on div "ให้รางวัลกับตัวเอง" at bounding box center [572, 232] width 488 height 21
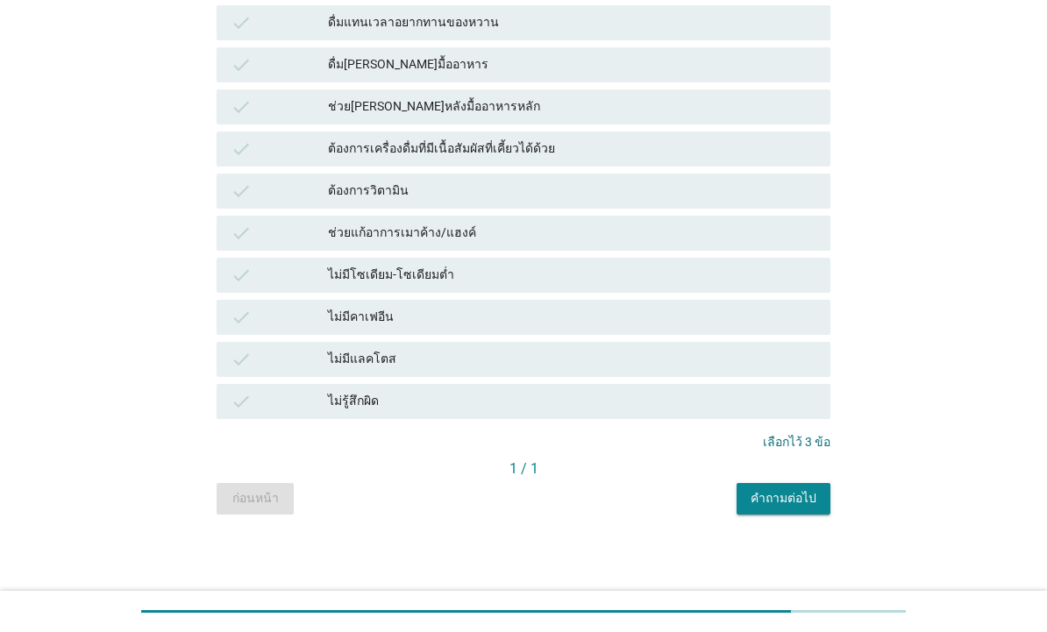
scroll to position [1235, 0]
click at [799, 501] on div "คำถามต่อไป" at bounding box center [783, 498] width 66 height 18
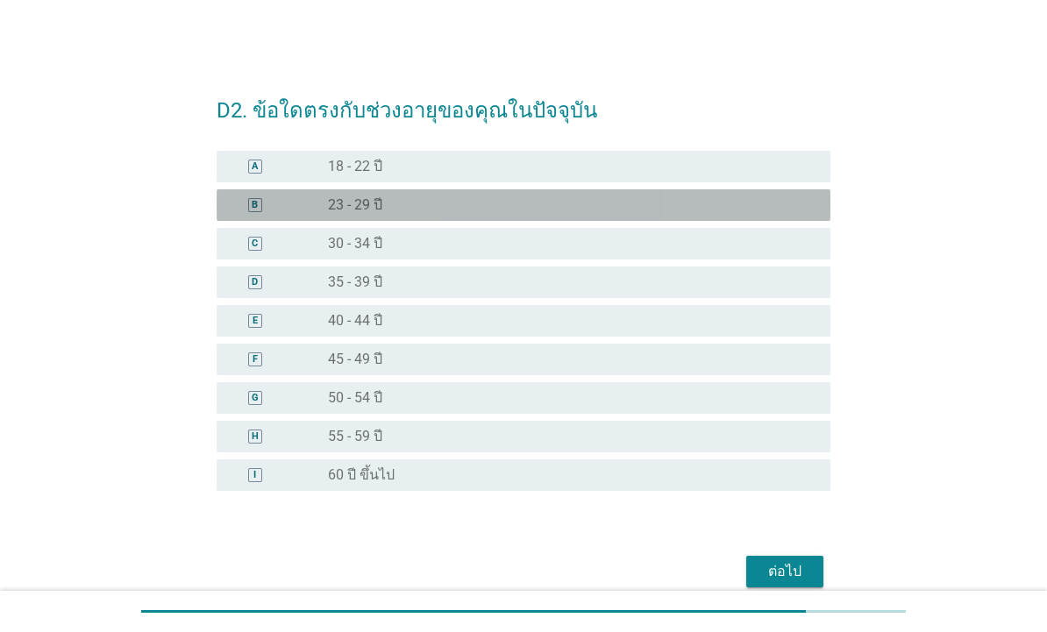
click at [726, 213] on div "radio_button_unchecked 23 - 29 ปี" at bounding box center [565, 205] width 474 height 18
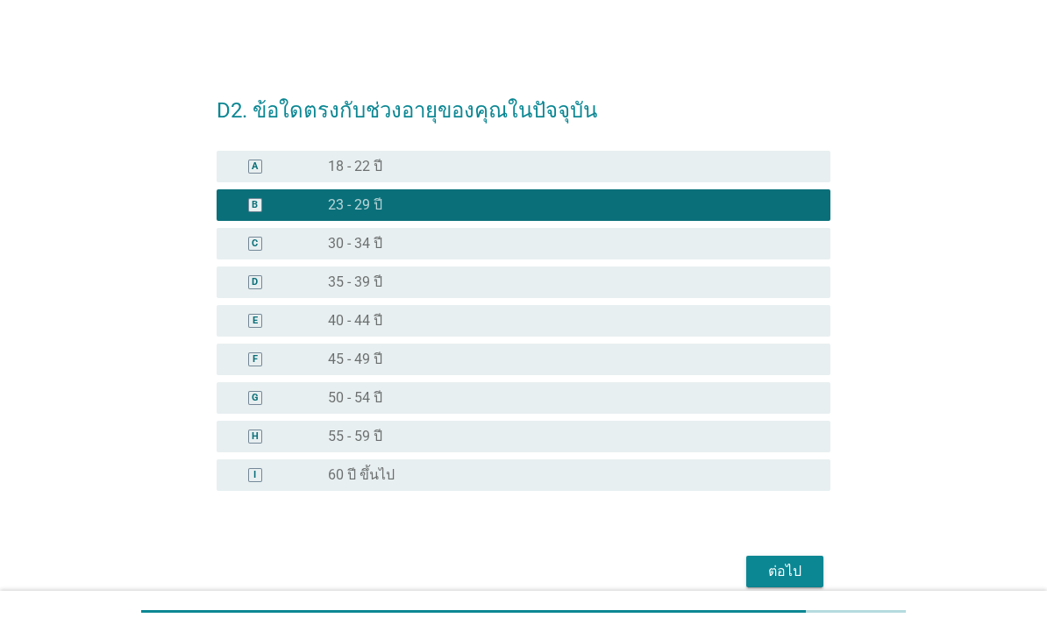
click at [796, 566] on div "ต่อไป" at bounding box center [784, 571] width 49 height 21
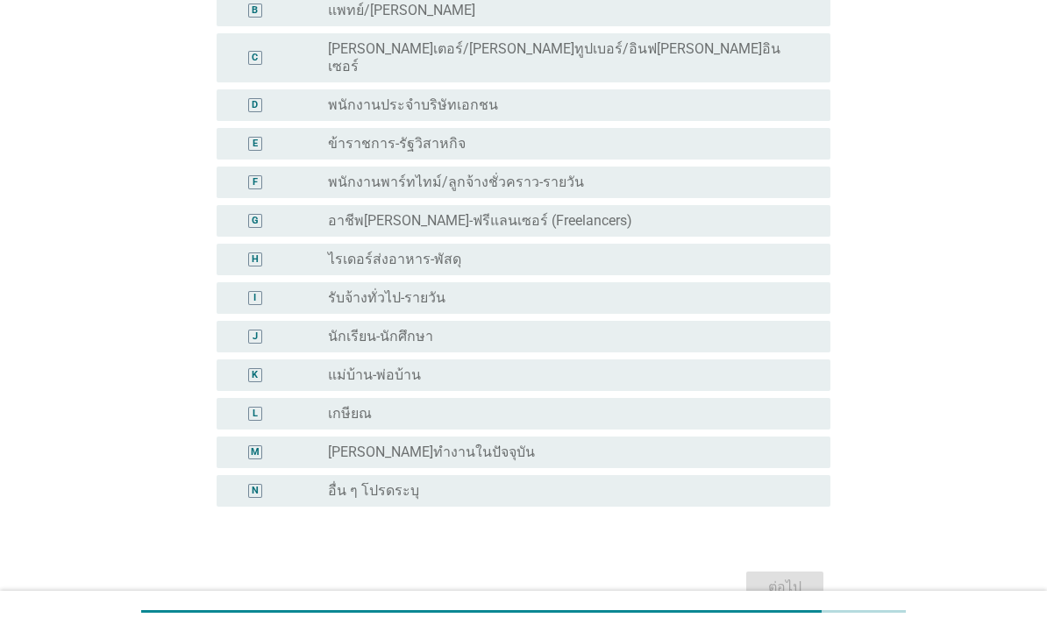
scroll to position [196, 0]
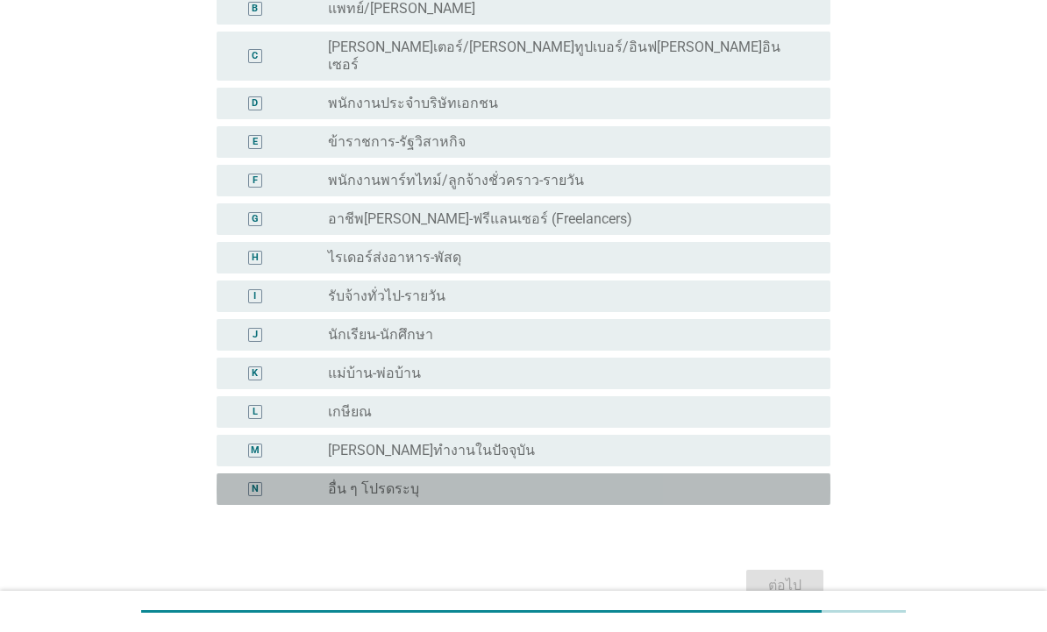
click at [779, 480] on div "radio_button_unchecked อื่น ๆ โปรดระบุ" at bounding box center [565, 489] width 474 height 18
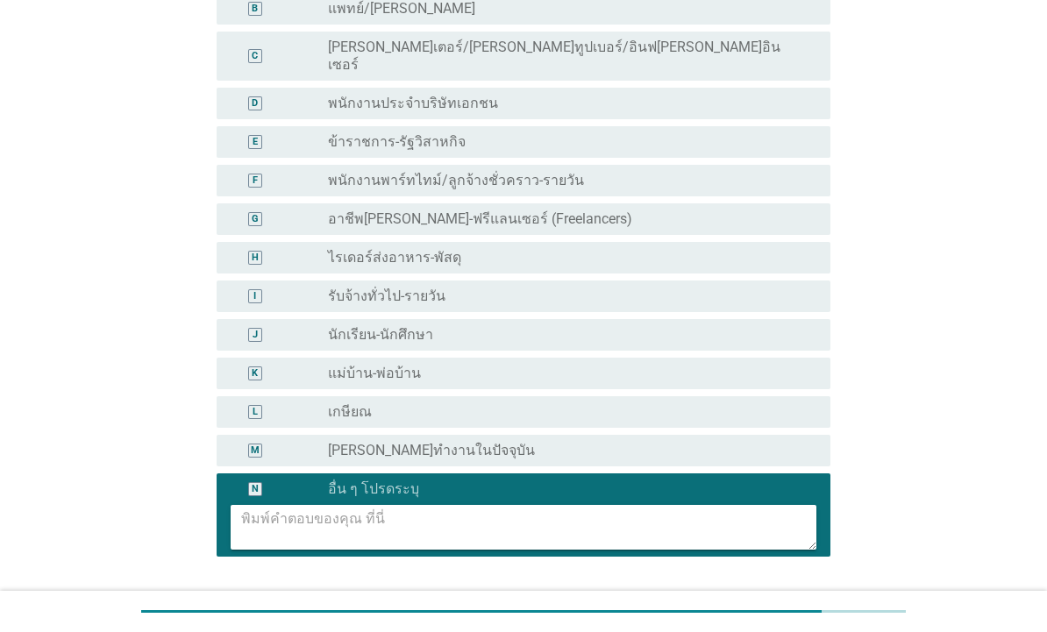
click at [799, 526] on textarea at bounding box center [528, 527] width 575 height 45
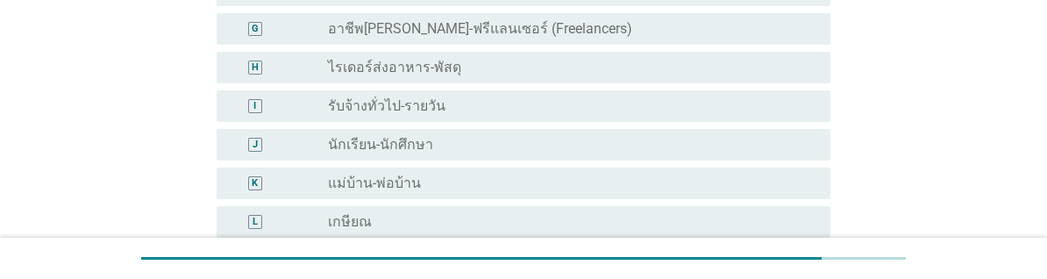
type textarea "ย"
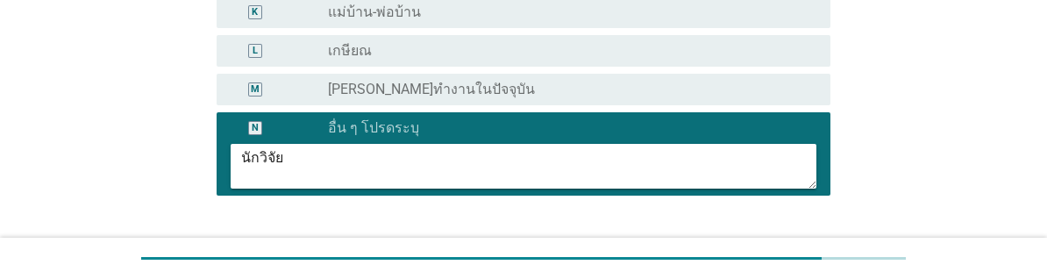
type textarea "นักวิจัย"
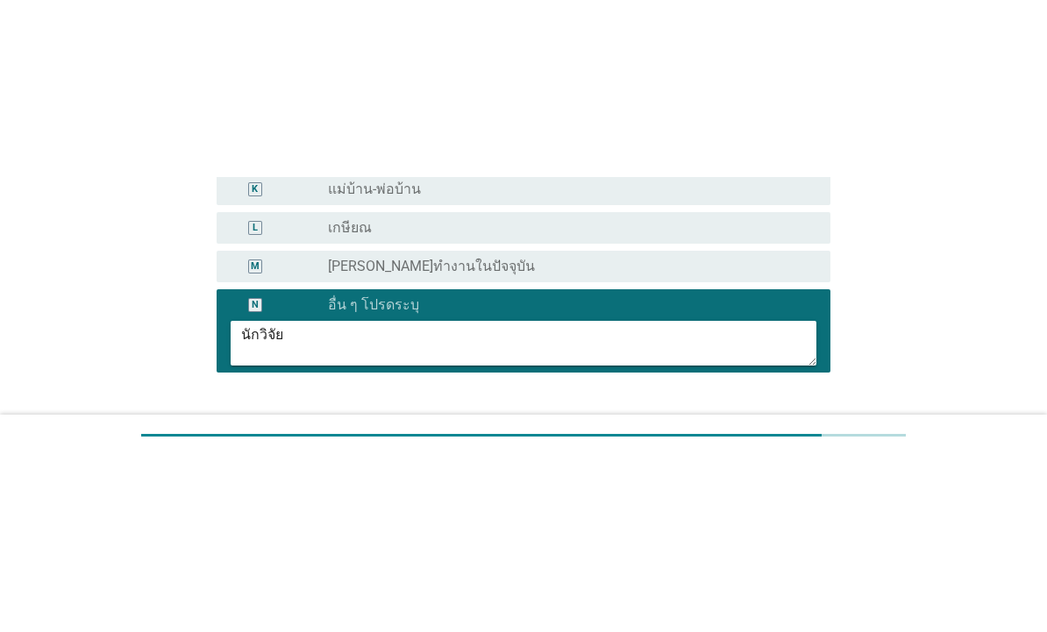
scroll to position [223, 0]
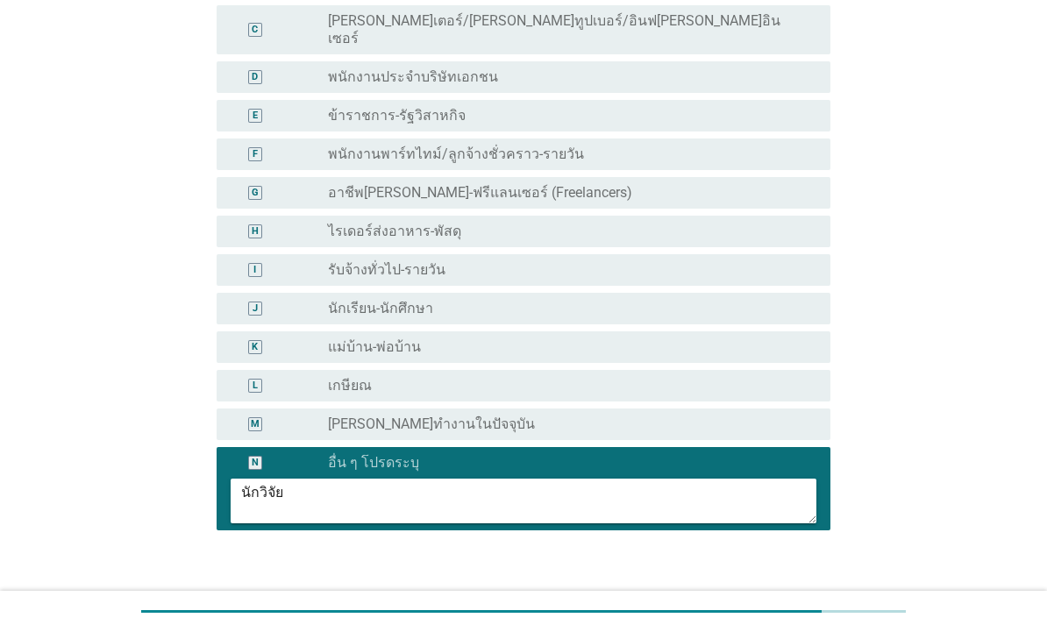
click at [789, 600] on div "ต่อไป" at bounding box center [784, 610] width 49 height 21
